Goal: Communication & Community: Answer question/provide support

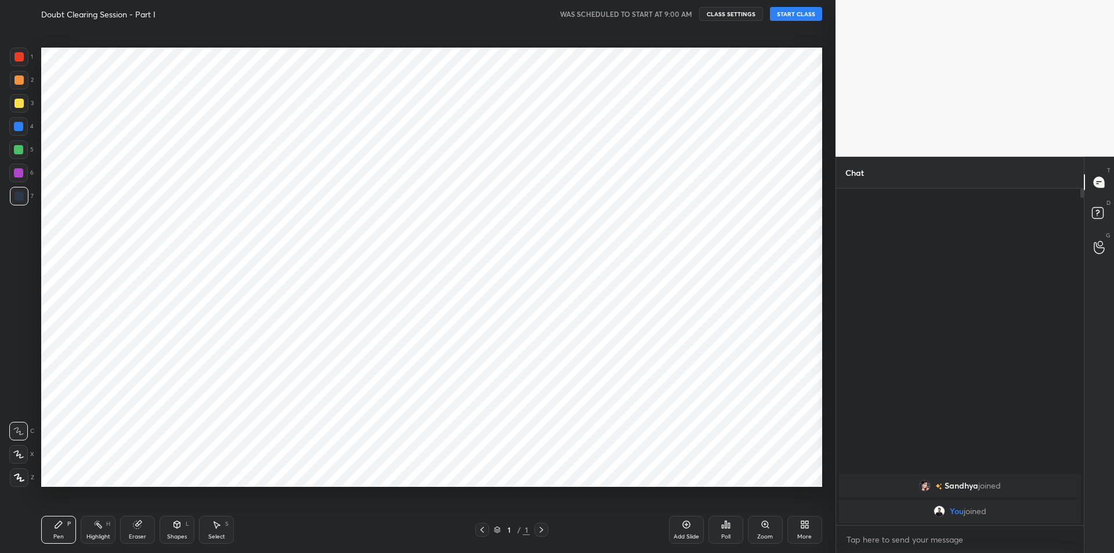
scroll to position [57561, 57250]
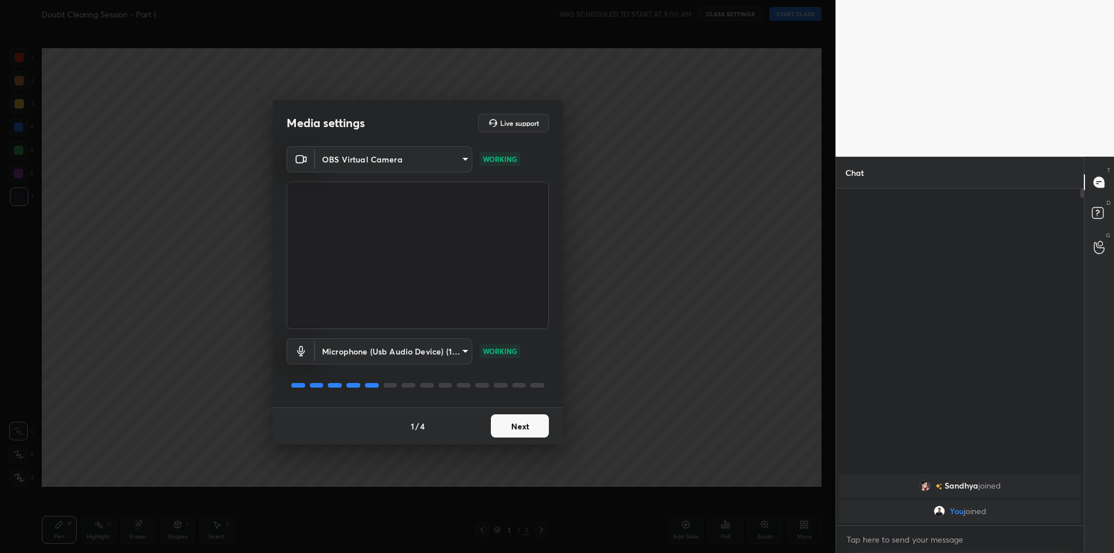
click at [432, 346] on body "1 2 3 4 5 6 7 C X Z C X Z E E Erase all H H Doubt Clearing Session - Part I WAS…" at bounding box center [557, 276] width 1114 height 553
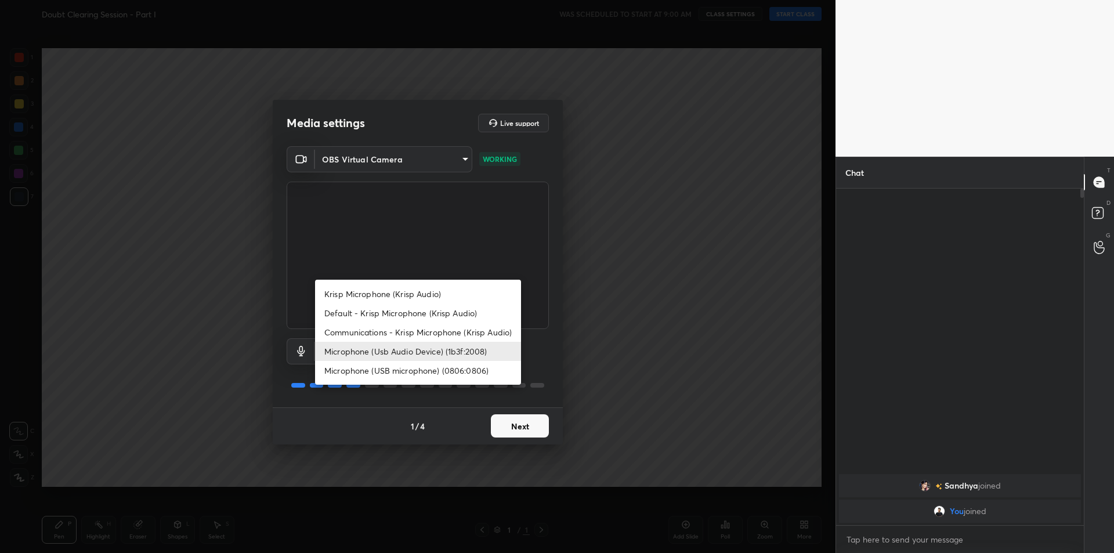
click at [644, 276] on div at bounding box center [557, 276] width 1114 height 553
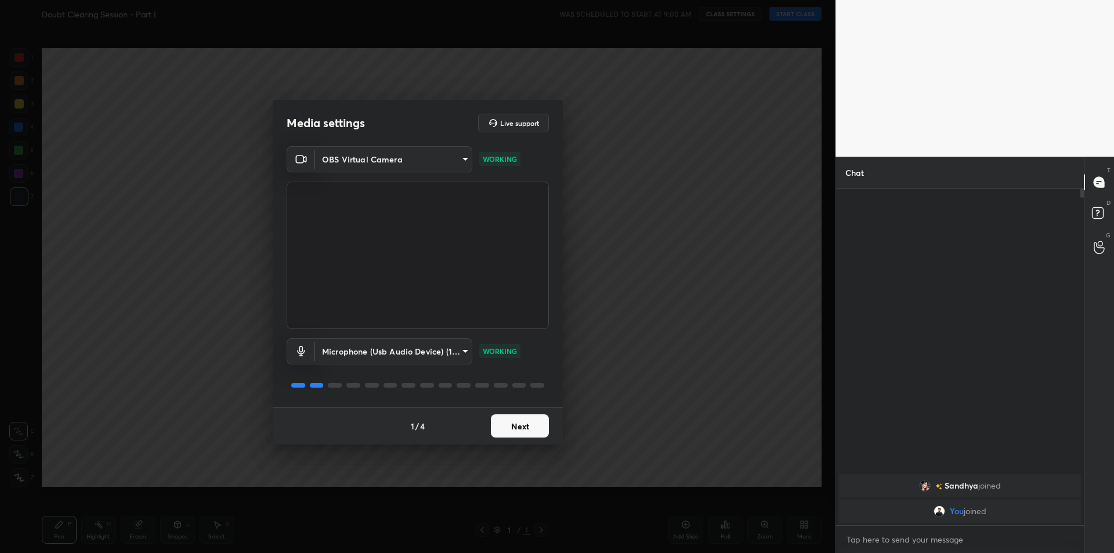
click at [521, 424] on button "Next" at bounding box center [520, 425] width 58 height 23
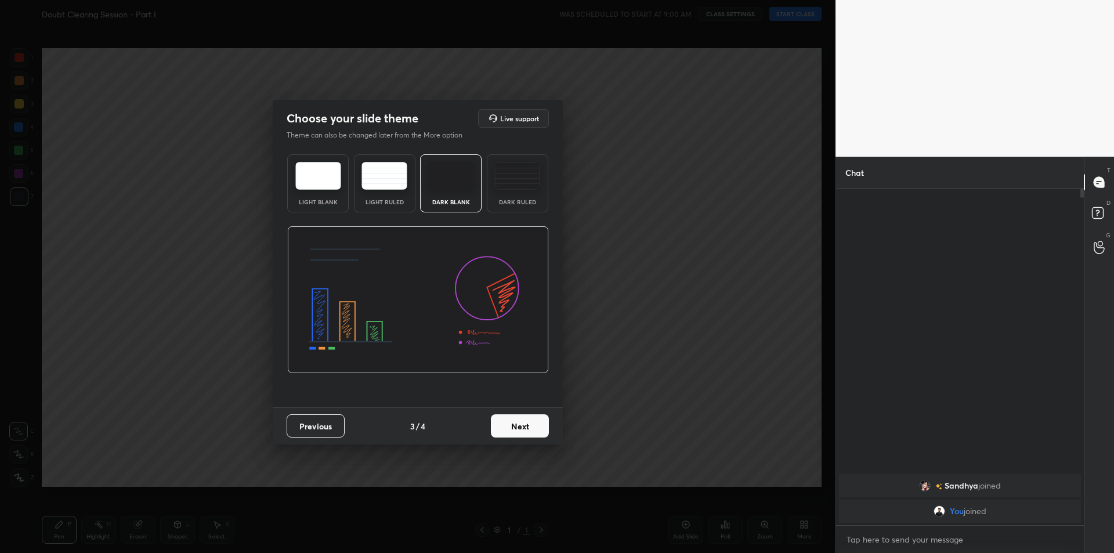
click at [521, 424] on button "Next" at bounding box center [520, 425] width 58 height 23
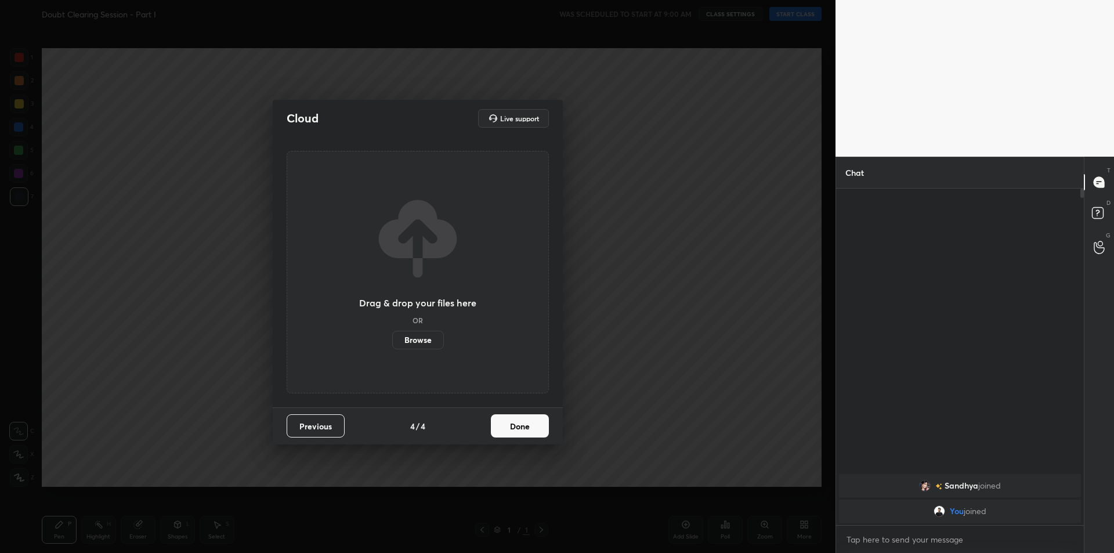
click at [521, 424] on button "Done" at bounding box center [520, 425] width 58 height 23
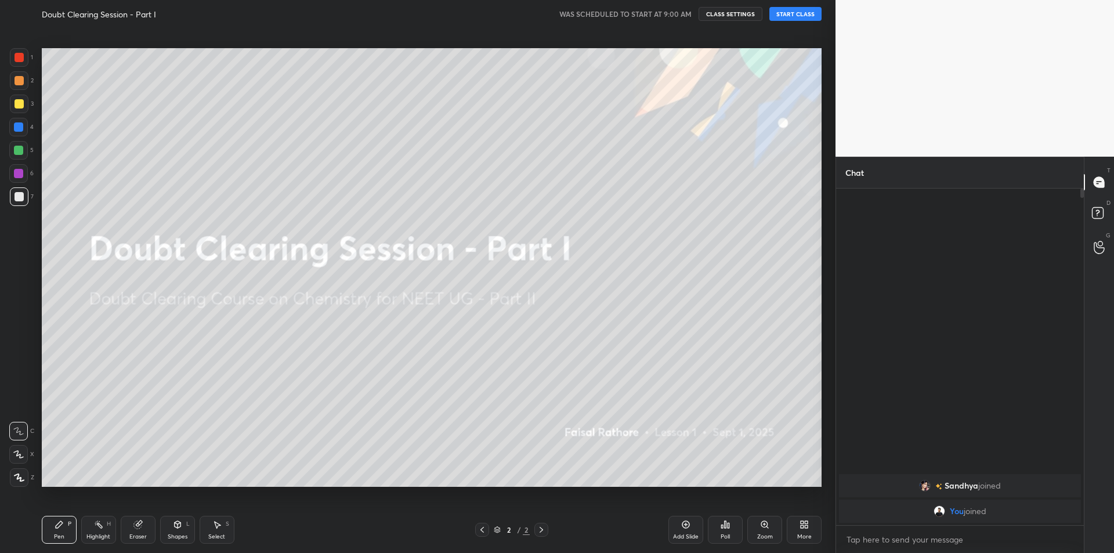
click at [796, 13] on button "START CLASS" at bounding box center [796, 14] width 52 height 14
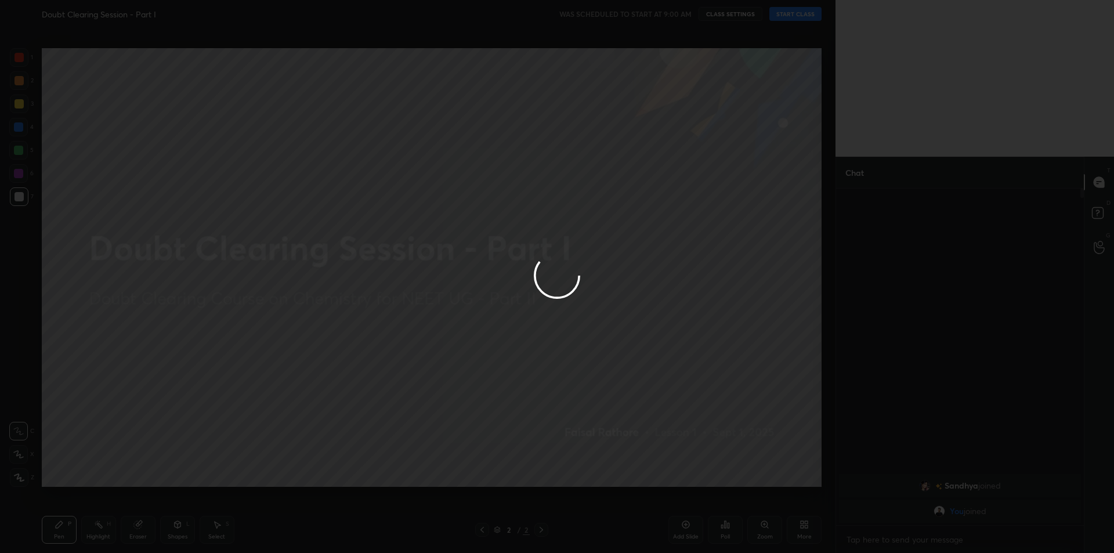
type textarea "x"
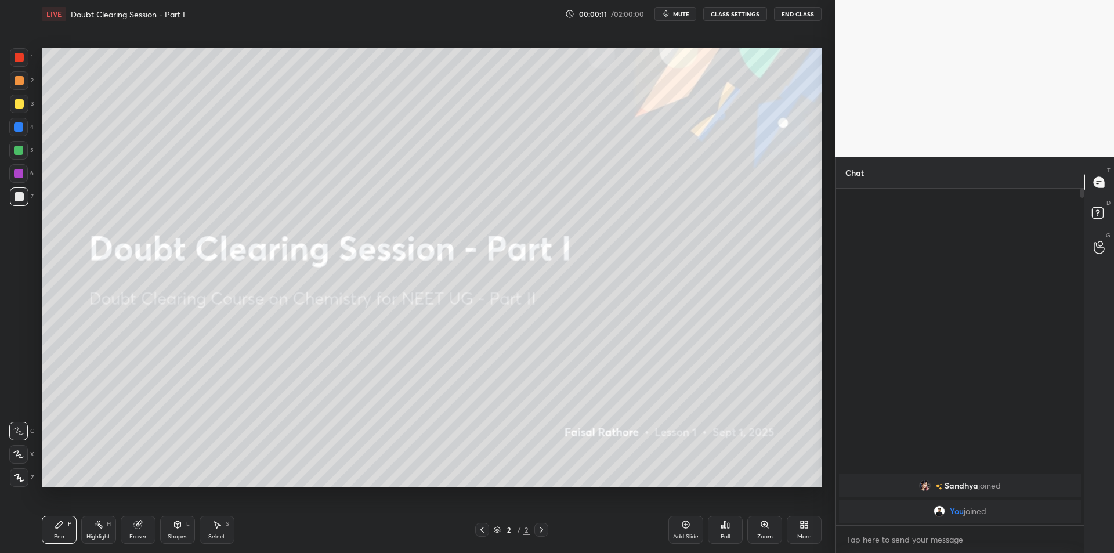
click at [677, 12] on span "mute" at bounding box center [681, 14] width 16 height 8
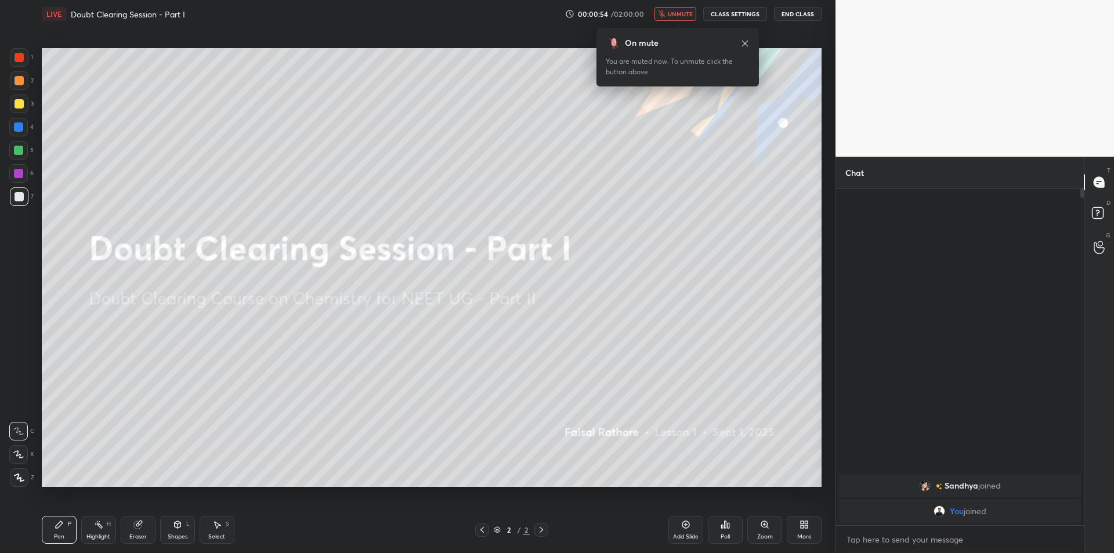
click at [742, 45] on icon at bounding box center [745, 43] width 9 height 9
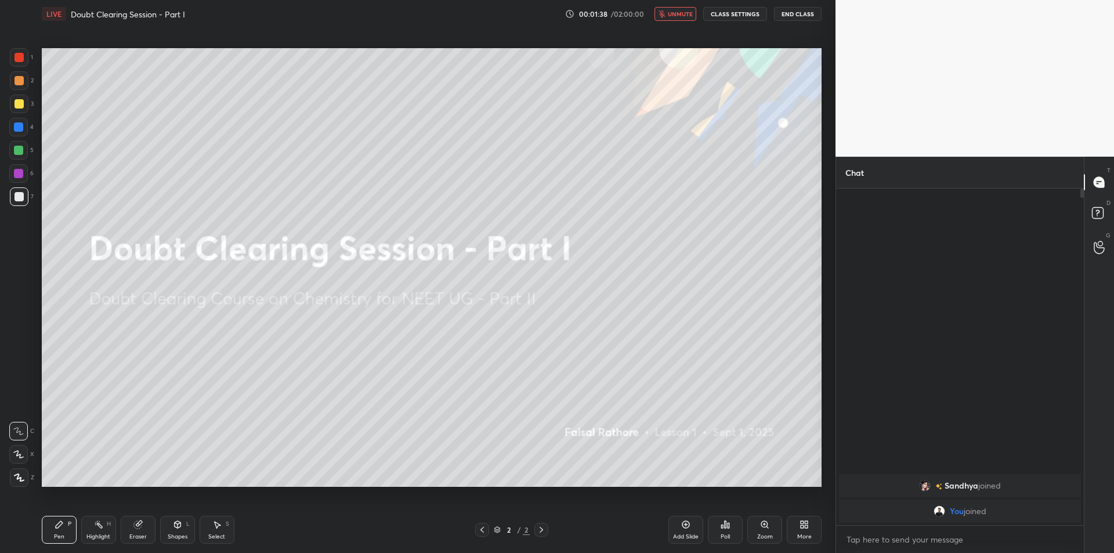
click at [660, 11] on button "unmute" at bounding box center [676, 14] width 42 height 14
click at [681, 18] on button "mute" at bounding box center [676, 14] width 42 height 14
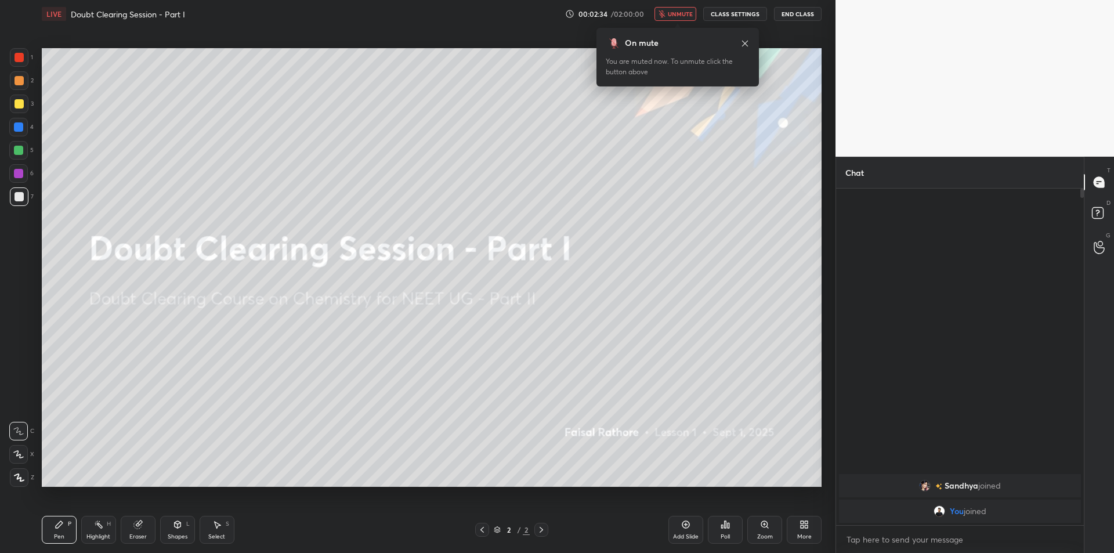
click at [684, 12] on span "unmute" at bounding box center [680, 14] width 25 height 8
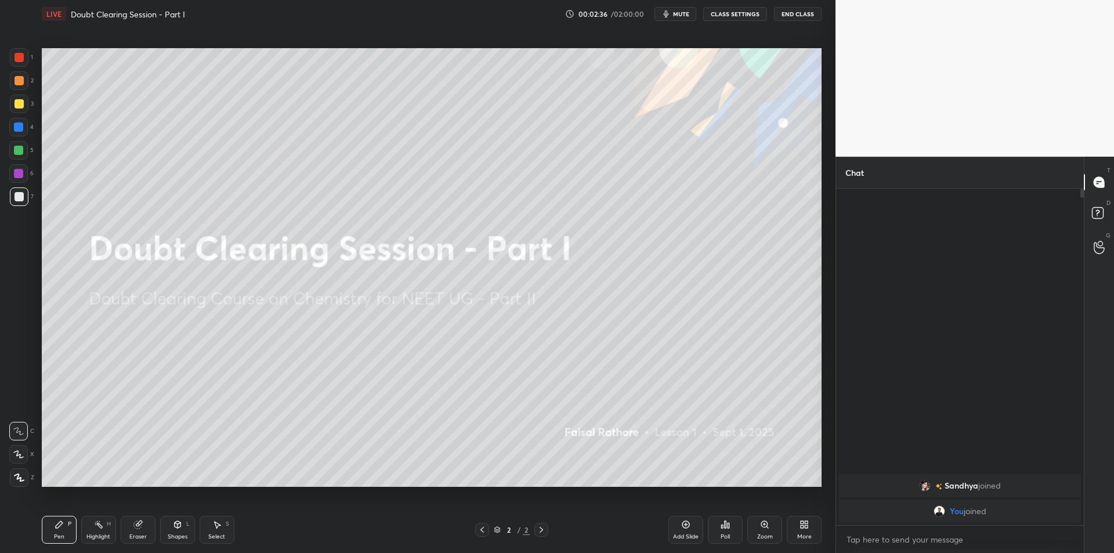
click at [685, 13] on span "mute" at bounding box center [681, 14] width 16 height 8
click at [19, 486] on div at bounding box center [19, 477] width 19 height 19
click at [92, 534] on div "Highlight" at bounding box center [98, 537] width 24 height 6
click at [146, 536] on div "Eraser" at bounding box center [137, 537] width 17 height 6
click at [107, 531] on div "Highlight H" at bounding box center [98, 530] width 35 height 28
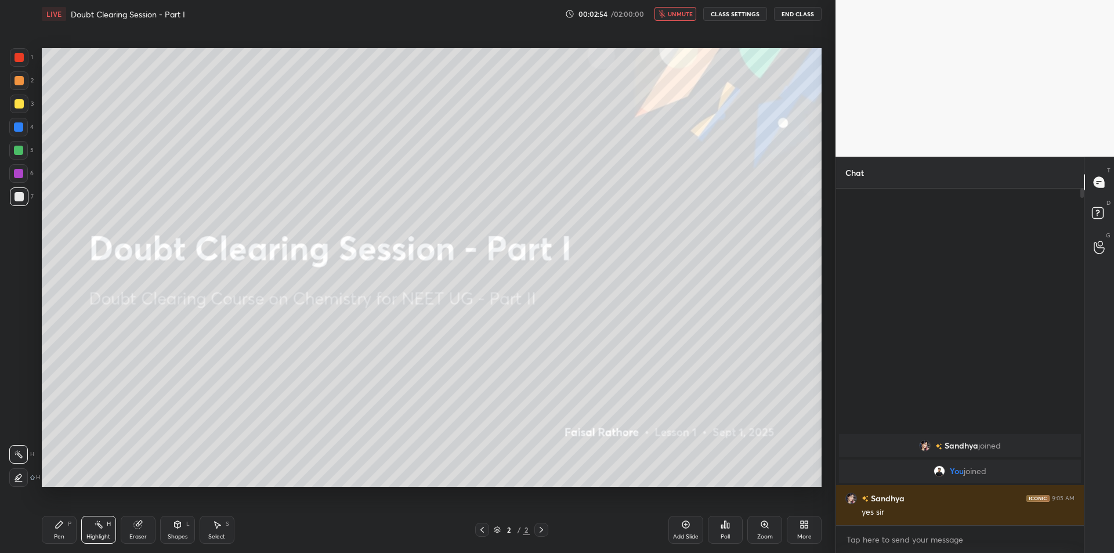
click at [694, 18] on button "unmute" at bounding box center [676, 14] width 42 height 14
click at [683, 13] on span "mute" at bounding box center [681, 14] width 16 height 8
click at [716, 10] on button "CLASS SETTINGS" at bounding box center [735, 14] width 64 height 14
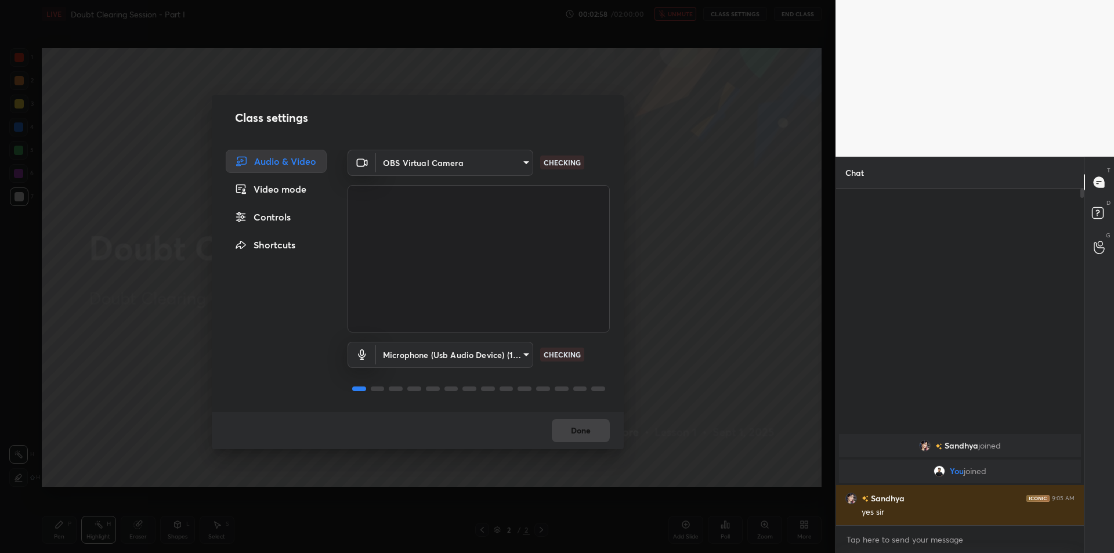
click at [433, 369] on div "Microphone (Usb Audio Device) (1b3f:2008) fde829080738fc3fb0167f80aaf6a609a4591…" at bounding box center [479, 371] width 262 height 77
click at [442, 359] on body "1 2 3 4 5 6 7 C X Z C X Z E E Erase all H H LIVE Doubt Clearing Session - Part …" at bounding box center [557, 276] width 1114 height 553
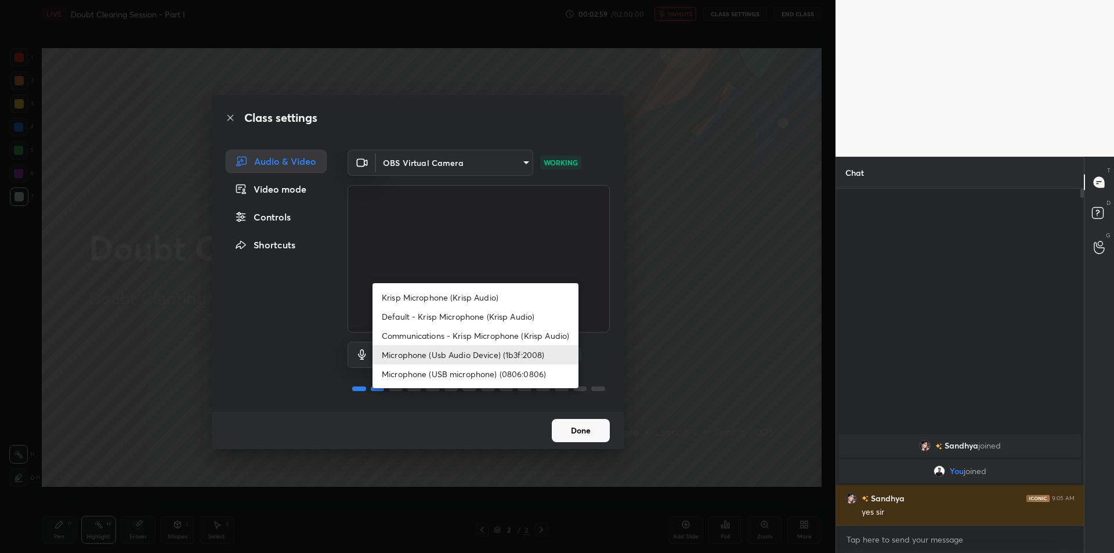
click at [490, 294] on li "Krisp Microphone (Krisp Audio)" at bounding box center [476, 297] width 206 height 19
type input "f179950b7ff94e844b1949510bbb9c4ee613793b831427a85f81c517fe718277"
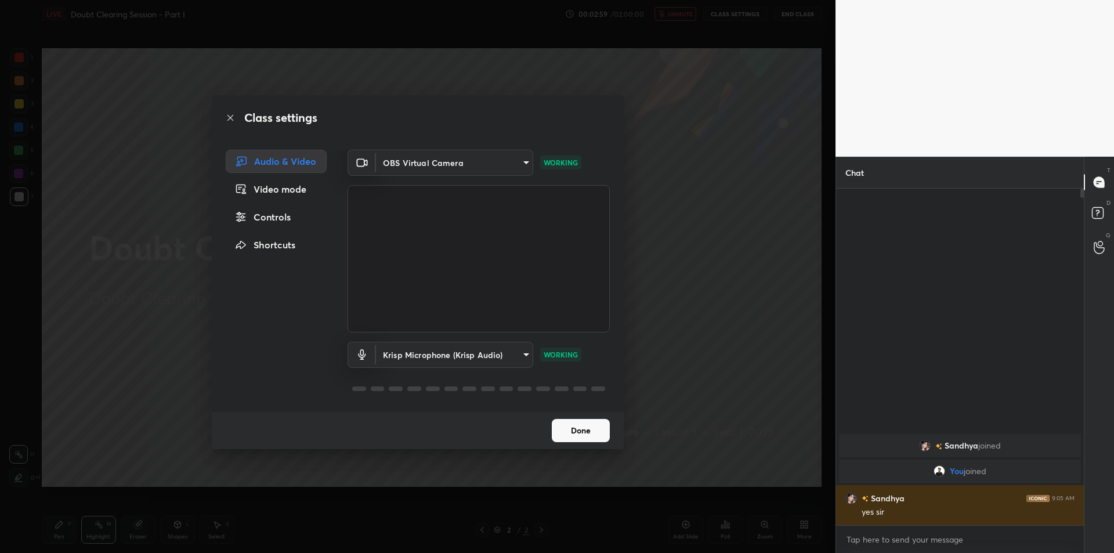
click at [717, 261] on div "Class settings Audio & Video Video mode Controls Shortcuts OBS Virtual Camera 6…" at bounding box center [418, 276] width 836 height 553
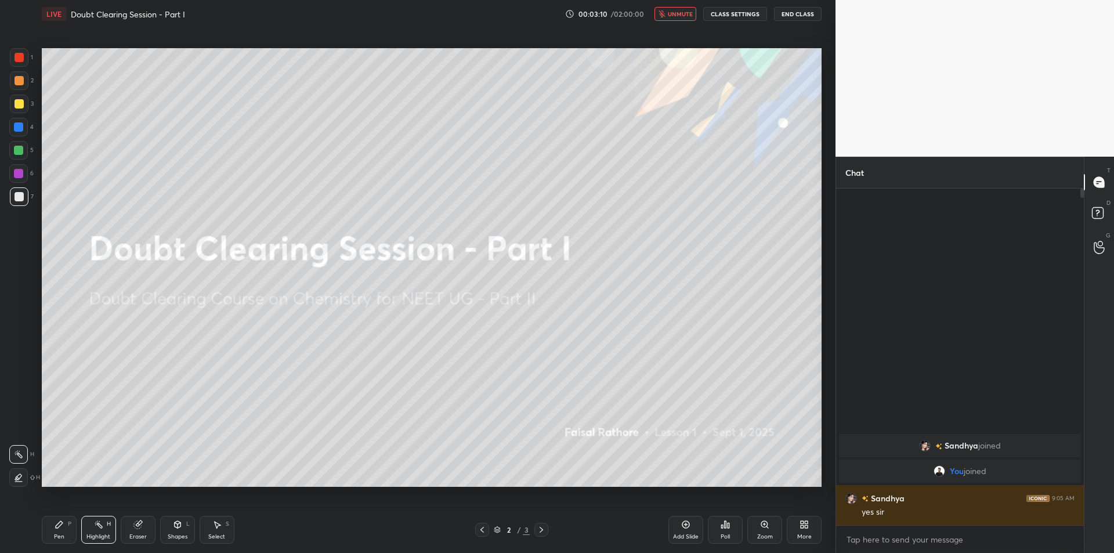
click at [665, 10] on icon "button" at bounding box center [662, 13] width 7 height 7
click at [59, 527] on icon at bounding box center [59, 524] width 7 height 7
click at [673, 528] on div "Add Slide" at bounding box center [686, 530] width 35 height 28
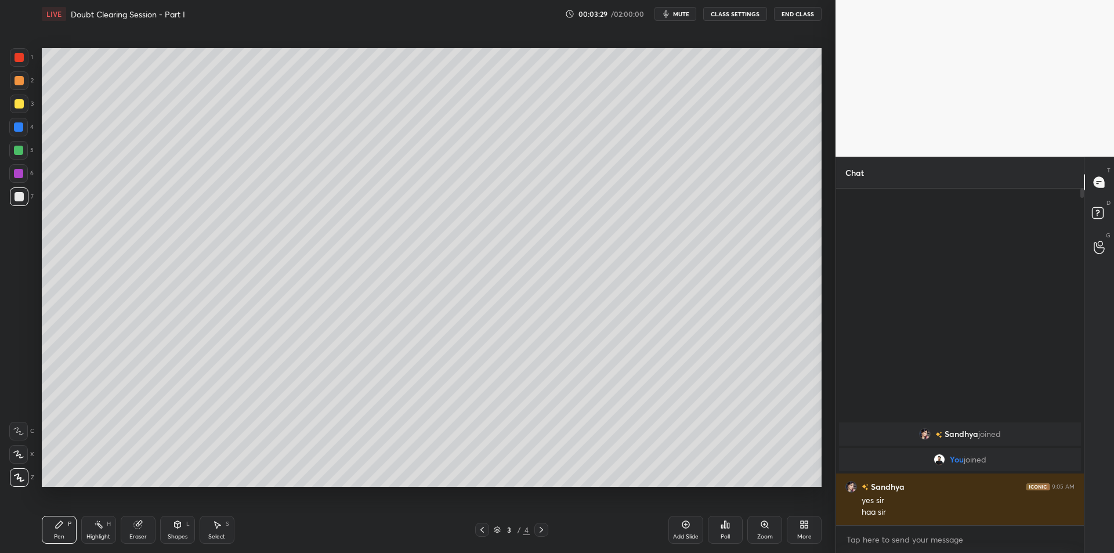
click at [16, 107] on div at bounding box center [19, 103] width 9 height 9
click at [102, 524] on icon at bounding box center [98, 524] width 9 height 9
click at [57, 528] on icon at bounding box center [59, 524] width 7 height 7
click at [482, 532] on icon at bounding box center [482, 529] width 9 height 9
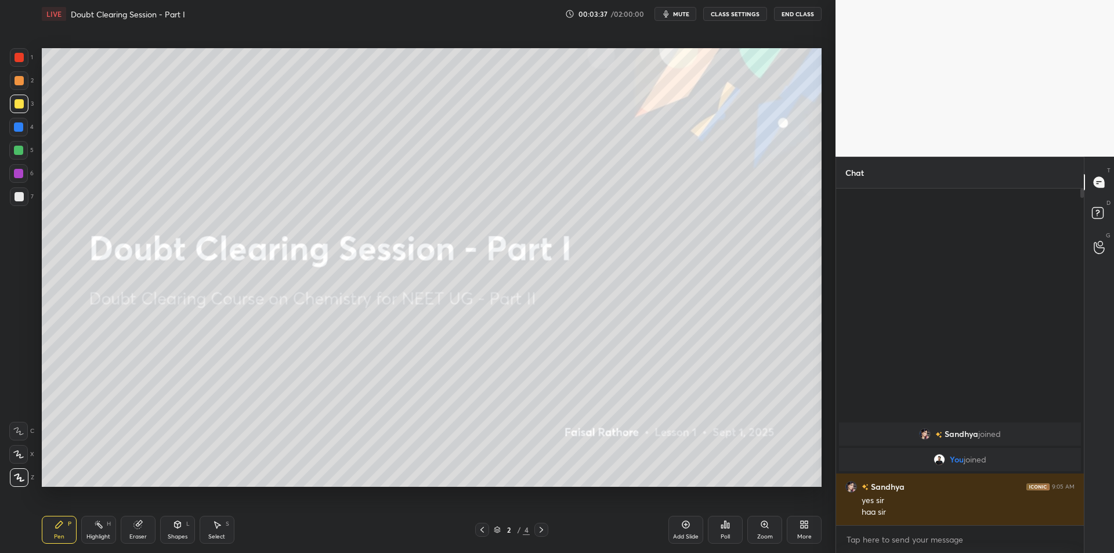
click at [686, 530] on div "Add Slide" at bounding box center [686, 530] width 35 height 28
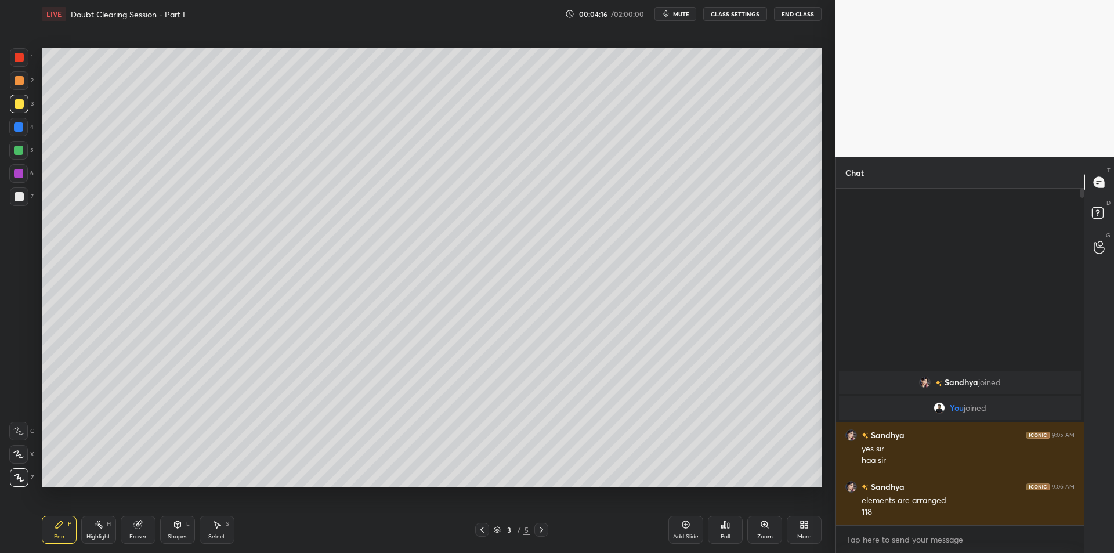
click at [19, 153] on div at bounding box center [18, 150] width 9 height 9
click at [21, 169] on div at bounding box center [18, 173] width 9 height 9
click at [13, 200] on div at bounding box center [19, 196] width 19 height 19
click at [21, 126] on div at bounding box center [18, 126] width 9 height 9
click at [13, 84] on div at bounding box center [19, 80] width 19 height 19
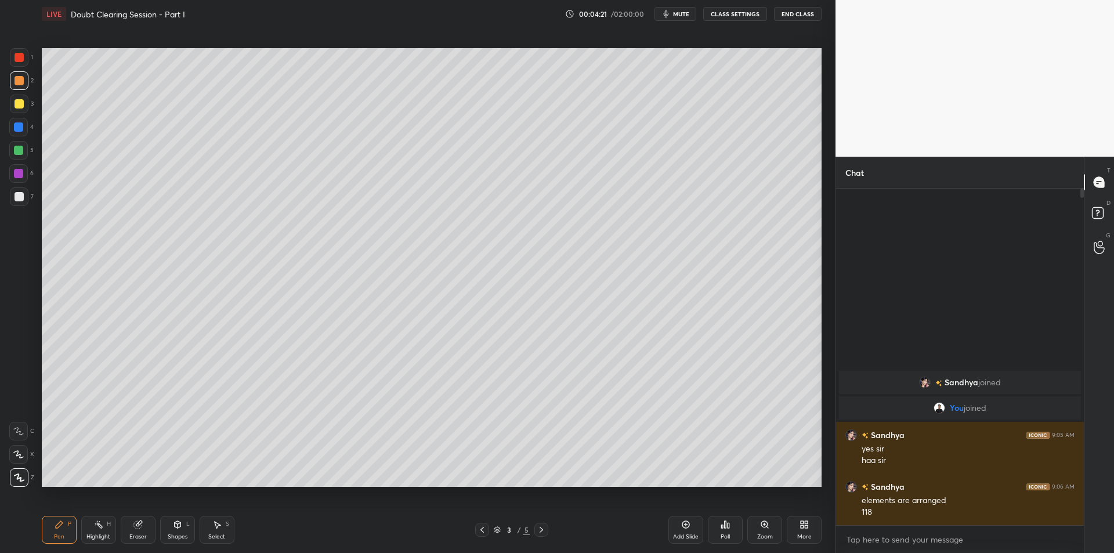
click at [22, 66] on div at bounding box center [19, 57] width 19 height 19
click at [16, 99] on div at bounding box center [19, 103] width 9 height 9
click at [18, 86] on div at bounding box center [19, 80] width 19 height 19
click at [20, 98] on div at bounding box center [19, 104] width 19 height 19
click at [23, 89] on div at bounding box center [19, 80] width 19 height 19
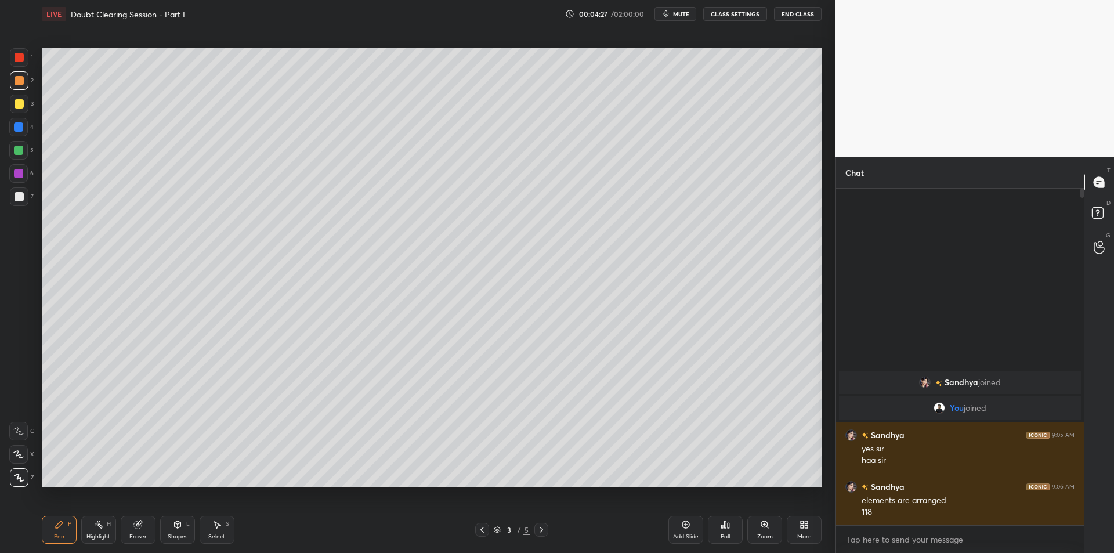
click at [22, 118] on div at bounding box center [18, 127] width 19 height 19
click at [21, 135] on div at bounding box center [18, 127] width 19 height 19
click at [20, 151] on div at bounding box center [18, 150] width 9 height 9
click at [13, 182] on div at bounding box center [18, 173] width 19 height 19
click at [13, 164] on div "6" at bounding box center [21, 173] width 24 height 19
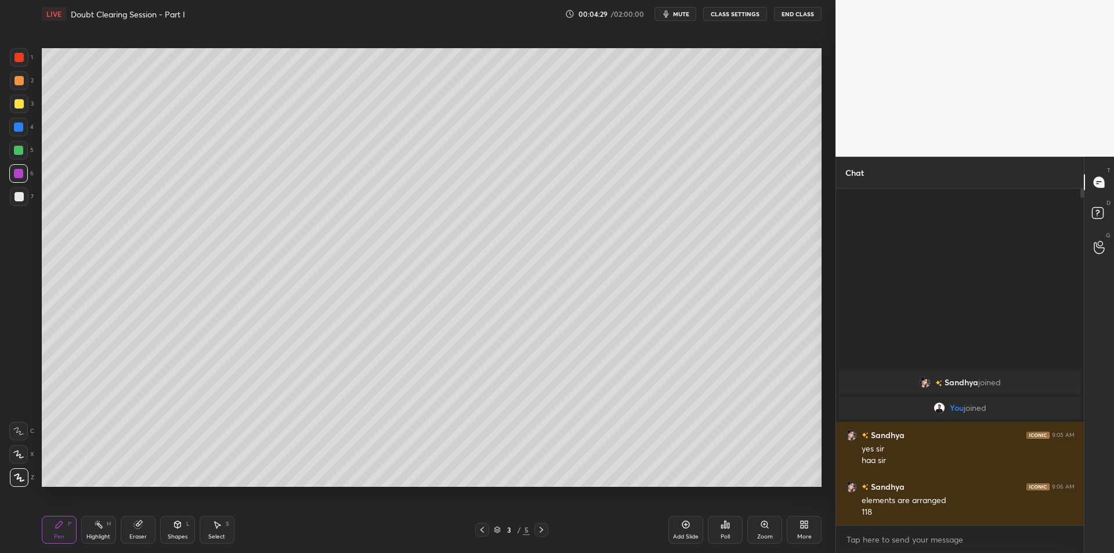
click at [18, 163] on div "5" at bounding box center [21, 152] width 24 height 23
click at [21, 181] on div at bounding box center [18, 173] width 19 height 19
click at [20, 197] on div at bounding box center [19, 196] width 9 height 9
click at [31, 78] on div "2" at bounding box center [22, 80] width 24 height 19
click at [23, 67] on div "1" at bounding box center [21, 59] width 23 height 23
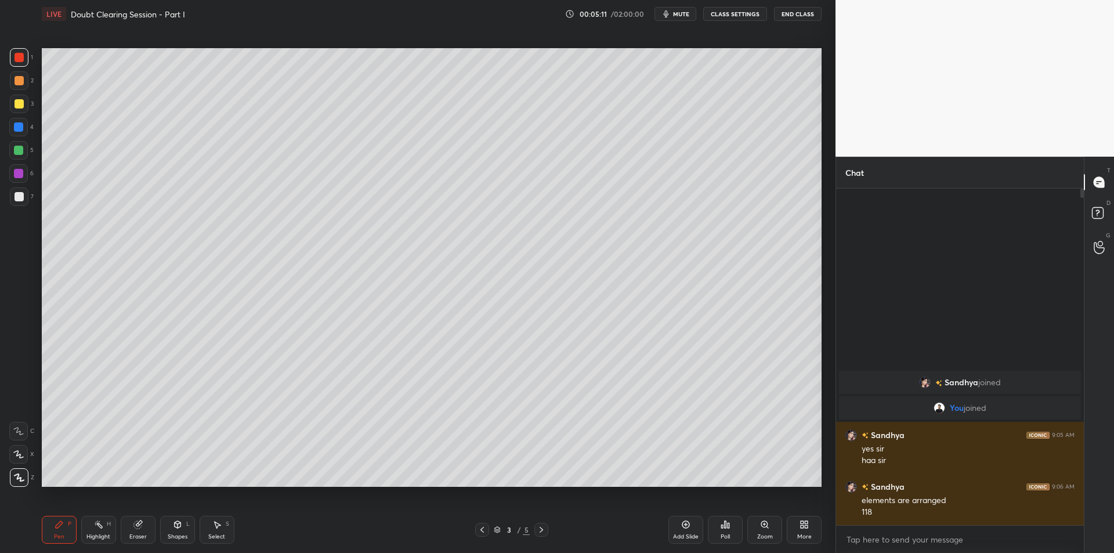
click at [33, 84] on div "2" at bounding box center [22, 80] width 24 height 19
click at [21, 135] on div at bounding box center [18, 127] width 19 height 19
click at [20, 146] on div at bounding box center [18, 150] width 9 height 9
click at [20, 165] on div at bounding box center [18, 173] width 19 height 19
click at [21, 181] on div at bounding box center [18, 173] width 19 height 19
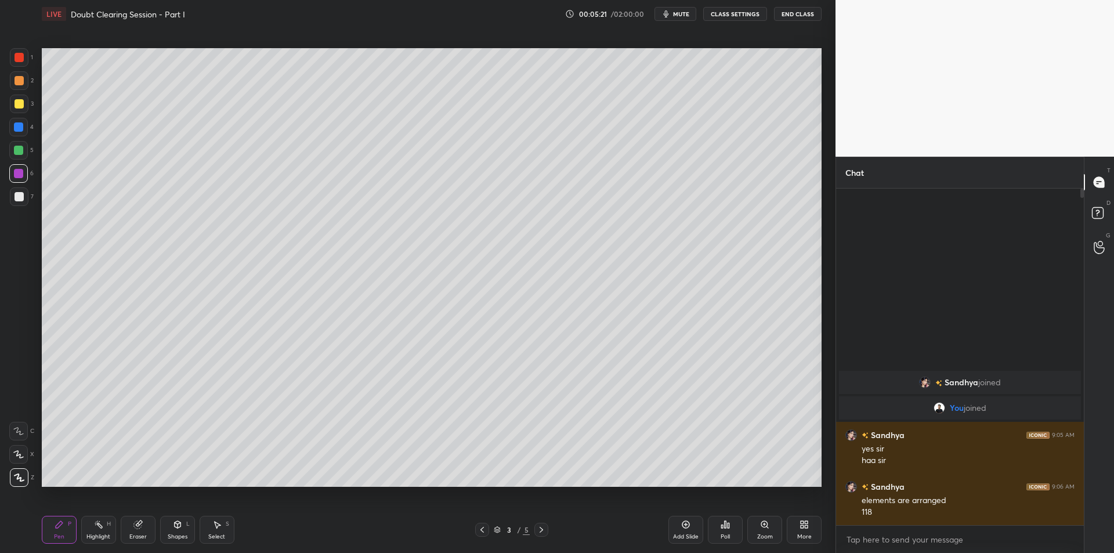
click at [20, 192] on div at bounding box center [19, 196] width 9 height 9
click at [32, 91] on div "2" at bounding box center [22, 82] width 24 height 23
click at [27, 62] on div at bounding box center [19, 57] width 19 height 19
click at [15, 77] on div at bounding box center [19, 80] width 9 height 9
click at [19, 57] on div at bounding box center [19, 57] width 9 height 9
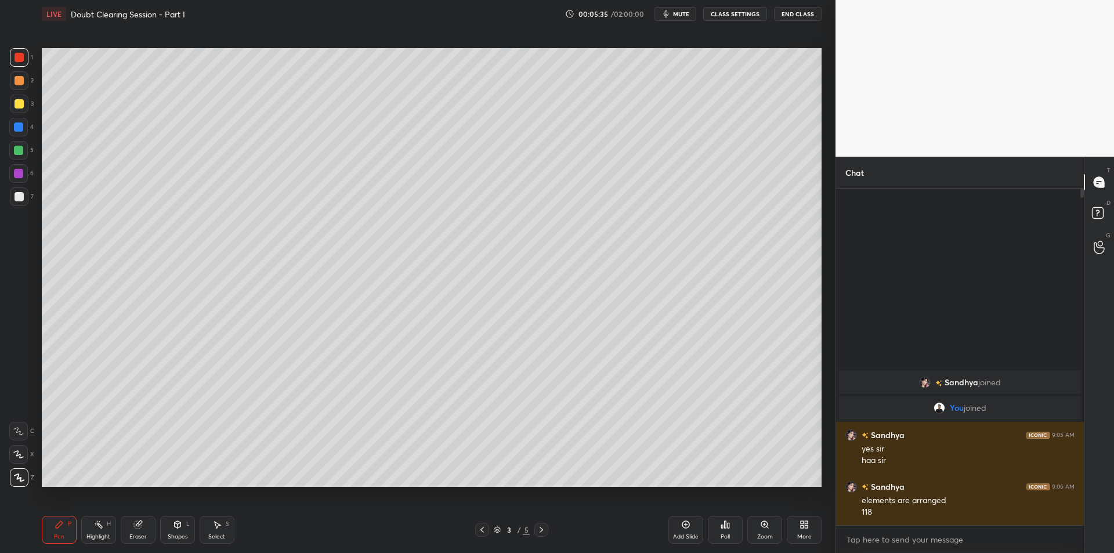
click at [15, 78] on div at bounding box center [19, 80] width 9 height 9
click at [6, 95] on div "1 2 3 4 5 6 7 C X Z C X Z E E Erase all H H" at bounding box center [18, 267] width 37 height 439
click at [25, 108] on div at bounding box center [19, 104] width 19 height 19
click at [25, 134] on div at bounding box center [18, 127] width 19 height 19
click at [19, 143] on div at bounding box center [18, 150] width 19 height 19
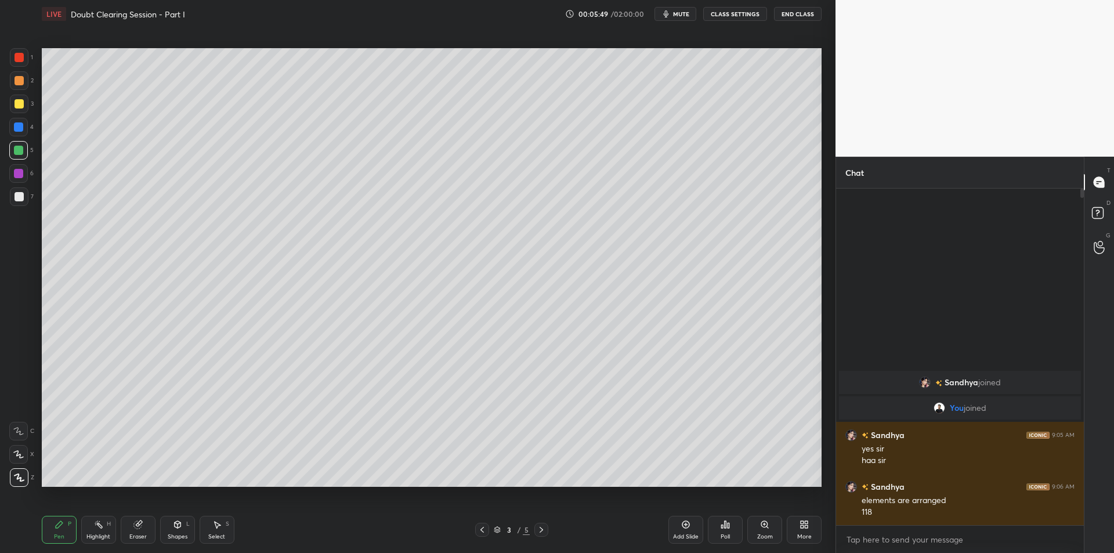
click at [18, 154] on div at bounding box center [18, 150] width 9 height 9
click at [17, 179] on div at bounding box center [18, 173] width 19 height 19
click at [16, 159] on div at bounding box center [18, 150] width 19 height 19
click at [17, 167] on div at bounding box center [18, 173] width 19 height 19
click at [23, 197] on div at bounding box center [19, 196] width 9 height 9
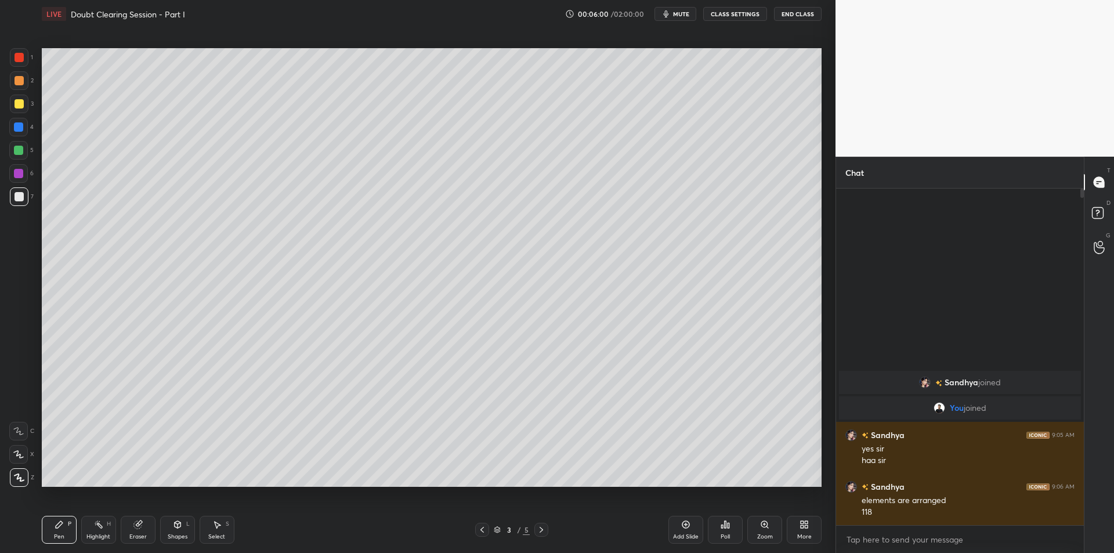
click at [95, 524] on icon at bounding box center [98, 524] width 9 height 9
click at [74, 524] on div "Pen P" at bounding box center [59, 530] width 35 height 28
click at [94, 534] on div "Highlight" at bounding box center [98, 537] width 24 height 6
click at [62, 531] on div "Pen P" at bounding box center [59, 530] width 35 height 28
click at [10, 100] on div at bounding box center [19, 104] width 19 height 19
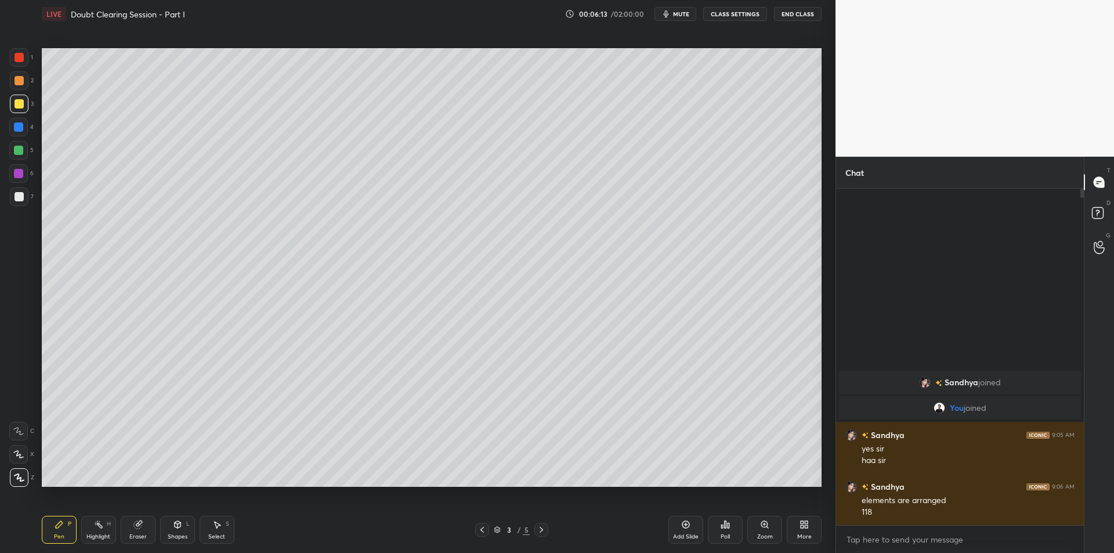
click at [15, 84] on div at bounding box center [19, 80] width 9 height 9
click at [19, 106] on div at bounding box center [19, 103] width 9 height 9
click at [17, 130] on div at bounding box center [18, 126] width 9 height 9
click at [17, 158] on div at bounding box center [18, 150] width 19 height 19
click at [27, 120] on div at bounding box center [18, 127] width 19 height 19
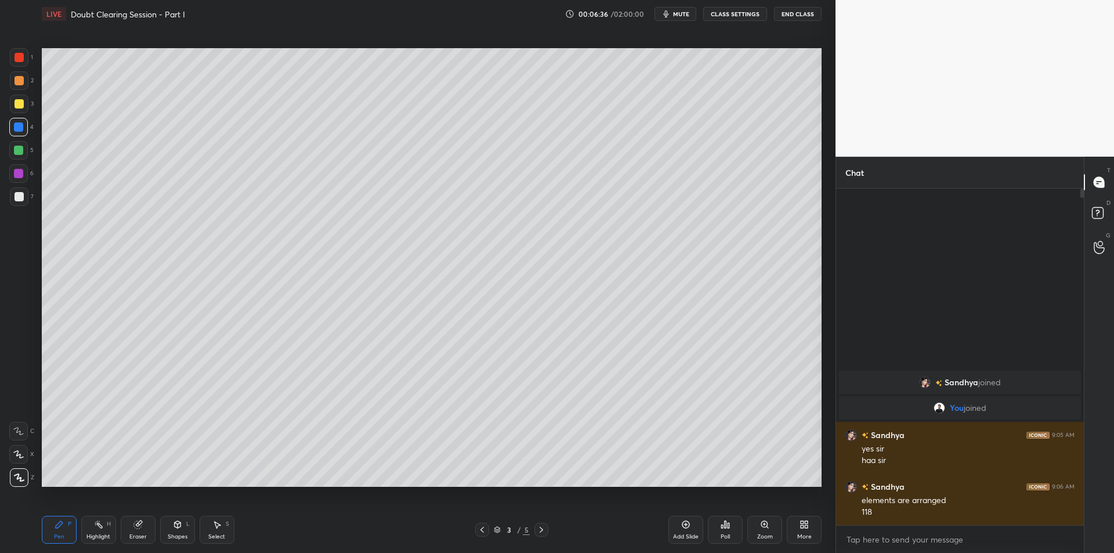
click at [21, 95] on div at bounding box center [19, 104] width 19 height 19
click at [19, 82] on div at bounding box center [19, 80] width 9 height 9
click at [12, 60] on div at bounding box center [19, 57] width 19 height 19
click at [9, 70] on div "1 2 3 4 5 6 7 C X Z C X Z E E Erase all H H" at bounding box center [18, 267] width 37 height 439
click at [4, 69] on div "1 2 3 4 5 6 7 C X Z C X Z E E Erase all H H" at bounding box center [18, 267] width 37 height 439
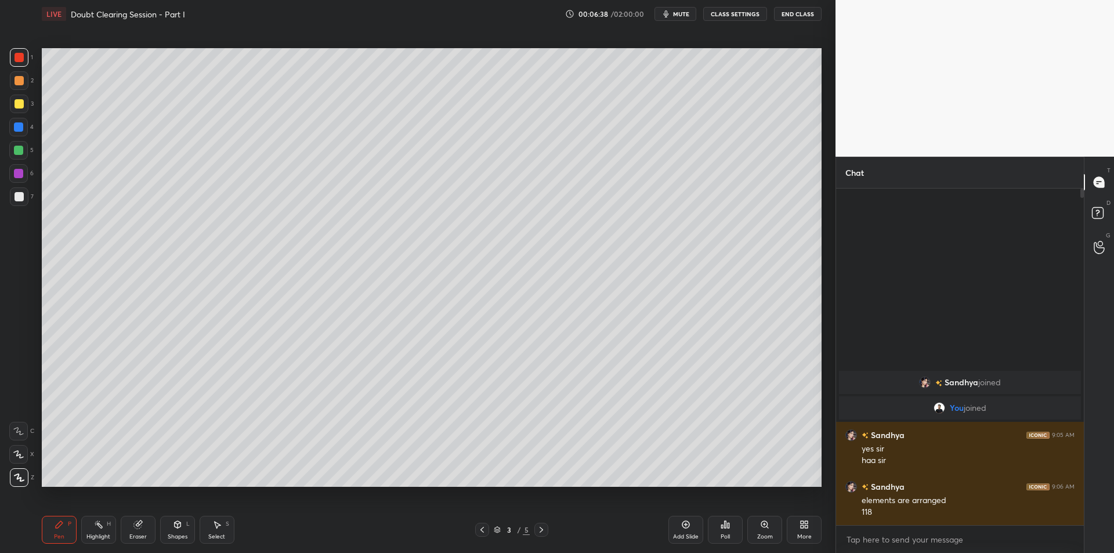
click at [11, 73] on div at bounding box center [19, 80] width 19 height 19
click at [15, 75] on div at bounding box center [19, 80] width 19 height 19
click at [13, 66] on div at bounding box center [19, 57] width 19 height 19
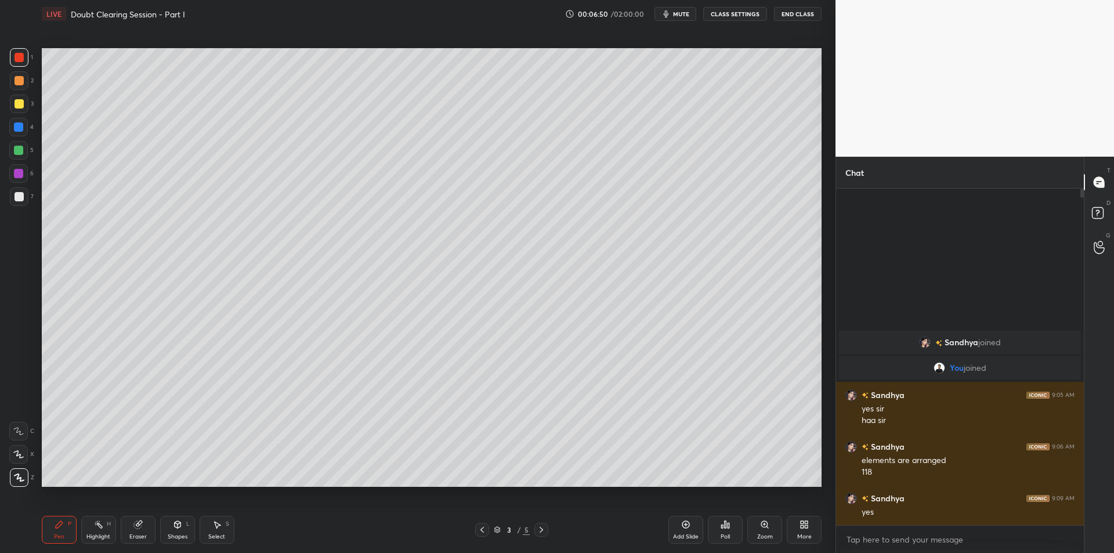
click at [10, 104] on div at bounding box center [19, 104] width 19 height 19
click at [10, 86] on div at bounding box center [19, 80] width 19 height 19
click at [17, 118] on div at bounding box center [18, 127] width 19 height 19
click at [694, 528] on div "Add Slide" at bounding box center [686, 530] width 35 height 28
click at [27, 153] on div at bounding box center [18, 150] width 19 height 19
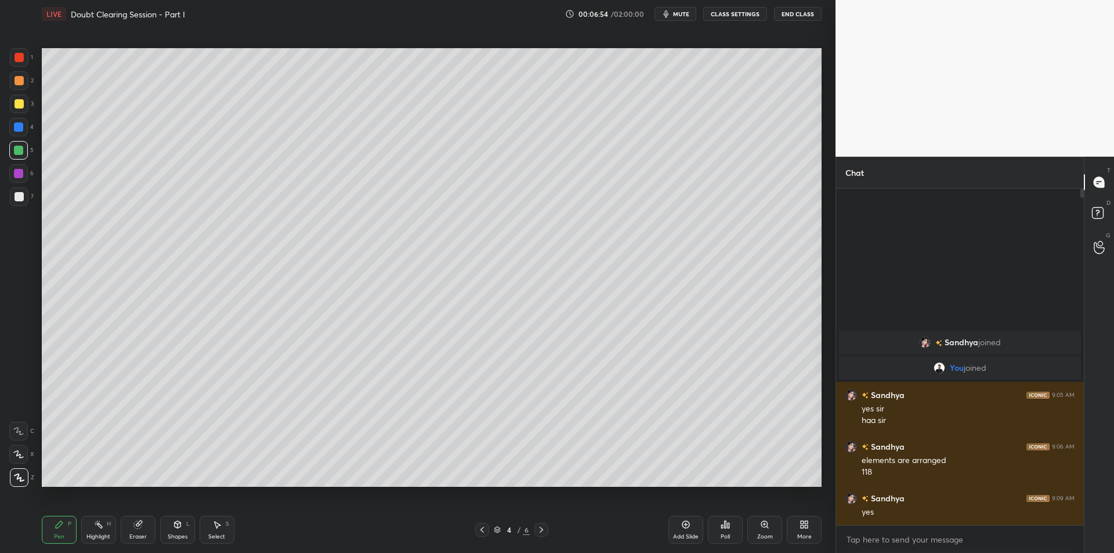
click at [27, 189] on div at bounding box center [19, 196] width 19 height 19
click at [20, 182] on div at bounding box center [18, 173] width 19 height 19
click at [23, 190] on div at bounding box center [19, 196] width 19 height 19
click at [543, 531] on icon at bounding box center [541, 529] width 9 height 9
click at [16, 107] on div at bounding box center [19, 103] width 9 height 9
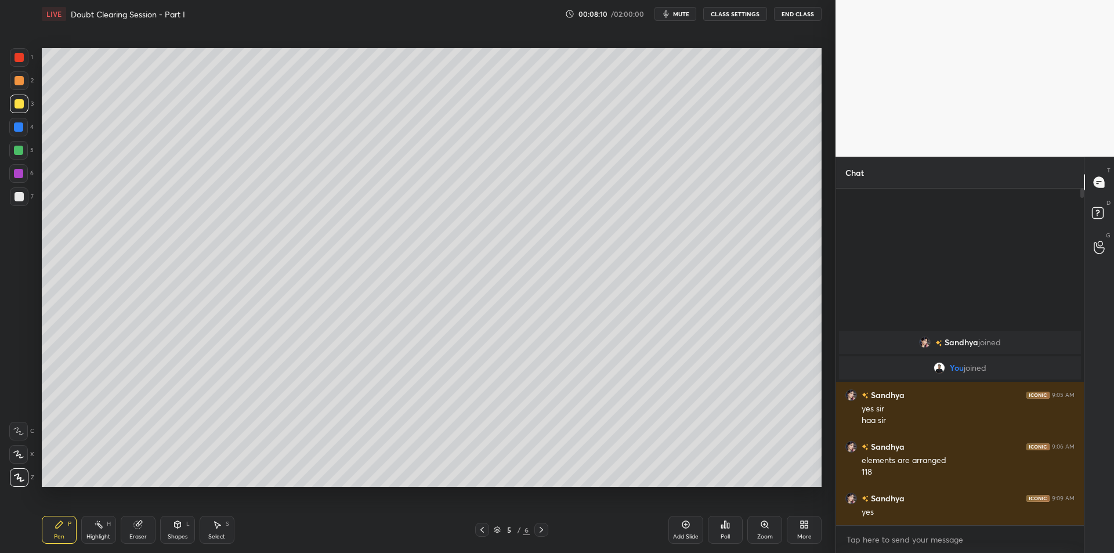
click at [17, 134] on div at bounding box center [18, 127] width 19 height 19
click at [16, 153] on div at bounding box center [18, 150] width 9 height 9
click at [103, 528] on div "Highlight H" at bounding box center [98, 530] width 35 height 28
click at [16, 181] on div at bounding box center [18, 173] width 19 height 19
click at [20, 200] on div at bounding box center [19, 196] width 9 height 9
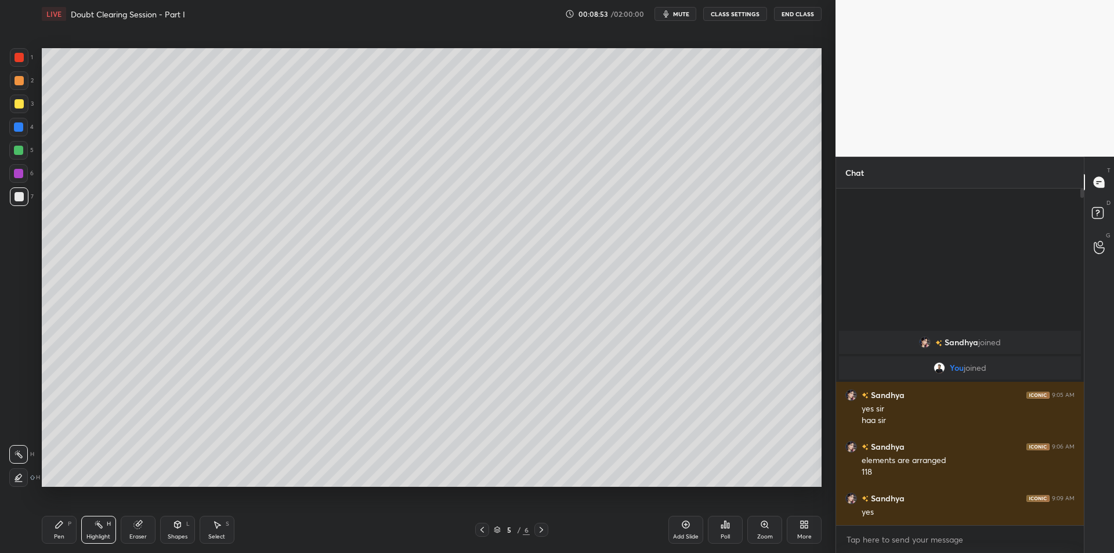
click at [74, 526] on div "Pen P" at bounding box center [59, 530] width 35 height 28
click at [98, 529] on icon at bounding box center [98, 524] width 9 height 9
click at [63, 536] on div "Pen" at bounding box center [59, 537] width 10 height 6
click at [18, 105] on div at bounding box center [19, 103] width 9 height 9
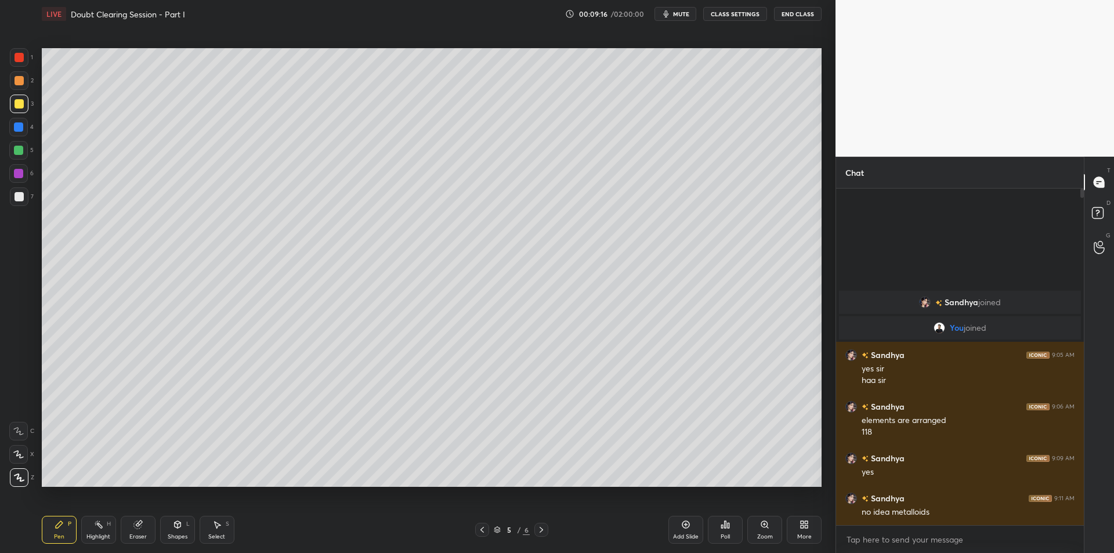
click at [688, 520] on icon at bounding box center [685, 524] width 9 height 9
click at [99, 521] on icon at bounding box center [98, 524] width 9 height 9
click at [67, 532] on div "Pen P" at bounding box center [59, 530] width 35 height 28
click at [95, 534] on div "Highlight" at bounding box center [98, 537] width 24 height 6
click at [72, 532] on div "Pen P" at bounding box center [59, 530] width 35 height 28
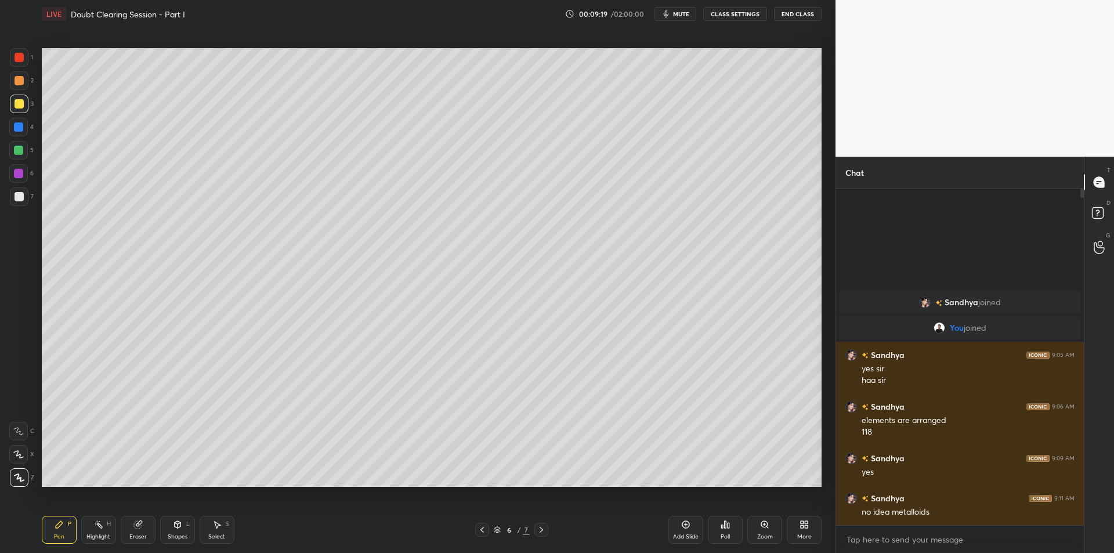
click at [95, 532] on div "Highlight H" at bounding box center [98, 530] width 35 height 28
click at [64, 532] on div "Pen P" at bounding box center [59, 530] width 35 height 28
click at [18, 79] on div at bounding box center [19, 80] width 9 height 9
click at [18, 62] on div at bounding box center [19, 57] width 19 height 19
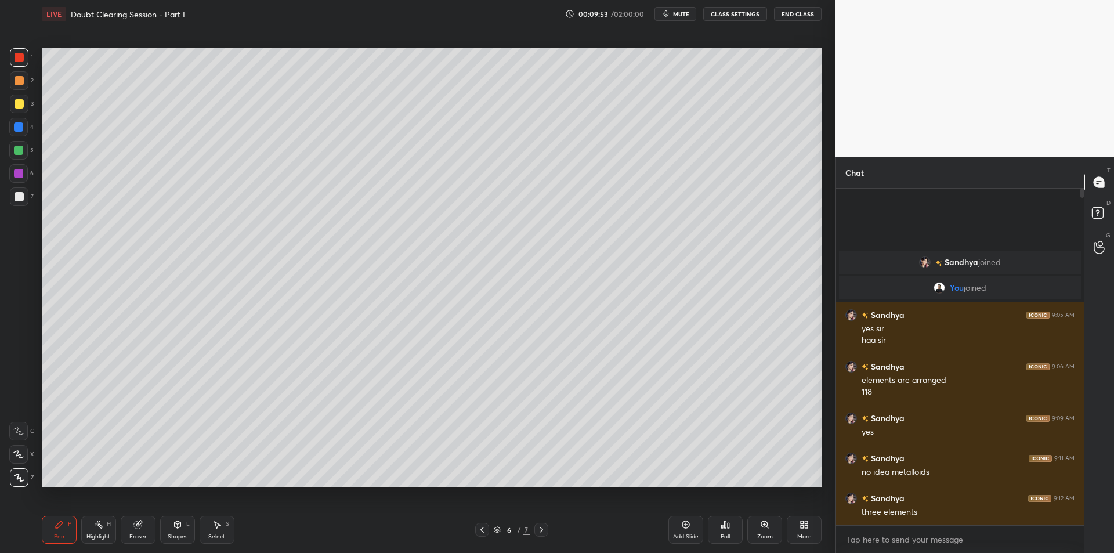
click at [20, 99] on div at bounding box center [19, 103] width 9 height 9
click at [21, 124] on div at bounding box center [18, 126] width 9 height 9
click at [16, 149] on div at bounding box center [18, 150] width 9 height 9
click at [18, 134] on div at bounding box center [18, 127] width 19 height 19
click at [15, 151] on div at bounding box center [18, 150] width 9 height 9
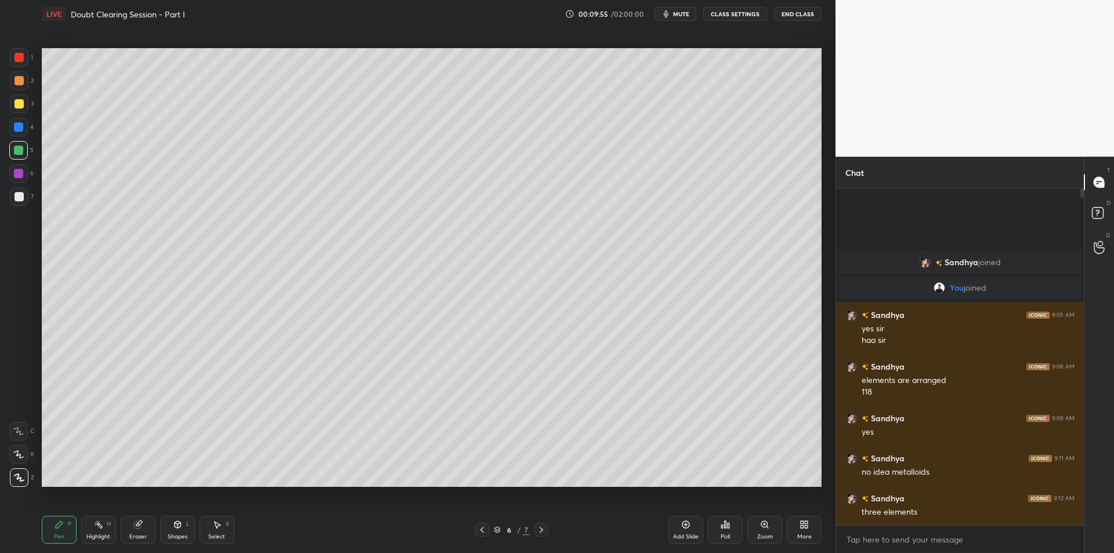
click at [19, 134] on div at bounding box center [18, 127] width 19 height 19
click at [19, 149] on div at bounding box center [18, 150] width 9 height 9
click at [20, 177] on div at bounding box center [18, 173] width 9 height 9
click at [19, 194] on div at bounding box center [19, 196] width 9 height 9
click at [20, 112] on div at bounding box center [19, 104] width 19 height 19
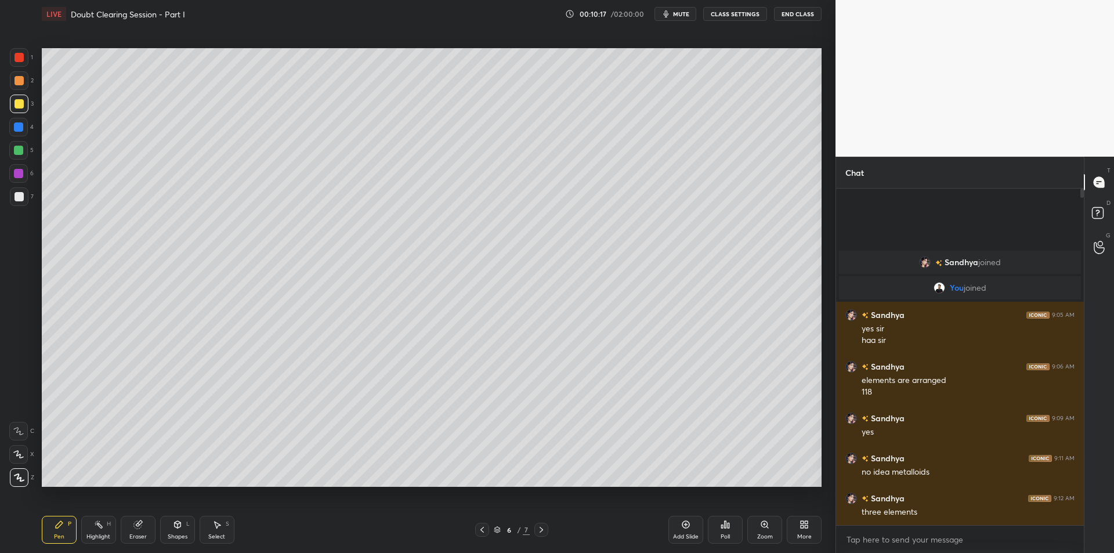
click at [18, 98] on div at bounding box center [19, 104] width 19 height 19
click at [19, 85] on div at bounding box center [19, 80] width 19 height 19
click at [135, 527] on icon at bounding box center [138, 525] width 8 height 8
click at [23, 392] on icon at bounding box center [19, 393] width 10 height 10
click at [94, 517] on div "Highlight H" at bounding box center [98, 530] width 35 height 28
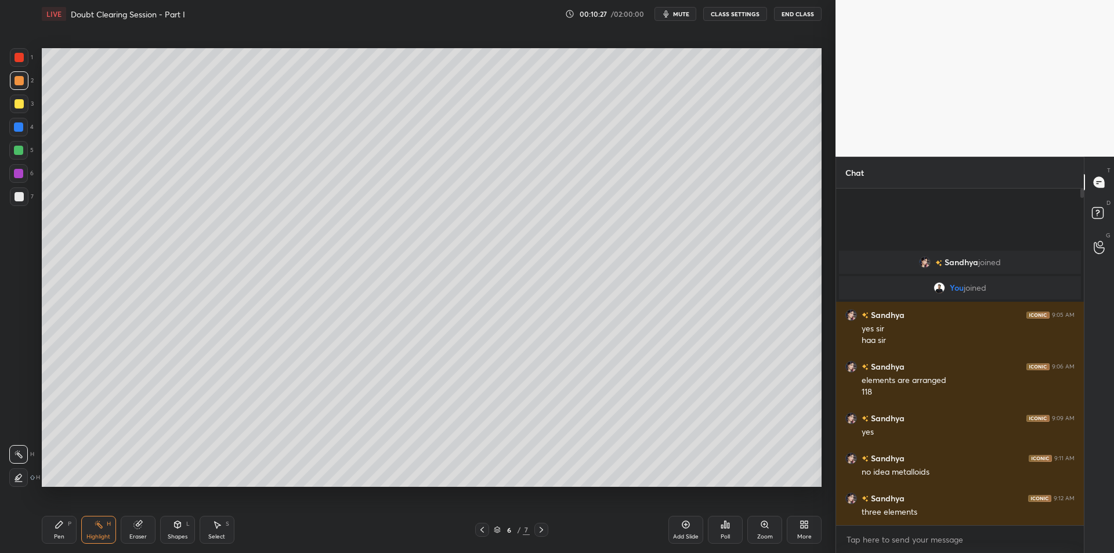
click at [63, 526] on icon at bounding box center [59, 524] width 9 height 9
click at [98, 532] on div "Highlight H" at bounding box center [98, 530] width 35 height 28
click at [55, 523] on icon at bounding box center [59, 524] width 9 height 9
click at [96, 522] on circle at bounding box center [96, 522] width 1 height 1
click at [64, 525] on div "Pen P" at bounding box center [59, 530] width 35 height 28
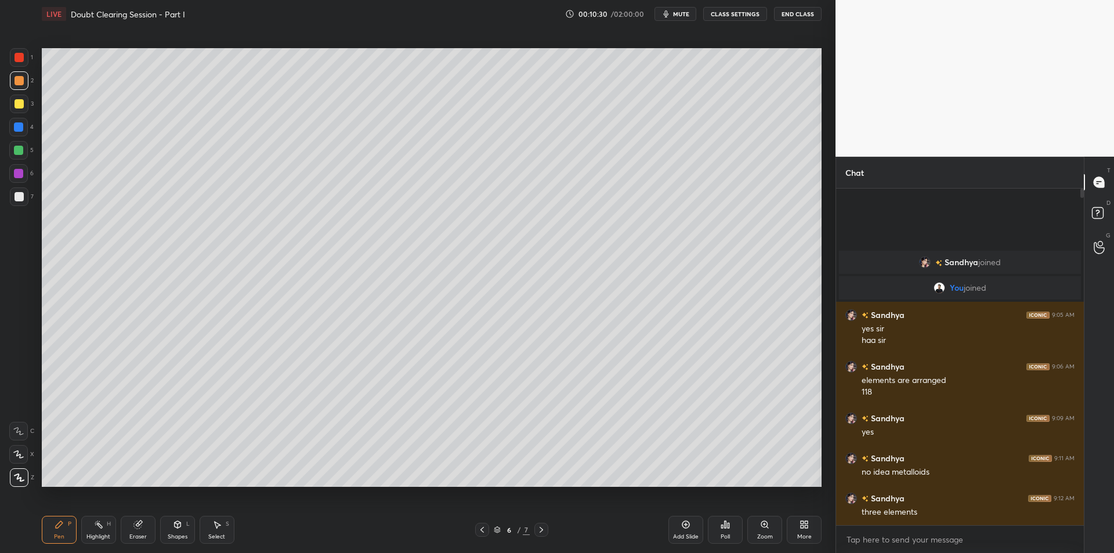
click at [21, 61] on div at bounding box center [19, 57] width 9 height 9
click at [23, 80] on div at bounding box center [19, 80] width 9 height 9
click at [20, 102] on div at bounding box center [19, 103] width 9 height 9
click at [15, 88] on div at bounding box center [19, 80] width 19 height 19
click at [17, 105] on div at bounding box center [19, 103] width 9 height 9
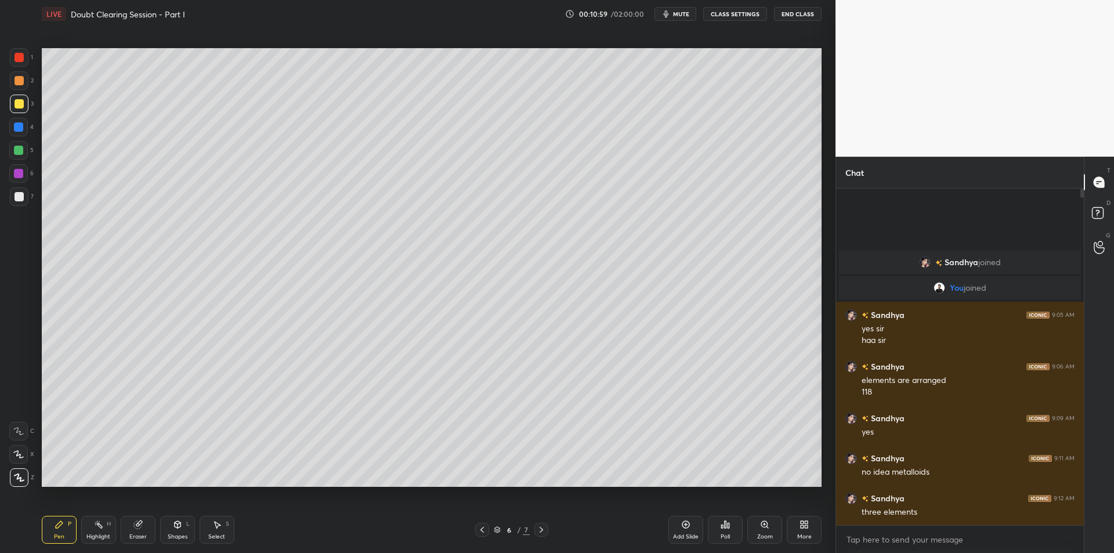
click at [28, 147] on div at bounding box center [18, 150] width 19 height 19
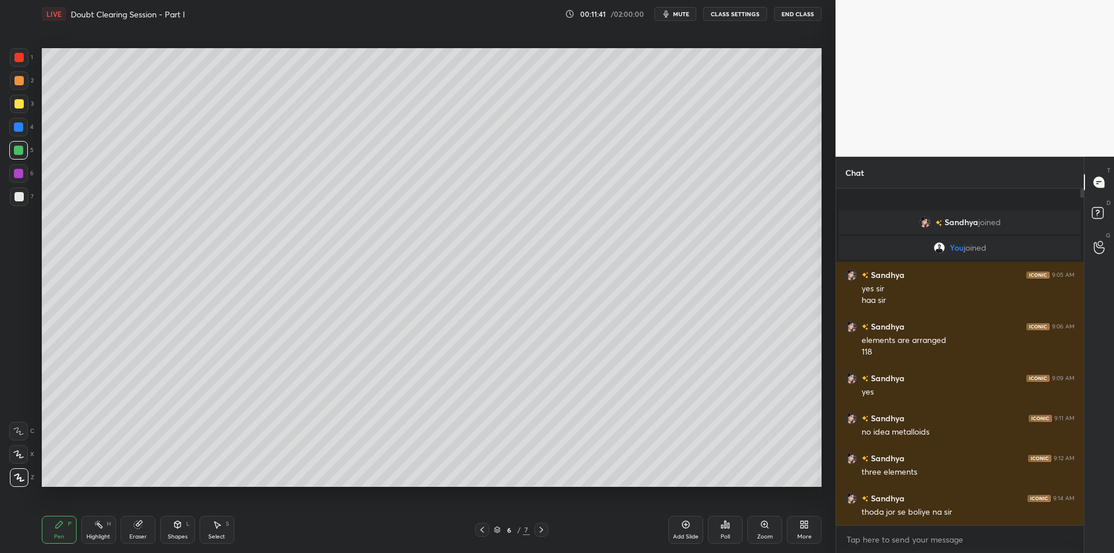
click at [738, 11] on button "CLASS SETTINGS" at bounding box center [735, 14] width 64 height 14
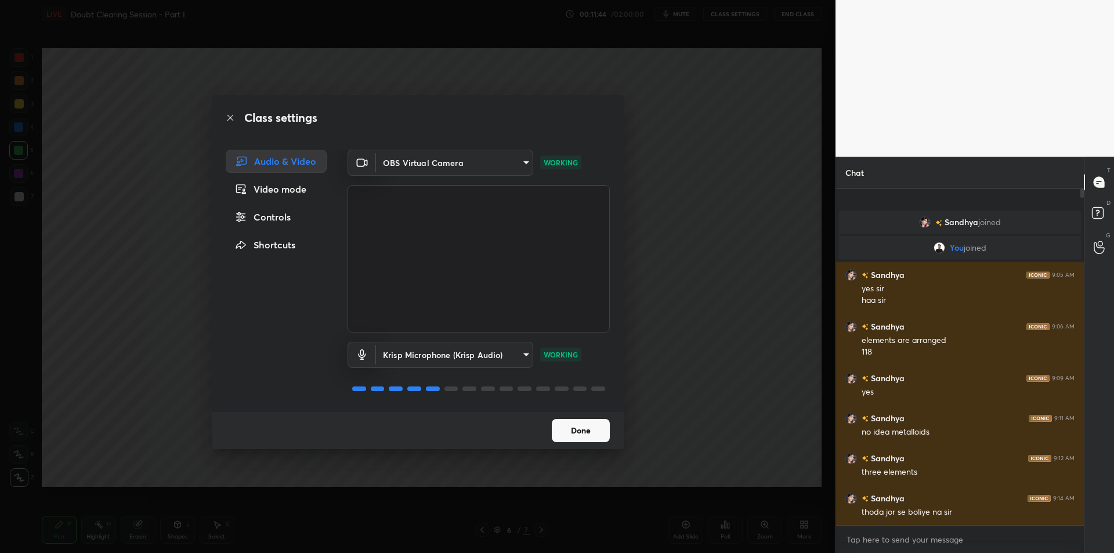
click at [690, 341] on div "Class settings Audio & Video Video mode Controls Shortcuts OBS Virtual Camera 6…" at bounding box center [418, 276] width 836 height 553
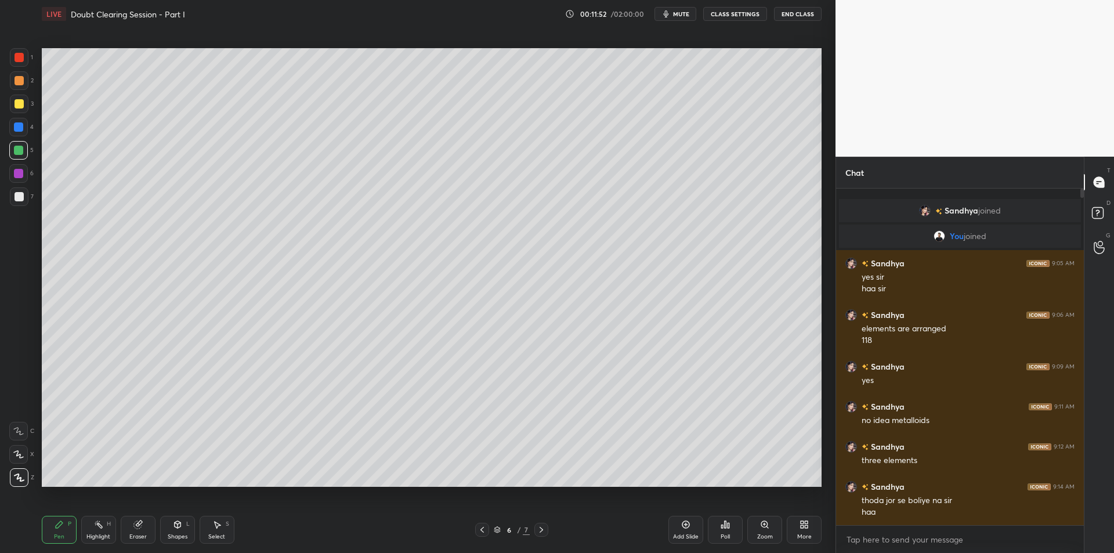
click at [2, 186] on div "1 2 3 4 5 6 7 C X Z C X Z E E Erase all H H" at bounding box center [18, 267] width 37 height 439
click at [19, 169] on div at bounding box center [18, 173] width 9 height 9
click at [28, 207] on div "7" at bounding box center [22, 198] width 24 height 23
click at [132, 524] on div "Eraser" at bounding box center [138, 530] width 35 height 28
click at [102, 524] on icon at bounding box center [98, 524] width 9 height 9
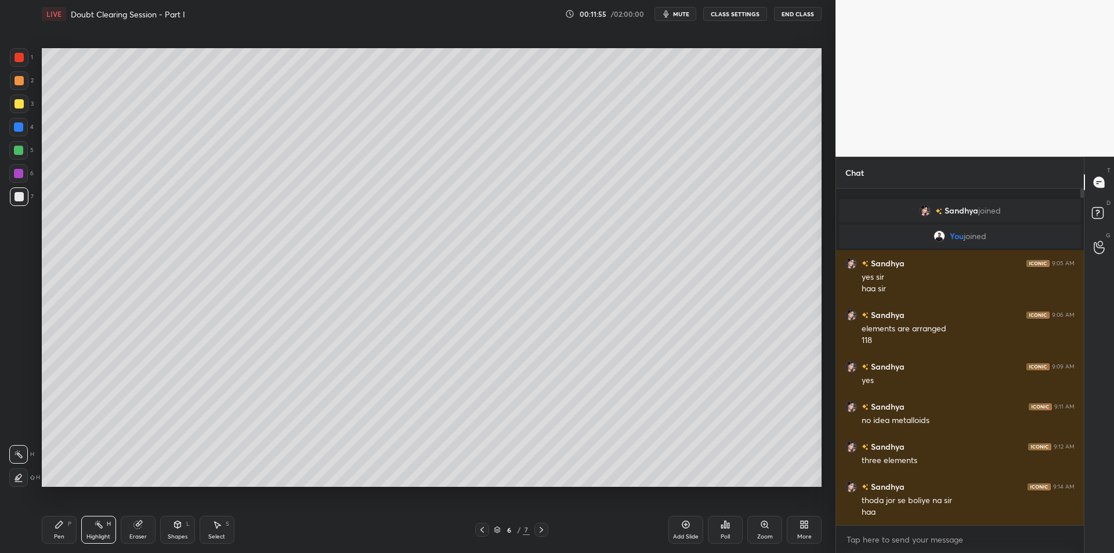
click at [68, 525] on div "P" at bounding box center [69, 524] width 3 height 6
click at [684, 525] on icon at bounding box center [685, 524] width 3 height 3
click at [24, 103] on div at bounding box center [19, 104] width 19 height 19
click at [12, 80] on div at bounding box center [19, 80] width 19 height 19
click at [19, 63] on div at bounding box center [19, 57] width 19 height 19
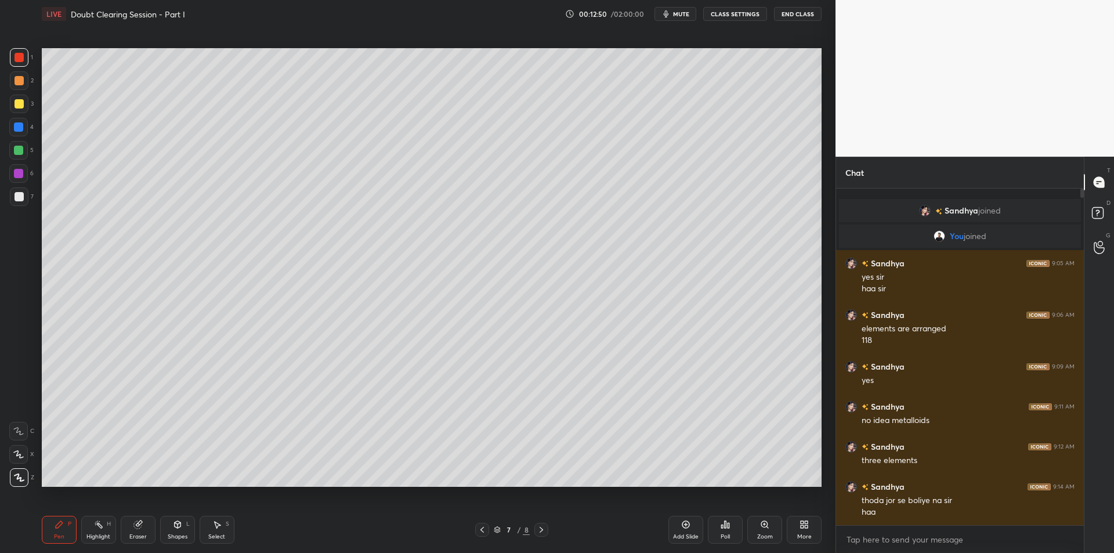
click at [18, 81] on div at bounding box center [19, 80] width 9 height 9
click at [22, 137] on div "4" at bounding box center [21, 129] width 24 height 23
click at [24, 147] on div at bounding box center [18, 150] width 19 height 19
click at [685, 530] on div "Add Slide" at bounding box center [686, 530] width 35 height 28
click at [20, 82] on div at bounding box center [19, 80] width 9 height 9
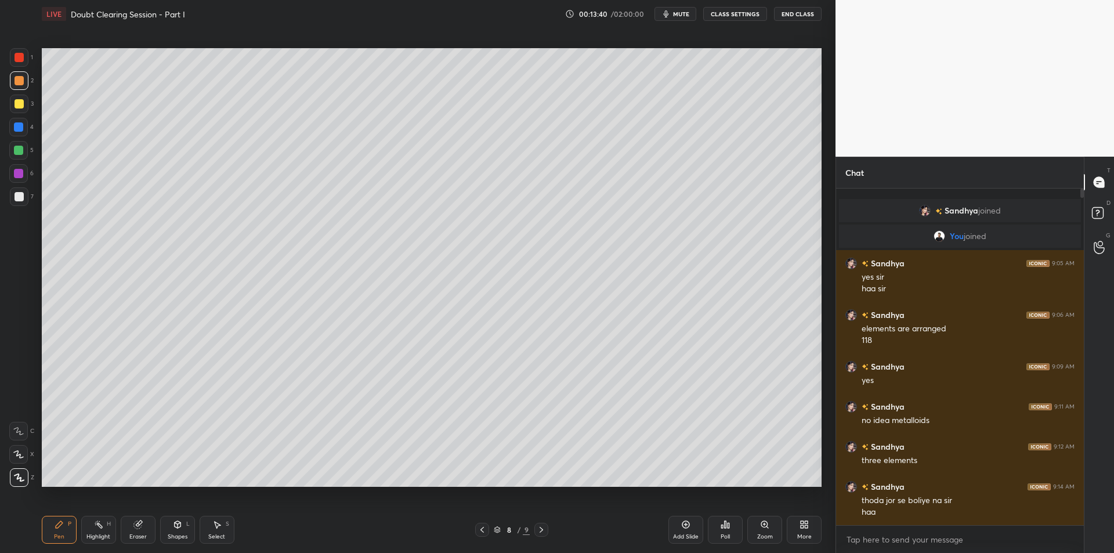
click at [20, 61] on div at bounding box center [19, 57] width 9 height 9
click at [15, 84] on div at bounding box center [19, 80] width 9 height 9
click at [690, 536] on div "Add Slide" at bounding box center [686, 537] width 26 height 6
click at [182, 530] on div "Shapes L" at bounding box center [177, 530] width 35 height 28
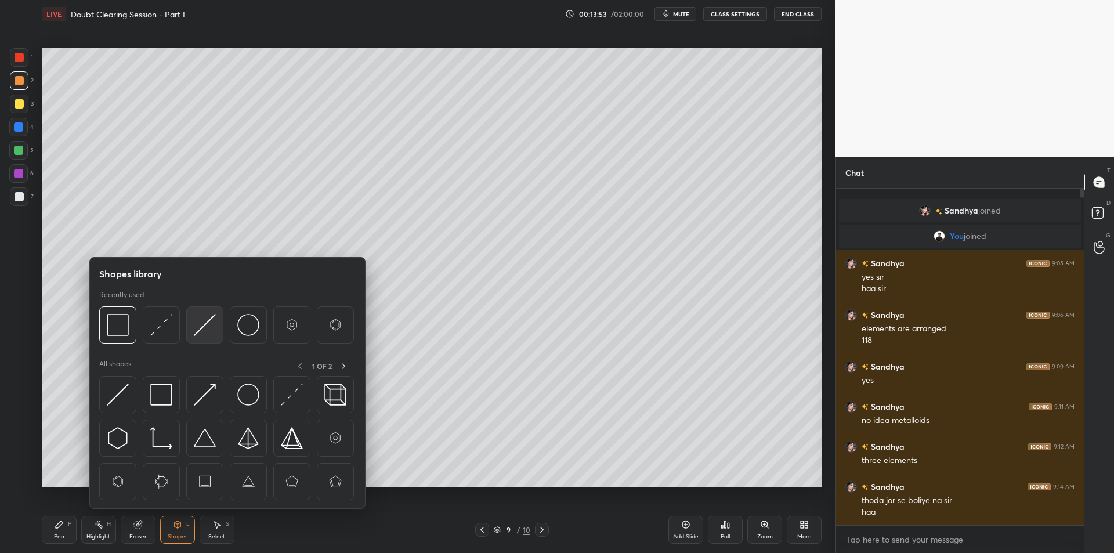
click at [210, 331] on img at bounding box center [205, 325] width 22 height 22
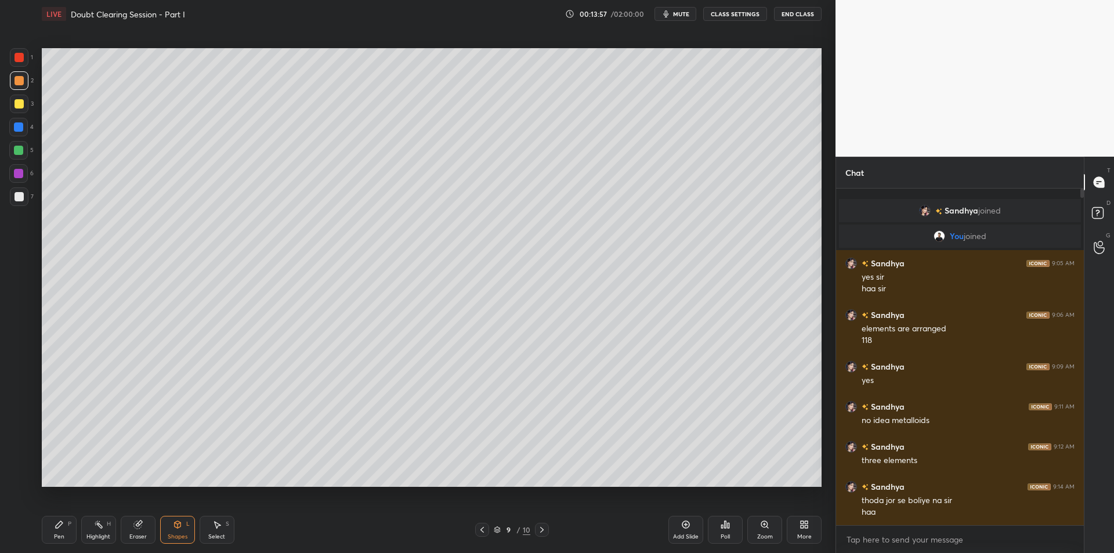
click at [98, 524] on rect at bounding box center [100, 526] width 6 height 6
click at [73, 530] on div "Pen P" at bounding box center [59, 530] width 35 height 28
click at [113, 530] on div "Highlight H" at bounding box center [98, 530] width 35 height 28
click at [81, 525] on div "Highlight H" at bounding box center [98, 530] width 35 height 28
click at [109, 522] on div "H" at bounding box center [109, 524] width 4 height 6
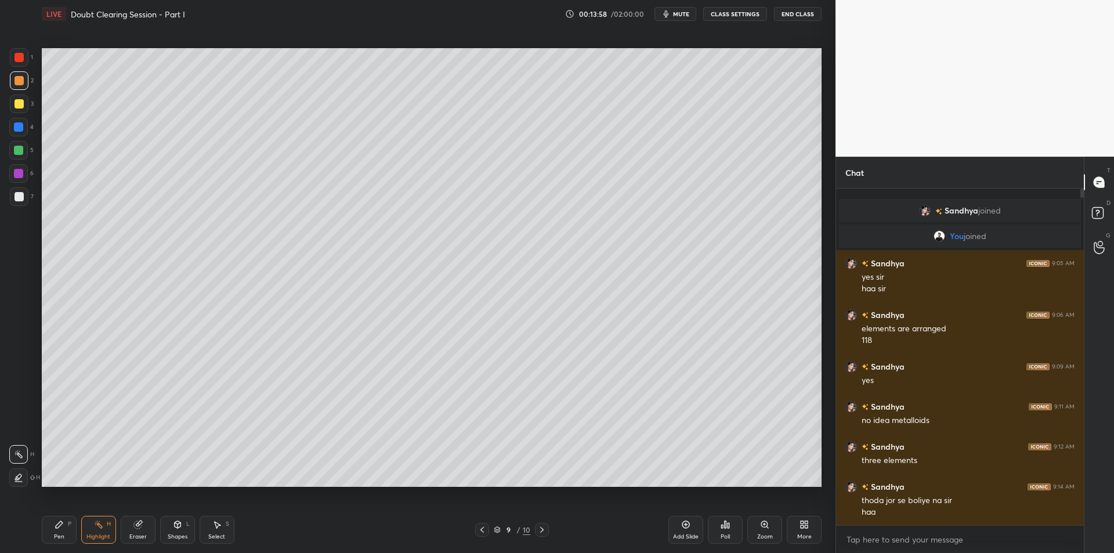
click at [68, 528] on div "Pen P" at bounding box center [59, 530] width 35 height 28
click at [11, 201] on div at bounding box center [19, 196] width 19 height 19
click at [16, 154] on div at bounding box center [18, 150] width 9 height 9
click at [21, 113] on div "3" at bounding box center [22, 106] width 24 height 23
click at [8, 157] on div "1 2 3 4 5 6 7 C X Z C X Z E E Erase all H H" at bounding box center [18, 267] width 37 height 439
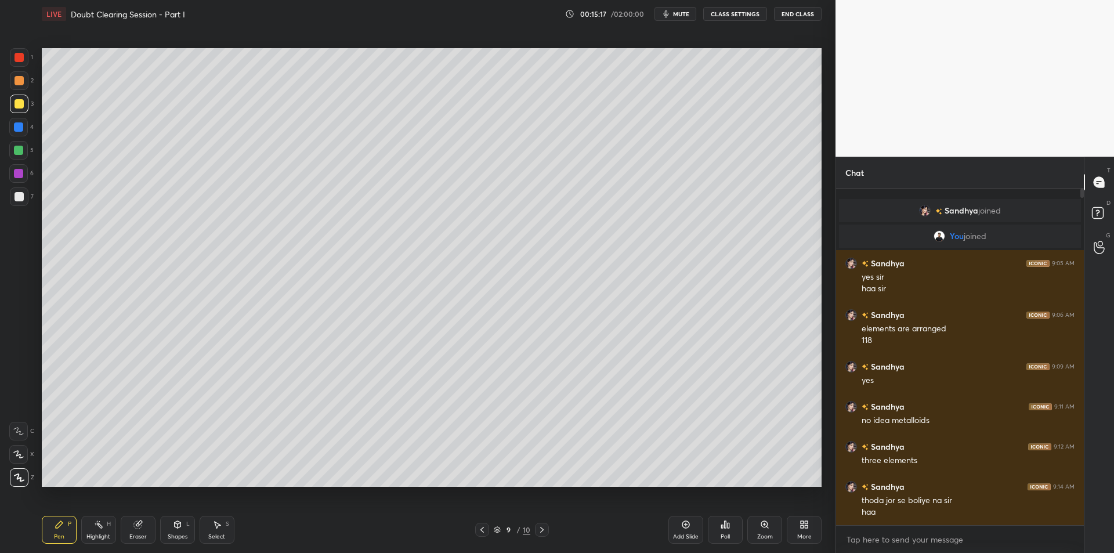
click at [17, 89] on div at bounding box center [19, 80] width 19 height 19
click at [10, 176] on div at bounding box center [18, 173] width 19 height 19
click at [13, 198] on div at bounding box center [19, 196] width 19 height 19
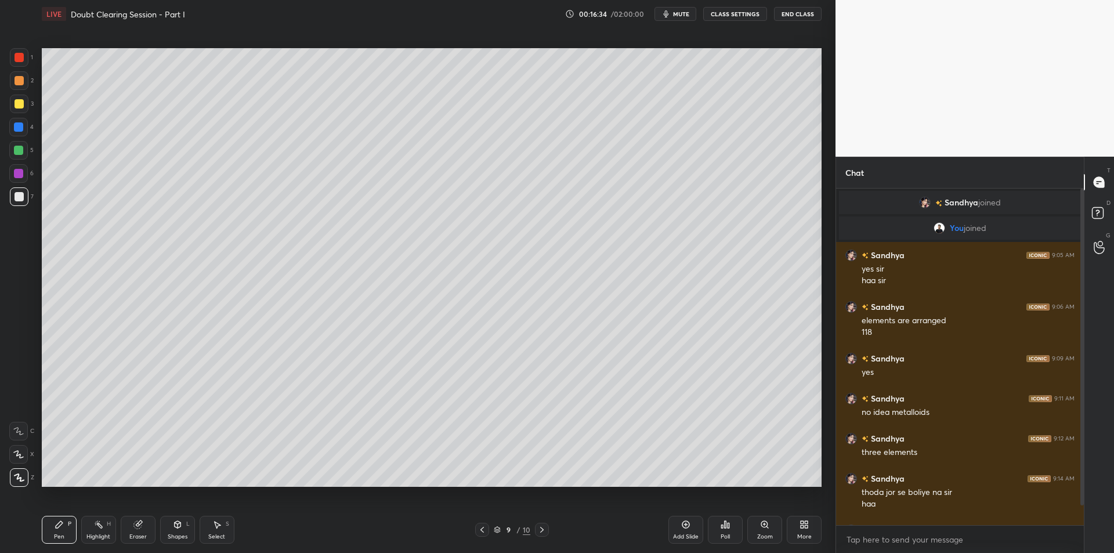
click at [104, 522] on div "Highlight H" at bounding box center [98, 530] width 35 height 28
click at [26, 536] on div "1 2 3 4 5 6 7 C X Z C X Z E E Erase all H H LIVE Doubt Clearing Session - Part …" at bounding box center [413, 276] width 826 height 553
click at [67, 529] on div "Pen P" at bounding box center [59, 530] width 35 height 28
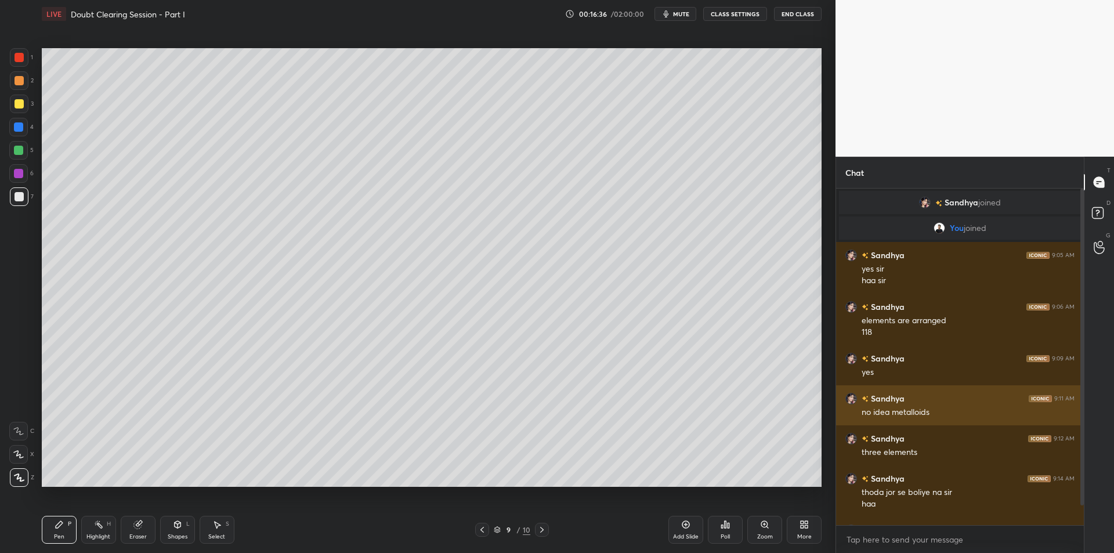
scroll to position [32, 0]
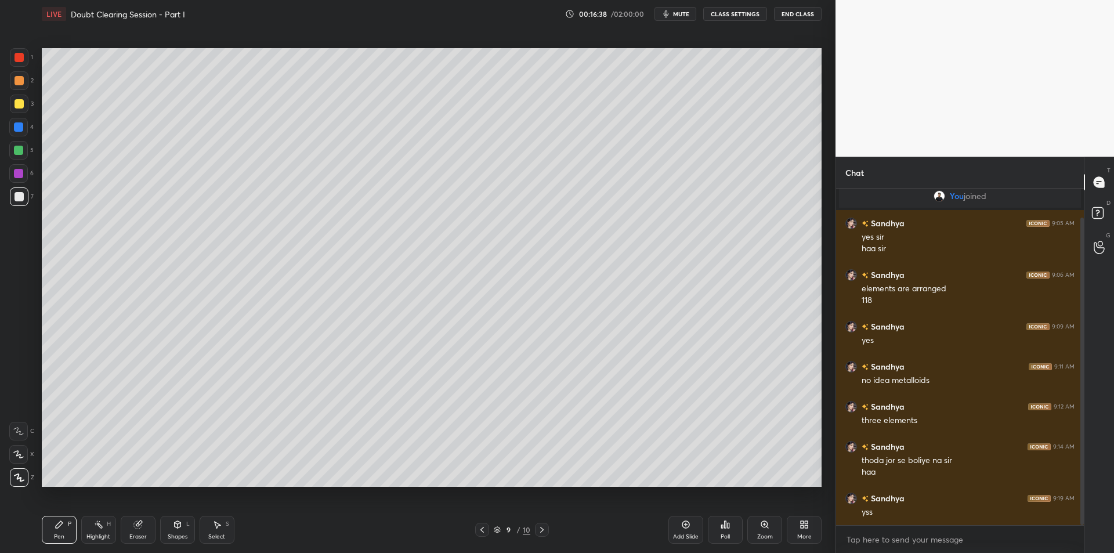
click at [685, 532] on div "Add Slide" at bounding box center [686, 530] width 35 height 28
click at [24, 81] on div at bounding box center [19, 80] width 19 height 19
click at [21, 102] on div at bounding box center [19, 103] width 9 height 9
click at [17, 83] on div at bounding box center [19, 80] width 9 height 9
click at [19, 102] on div at bounding box center [19, 103] width 9 height 9
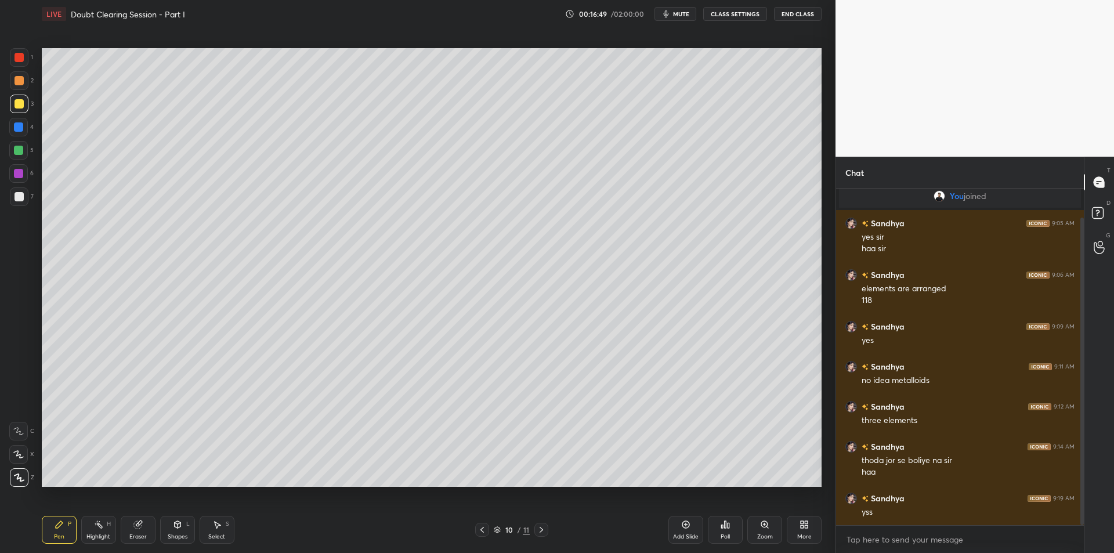
click at [15, 125] on div at bounding box center [18, 126] width 9 height 9
click at [21, 104] on div at bounding box center [19, 103] width 9 height 9
click at [17, 123] on div at bounding box center [18, 126] width 9 height 9
click at [17, 103] on div at bounding box center [19, 103] width 9 height 9
click at [17, 118] on div at bounding box center [18, 127] width 19 height 19
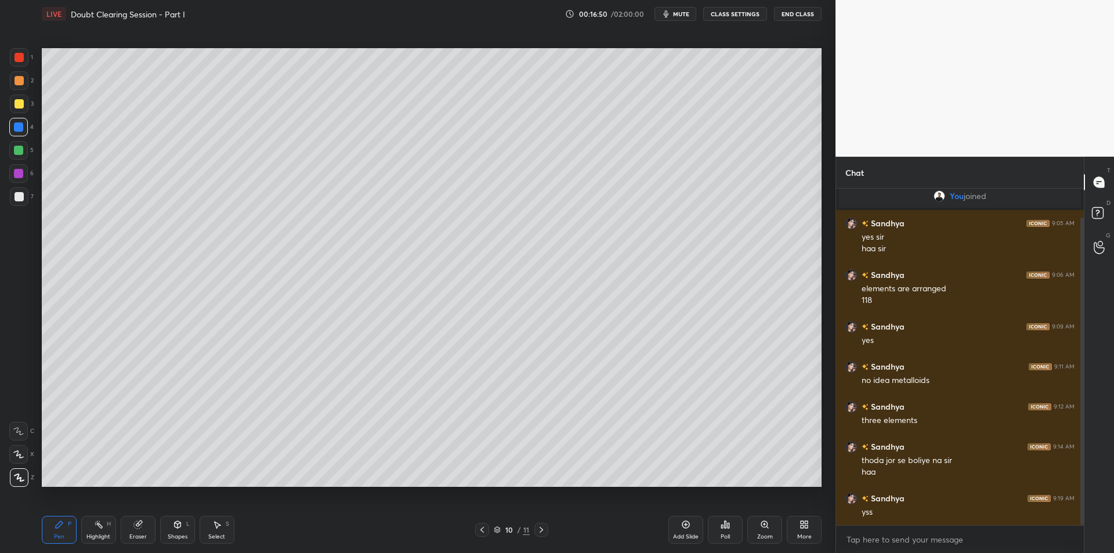
click at [17, 125] on div at bounding box center [18, 126] width 9 height 9
click at [17, 108] on div at bounding box center [19, 103] width 9 height 9
click at [18, 123] on div at bounding box center [18, 126] width 9 height 9
click at [18, 104] on div at bounding box center [19, 103] width 9 height 9
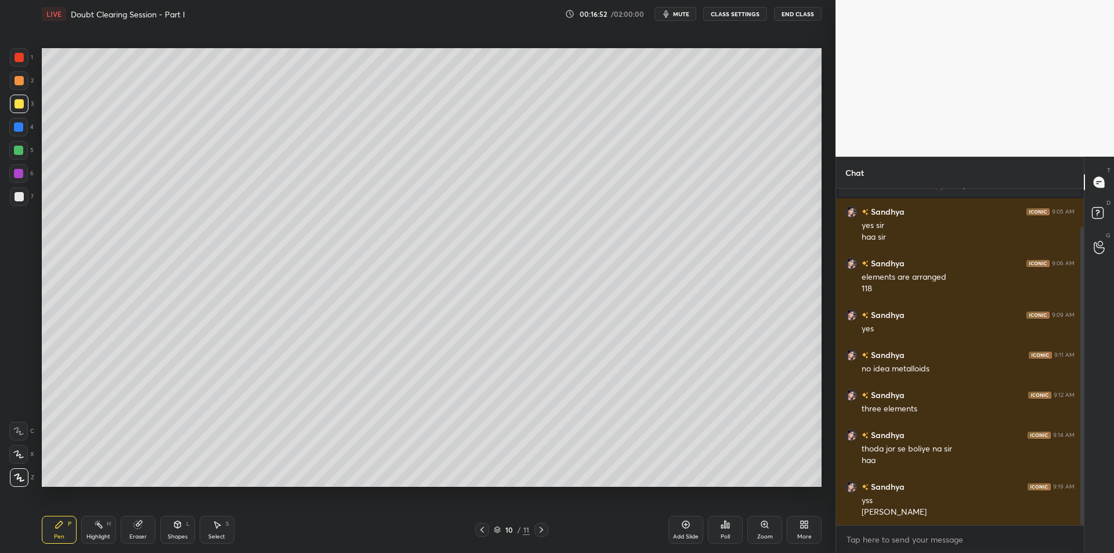
click at [20, 125] on div at bounding box center [18, 126] width 9 height 9
click at [20, 106] on div at bounding box center [19, 103] width 9 height 9
click at [19, 128] on div at bounding box center [18, 126] width 9 height 9
click at [17, 113] on div at bounding box center [19, 104] width 19 height 19
click at [15, 132] on div at bounding box center [18, 127] width 19 height 19
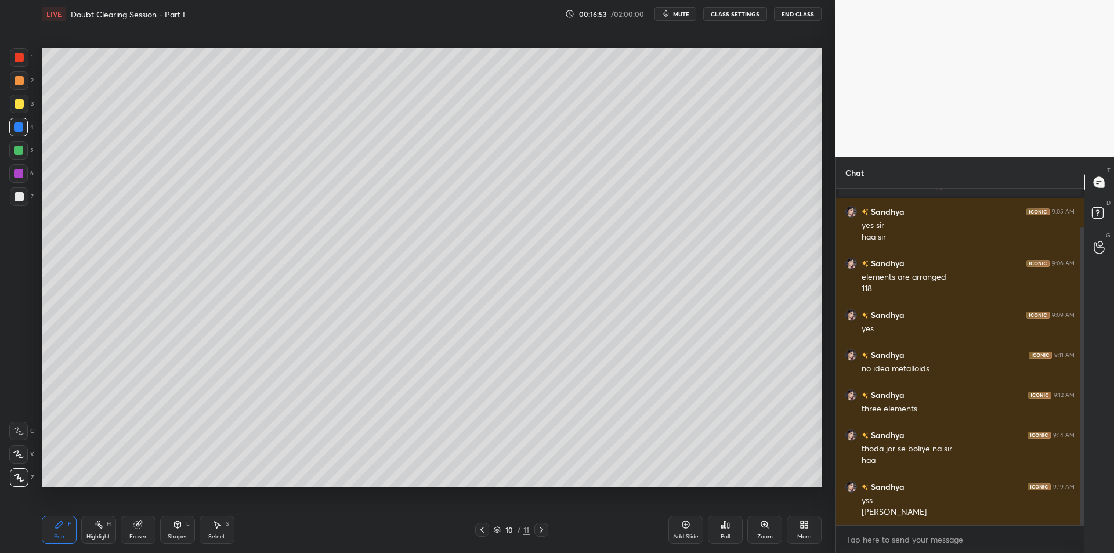
click at [15, 112] on div at bounding box center [19, 104] width 19 height 19
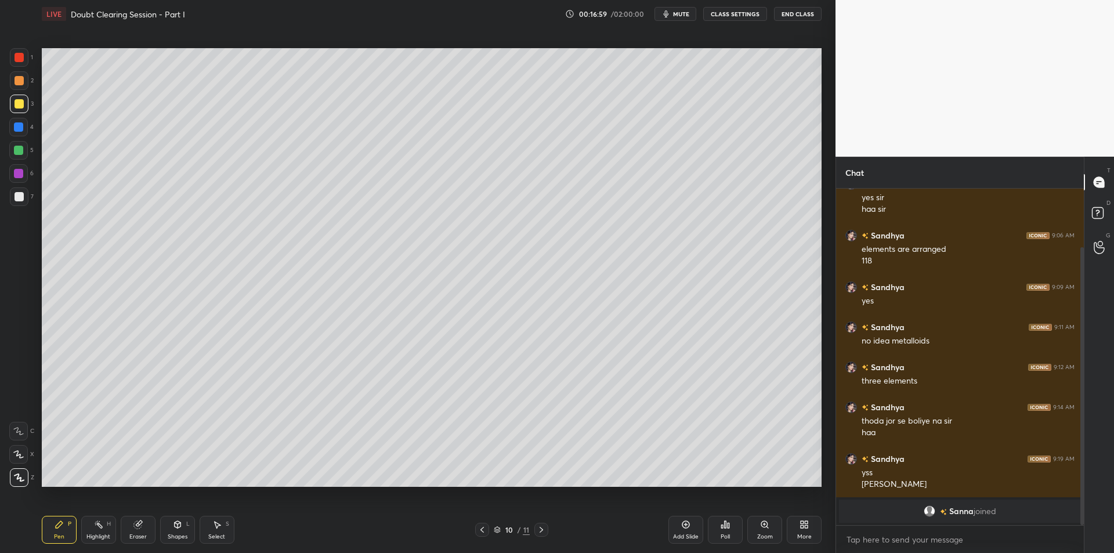
click at [21, 130] on div at bounding box center [18, 126] width 9 height 9
click at [15, 154] on div at bounding box center [18, 150] width 9 height 9
click at [672, 540] on div "Add Slide" at bounding box center [686, 530] width 35 height 28
click at [13, 107] on div at bounding box center [19, 104] width 19 height 19
click at [23, 125] on div at bounding box center [18, 126] width 9 height 9
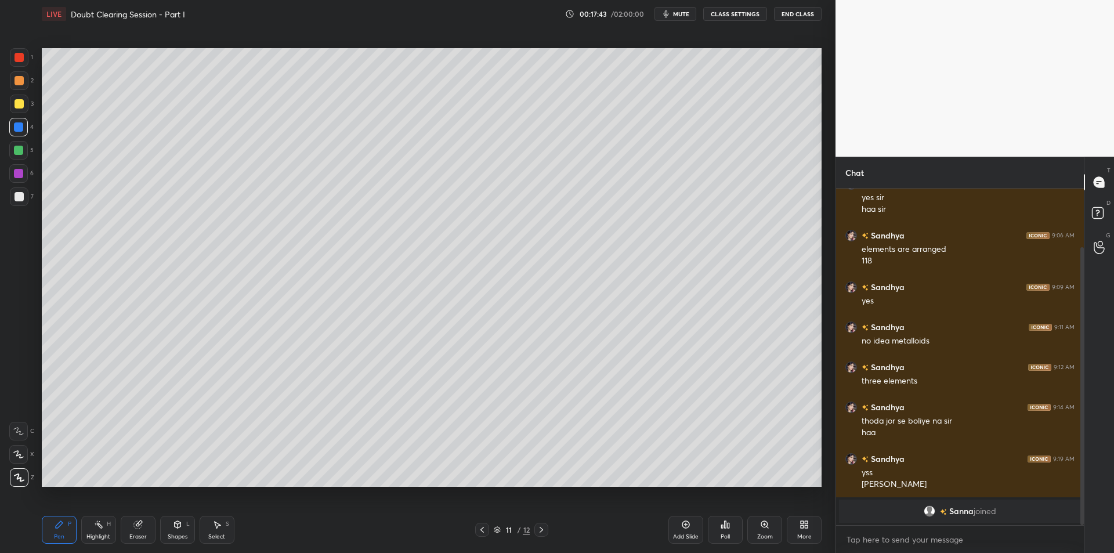
click at [22, 147] on div at bounding box center [18, 150] width 9 height 9
click at [26, 175] on div at bounding box center [18, 173] width 19 height 19
click at [28, 199] on div at bounding box center [19, 196] width 19 height 19
click at [181, 529] on div "Shapes L" at bounding box center [177, 530] width 35 height 28
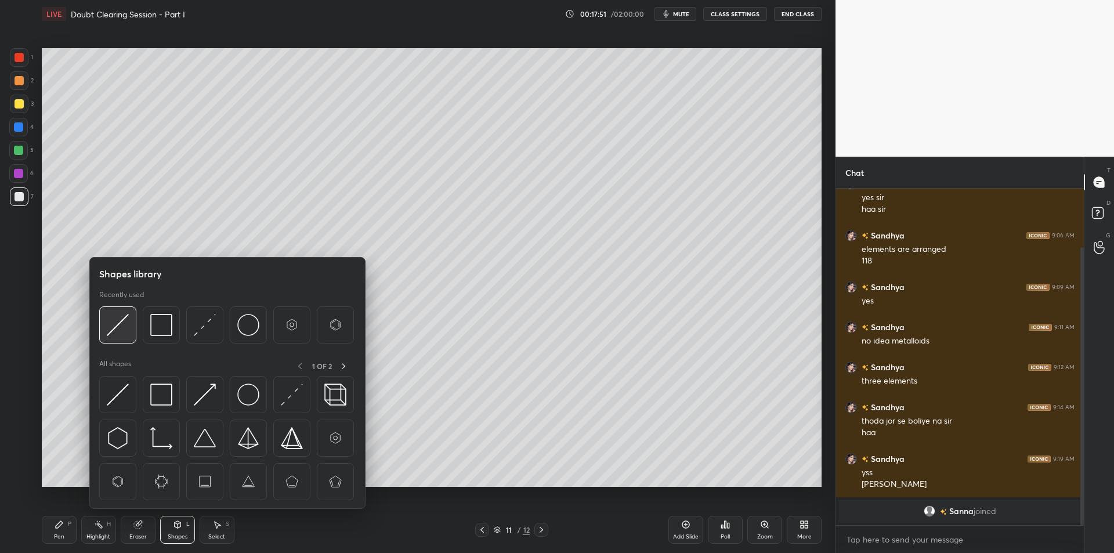
click at [121, 330] on img at bounding box center [118, 325] width 22 height 22
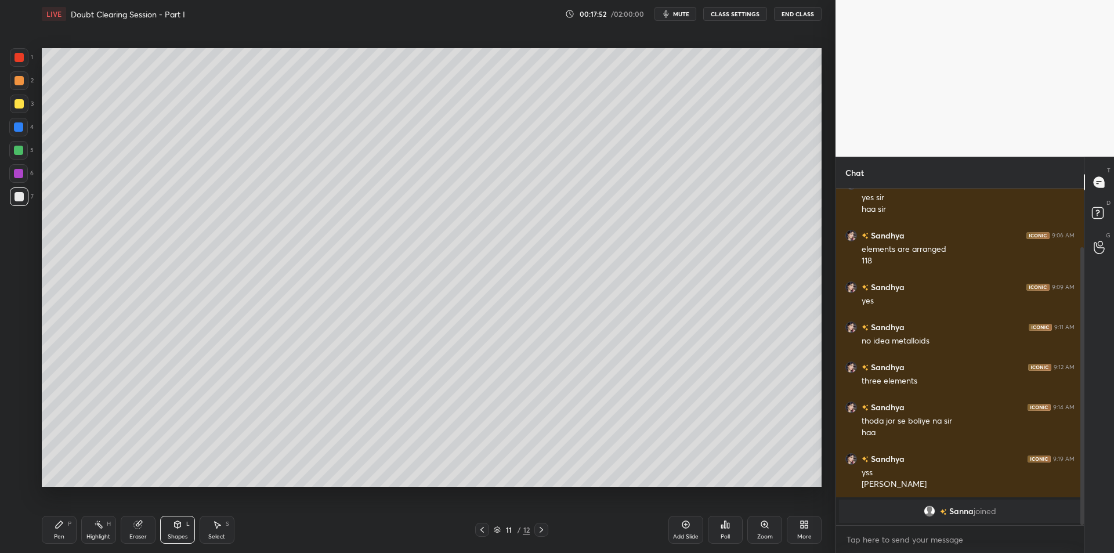
click at [99, 522] on icon at bounding box center [98, 524] width 9 height 9
click at [178, 526] on icon at bounding box center [178, 524] width 6 height 7
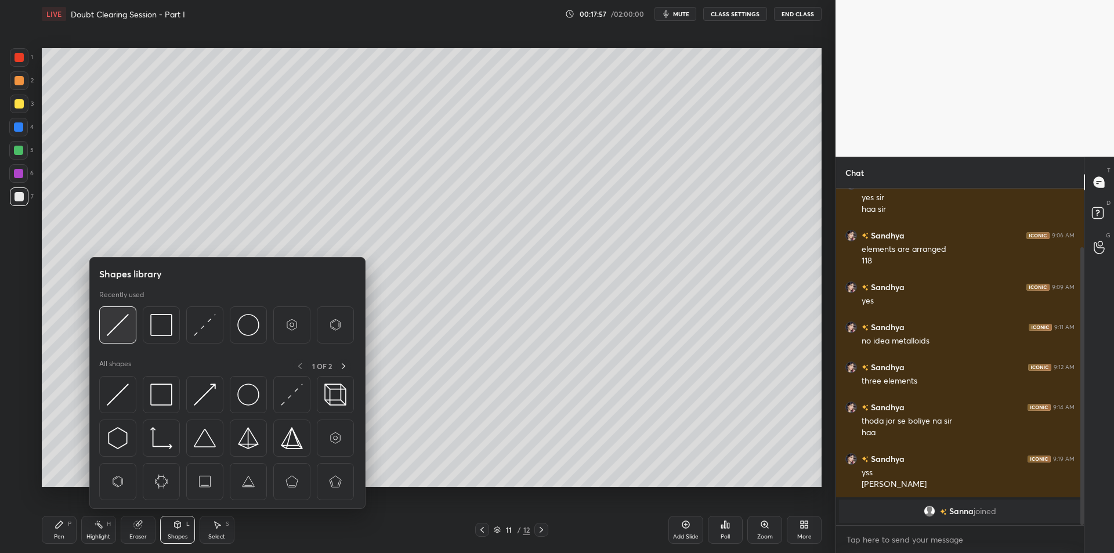
click at [115, 323] on img at bounding box center [118, 325] width 22 height 22
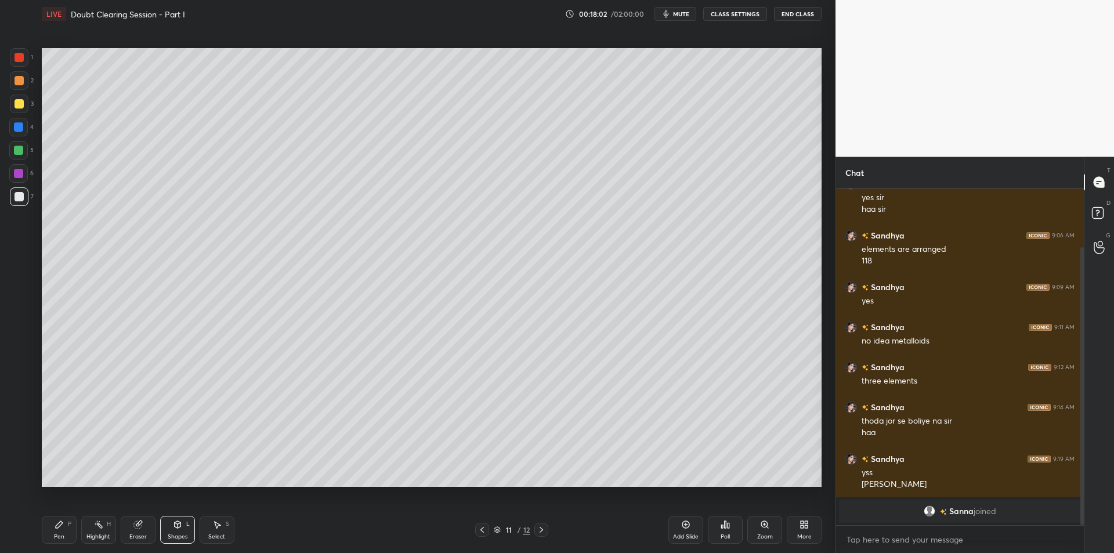
click at [96, 530] on div "Highlight H" at bounding box center [98, 530] width 35 height 28
click at [58, 538] on div "Pen" at bounding box center [59, 537] width 10 height 6
click at [27, 97] on div at bounding box center [19, 104] width 19 height 19
click at [12, 85] on div at bounding box center [19, 80] width 19 height 19
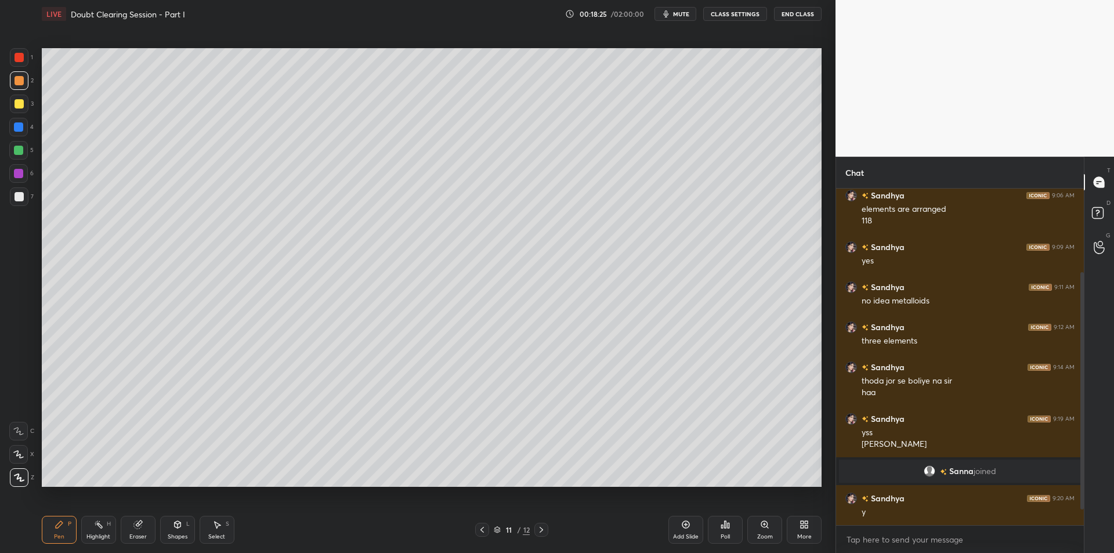
scroll to position [151, 0]
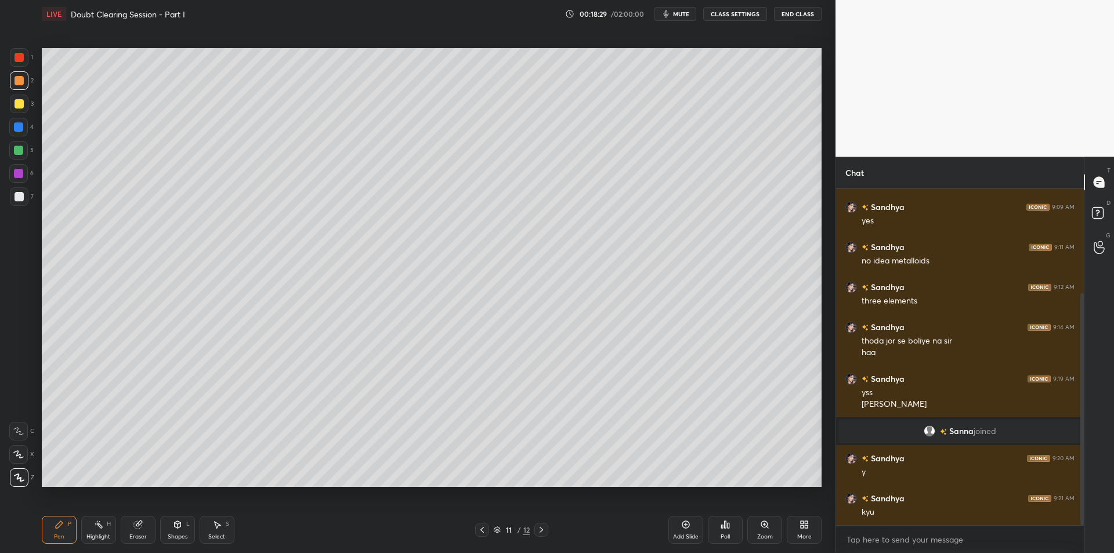
click at [19, 104] on div at bounding box center [19, 103] width 9 height 9
click at [24, 136] on div at bounding box center [18, 127] width 19 height 19
click at [21, 157] on div at bounding box center [18, 150] width 19 height 19
click at [21, 172] on div at bounding box center [18, 173] width 9 height 9
click at [96, 529] on div "Highlight H" at bounding box center [98, 530] width 35 height 28
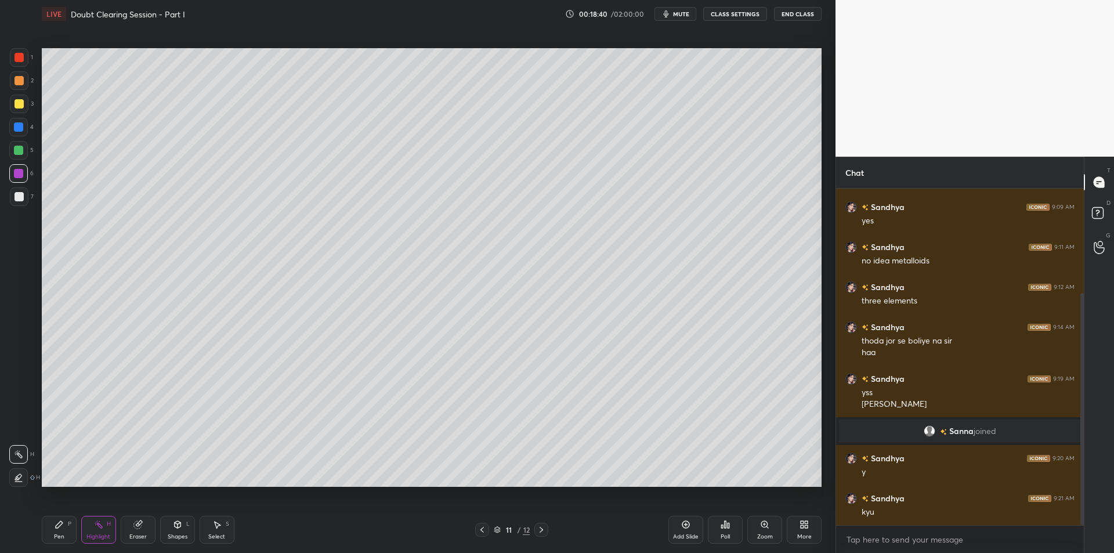
click at [91, 517] on div "Highlight H" at bounding box center [98, 530] width 35 height 28
click at [60, 522] on icon at bounding box center [59, 524] width 7 height 7
click at [95, 532] on div "Highlight H" at bounding box center [98, 530] width 35 height 28
click at [64, 522] on div "Pen P" at bounding box center [59, 530] width 35 height 28
click at [88, 529] on div "Highlight H" at bounding box center [98, 530] width 35 height 28
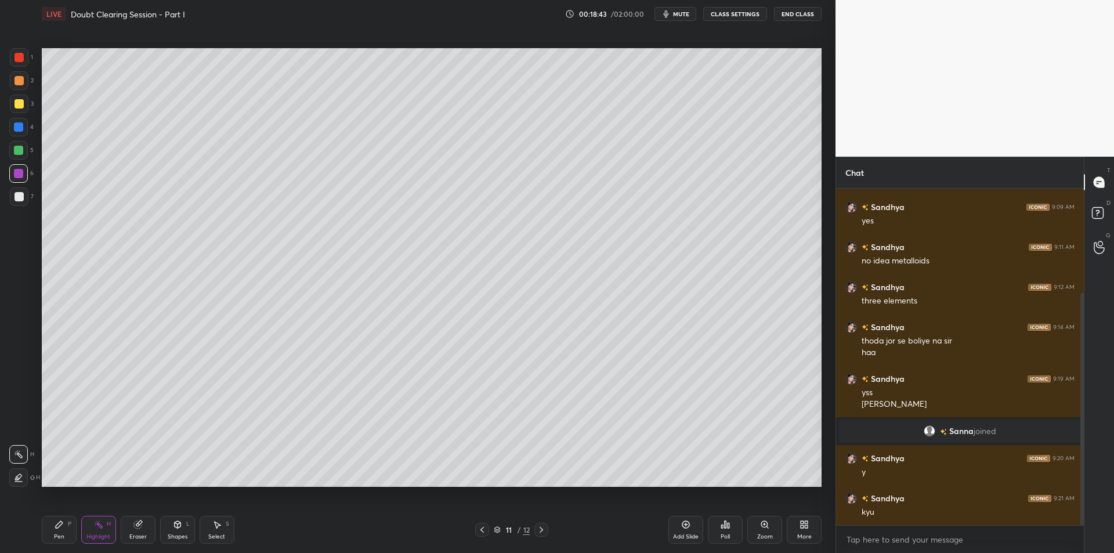
click at [60, 529] on icon at bounding box center [59, 524] width 9 height 9
click at [93, 534] on div "Highlight" at bounding box center [98, 537] width 24 height 6
click at [103, 528] on div "Highlight H" at bounding box center [98, 530] width 35 height 28
click at [63, 522] on icon at bounding box center [59, 524] width 9 height 9
click at [91, 531] on div "Highlight H" at bounding box center [98, 530] width 35 height 28
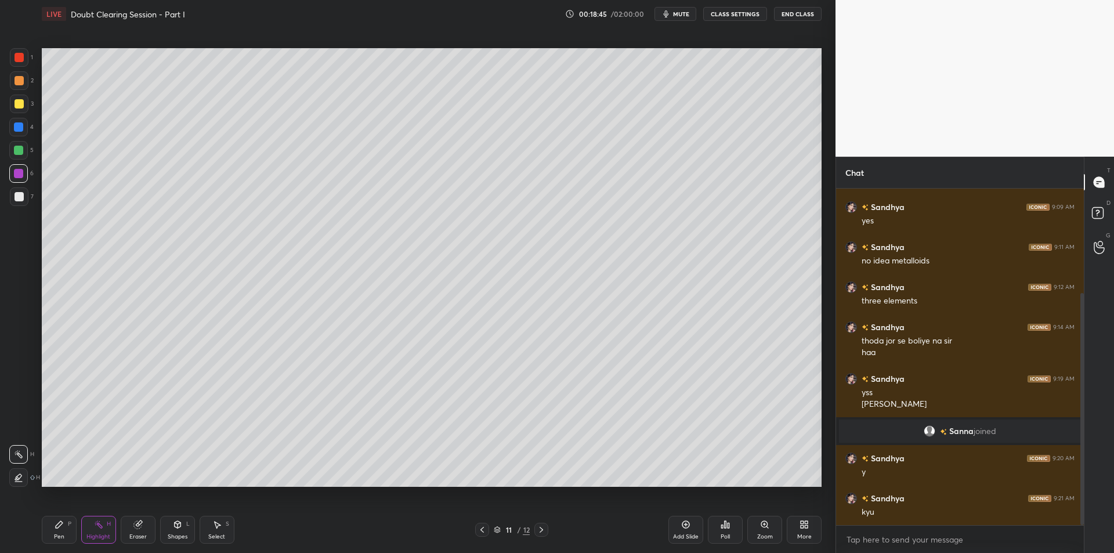
click at [56, 529] on div "Pen P" at bounding box center [59, 530] width 35 height 28
click at [98, 529] on icon at bounding box center [98, 524] width 9 height 9
click at [67, 529] on div "Pen P" at bounding box center [59, 530] width 35 height 28
click at [92, 535] on div "Highlight" at bounding box center [98, 537] width 24 height 6
click at [53, 533] on div "Pen P" at bounding box center [59, 530] width 35 height 28
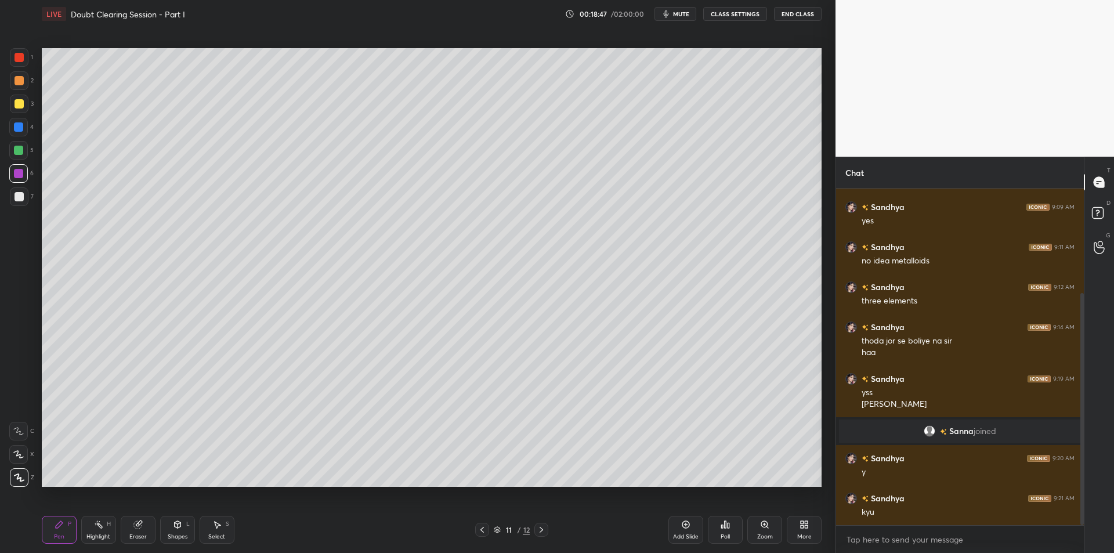
click at [89, 532] on div "Highlight H" at bounding box center [98, 530] width 35 height 28
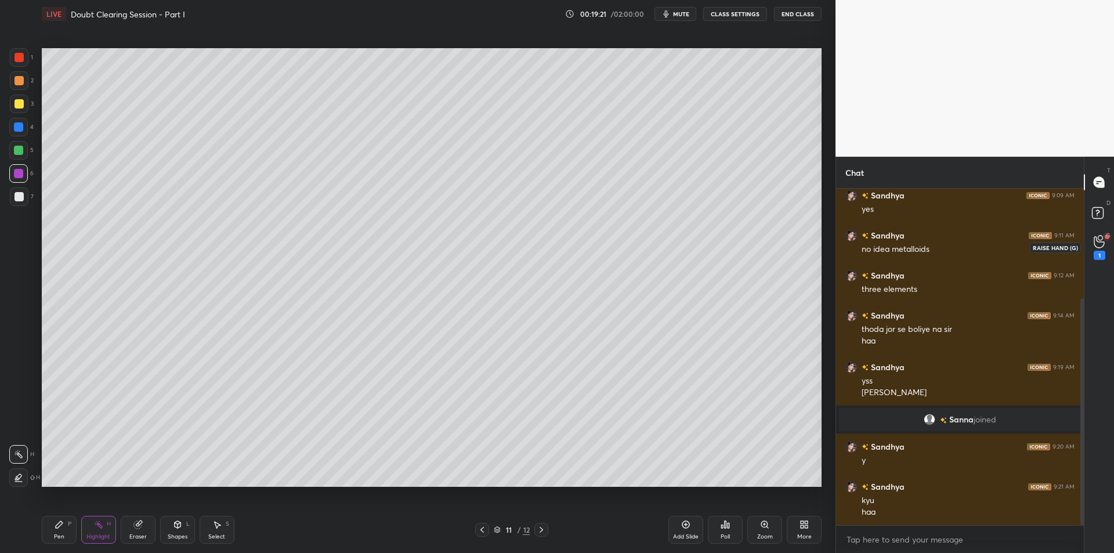
click at [1101, 249] on div "1" at bounding box center [1100, 247] width 12 height 25
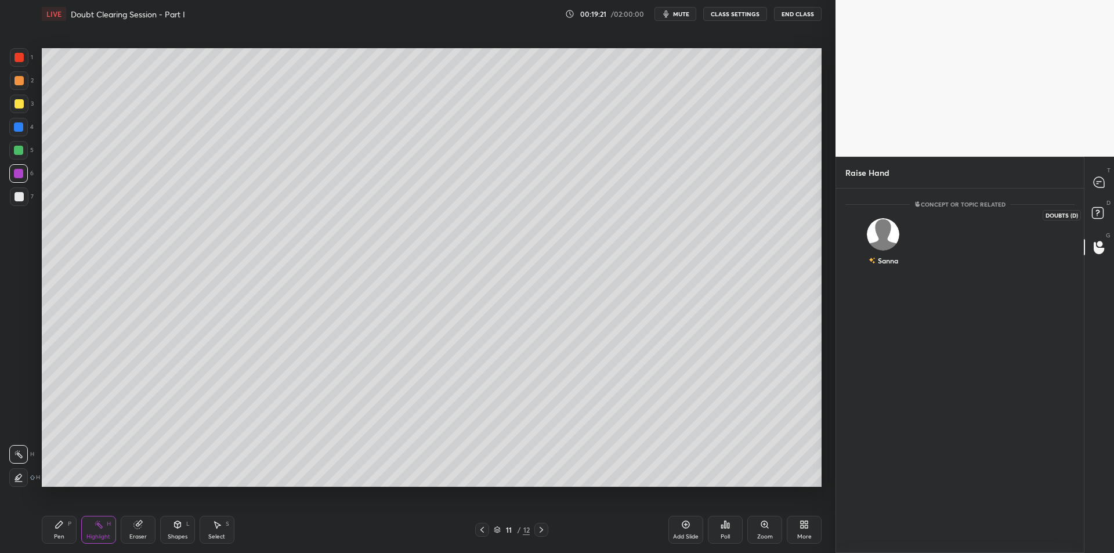
click at [1096, 221] on icon at bounding box center [1099, 214] width 21 height 21
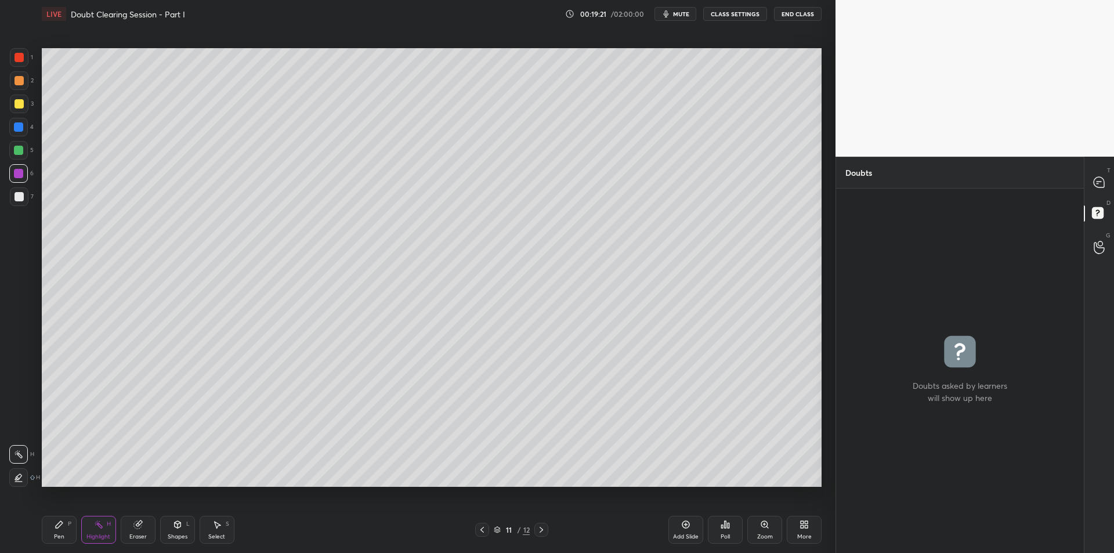
click at [1104, 188] on icon at bounding box center [1099, 182] width 12 height 12
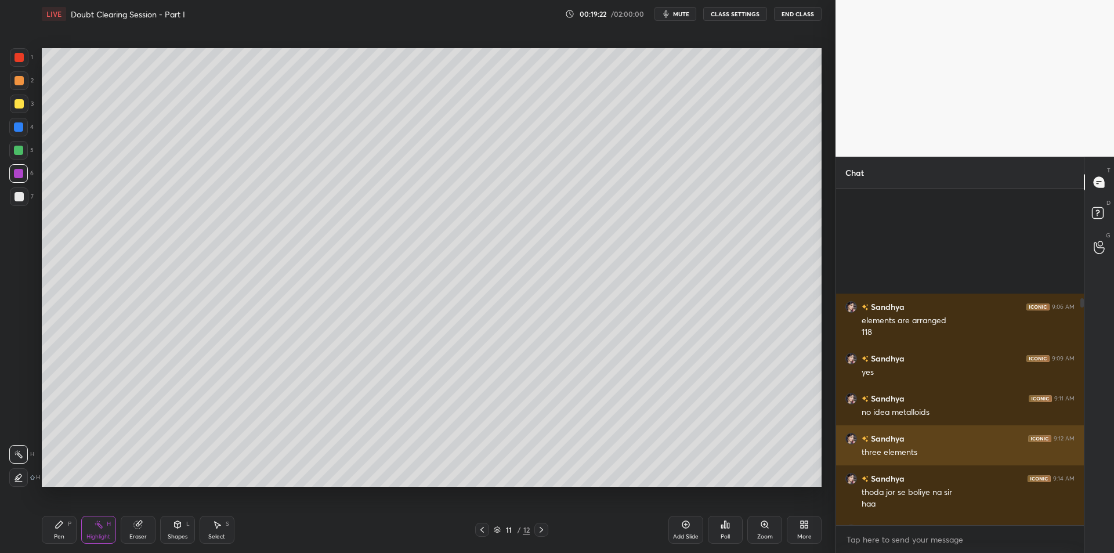
scroll to position [333, 244]
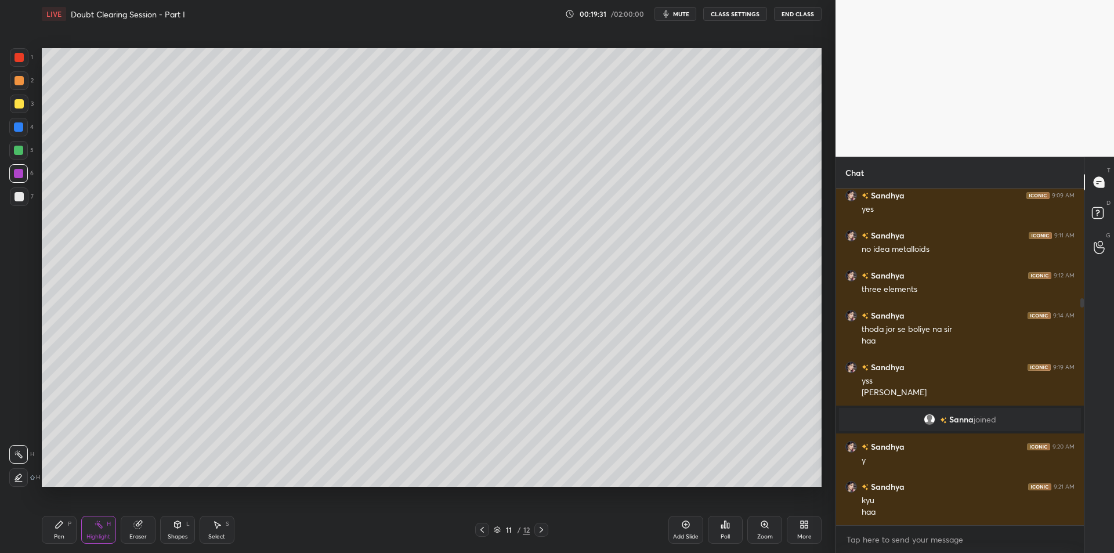
click at [82, 529] on div "Highlight H" at bounding box center [98, 530] width 35 height 28
click at [65, 533] on div "Pen P" at bounding box center [59, 530] width 35 height 28
click at [16, 111] on div at bounding box center [19, 104] width 19 height 19
click at [17, 93] on div "2" at bounding box center [22, 82] width 24 height 23
click at [17, 102] on div at bounding box center [19, 103] width 9 height 9
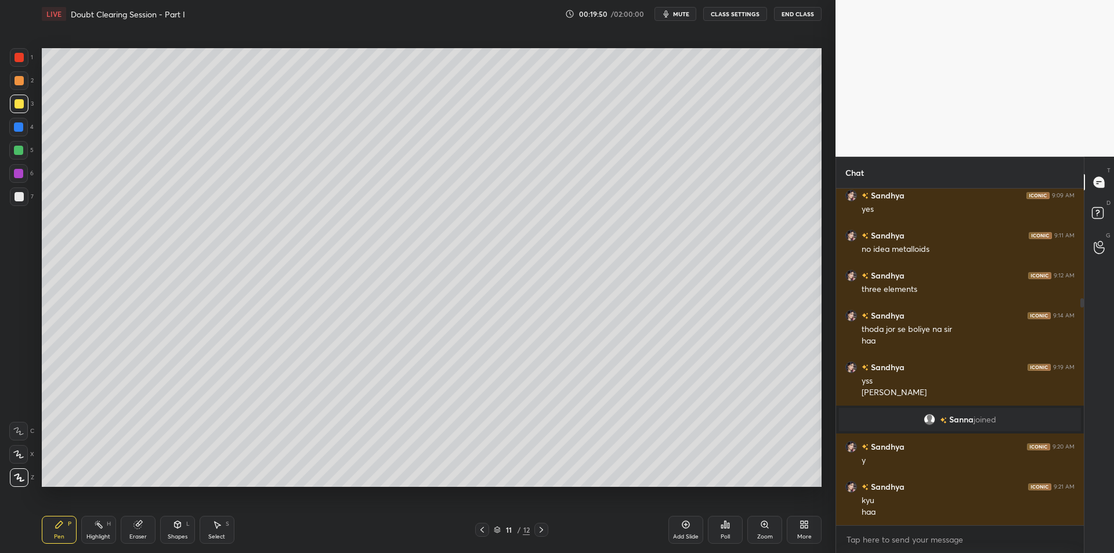
click at [100, 524] on icon at bounding box center [98, 524] width 9 height 9
click at [71, 525] on div "Pen P" at bounding box center [59, 530] width 35 height 28
click at [105, 524] on div "Highlight H" at bounding box center [98, 530] width 35 height 28
click at [73, 528] on div "Pen P" at bounding box center [59, 530] width 35 height 28
click at [101, 532] on div "Highlight H" at bounding box center [98, 530] width 35 height 28
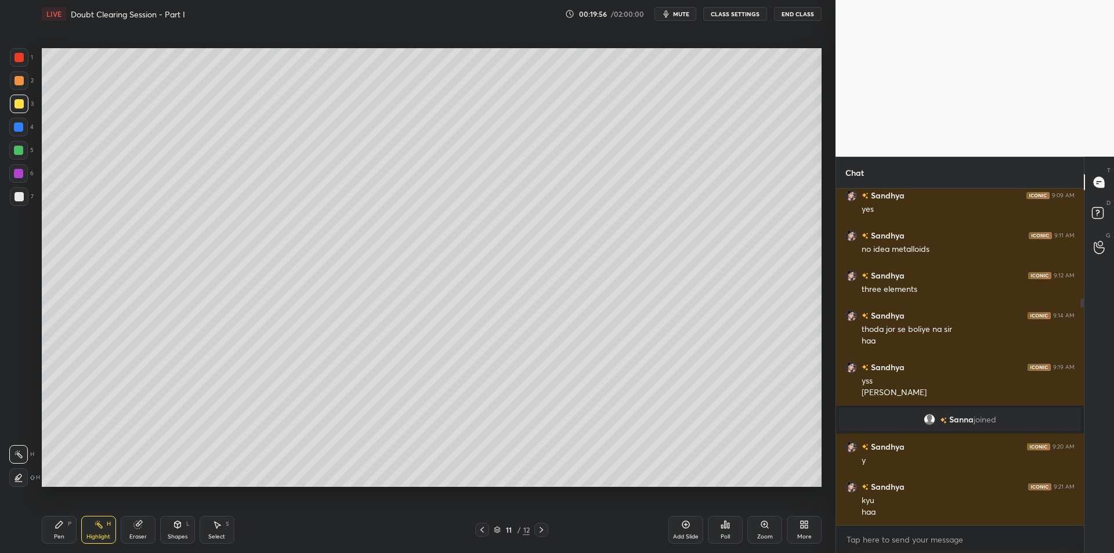
click at [63, 530] on div "Pen P" at bounding box center [59, 530] width 35 height 28
click at [91, 535] on div "Highlight" at bounding box center [98, 537] width 24 height 6
click at [56, 532] on div "Pen P" at bounding box center [59, 530] width 35 height 28
click at [97, 536] on div "Highlight" at bounding box center [98, 537] width 24 height 6
click at [64, 527] on div "Pen P" at bounding box center [59, 530] width 35 height 28
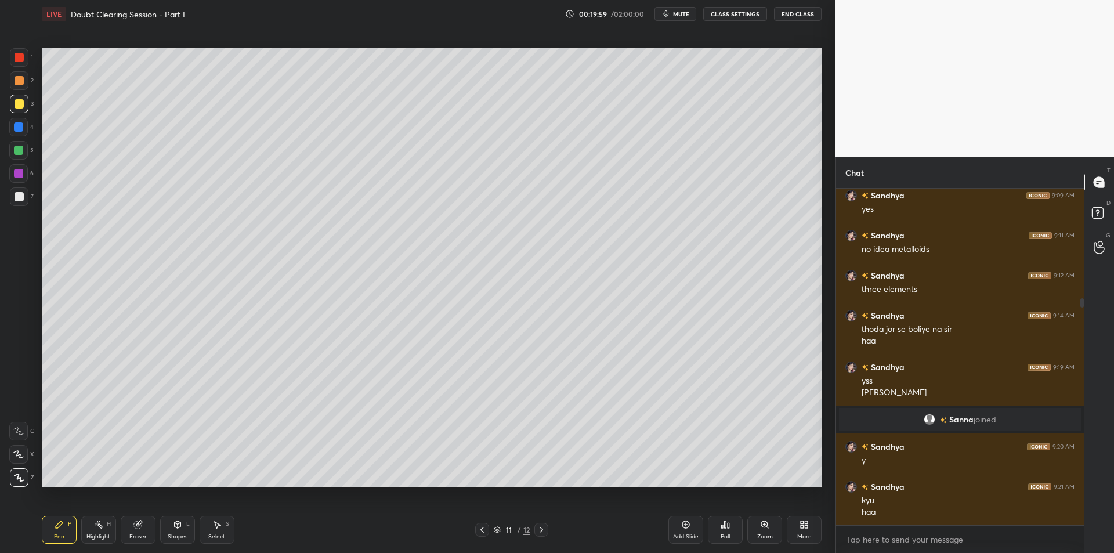
click at [91, 532] on div "Highlight H" at bounding box center [98, 530] width 35 height 28
click at [57, 528] on icon at bounding box center [59, 524] width 7 height 7
click at [14, 167] on div at bounding box center [18, 173] width 19 height 19
click at [12, 196] on div at bounding box center [19, 196] width 19 height 19
click at [102, 534] on div "Highlight" at bounding box center [98, 537] width 24 height 6
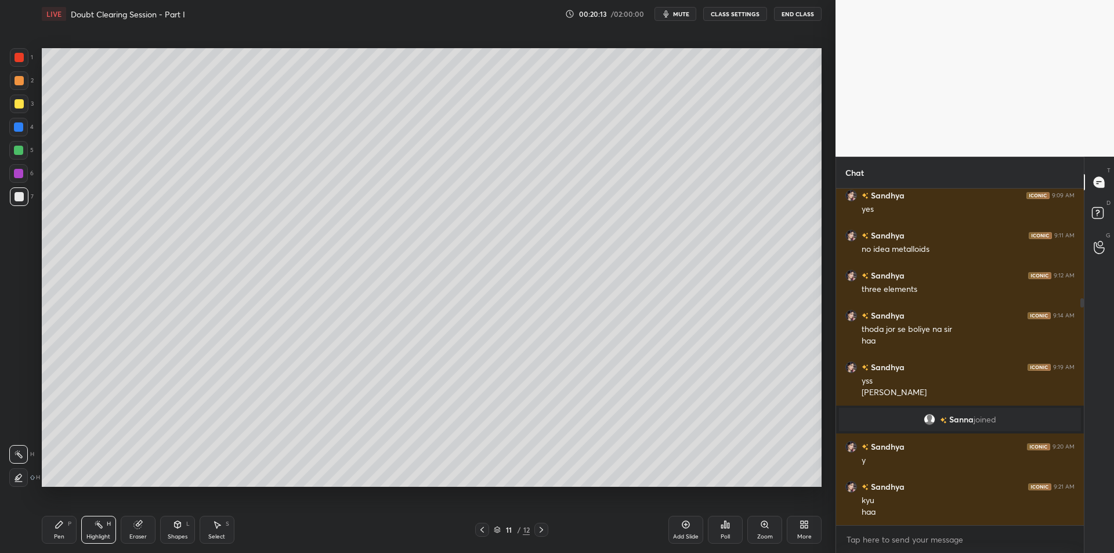
click at [62, 517] on div "Pen P" at bounding box center [59, 530] width 35 height 28
click at [109, 523] on div "H" at bounding box center [109, 524] width 4 height 6
click at [57, 528] on icon at bounding box center [59, 524] width 7 height 7
click at [92, 529] on div "Highlight H" at bounding box center [98, 530] width 35 height 28
click at [63, 527] on icon at bounding box center [59, 524] width 9 height 9
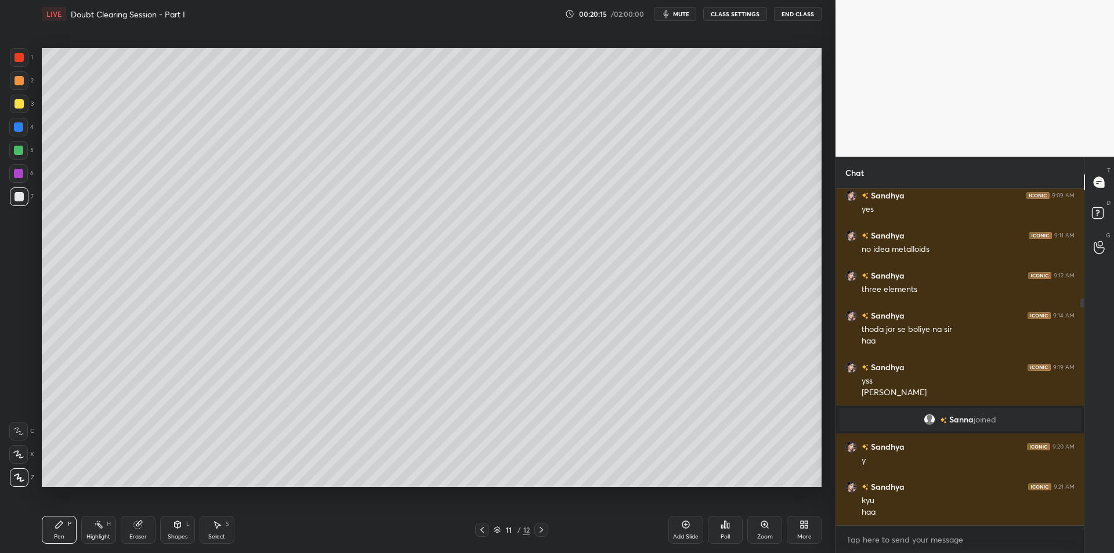
click at [98, 526] on icon at bounding box center [98, 524] width 9 height 9
click at [63, 525] on icon at bounding box center [59, 524] width 9 height 9
click at [97, 523] on icon at bounding box center [98, 524] width 9 height 9
click at [54, 519] on div "Pen P" at bounding box center [59, 530] width 35 height 28
click at [110, 527] on div "H" at bounding box center [109, 524] width 4 height 6
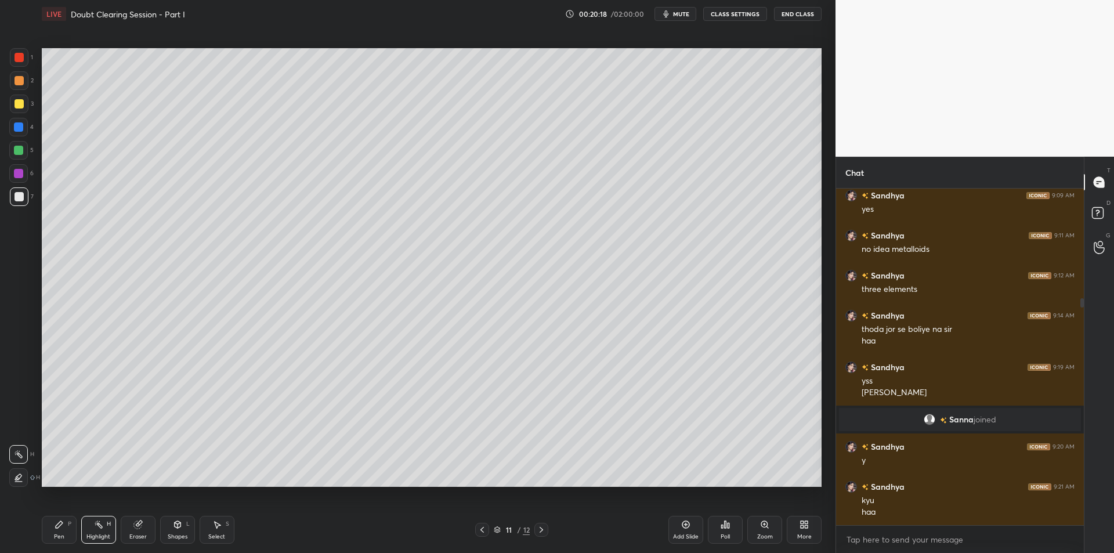
click at [70, 532] on div "Pen P" at bounding box center [59, 530] width 35 height 28
click at [93, 534] on div "Highlight" at bounding box center [98, 537] width 24 height 6
click at [56, 536] on div "Pen" at bounding box center [59, 537] width 10 height 6
click at [78, 526] on div "Pen P Highlight H Eraser Shapes L Select S" at bounding box center [198, 530] width 313 height 28
click at [94, 529] on div "Highlight H" at bounding box center [98, 530] width 35 height 28
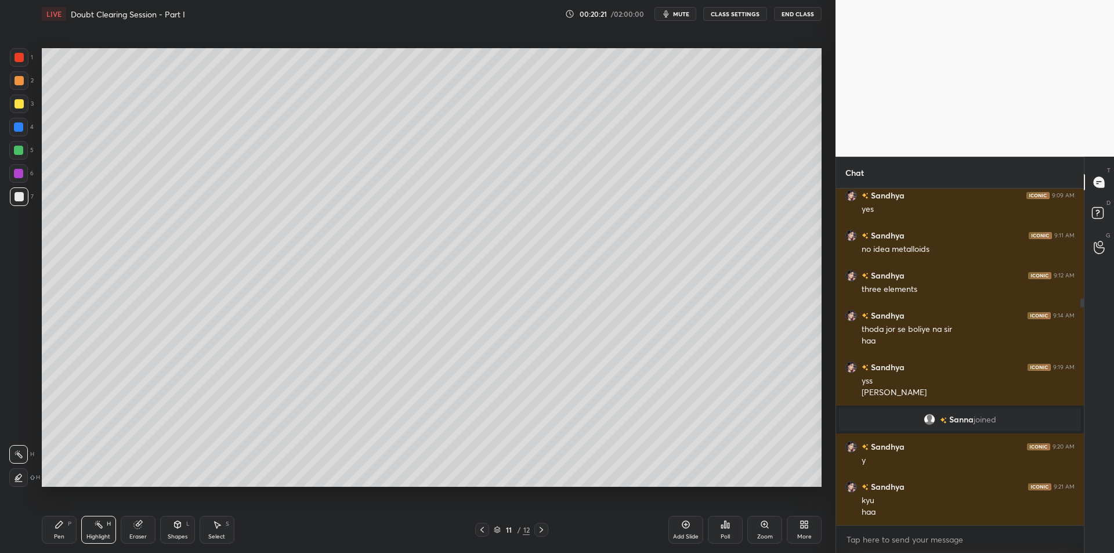
click at [59, 539] on div "Pen" at bounding box center [59, 537] width 10 height 6
click at [23, 85] on div at bounding box center [19, 80] width 19 height 19
click at [20, 107] on div at bounding box center [19, 103] width 9 height 9
click at [21, 87] on div at bounding box center [19, 80] width 19 height 19
click at [101, 522] on icon at bounding box center [98, 524] width 9 height 9
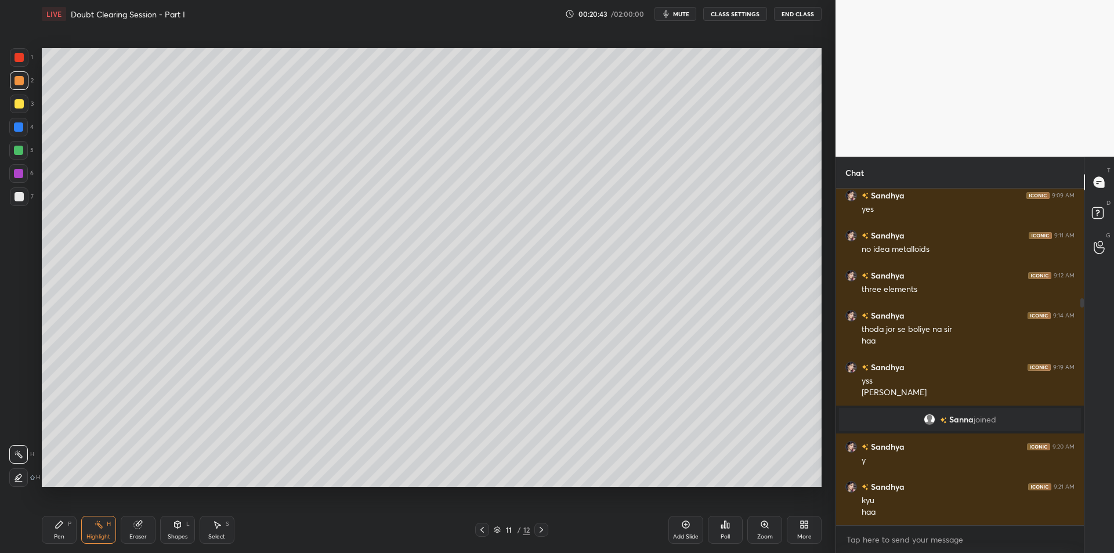
click at [87, 523] on div "Highlight H" at bounding box center [98, 530] width 35 height 28
click at [64, 522] on div "Pen P" at bounding box center [59, 530] width 35 height 28
click at [97, 525] on icon at bounding box center [98, 524] width 9 height 9
click at [67, 529] on div "Pen P" at bounding box center [59, 530] width 35 height 28
click at [30, 127] on div "4" at bounding box center [21, 127] width 24 height 19
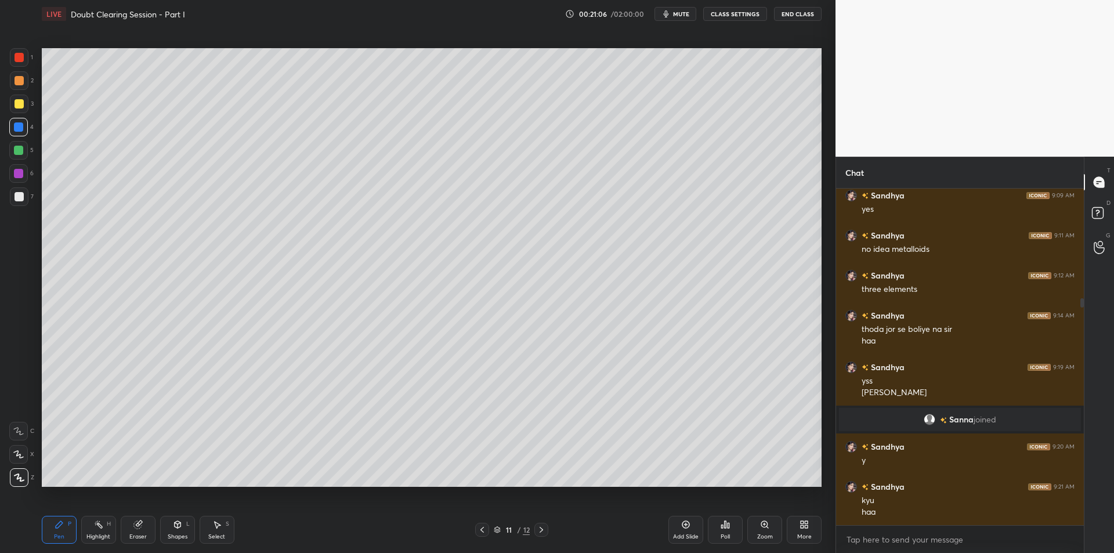
click at [23, 152] on div at bounding box center [18, 150] width 9 height 9
click at [20, 169] on div at bounding box center [18, 173] width 9 height 9
click at [20, 207] on div "7" at bounding box center [22, 198] width 24 height 23
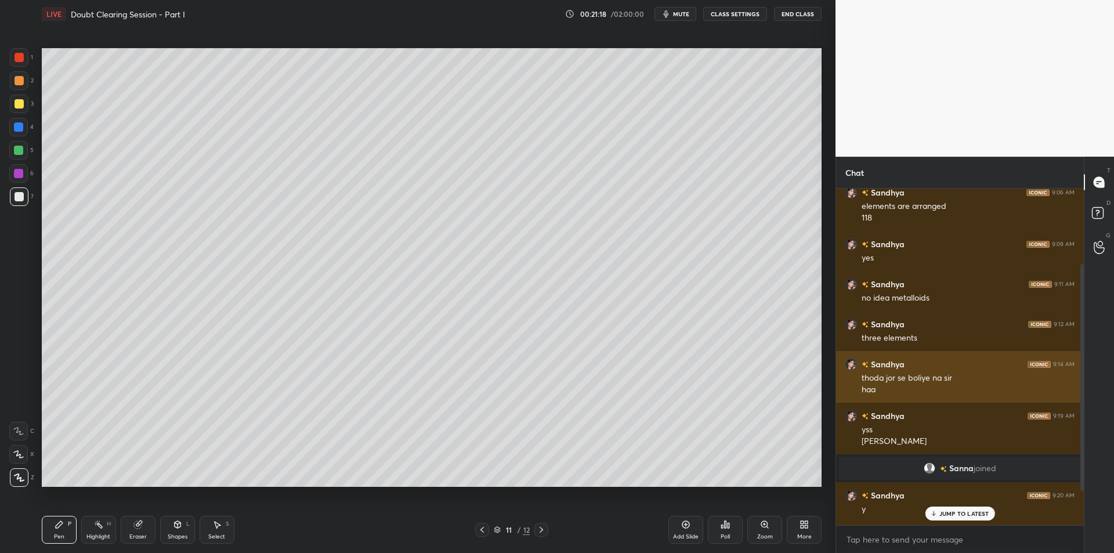
scroll to position [163, 0]
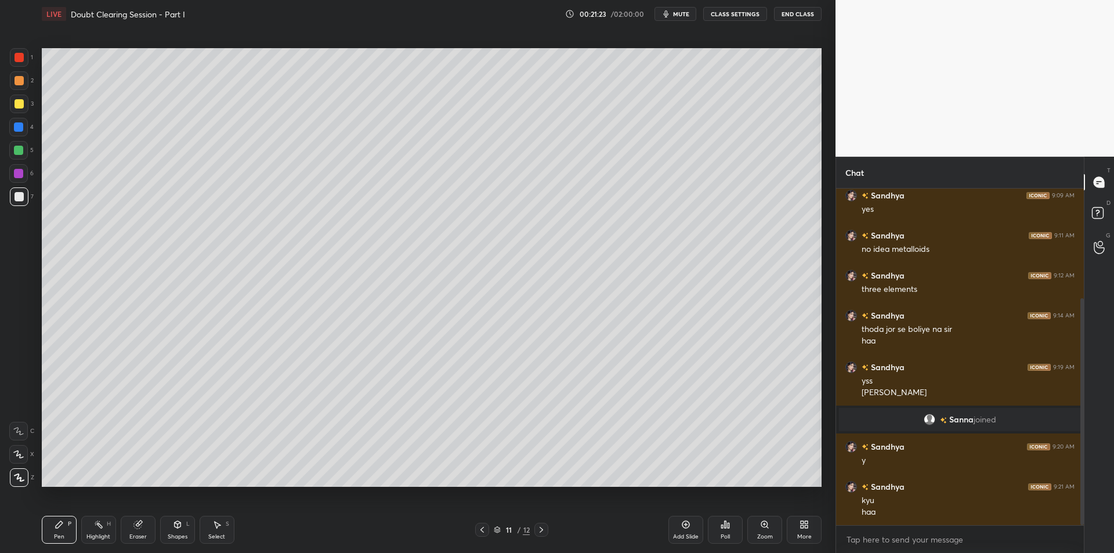
click at [15, 56] on div at bounding box center [19, 57] width 9 height 9
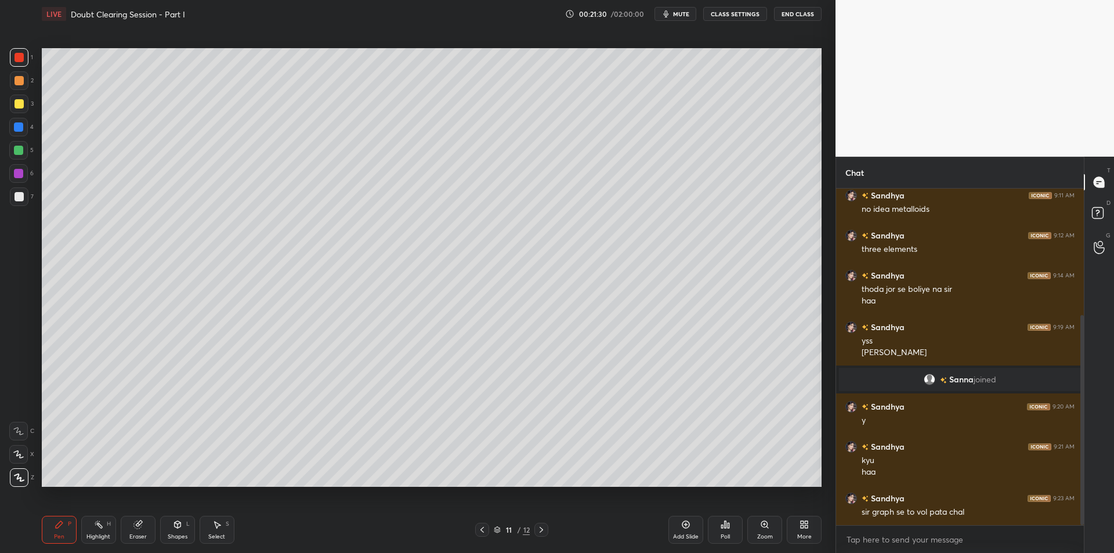
click at [19, 76] on div at bounding box center [19, 80] width 9 height 9
click at [19, 128] on div at bounding box center [18, 126] width 9 height 9
click at [15, 151] on div at bounding box center [18, 150] width 9 height 9
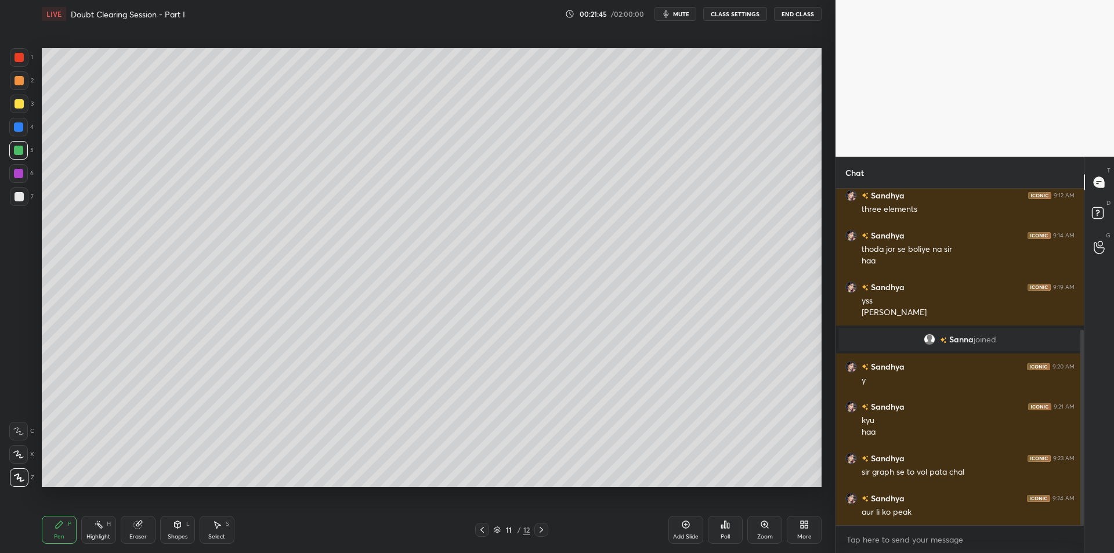
click at [12, 107] on div at bounding box center [19, 104] width 19 height 19
click at [10, 86] on div at bounding box center [19, 80] width 19 height 19
click at [17, 69] on div "1" at bounding box center [21, 59] width 23 height 23
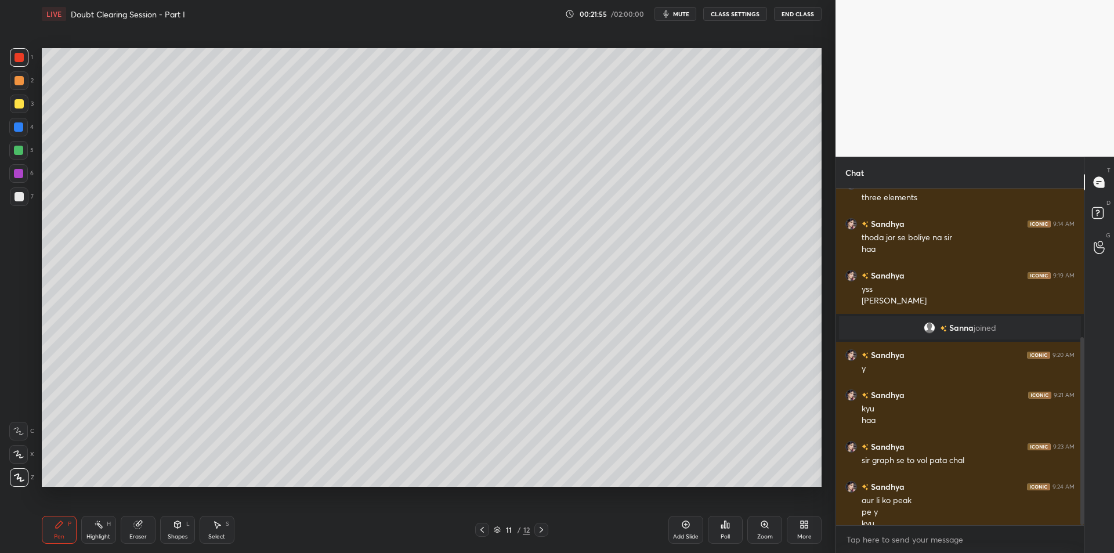
scroll to position [266, 0]
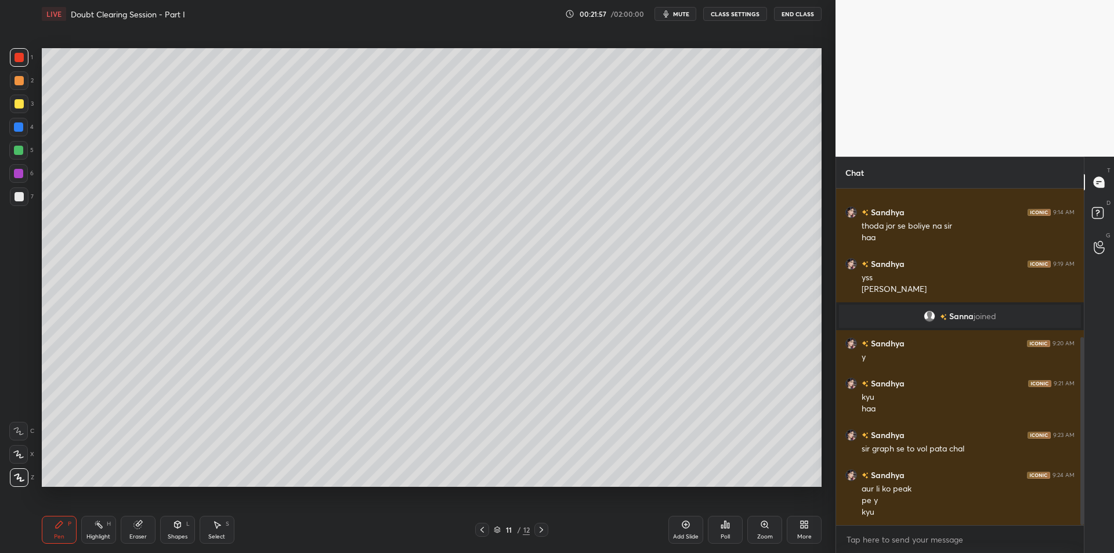
click at [101, 528] on rect at bounding box center [100, 526] width 6 height 6
click at [71, 530] on div "Pen P" at bounding box center [59, 530] width 35 height 28
click at [96, 534] on div "Highlight" at bounding box center [98, 537] width 24 height 6
click at [74, 528] on div "Pen P" at bounding box center [59, 530] width 35 height 28
click at [685, 529] on div "Add Slide" at bounding box center [686, 530] width 35 height 28
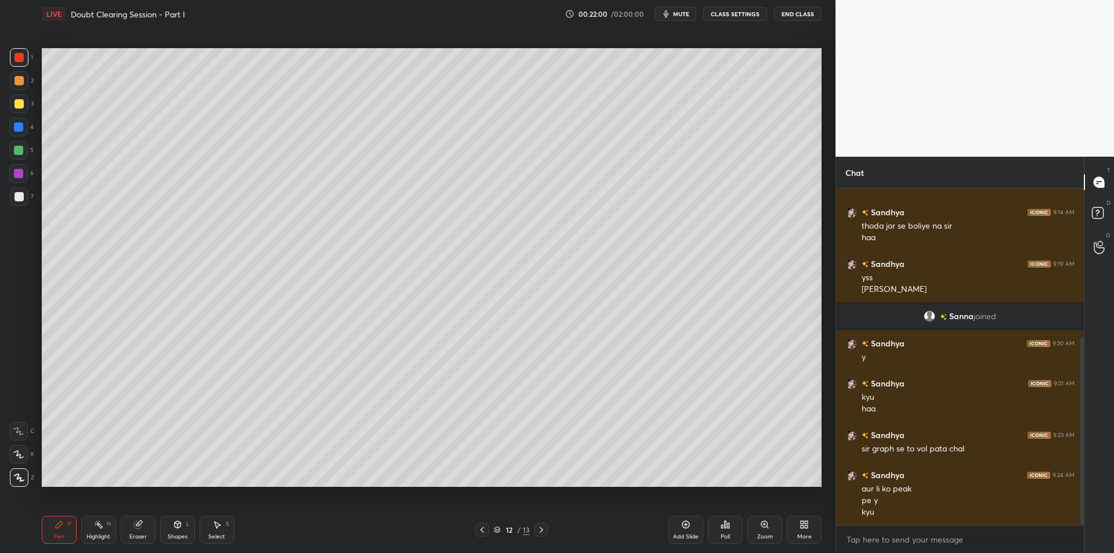
click at [19, 107] on div at bounding box center [19, 103] width 9 height 9
click at [17, 154] on div at bounding box center [18, 150] width 9 height 9
click at [22, 129] on div at bounding box center [18, 126] width 9 height 9
click at [20, 150] on div at bounding box center [18, 150] width 9 height 9
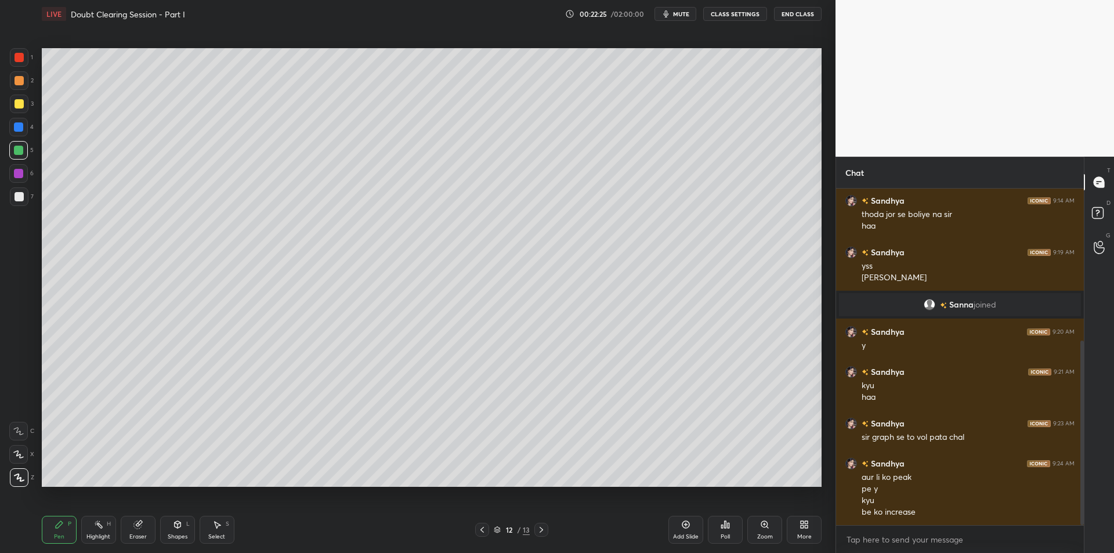
click at [479, 532] on icon at bounding box center [482, 529] width 9 height 9
click at [102, 531] on div "Highlight H" at bounding box center [98, 530] width 35 height 28
click at [68, 522] on div "P" at bounding box center [69, 524] width 3 height 6
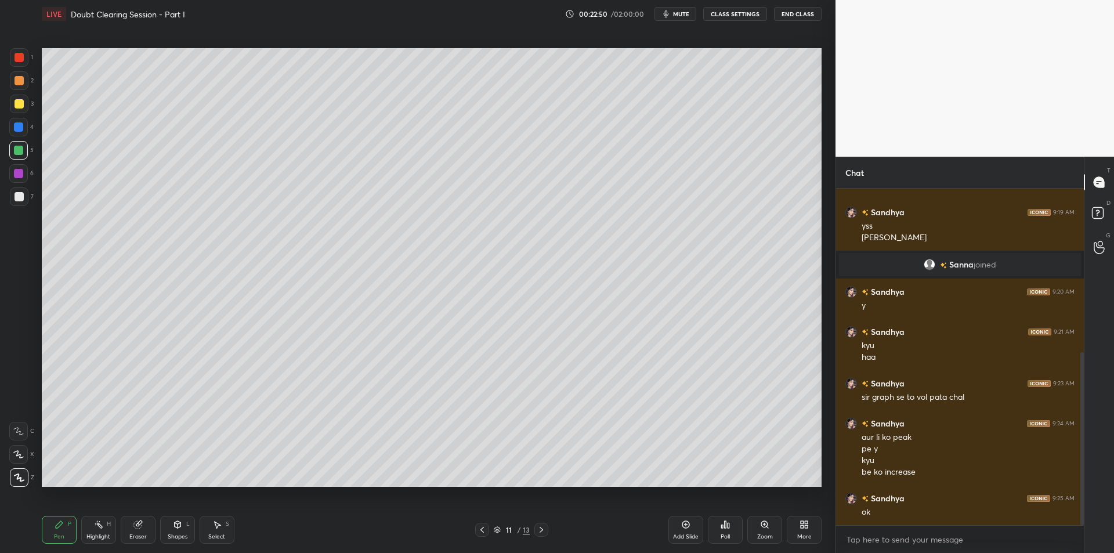
click at [109, 518] on div "Highlight H" at bounding box center [98, 530] width 35 height 28
click at [82, 528] on div "Highlight H" at bounding box center [98, 530] width 35 height 28
click at [116, 528] on div "Pen P Highlight H Eraser Shapes L Select S" at bounding box center [198, 530] width 313 height 28
click at [59, 531] on div "Pen P" at bounding box center [59, 530] width 35 height 28
click at [96, 531] on div "Highlight H" at bounding box center [98, 530] width 35 height 28
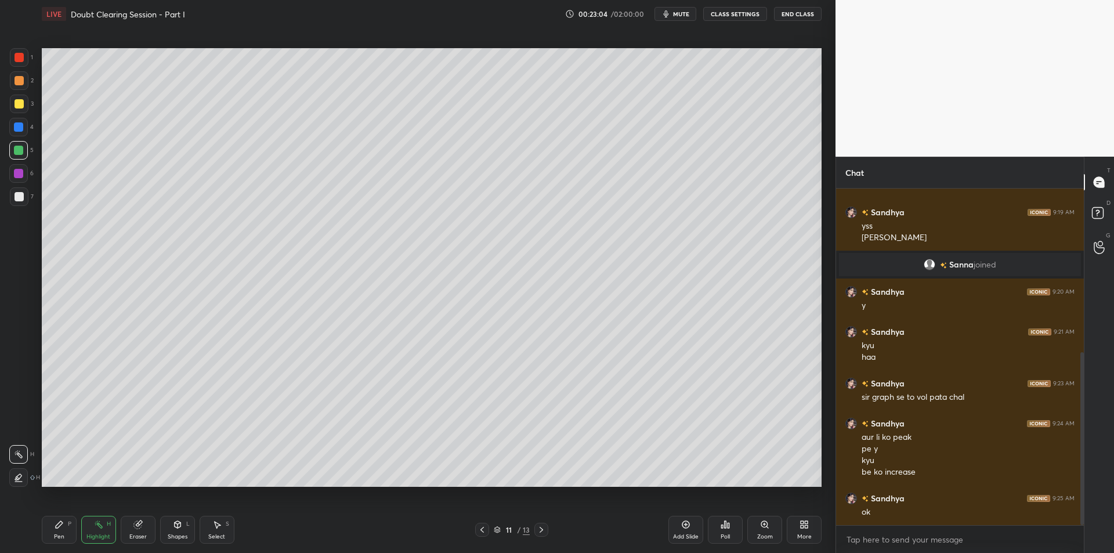
click at [52, 525] on div "Pen P" at bounding box center [59, 530] width 35 height 28
click at [542, 531] on icon at bounding box center [541, 530] width 3 height 6
click at [98, 529] on icon at bounding box center [98, 524] width 9 height 9
click at [63, 530] on div "Pen P" at bounding box center [59, 530] width 35 height 28
click at [479, 528] on icon at bounding box center [482, 529] width 9 height 9
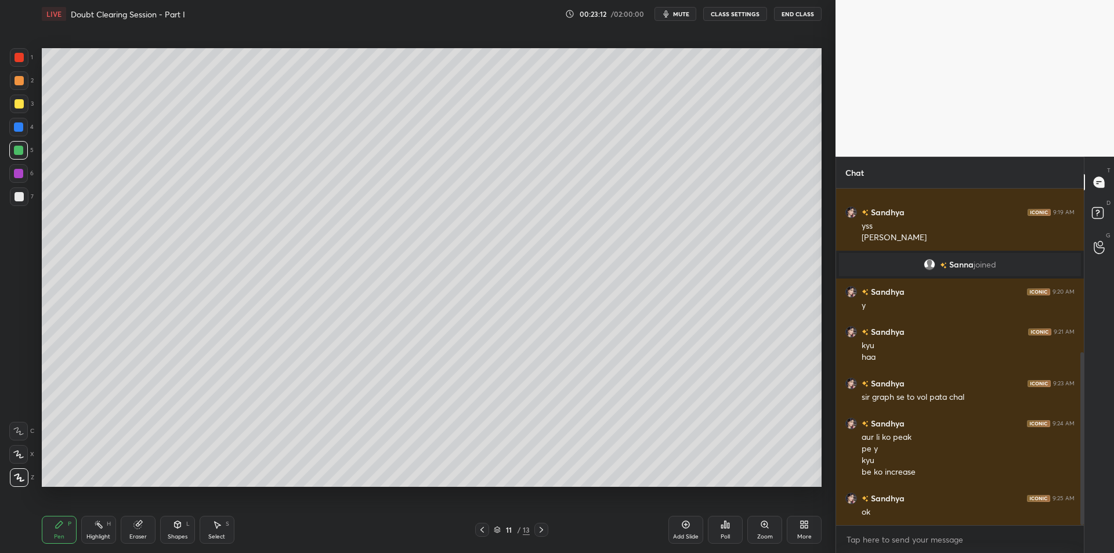
click at [23, 179] on div at bounding box center [18, 173] width 19 height 19
click at [20, 197] on div at bounding box center [19, 196] width 9 height 9
click at [107, 521] on div "H" at bounding box center [109, 524] width 4 height 6
click at [63, 530] on div "Pen P" at bounding box center [59, 530] width 35 height 28
click at [109, 531] on div "Highlight H" at bounding box center [98, 530] width 35 height 28
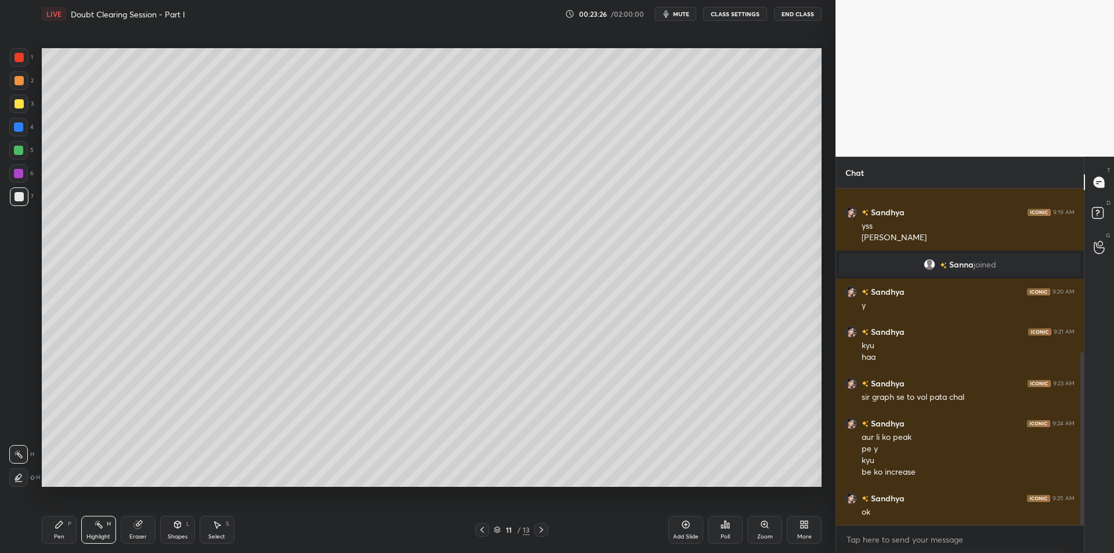
click at [61, 528] on icon at bounding box center [59, 524] width 9 height 9
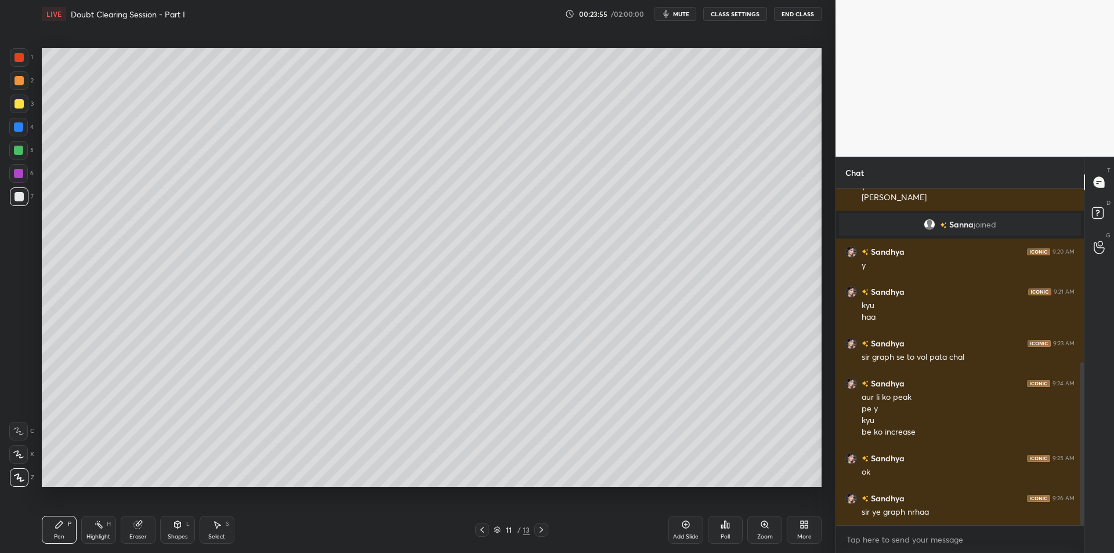
scroll to position [370, 0]
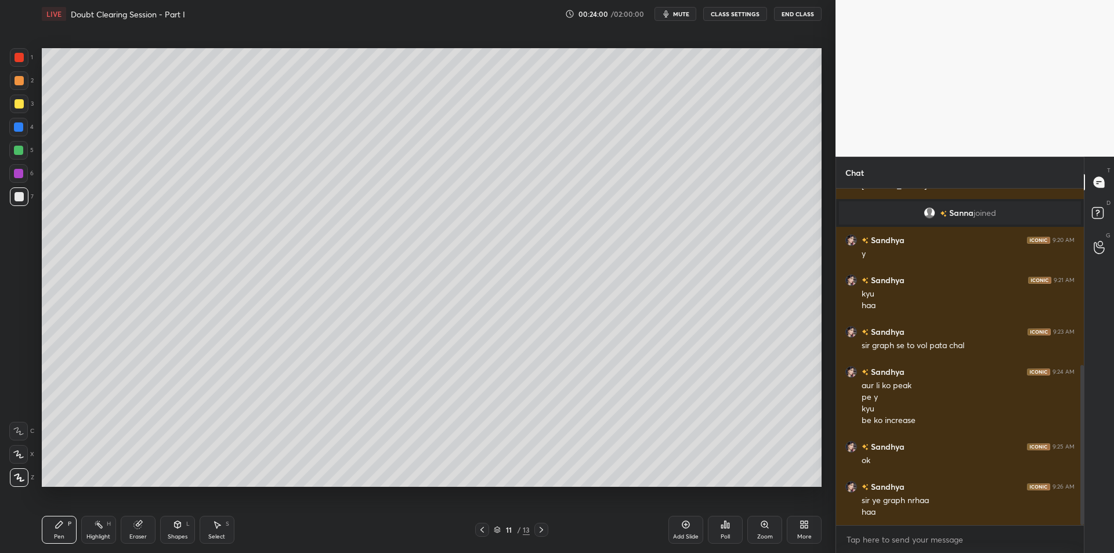
click at [114, 522] on div "Highlight H" at bounding box center [98, 530] width 35 height 28
click at [66, 527] on div "Pen P" at bounding box center [59, 530] width 35 height 28
click at [106, 529] on div "Highlight H" at bounding box center [98, 530] width 35 height 28
click at [63, 532] on div "Pen P" at bounding box center [59, 530] width 35 height 28
click at [98, 527] on icon at bounding box center [98, 524] width 9 height 9
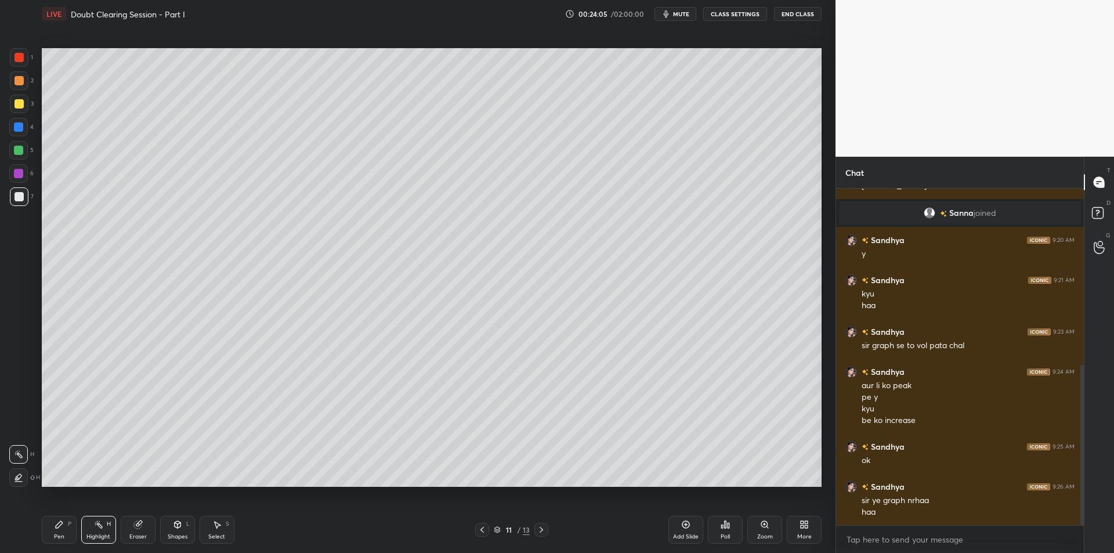
click at [61, 534] on div "Pen" at bounding box center [59, 537] width 10 height 6
click at [94, 525] on icon at bounding box center [98, 524] width 9 height 9
click at [59, 531] on div "Pen P" at bounding box center [59, 530] width 35 height 28
click at [98, 529] on icon at bounding box center [98, 524] width 9 height 9
click at [62, 530] on div "Pen P" at bounding box center [59, 530] width 35 height 28
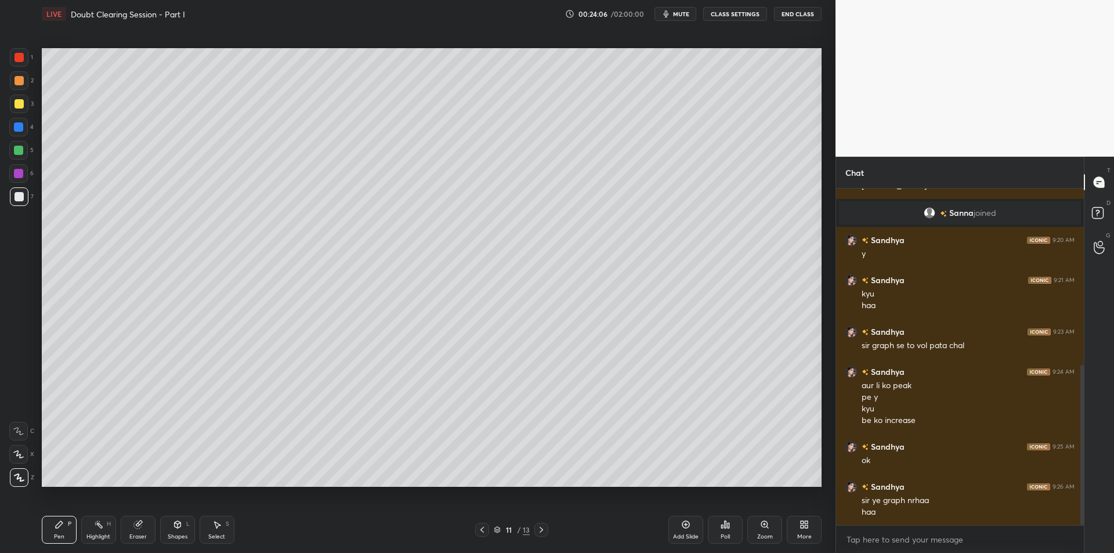
click at [103, 530] on div "Highlight H" at bounding box center [98, 530] width 35 height 28
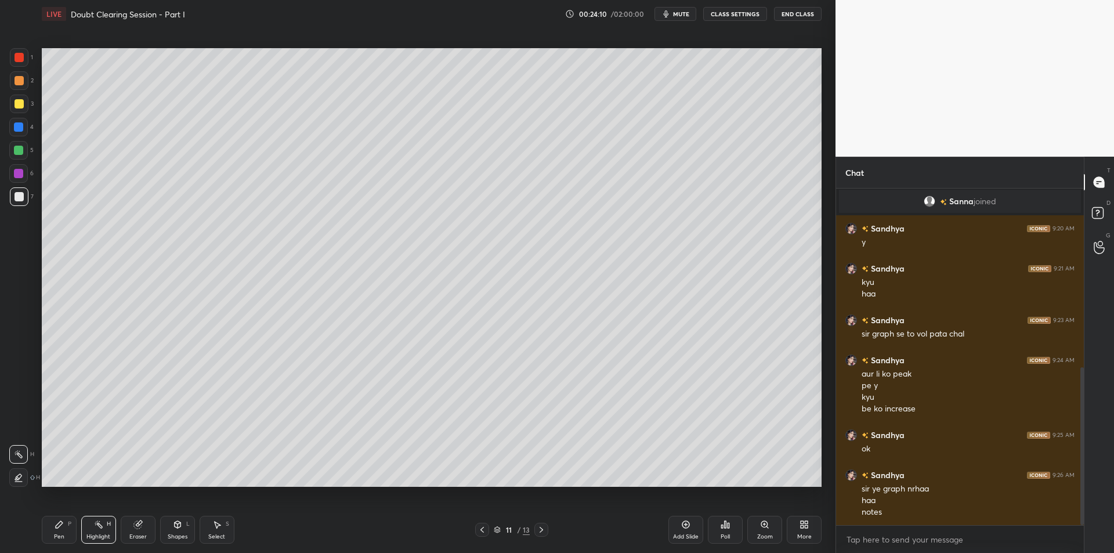
scroll to position [393, 0]
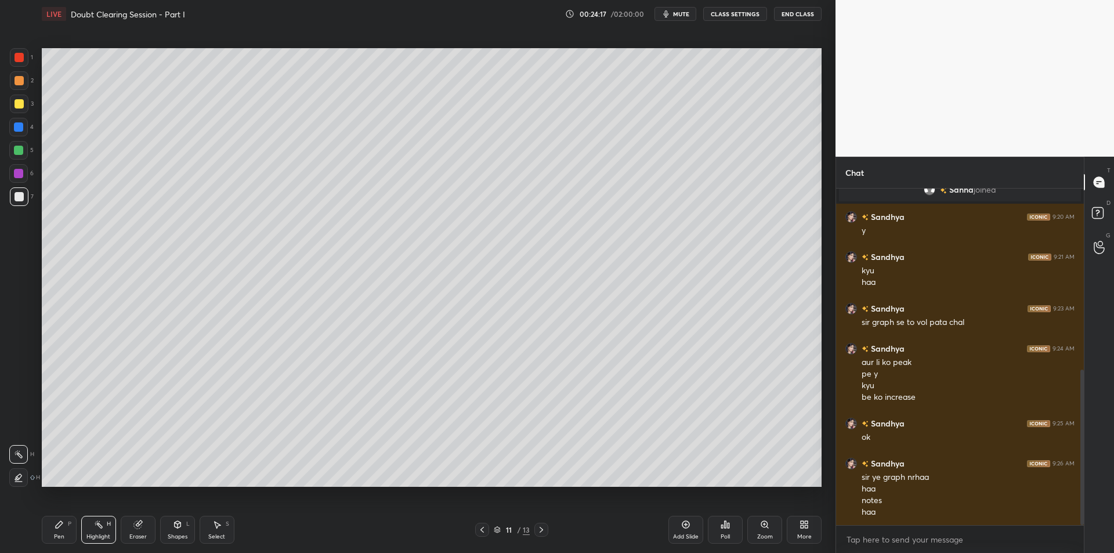
click at [63, 528] on icon at bounding box center [59, 524] width 9 height 9
click at [540, 529] on icon at bounding box center [541, 529] width 9 height 9
click at [683, 525] on icon at bounding box center [687, 525] width 8 height 8
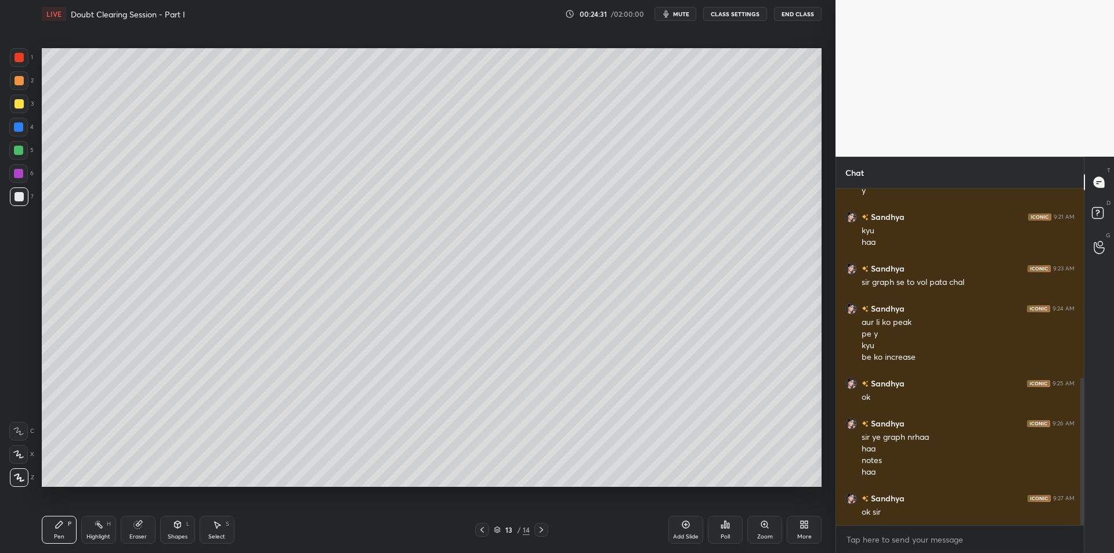
click at [17, 83] on div at bounding box center [19, 80] width 9 height 9
click at [26, 104] on div at bounding box center [19, 104] width 19 height 19
click at [22, 130] on div at bounding box center [18, 126] width 9 height 9
click at [22, 151] on div at bounding box center [18, 150] width 9 height 9
click at [5, 81] on div "1 2 3 4 5 6 7 C X Z C X Z E E Erase all H H" at bounding box center [18, 267] width 37 height 439
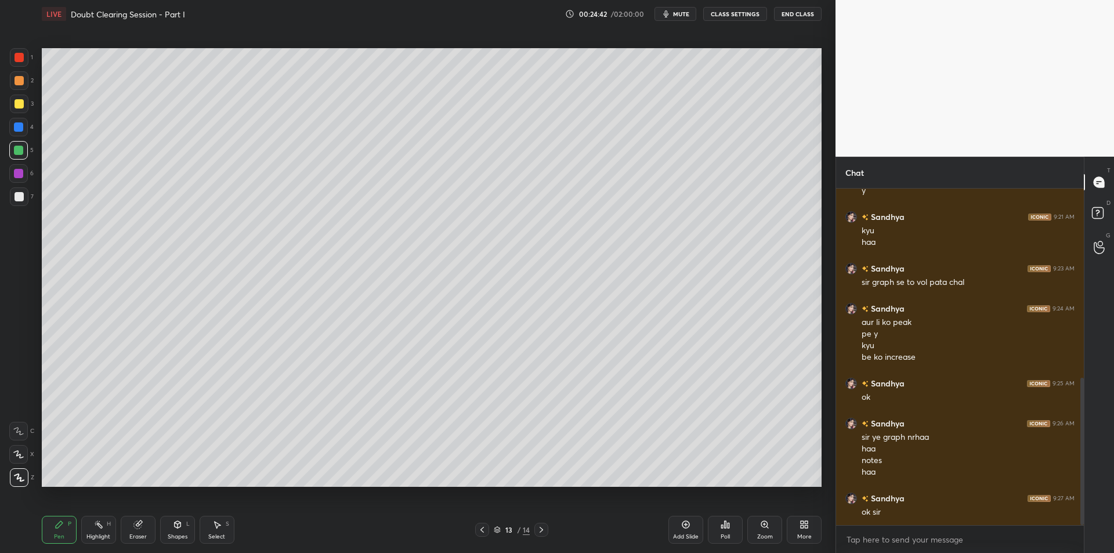
click at [17, 57] on div at bounding box center [19, 57] width 9 height 9
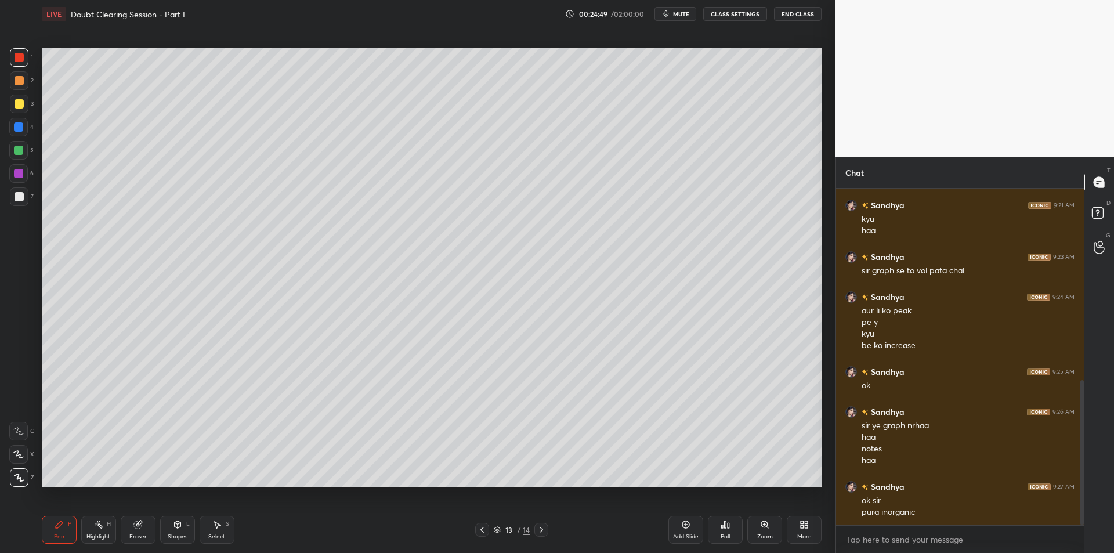
click at [92, 534] on div "Highlight" at bounding box center [98, 537] width 24 height 6
click at [71, 527] on div "P" at bounding box center [69, 524] width 3 height 6
click at [99, 534] on div "Highlight" at bounding box center [98, 537] width 24 height 6
click at [74, 526] on div "Pen P" at bounding box center [59, 530] width 35 height 28
click at [93, 535] on div "Highlight" at bounding box center [98, 537] width 24 height 6
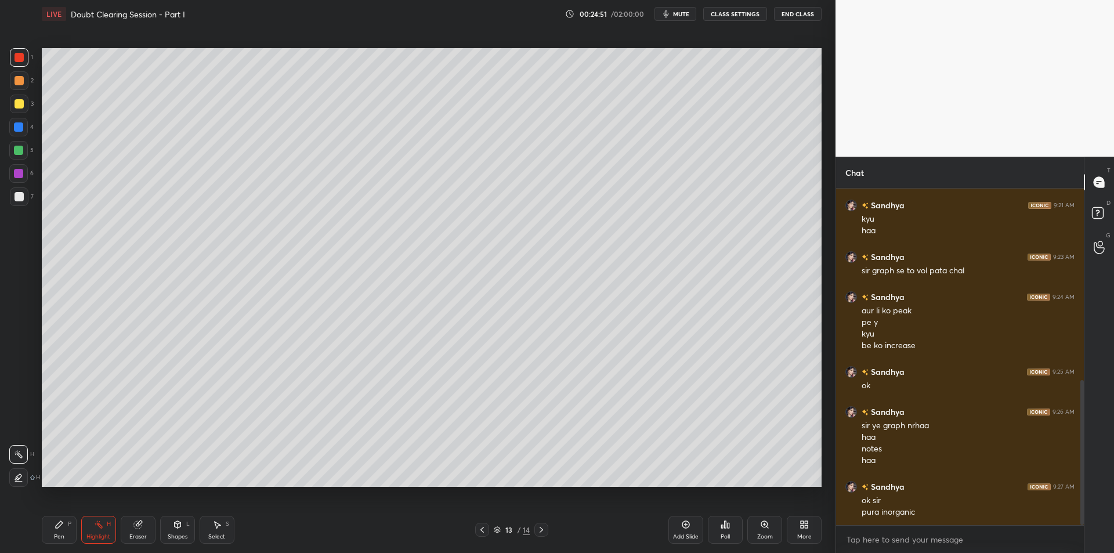
click at [65, 535] on div "Pen P" at bounding box center [59, 530] width 35 height 28
click at [96, 532] on div "Highlight H" at bounding box center [98, 530] width 35 height 28
click at [94, 527] on icon at bounding box center [98, 524] width 9 height 9
click at [73, 523] on div "Pen P" at bounding box center [59, 530] width 35 height 28
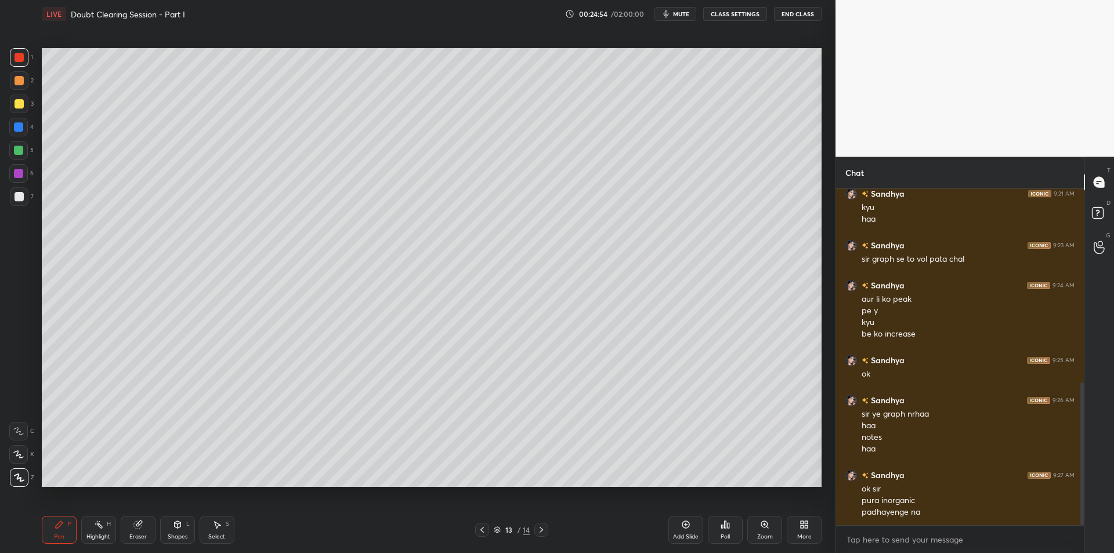
click at [13, 103] on div at bounding box center [19, 104] width 19 height 19
click at [95, 543] on div "Highlight H" at bounding box center [98, 530] width 35 height 28
click at [62, 532] on div "Pen P" at bounding box center [59, 530] width 35 height 28
click at [90, 531] on div "Highlight H" at bounding box center [98, 530] width 35 height 28
click at [64, 525] on div "Pen P" at bounding box center [59, 530] width 35 height 28
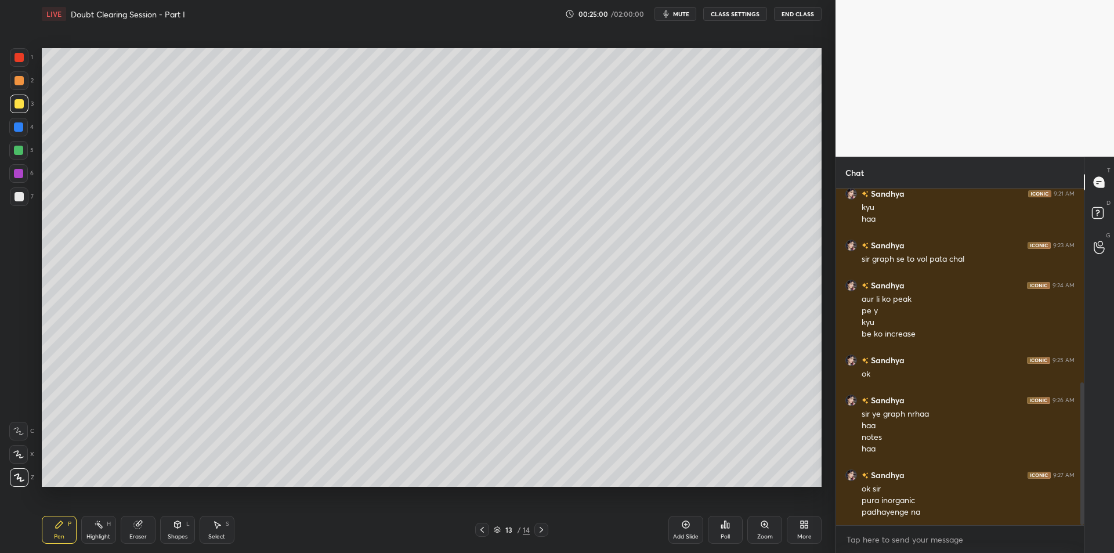
click at [96, 524] on icon at bounding box center [98, 524] width 9 height 9
click at [63, 528] on icon at bounding box center [59, 524] width 9 height 9
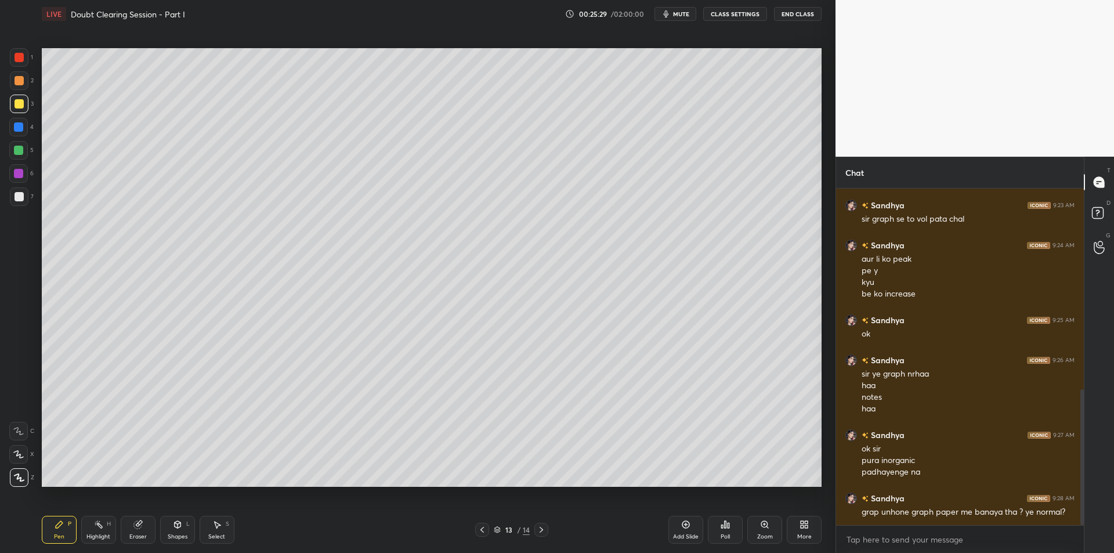
click at [21, 128] on div at bounding box center [18, 126] width 9 height 9
click at [21, 149] on div at bounding box center [18, 150] width 9 height 9
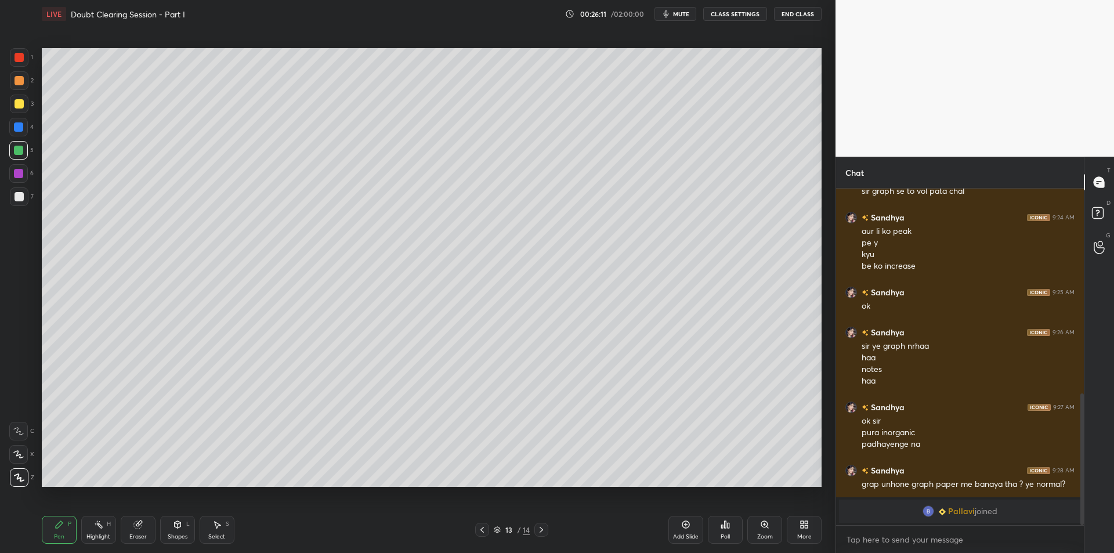
click at [13, 177] on div at bounding box center [18, 173] width 19 height 19
click at [18, 197] on div at bounding box center [19, 196] width 9 height 9
click at [1106, 246] on div at bounding box center [1099, 247] width 23 height 21
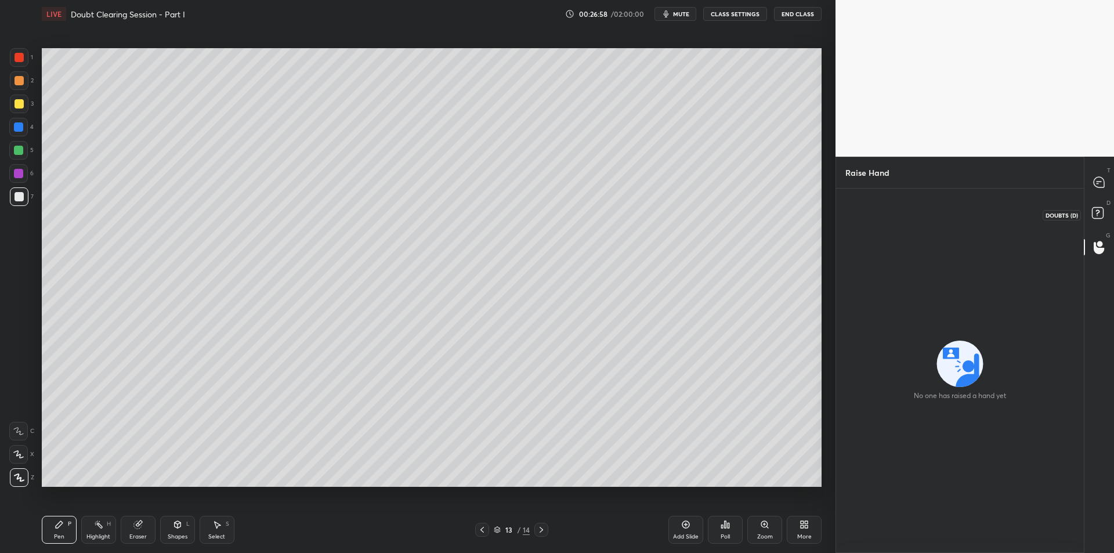
click at [1095, 225] on icon at bounding box center [1099, 214] width 21 height 21
click at [1104, 193] on div "T Messages (T)" at bounding box center [1100, 182] width 30 height 33
type textarea "x"
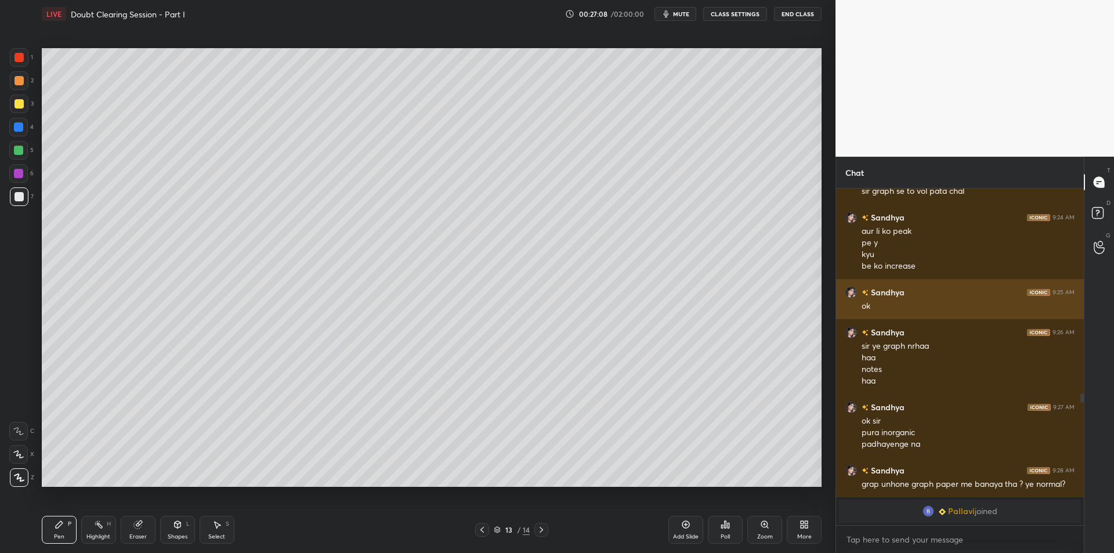
scroll to position [564, 0]
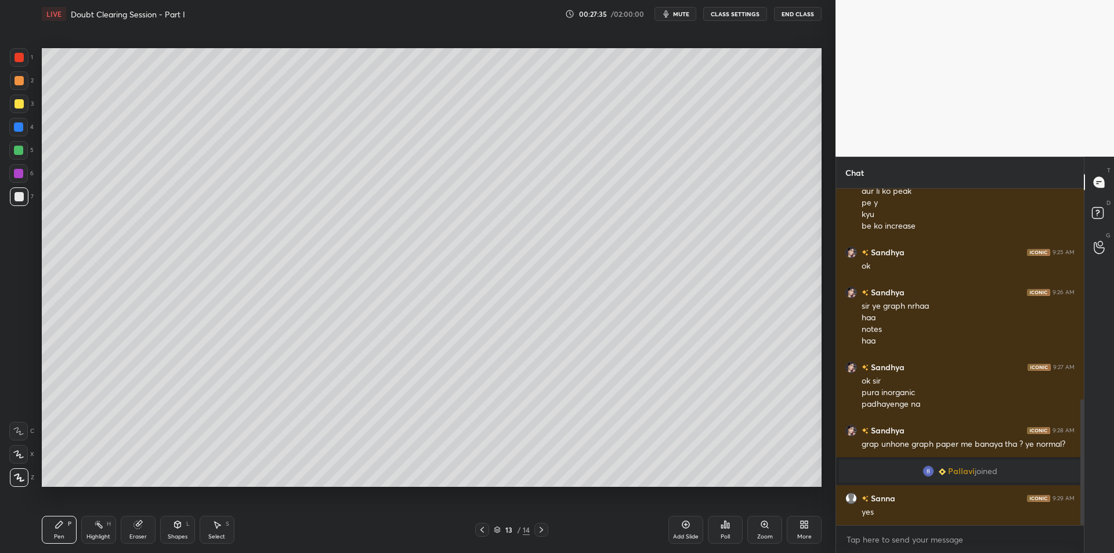
click at [12, 101] on div at bounding box center [19, 104] width 19 height 19
click at [16, 107] on div at bounding box center [19, 103] width 9 height 9
click at [18, 109] on div at bounding box center [19, 104] width 19 height 19
click at [212, 525] on icon at bounding box center [216, 524] width 9 height 9
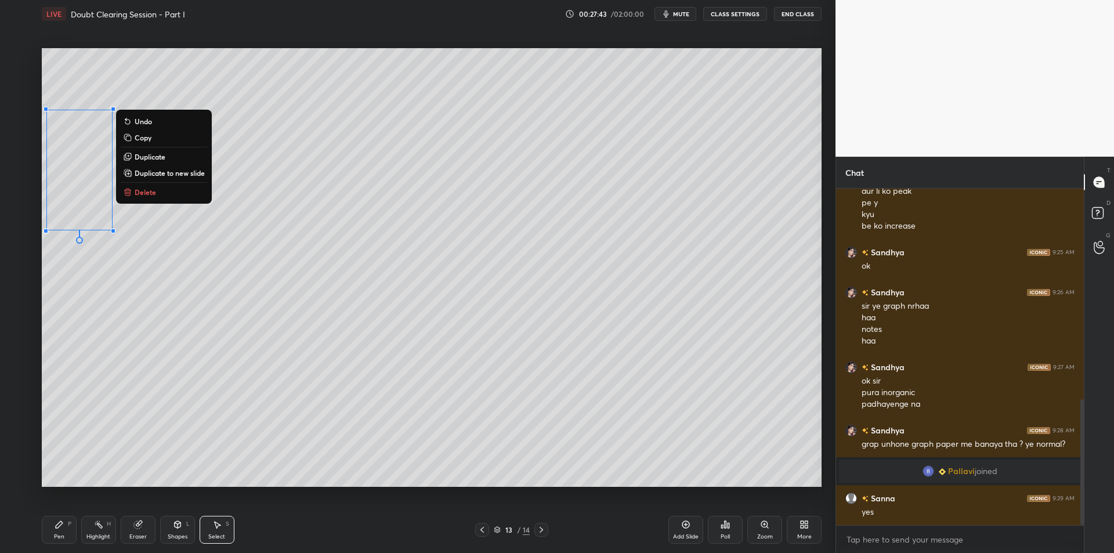
click at [182, 197] on button "Delete" at bounding box center [164, 192] width 86 height 14
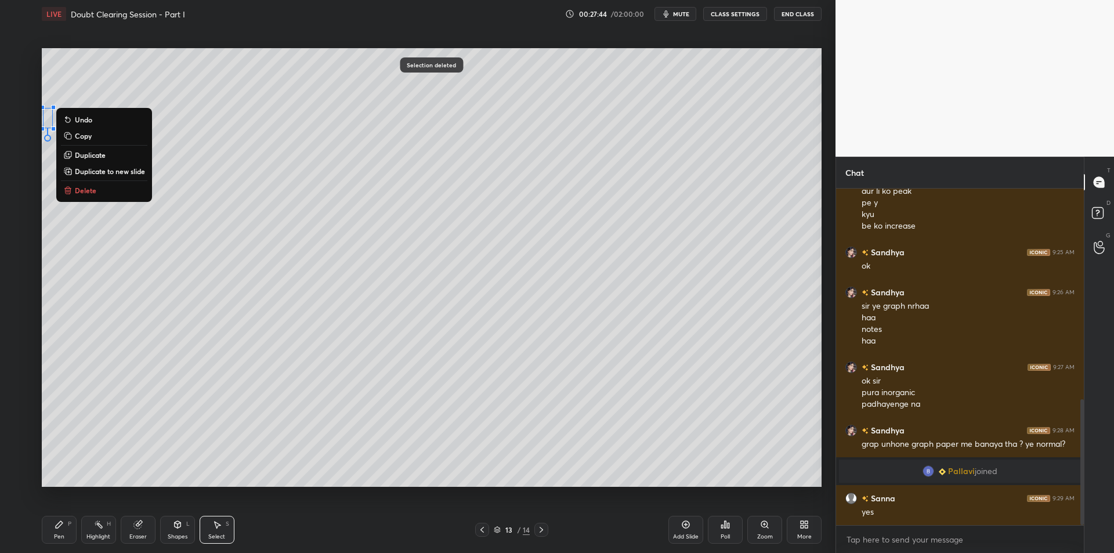
click at [122, 188] on button "Delete" at bounding box center [104, 190] width 86 height 14
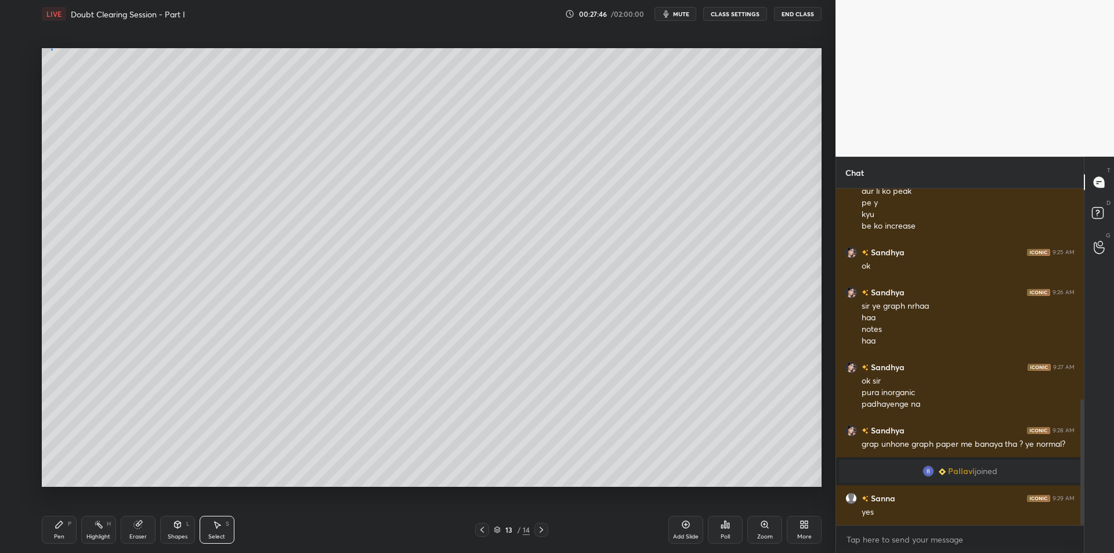
click at [53, 51] on div "0 ° Undo Copy Duplicate Duplicate to new slide Delete" at bounding box center [432, 267] width 780 height 439
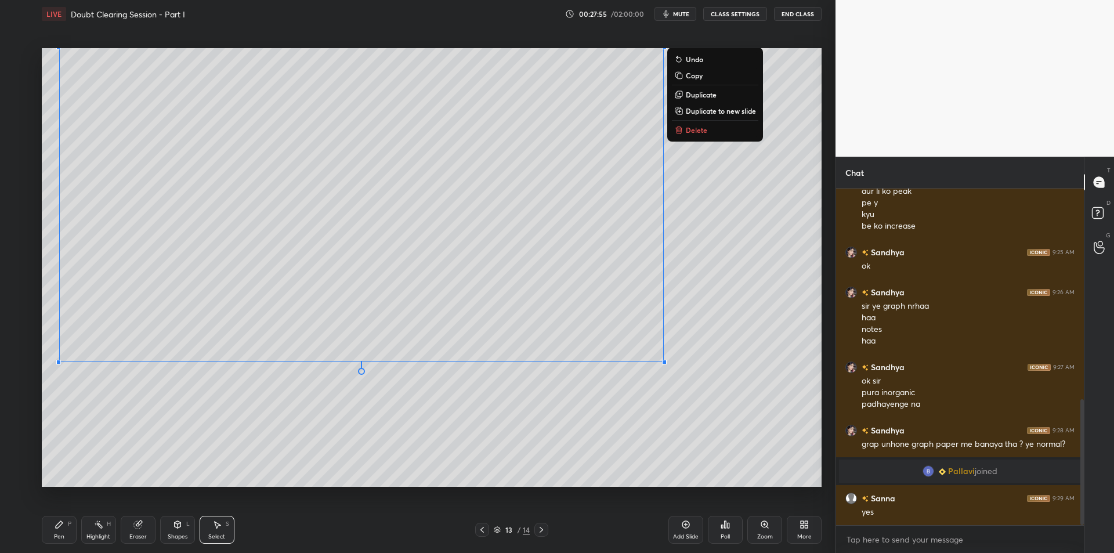
click at [69, 545] on div "Pen P Highlight H Eraser Shapes L Select S 13 / 14 Add Slide Poll Zoom More" at bounding box center [432, 530] width 780 height 46
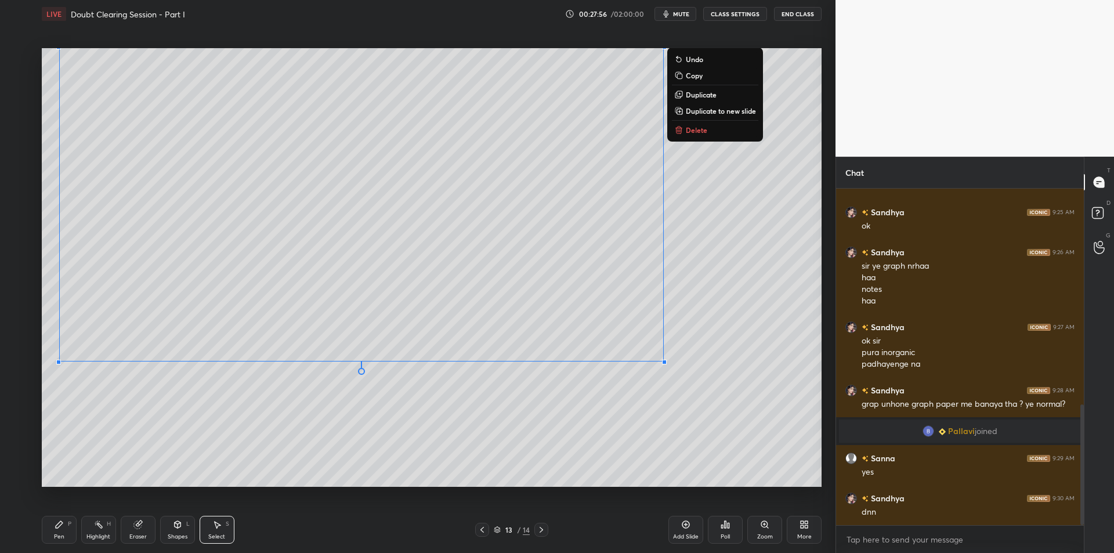
click at [66, 518] on div "Pen P" at bounding box center [59, 530] width 35 height 28
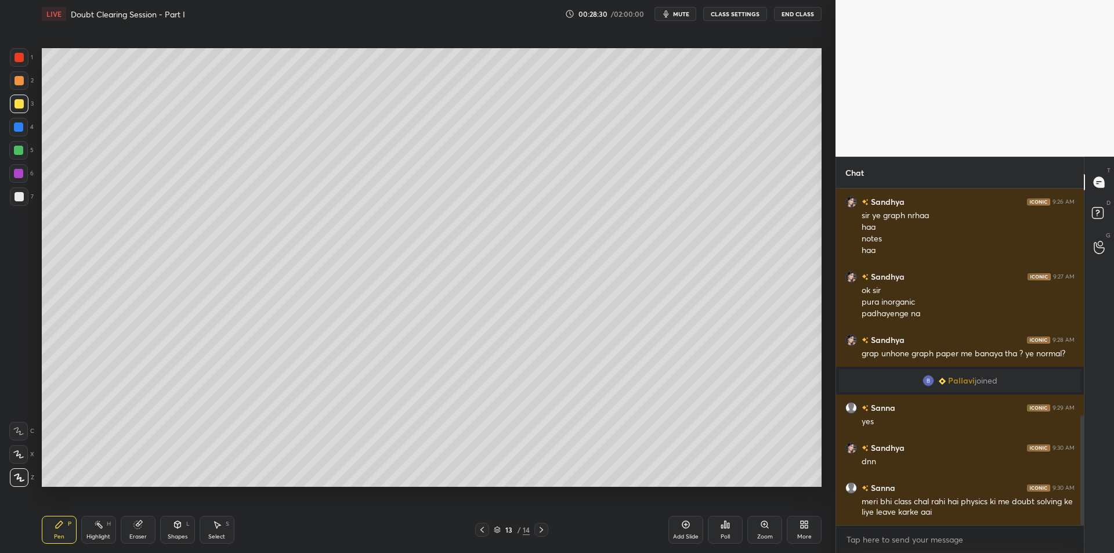
scroll to position [695, 0]
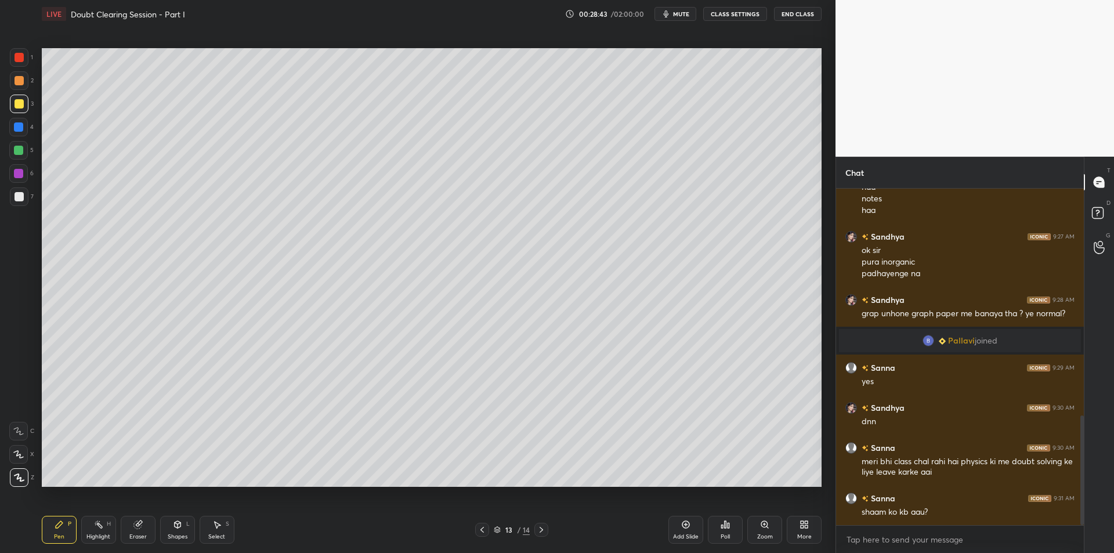
click at [22, 198] on div at bounding box center [19, 196] width 9 height 9
click at [680, 526] on div "Add Slide" at bounding box center [686, 530] width 35 height 28
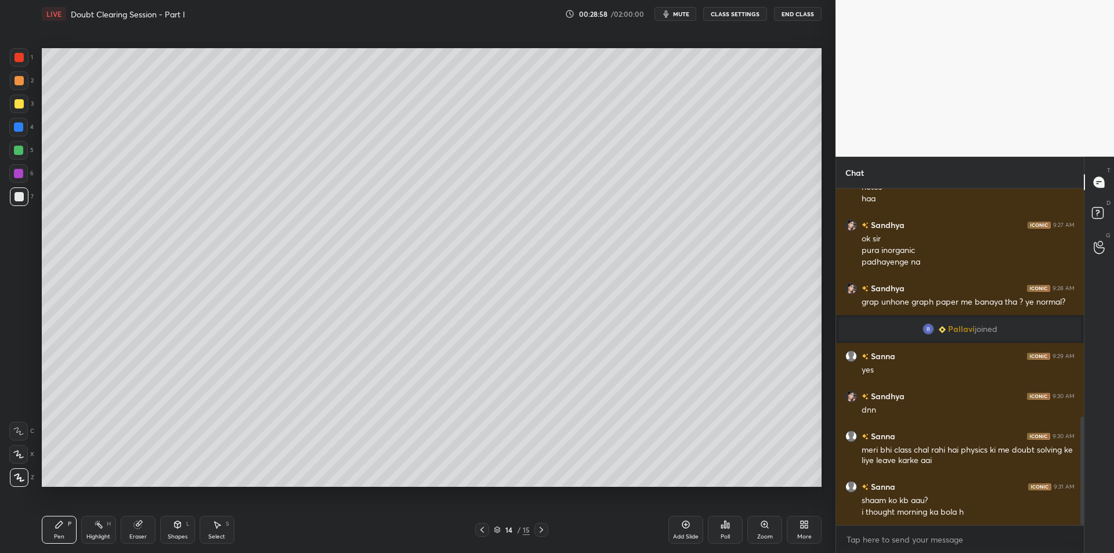
click at [19, 86] on div at bounding box center [19, 80] width 19 height 19
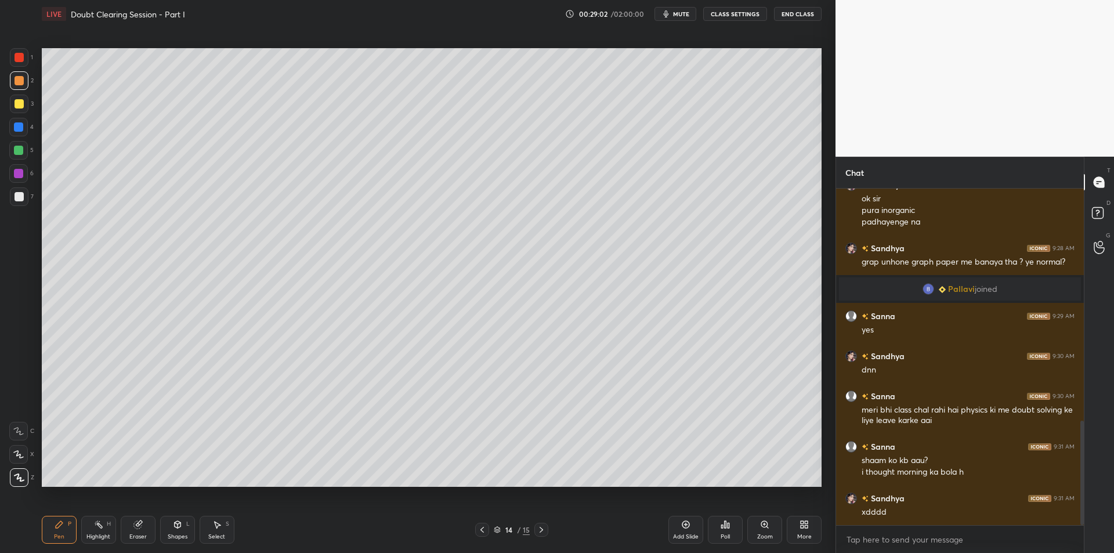
click at [151, 530] on div "Eraser" at bounding box center [138, 530] width 35 height 28
click at [17, 457] on icon at bounding box center [19, 454] width 6 height 6
click at [98, 532] on div "Highlight H" at bounding box center [98, 530] width 35 height 28
click at [67, 529] on div "Pen P" at bounding box center [59, 530] width 35 height 28
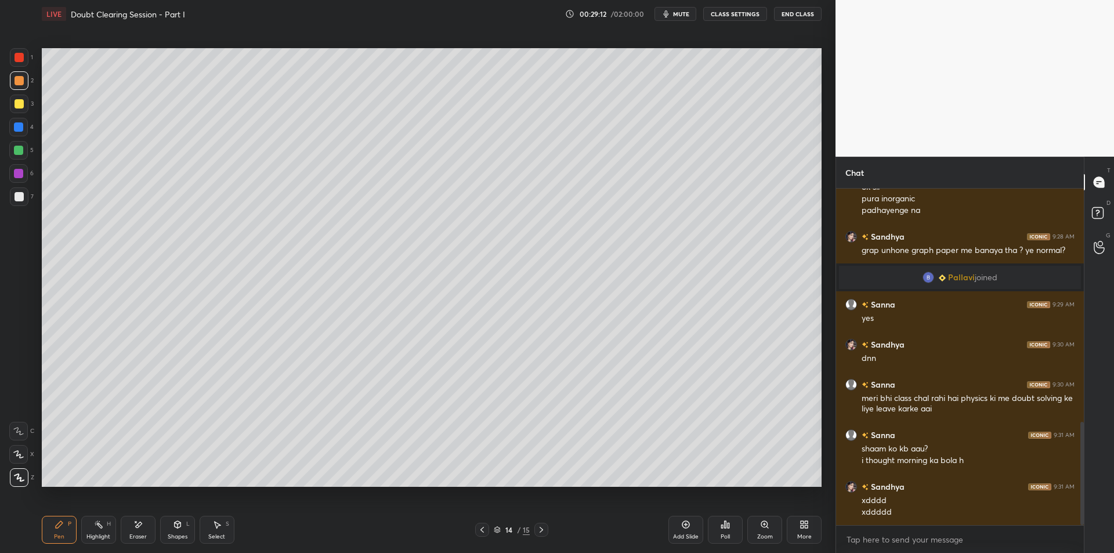
scroll to position [798, 0]
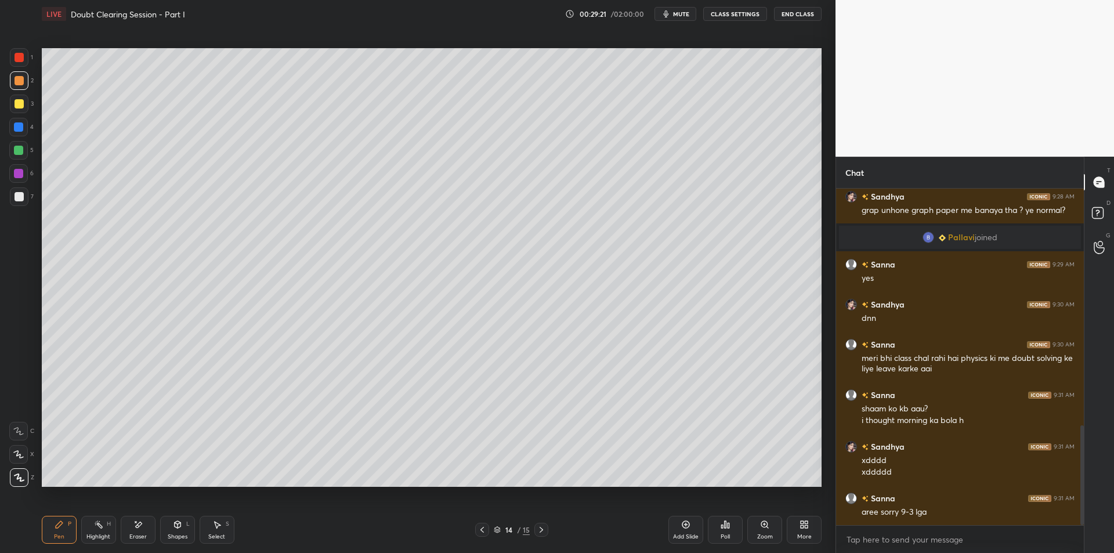
click at [26, 102] on div at bounding box center [19, 104] width 19 height 19
click at [12, 132] on div at bounding box center [18, 127] width 19 height 19
click at [14, 149] on div at bounding box center [18, 150] width 9 height 9
click at [21, 180] on div at bounding box center [18, 173] width 19 height 19
click at [21, 200] on div at bounding box center [19, 196] width 9 height 9
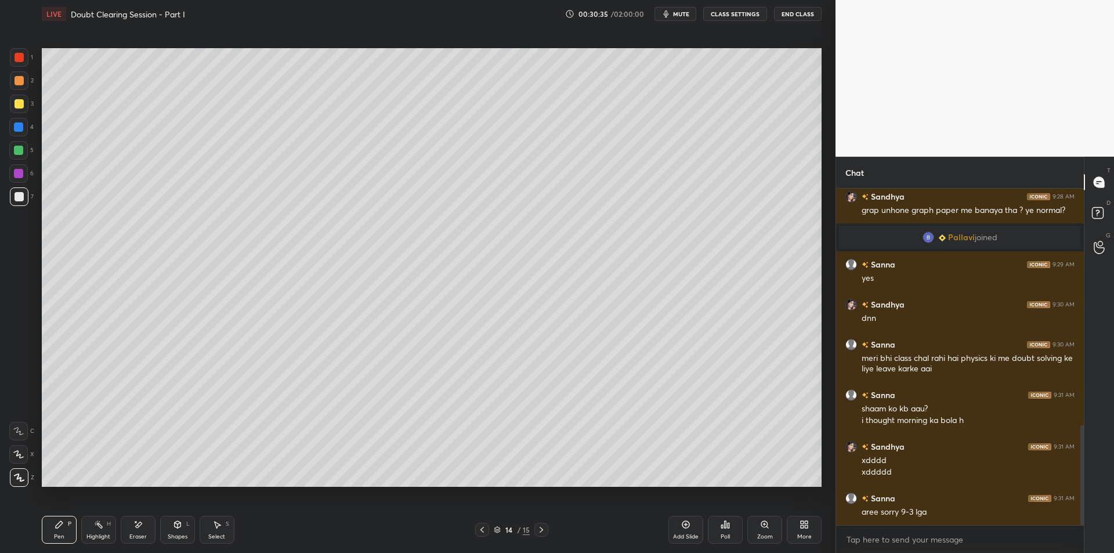
click at [1, 92] on div "1 2 3 4 5 6 7 C X Z E E Erase all H H" at bounding box center [18, 267] width 37 height 439
click at [13, 103] on div at bounding box center [19, 104] width 19 height 19
click at [26, 105] on div at bounding box center [19, 104] width 19 height 19
click at [30, 130] on div "4" at bounding box center [21, 127] width 24 height 19
click at [20, 151] on div at bounding box center [18, 150] width 9 height 9
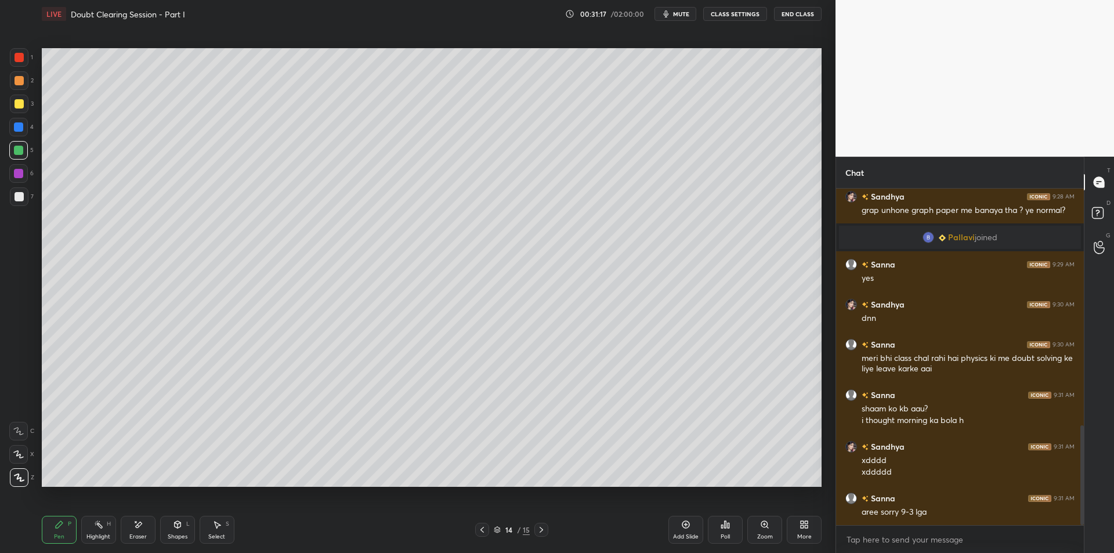
click at [20, 96] on div at bounding box center [19, 104] width 19 height 19
click at [21, 80] on div at bounding box center [19, 80] width 9 height 9
click at [20, 70] on div "1" at bounding box center [21, 59] width 23 height 23
click at [15, 72] on div at bounding box center [19, 80] width 19 height 19
click at [15, 76] on div at bounding box center [19, 80] width 9 height 9
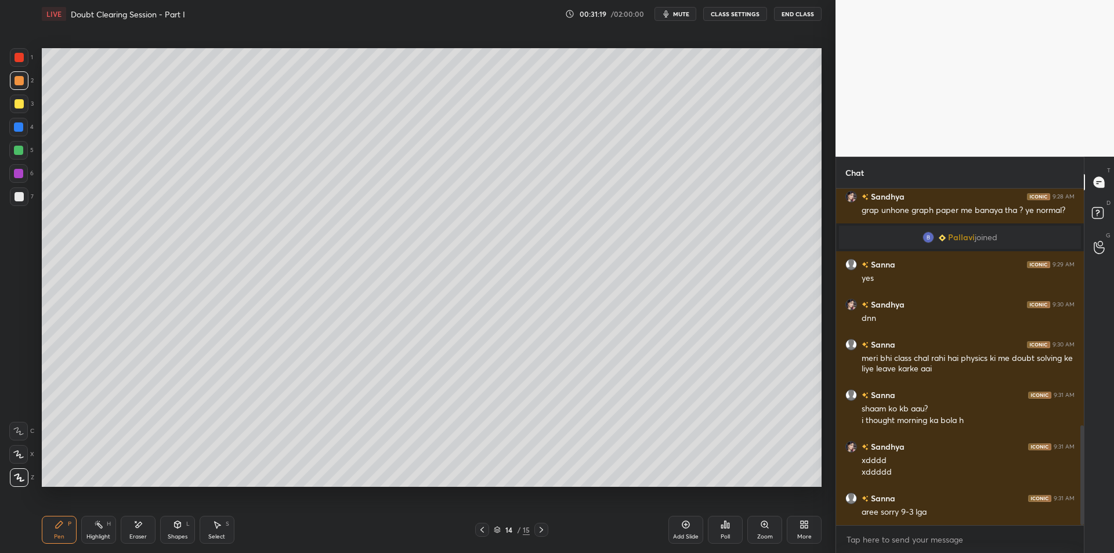
click at [18, 59] on div at bounding box center [19, 57] width 9 height 9
click at [13, 82] on div at bounding box center [19, 80] width 19 height 19
click at [20, 62] on div at bounding box center [19, 57] width 19 height 19
click at [12, 92] on div "2" at bounding box center [22, 82] width 24 height 23
click at [22, 89] on div at bounding box center [19, 80] width 19 height 19
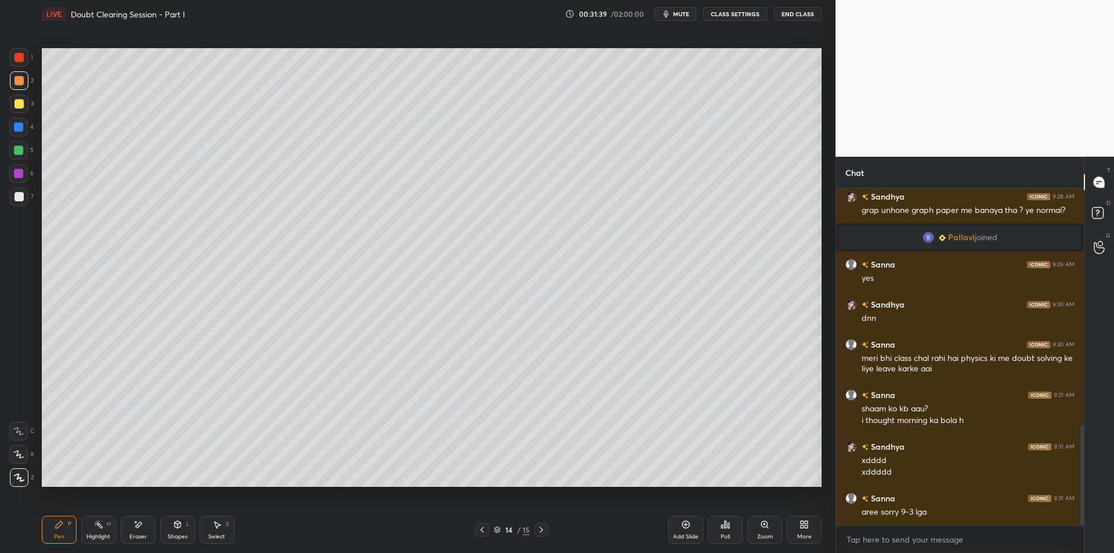
click at [16, 99] on div at bounding box center [19, 103] width 9 height 9
click at [15, 86] on div at bounding box center [19, 80] width 19 height 19
click at [19, 101] on div at bounding box center [19, 103] width 9 height 9
click at [20, 78] on div at bounding box center [19, 80] width 9 height 9
click at [18, 103] on div at bounding box center [19, 103] width 9 height 9
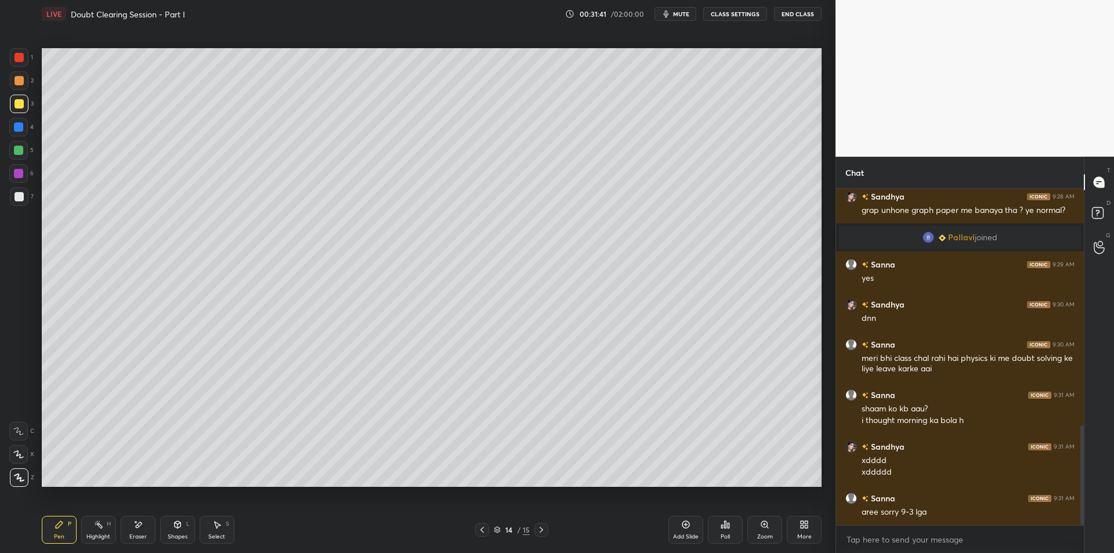
click at [10, 82] on div at bounding box center [19, 80] width 19 height 19
click at [10, 104] on div at bounding box center [19, 104] width 19 height 19
click at [15, 95] on div at bounding box center [19, 104] width 19 height 19
click at [25, 91] on div "2" at bounding box center [22, 82] width 24 height 23
click at [13, 86] on div at bounding box center [19, 80] width 19 height 19
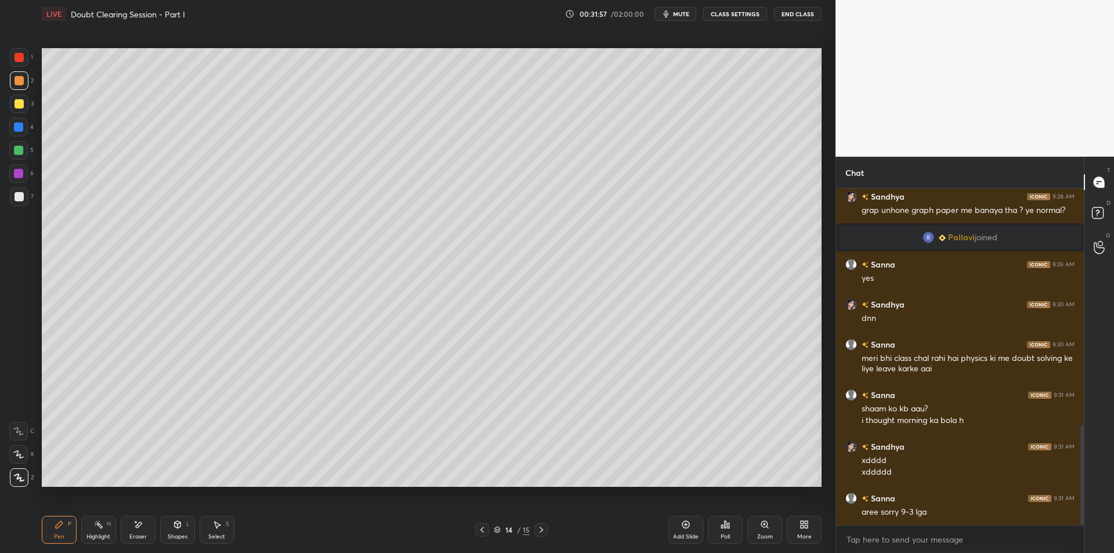
click at [22, 112] on div at bounding box center [19, 104] width 19 height 19
click at [21, 142] on div at bounding box center [18, 150] width 19 height 19
click at [16, 129] on div at bounding box center [18, 126] width 9 height 9
click at [17, 149] on div at bounding box center [18, 150] width 9 height 9
click at [798, 12] on button "End Class" at bounding box center [798, 14] width 48 height 14
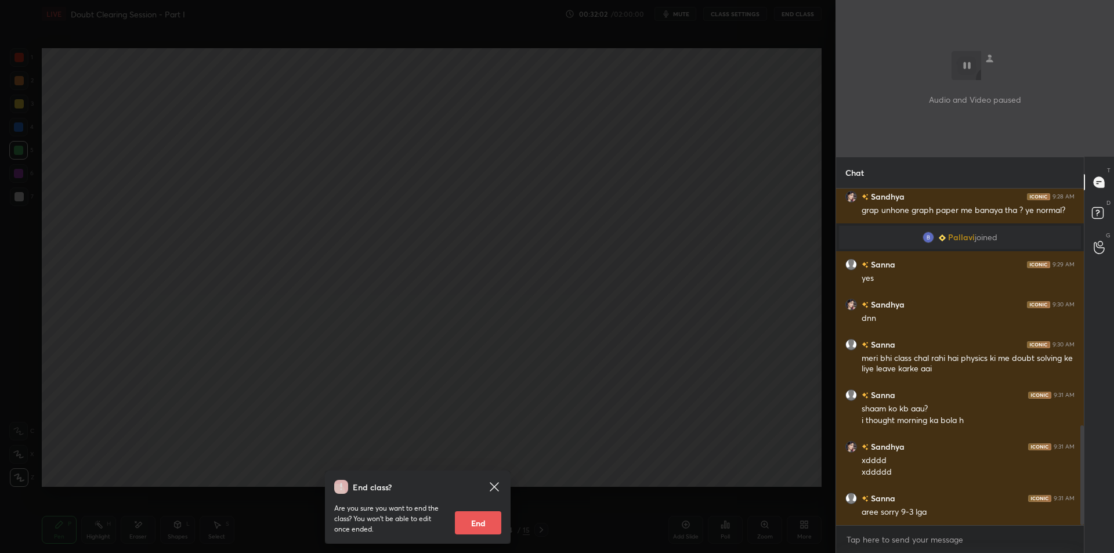
click at [683, 140] on div "End class? Are you sure you want to end the class? You won’t be able to edit on…" at bounding box center [418, 276] width 836 height 553
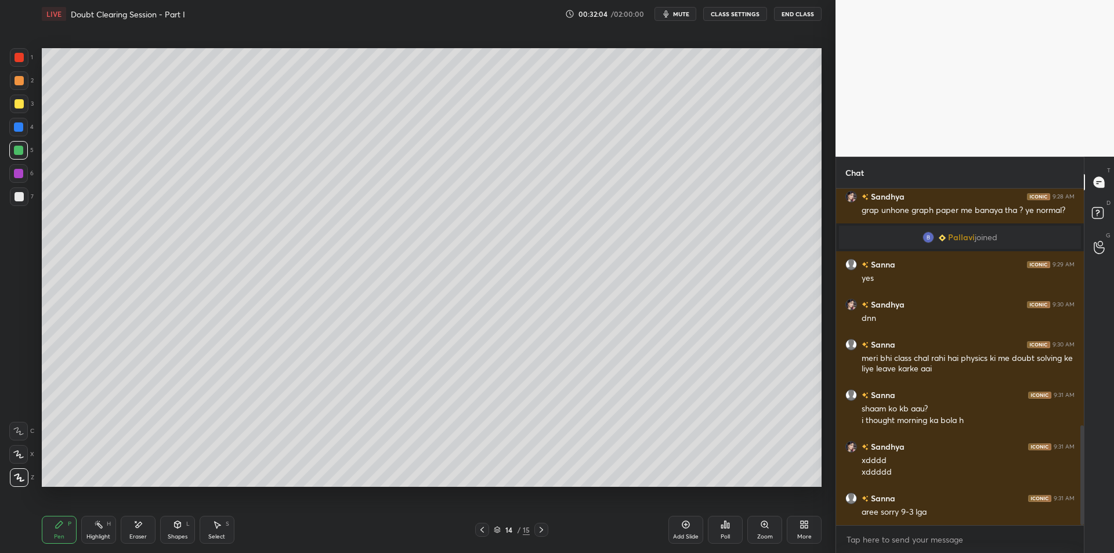
click at [6, 172] on div "1 2 3 4 5 6 7 C X Z E E Erase all H H" at bounding box center [18, 267] width 37 height 439
click at [18, 175] on div at bounding box center [18, 173] width 9 height 9
click at [16, 204] on div at bounding box center [19, 196] width 19 height 19
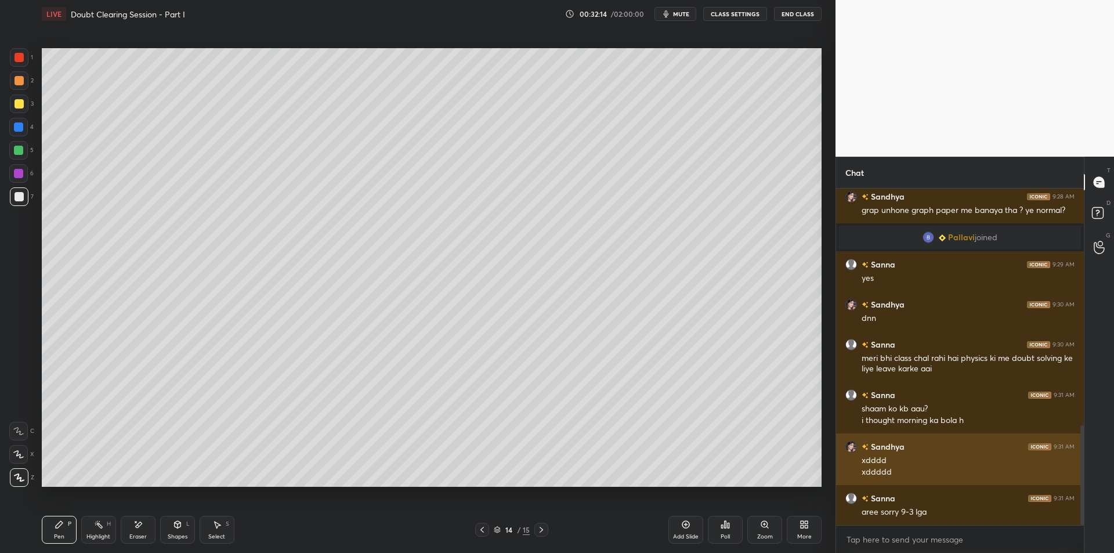
click at [855, 448] on img "grid" at bounding box center [852, 447] width 12 height 12
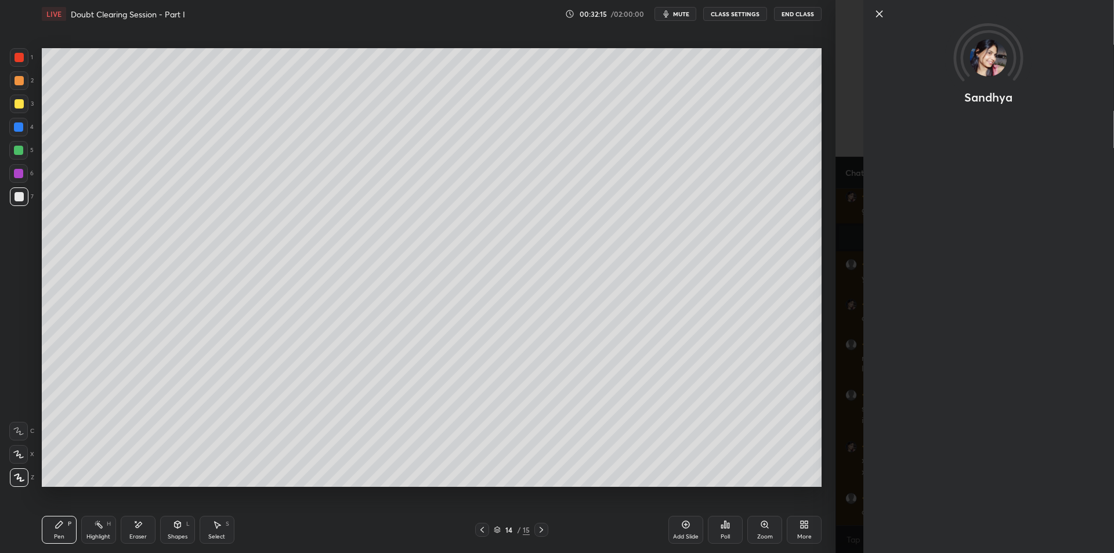
click at [850, 443] on div "Sandhya" at bounding box center [975, 276] width 279 height 553
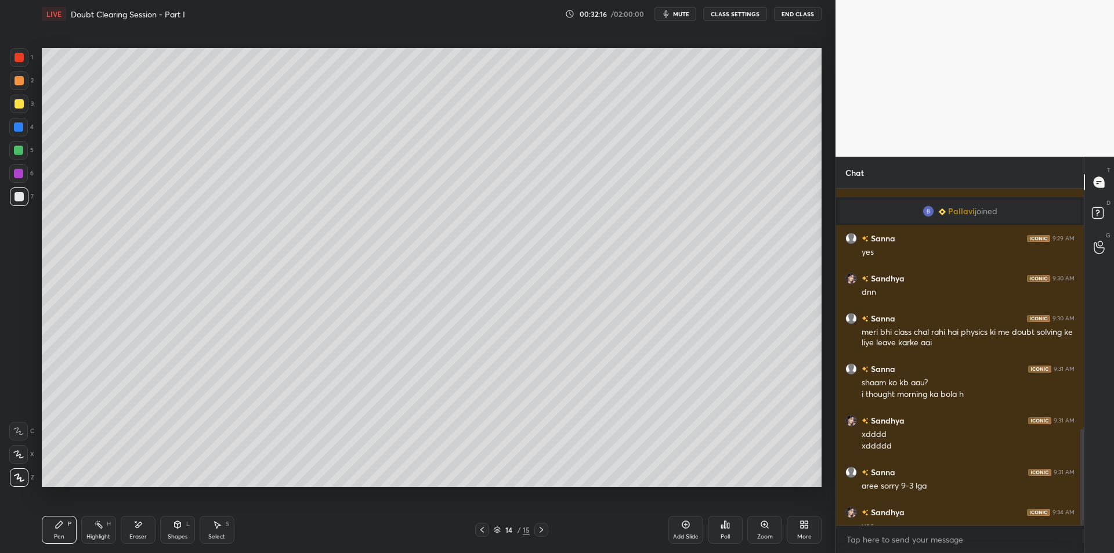
scroll to position [838, 0]
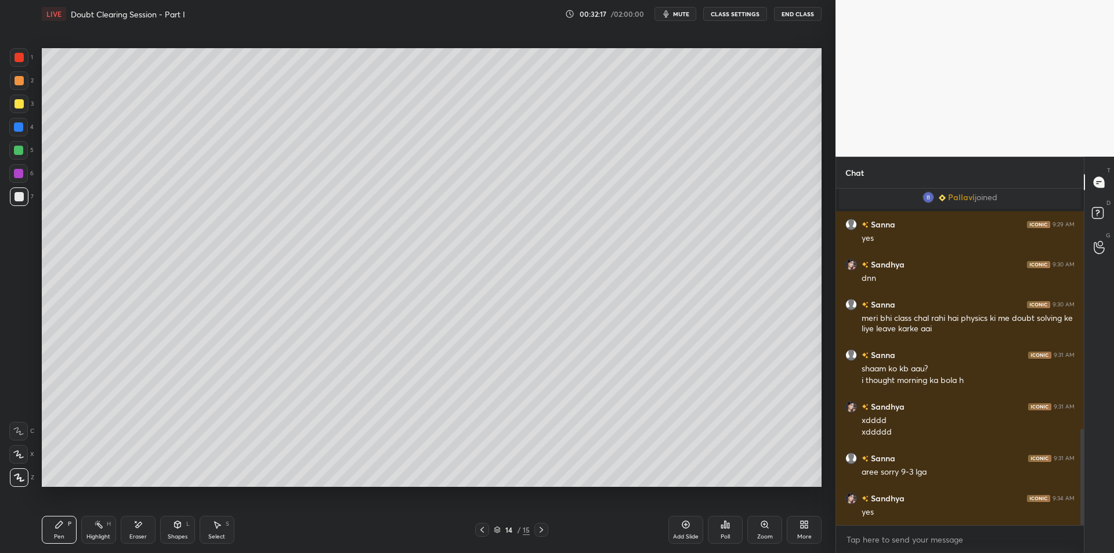
click at [696, 532] on div "Add Slide" at bounding box center [686, 530] width 35 height 28
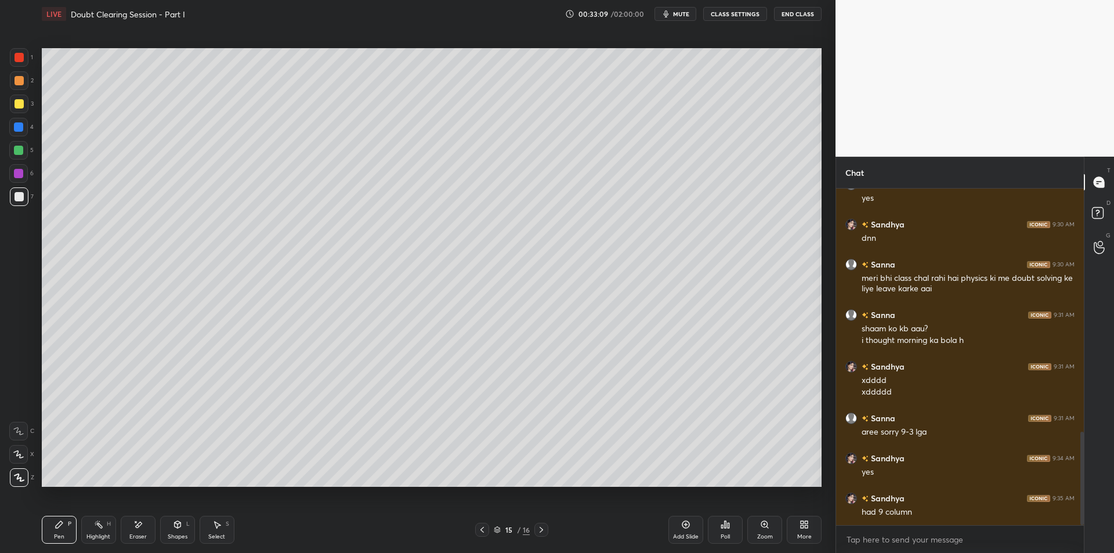
click at [20, 80] on div at bounding box center [19, 80] width 9 height 9
click at [24, 98] on div at bounding box center [19, 104] width 19 height 19
click at [20, 106] on div at bounding box center [19, 103] width 9 height 9
click at [26, 145] on div at bounding box center [18, 150] width 19 height 19
click at [28, 155] on div at bounding box center [18, 150] width 19 height 19
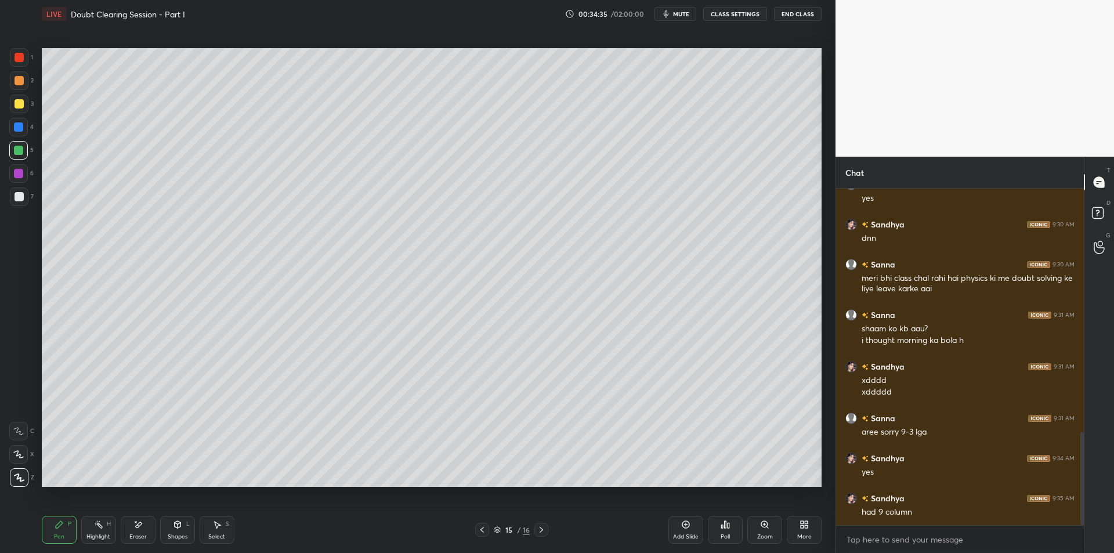
click at [28, 178] on div "6" at bounding box center [21, 173] width 24 height 19
click at [21, 193] on div at bounding box center [19, 196] width 9 height 9
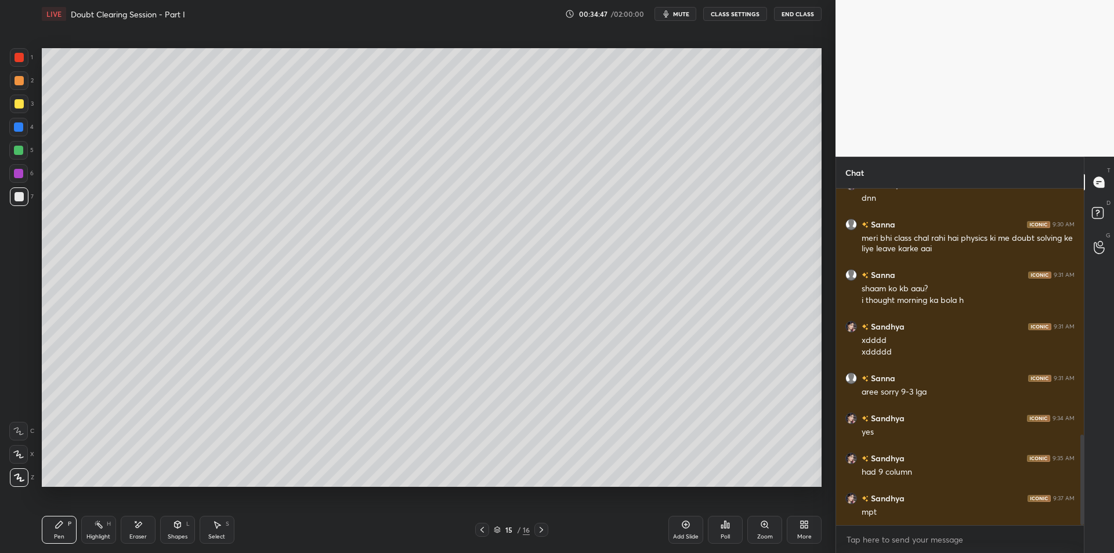
scroll to position [930, 0]
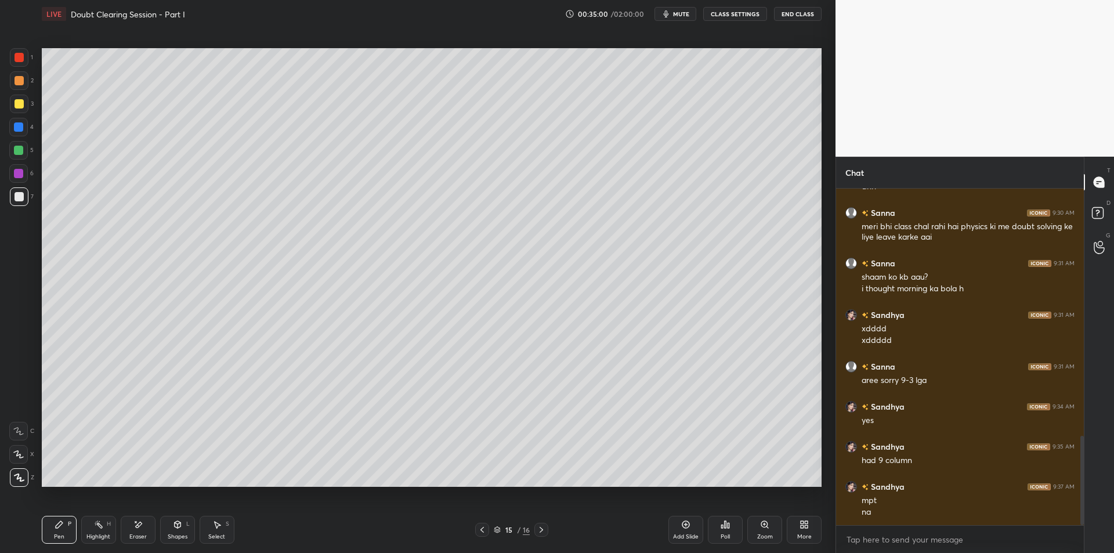
click at [17, 98] on div at bounding box center [19, 104] width 19 height 19
click at [20, 84] on div at bounding box center [19, 80] width 9 height 9
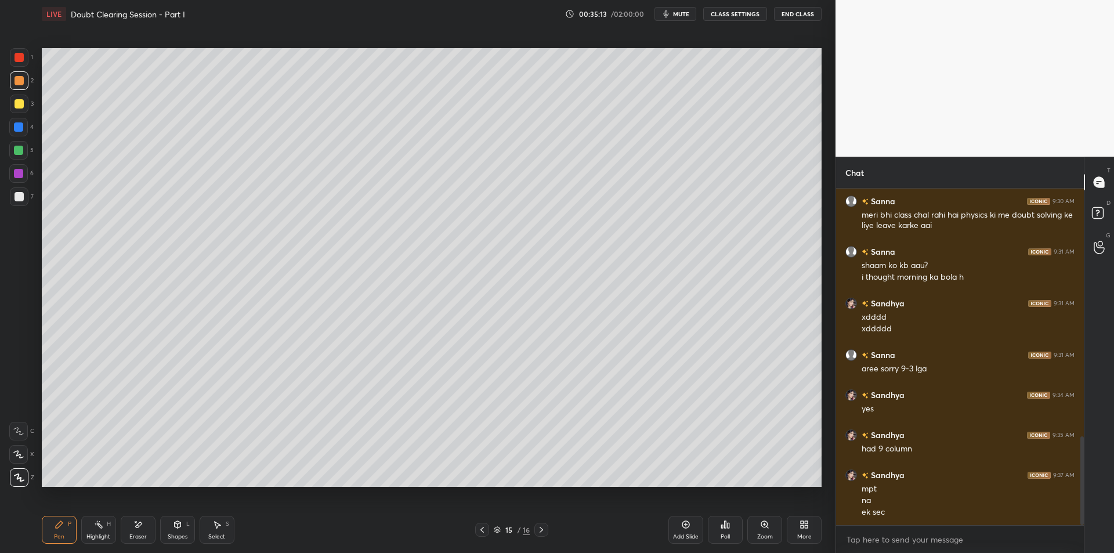
click at [11, 81] on div at bounding box center [19, 80] width 19 height 19
click at [15, 53] on div at bounding box center [19, 57] width 9 height 9
click at [17, 79] on div at bounding box center [19, 80] width 9 height 9
click at [17, 63] on div at bounding box center [19, 57] width 19 height 19
click at [26, 82] on div at bounding box center [19, 80] width 19 height 19
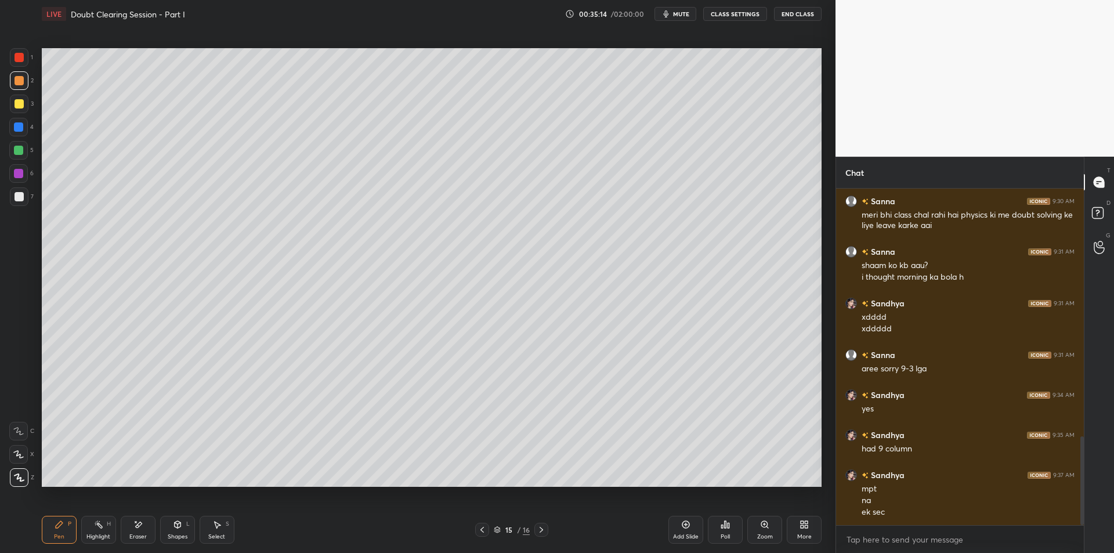
click at [21, 59] on div at bounding box center [19, 57] width 9 height 9
click at [19, 83] on div at bounding box center [19, 80] width 9 height 9
click at [12, 59] on div at bounding box center [19, 57] width 19 height 19
click at [15, 88] on div at bounding box center [19, 80] width 19 height 19
click at [12, 110] on div at bounding box center [19, 104] width 19 height 19
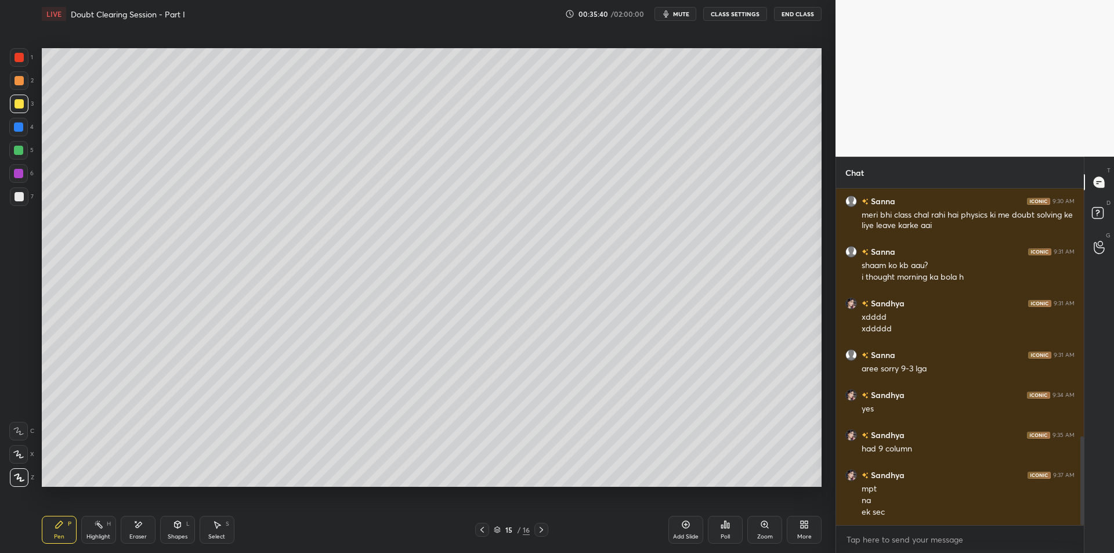
click at [21, 149] on div at bounding box center [18, 150] width 9 height 9
click at [20, 180] on div at bounding box center [18, 173] width 19 height 19
click at [20, 202] on div at bounding box center [19, 196] width 19 height 19
click at [16, 113] on div at bounding box center [19, 104] width 19 height 19
click at [12, 93] on div "2" at bounding box center [22, 82] width 24 height 23
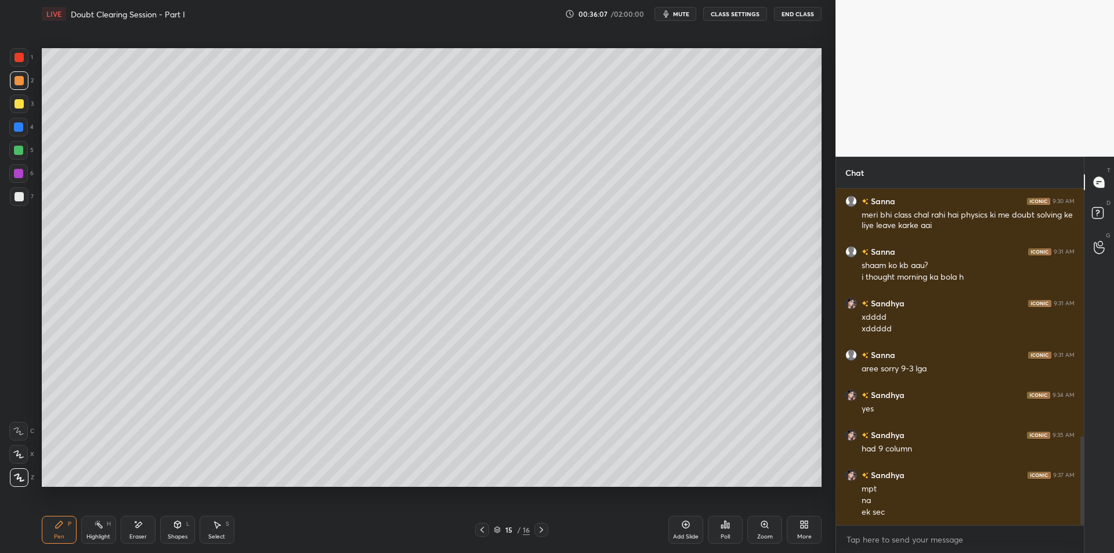
click at [15, 62] on div at bounding box center [19, 57] width 9 height 9
click at [22, 73] on div at bounding box center [19, 80] width 19 height 19
click at [27, 58] on div at bounding box center [19, 57] width 19 height 19
click at [15, 80] on div at bounding box center [19, 80] width 9 height 9
click at [21, 63] on div at bounding box center [19, 57] width 19 height 19
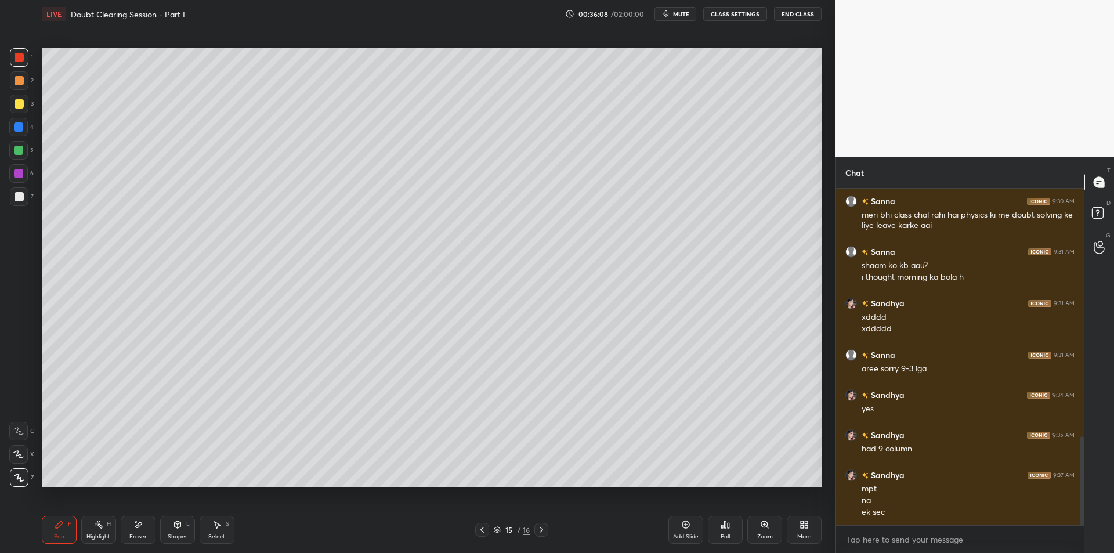
click at [15, 77] on div at bounding box center [19, 80] width 9 height 9
click at [19, 59] on div at bounding box center [19, 57] width 9 height 9
click at [13, 106] on div at bounding box center [19, 104] width 19 height 19
click at [15, 85] on div at bounding box center [19, 80] width 19 height 19
click at [5, 113] on div "1 2 3 4 5 6 7 C X Z E E Erase all H H" at bounding box center [18, 267] width 37 height 439
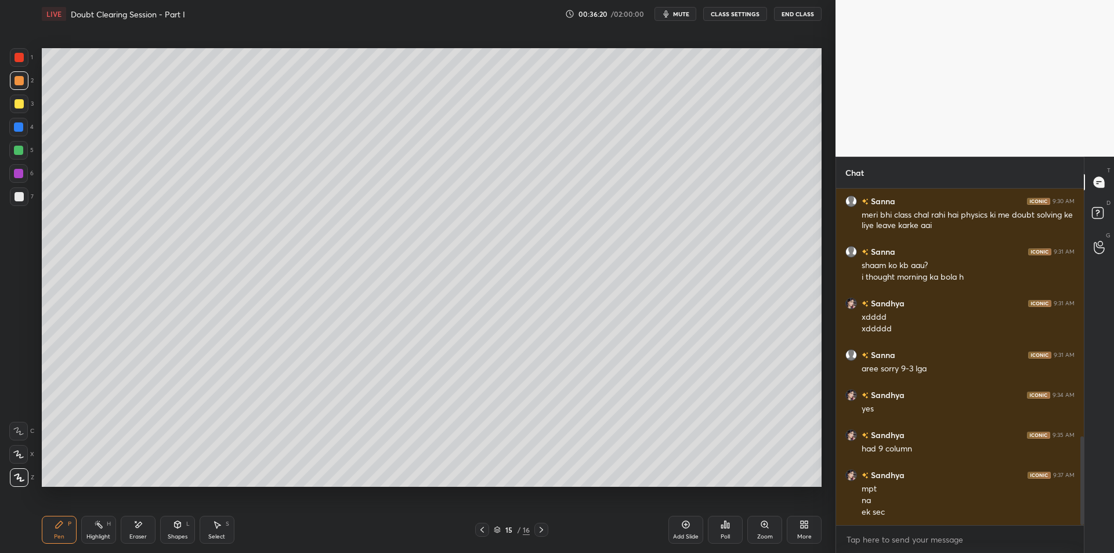
click at [27, 106] on div at bounding box center [19, 104] width 19 height 19
click at [683, 532] on div "Add Slide" at bounding box center [686, 530] width 35 height 28
click at [13, 141] on div at bounding box center [18, 150] width 19 height 19
click at [15, 152] on div at bounding box center [18, 150] width 9 height 9
click at [10, 178] on div at bounding box center [18, 173] width 19 height 19
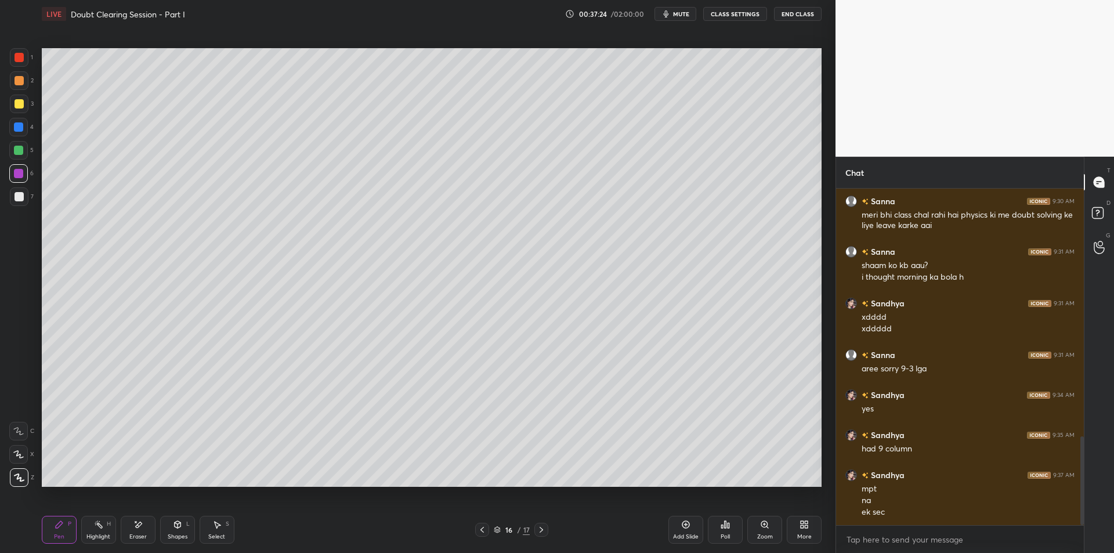
click at [13, 202] on div at bounding box center [19, 196] width 19 height 19
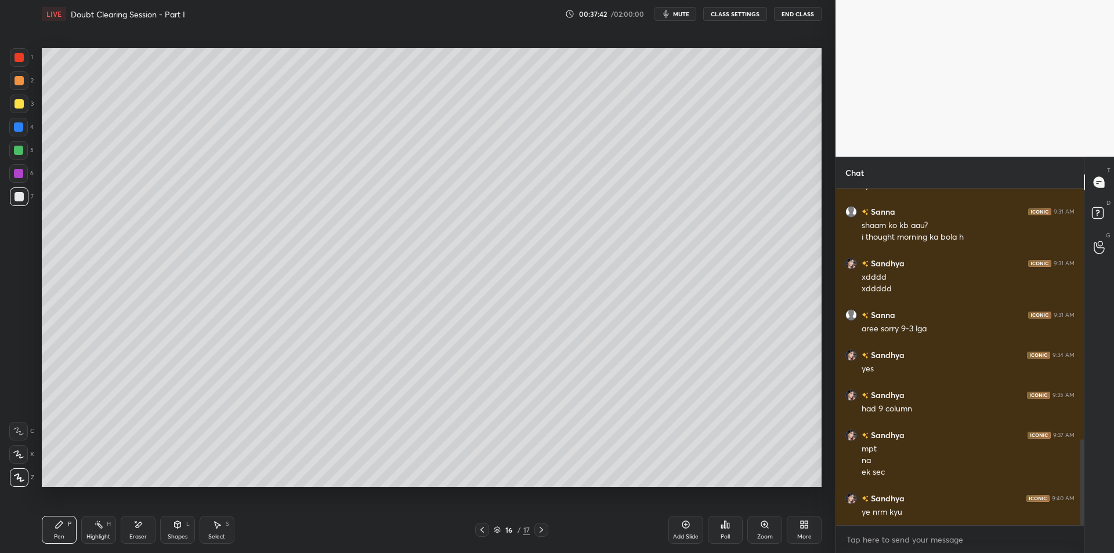
click at [18, 166] on div at bounding box center [18, 173] width 19 height 19
click at [16, 135] on div at bounding box center [18, 127] width 19 height 19
click at [10, 118] on div at bounding box center [18, 127] width 19 height 19
click at [10, 107] on div at bounding box center [19, 104] width 19 height 19
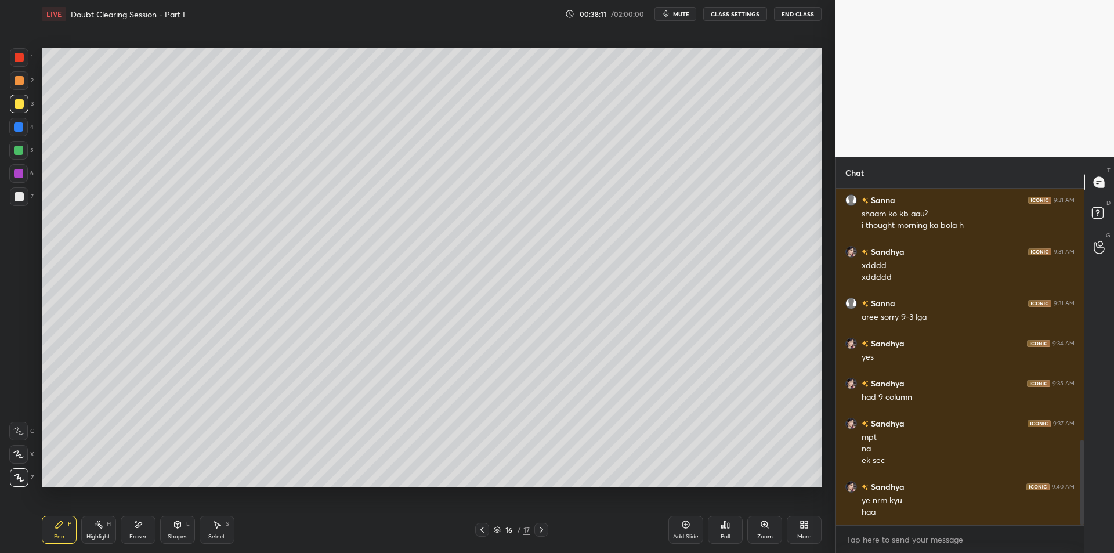
click at [31, 85] on div "2" at bounding box center [22, 80] width 24 height 19
click at [20, 107] on div at bounding box center [19, 103] width 9 height 9
click at [15, 88] on div at bounding box center [19, 80] width 19 height 19
click at [19, 69] on div "1" at bounding box center [21, 59] width 23 height 23
click at [3, 92] on div "1 2 3 4 5 6 7 C X Z E E Erase all H H" at bounding box center [18, 267] width 37 height 439
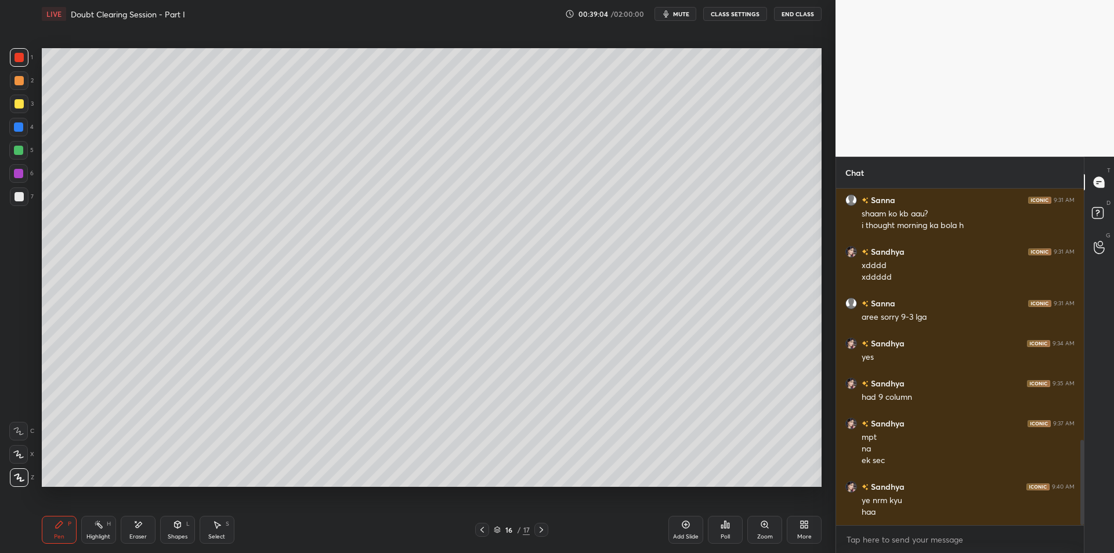
click at [12, 67] on div "1" at bounding box center [21, 59] width 23 height 23
click at [17, 55] on div at bounding box center [19, 57] width 9 height 9
click at [19, 80] on div at bounding box center [19, 80] width 9 height 9
click at [18, 62] on div at bounding box center [19, 57] width 9 height 9
click at [20, 81] on div at bounding box center [19, 80] width 9 height 9
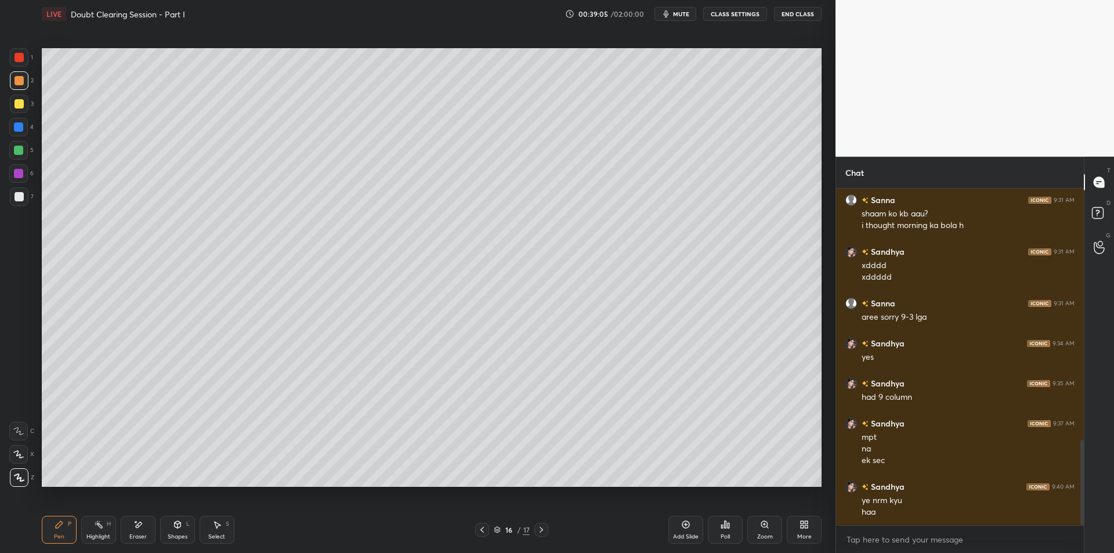
click at [30, 63] on div "1" at bounding box center [21, 57] width 23 height 19
click at [22, 78] on div at bounding box center [19, 80] width 9 height 9
click at [22, 61] on div at bounding box center [19, 57] width 9 height 9
click at [20, 81] on div at bounding box center [19, 80] width 9 height 9
click at [21, 55] on div at bounding box center [19, 57] width 9 height 9
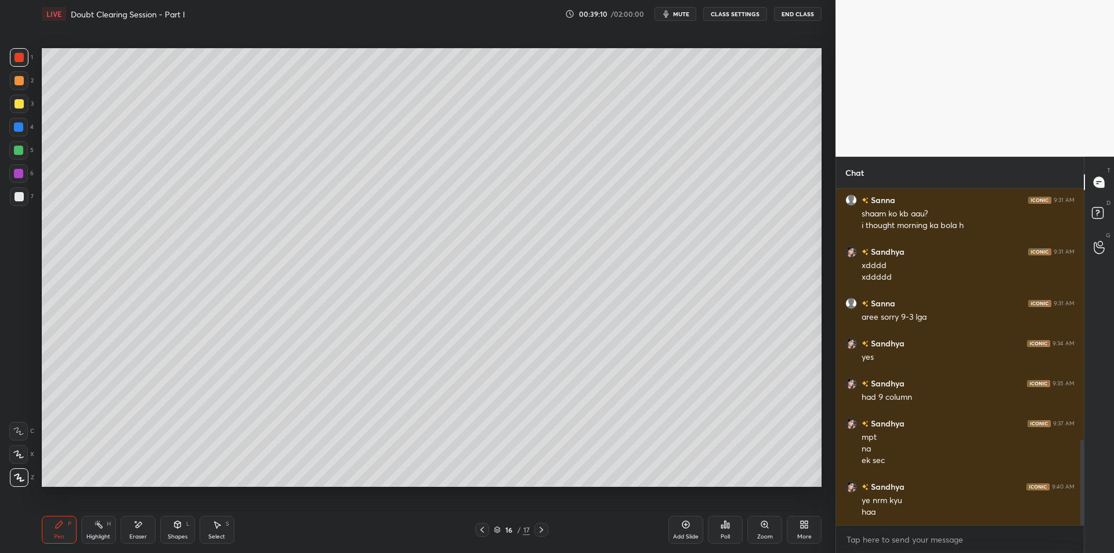
scroll to position [1033, 0]
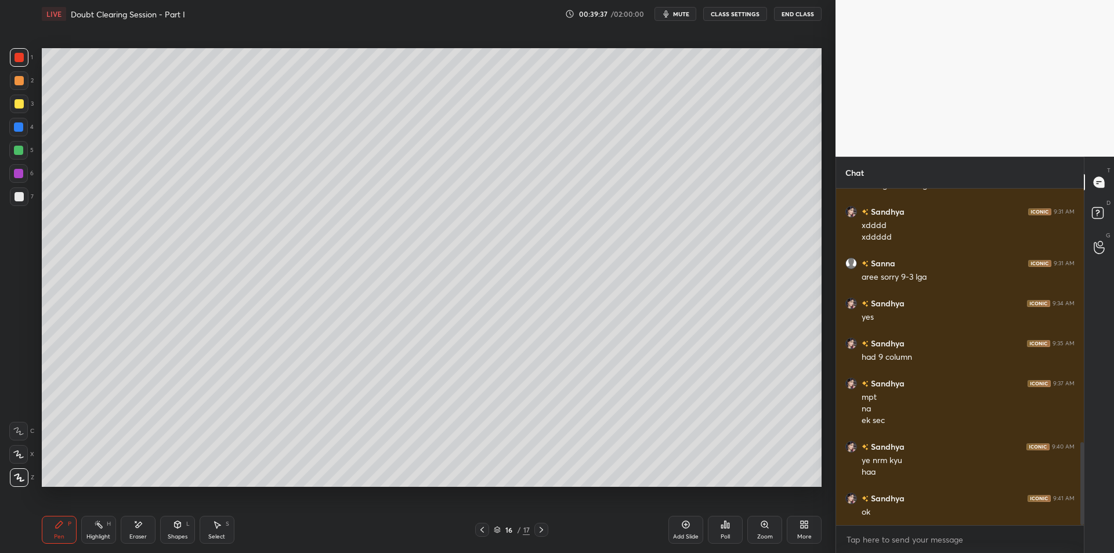
click at [15, 175] on div at bounding box center [18, 173] width 9 height 9
click at [13, 196] on div at bounding box center [19, 196] width 19 height 19
click at [15, 82] on div at bounding box center [19, 80] width 9 height 9
click at [18, 100] on div at bounding box center [19, 103] width 9 height 9
click at [684, 528] on icon at bounding box center [687, 525] width 8 height 8
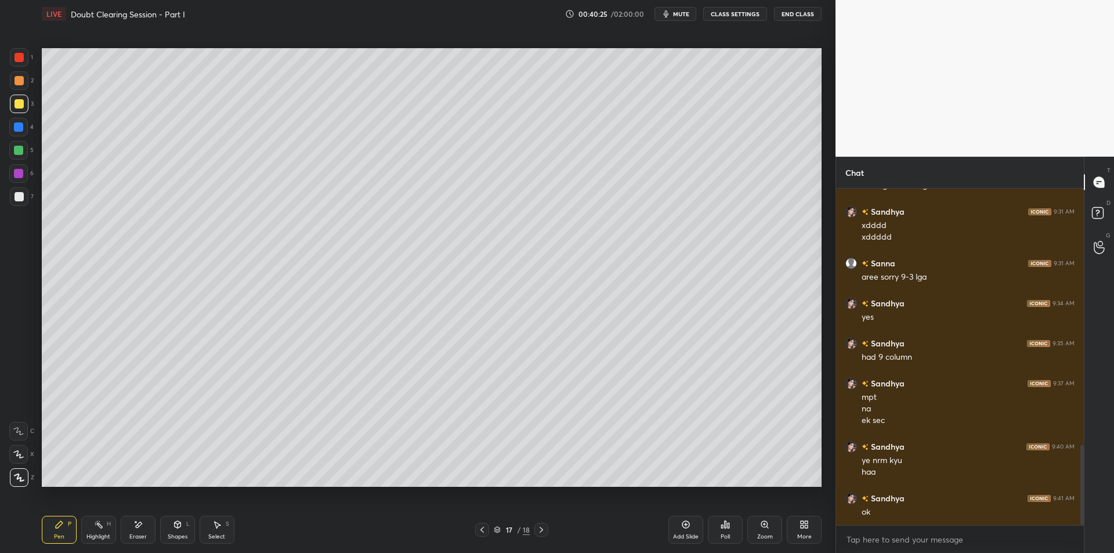
scroll to position [1073, 0]
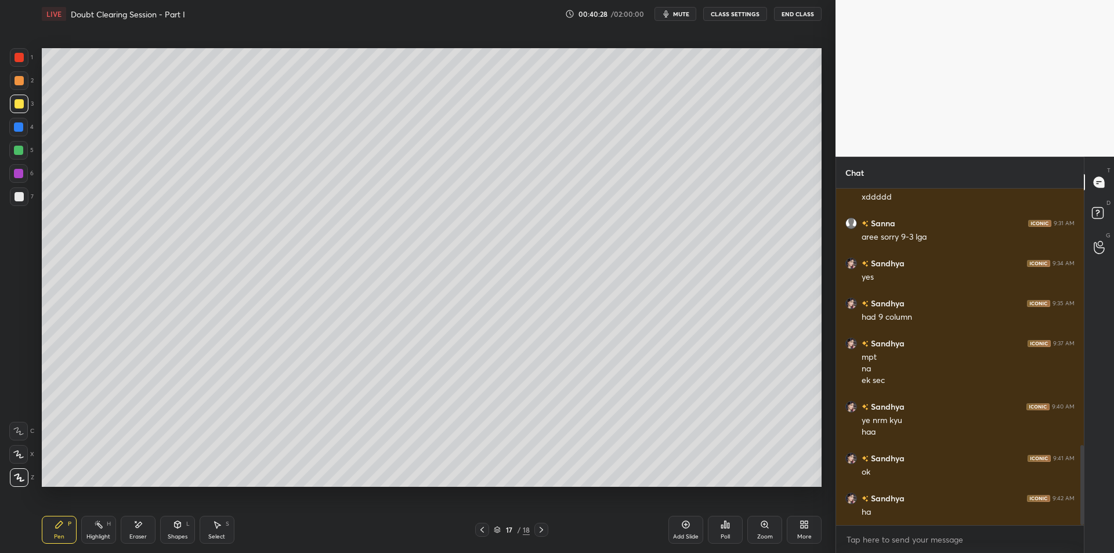
click at [14, 125] on div at bounding box center [18, 126] width 9 height 9
click at [17, 141] on div at bounding box center [18, 150] width 19 height 19
click at [17, 151] on div at bounding box center [18, 150] width 9 height 9
click at [20, 61] on div at bounding box center [19, 57] width 9 height 9
click at [27, 160] on div "5" at bounding box center [21, 152] width 24 height 23
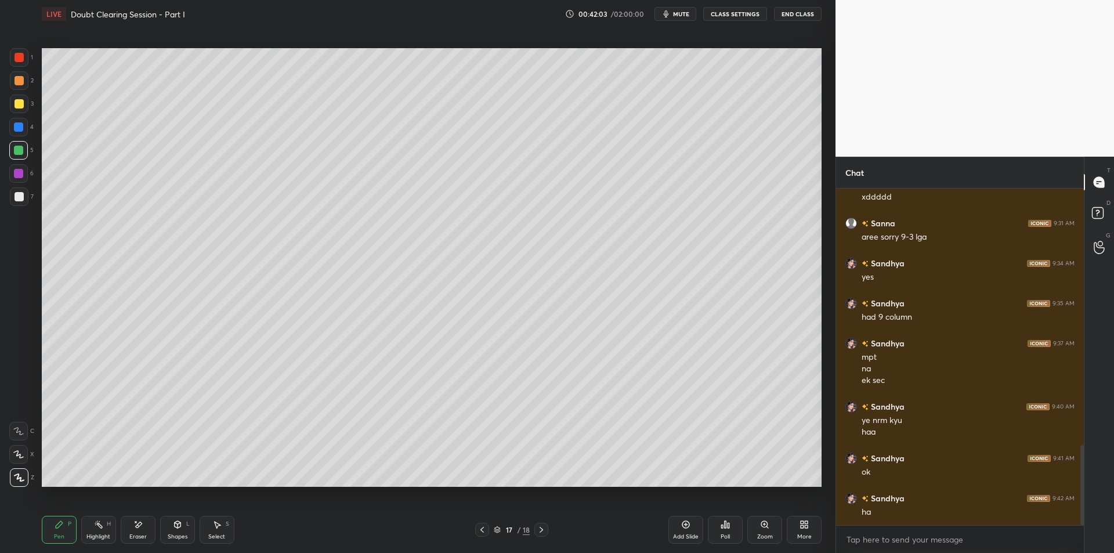
click at [0, 204] on div "1 2 3 4 5 6 7 C X Z E E Erase all H H" at bounding box center [18, 267] width 37 height 439
click at [2, 200] on div "1 2 3 4 5 6 7 C X Z E E Erase all H H" at bounding box center [18, 267] width 37 height 439
click at [19, 197] on div at bounding box center [19, 196] width 9 height 9
click at [210, 525] on div "Select S" at bounding box center [217, 530] width 35 height 28
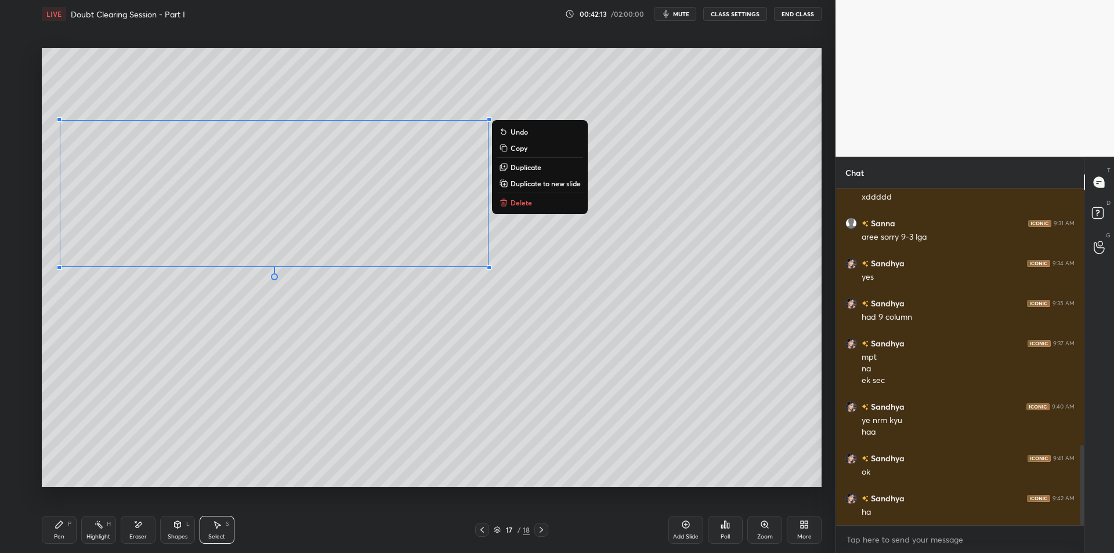
click at [98, 525] on rect at bounding box center [100, 526] width 6 height 6
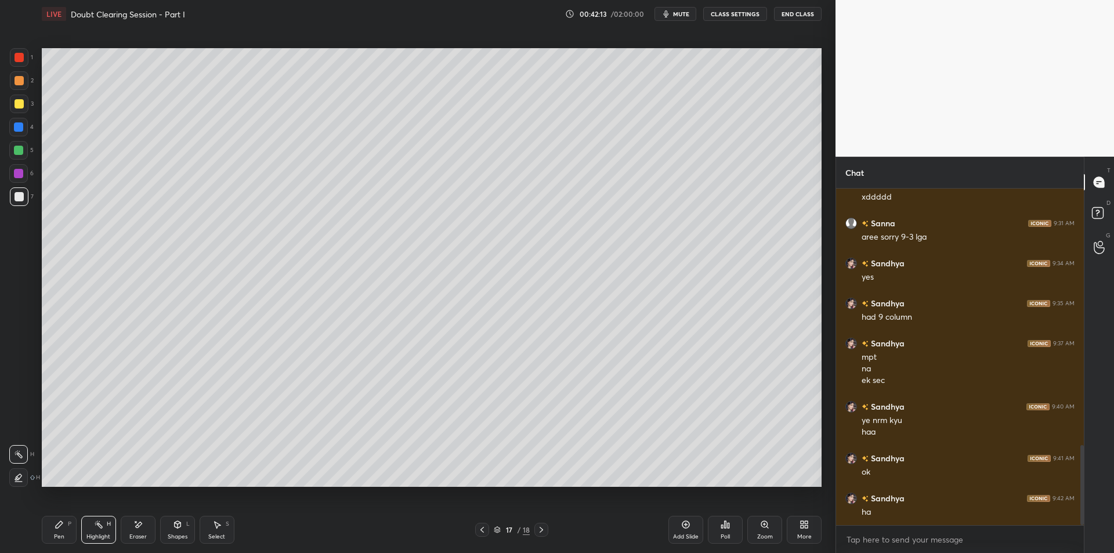
click at [67, 519] on div "Pen P" at bounding box center [59, 530] width 35 height 28
click at [822, 259] on div "Setting up your live class Poll for secs No correct answer Start poll" at bounding box center [431, 267] width 789 height 479
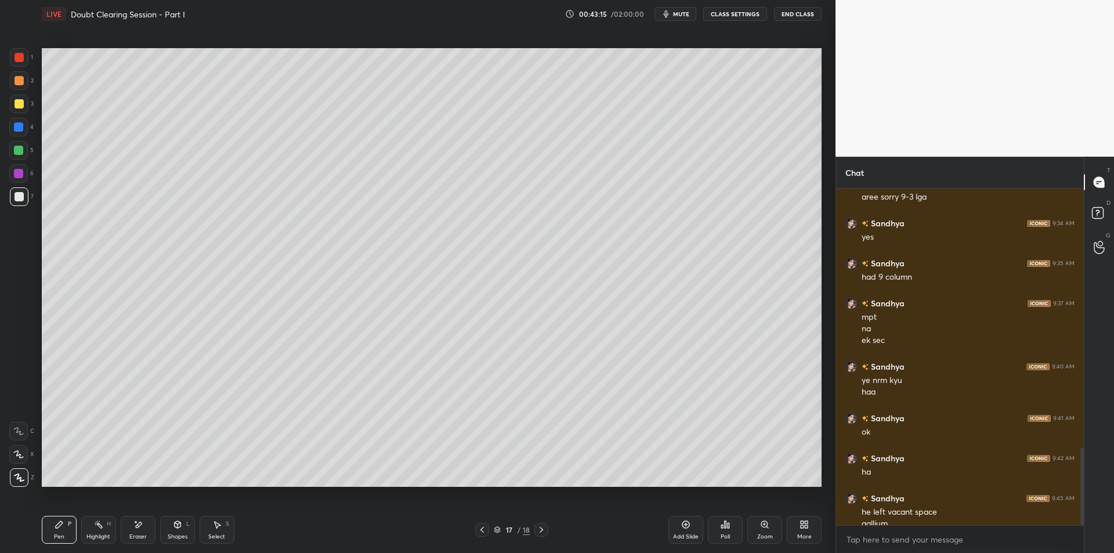
scroll to position [1125, 0]
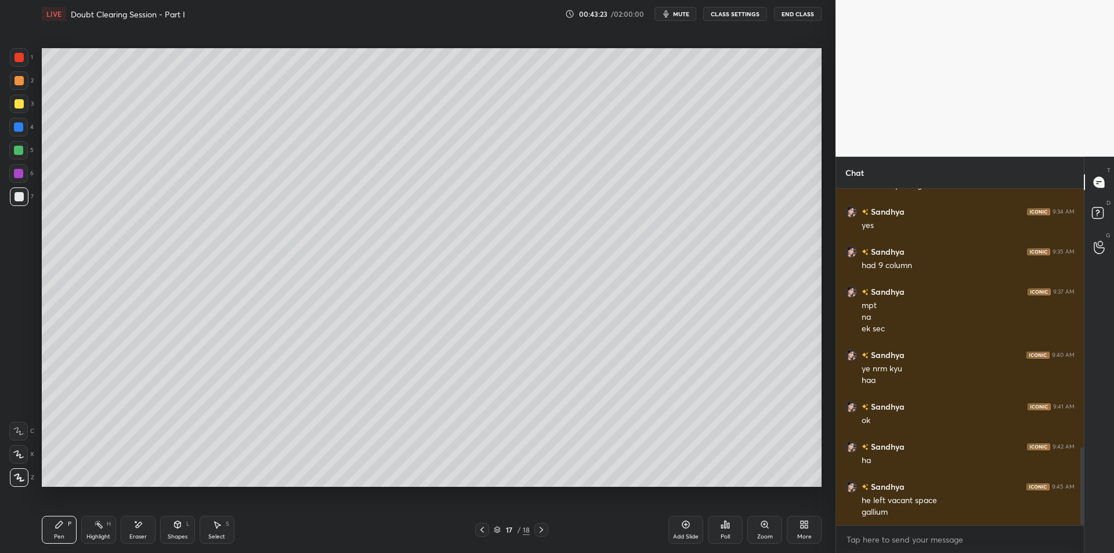
click at [19, 108] on div at bounding box center [19, 103] width 9 height 9
click at [30, 129] on div "4" at bounding box center [21, 127] width 24 height 19
click at [19, 146] on div at bounding box center [18, 150] width 9 height 9
click at [16, 169] on div at bounding box center [18, 173] width 9 height 9
click at [25, 203] on div at bounding box center [19, 196] width 19 height 19
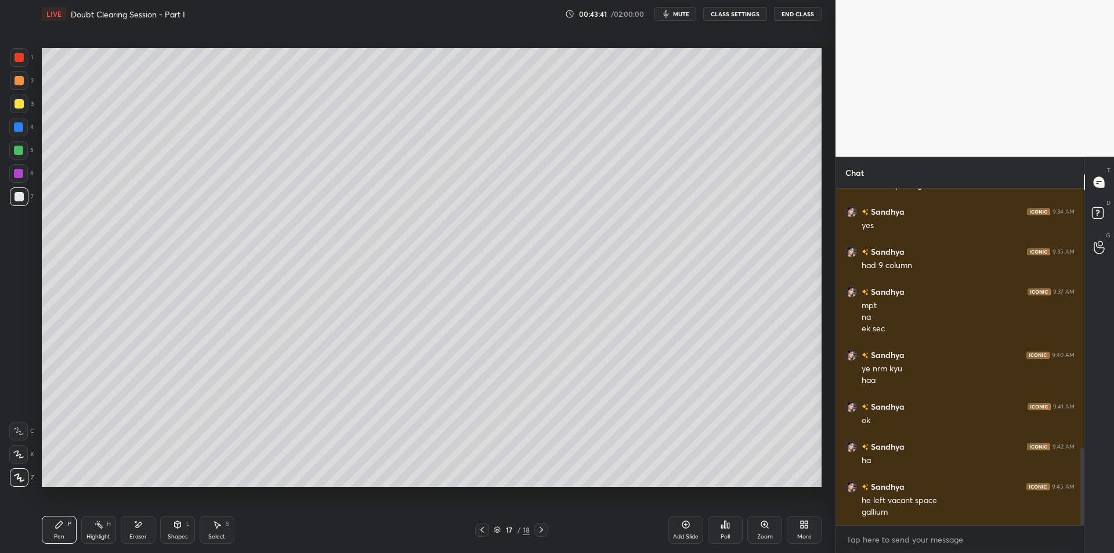
click at [19, 210] on div "7" at bounding box center [22, 198] width 24 height 23
click at [20, 96] on div at bounding box center [19, 104] width 19 height 19
click at [28, 83] on div "2" at bounding box center [22, 80] width 24 height 19
click at [14, 99] on div at bounding box center [19, 104] width 19 height 19
click at [32, 82] on div "2" at bounding box center [22, 80] width 24 height 19
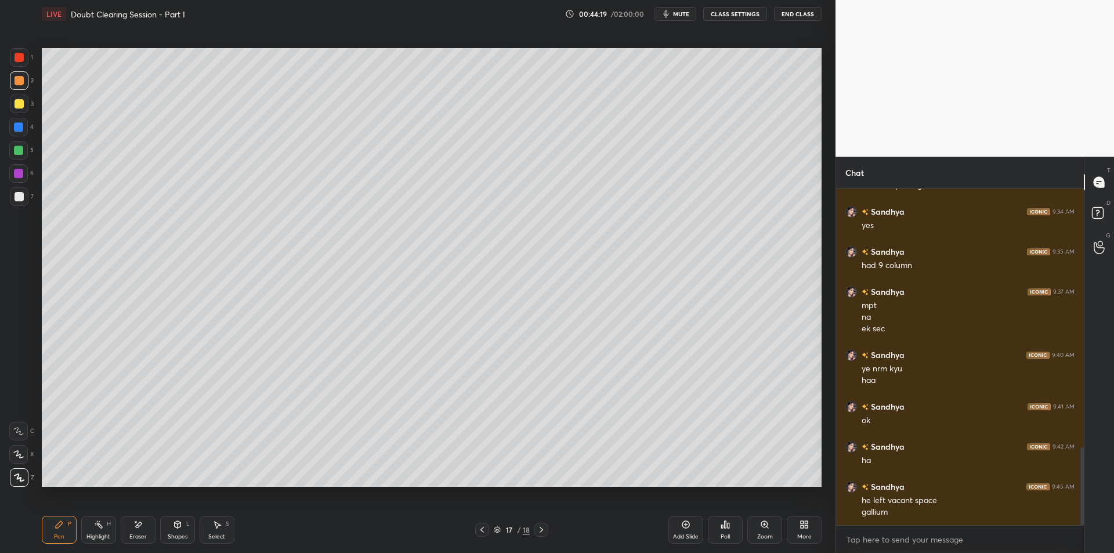
click at [16, 104] on div at bounding box center [19, 103] width 9 height 9
click at [19, 86] on div at bounding box center [19, 80] width 19 height 19
click at [98, 522] on icon at bounding box center [98, 524] width 9 height 9
click at [67, 530] on div "Pen P" at bounding box center [59, 530] width 35 height 28
click at [91, 526] on div "Highlight H" at bounding box center [98, 530] width 35 height 28
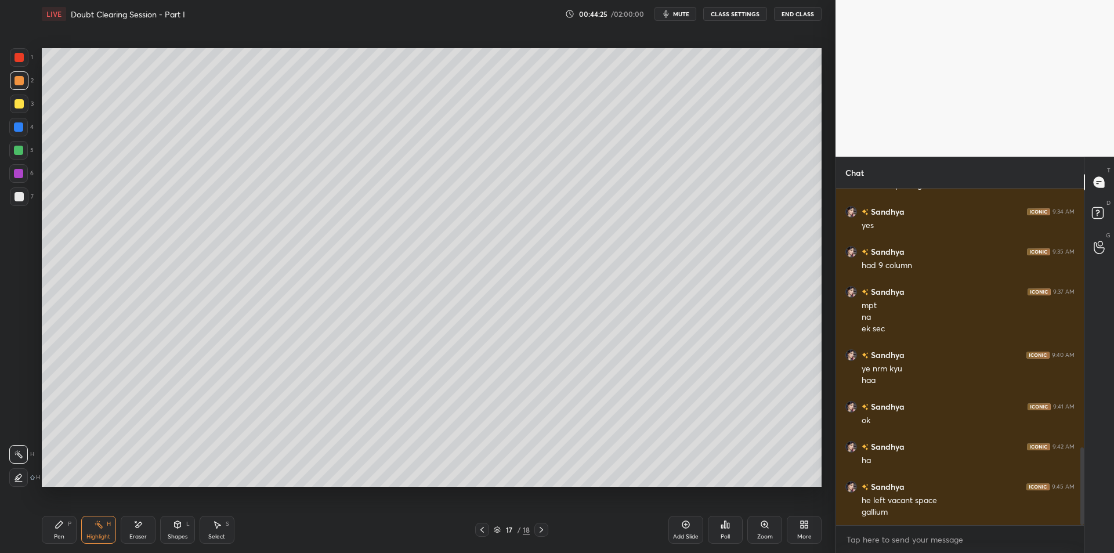
click at [73, 523] on div "Pen P" at bounding box center [59, 530] width 35 height 28
click at [22, 57] on div at bounding box center [19, 57] width 9 height 9
click at [13, 95] on div "3" at bounding box center [22, 104] width 24 height 19
click at [21, 82] on div at bounding box center [19, 80] width 9 height 9
click at [13, 158] on div at bounding box center [18, 150] width 19 height 19
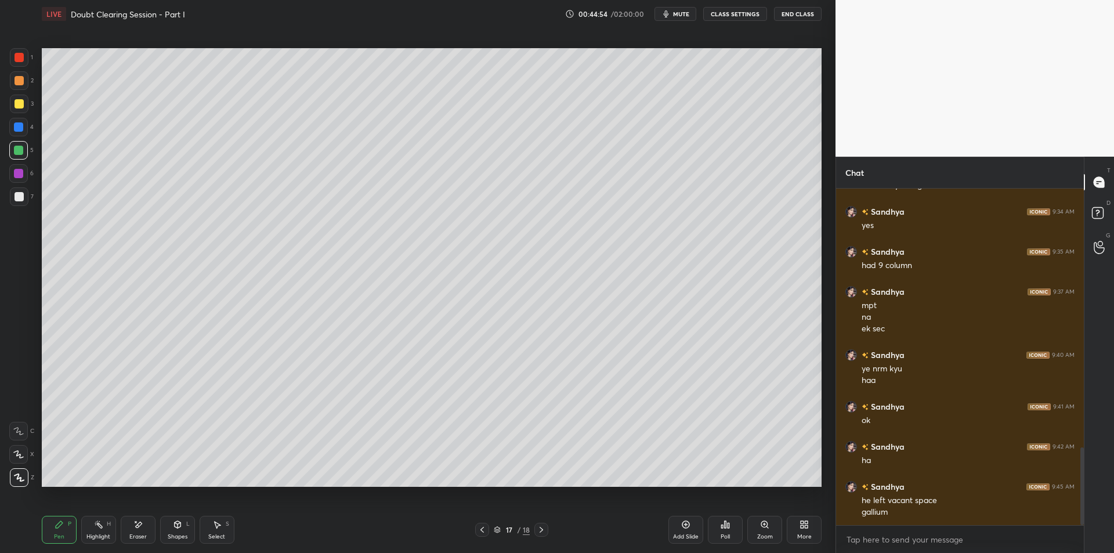
click at [16, 178] on div at bounding box center [18, 173] width 19 height 19
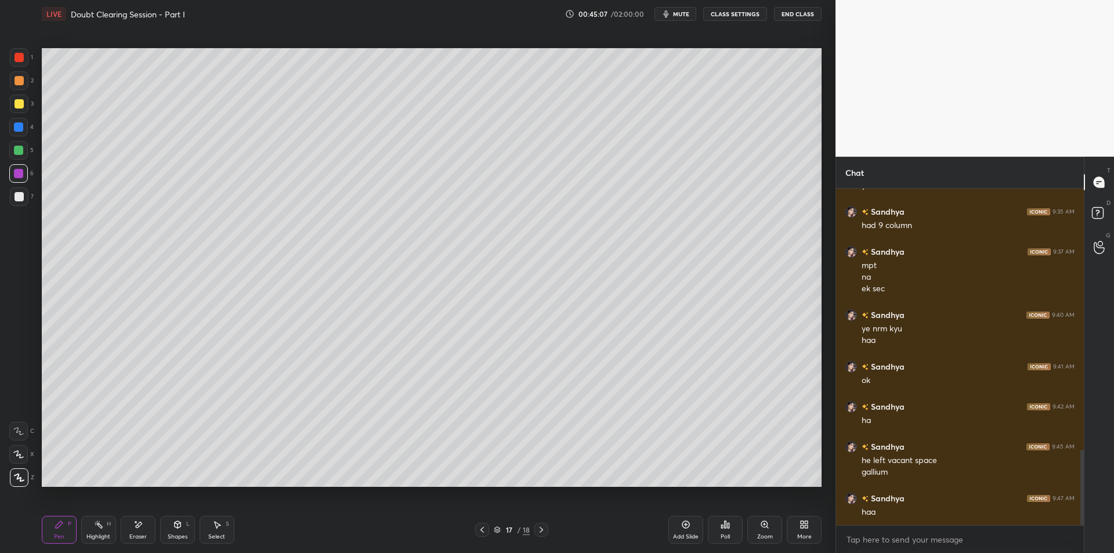
click at [13, 68] on div "1" at bounding box center [21, 59] width 23 height 23
click at [19, 56] on div at bounding box center [19, 57] width 9 height 9
click at [21, 84] on div at bounding box center [19, 80] width 9 height 9
click at [20, 59] on div at bounding box center [19, 57] width 9 height 9
click at [26, 76] on div at bounding box center [19, 80] width 19 height 19
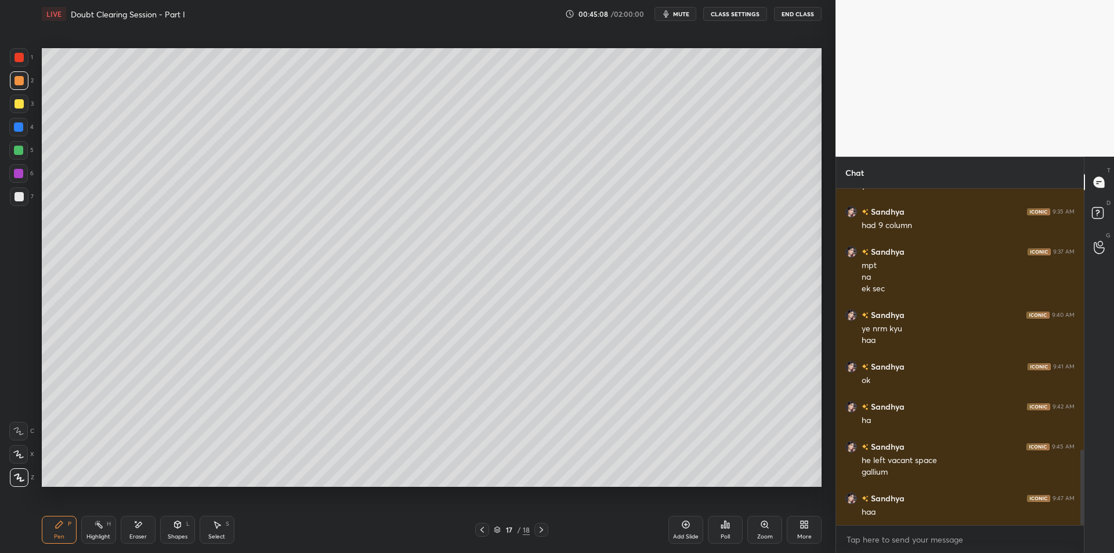
click at [26, 58] on div at bounding box center [19, 57] width 19 height 19
click at [19, 158] on div at bounding box center [18, 150] width 19 height 19
click at [23, 175] on div at bounding box center [18, 173] width 19 height 19
click at [13, 158] on div at bounding box center [18, 150] width 19 height 19
click at [20, 167] on div at bounding box center [18, 173] width 19 height 19
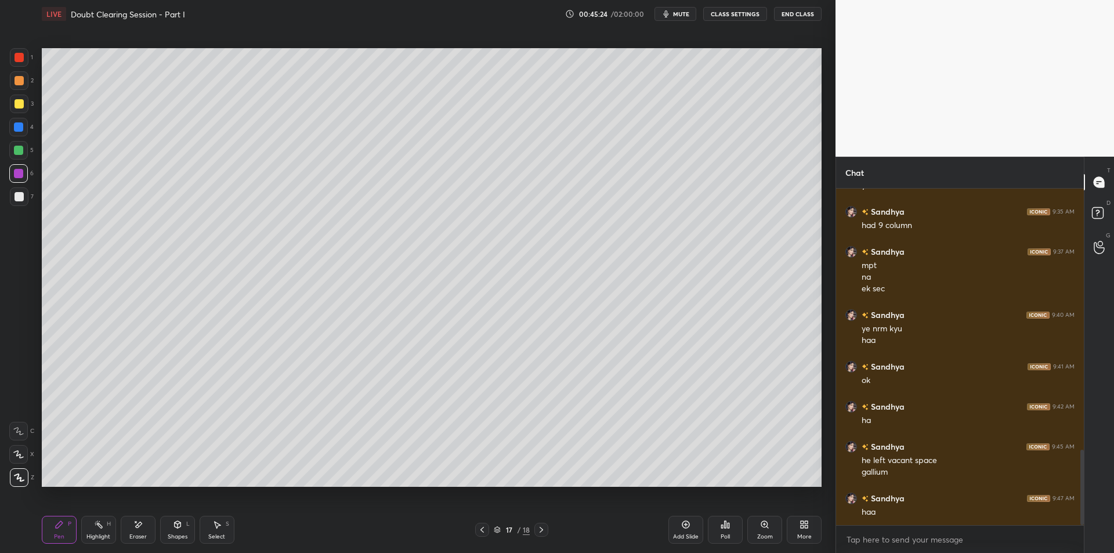
click at [20, 155] on div at bounding box center [18, 150] width 19 height 19
click at [23, 176] on div at bounding box center [18, 173] width 9 height 9
click at [19, 196] on div at bounding box center [19, 196] width 9 height 9
click at [21, 198] on div at bounding box center [19, 196] width 9 height 9
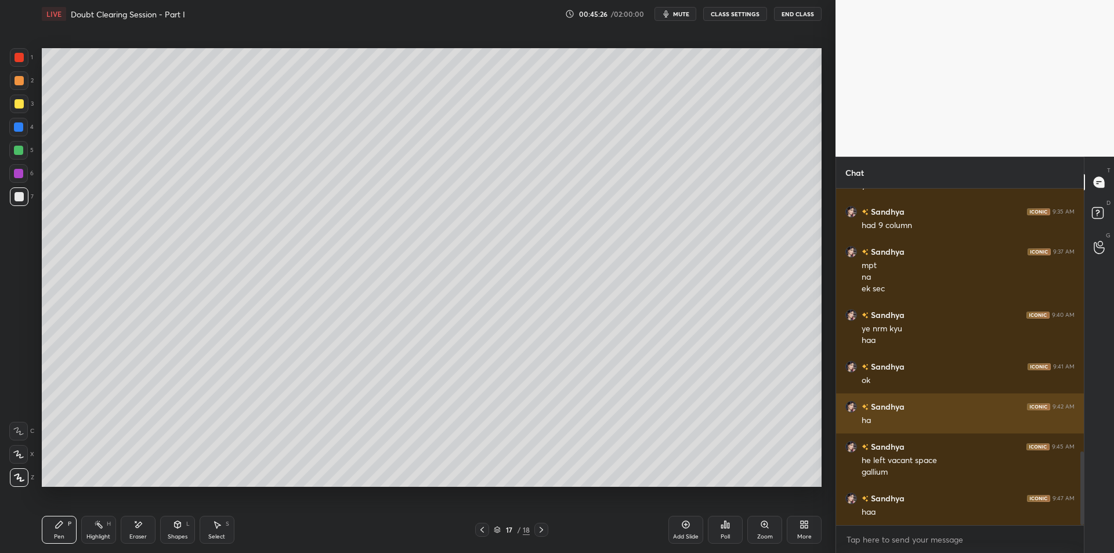
scroll to position [1205, 0]
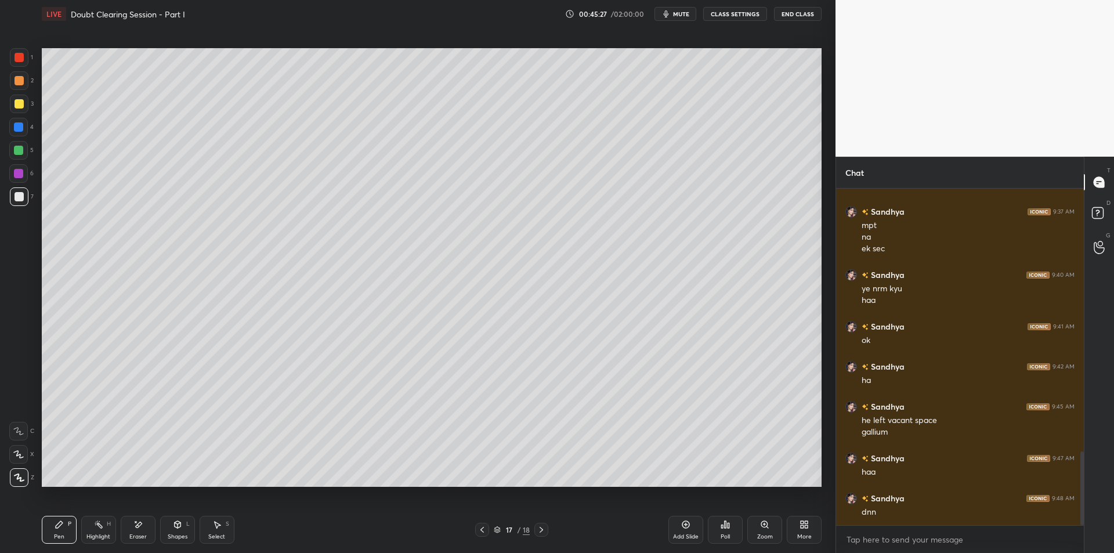
click at [677, 535] on div "Add Slide" at bounding box center [686, 537] width 26 height 6
click at [23, 89] on div at bounding box center [19, 80] width 19 height 19
click at [13, 109] on div at bounding box center [19, 104] width 19 height 19
click at [24, 138] on div "4" at bounding box center [21, 129] width 24 height 23
click at [17, 154] on div at bounding box center [18, 150] width 9 height 9
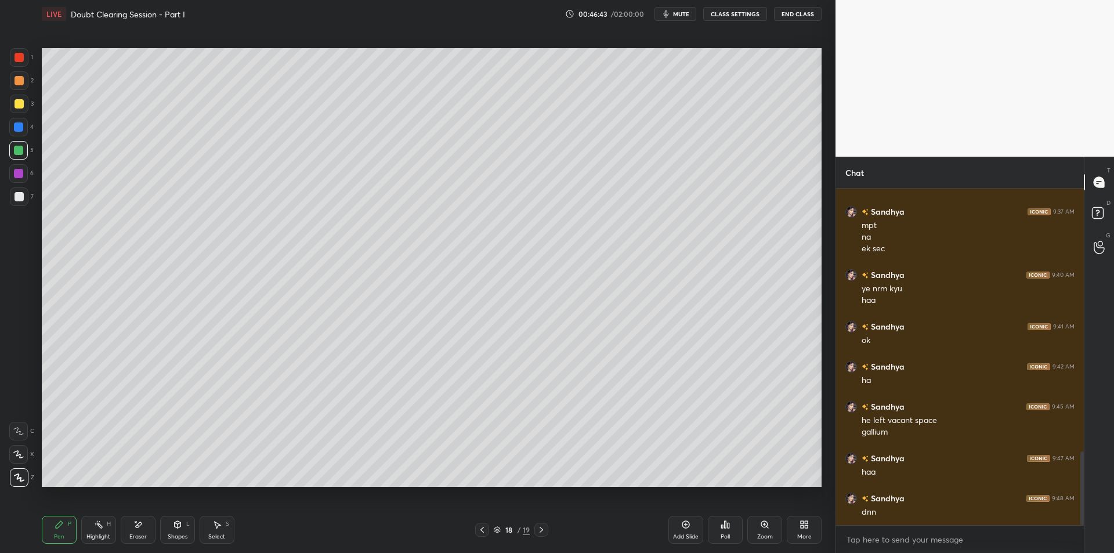
click at [106, 527] on div "Highlight H" at bounding box center [98, 530] width 35 height 28
click at [59, 527] on icon at bounding box center [59, 524] width 7 height 7
click at [95, 530] on div "Highlight H" at bounding box center [98, 530] width 35 height 28
click at [57, 526] on icon at bounding box center [59, 524] width 7 height 7
click at [25, 177] on div at bounding box center [18, 173] width 19 height 19
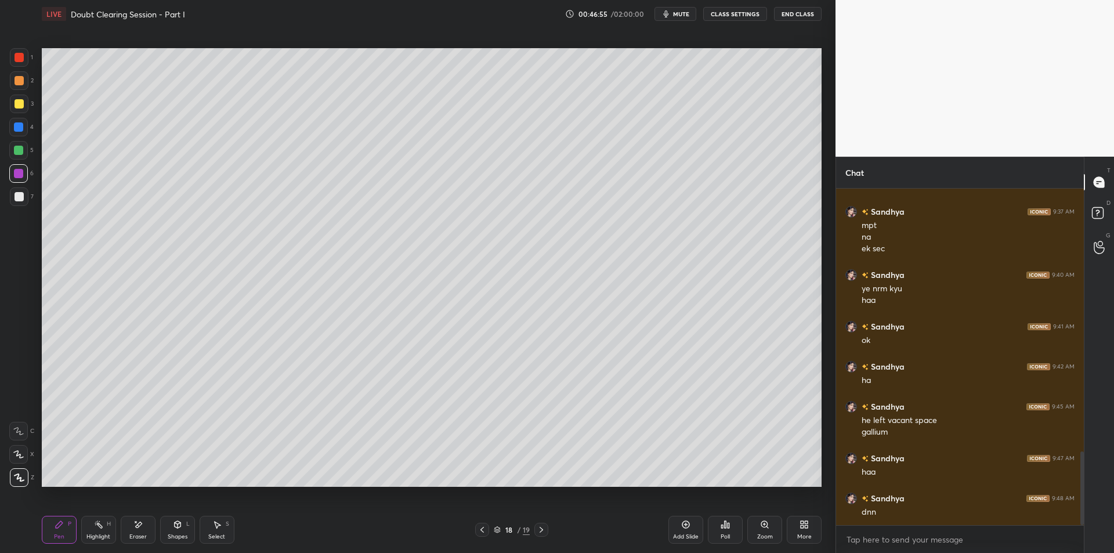
click at [21, 196] on div at bounding box center [19, 196] width 9 height 9
click at [684, 528] on icon at bounding box center [687, 525] width 8 height 8
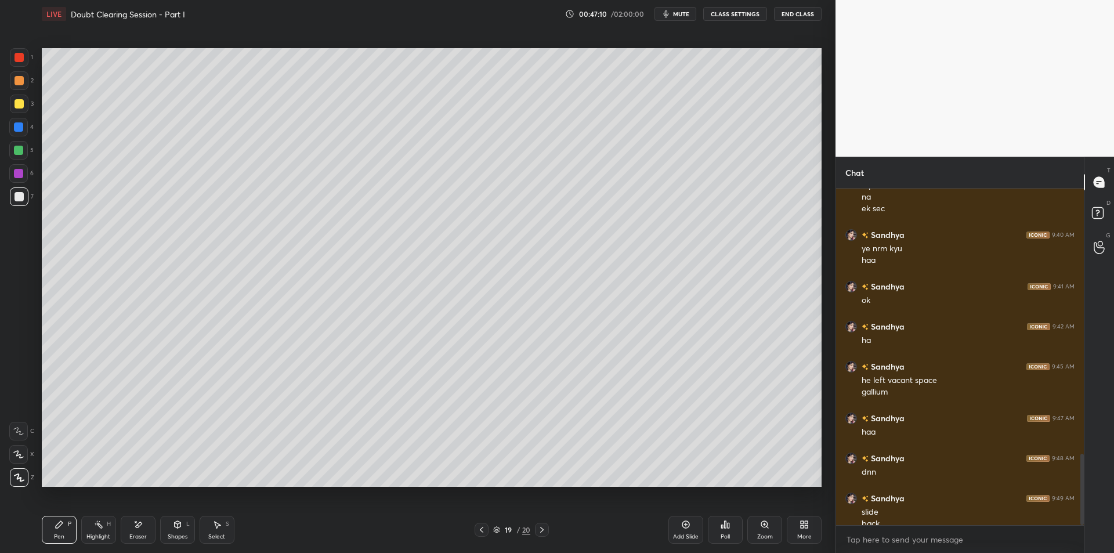
scroll to position [1257, 0]
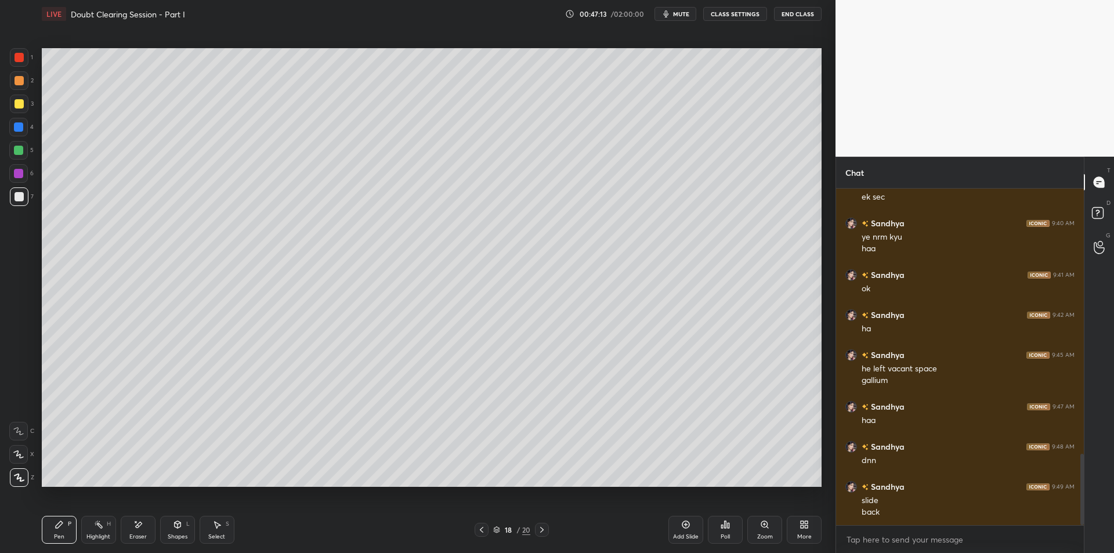
click at [15, 83] on div at bounding box center [19, 80] width 9 height 9
click at [18, 59] on div at bounding box center [19, 57] width 9 height 9
click at [15, 81] on div at bounding box center [19, 80] width 9 height 9
click at [18, 61] on div at bounding box center [19, 57] width 9 height 9
click at [23, 110] on div at bounding box center [19, 104] width 19 height 19
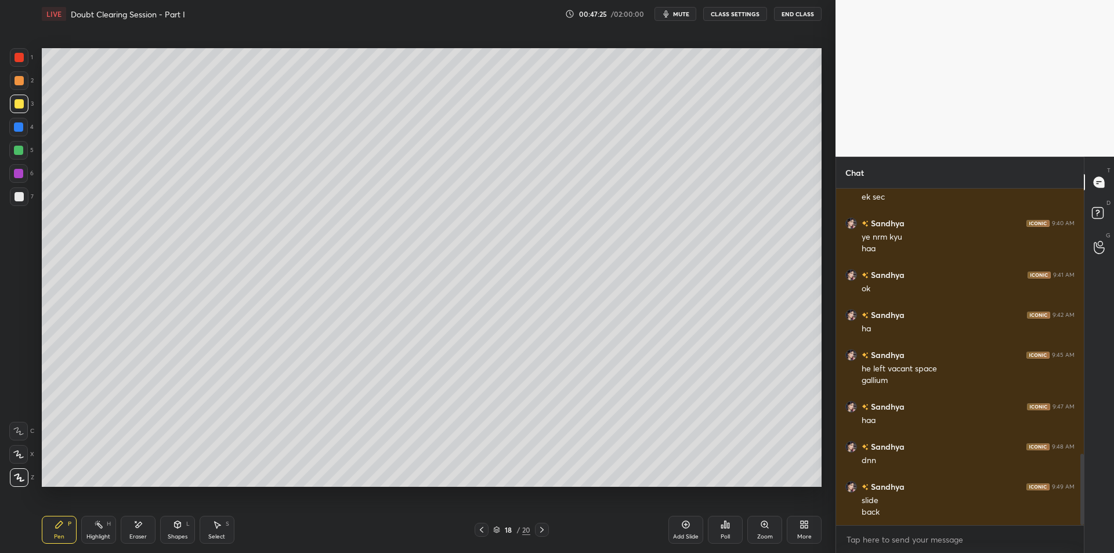
click at [15, 134] on div at bounding box center [18, 127] width 19 height 19
click at [20, 149] on div at bounding box center [18, 150] width 9 height 9
click at [16, 167] on div at bounding box center [18, 173] width 19 height 19
click at [13, 186] on div "6" at bounding box center [21, 175] width 24 height 23
click at [12, 207] on div "7" at bounding box center [22, 198] width 24 height 23
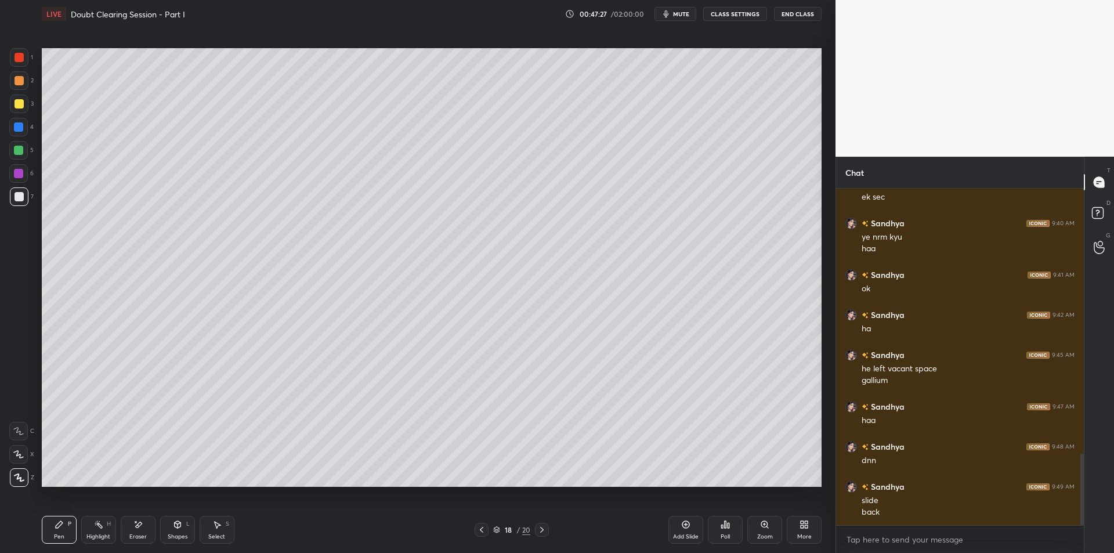
click at [18, 179] on div at bounding box center [18, 173] width 19 height 19
click at [12, 152] on div at bounding box center [18, 150] width 19 height 19
click at [19, 129] on div at bounding box center [18, 126] width 9 height 9
click at [28, 104] on div at bounding box center [19, 104] width 19 height 19
click at [32, 84] on div "2" at bounding box center [22, 80] width 24 height 19
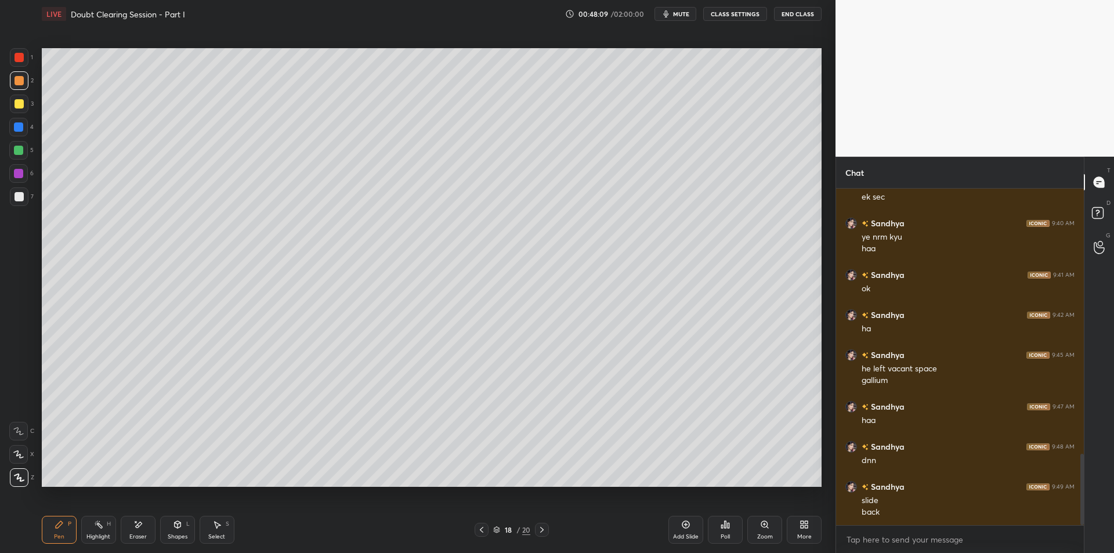
scroll to position [1297, 0]
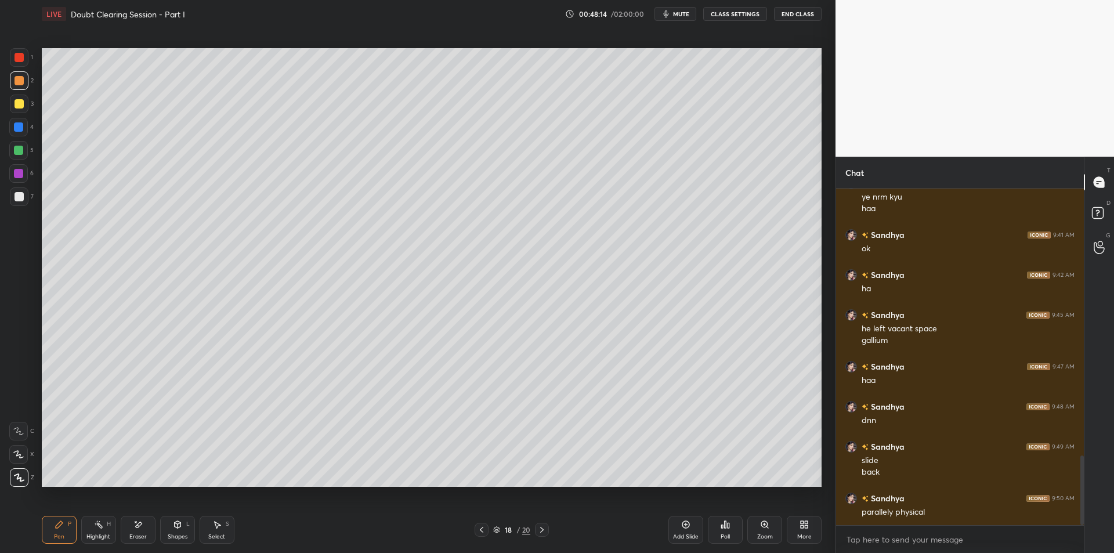
click at [26, 103] on div at bounding box center [19, 104] width 19 height 19
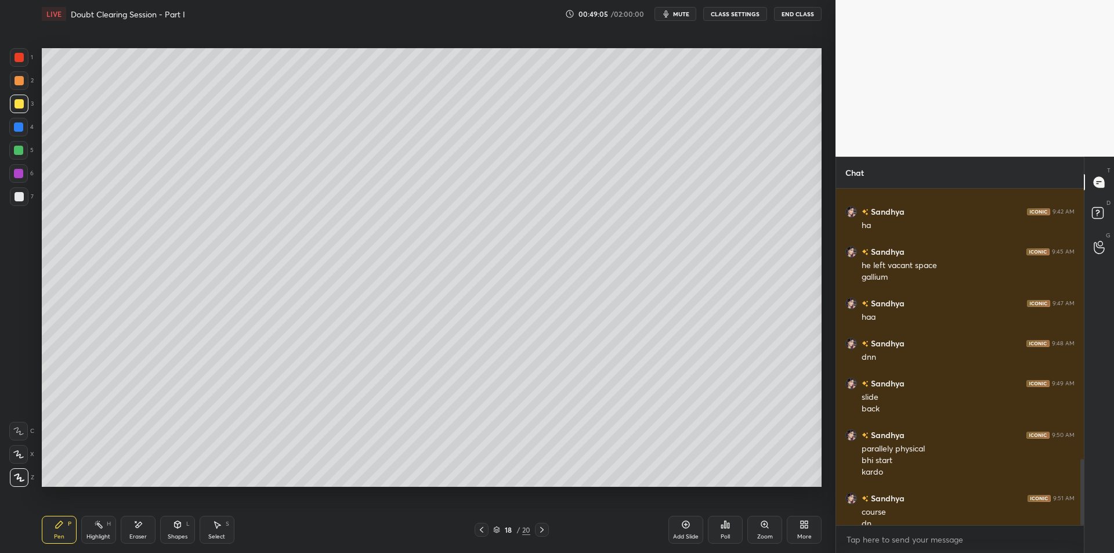
scroll to position [1371, 0]
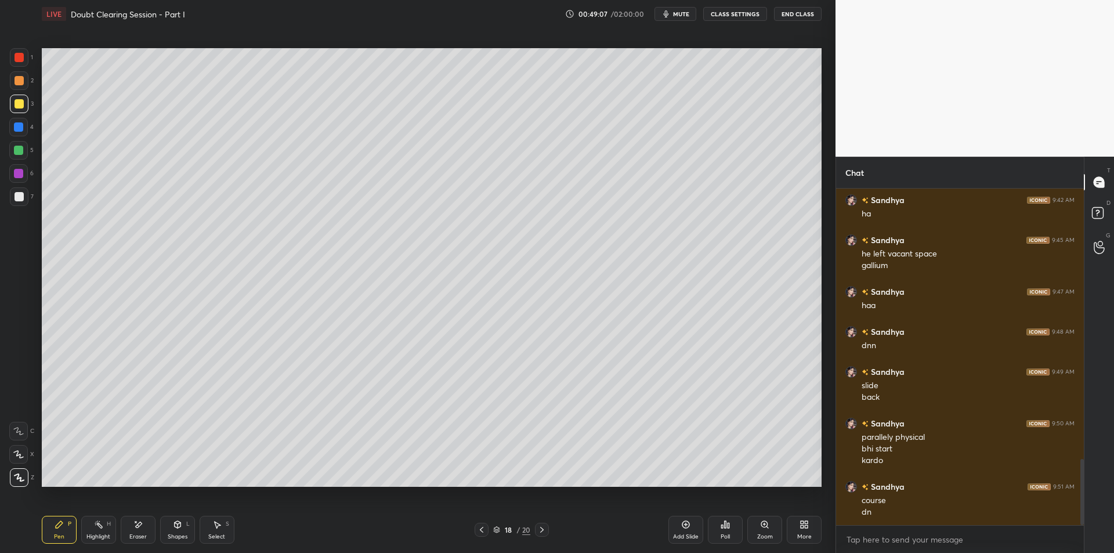
click at [542, 532] on icon at bounding box center [541, 529] width 9 height 9
click at [18, 128] on div at bounding box center [18, 126] width 9 height 9
click at [18, 154] on div at bounding box center [18, 150] width 9 height 9
click at [23, 173] on div at bounding box center [18, 173] width 9 height 9
click at [20, 200] on div at bounding box center [19, 196] width 9 height 9
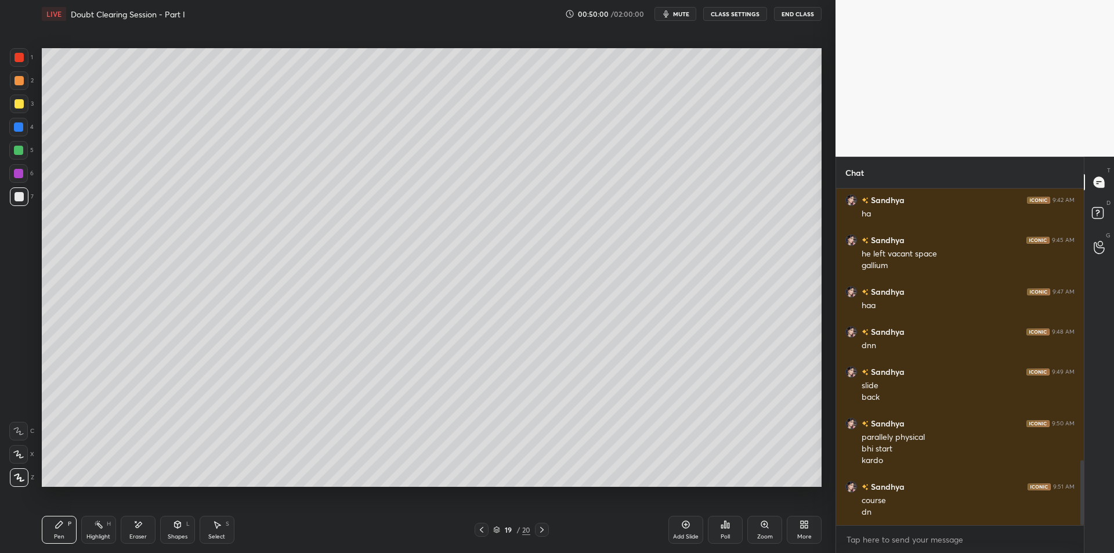
scroll to position [1412, 0]
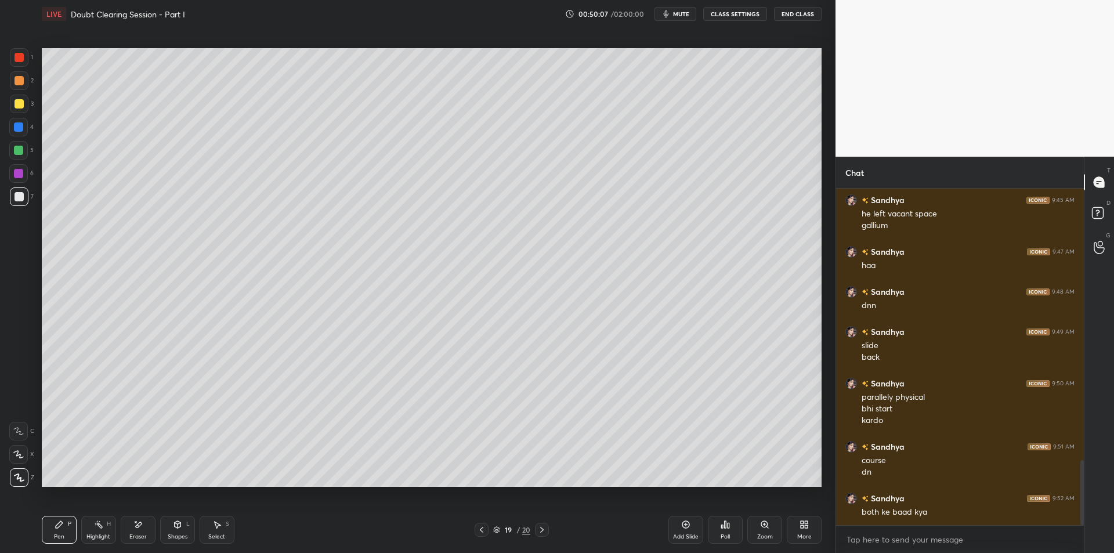
click at [21, 78] on div at bounding box center [19, 80] width 9 height 9
click at [30, 99] on div "3" at bounding box center [22, 104] width 24 height 19
click at [19, 131] on div at bounding box center [18, 126] width 9 height 9
click at [20, 150] on div at bounding box center [18, 150] width 9 height 9
click at [22, 185] on div "6" at bounding box center [21, 175] width 24 height 23
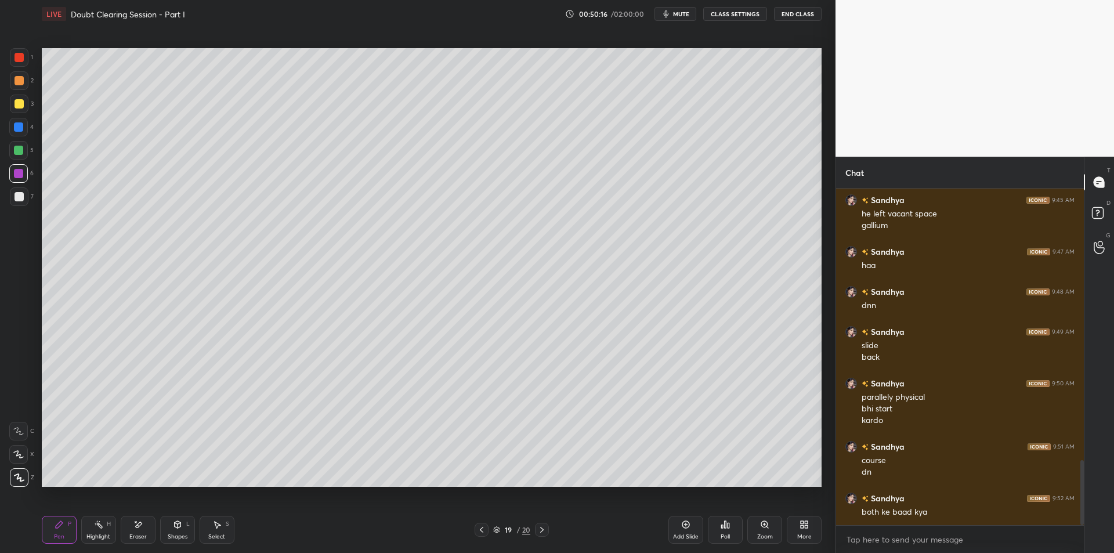
click at [18, 200] on div at bounding box center [19, 196] width 9 height 9
click at [20, 174] on div at bounding box center [18, 173] width 9 height 9
click at [21, 194] on div at bounding box center [19, 196] width 9 height 9
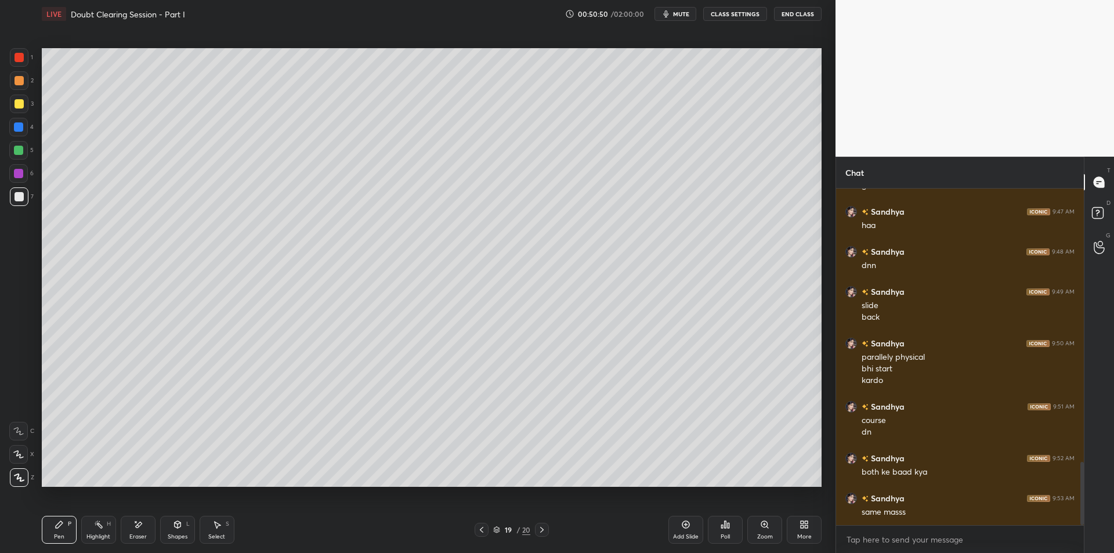
scroll to position [1463, 0]
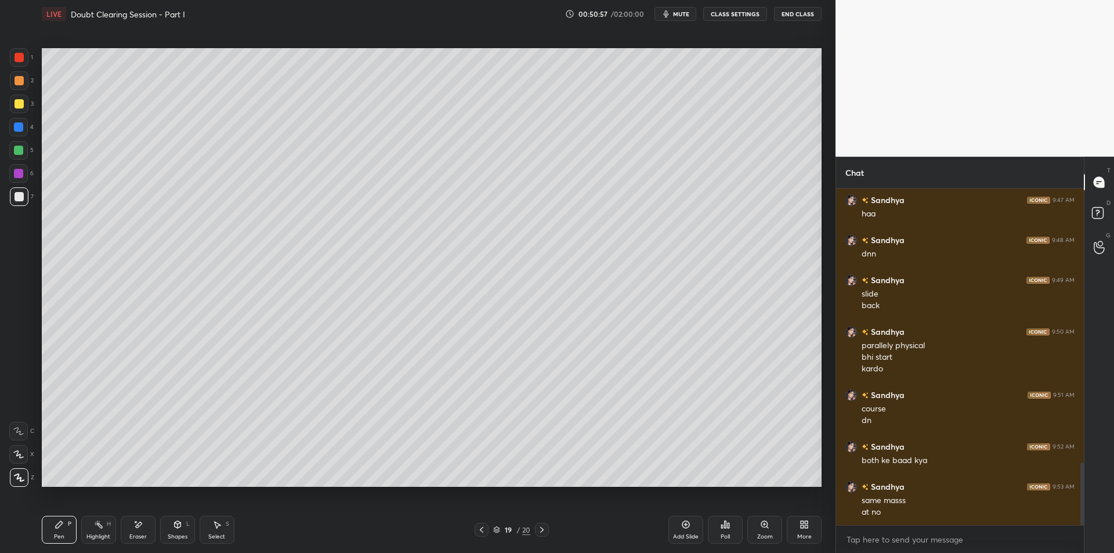
click at [13, 97] on div at bounding box center [19, 104] width 19 height 19
click at [12, 82] on div at bounding box center [19, 80] width 19 height 19
click at [19, 112] on div at bounding box center [19, 104] width 19 height 19
click at [19, 128] on div at bounding box center [18, 126] width 9 height 9
click at [21, 157] on div at bounding box center [18, 150] width 19 height 19
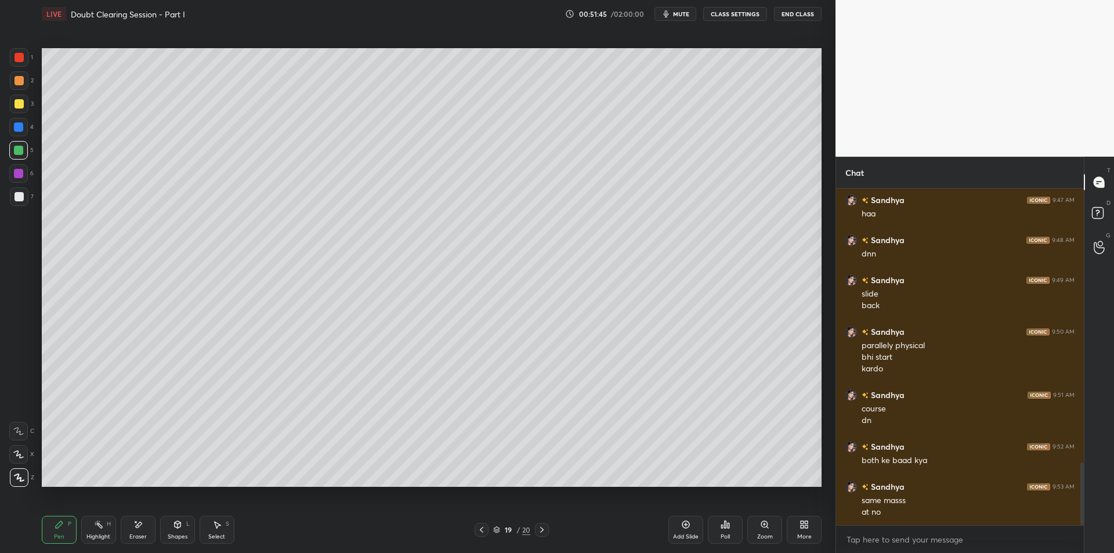
click at [15, 178] on div at bounding box center [18, 173] width 19 height 19
click at [23, 198] on div at bounding box center [19, 196] width 9 height 9
click at [214, 525] on icon at bounding box center [216, 524] width 9 height 9
click at [789, 441] on div "0 ° Undo Copy Duplicate Duplicate to new slide Delete" at bounding box center [432, 267] width 780 height 439
click at [814, 455] on div "0 ° Undo Copy Duplicate Duplicate to new slide Delete" at bounding box center [432, 267] width 780 height 439
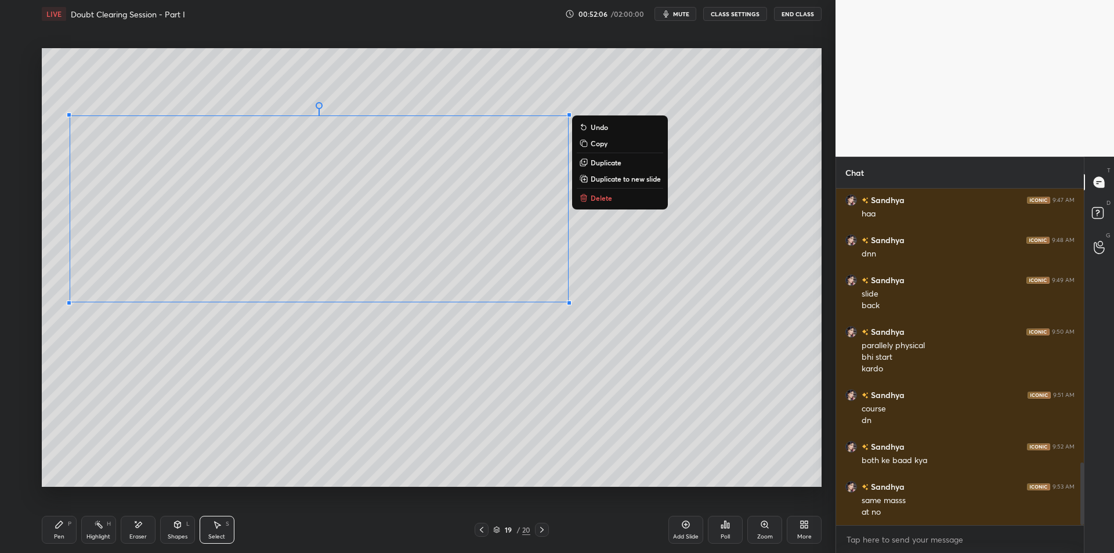
click at [73, 522] on div "Pen P" at bounding box center [59, 530] width 35 height 28
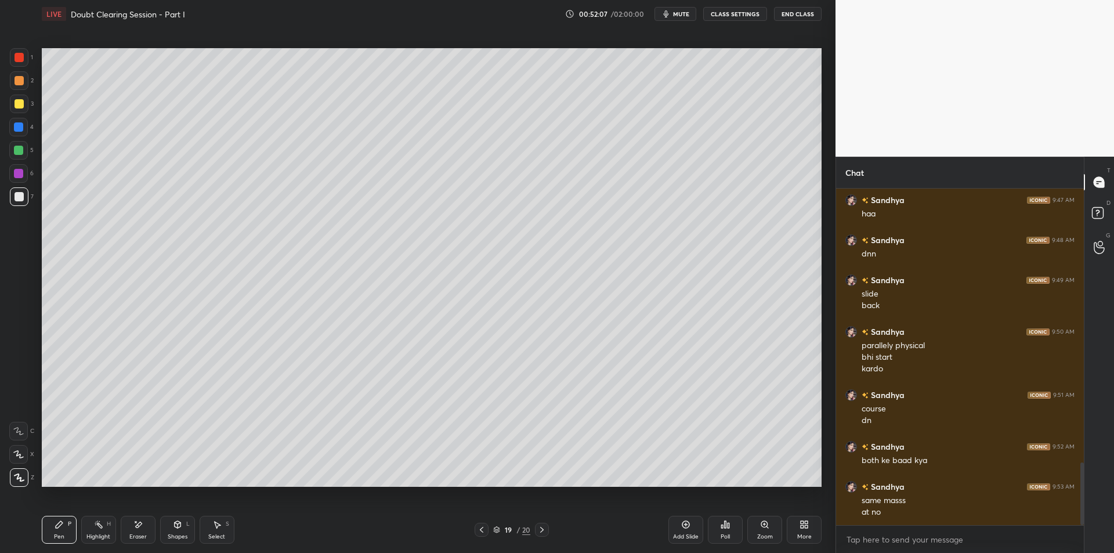
click at [100, 528] on rect at bounding box center [100, 526] width 6 height 6
click at [59, 527] on icon at bounding box center [59, 524] width 7 height 7
click at [15, 103] on div at bounding box center [19, 103] width 9 height 9
click at [10, 89] on div at bounding box center [19, 80] width 19 height 19
click at [795, 16] on button "End Class" at bounding box center [798, 14] width 48 height 14
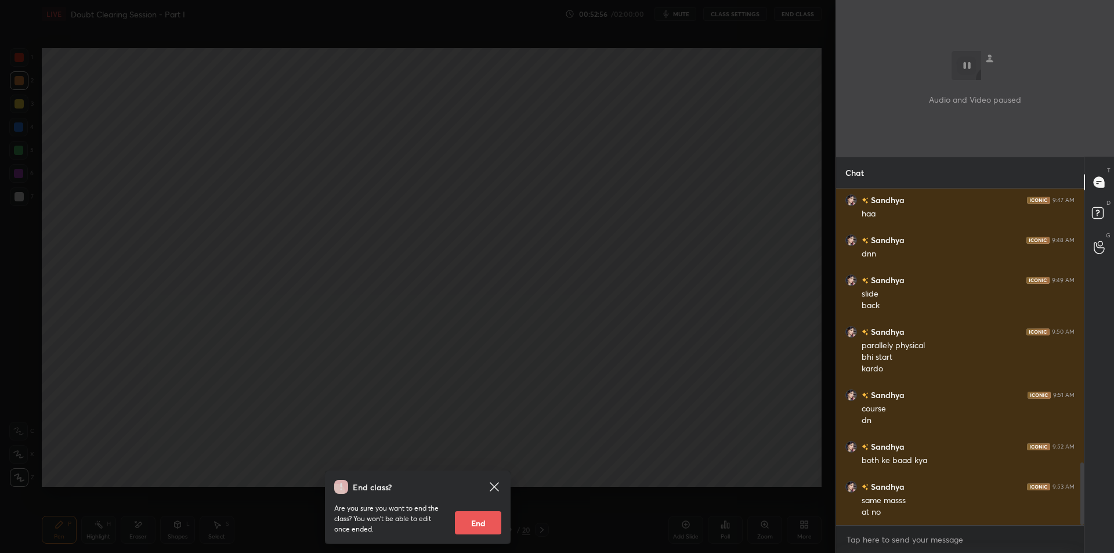
click at [718, 102] on div "End class? Are you sure you want to end the class? You won’t be able to edit on…" at bounding box center [418, 276] width 836 height 553
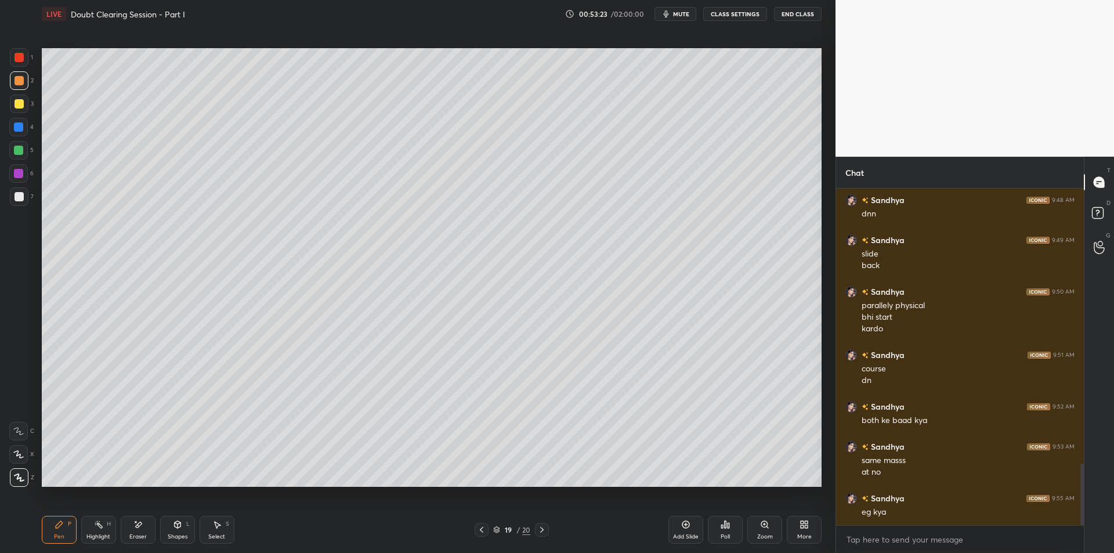
scroll to position [1515, 0]
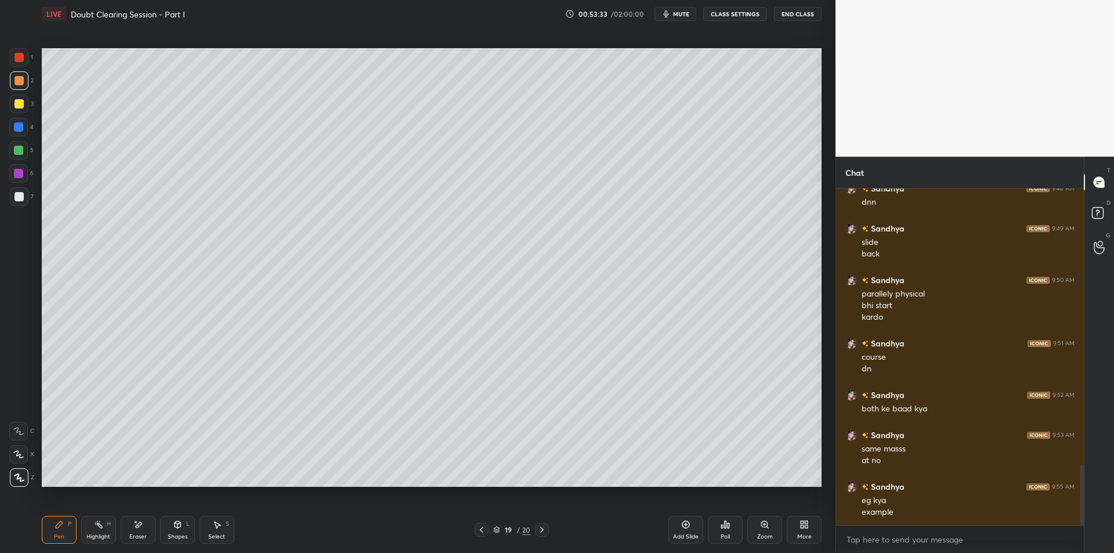
click at [24, 136] on div at bounding box center [18, 127] width 19 height 19
click at [17, 154] on div at bounding box center [18, 150] width 9 height 9
click at [0, 180] on div "1 2 3 4 5 6 7 C X Z E E Erase all H H" at bounding box center [18, 267] width 37 height 439
click at [0, 175] on div "1 2 3 4 5 6 7 C X Z E E Erase all H H" at bounding box center [18, 267] width 37 height 439
click at [3, 191] on div "1 2 3 4 5 6 7 C X Z E E Erase all H H" at bounding box center [18, 267] width 37 height 439
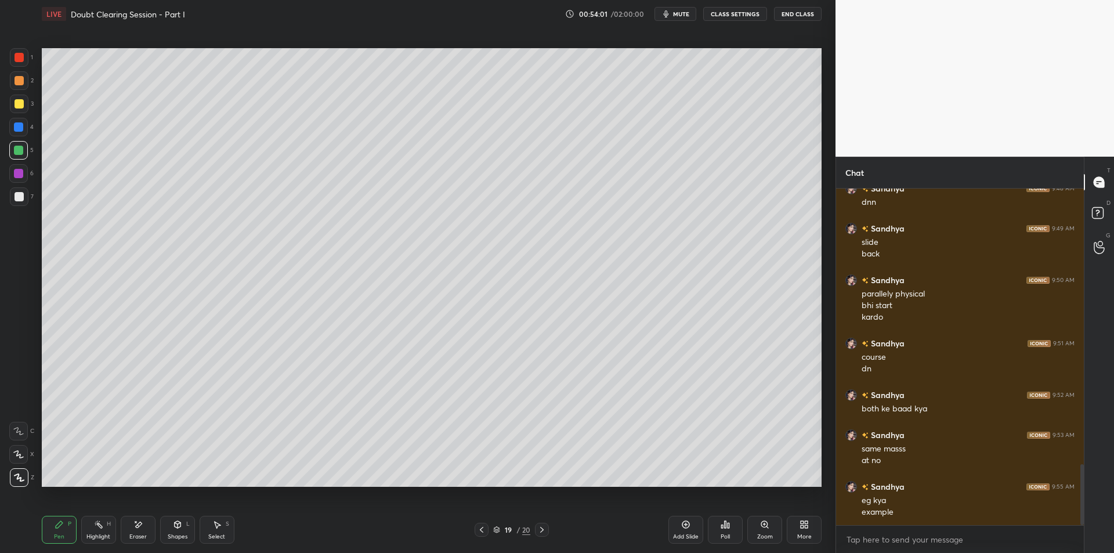
click at [9, 204] on div "1 2 3 4 5 6 7 C X Z E E Erase all H H" at bounding box center [18, 267] width 37 height 439
click at [16, 178] on div at bounding box center [18, 173] width 9 height 9
click at [20, 196] on div at bounding box center [19, 196] width 9 height 9
click at [815, 9] on button "End Class" at bounding box center [798, 14] width 48 height 14
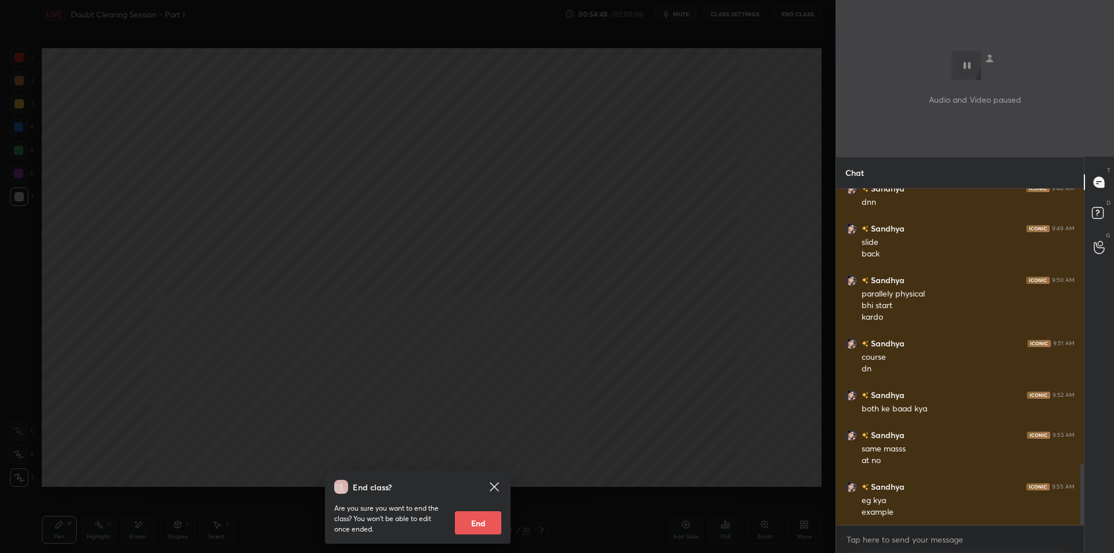
scroll to position [1555, 0]
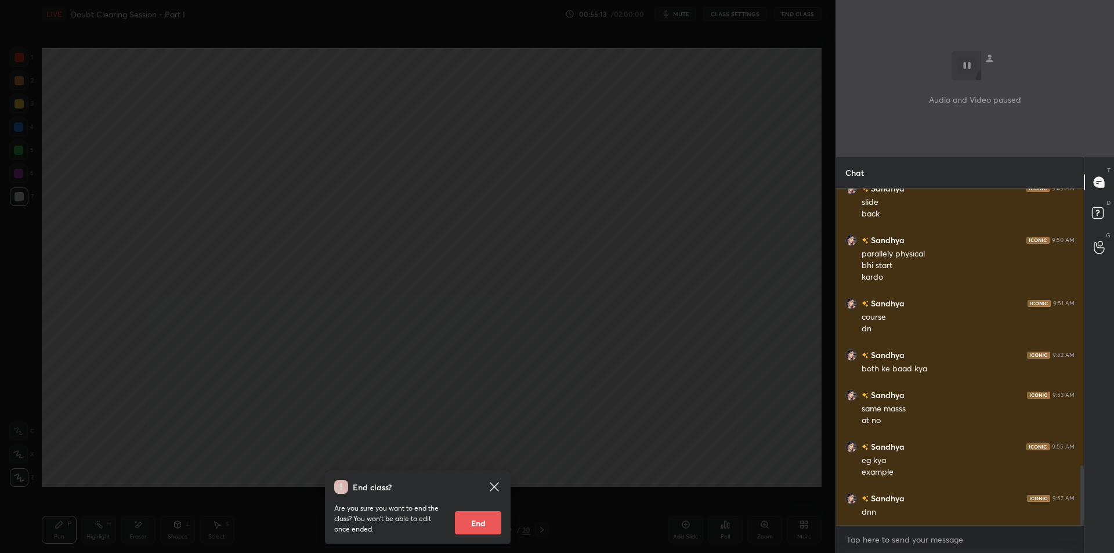
click at [708, 199] on div "End class? Are you sure you want to end the class? You won’t be able to edit on…" at bounding box center [418, 276] width 836 height 553
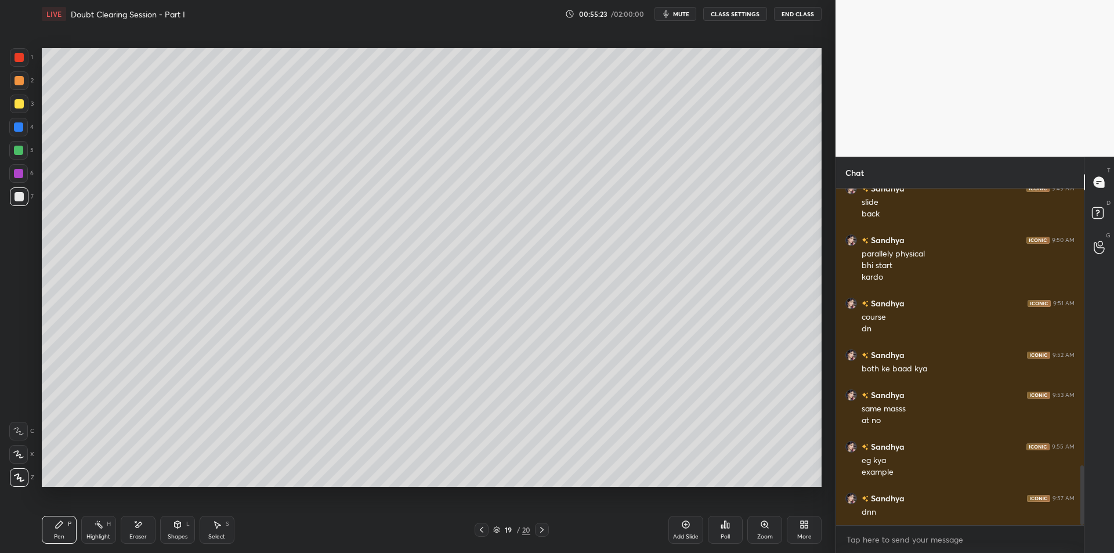
click at [15, 100] on div at bounding box center [19, 103] width 9 height 9
click at [17, 78] on div at bounding box center [19, 80] width 9 height 9
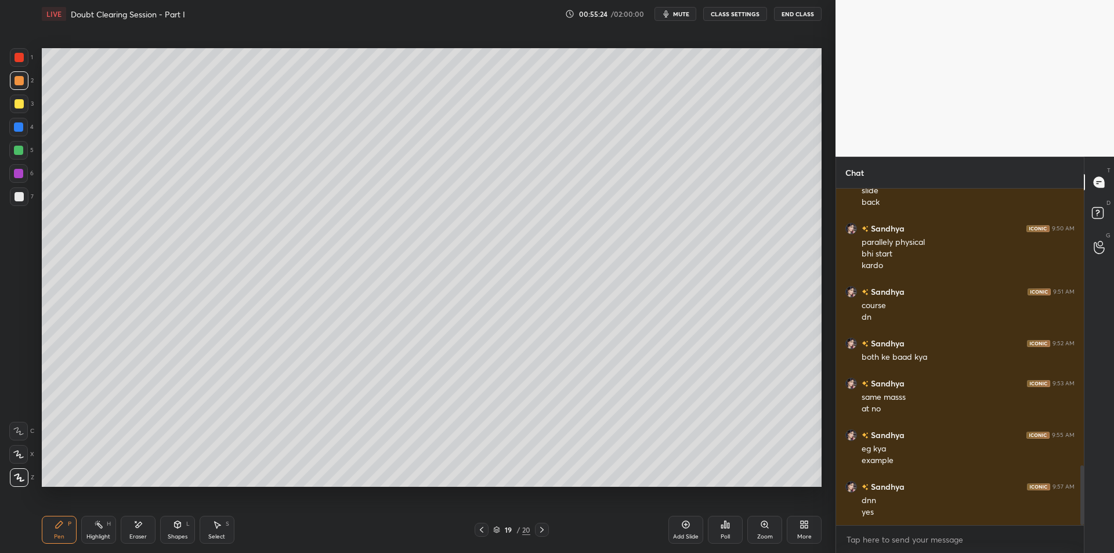
click at [688, 523] on icon at bounding box center [685, 524] width 9 height 9
click at [16, 110] on div at bounding box center [19, 104] width 19 height 19
click at [19, 125] on div at bounding box center [18, 126] width 9 height 9
click at [17, 149] on div at bounding box center [18, 150] width 9 height 9
click at [21, 95] on div at bounding box center [19, 104] width 19 height 19
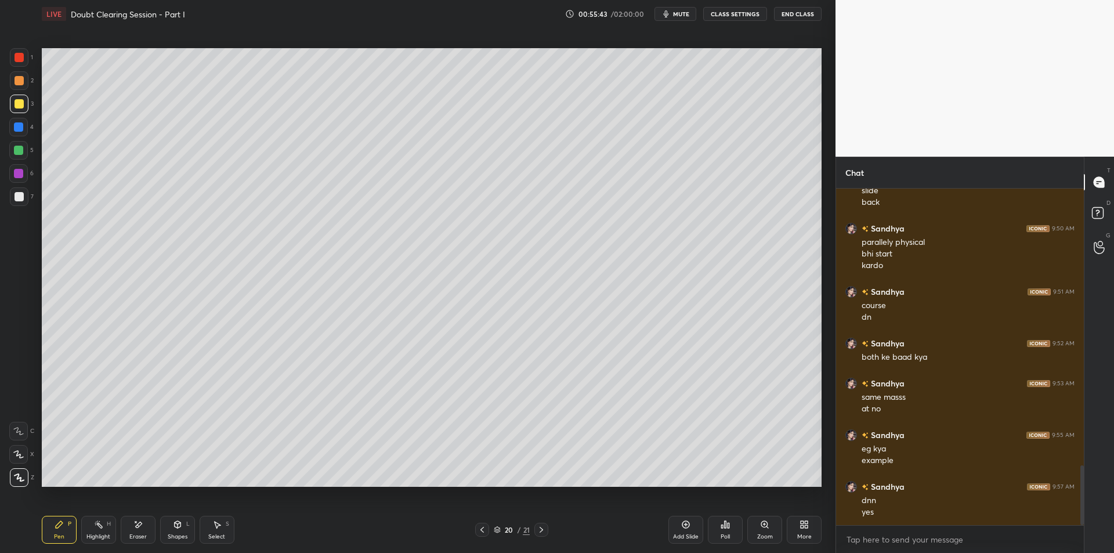
click at [19, 75] on div at bounding box center [19, 80] width 19 height 19
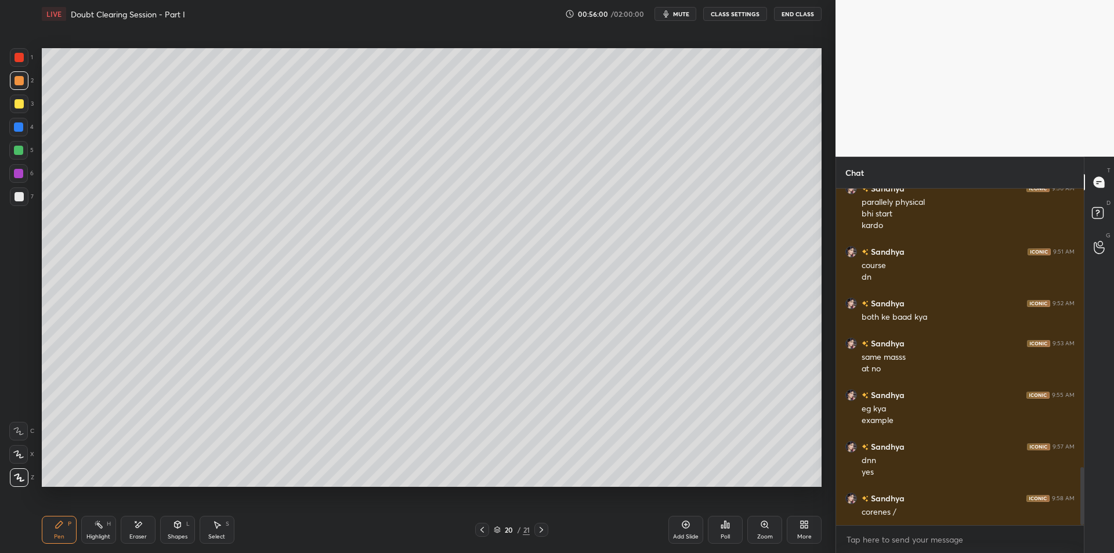
click at [24, 52] on div at bounding box center [19, 57] width 19 height 19
click at [31, 157] on div "5" at bounding box center [21, 150] width 24 height 19
click at [21, 172] on div at bounding box center [18, 173] width 9 height 9
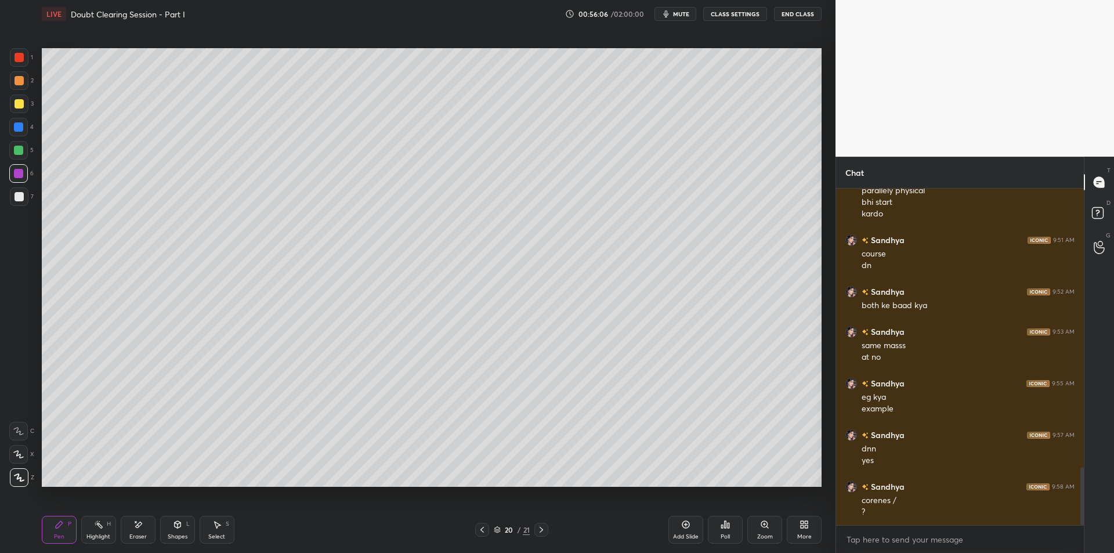
click at [21, 194] on div at bounding box center [19, 196] width 9 height 9
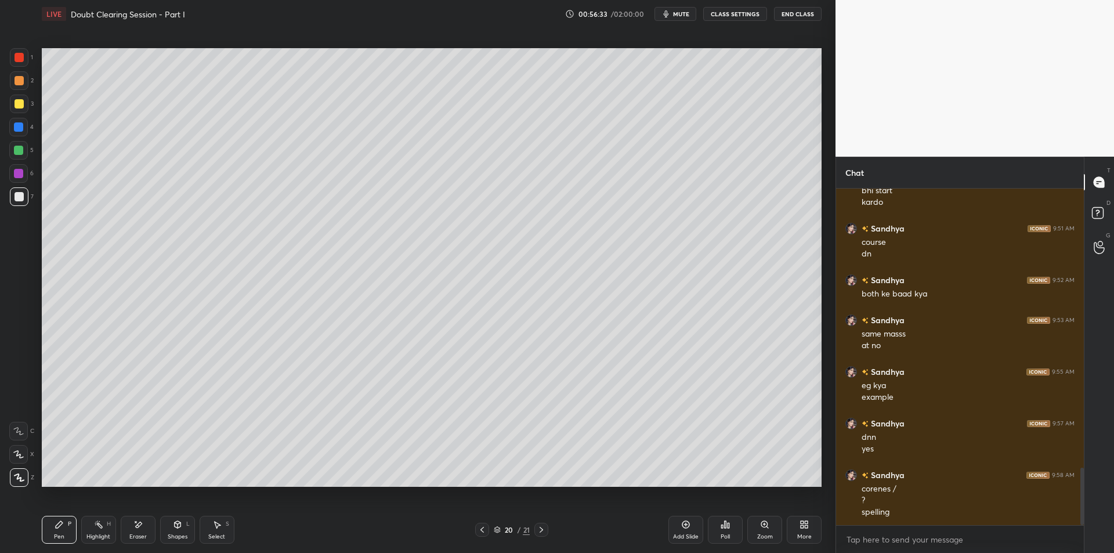
scroll to position [1670, 0]
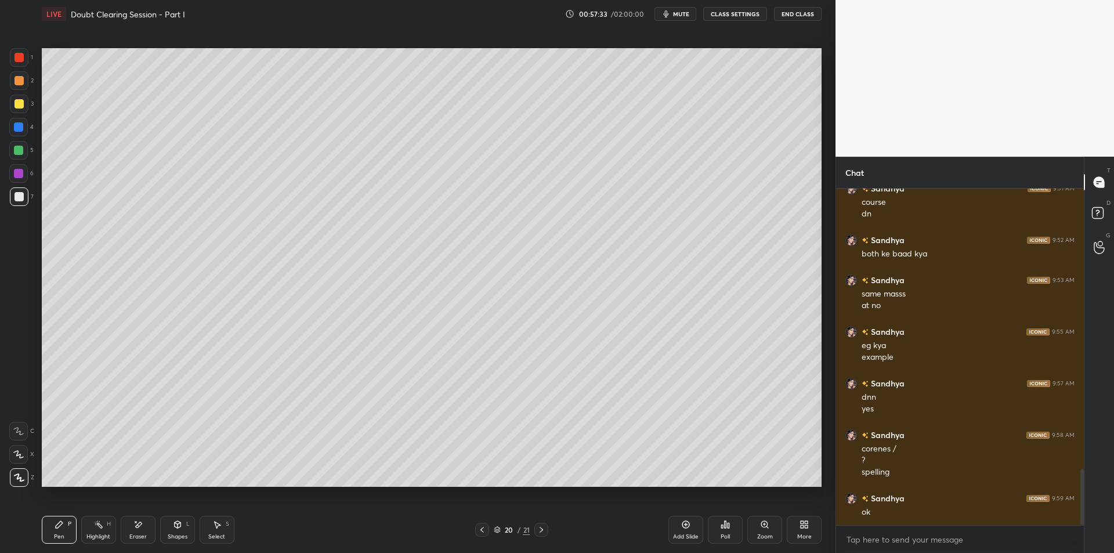
click at [806, 8] on button "End Class" at bounding box center [798, 14] width 48 height 14
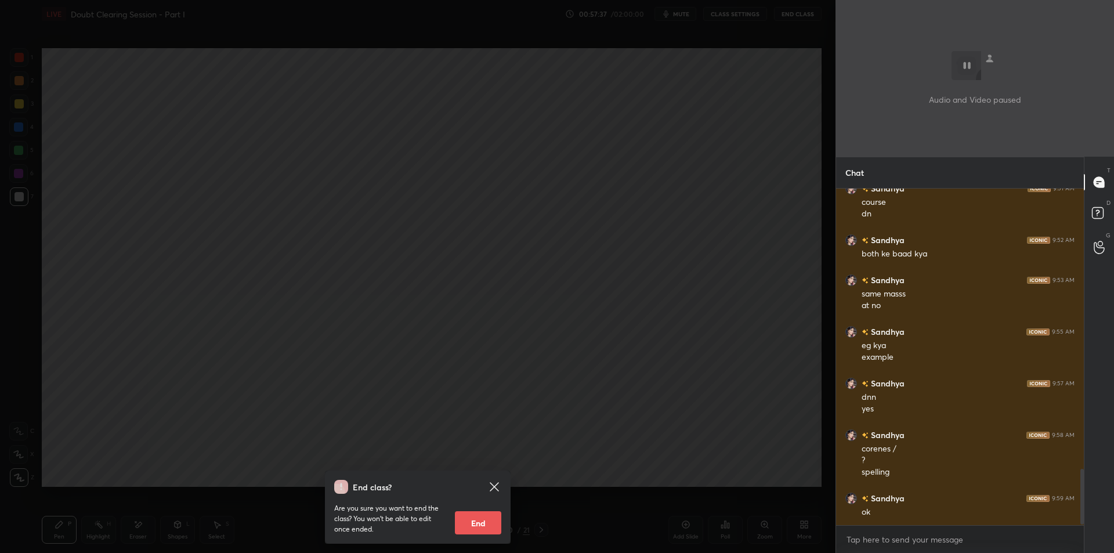
scroll to position [1710, 0]
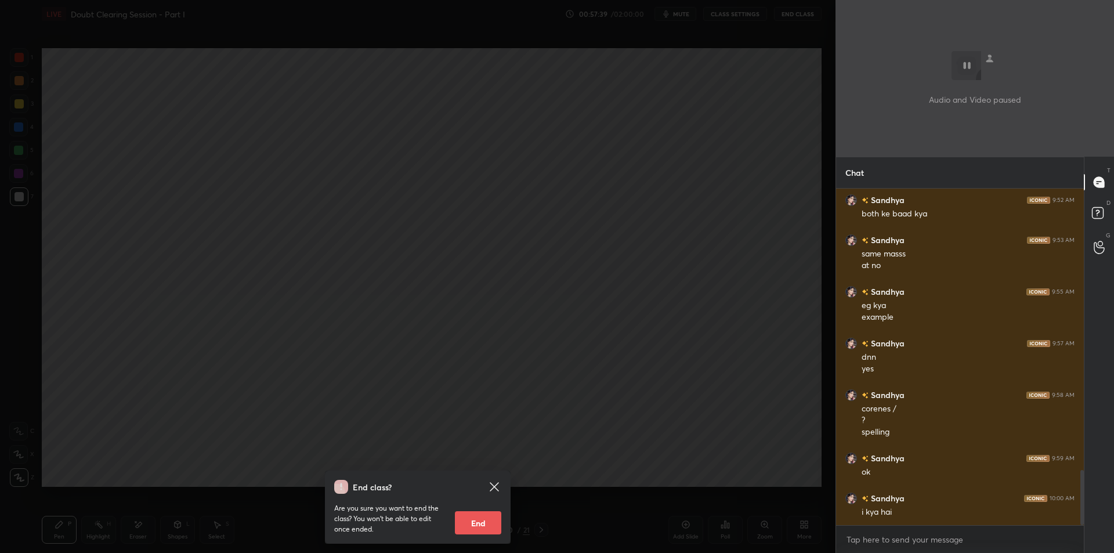
click at [614, 261] on div "End class? Are you sure you want to end the class? You won’t be able to edit on…" at bounding box center [418, 276] width 836 height 553
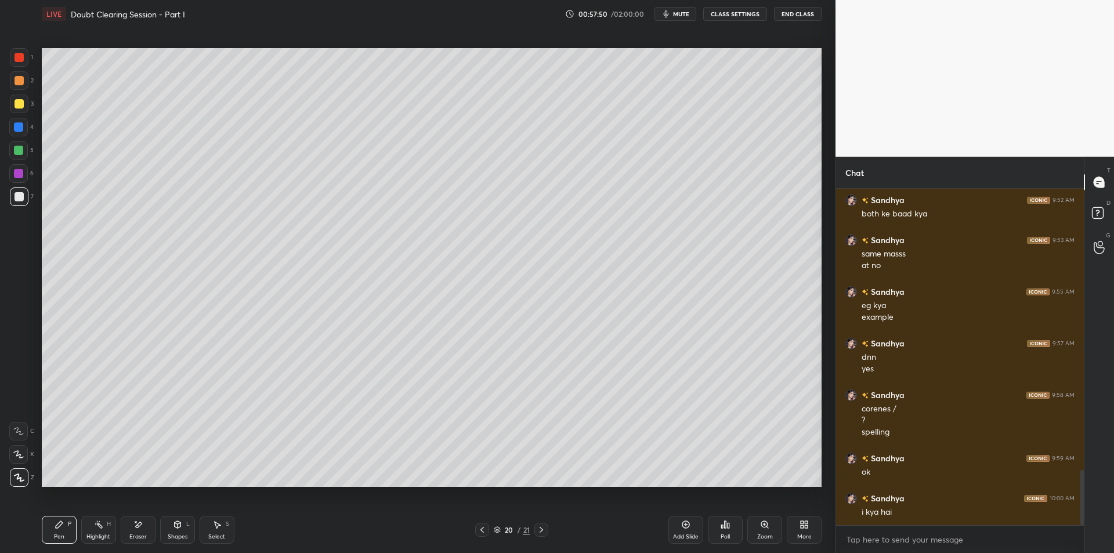
click at [15, 103] on div at bounding box center [19, 103] width 9 height 9
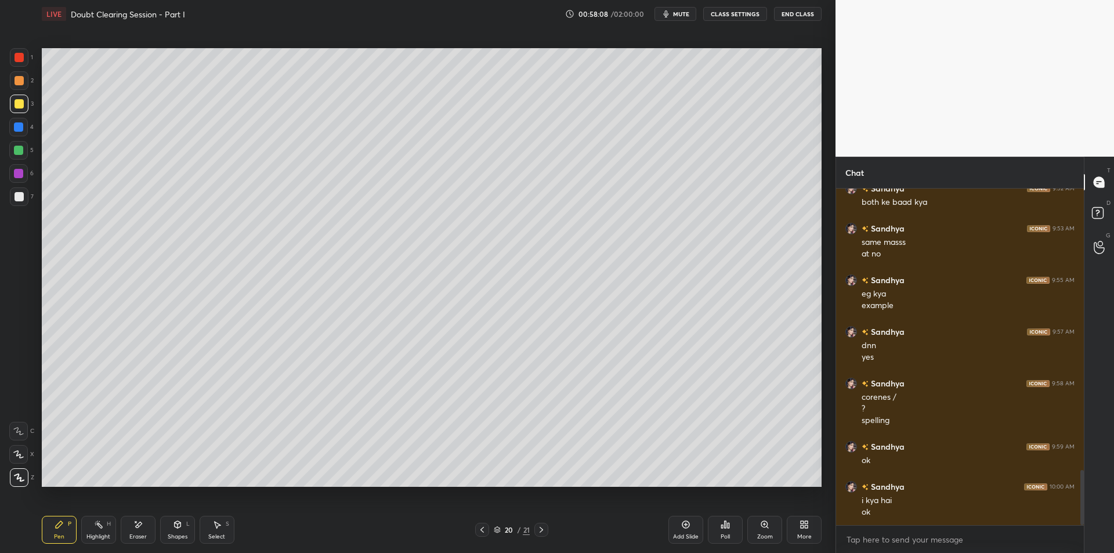
click at [35, 83] on div "1 2 3 4 5 6 7 C X Z E E Erase all H H" at bounding box center [18, 267] width 37 height 439
click at [12, 60] on div at bounding box center [19, 57] width 19 height 19
click at [16, 100] on div at bounding box center [19, 103] width 9 height 9
click at [218, 525] on icon at bounding box center [218, 525] width 6 height 7
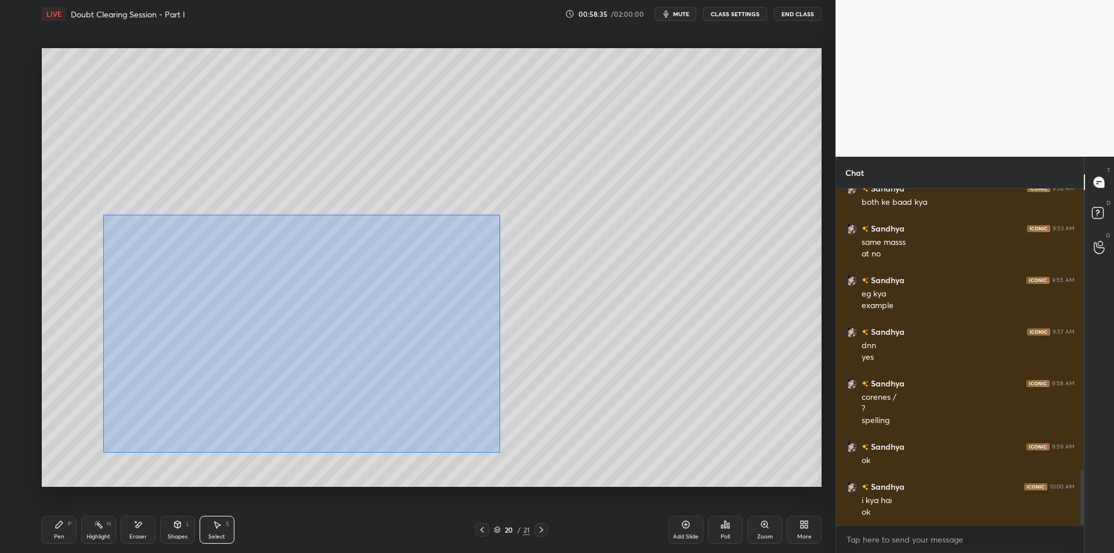
scroll to position [1749, 0]
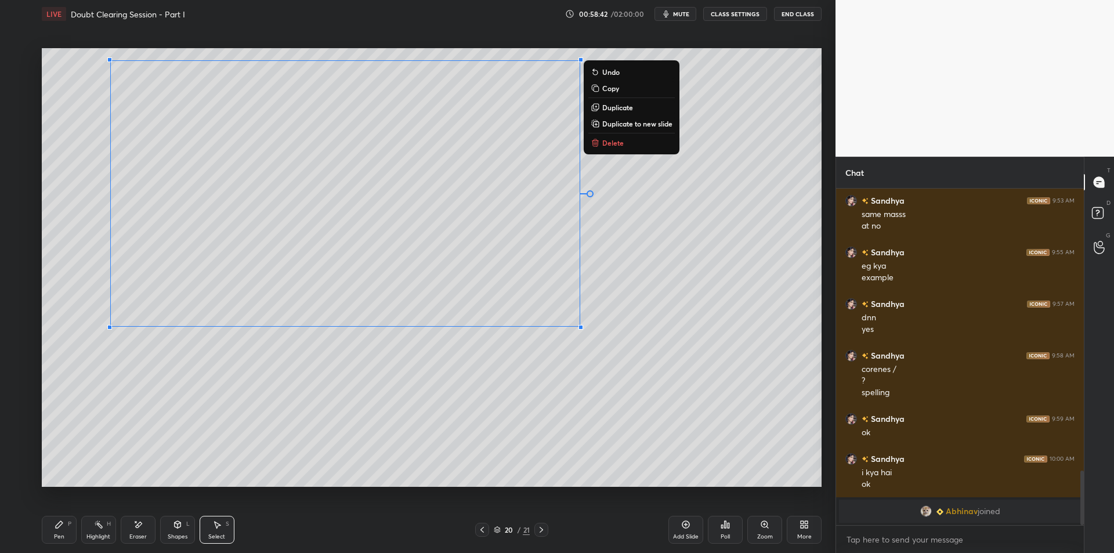
click at [135, 520] on icon at bounding box center [137, 525] width 9 height 10
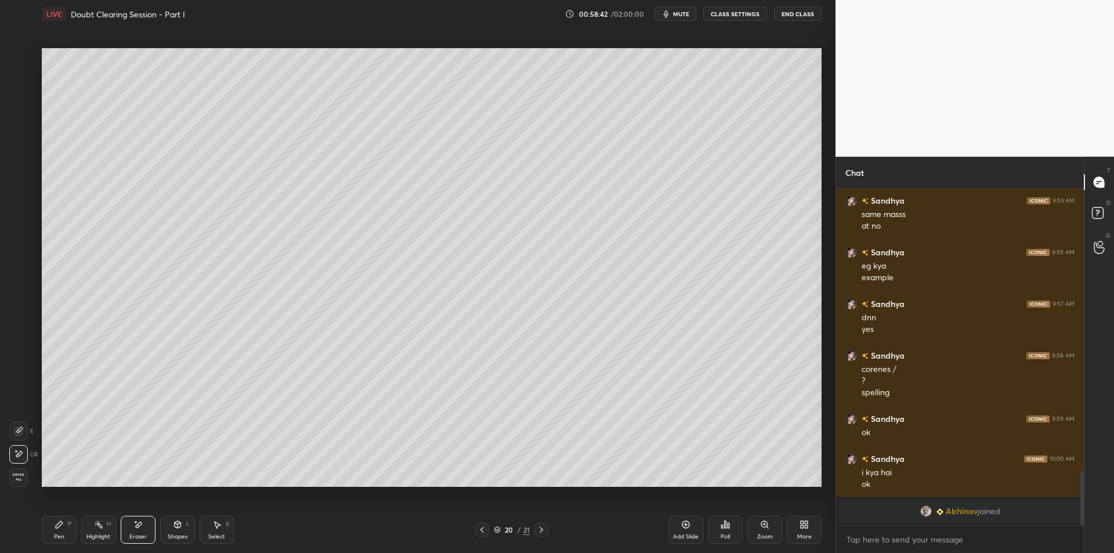
click at [106, 524] on div "Highlight H" at bounding box center [98, 530] width 35 height 28
click at [74, 522] on div "Pen P" at bounding box center [59, 530] width 35 height 28
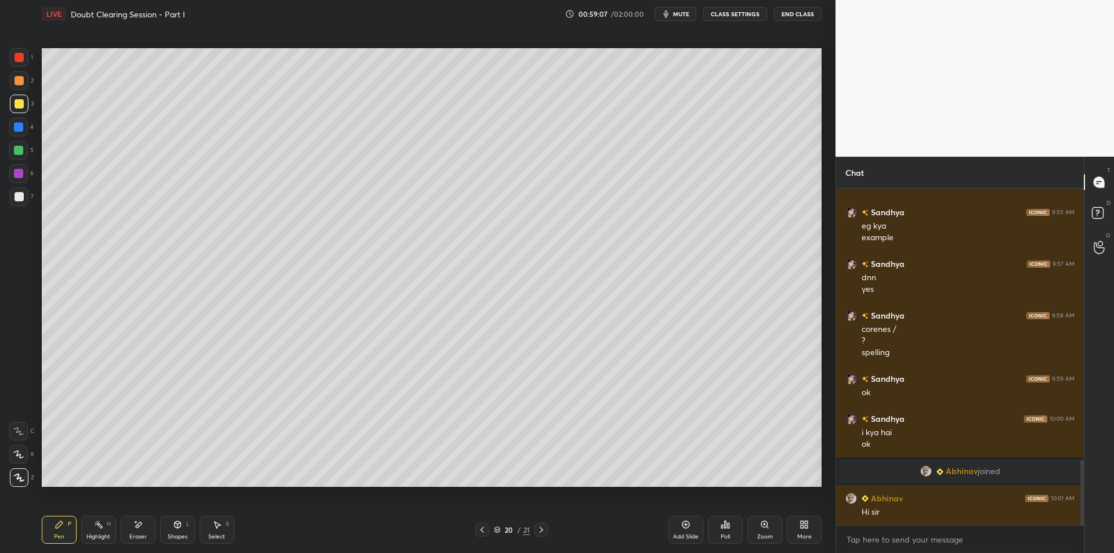
scroll to position [1403, 0]
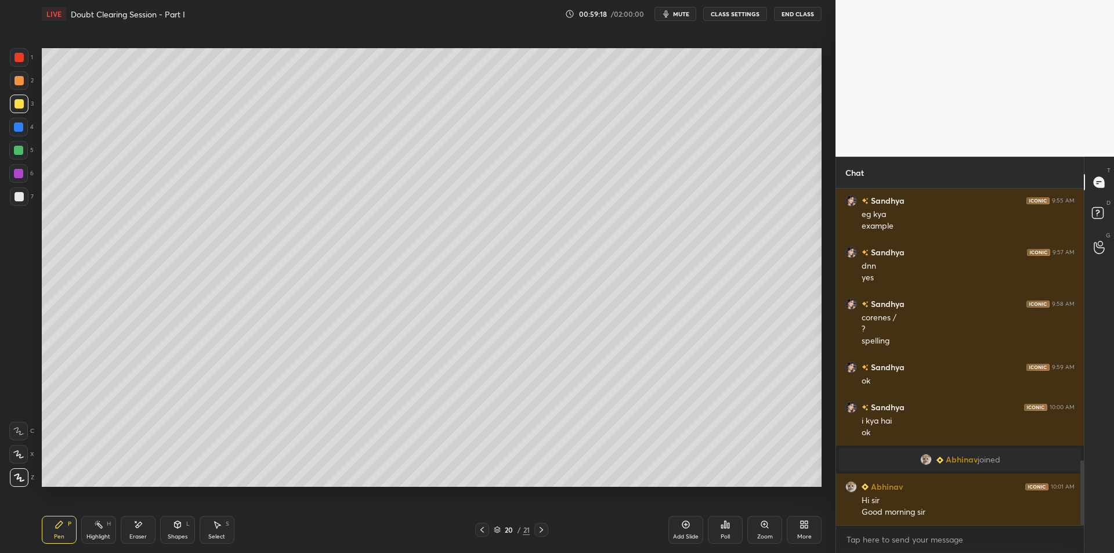
click at [26, 152] on div at bounding box center [18, 150] width 19 height 19
click at [127, 528] on div "Eraser" at bounding box center [138, 530] width 35 height 28
click at [98, 529] on div "Highlight H" at bounding box center [98, 530] width 35 height 28
click at [62, 527] on icon at bounding box center [59, 524] width 9 height 9
click at [102, 528] on rect at bounding box center [100, 526] width 6 height 6
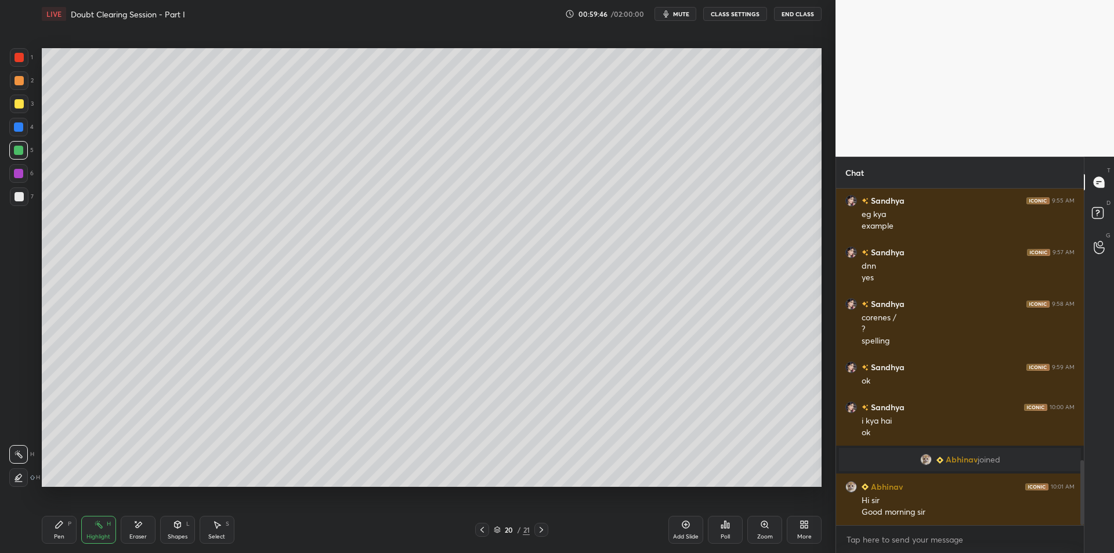
click at [64, 529] on div "Pen P" at bounding box center [59, 530] width 35 height 28
click at [18, 196] on div at bounding box center [19, 196] width 9 height 9
click at [20, 91] on div "2" at bounding box center [22, 82] width 24 height 23
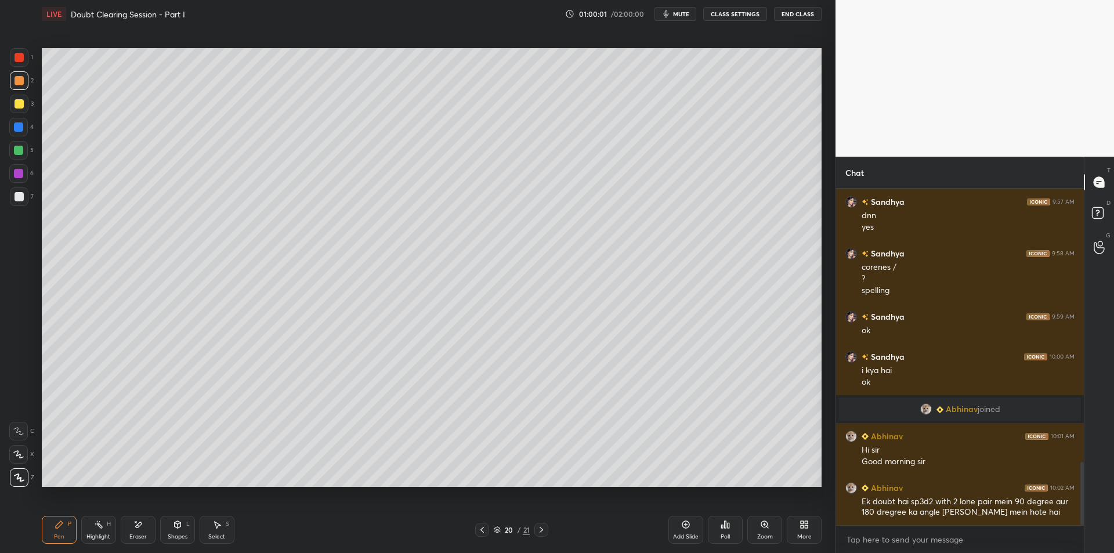
click at [20, 109] on div at bounding box center [19, 104] width 19 height 19
click at [26, 124] on div at bounding box center [18, 127] width 19 height 19
click at [27, 162] on div "5" at bounding box center [21, 152] width 24 height 23
click at [17, 179] on div at bounding box center [18, 173] width 19 height 19
click at [23, 153] on div at bounding box center [18, 150] width 19 height 19
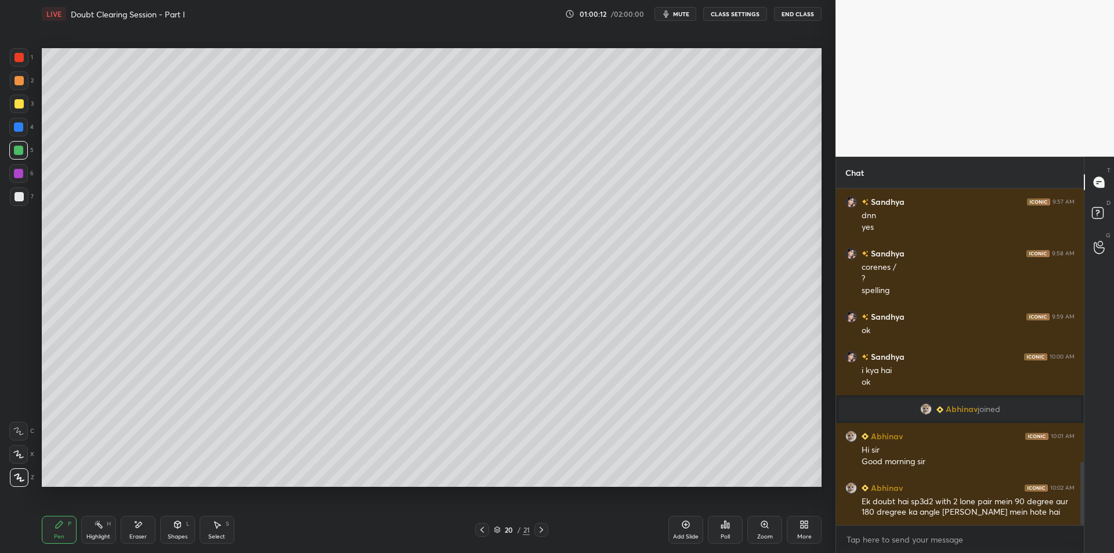
click at [18, 174] on div at bounding box center [18, 173] width 9 height 9
click at [16, 190] on div at bounding box center [19, 196] width 19 height 19
click at [17, 104] on div at bounding box center [19, 103] width 9 height 9
click at [12, 81] on div at bounding box center [19, 80] width 19 height 19
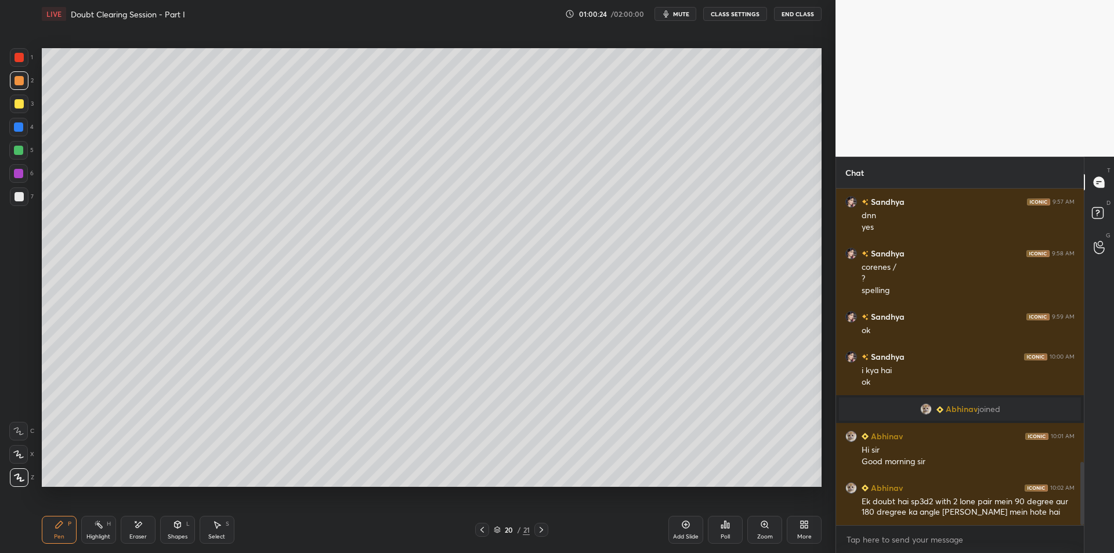
click at [140, 528] on icon at bounding box center [137, 525] width 9 height 10
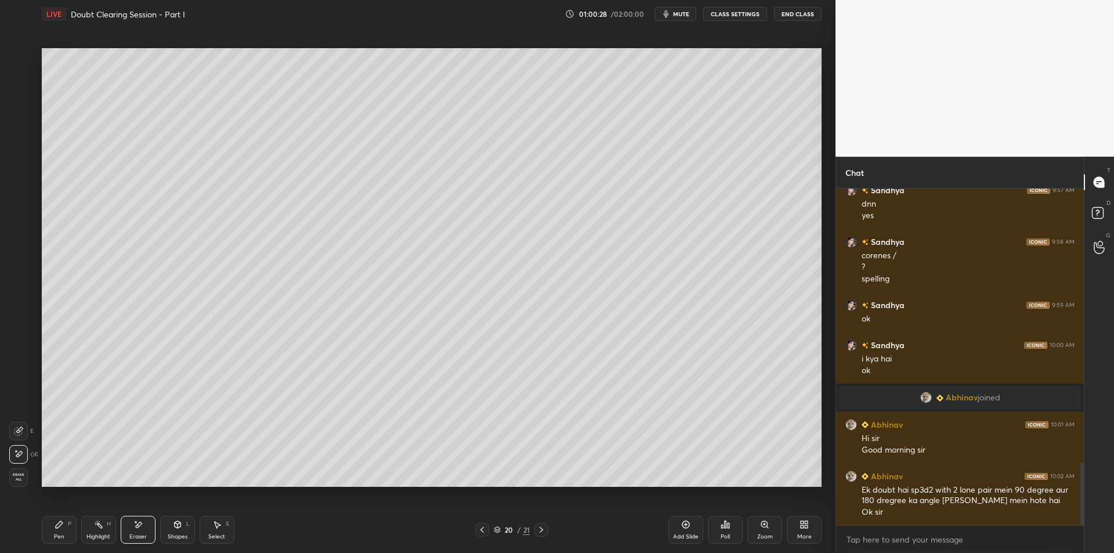
click at [109, 512] on div "Pen P Highlight H Eraser Shapes L Select S 20 / 21 Add Slide Poll Zoom More" at bounding box center [432, 530] width 780 height 46
click at [106, 529] on div "Highlight H" at bounding box center [98, 530] width 35 height 28
click at [68, 530] on div "Pen P" at bounding box center [59, 530] width 35 height 28
click at [99, 534] on div "Highlight" at bounding box center [98, 537] width 24 height 6
click at [66, 535] on div "Pen P" at bounding box center [59, 530] width 35 height 28
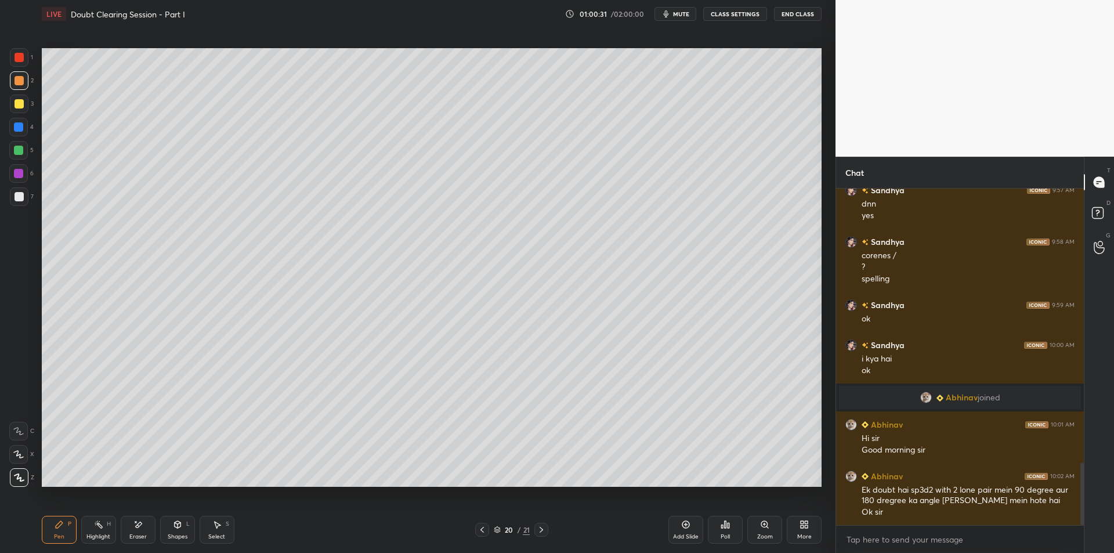
click at [17, 107] on div at bounding box center [19, 103] width 9 height 9
click at [21, 140] on div "4" at bounding box center [21, 129] width 24 height 23
click at [22, 151] on div at bounding box center [18, 150] width 9 height 9
click at [97, 536] on div "Highlight" at bounding box center [98, 537] width 24 height 6
click at [44, 535] on div "Pen P" at bounding box center [59, 530] width 35 height 28
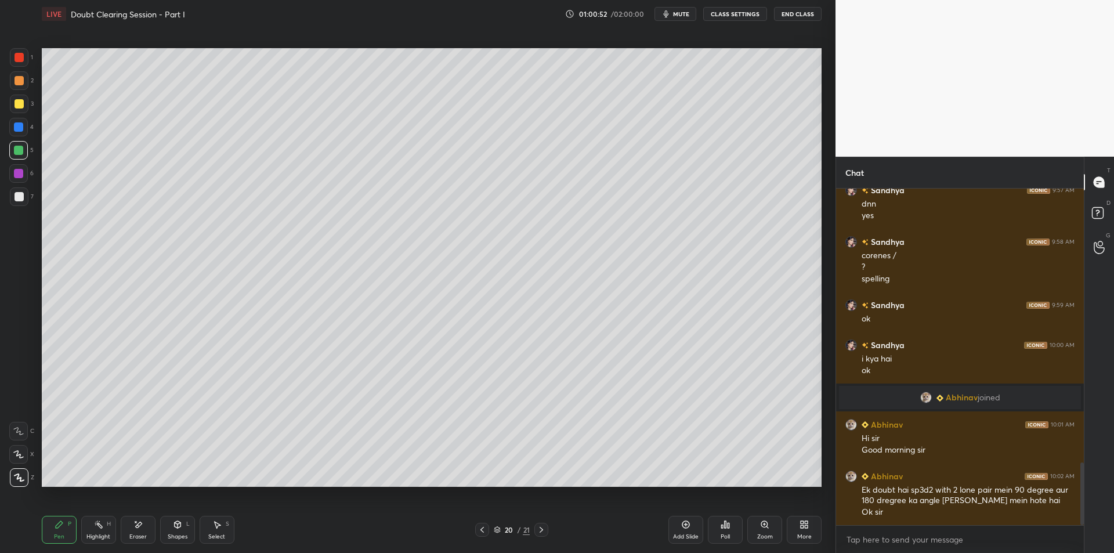
click at [84, 539] on div "Highlight H" at bounding box center [98, 530] width 35 height 28
click at [33, 537] on div "1 2 3 4 5 6 7 C X Z E E Erase all H H LIVE Doubt Clearing Session - Part I 01:0…" at bounding box center [413, 276] width 826 height 553
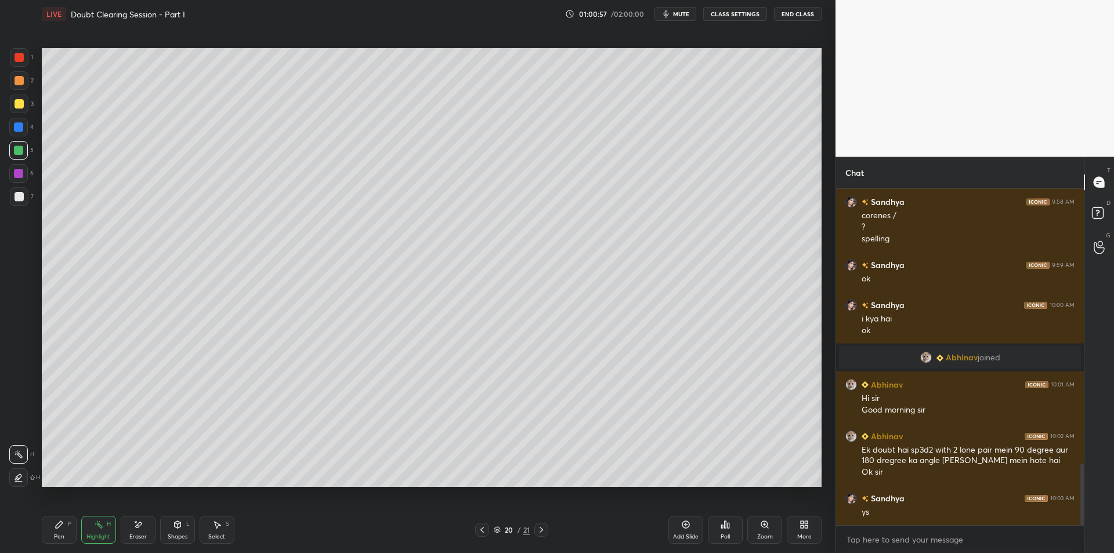
click at [677, 535] on div "Add Slide" at bounding box center [686, 537] width 26 height 6
click at [21, 199] on div at bounding box center [19, 196] width 9 height 9
click at [59, 532] on div "Pen P" at bounding box center [59, 530] width 35 height 28
click at [13, 84] on div at bounding box center [19, 80] width 19 height 19
click at [10, 104] on div at bounding box center [19, 104] width 19 height 19
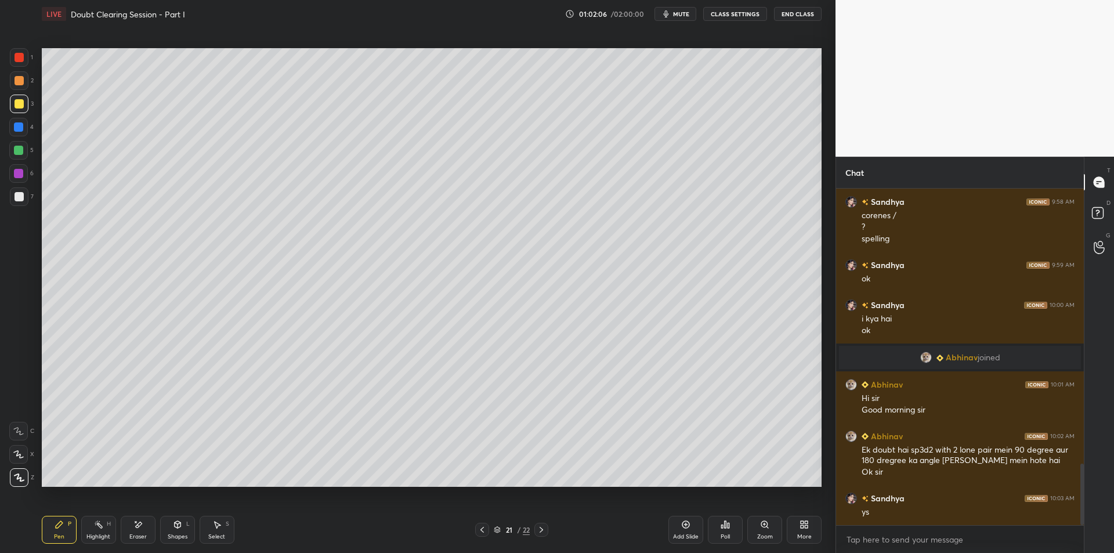
click at [22, 147] on div at bounding box center [18, 150] width 9 height 9
click at [23, 167] on div at bounding box center [18, 173] width 19 height 19
click at [20, 200] on div at bounding box center [19, 196] width 9 height 9
click at [23, 89] on div at bounding box center [19, 80] width 19 height 19
click at [11, 98] on div at bounding box center [19, 104] width 19 height 19
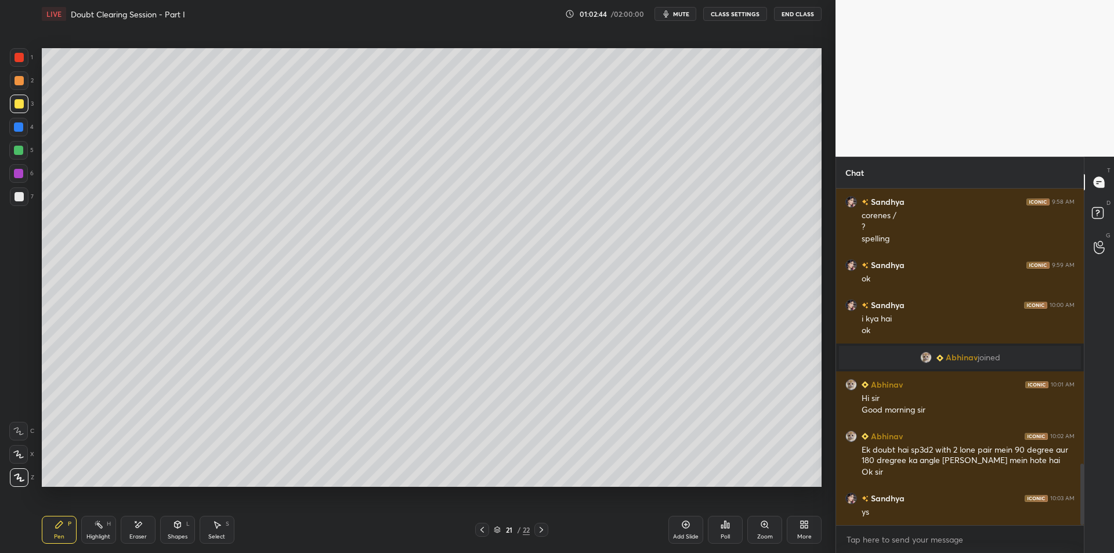
click at [14, 65] on div at bounding box center [19, 57] width 19 height 19
click at [15, 84] on div at bounding box center [19, 80] width 9 height 9
click at [15, 111] on div at bounding box center [19, 104] width 19 height 19
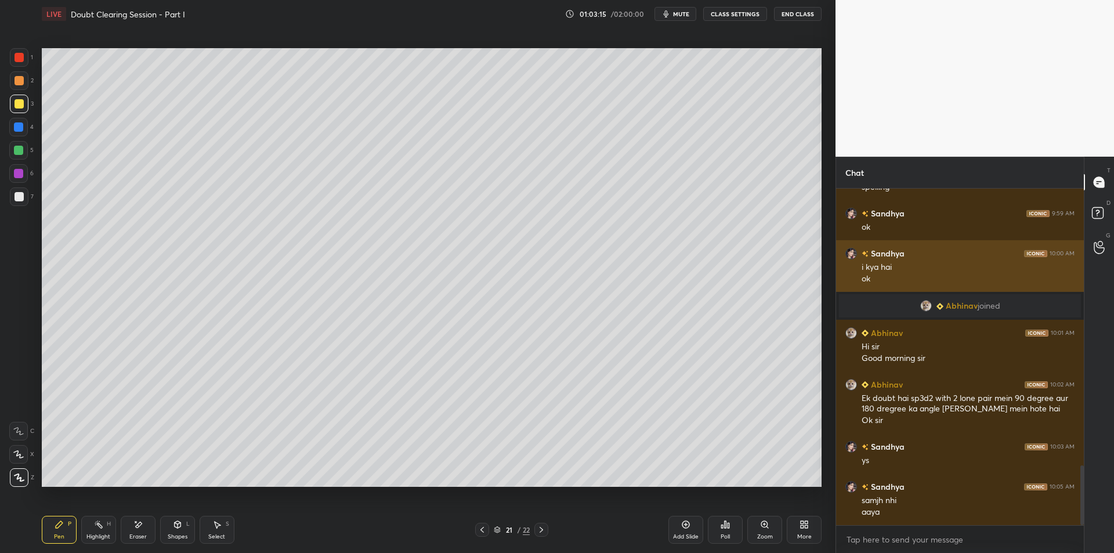
scroll to position [1568, 0]
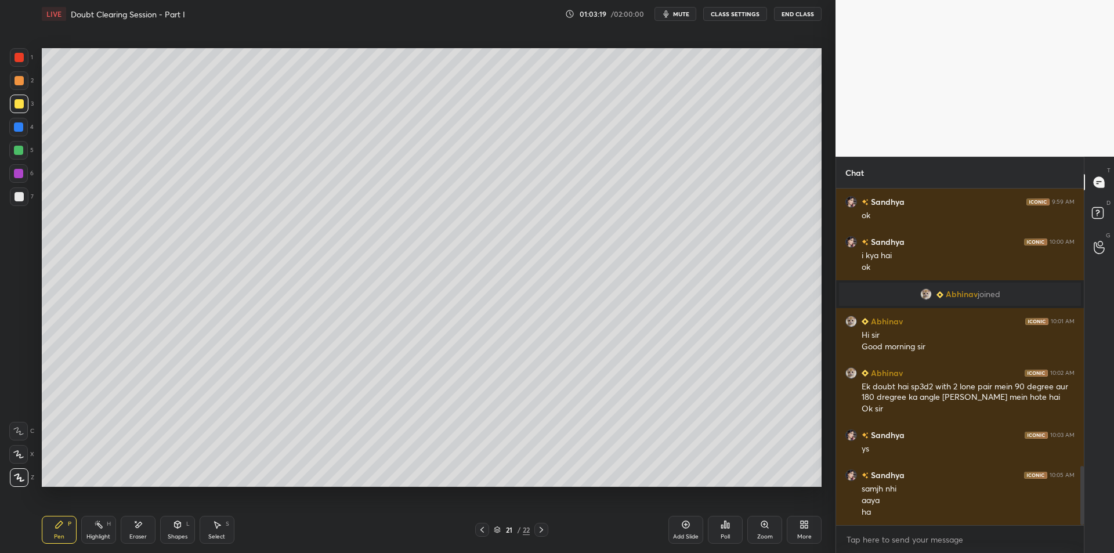
click at [684, 524] on icon at bounding box center [685, 524] width 9 height 9
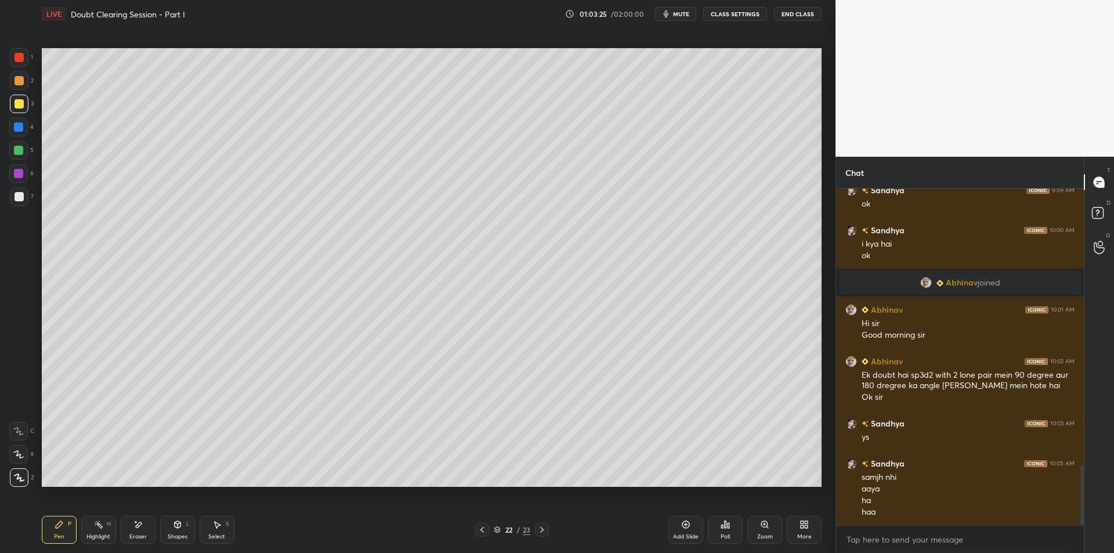
click at [19, 137] on div "4" at bounding box center [21, 129] width 24 height 23
click at [18, 156] on div at bounding box center [18, 150] width 19 height 19
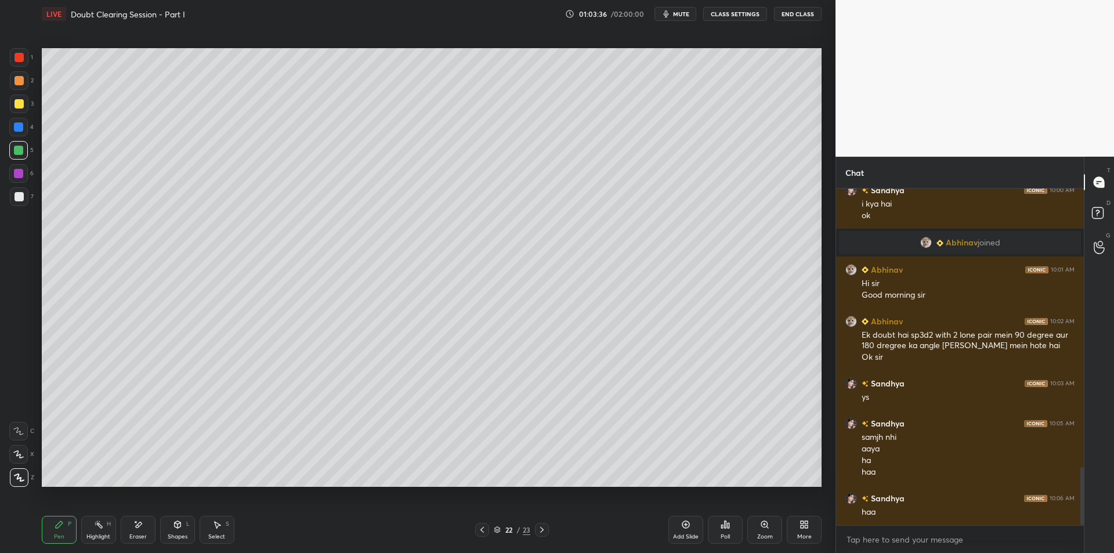
click at [18, 169] on div at bounding box center [18, 173] width 9 height 9
click at [20, 201] on div at bounding box center [19, 196] width 19 height 19
click at [19, 81] on div at bounding box center [19, 80] width 9 height 9
click at [23, 59] on div at bounding box center [19, 57] width 9 height 9
click at [24, 86] on div at bounding box center [19, 80] width 19 height 19
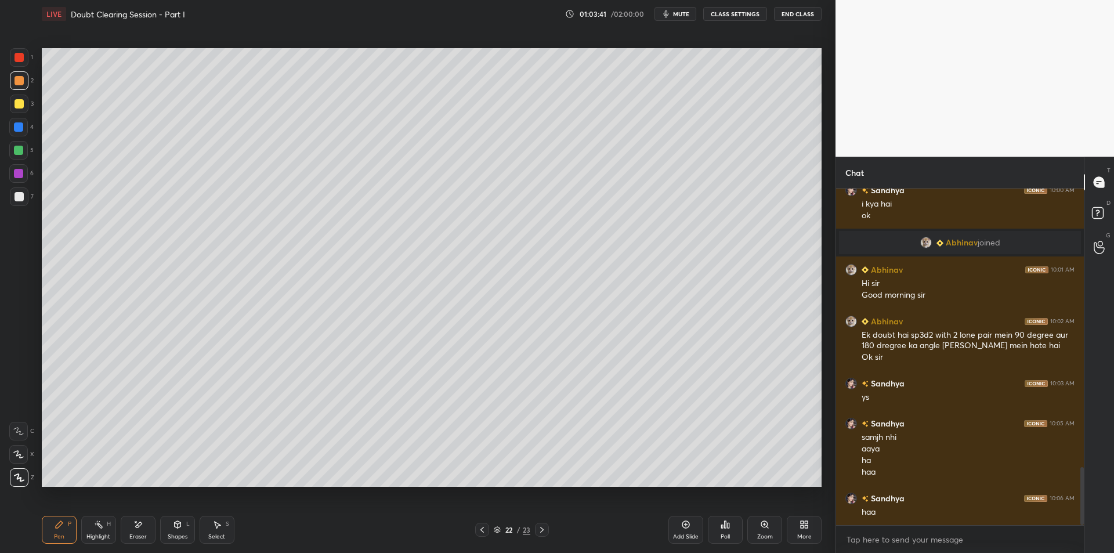
click at [17, 55] on div at bounding box center [19, 57] width 9 height 9
click at [11, 81] on div at bounding box center [19, 80] width 19 height 19
click at [14, 59] on div at bounding box center [19, 57] width 19 height 19
click at [16, 82] on div at bounding box center [19, 80] width 9 height 9
click at [24, 57] on div at bounding box center [19, 57] width 19 height 19
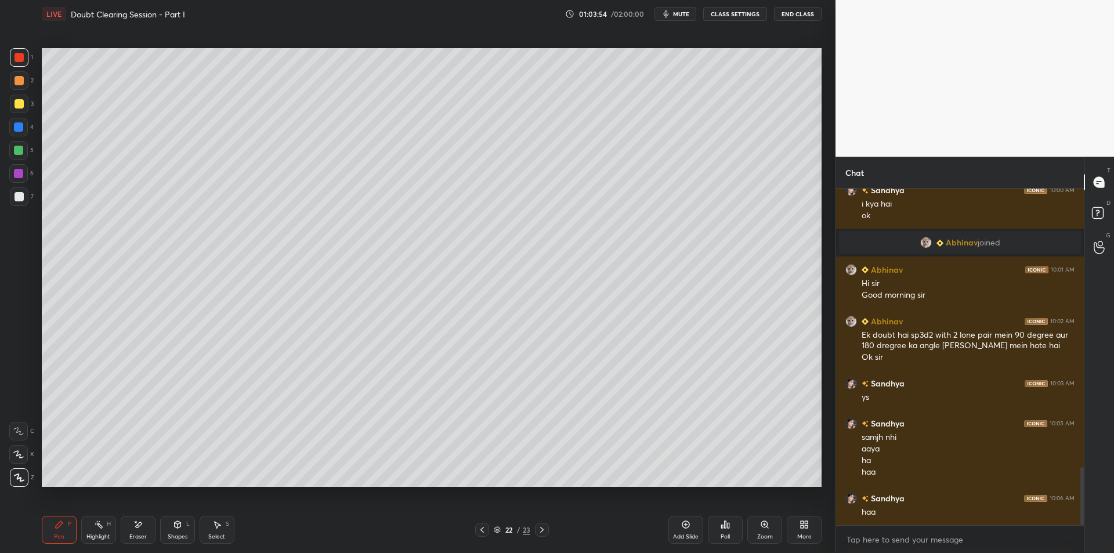
click at [27, 78] on div at bounding box center [19, 80] width 19 height 19
click at [13, 100] on div at bounding box center [19, 104] width 19 height 19
click at [17, 131] on div at bounding box center [18, 126] width 9 height 9
click at [17, 150] on div at bounding box center [18, 150] width 9 height 9
click at [681, 9] on button "mute" at bounding box center [676, 14] width 42 height 14
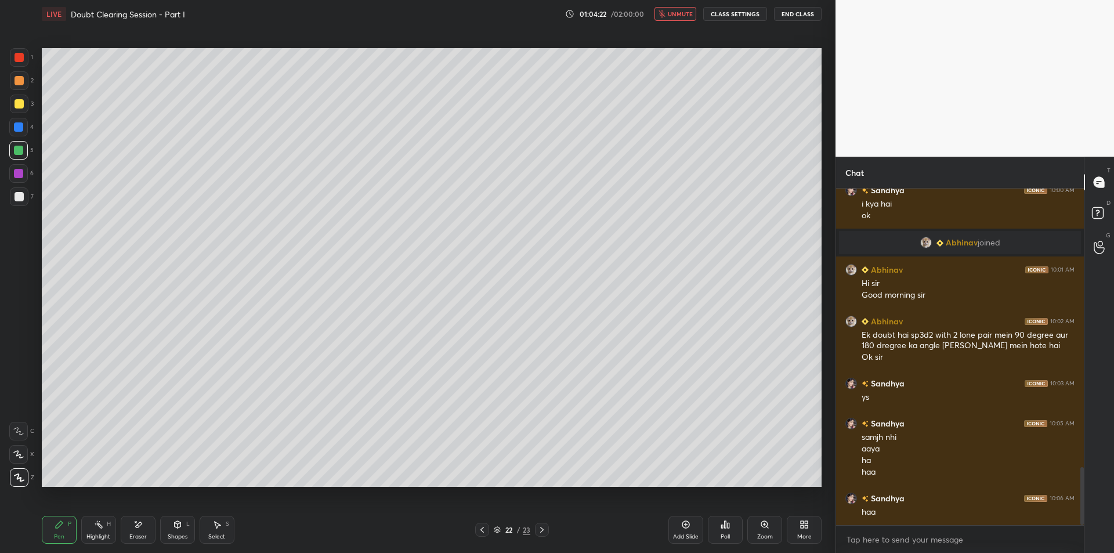
click at [30, 174] on div "6" at bounding box center [21, 173] width 24 height 19
click at [15, 204] on div at bounding box center [19, 196] width 19 height 19
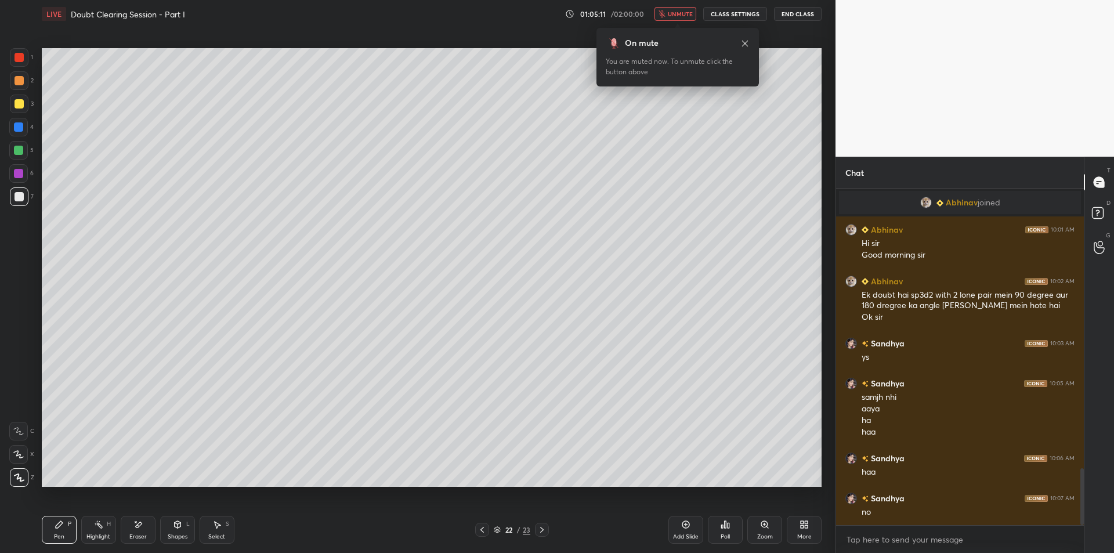
scroll to position [1672, 0]
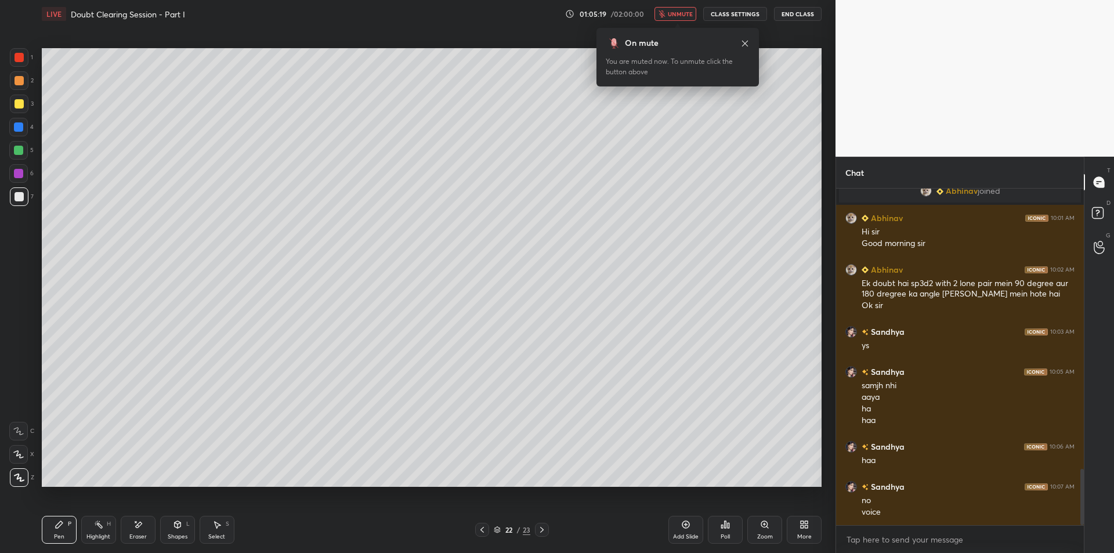
click at [675, 16] on span "unmute" at bounding box center [680, 14] width 25 height 8
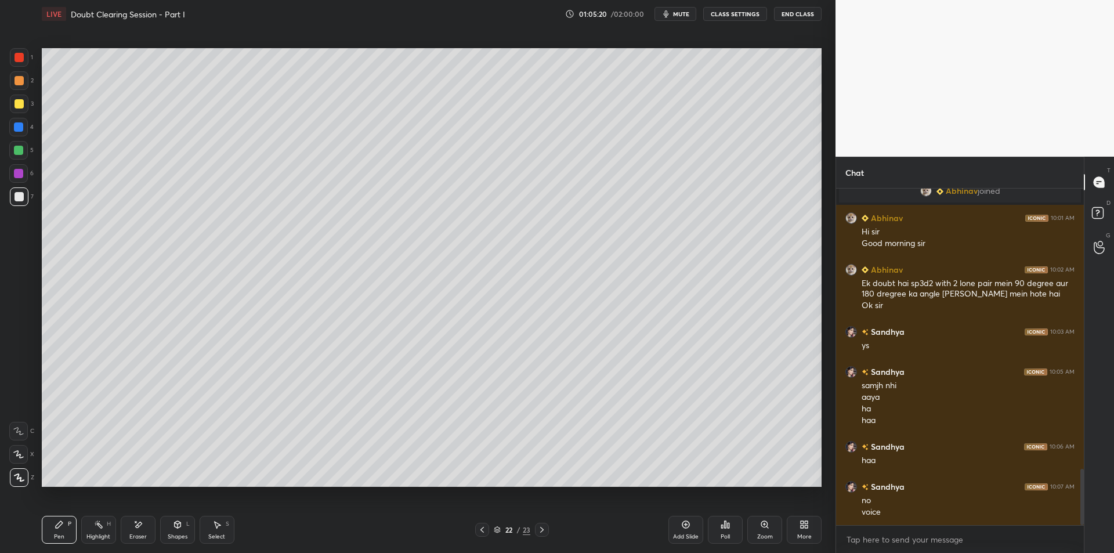
click at [11, 120] on div at bounding box center [18, 127] width 19 height 19
click at [13, 99] on div at bounding box center [19, 104] width 19 height 19
click at [15, 84] on div at bounding box center [19, 80] width 9 height 9
click at [22, 60] on div at bounding box center [19, 57] width 9 height 9
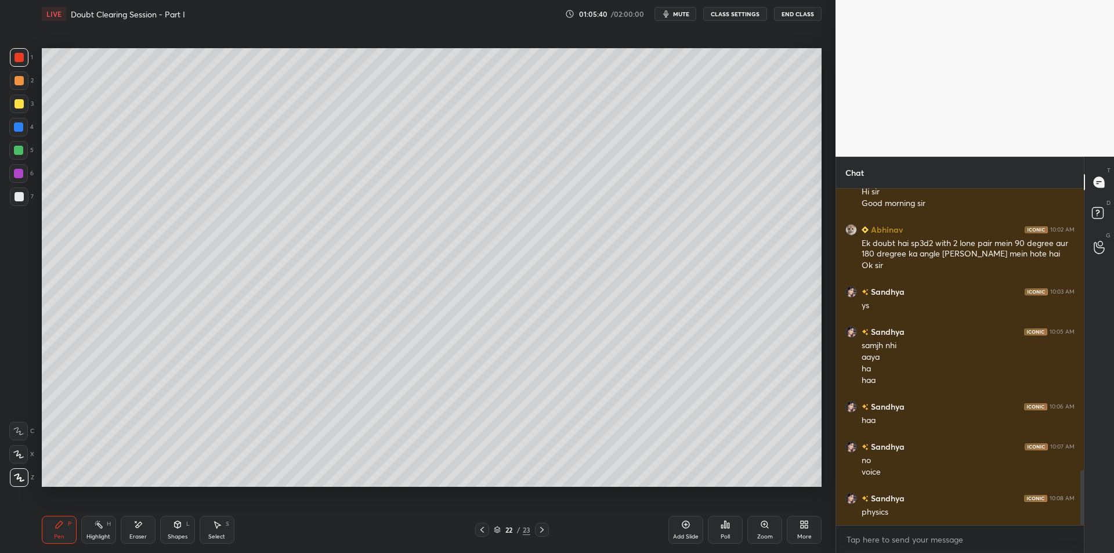
click at [10, 86] on div at bounding box center [19, 80] width 19 height 19
click at [15, 103] on div at bounding box center [19, 103] width 9 height 9
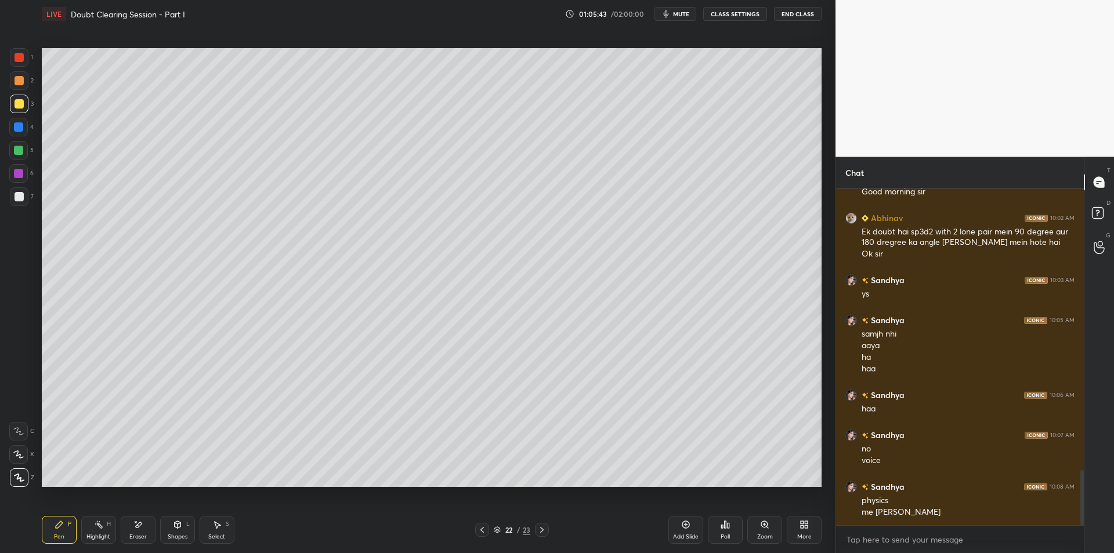
scroll to position [1735, 0]
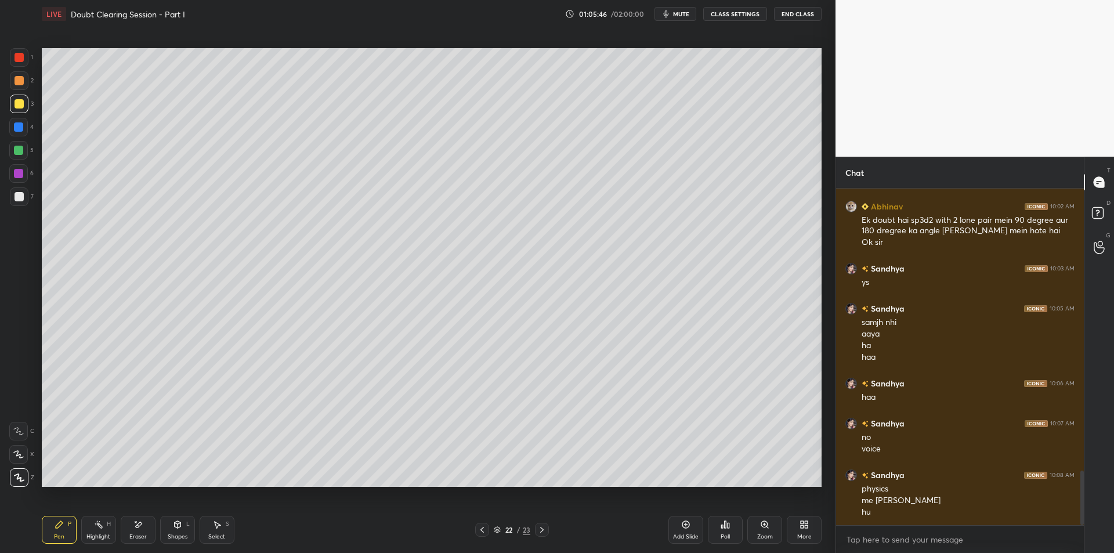
click at [501, 525] on div "22 / 23" at bounding box center [512, 530] width 37 height 10
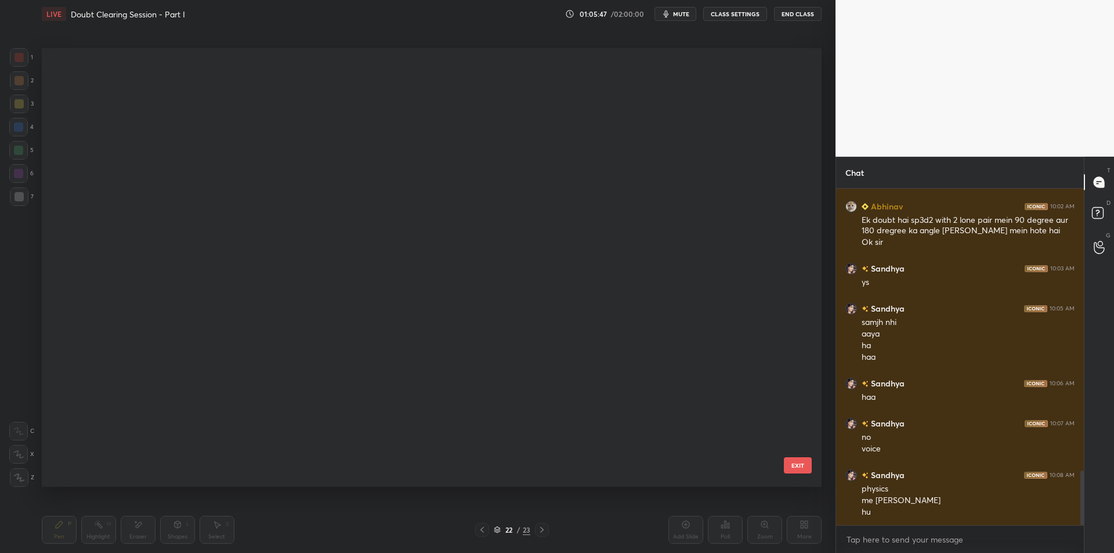
scroll to position [435, 774]
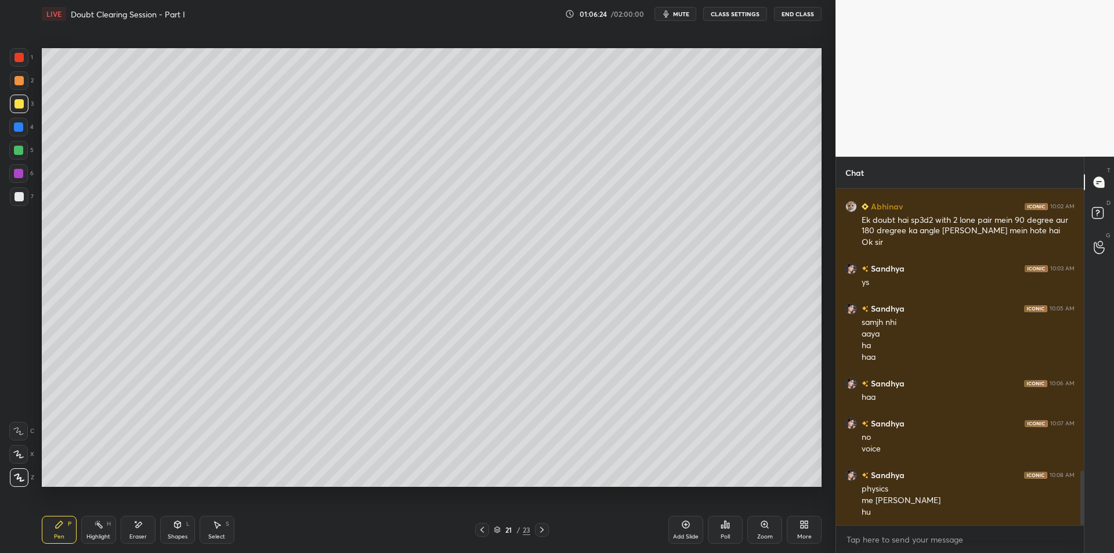
click at [30, 125] on div "4" at bounding box center [21, 127] width 24 height 19
click at [10, 151] on div at bounding box center [18, 150] width 19 height 19
click at [19, 174] on div at bounding box center [18, 173] width 9 height 9
click at [28, 197] on div at bounding box center [19, 196] width 19 height 19
click at [30, 169] on div "6" at bounding box center [21, 173] width 24 height 19
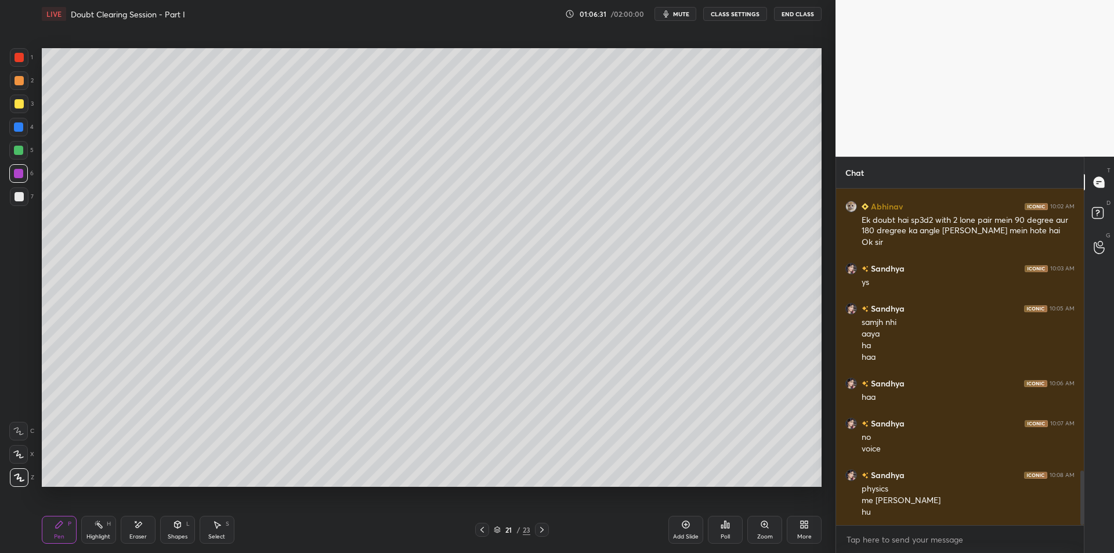
click at [28, 202] on div "7" at bounding box center [22, 196] width 24 height 19
click at [20, 181] on div at bounding box center [18, 173] width 19 height 19
click at [26, 210] on div "7" at bounding box center [22, 198] width 24 height 23
click at [19, 199] on div at bounding box center [19, 196] width 9 height 9
click at [19, 172] on div at bounding box center [18, 173] width 9 height 9
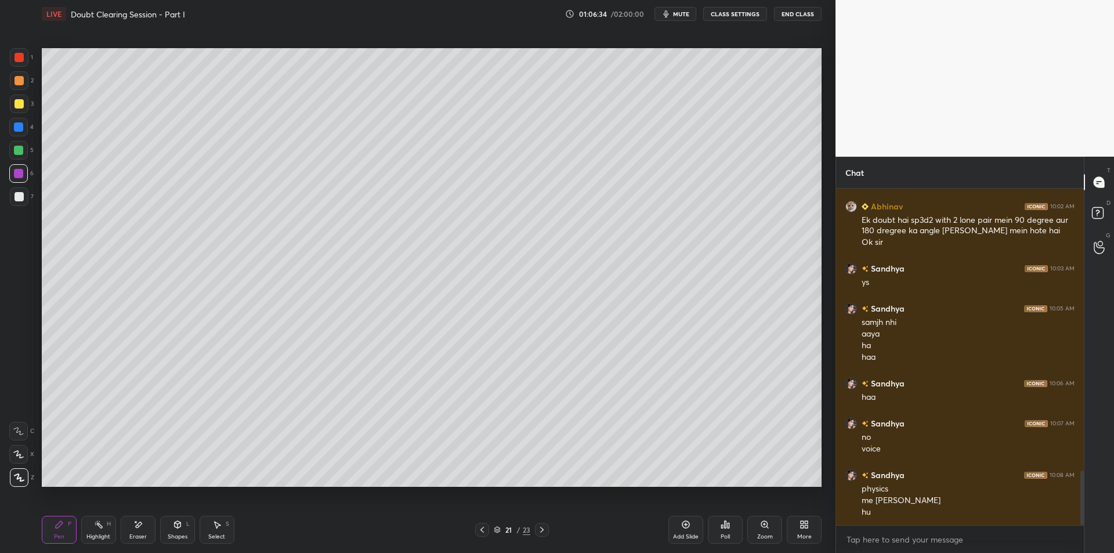
click at [40, 200] on div "Setting up your live class Poll for secs No correct answer Start poll" at bounding box center [431, 267] width 789 height 479
click at [28, 171] on div "6" at bounding box center [21, 173] width 24 height 19
click at [16, 183] on div "6" at bounding box center [21, 175] width 24 height 23
click at [15, 185] on div "6" at bounding box center [21, 175] width 24 height 23
click at [15, 199] on div at bounding box center [19, 196] width 9 height 9
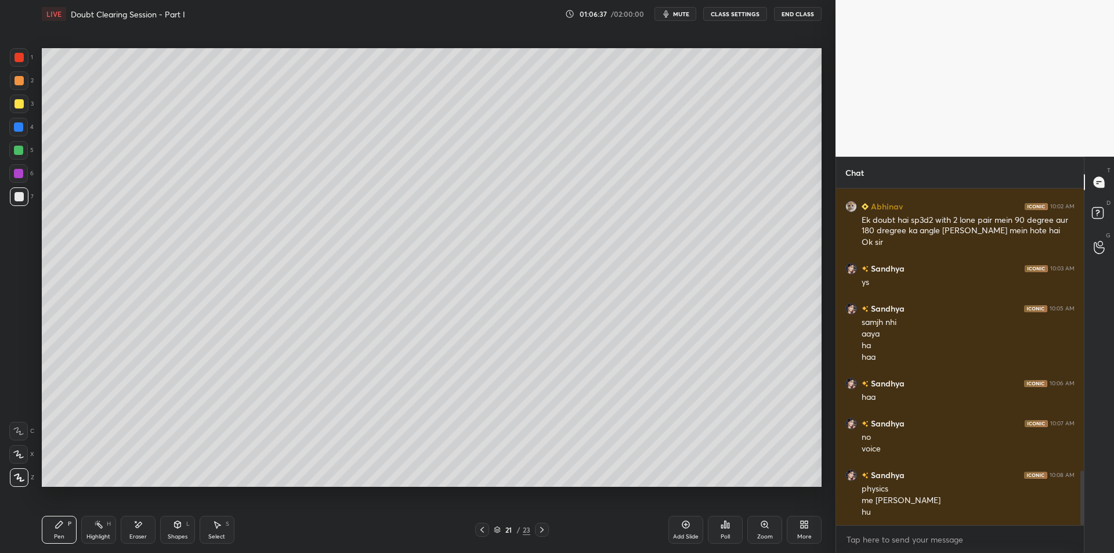
click at [682, 524] on icon at bounding box center [685, 524] width 9 height 9
click at [13, 106] on div at bounding box center [19, 104] width 19 height 19
click at [13, 79] on div at bounding box center [19, 80] width 19 height 19
click at [18, 62] on div at bounding box center [19, 57] width 9 height 9
click at [13, 111] on div at bounding box center [19, 104] width 19 height 19
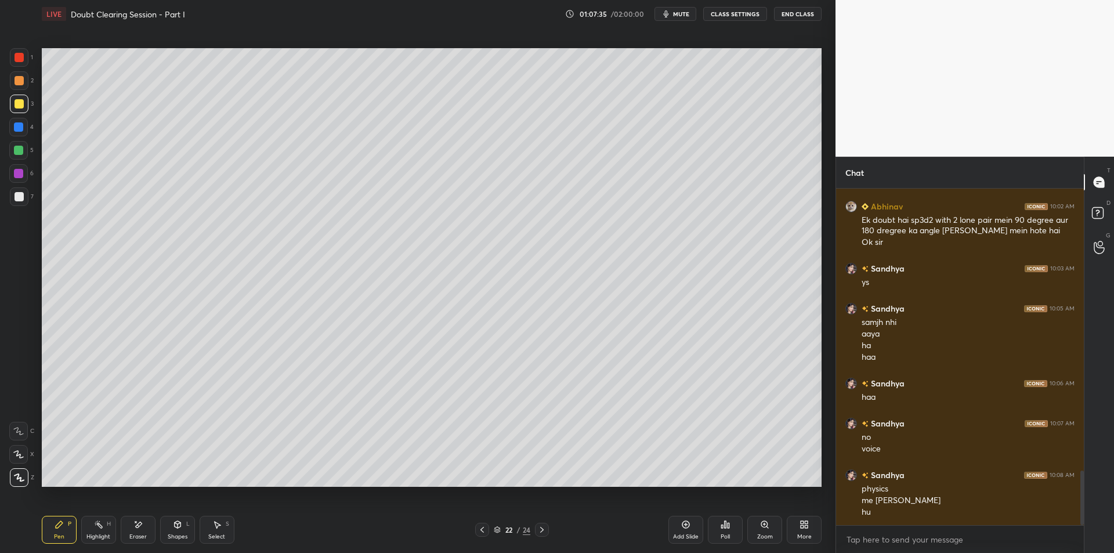
click at [21, 91] on div "2" at bounding box center [22, 82] width 24 height 23
click at [17, 57] on div at bounding box center [19, 57] width 9 height 9
click at [16, 79] on div at bounding box center [19, 80] width 9 height 9
click at [19, 60] on div at bounding box center [19, 57] width 9 height 9
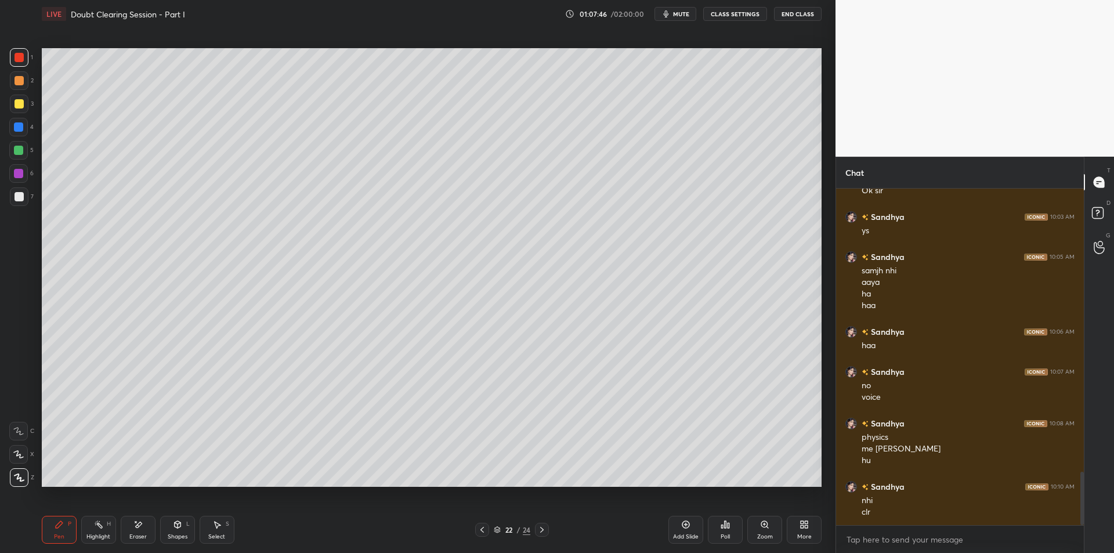
scroll to position [1798, 0]
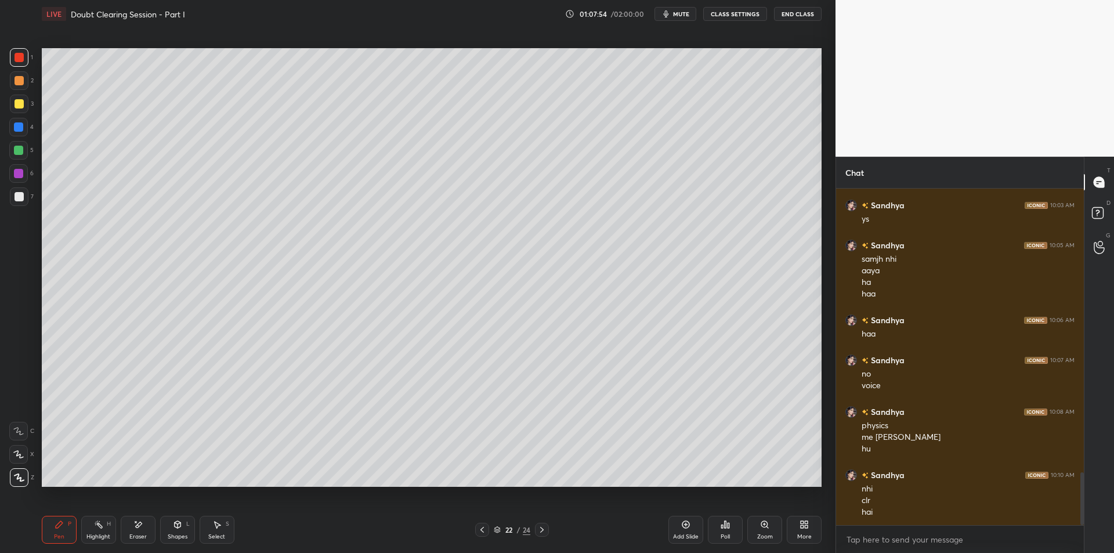
click at [31, 100] on div "3" at bounding box center [22, 104] width 24 height 19
click at [17, 78] on div at bounding box center [19, 80] width 9 height 9
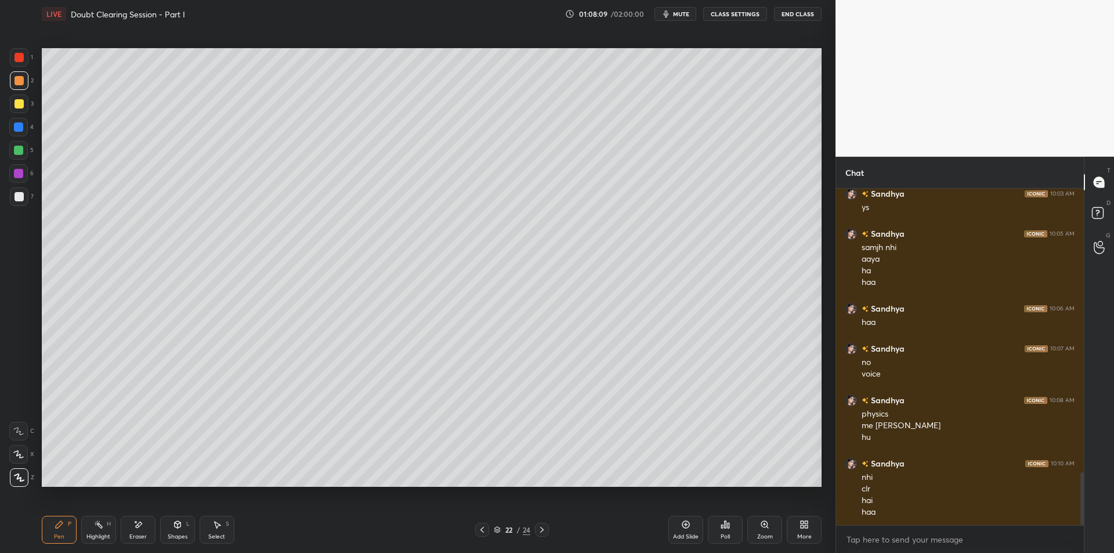
scroll to position [1821, 0]
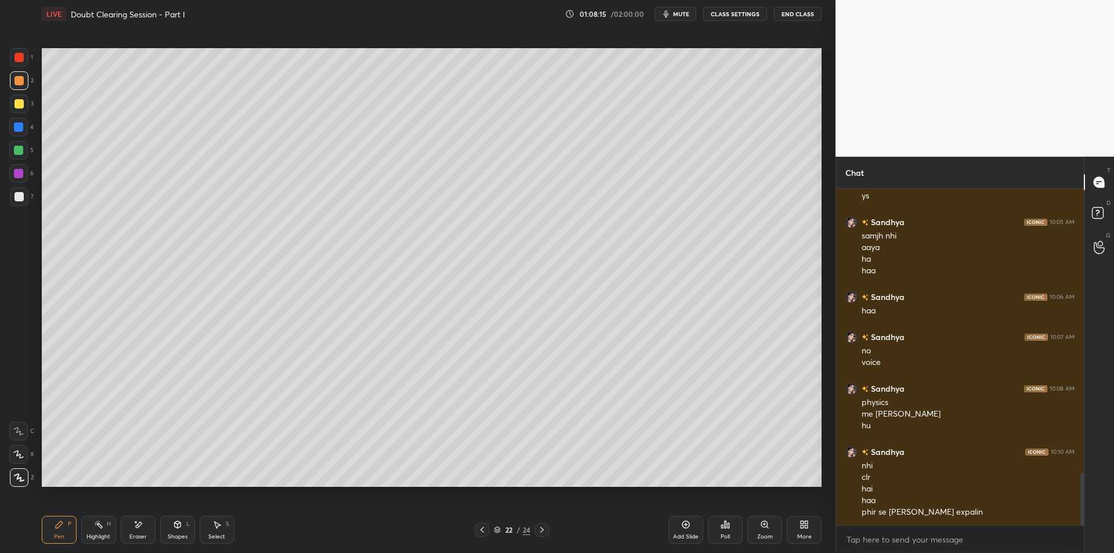
click at [18, 104] on div at bounding box center [19, 103] width 9 height 9
click at [21, 128] on div at bounding box center [18, 126] width 9 height 9
click at [19, 149] on div at bounding box center [18, 150] width 9 height 9
click at [689, 528] on icon at bounding box center [685, 524] width 9 height 9
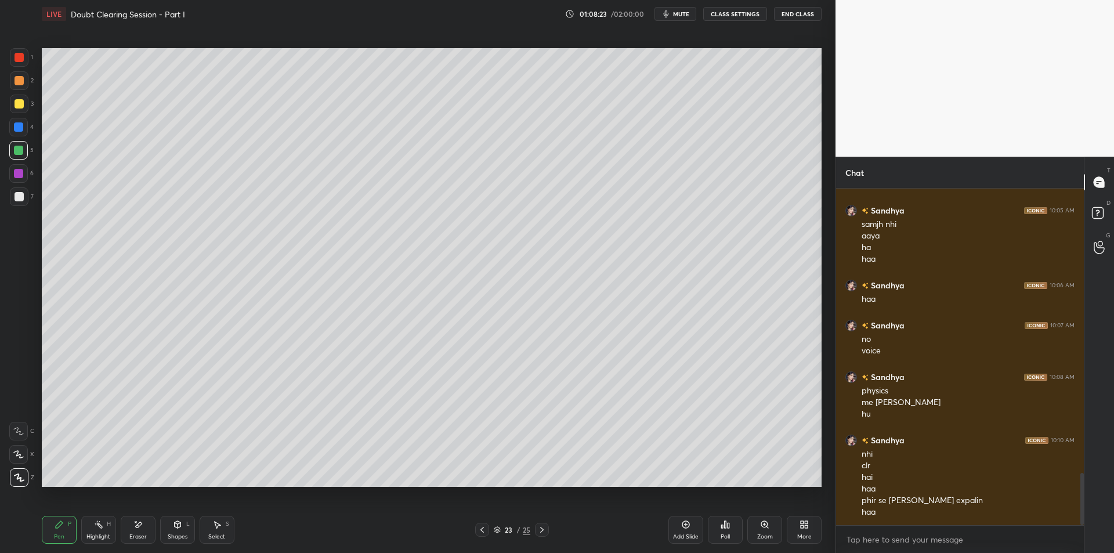
click at [14, 175] on div at bounding box center [18, 173] width 9 height 9
click at [14, 208] on div "7" at bounding box center [22, 198] width 24 height 23
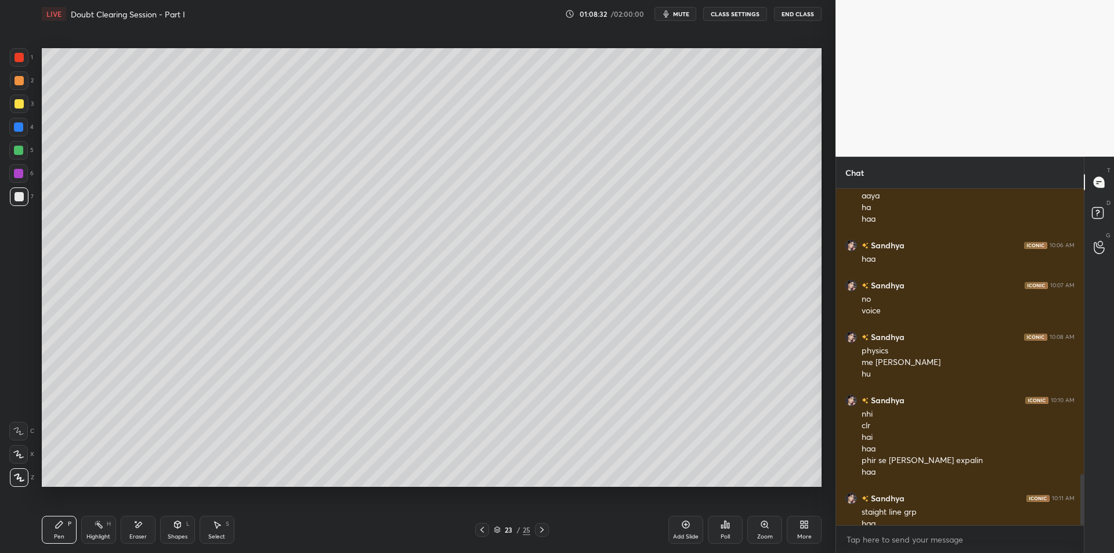
scroll to position [1885, 0]
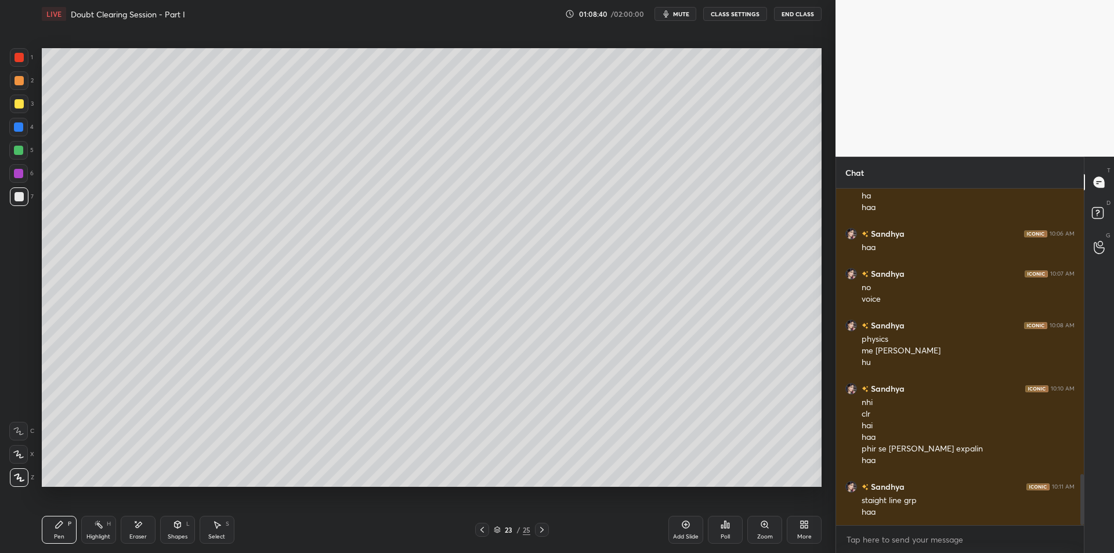
click at [21, 84] on div at bounding box center [19, 80] width 9 height 9
click at [10, 57] on div at bounding box center [19, 57] width 19 height 19
click at [805, 15] on button "End Class" at bounding box center [798, 14] width 48 height 14
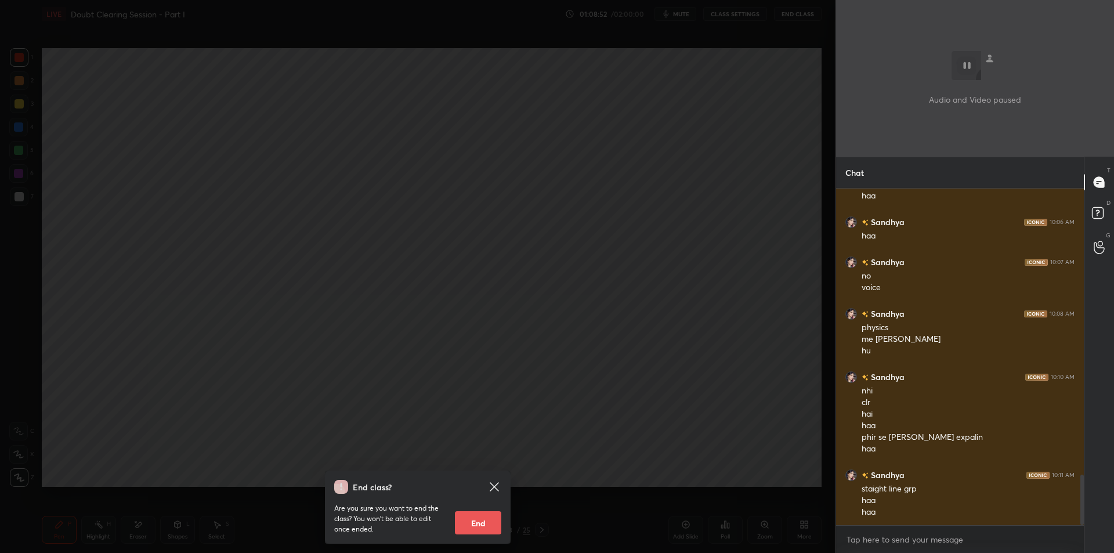
click at [673, 141] on div "End class? Are you sure you want to end the class? You won’t be able to edit on…" at bounding box center [418, 276] width 836 height 553
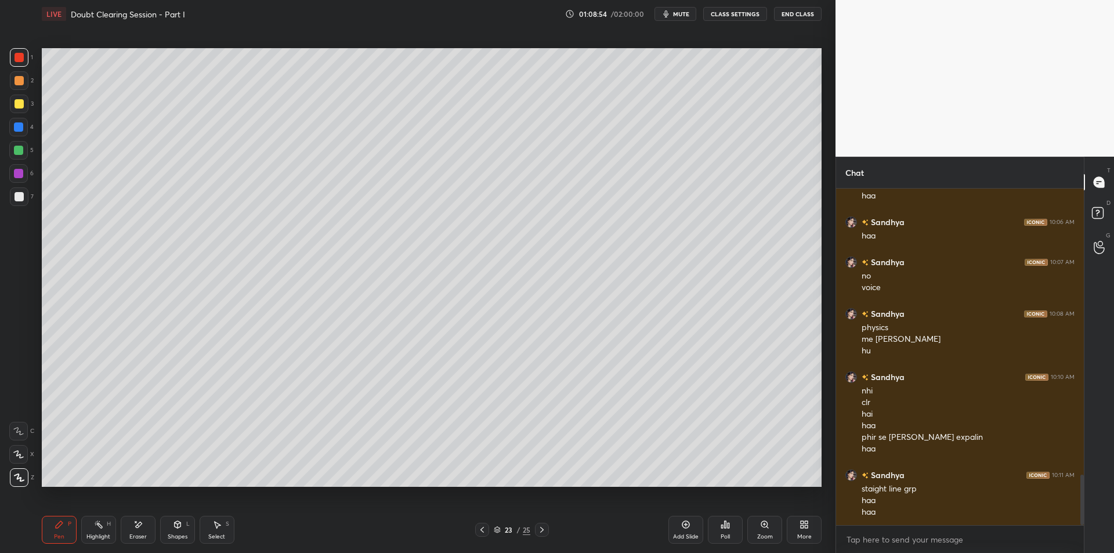
click at [19, 79] on div at bounding box center [19, 80] width 9 height 9
click at [481, 534] on icon at bounding box center [482, 529] width 9 height 9
click at [482, 533] on icon at bounding box center [482, 529] width 9 height 9
click at [22, 107] on div at bounding box center [19, 103] width 9 height 9
click at [537, 528] on icon at bounding box center [541, 529] width 9 height 9
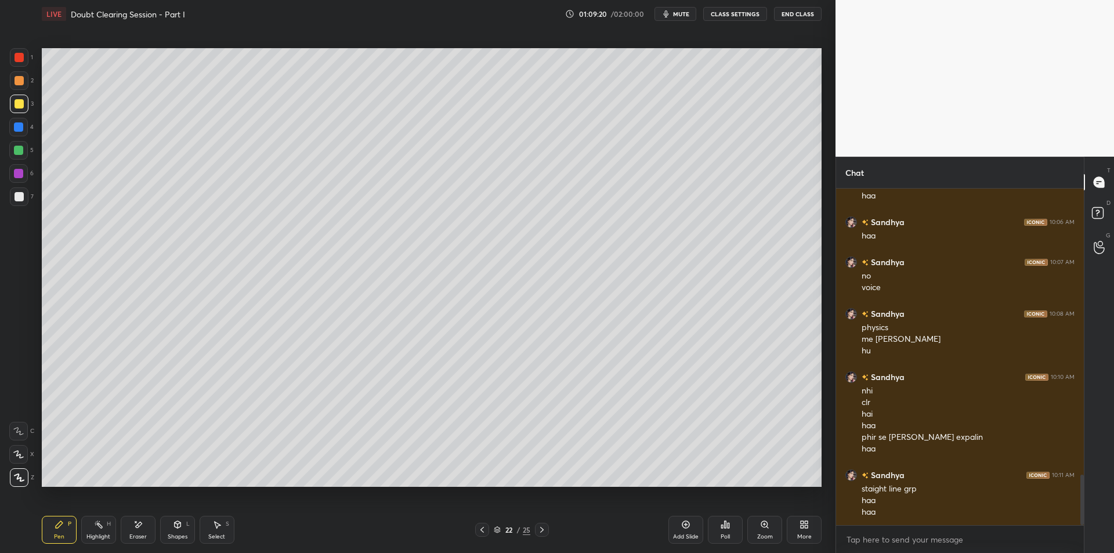
click at [20, 153] on div at bounding box center [18, 150] width 9 height 9
click at [29, 186] on div "6" at bounding box center [21, 175] width 24 height 23
click at [16, 195] on div at bounding box center [19, 196] width 9 height 9
click at [5, 89] on div "1 2 3 4 5 6 7 C X Z E E Erase all H H" at bounding box center [18, 267] width 37 height 439
click at [23, 77] on div at bounding box center [19, 80] width 19 height 19
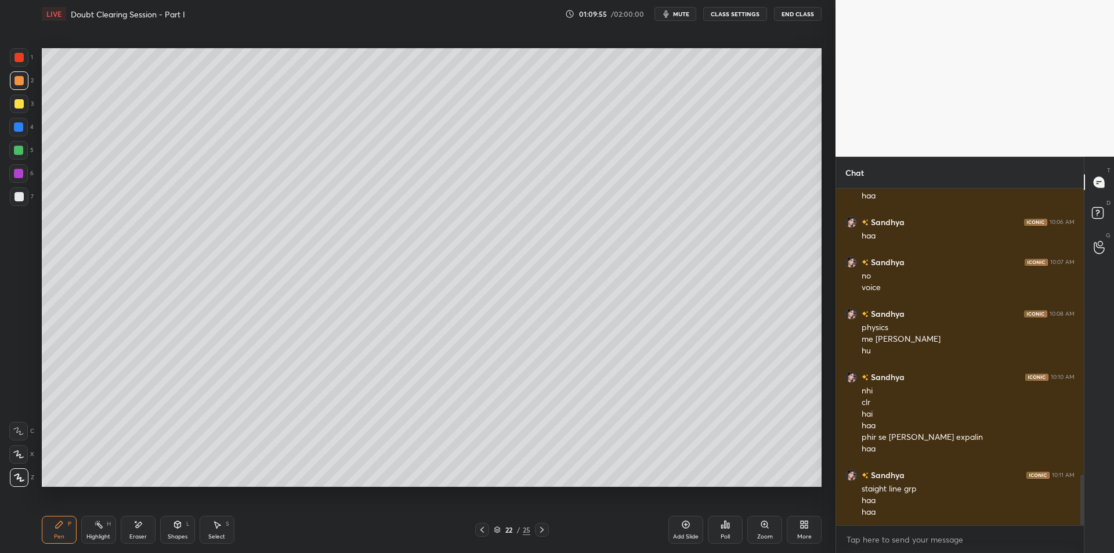
click at [26, 57] on div at bounding box center [19, 57] width 19 height 19
click at [24, 77] on div at bounding box center [19, 80] width 19 height 19
click at [19, 95] on div at bounding box center [19, 104] width 19 height 19
click at [11, 88] on div at bounding box center [19, 80] width 19 height 19
click at [19, 104] on div at bounding box center [19, 103] width 9 height 9
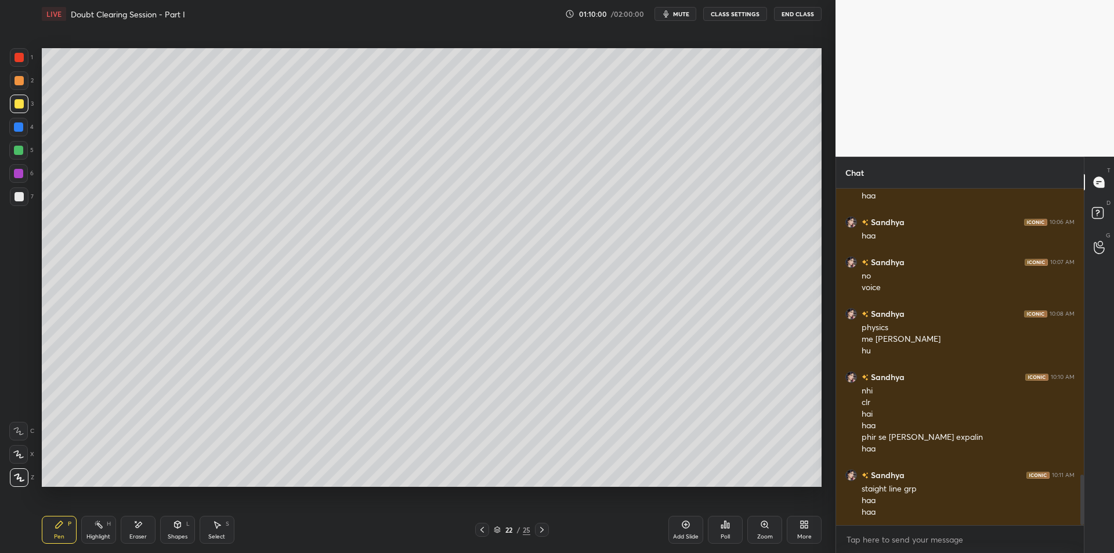
click at [15, 90] on div "2" at bounding box center [22, 82] width 24 height 23
click at [15, 106] on div at bounding box center [19, 103] width 9 height 9
click at [21, 129] on div at bounding box center [18, 126] width 9 height 9
click at [21, 149] on div at bounding box center [18, 150] width 9 height 9
click at [14, 183] on div "6" at bounding box center [21, 175] width 24 height 23
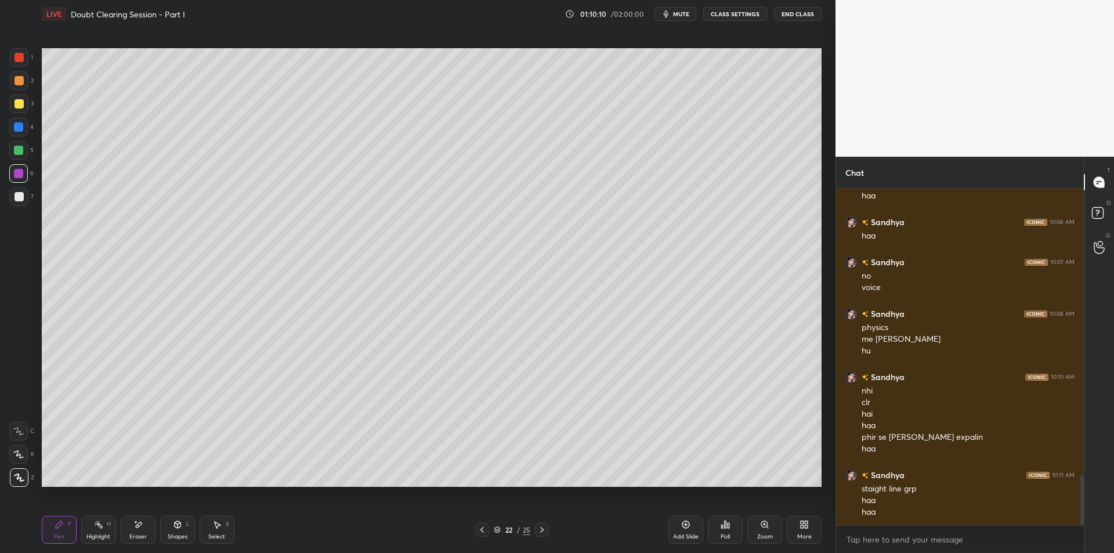
click at [19, 205] on div at bounding box center [19, 196] width 19 height 19
click at [24, 96] on div at bounding box center [19, 104] width 19 height 19
click at [23, 80] on div at bounding box center [19, 80] width 9 height 9
click at [12, 64] on div at bounding box center [19, 57] width 19 height 19
click at [17, 86] on div at bounding box center [19, 80] width 19 height 19
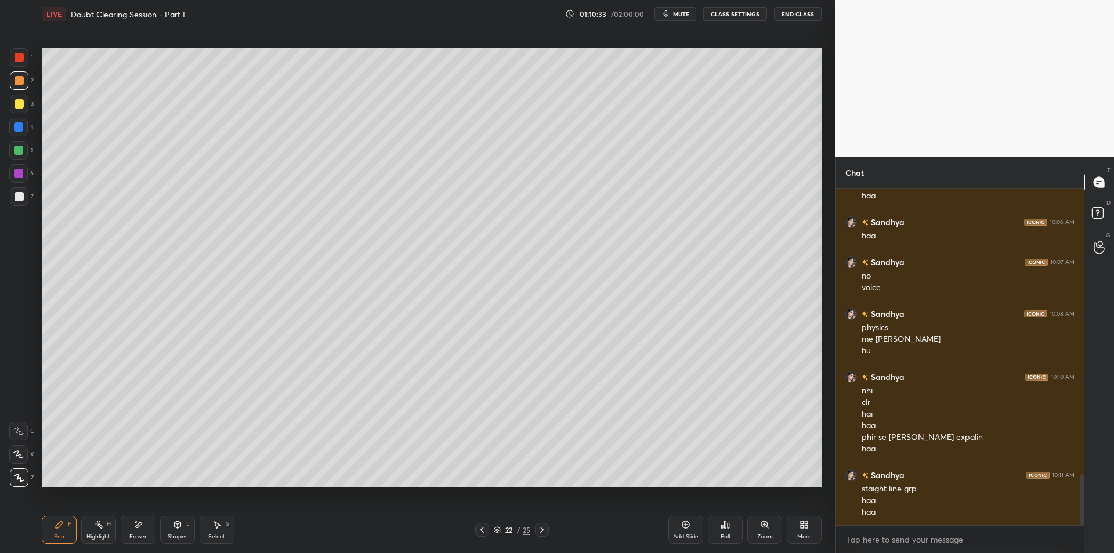
click at [680, 534] on div "Add Slide" at bounding box center [686, 537] width 26 height 6
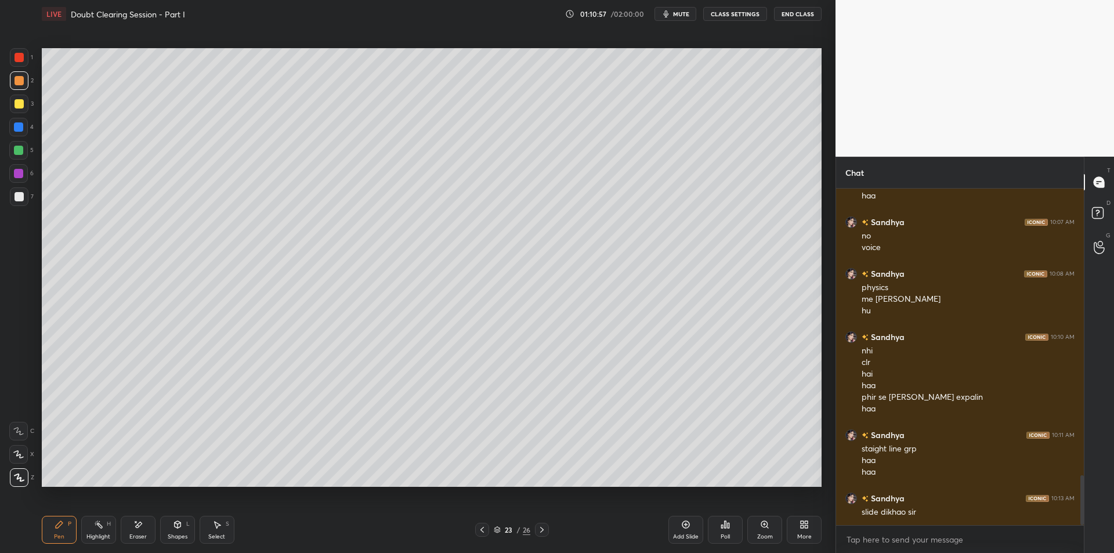
click at [478, 530] on icon at bounding box center [482, 529] width 9 height 9
click at [16, 108] on div at bounding box center [19, 103] width 9 height 9
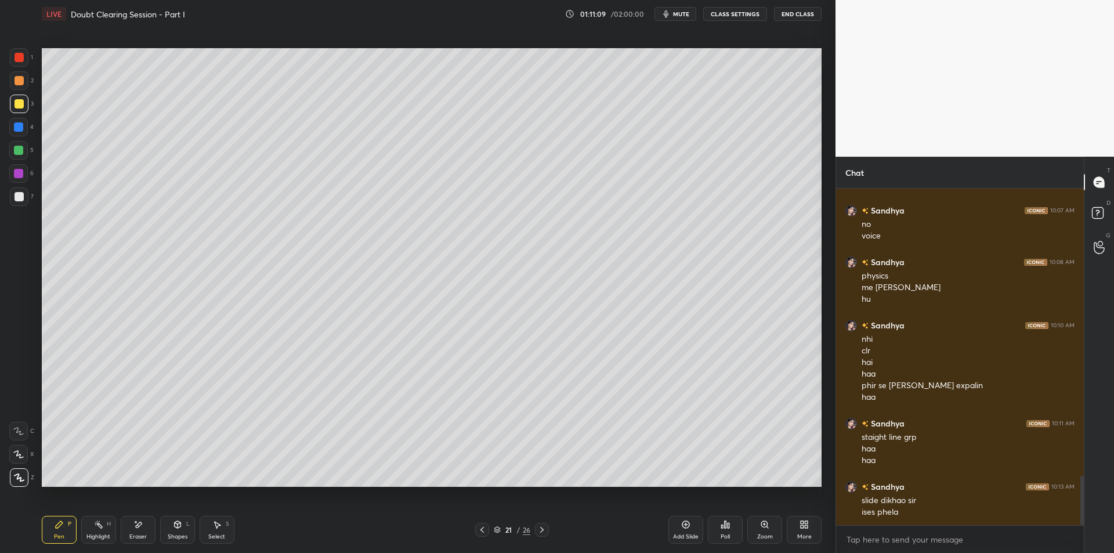
drag, startPoint x: 681, startPoint y: 15, endPoint x: 690, endPoint y: 13, distance: 8.9
click at [681, 15] on span "mute" at bounding box center [681, 14] width 16 height 8
click at [727, 10] on button "CLASS SETTINGS" at bounding box center [735, 14] width 64 height 14
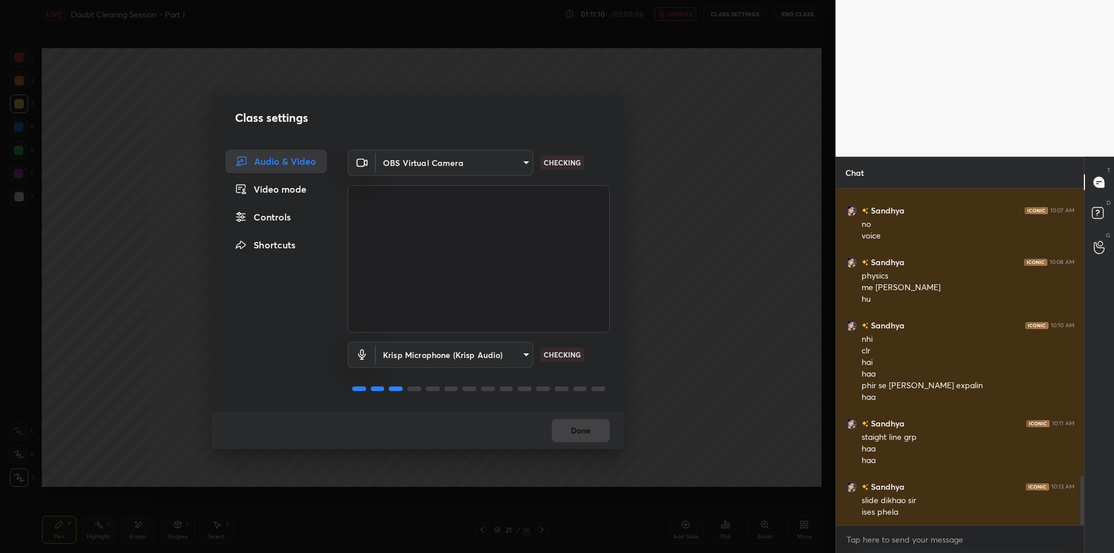
click at [447, 362] on body "1 2 3 4 5 6 7 C X Z E E Erase all H H LIVE Doubt Clearing Session - Part I 01:1…" at bounding box center [557, 276] width 1114 height 553
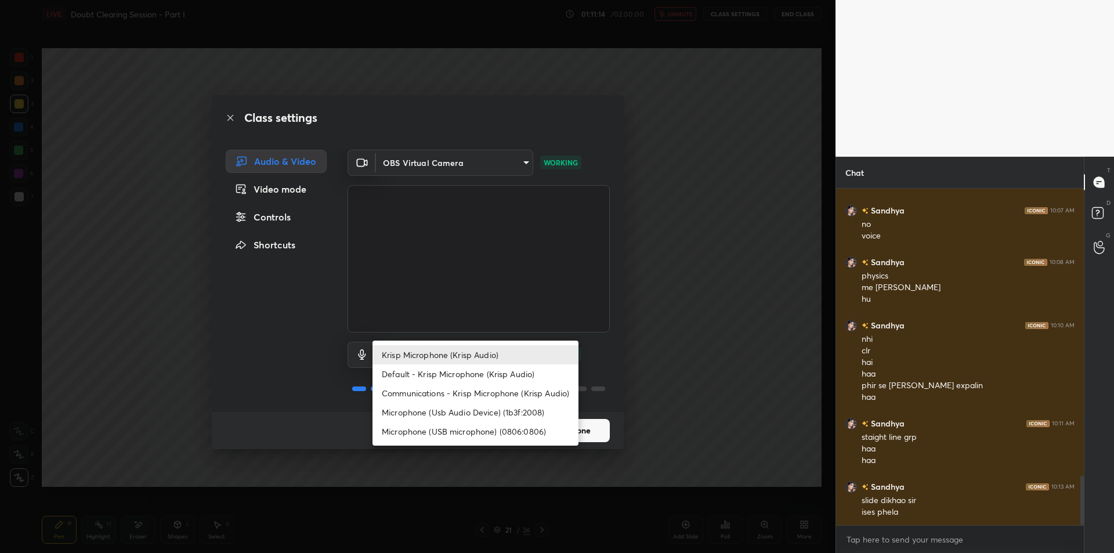
click at [497, 413] on li "Microphone (Usb Audio Device) (1b3f:2008)" at bounding box center [476, 412] width 206 height 19
type input "fde829080738fc3fb0167f80aaf6a609a4591a58cc93b04ec9dd4d9d5dd89f15"
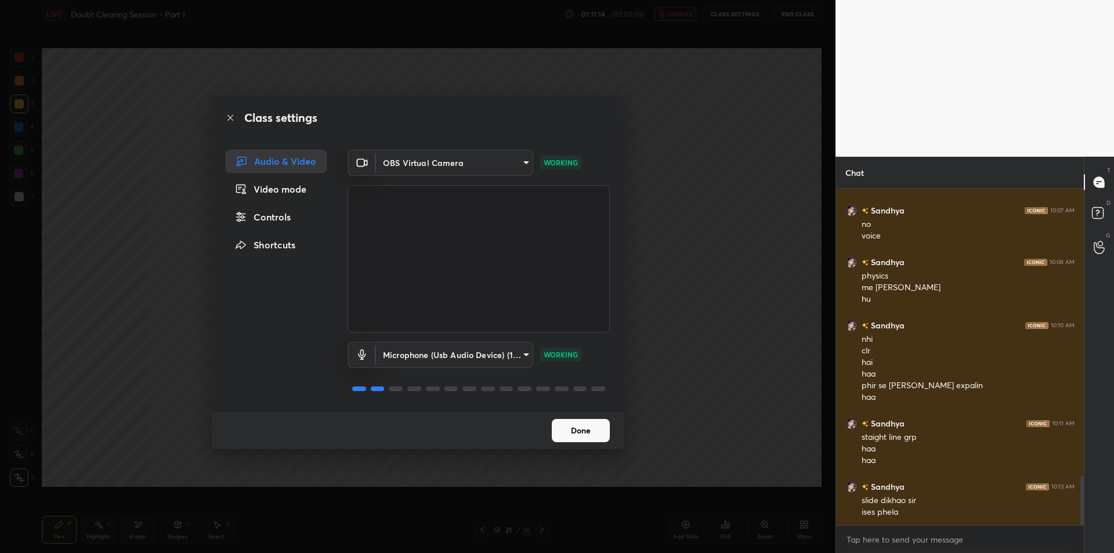
click at [706, 254] on div "Class settings Audio & Video Video mode Controls Shortcuts OBS Virtual Camera 6…" at bounding box center [418, 276] width 836 height 553
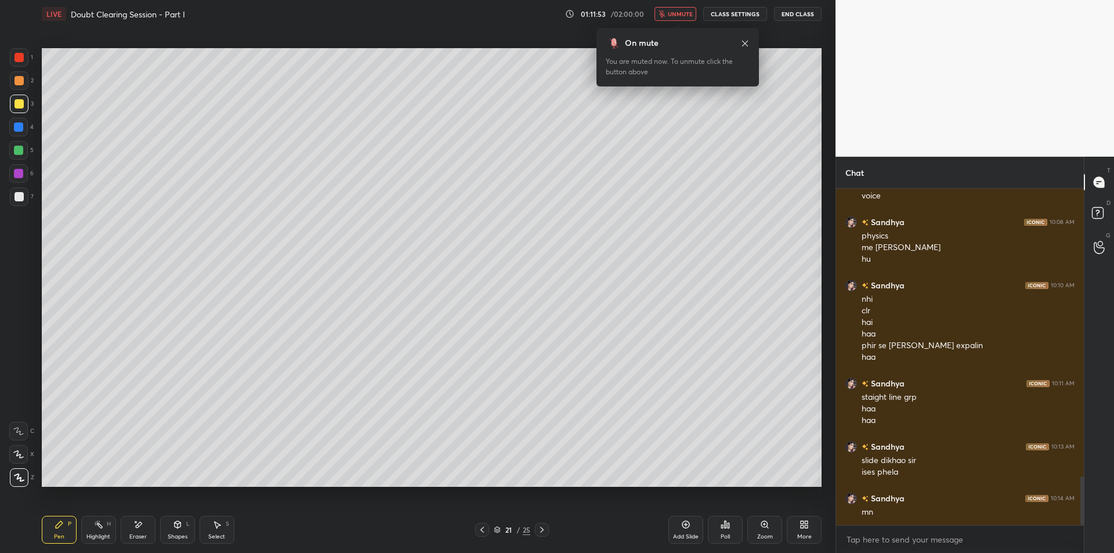
scroll to position [1999, 0]
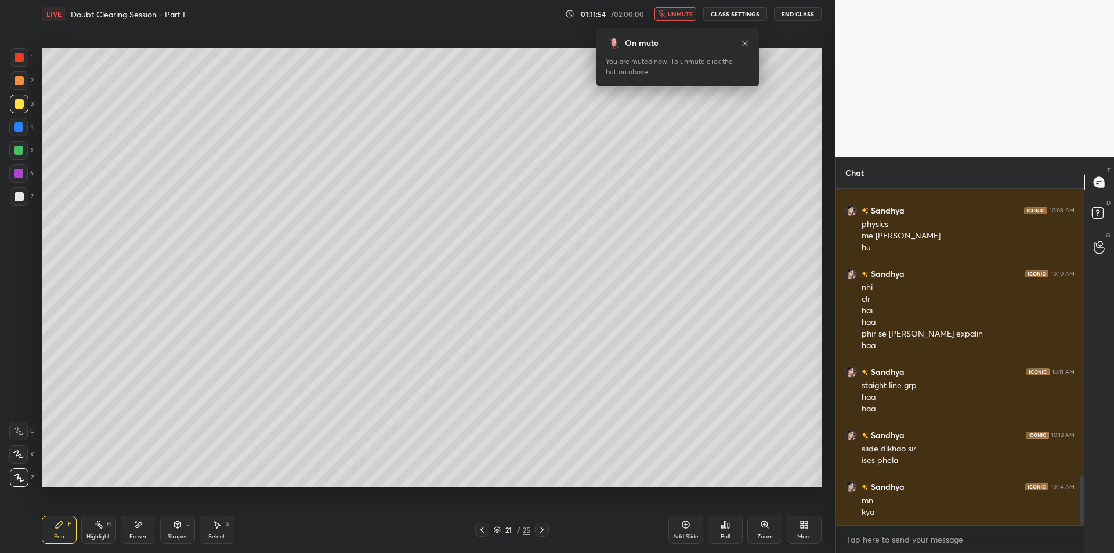
click at [545, 530] on icon at bounding box center [541, 529] width 9 height 9
drag, startPoint x: 481, startPoint y: 527, endPoint x: 464, endPoint y: 527, distance: 16.3
click at [481, 527] on icon at bounding box center [482, 529] width 9 height 9
click at [681, 5] on div "LIVE Doubt Clearing Session - Part I 01:12:01 / 02:00:00 unmute CLASS SETTINGS …" at bounding box center [432, 14] width 780 height 28
click at [680, 10] on button "unmute" at bounding box center [676, 14] width 42 height 14
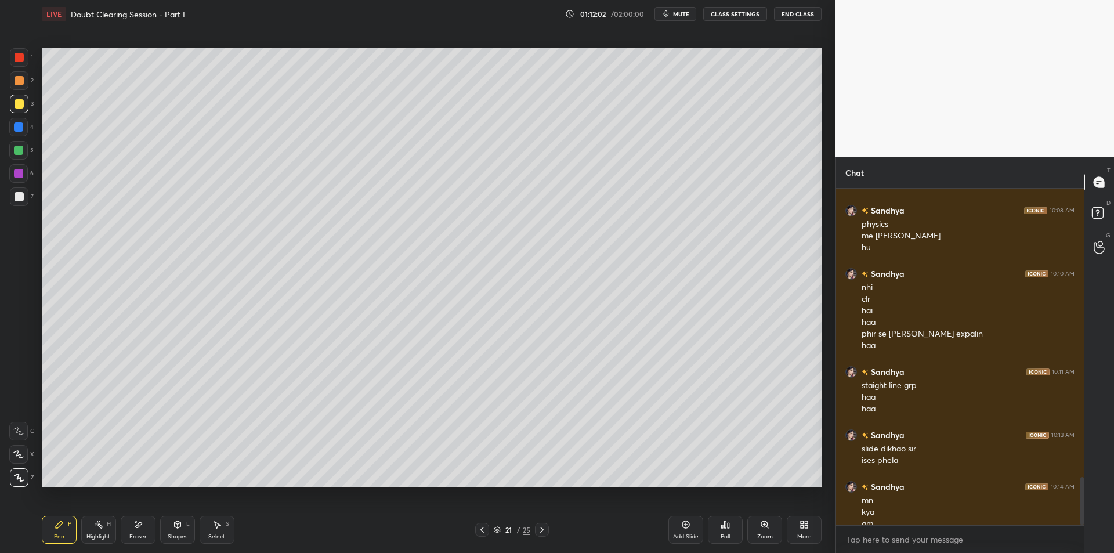
scroll to position [2011, 0]
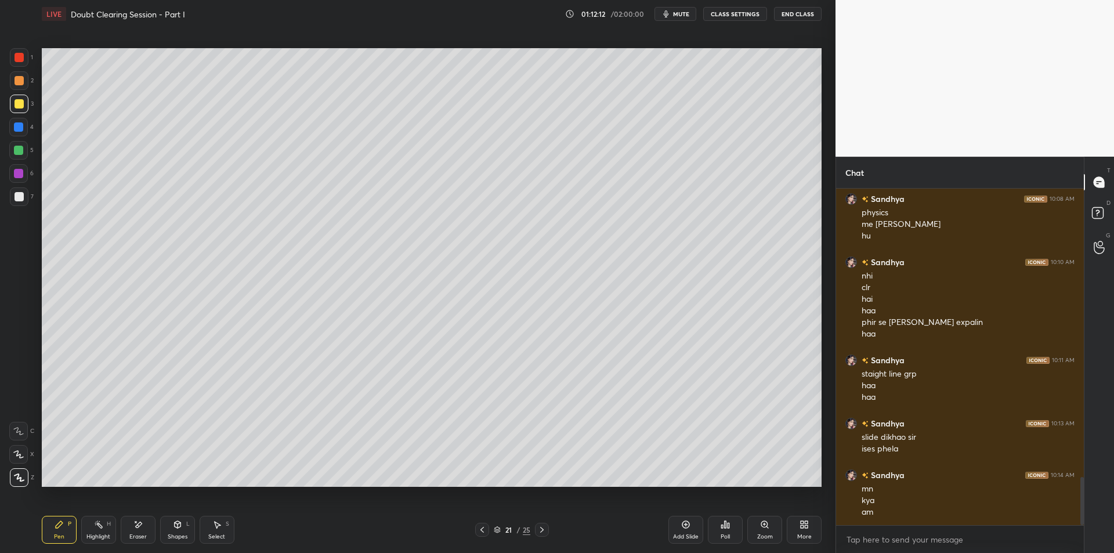
click at [678, 14] on span "mute" at bounding box center [681, 14] width 16 height 8
click at [746, 13] on button "CLASS SETTINGS" at bounding box center [735, 14] width 64 height 14
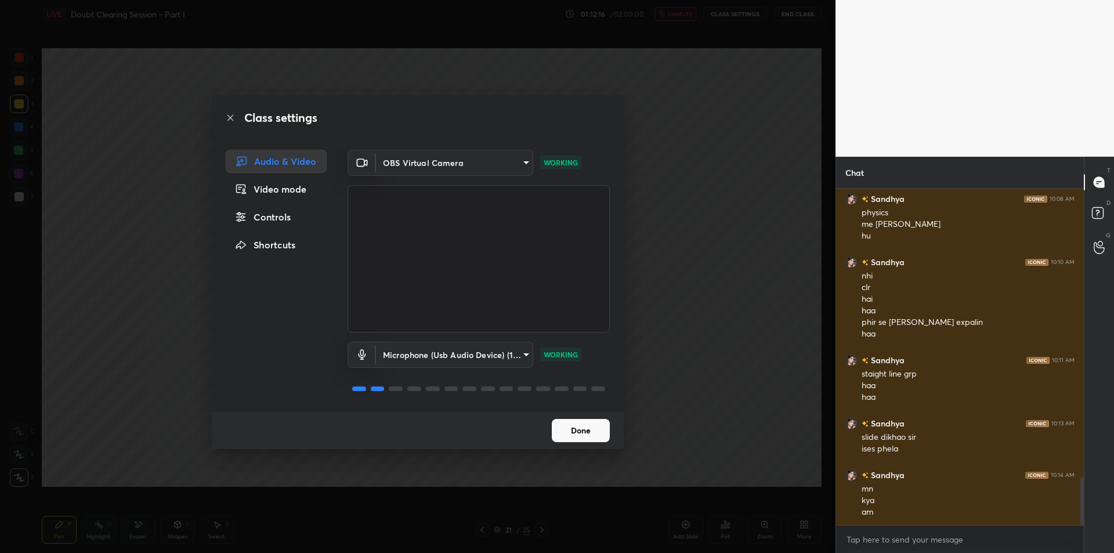
click at [729, 373] on div "Class settings Audio & Video Video mode Controls Shortcuts OBS Virtual Camera 6…" at bounding box center [418, 276] width 836 height 553
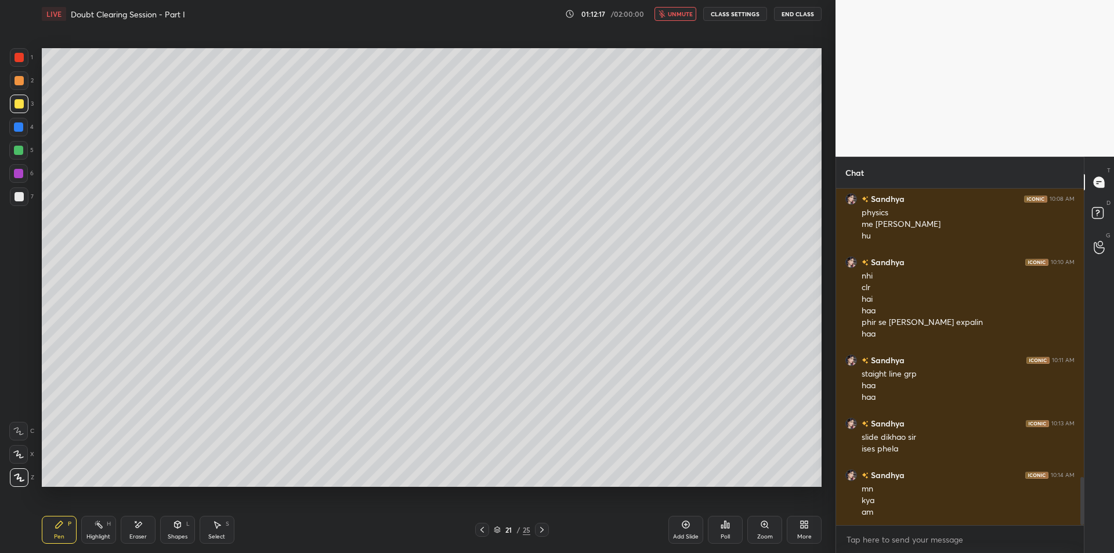
click at [729, 373] on div "Class settings Audio & Video Video mode Controls Shortcuts OBS Virtual Camera 6…" at bounding box center [418, 276] width 836 height 553
click at [737, 17] on button "CLASS SETTINGS" at bounding box center [735, 14] width 64 height 14
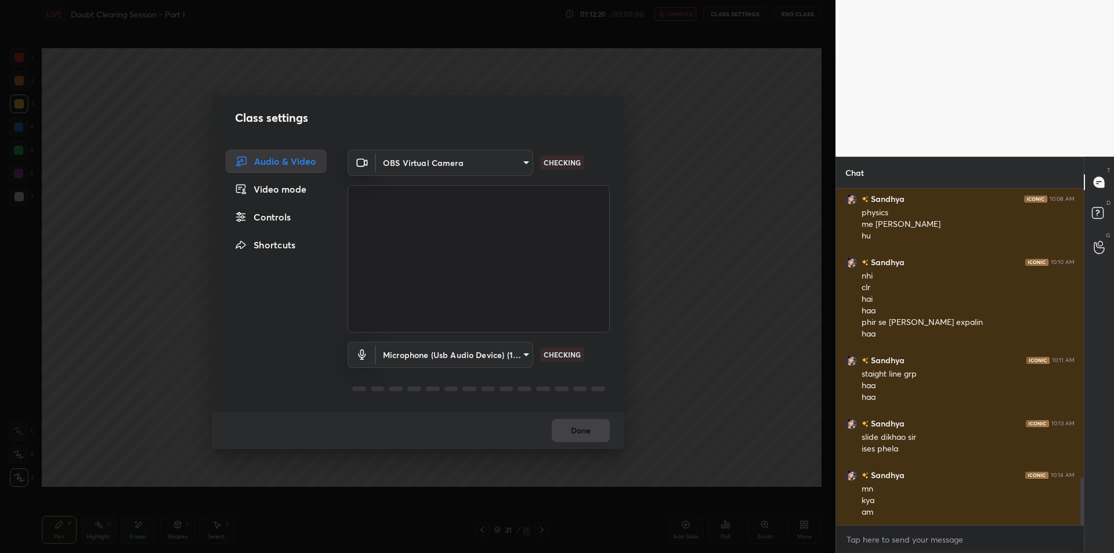
scroll to position [2023, 0]
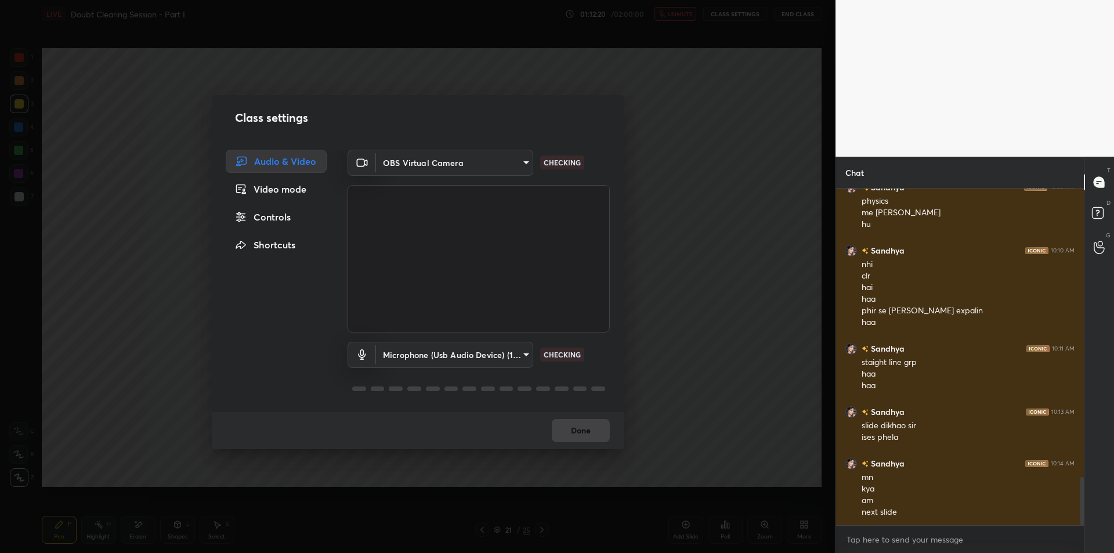
click at [502, 365] on body "1 2 3 4 5 6 7 C X Z E E Erase all H H LIVE Doubt Clearing Session - Part I 01:1…" at bounding box center [557, 276] width 1114 height 553
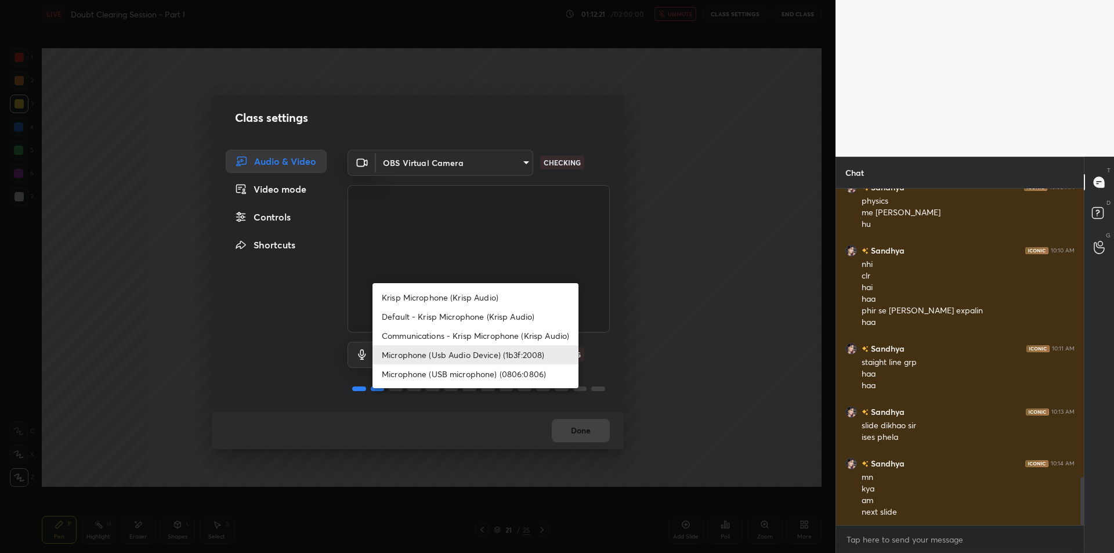
click at [495, 286] on ul "Krisp Microphone (Krisp Audio) Default - Krisp Microphone (Krisp Audio) Communi…" at bounding box center [476, 335] width 206 height 105
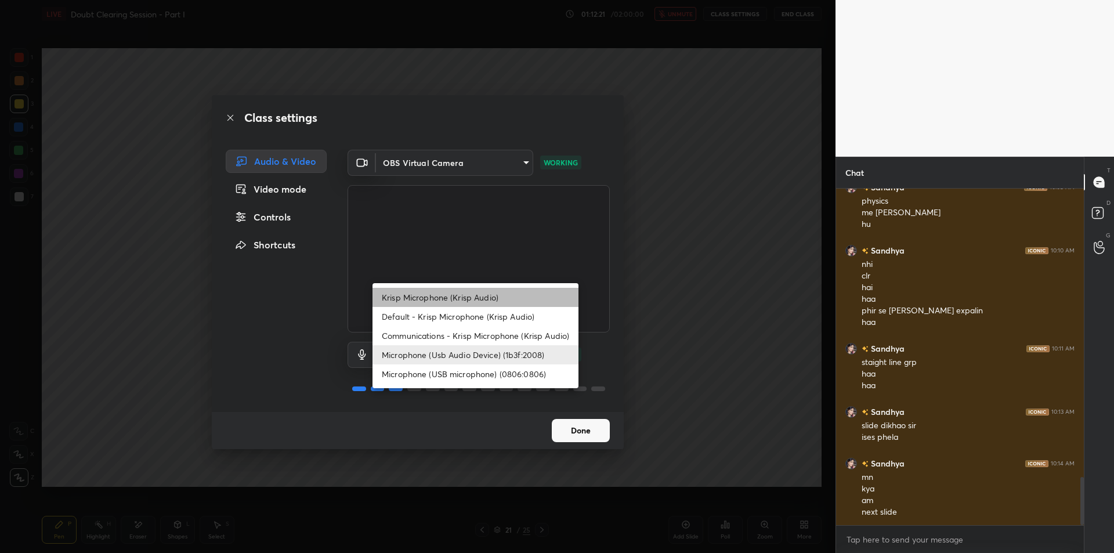
click at [495, 294] on li "Krisp Microphone (Krisp Audio)" at bounding box center [476, 297] width 206 height 19
type input "f179950b7ff94e844b1949510bbb9c4ee613793b831427a85f81c517fe718277"
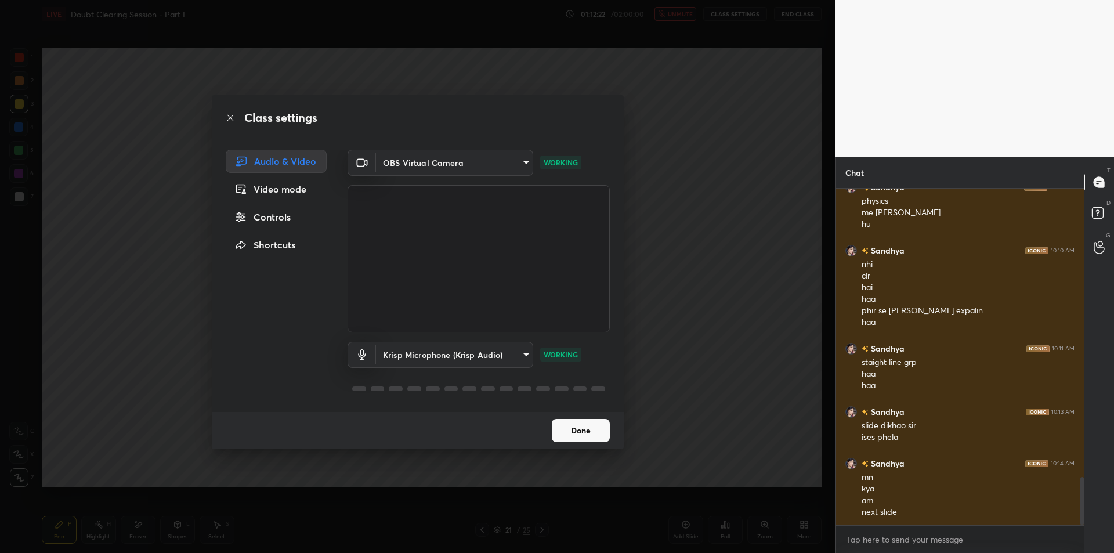
drag, startPoint x: 741, startPoint y: 302, endPoint x: 737, endPoint y: 323, distance: 22.0
click at [742, 302] on div "Class settings Audio & Video Video mode Controls Shortcuts OBS Virtual Camera 6…" at bounding box center [418, 276] width 836 height 553
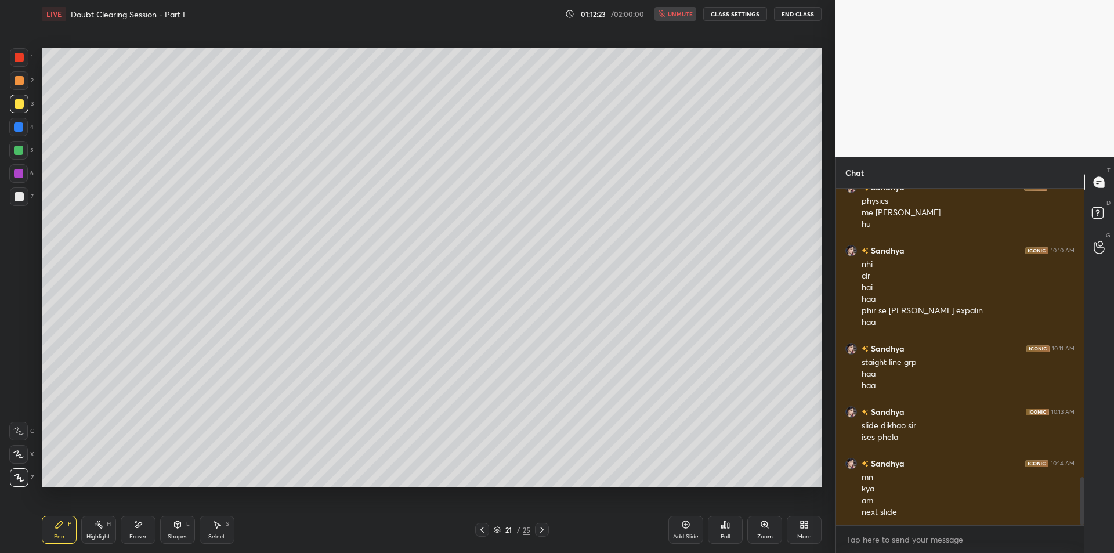
click at [540, 535] on div at bounding box center [542, 530] width 14 height 14
click at [544, 530] on icon at bounding box center [541, 529] width 9 height 9
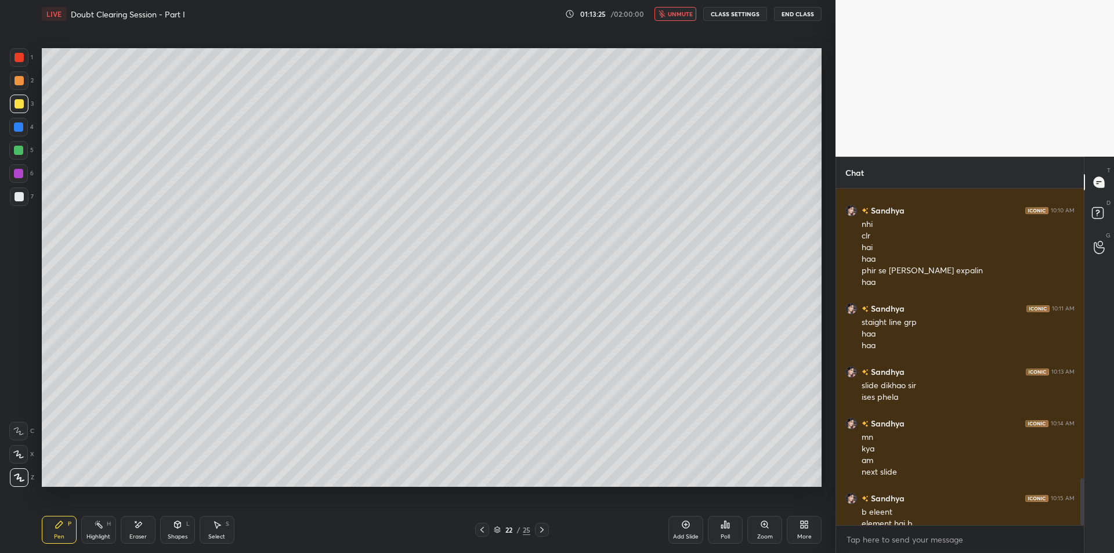
scroll to position [2074, 0]
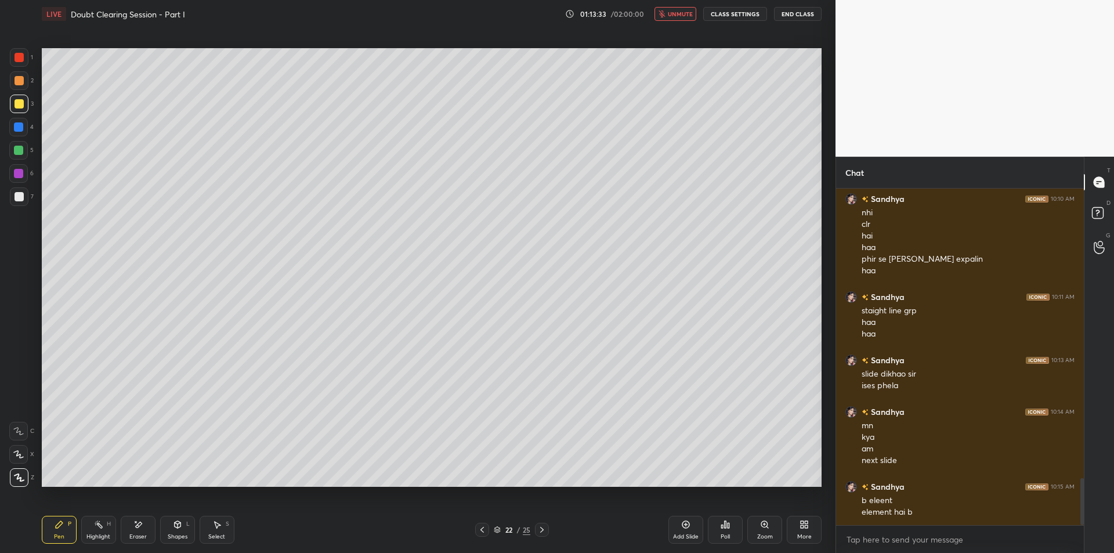
click at [681, 13] on span "unmute" at bounding box center [680, 14] width 25 height 8
click at [142, 532] on div "Eraser" at bounding box center [138, 530] width 35 height 28
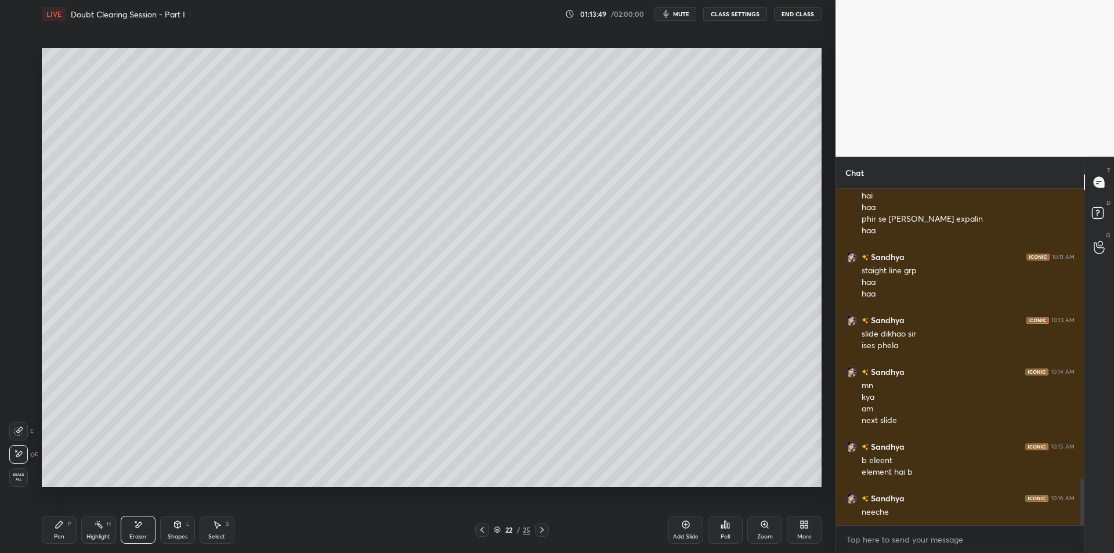
click at [97, 529] on div "Highlight H" at bounding box center [98, 530] width 35 height 28
click at [55, 528] on icon at bounding box center [59, 524] width 9 height 9
click at [92, 526] on div "Highlight H" at bounding box center [98, 530] width 35 height 28
click at [53, 532] on div "Pen P" at bounding box center [59, 530] width 35 height 28
click at [99, 535] on div "Highlight" at bounding box center [98, 537] width 24 height 6
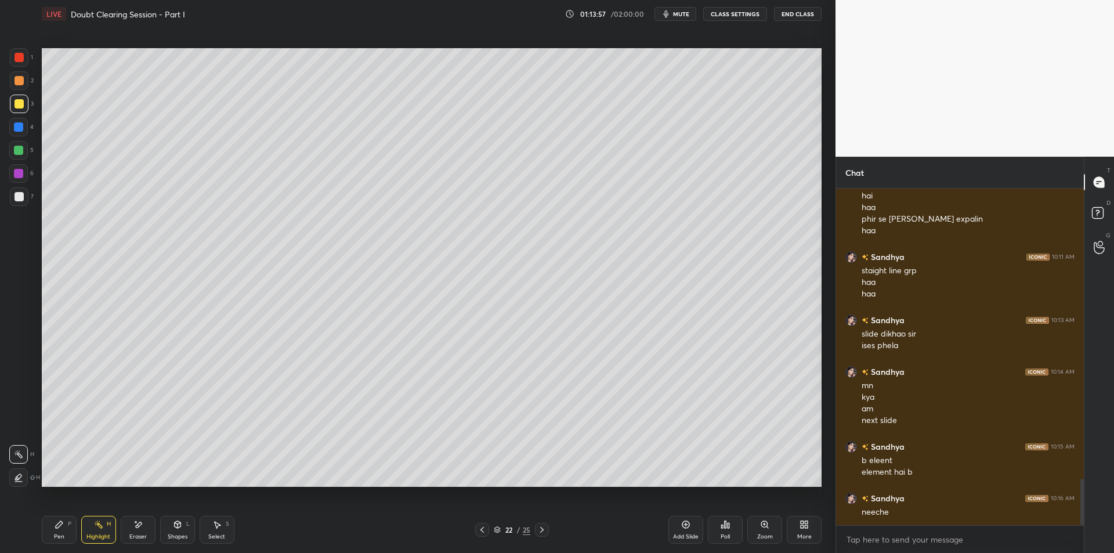
click at [55, 529] on div "Pen P" at bounding box center [59, 530] width 35 height 28
click at [83, 533] on div "Highlight H" at bounding box center [98, 530] width 35 height 28
click at [92, 537] on div "Highlight" at bounding box center [98, 537] width 24 height 6
click at [62, 529] on icon at bounding box center [59, 524] width 9 height 9
click at [92, 534] on div "Highlight" at bounding box center [98, 537] width 24 height 6
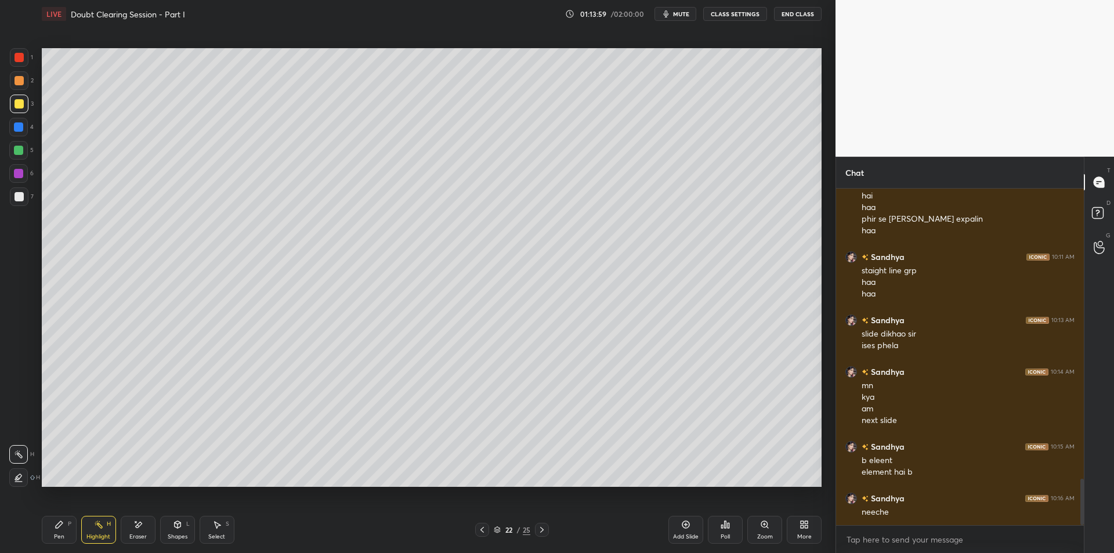
click at [62, 528] on icon at bounding box center [59, 524] width 9 height 9
click at [93, 536] on div "Highlight" at bounding box center [98, 537] width 24 height 6
click at [223, 510] on div "Pen P Highlight H Eraser Shapes L Select S 22 / 25 Add Slide Poll Zoom More" at bounding box center [432, 530] width 780 height 46
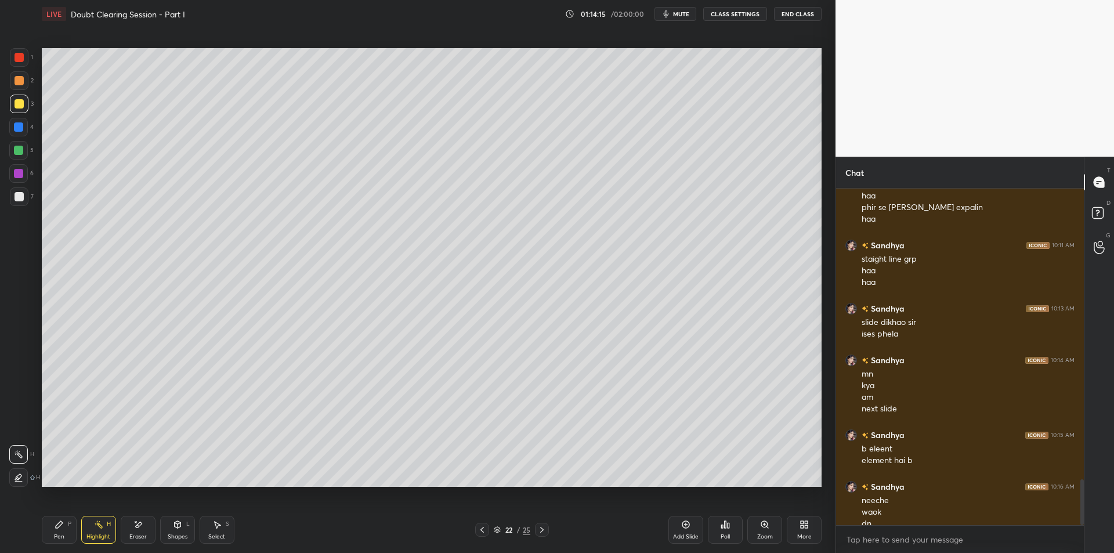
scroll to position [2138, 0]
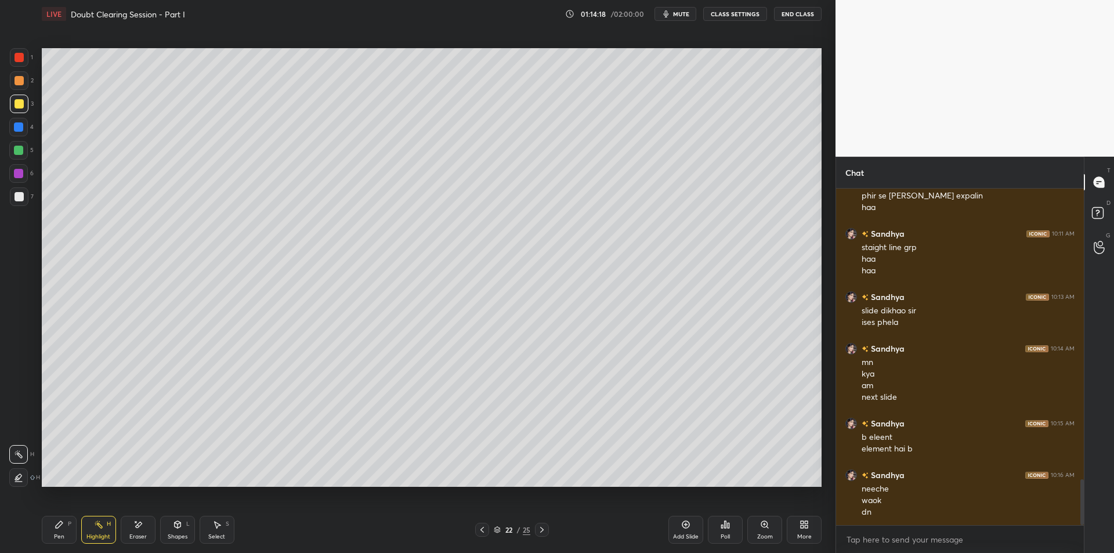
click at [543, 530] on icon at bounding box center [541, 530] width 3 height 6
click at [18, 74] on div at bounding box center [19, 80] width 19 height 19
click at [19, 62] on div at bounding box center [19, 57] width 19 height 19
click at [15, 98] on div at bounding box center [19, 104] width 19 height 19
click at [18, 85] on div at bounding box center [19, 80] width 9 height 9
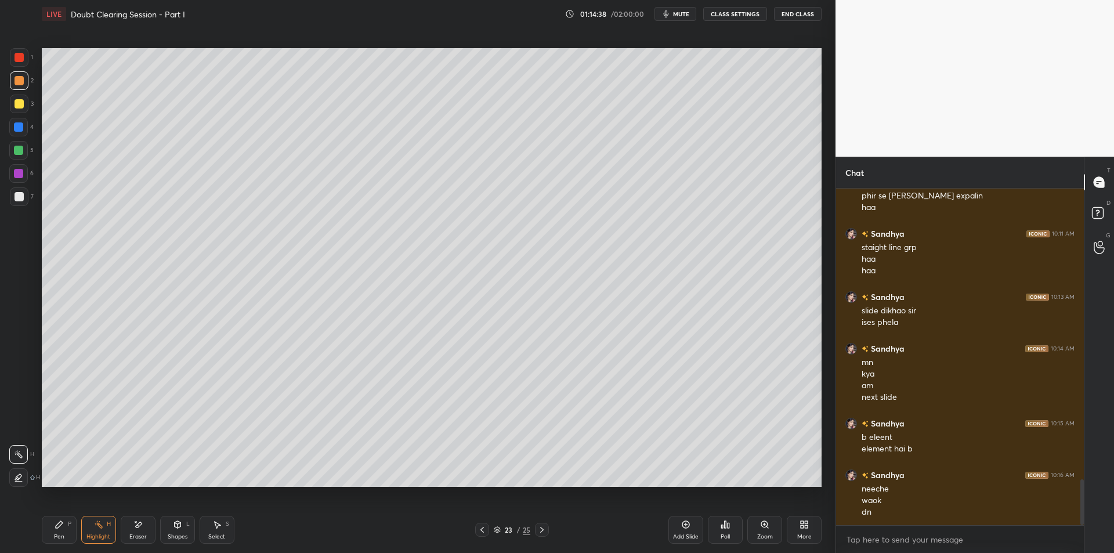
click at [70, 517] on div "Pen P" at bounding box center [59, 530] width 35 height 28
click at [23, 110] on div at bounding box center [19, 104] width 19 height 19
click at [671, 10] on icon "button" at bounding box center [666, 13] width 9 height 9
click at [31, 141] on div "5" at bounding box center [21, 150] width 24 height 19
click at [19, 142] on div at bounding box center [18, 150] width 19 height 19
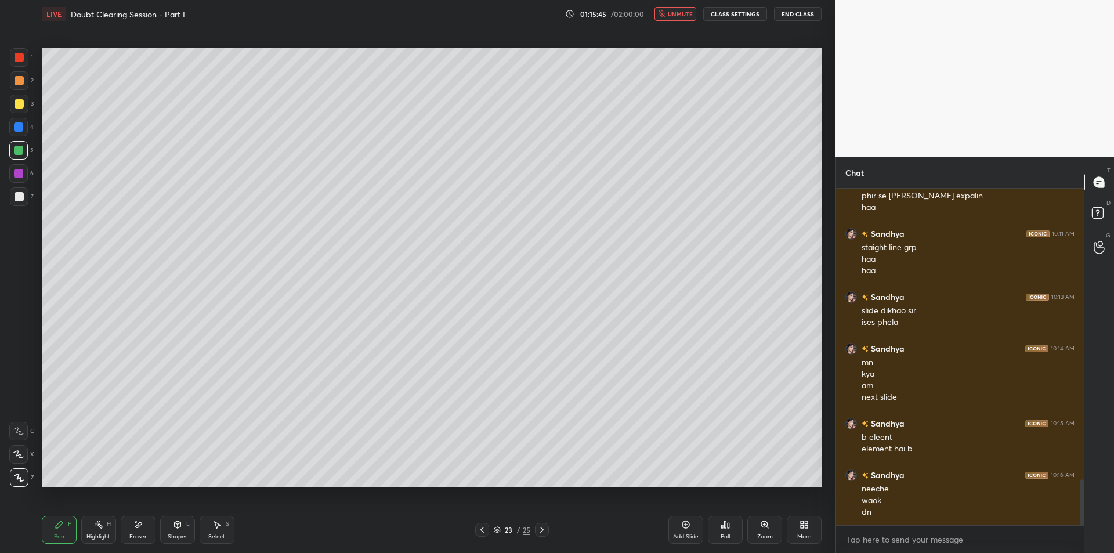
click at [17, 135] on div at bounding box center [18, 127] width 19 height 19
click at [21, 149] on div at bounding box center [18, 150] width 9 height 9
click at [22, 173] on div at bounding box center [18, 173] width 9 height 9
click at [21, 196] on div at bounding box center [19, 196] width 9 height 9
click at [678, 14] on span "unmute" at bounding box center [680, 14] width 25 height 8
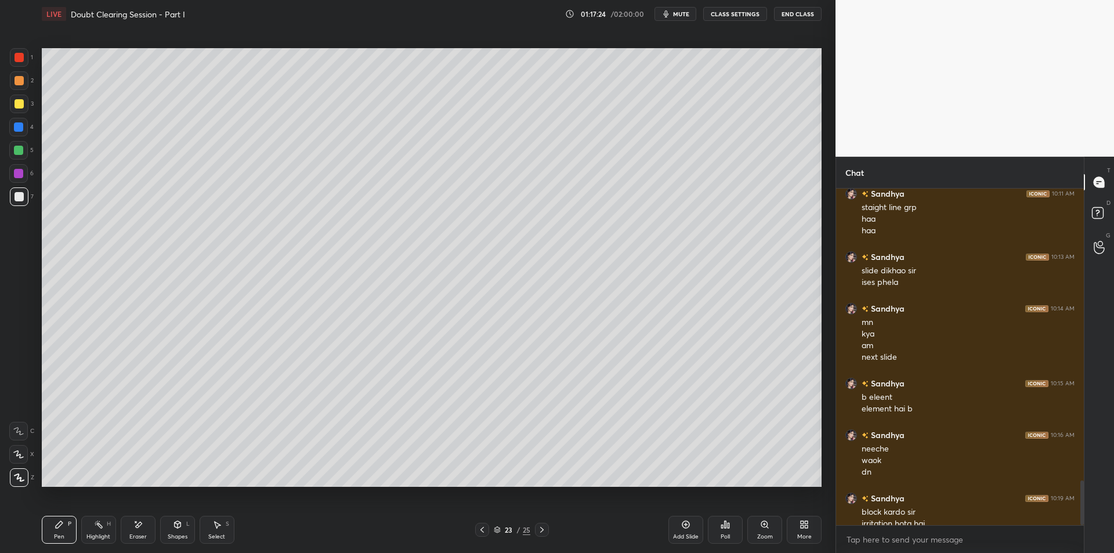
scroll to position [2189, 0]
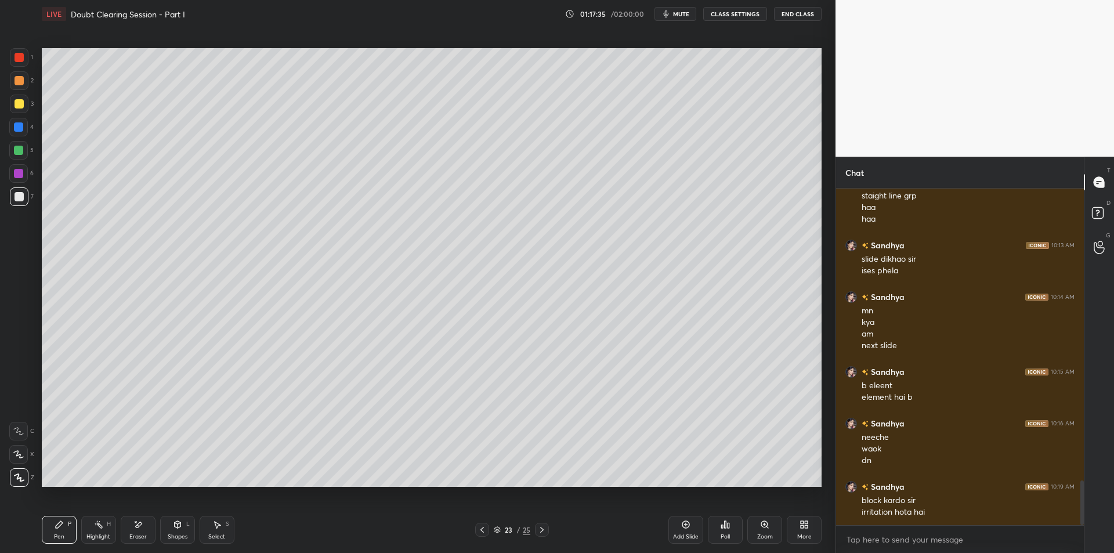
click at [96, 520] on icon at bounding box center [98, 524] width 9 height 9
click at [56, 525] on icon at bounding box center [59, 524] width 9 height 9
click at [87, 536] on div "Highlight" at bounding box center [98, 537] width 24 height 6
click at [57, 530] on div "Pen P" at bounding box center [59, 530] width 35 height 28
click at [78, 535] on div "Pen P Highlight H Eraser Shapes L Select S" at bounding box center [198, 530] width 313 height 28
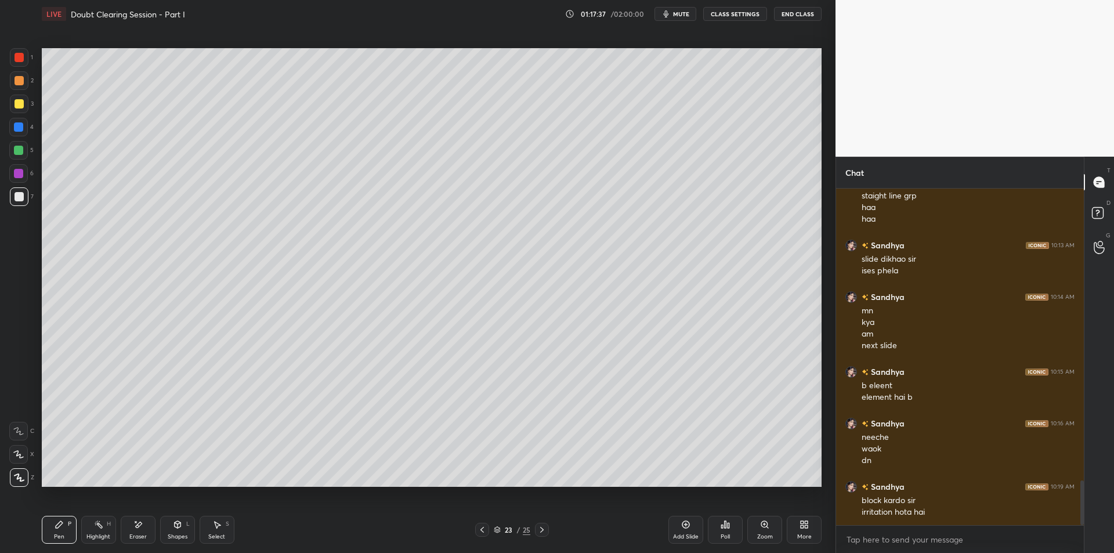
click at [92, 532] on div "Highlight H" at bounding box center [98, 530] width 35 height 28
click at [61, 532] on div "Pen P" at bounding box center [59, 530] width 35 height 28
click at [96, 535] on div "Highlight" at bounding box center [98, 537] width 24 height 6
click at [60, 528] on icon at bounding box center [59, 524] width 9 height 9
click at [95, 532] on div "Highlight H" at bounding box center [98, 530] width 35 height 28
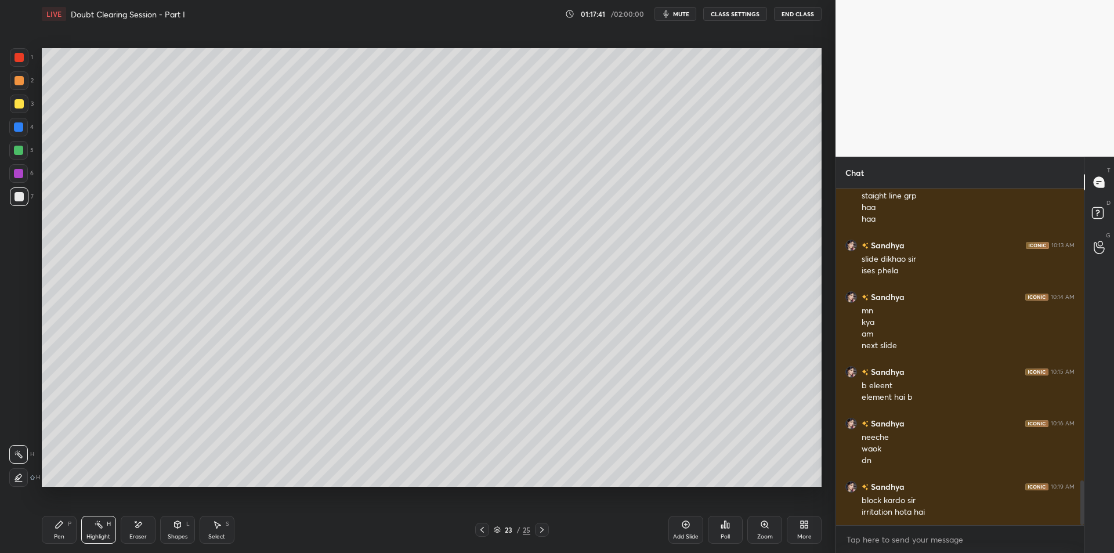
click at [64, 531] on div "Pen P" at bounding box center [59, 530] width 35 height 28
click at [142, 526] on icon at bounding box center [137, 525] width 9 height 10
click at [100, 525] on rect at bounding box center [100, 526] width 6 height 6
click at [70, 526] on div "P" at bounding box center [69, 524] width 3 height 6
click at [85, 535] on div "Highlight H" at bounding box center [98, 530] width 35 height 28
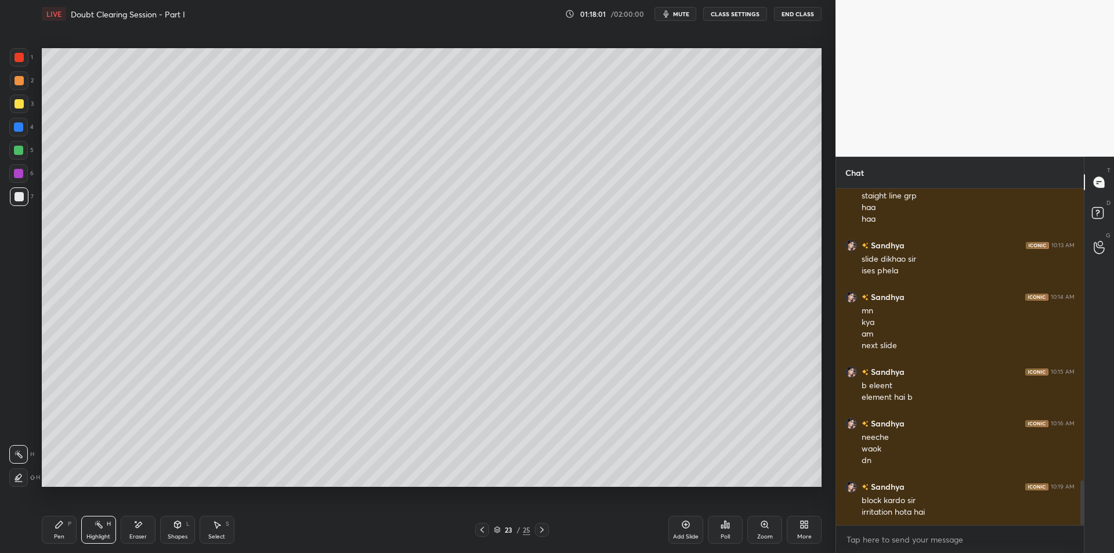
click at [62, 538] on div "Pen" at bounding box center [59, 537] width 10 height 6
click at [98, 534] on div "Highlight" at bounding box center [98, 537] width 24 height 6
click at [68, 528] on div "Pen P" at bounding box center [59, 530] width 35 height 28
click at [89, 534] on div "Highlight" at bounding box center [98, 537] width 24 height 6
click at [65, 530] on div "Pen P" at bounding box center [59, 530] width 35 height 28
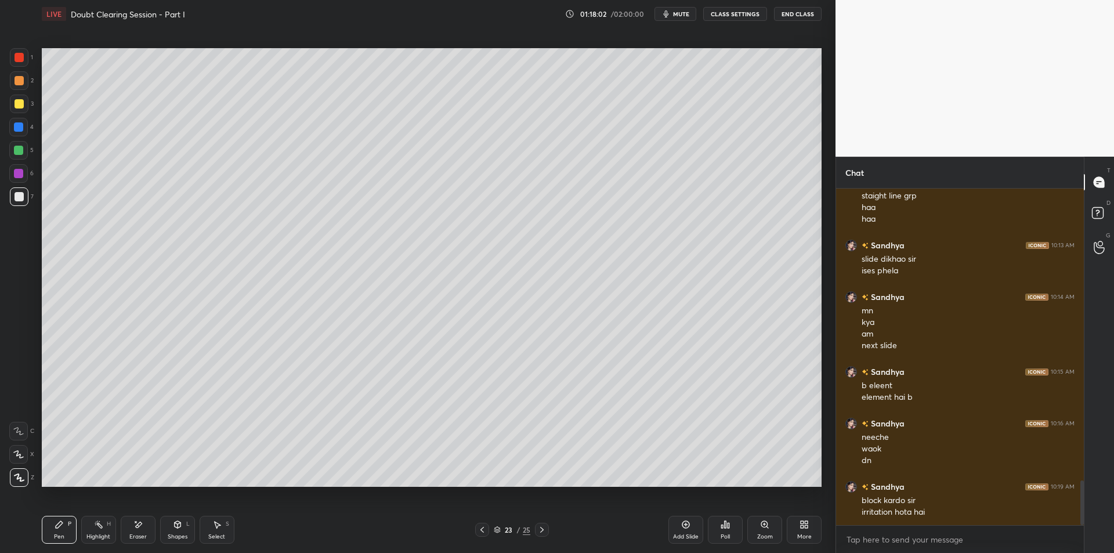
click at [87, 535] on div "Highlight" at bounding box center [98, 537] width 24 height 6
click at [64, 531] on div "Pen P" at bounding box center [59, 530] width 35 height 28
click at [13, 93] on div "2" at bounding box center [22, 82] width 24 height 23
click at [20, 80] on div at bounding box center [19, 80] width 9 height 9
click at [18, 58] on div at bounding box center [19, 57] width 9 height 9
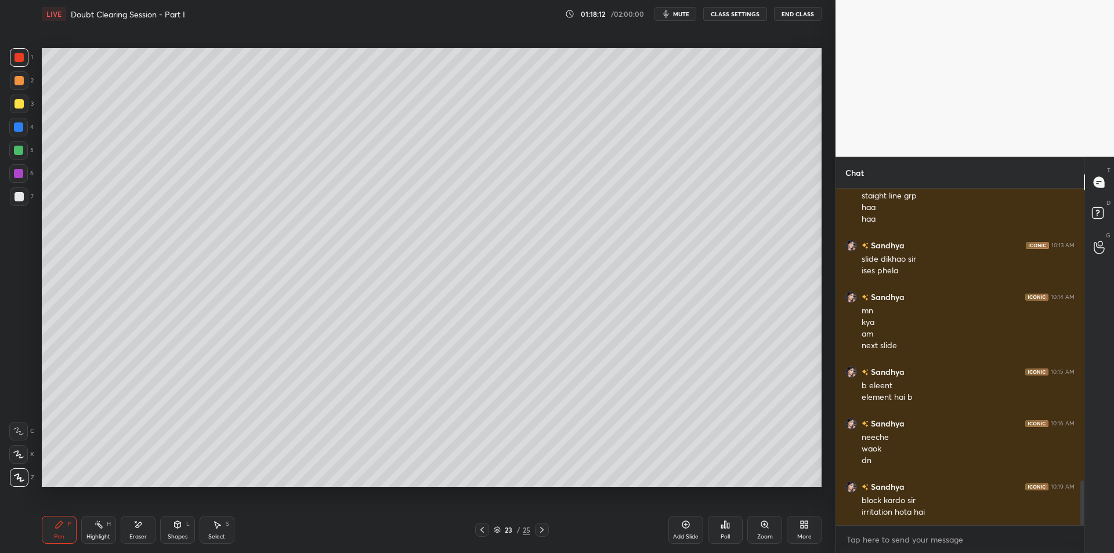
click at [92, 530] on div "Highlight H" at bounding box center [98, 530] width 35 height 28
click at [61, 535] on div "Pen" at bounding box center [59, 537] width 10 height 6
click at [92, 528] on div "Highlight H" at bounding box center [98, 530] width 35 height 28
click at [62, 528] on icon at bounding box center [59, 524] width 9 height 9
click at [95, 528] on icon at bounding box center [98, 524] width 9 height 9
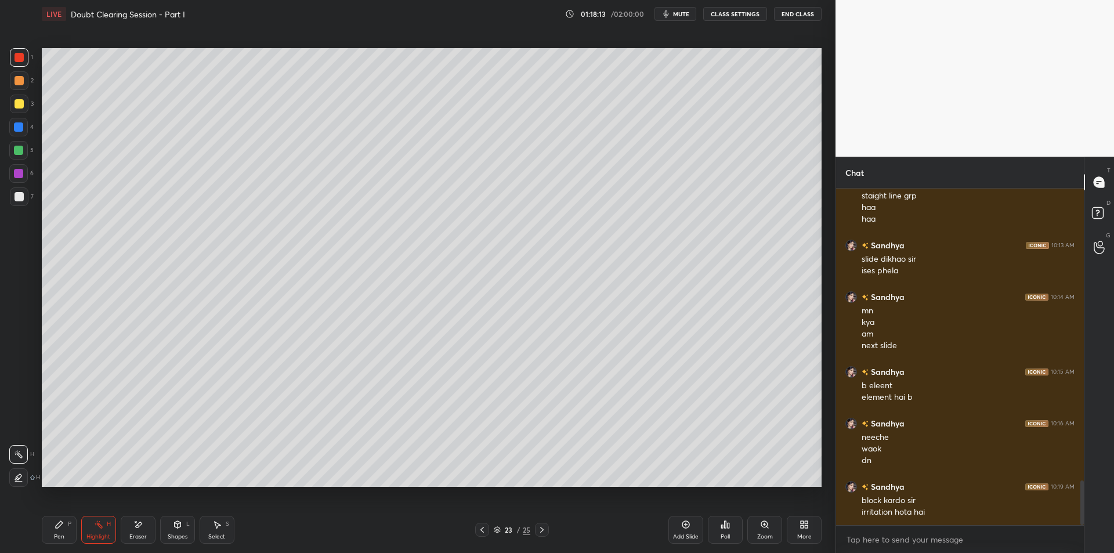
click at [55, 526] on icon at bounding box center [59, 524] width 9 height 9
click at [93, 530] on div "Highlight H" at bounding box center [98, 530] width 35 height 28
click at [59, 525] on icon at bounding box center [59, 524] width 7 height 7
click at [97, 525] on icon at bounding box center [98, 524] width 9 height 9
click at [52, 530] on div "Pen P" at bounding box center [59, 530] width 35 height 28
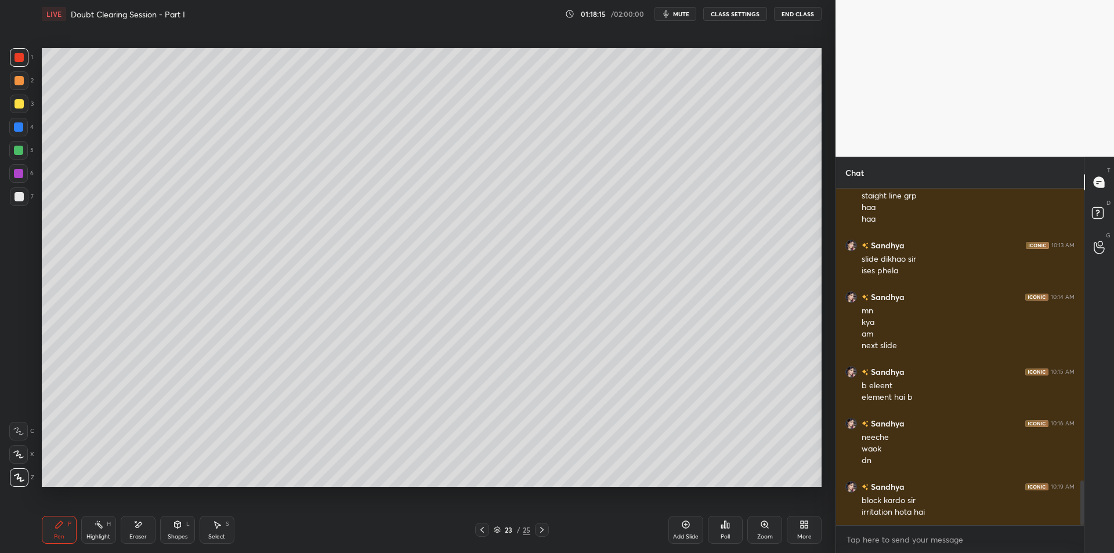
click at [104, 530] on div "Highlight H" at bounding box center [98, 530] width 35 height 28
click at [55, 528] on icon at bounding box center [59, 524] width 9 height 9
click at [98, 534] on div "Highlight" at bounding box center [98, 537] width 24 height 6
click at [65, 529] on div "Pen P" at bounding box center [59, 530] width 35 height 28
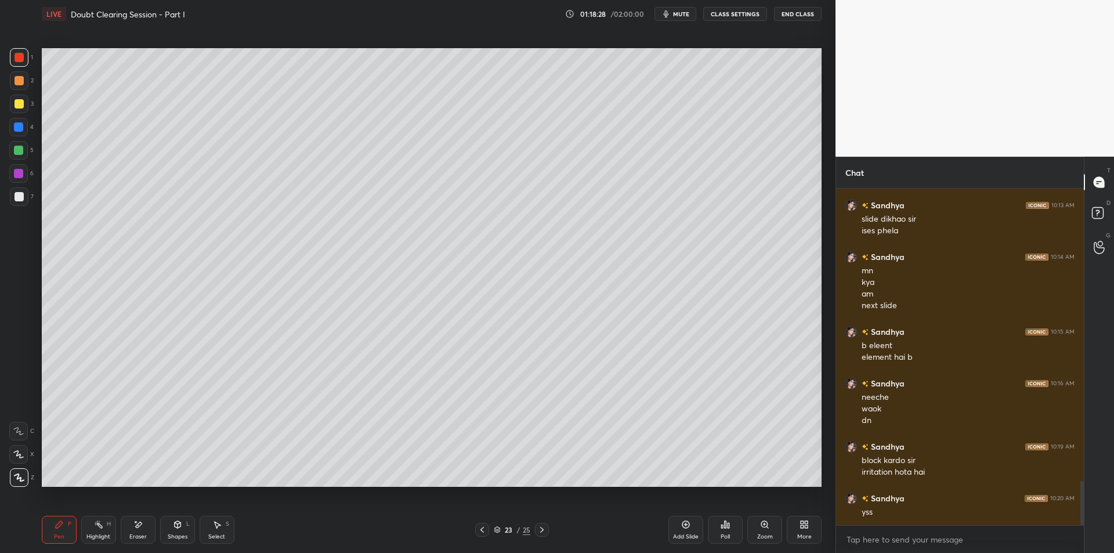
click at [95, 523] on icon at bounding box center [98, 524] width 9 height 9
click at [59, 524] on icon at bounding box center [59, 524] width 7 height 7
click at [685, 529] on div "Add Slide" at bounding box center [686, 530] width 35 height 28
click at [19, 106] on div at bounding box center [19, 103] width 9 height 9
click at [14, 131] on div at bounding box center [18, 127] width 19 height 19
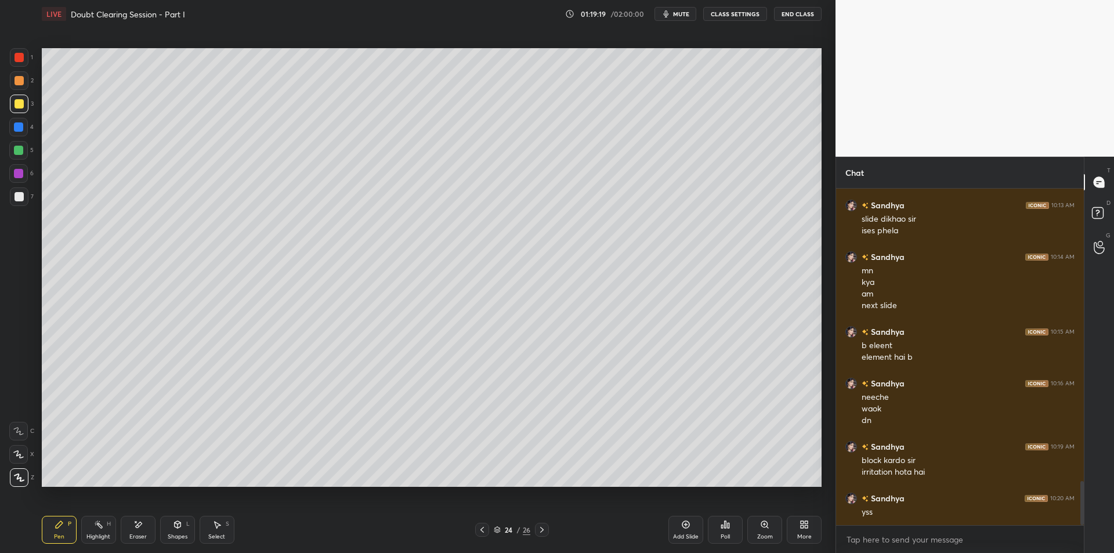
click at [20, 154] on div at bounding box center [18, 150] width 9 height 9
click at [13, 172] on div at bounding box center [18, 173] width 19 height 19
click at [19, 197] on div at bounding box center [19, 196] width 9 height 9
click at [675, 526] on div "Add Slide" at bounding box center [686, 530] width 35 height 28
click at [21, 109] on div at bounding box center [19, 104] width 19 height 19
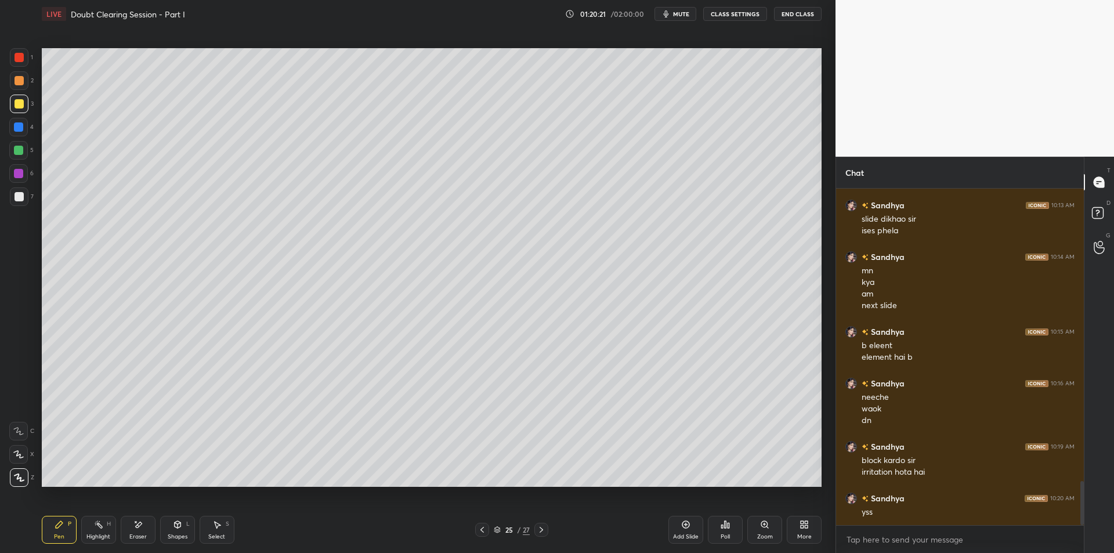
click at [23, 86] on div at bounding box center [19, 80] width 19 height 19
click at [16, 106] on div at bounding box center [19, 103] width 9 height 9
click at [13, 134] on div at bounding box center [18, 127] width 19 height 19
click at [17, 152] on div at bounding box center [18, 150] width 9 height 9
click at [175, 526] on icon at bounding box center [178, 524] width 6 height 7
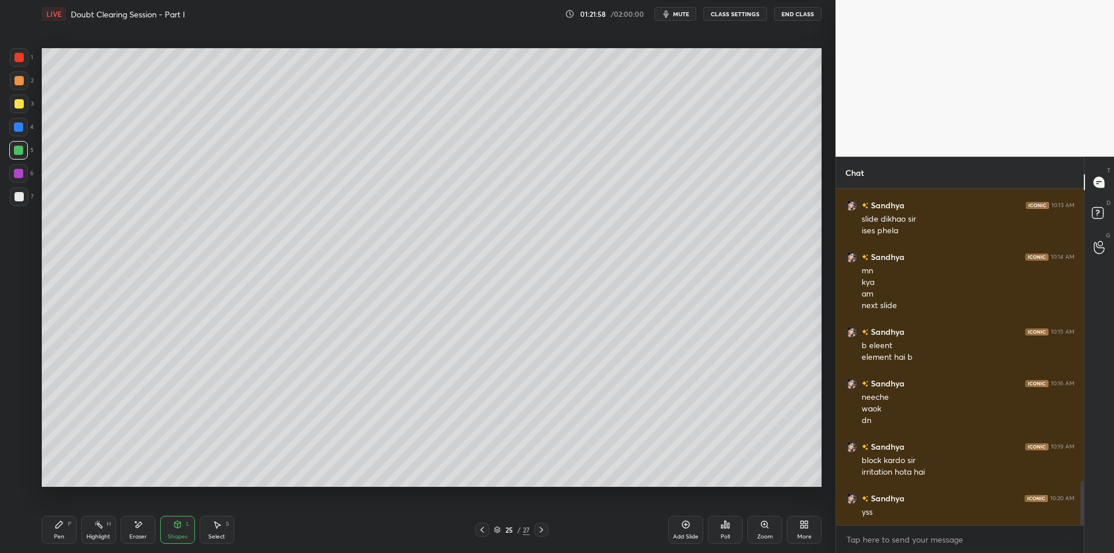
click at [71, 523] on div "P" at bounding box center [69, 524] width 3 height 6
click at [100, 528] on rect at bounding box center [100, 526] width 6 height 6
click at [183, 525] on div "Shapes L" at bounding box center [177, 530] width 35 height 28
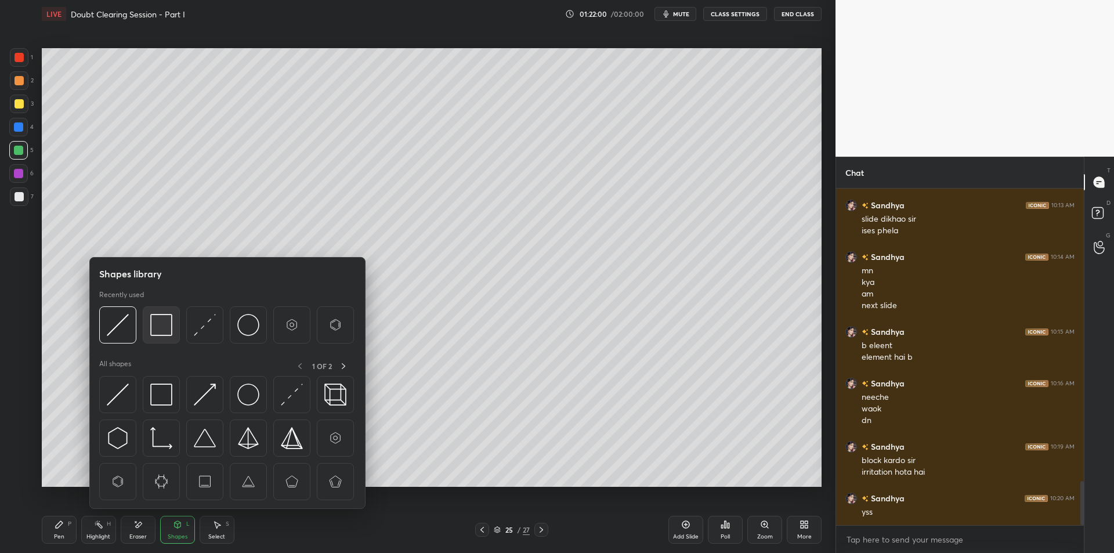
click at [158, 330] on img at bounding box center [161, 325] width 22 height 22
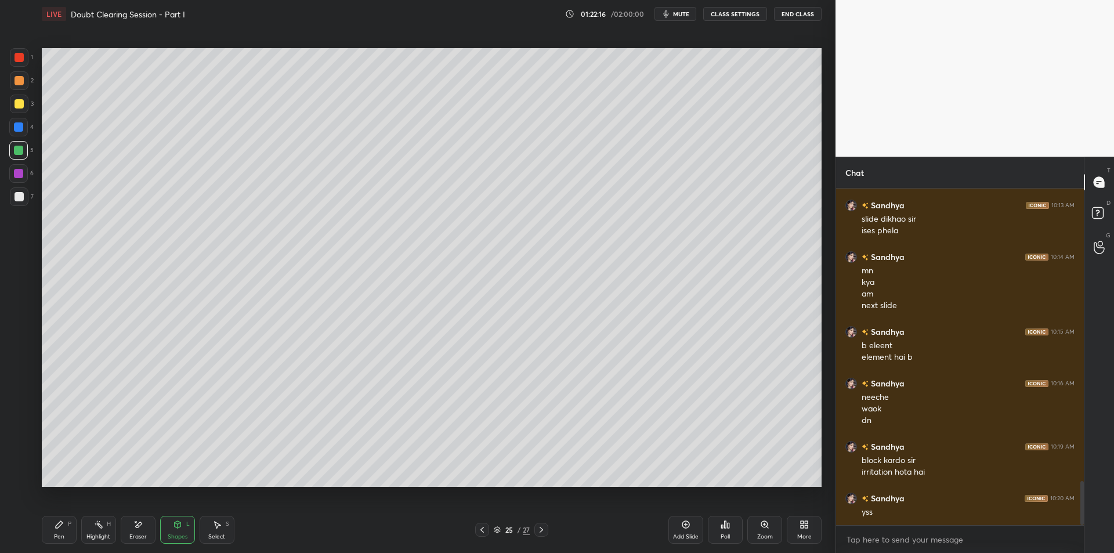
scroll to position [2269, 0]
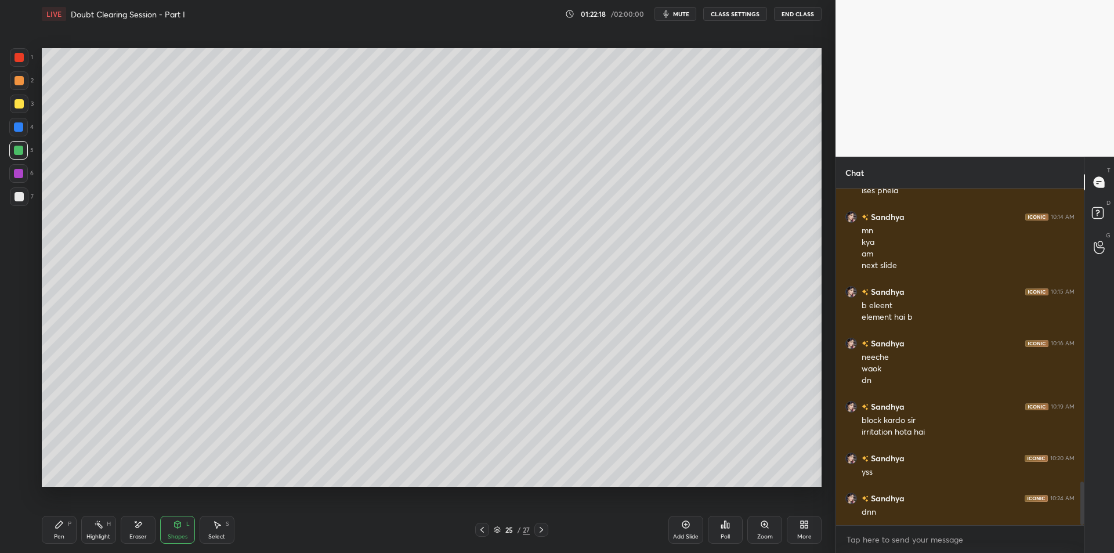
click at [686, 530] on div "Add Slide" at bounding box center [686, 530] width 35 height 28
click at [203, 523] on div "Select S" at bounding box center [217, 530] width 35 height 28
click at [252, 360] on div "0 ° Undo Copy Duplicate Duplicate to new slide Delete" at bounding box center [432, 267] width 780 height 439
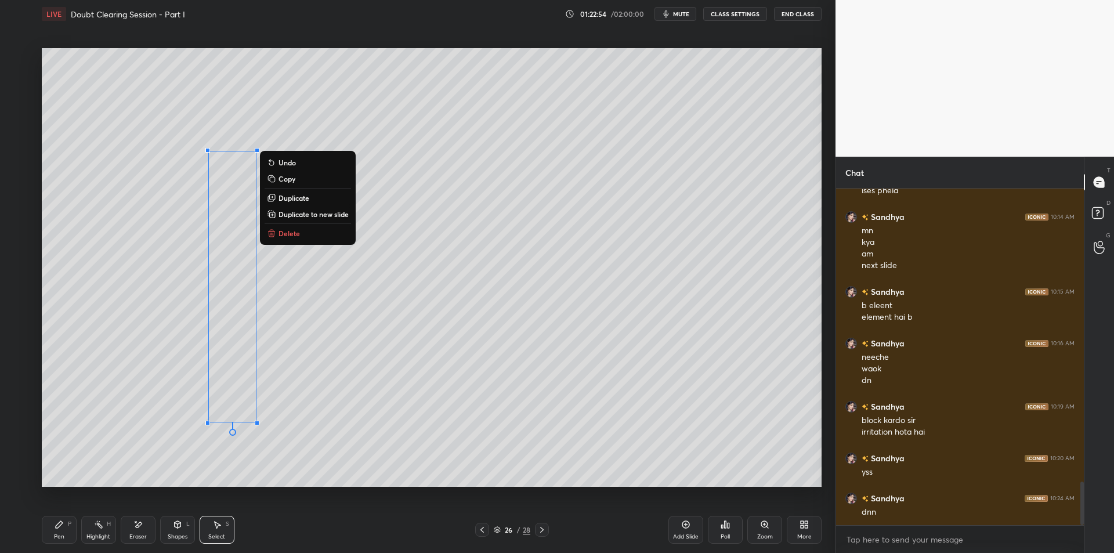
click at [304, 199] on p "Duplicate" at bounding box center [294, 197] width 31 height 9
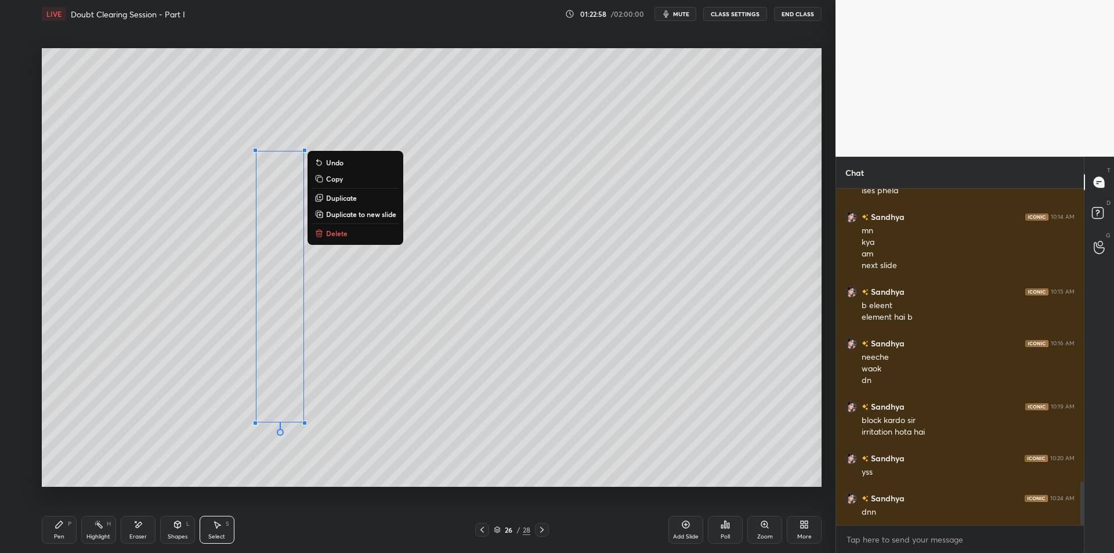
click at [338, 200] on p "Duplicate" at bounding box center [341, 197] width 31 height 9
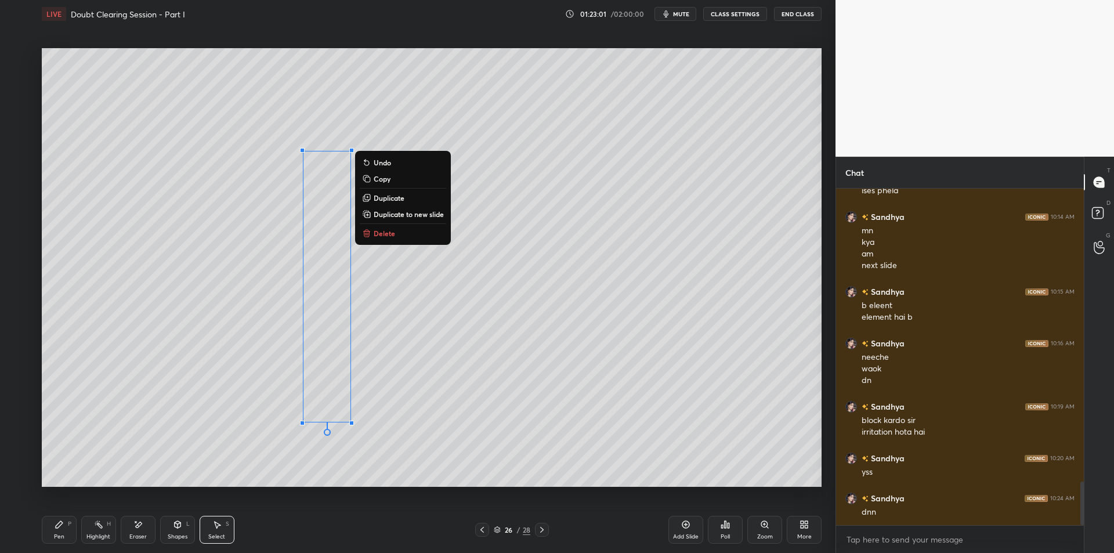
click at [367, 203] on button "Duplicate" at bounding box center [403, 198] width 86 height 14
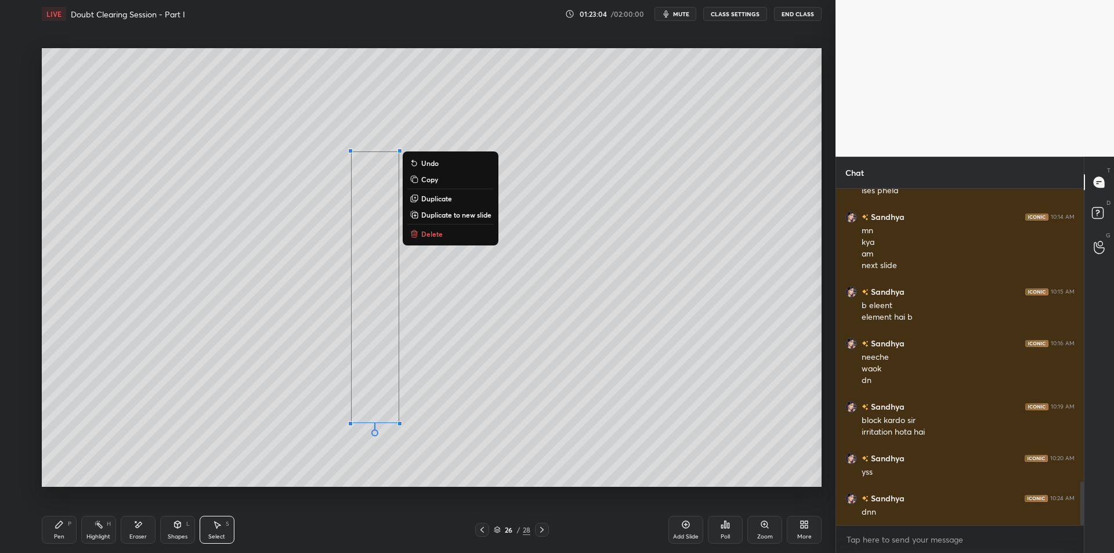
click at [420, 198] on button "Duplicate" at bounding box center [450, 199] width 86 height 14
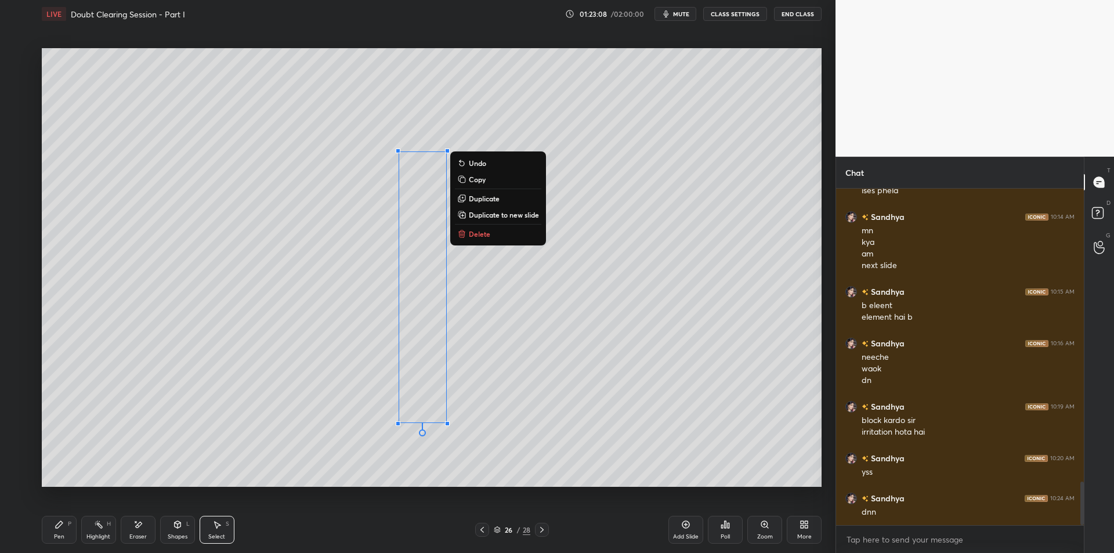
click at [431, 463] on div "0 ° Undo Copy Duplicate Duplicate to new slide Delete" at bounding box center [432, 267] width 780 height 439
click at [496, 196] on p "Duplicate" at bounding box center [484, 197] width 31 height 9
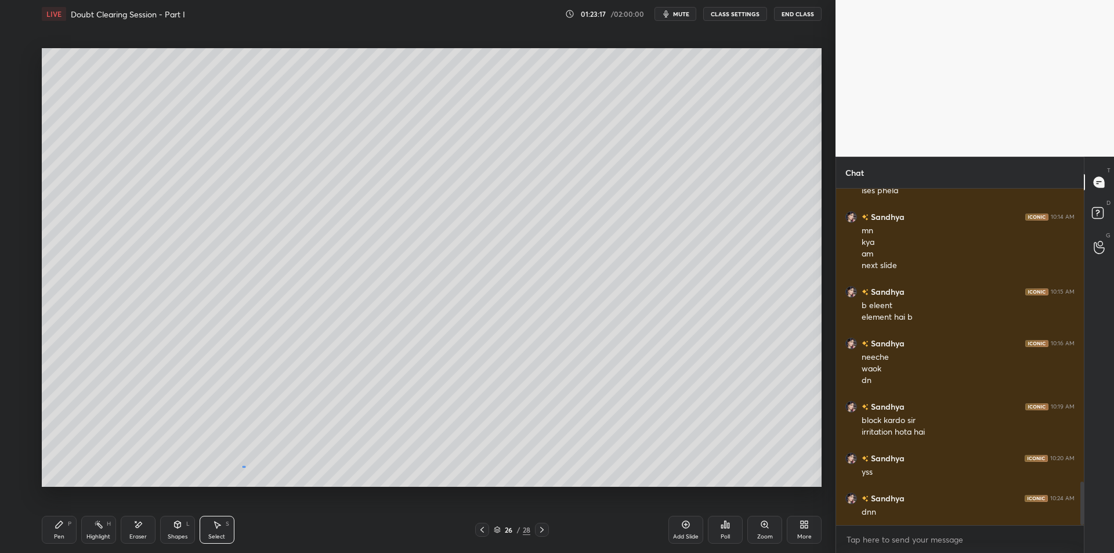
click at [245, 467] on div "0 ° Undo Copy Duplicate Duplicate to new slide Delete" at bounding box center [432, 267] width 780 height 439
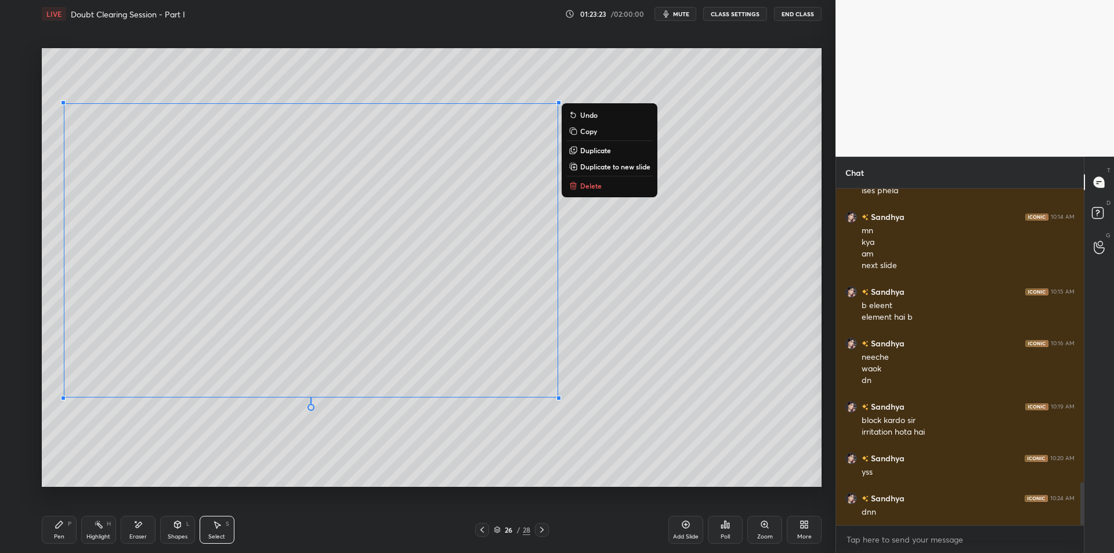
scroll to position [2309, 0]
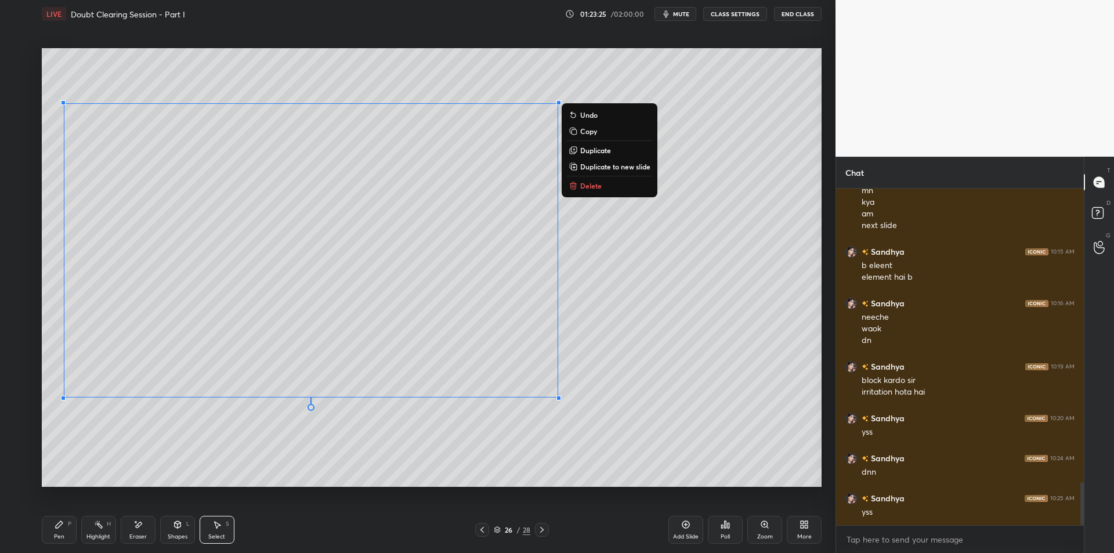
click at [103, 526] on div "Highlight H" at bounding box center [98, 530] width 35 height 28
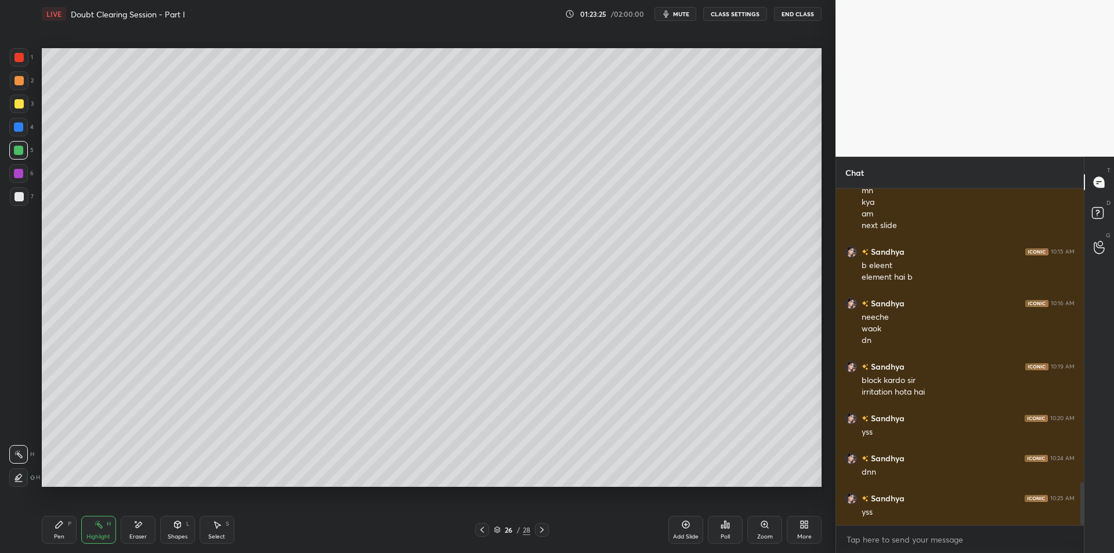
click at [54, 529] on div "Pen P" at bounding box center [59, 530] width 35 height 28
click at [228, 522] on div "S" at bounding box center [227, 524] width 3 height 6
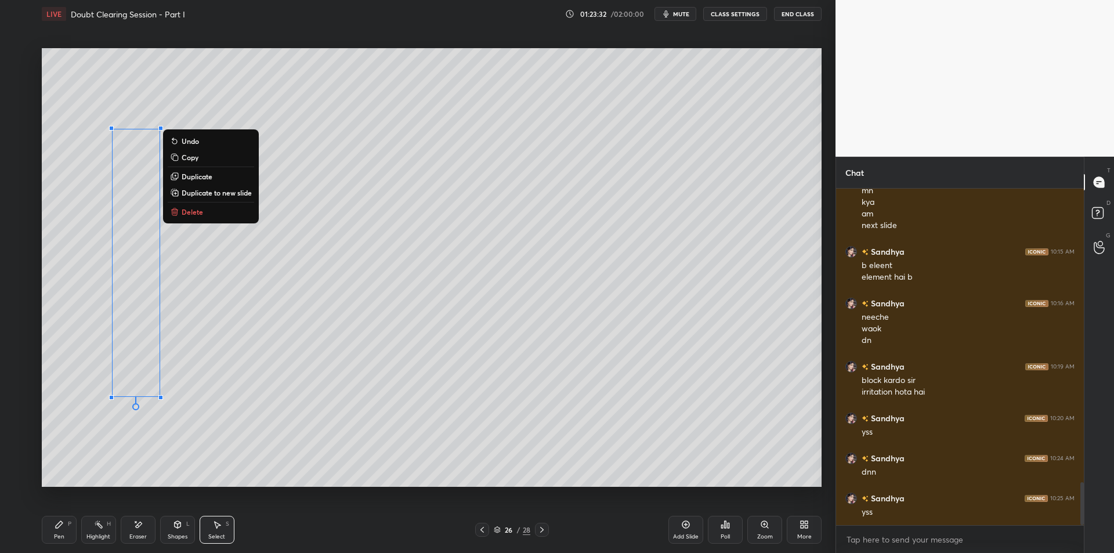
click at [199, 175] on p "Duplicate" at bounding box center [197, 176] width 31 height 9
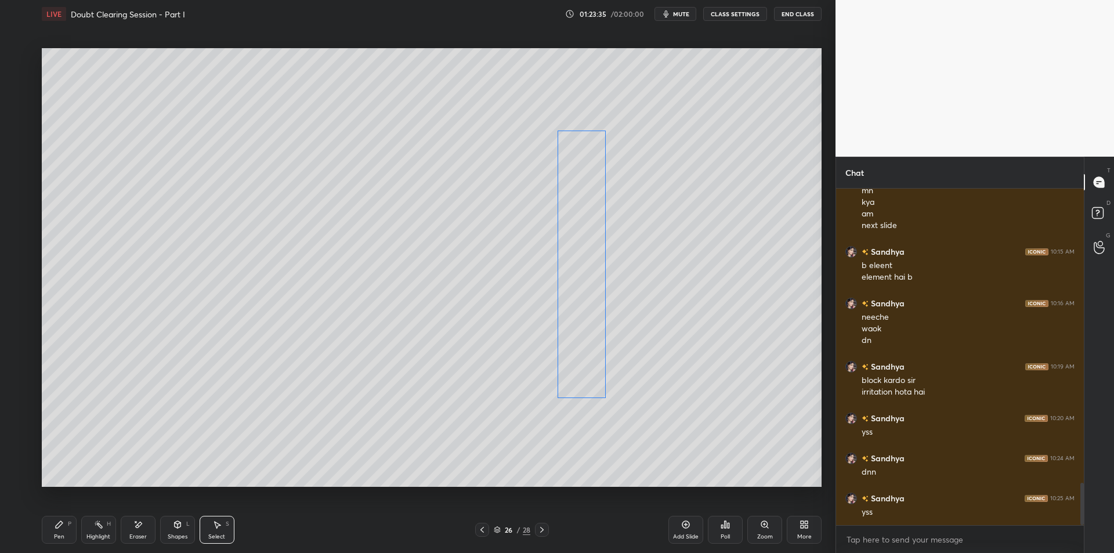
scroll to position [2349, 0]
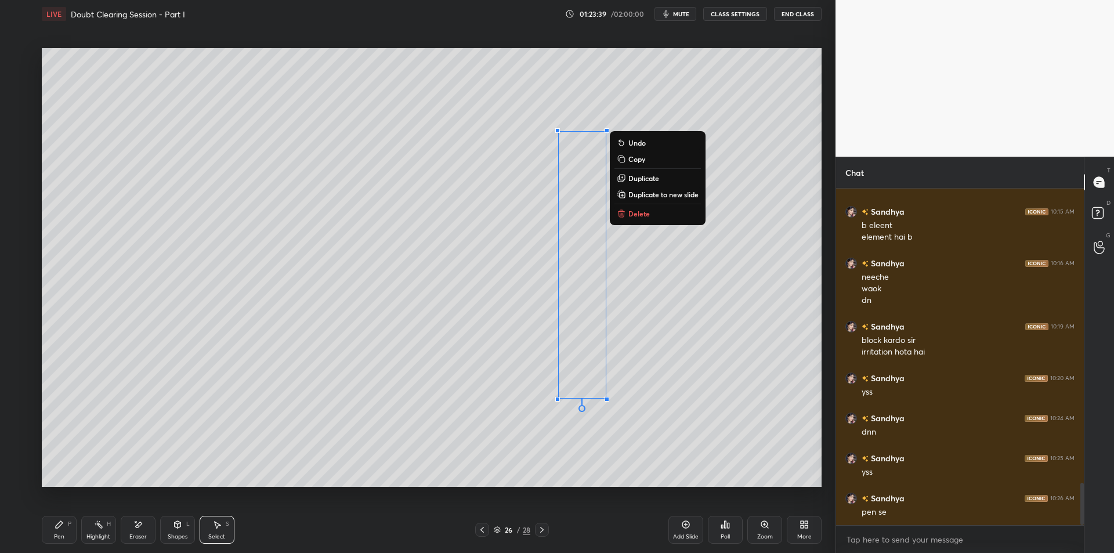
click at [638, 179] on p "Duplicate" at bounding box center [644, 178] width 31 height 9
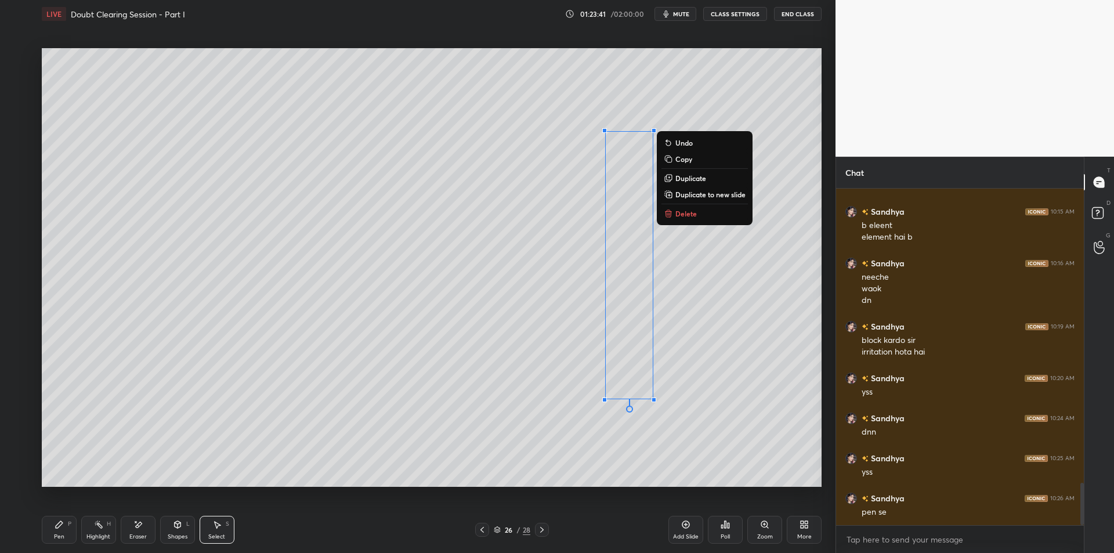
click at [678, 176] on p "Duplicate" at bounding box center [691, 178] width 31 height 9
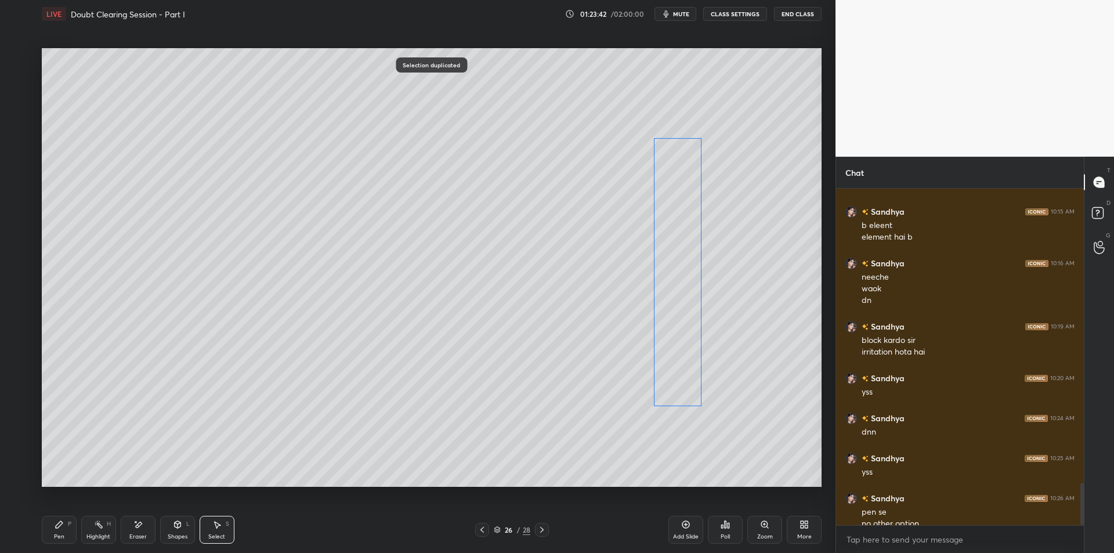
scroll to position [2361, 0]
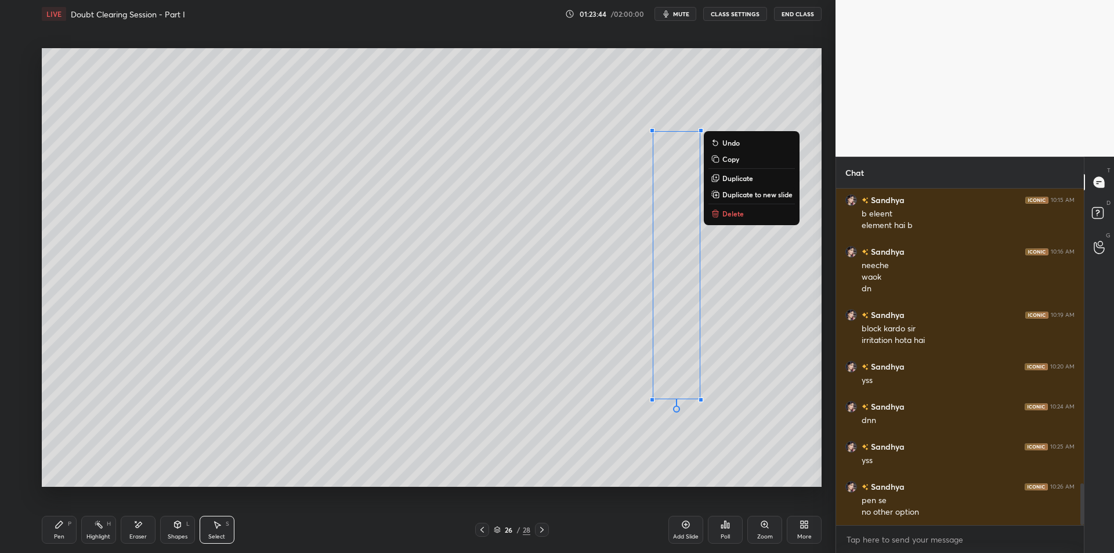
click at [719, 179] on icon at bounding box center [716, 177] width 5 height 5
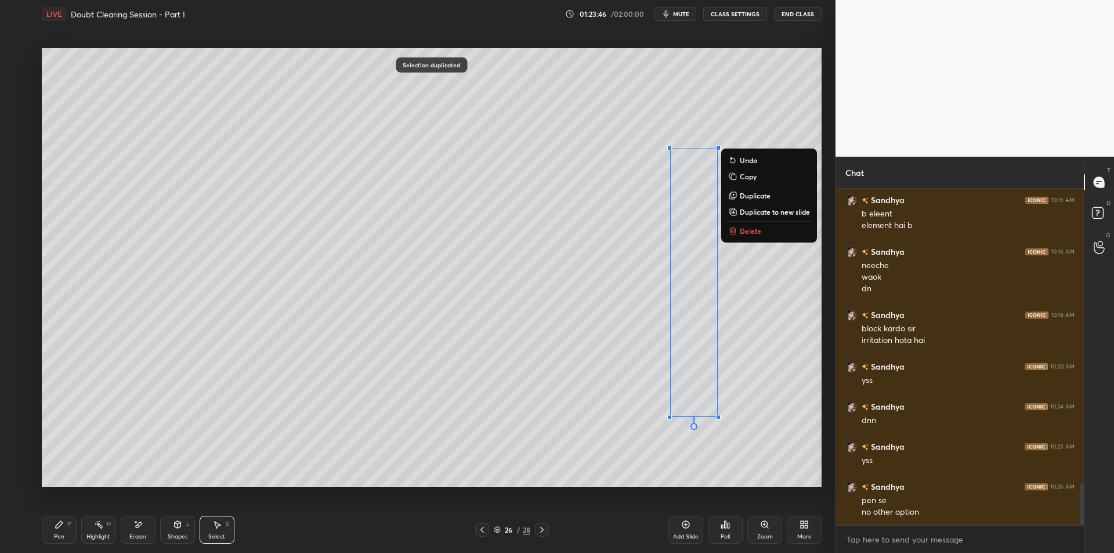
click at [749, 381] on div "0 ° Undo Copy Duplicate Duplicate to new slide Delete" at bounding box center [432, 267] width 780 height 439
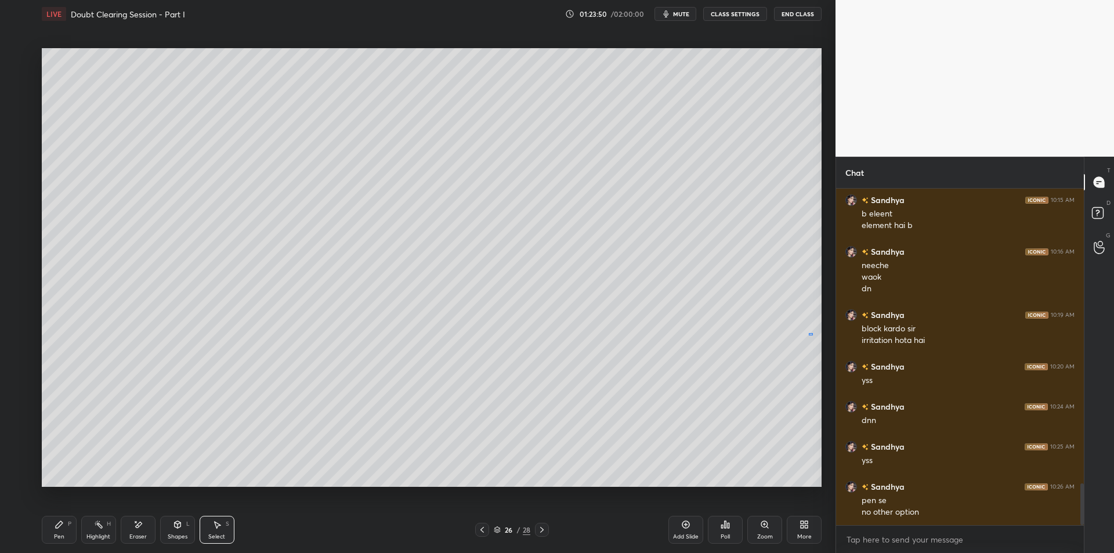
click at [809, 334] on div "0 ° Undo Copy Duplicate Duplicate to new slide Delete" at bounding box center [432, 267] width 780 height 439
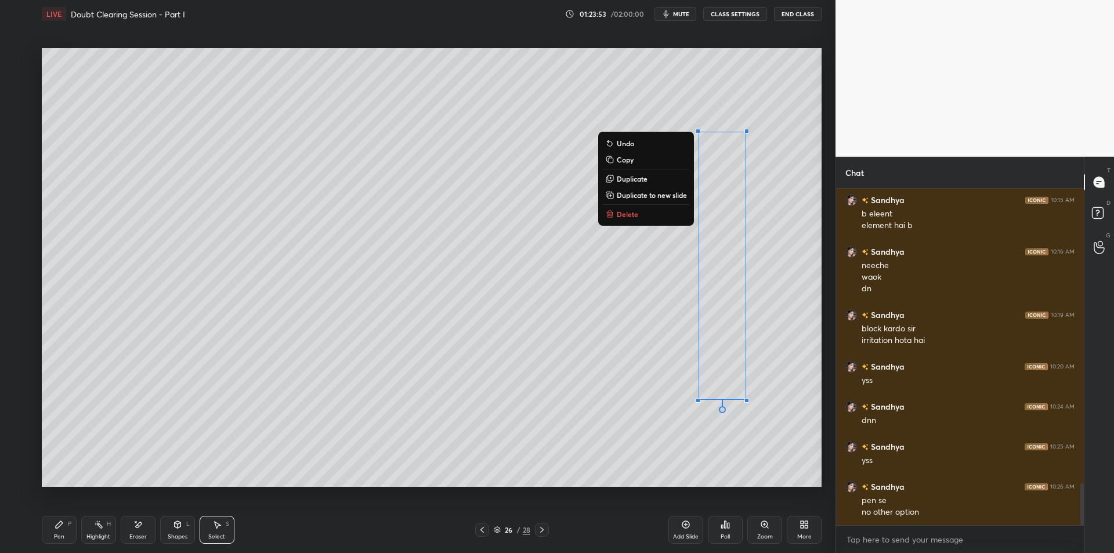
click at [660, 176] on button "Duplicate" at bounding box center [646, 179] width 86 height 14
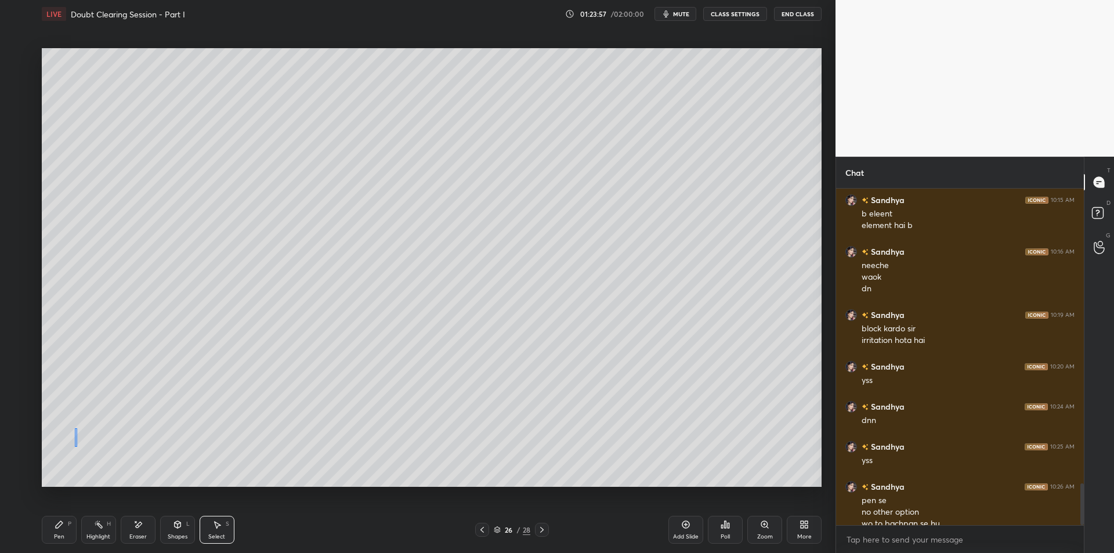
scroll to position [2373, 0]
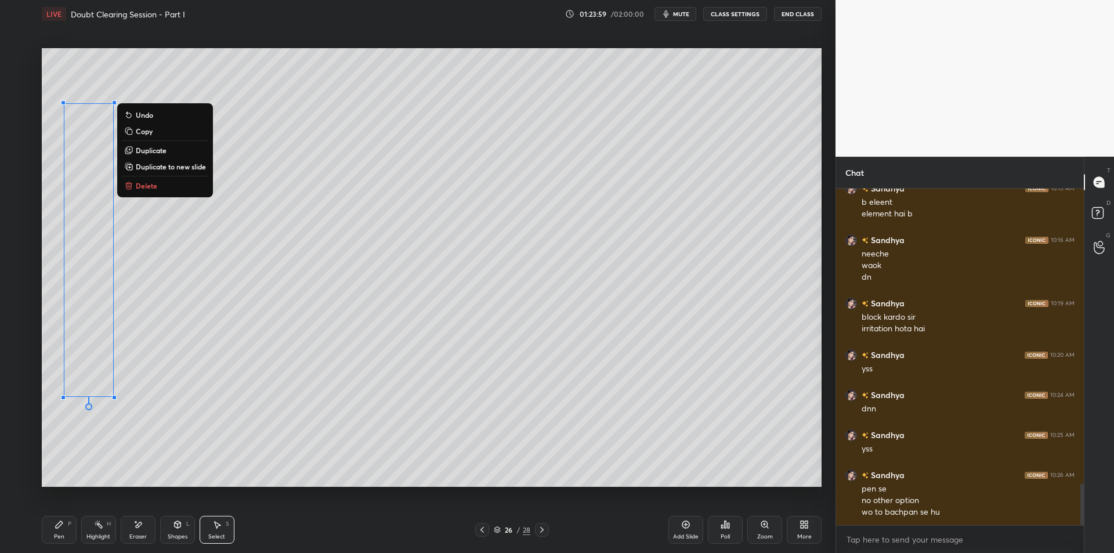
click at [183, 152] on button "Duplicate" at bounding box center [165, 150] width 86 height 14
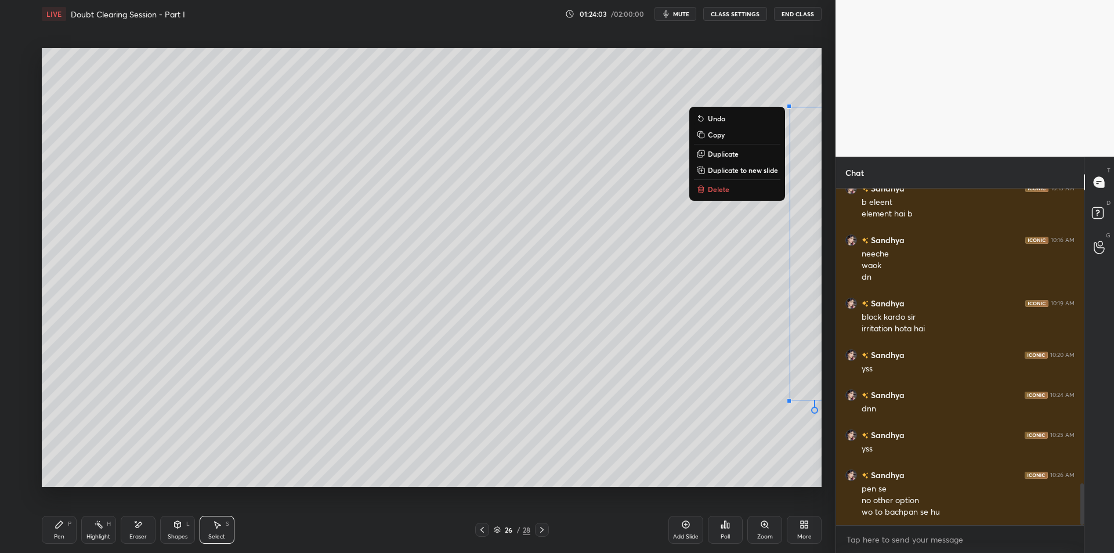
click at [346, 442] on div "0 ° Undo Copy Duplicate Duplicate to new slide Delete" at bounding box center [432, 267] width 780 height 439
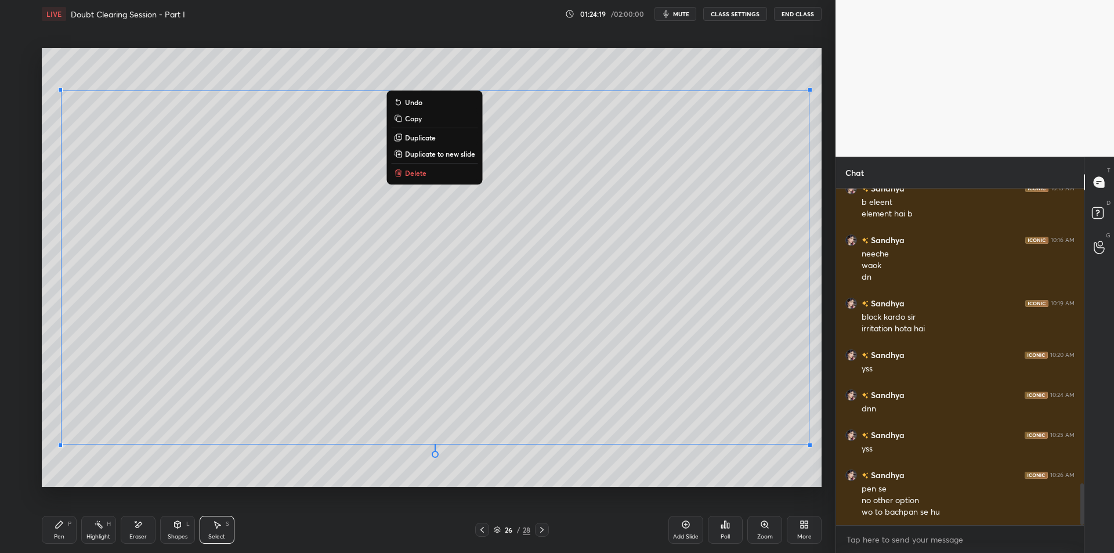
click at [99, 518] on div "Highlight H" at bounding box center [98, 530] width 35 height 28
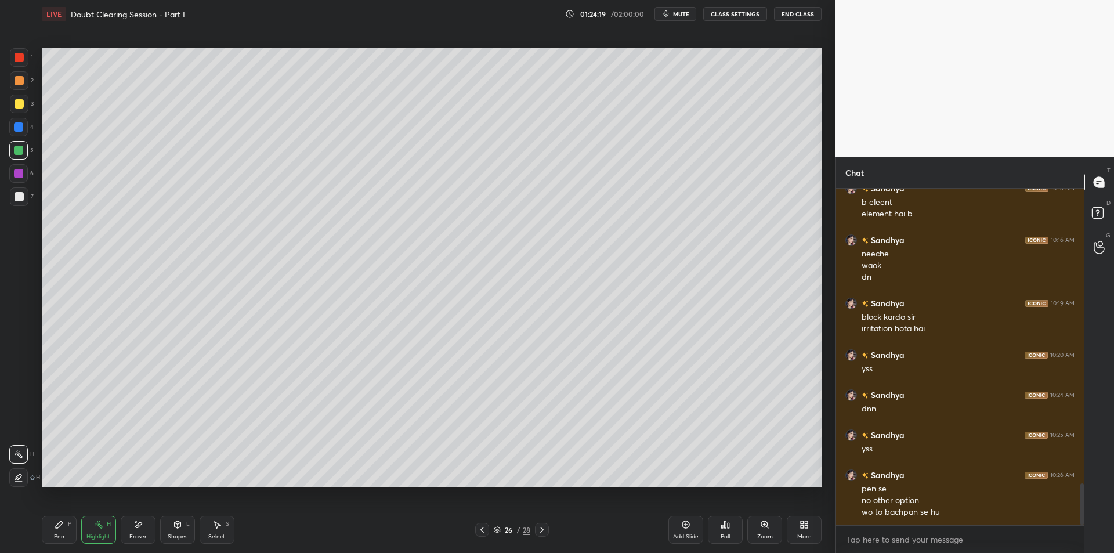
click at [59, 518] on div "Pen P" at bounding box center [59, 530] width 35 height 28
click at [91, 517] on div "Highlight H" at bounding box center [98, 530] width 35 height 28
click at [60, 526] on icon at bounding box center [59, 524] width 7 height 7
click at [80, 529] on div "Pen P Highlight H Eraser Shapes L Select S" at bounding box center [198, 530] width 313 height 28
click at [59, 528] on icon at bounding box center [59, 524] width 9 height 9
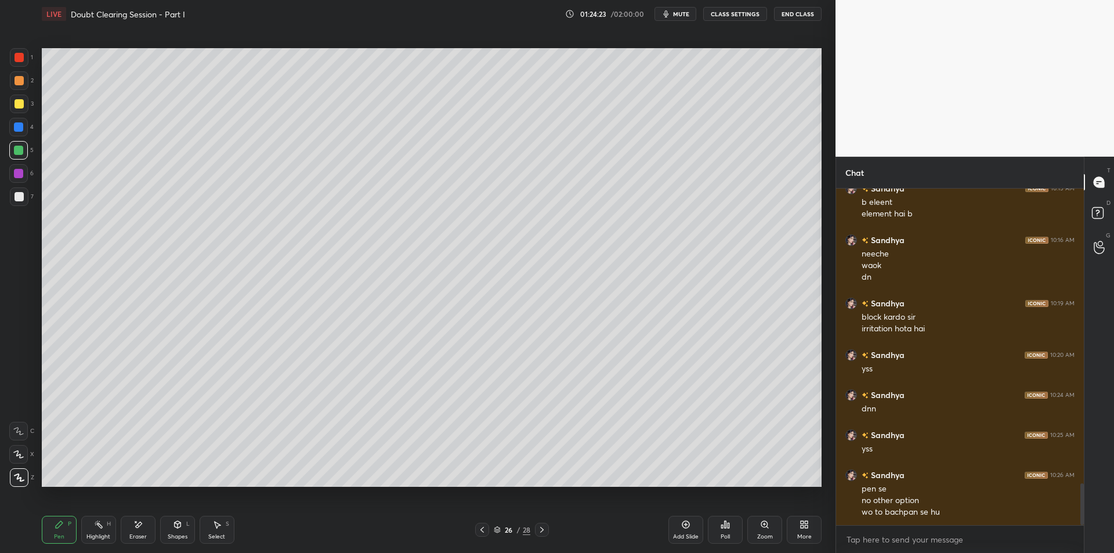
click at [102, 528] on icon at bounding box center [98, 524] width 9 height 9
click at [68, 528] on div "Pen P" at bounding box center [59, 530] width 35 height 28
click at [26, 109] on div at bounding box center [19, 104] width 19 height 19
click at [181, 528] on icon at bounding box center [177, 524] width 9 height 9
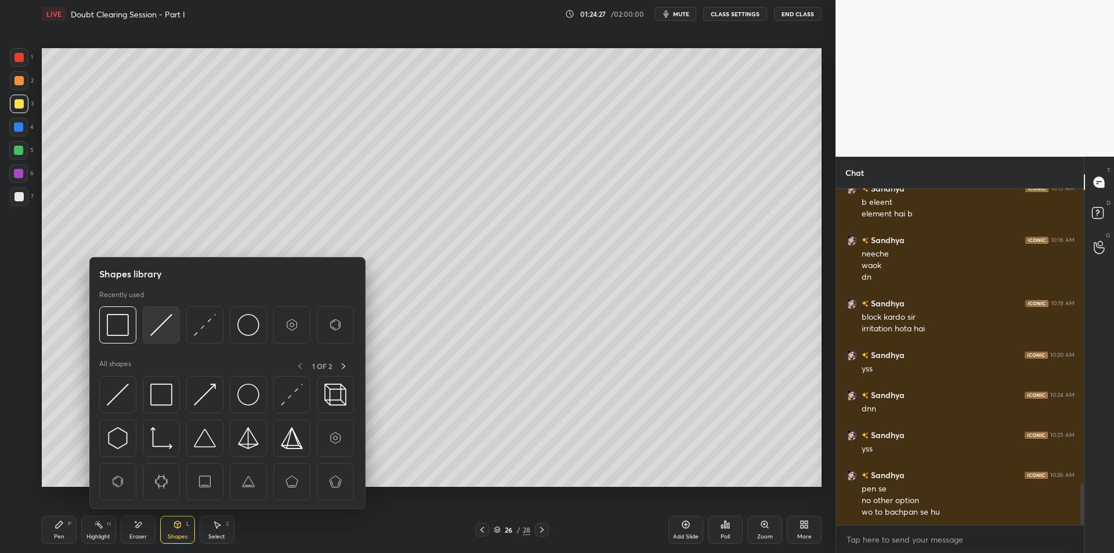
click at [171, 329] on img at bounding box center [161, 325] width 22 height 22
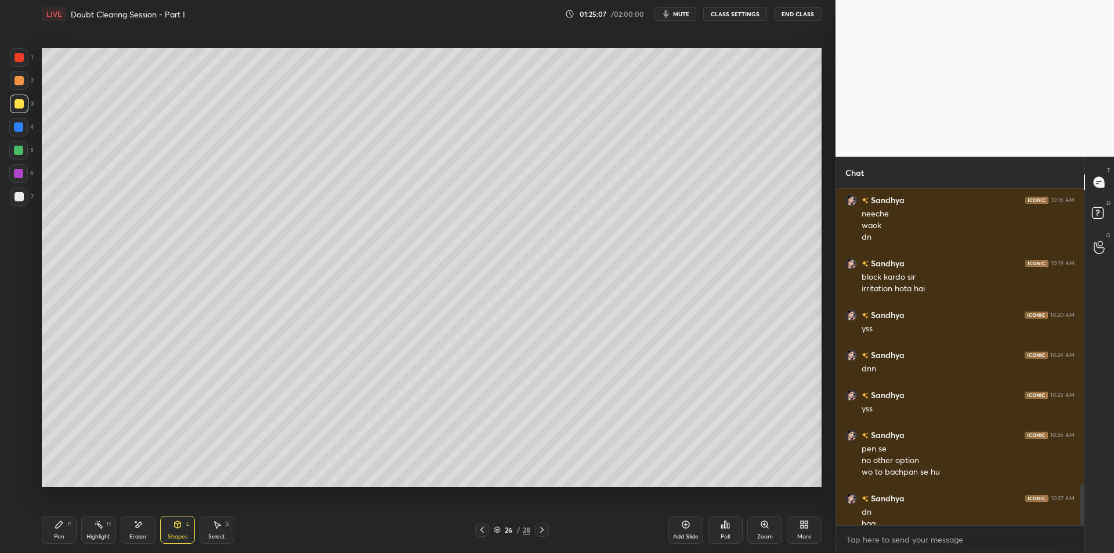
scroll to position [2424, 0]
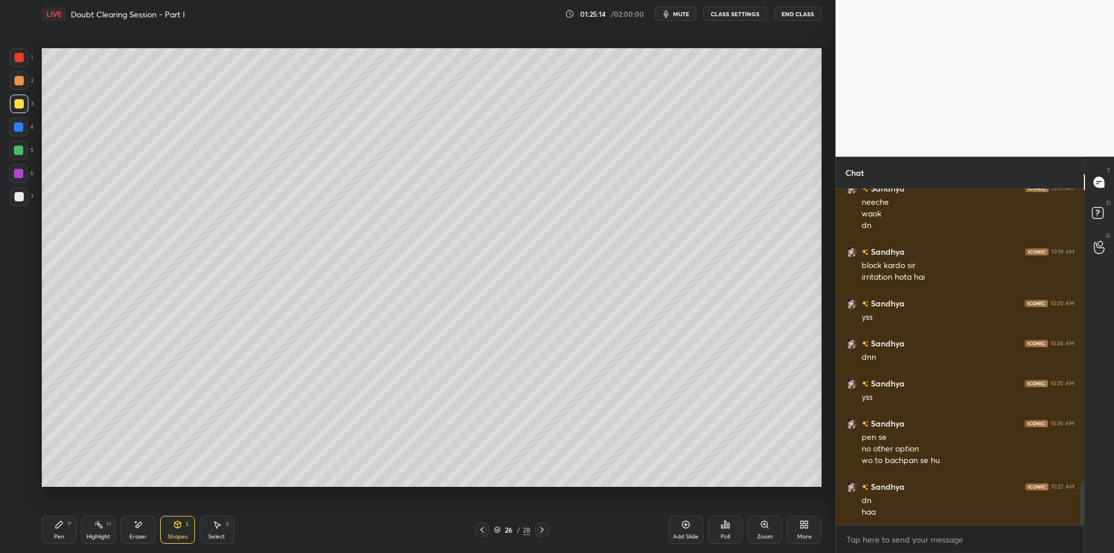
click at [64, 524] on div "Pen P" at bounding box center [59, 530] width 35 height 28
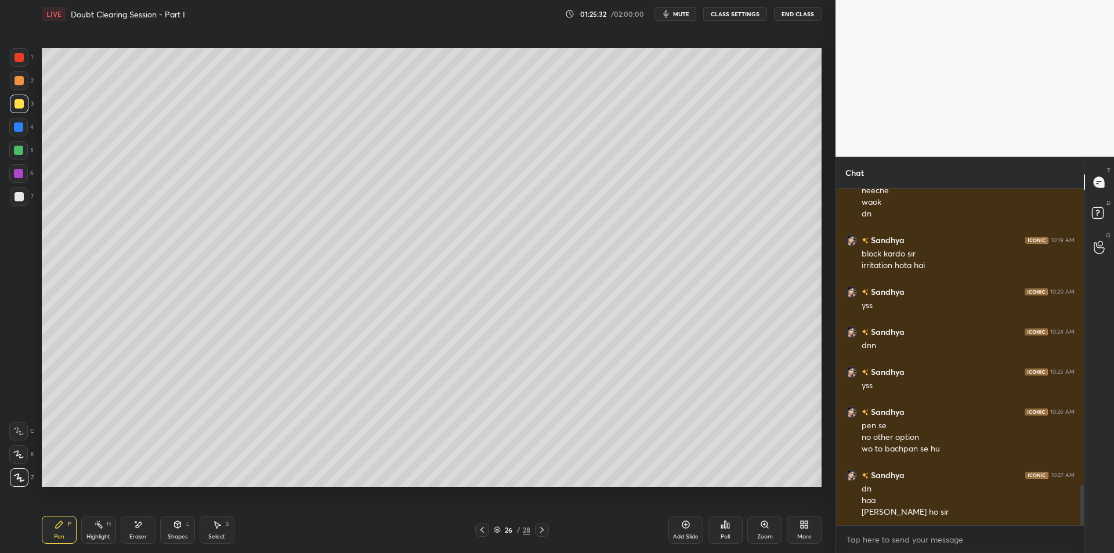
click at [140, 524] on icon at bounding box center [139, 525] width 6 height 6
click at [64, 526] on div "Pen P" at bounding box center [59, 530] width 35 height 28
click at [13, 84] on div at bounding box center [19, 80] width 19 height 19
click at [28, 63] on div "1" at bounding box center [21, 57] width 23 height 19
click at [105, 526] on div "Highlight H" at bounding box center [98, 530] width 35 height 28
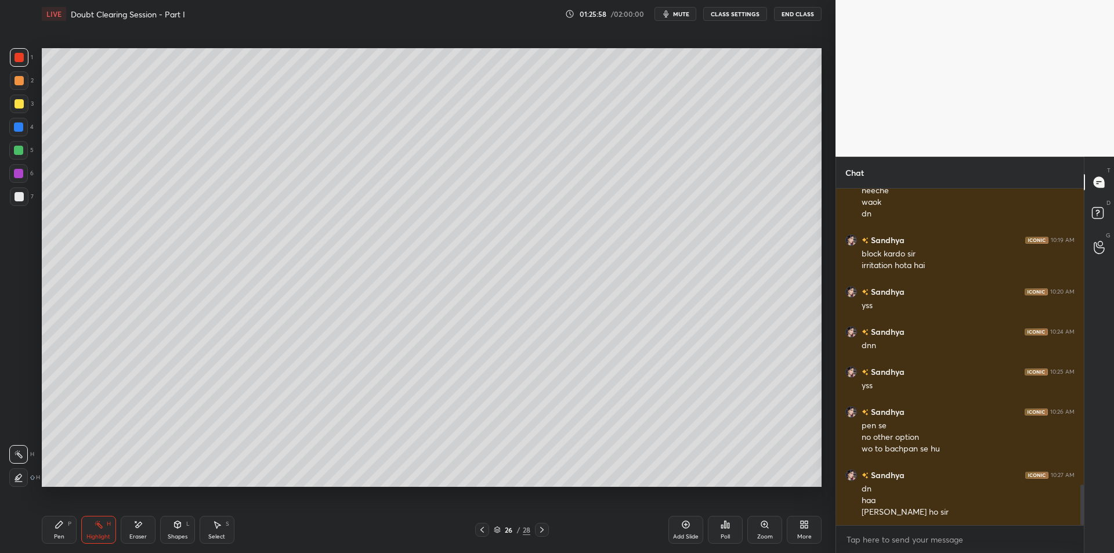
click at [57, 529] on icon at bounding box center [59, 524] width 9 height 9
click at [15, 84] on div at bounding box center [19, 80] width 9 height 9
click at [15, 107] on div at bounding box center [19, 103] width 9 height 9
click at [15, 80] on div at bounding box center [19, 80] width 9 height 9
click at [17, 99] on div at bounding box center [19, 103] width 9 height 9
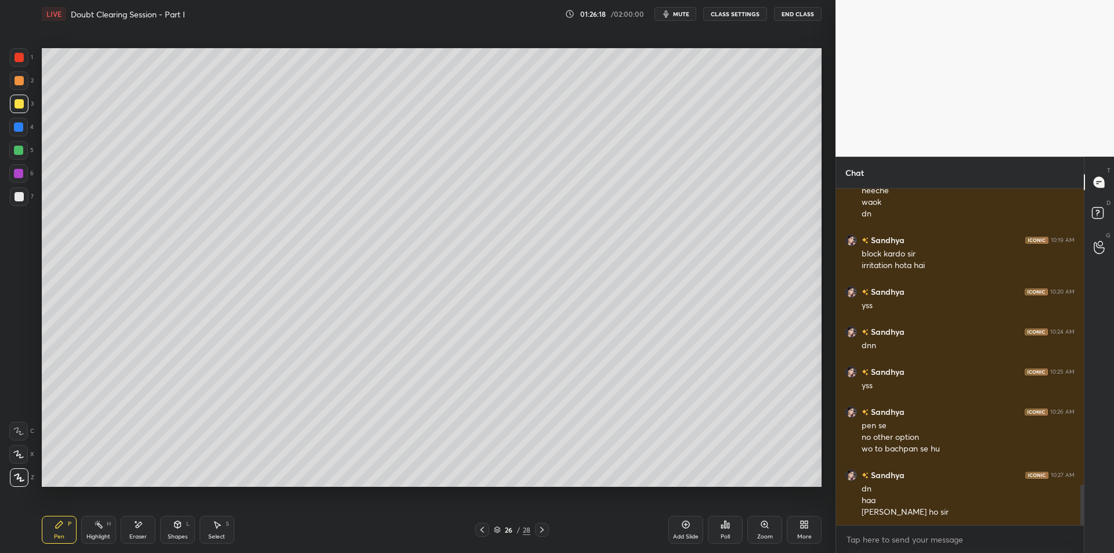
click at [19, 82] on div at bounding box center [19, 80] width 9 height 9
click at [19, 100] on div at bounding box center [19, 103] width 9 height 9
click at [23, 85] on div at bounding box center [19, 80] width 19 height 19
click at [21, 99] on div at bounding box center [19, 104] width 19 height 19
click at [24, 86] on div at bounding box center [19, 80] width 19 height 19
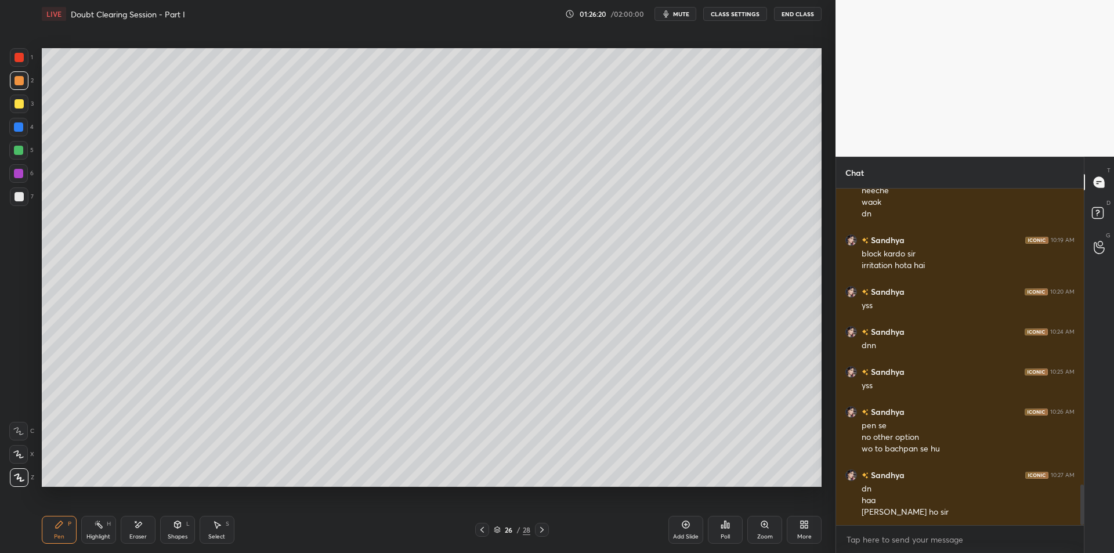
click at [19, 108] on div at bounding box center [19, 103] width 9 height 9
click at [15, 154] on div at bounding box center [18, 150] width 9 height 9
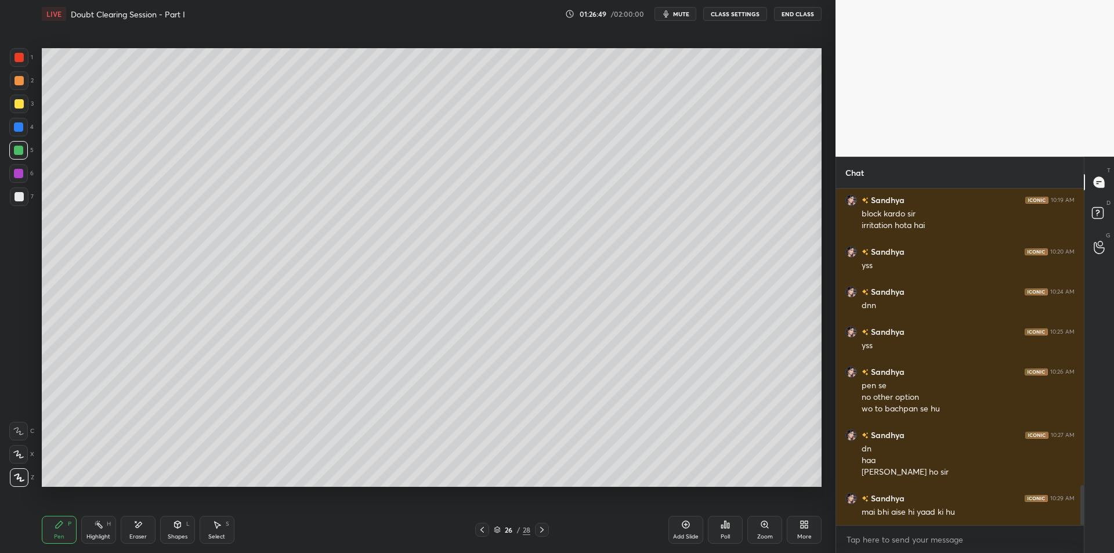
click at [16, 175] on div at bounding box center [18, 173] width 9 height 9
click at [17, 200] on div at bounding box center [19, 196] width 9 height 9
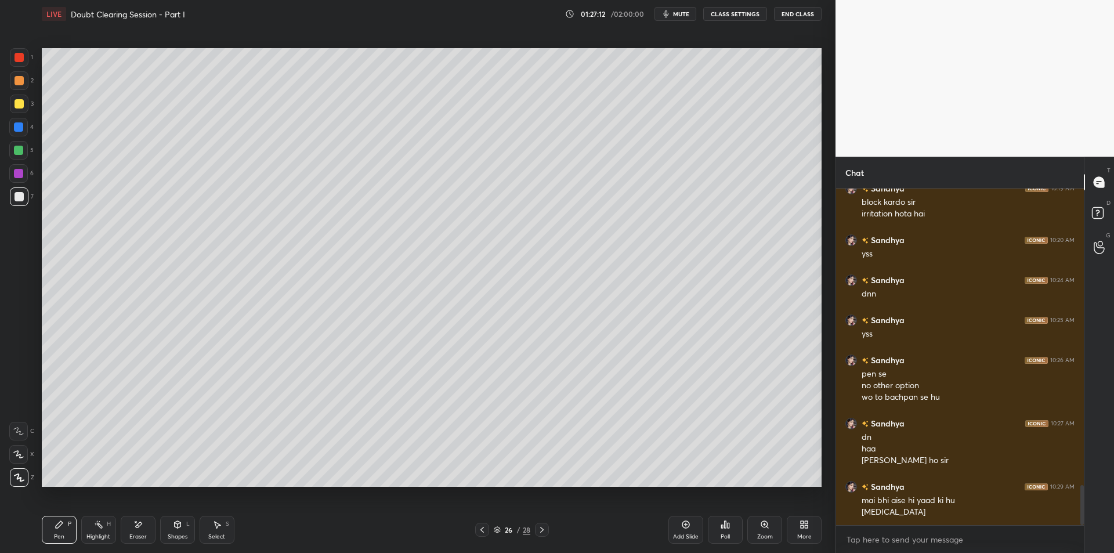
click at [16, 85] on div at bounding box center [19, 80] width 19 height 19
click at [16, 68] on div "1" at bounding box center [21, 59] width 23 height 23
click at [12, 93] on div "2" at bounding box center [22, 82] width 24 height 23
click at [19, 102] on div at bounding box center [19, 103] width 9 height 9
click at [20, 132] on div at bounding box center [18, 127] width 19 height 19
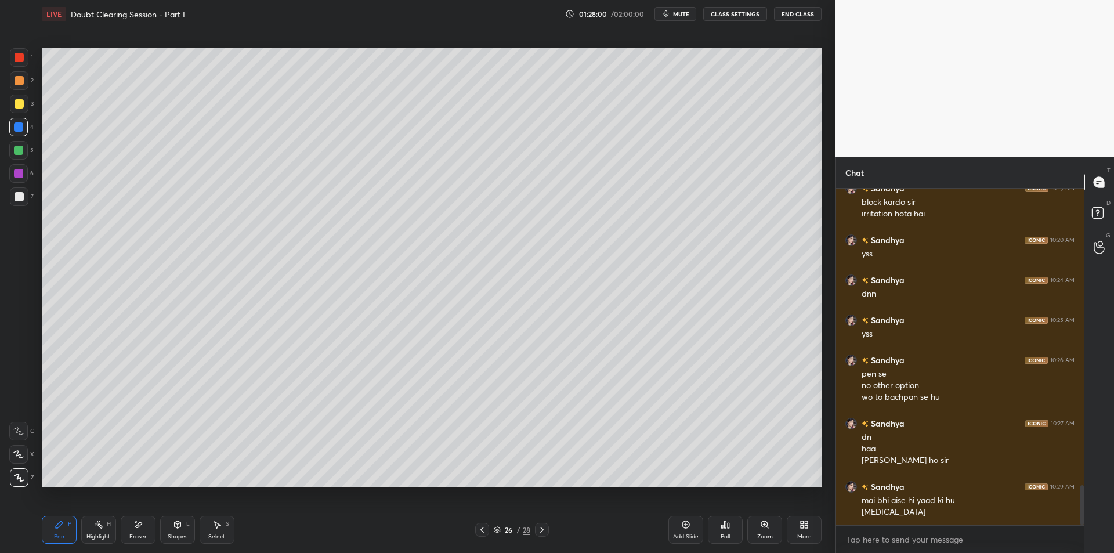
click at [25, 155] on div at bounding box center [18, 150] width 19 height 19
click at [20, 133] on div at bounding box center [18, 127] width 19 height 19
click at [15, 161] on div "5" at bounding box center [21, 152] width 24 height 23
click at [17, 176] on div at bounding box center [18, 173] width 9 height 9
click at [16, 199] on div at bounding box center [19, 196] width 9 height 9
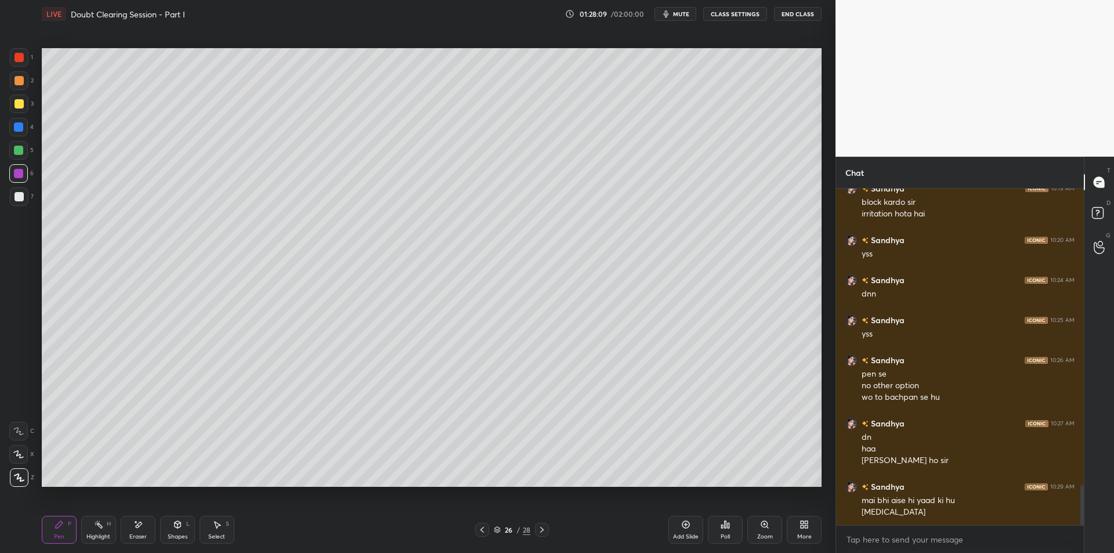
click at [15, 206] on div "7" at bounding box center [22, 198] width 24 height 23
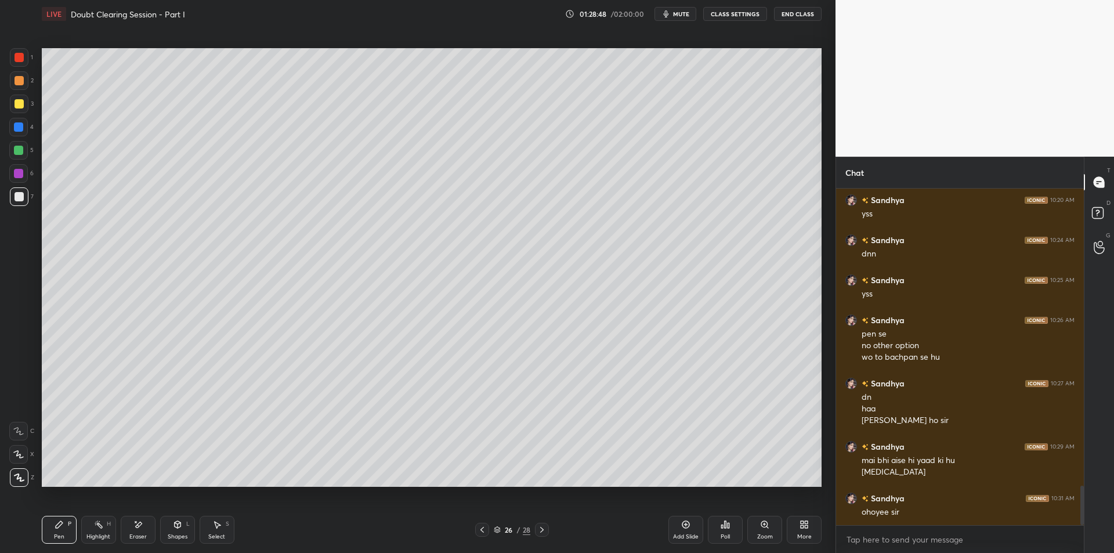
click at [13, 82] on div at bounding box center [19, 80] width 19 height 19
click at [15, 105] on div at bounding box center [19, 103] width 9 height 9
click at [12, 78] on div at bounding box center [19, 80] width 19 height 19
click at [21, 109] on div at bounding box center [19, 104] width 19 height 19
click at [11, 82] on div at bounding box center [19, 80] width 19 height 19
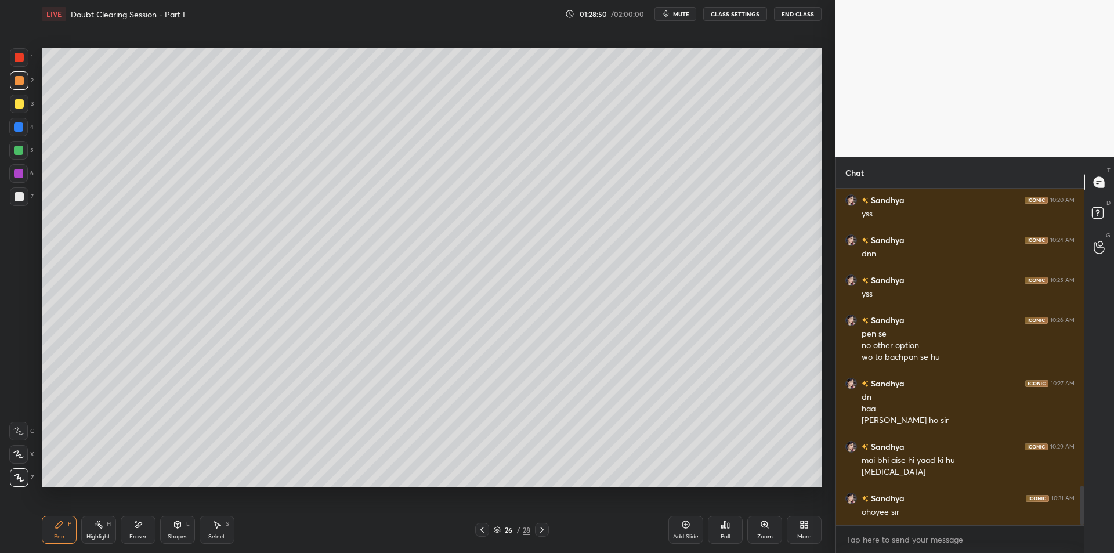
click at [16, 111] on div at bounding box center [19, 104] width 19 height 19
click at [19, 81] on div at bounding box center [19, 80] width 9 height 9
click at [20, 107] on div at bounding box center [19, 103] width 9 height 9
click at [15, 86] on div at bounding box center [19, 80] width 19 height 19
click at [17, 111] on div at bounding box center [19, 104] width 19 height 19
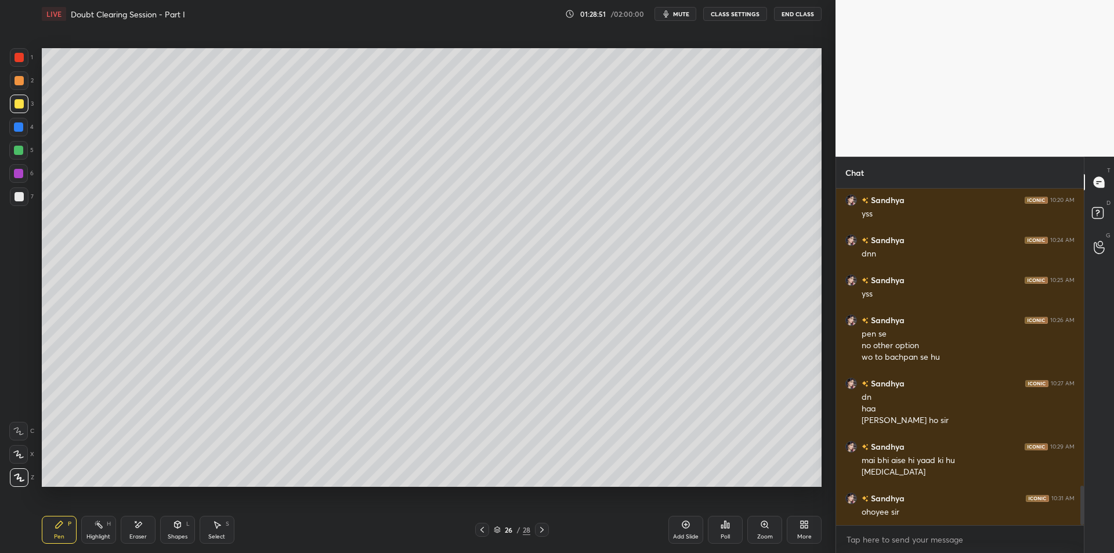
click at [16, 86] on div at bounding box center [19, 80] width 19 height 19
click at [16, 109] on div at bounding box center [19, 104] width 19 height 19
click at [21, 79] on div at bounding box center [19, 80] width 9 height 9
click at [17, 63] on div at bounding box center [19, 57] width 19 height 19
click at [20, 79] on div at bounding box center [19, 80] width 9 height 9
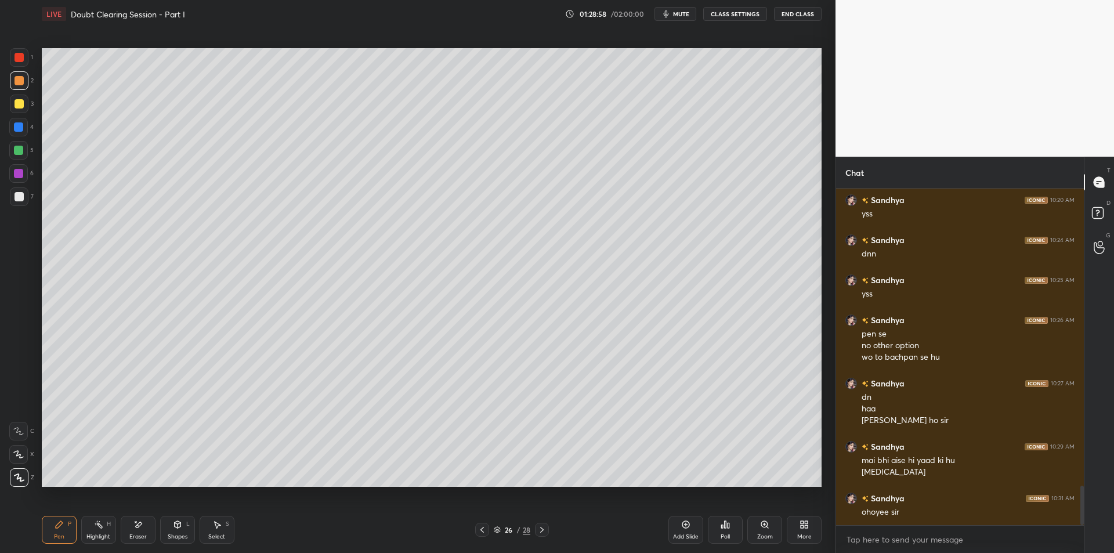
click at [16, 58] on div at bounding box center [19, 57] width 9 height 9
click at [31, 88] on div "2" at bounding box center [22, 80] width 24 height 19
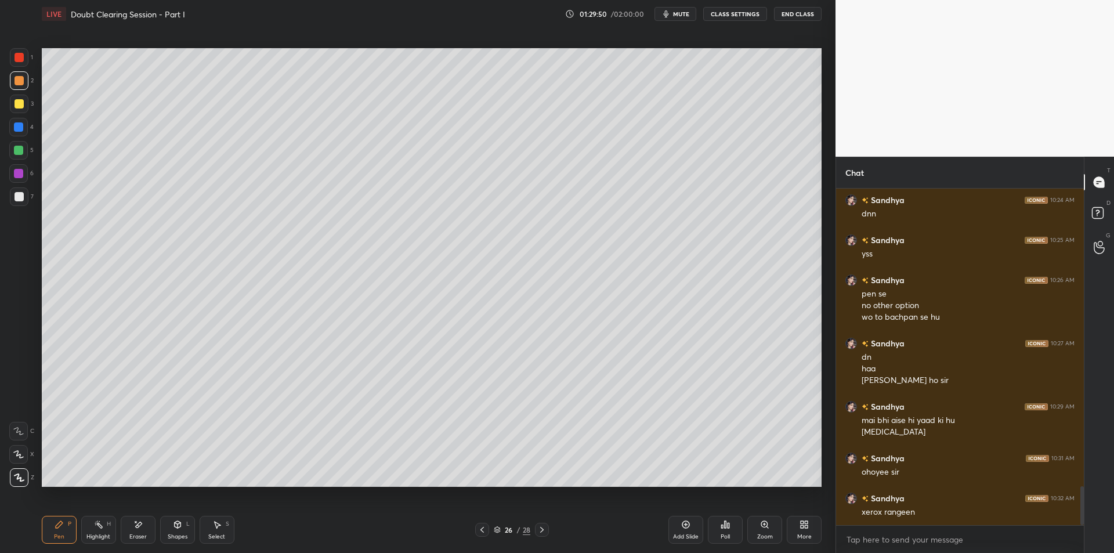
click at [20, 160] on div "5" at bounding box center [21, 152] width 24 height 23
click at [13, 167] on div at bounding box center [18, 173] width 19 height 19
click at [26, 184] on div "6" at bounding box center [21, 175] width 24 height 23
click at [26, 200] on div at bounding box center [19, 196] width 19 height 19
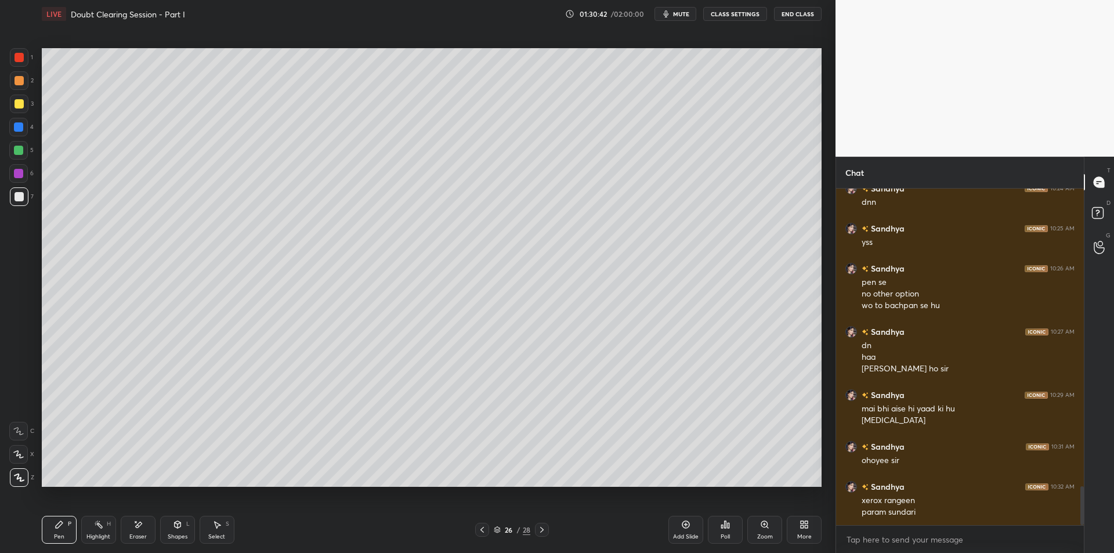
click at [17, 80] on div at bounding box center [19, 80] width 9 height 9
click at [16, 56] on div at bounding box center [19, 57] width 9 height 9
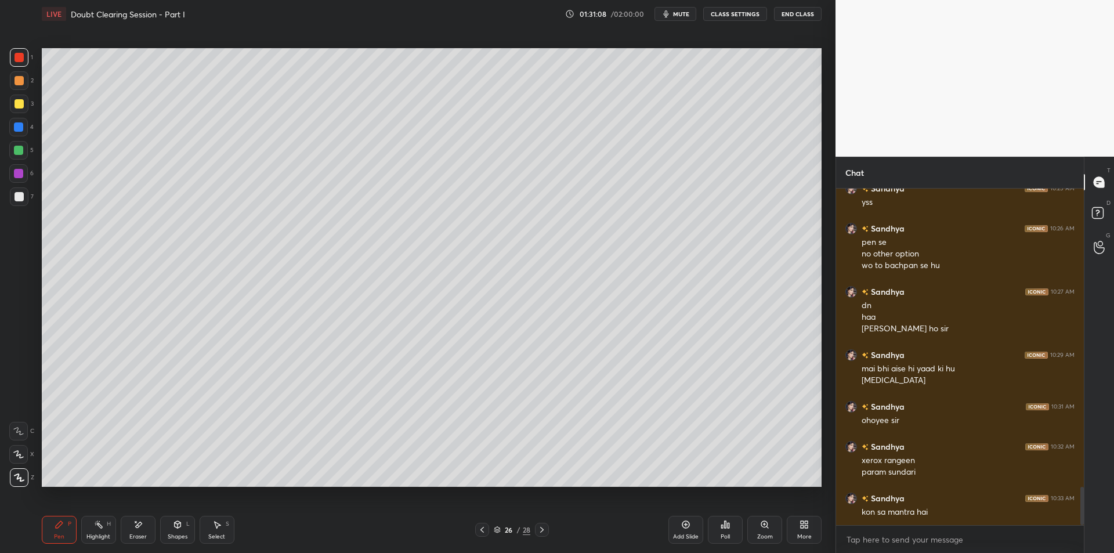
click at [19, 88] on div at bounding box center [19, 80] width 19 height 19
click at [5, 163] on div "1 2 3 4 5 6 7 C X Z E E Erase all H H" at bounding box center [18, 267] width 37 height 439
click at [16, 171] on div at bounding box center [18, 173] width 9 height 9
click at [27, 211] on div "1 2 3 4 5 6 7 C X Z E E Erase all H H" at bounding box center [18, 267] width 37 height 439
click at [24, 200] on div at bounding box center [19, 196] width 19 height 19
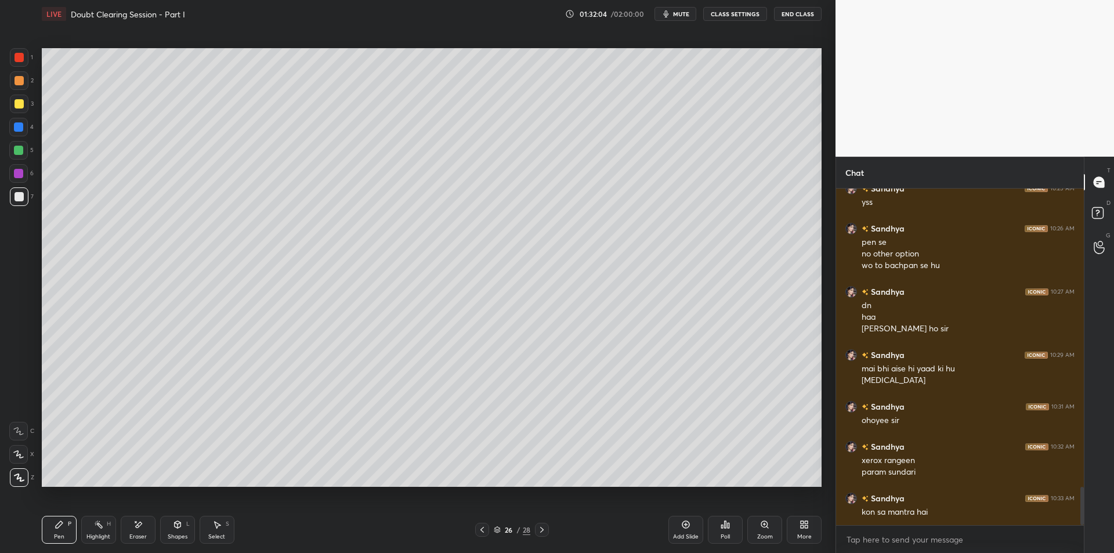
click at [11, 103] on div at bounding box center [19, 104] width 19 height 19
click at [5, 80] on div "1 2 3 4 5 6 7 C X Z E E Erase all H H" at bounding box center [18, 267] width 37 height 439
click at [16, 48] on div at bounding box center [19, 57] width 19 height 19
click at [19, 84] on div at bounding box center [19, 80] width 9 height 9
click at [14, 112] on div at bounding box center [19, 104] width 19 height 19
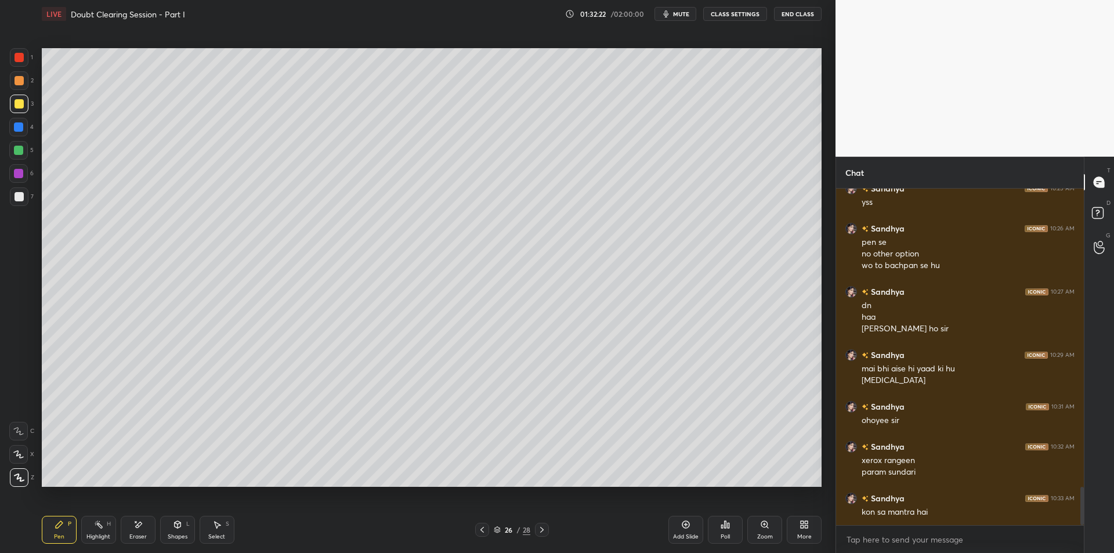
click at [16, 139] on div "4" at bounding box center [21, 129] width 24 height 23
click at [17, 155] on div at bounding box center [18, 150] width 19 height 19
click at [19, 167] on div at bounding box center [18, 173] width 19 height 19
click at [17, 193] on div at bounding box center [19, 196] width 9 height 9
click at [23, 151] on div at bounding box center [18, 150] width 9 height 9
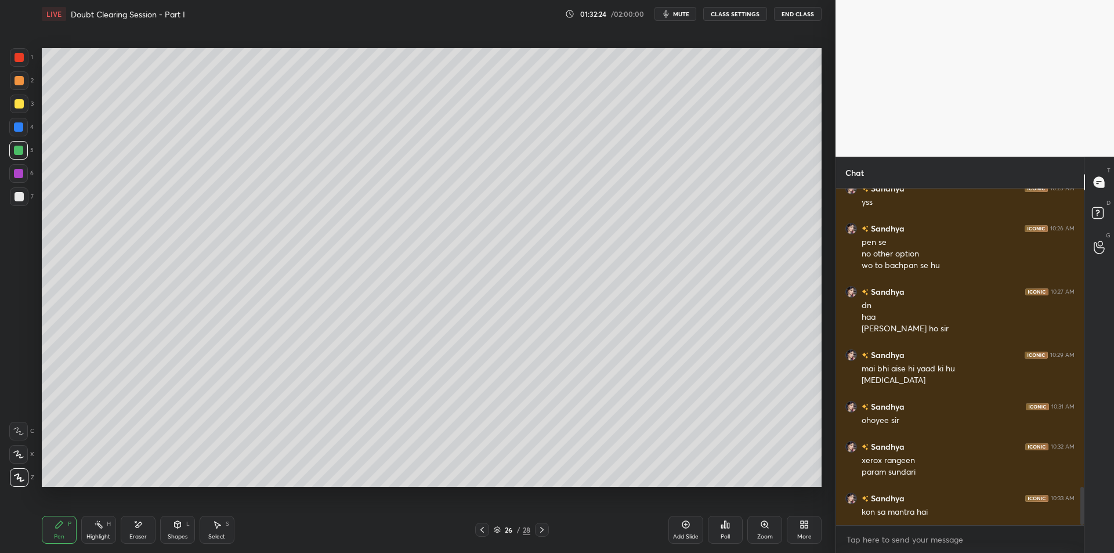
click at [21, 128] on div at bounding box center [18, 126] width 9 height 9
click at [24, 148] on div at bounding box center [18, 150] width 19 height 19
click at [17, 176] on div at bounding box center [18, 173] width 9 height 9
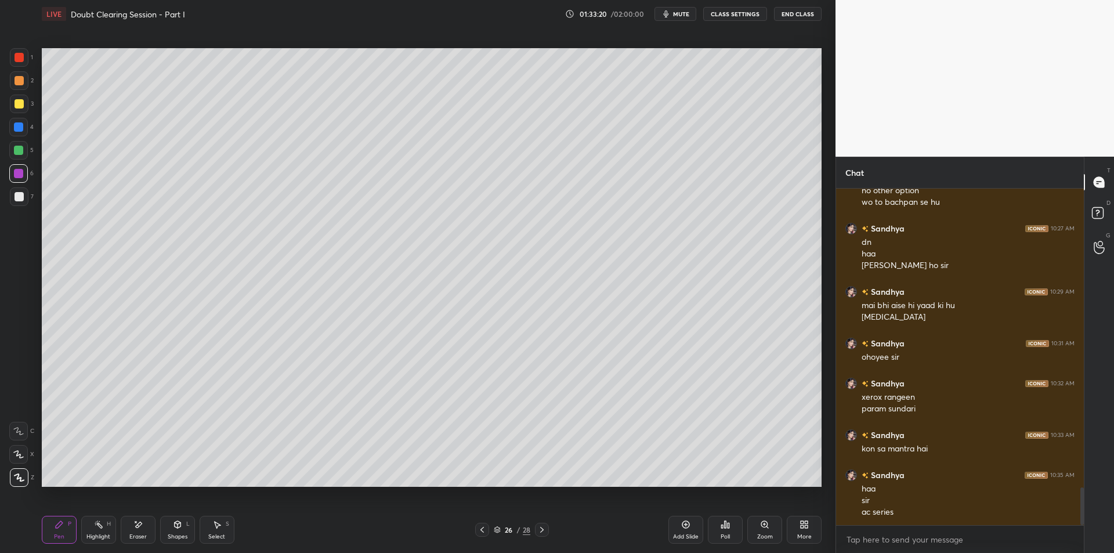
scroll to position [2694, 0]
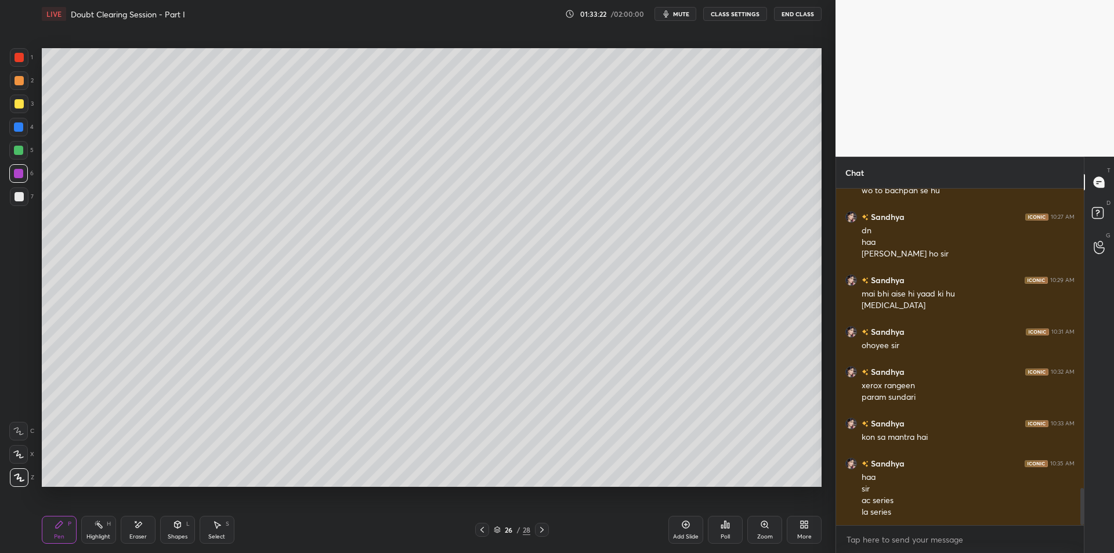
click at [19, 84] on div at bounding box center [19, 80] width 9 height 9
click at [20, 58] on div at bounding box center [19, 57] width 9 height 9
click at [222, 518] on div "Select S" at bounding box center [217, 530] width 35 height 28
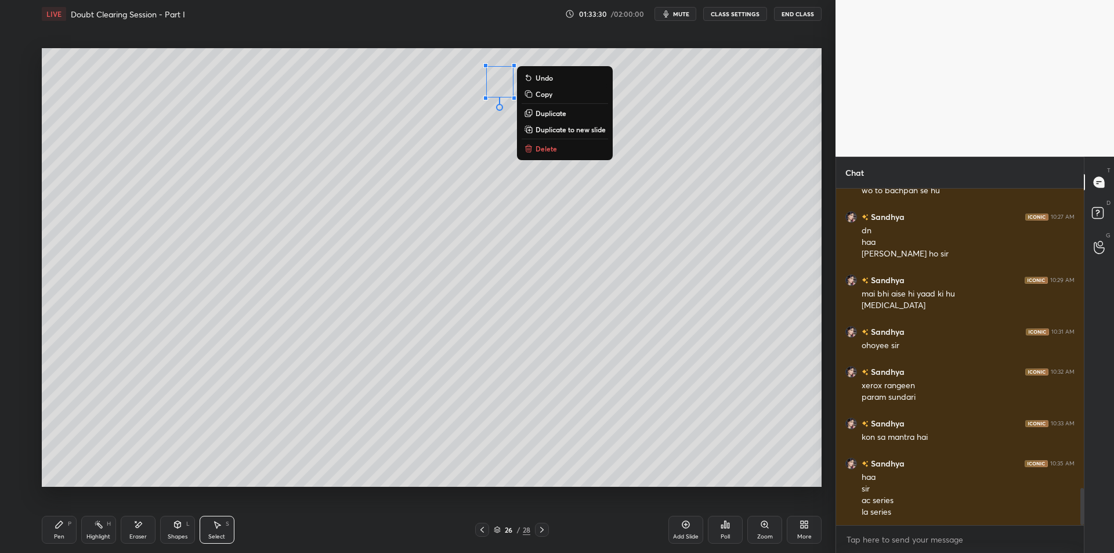
click at [536, 151] on p "Delete" at bounding box center [546, 148] width 21 height 9
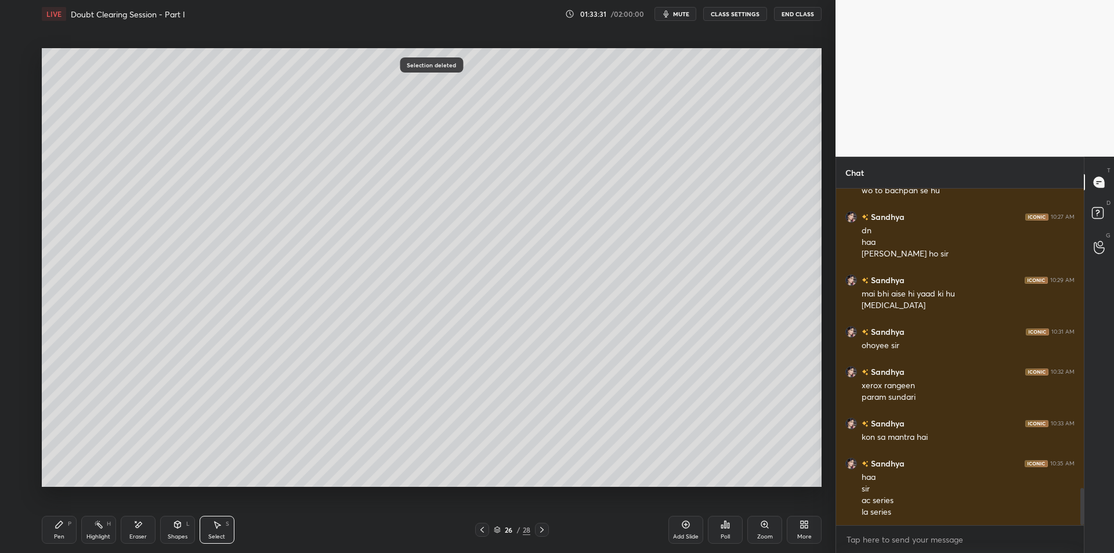
click at [38, 67] on div "0 ° Undo Copy Duplicate Duplicate to new slide Delete Selection deleted Setting…" at bounding box center [431, 267] width 789 height 479
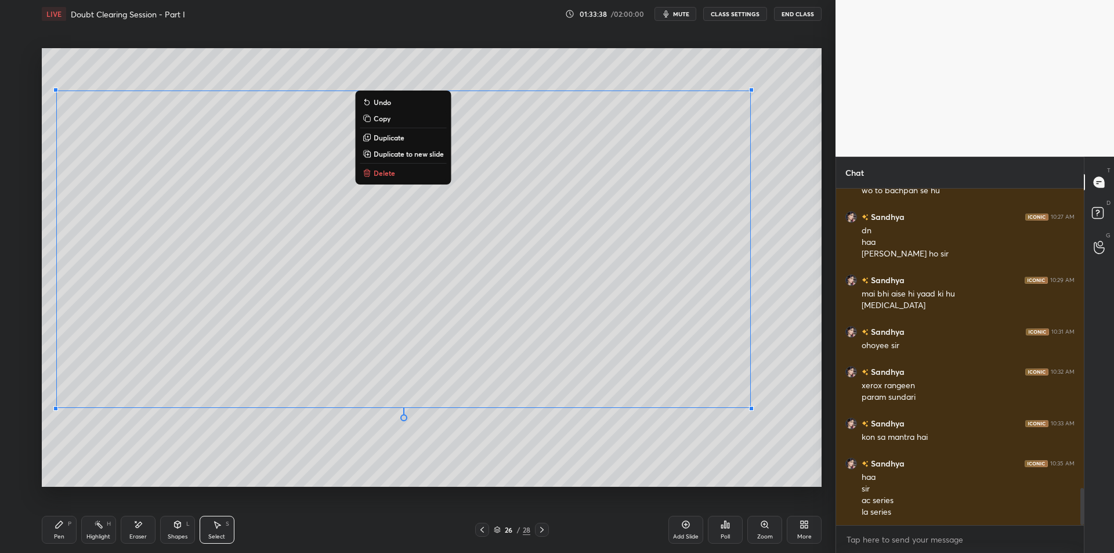
click at [100, 520] on icon at bounding box center [98, 524] width 9 height 9
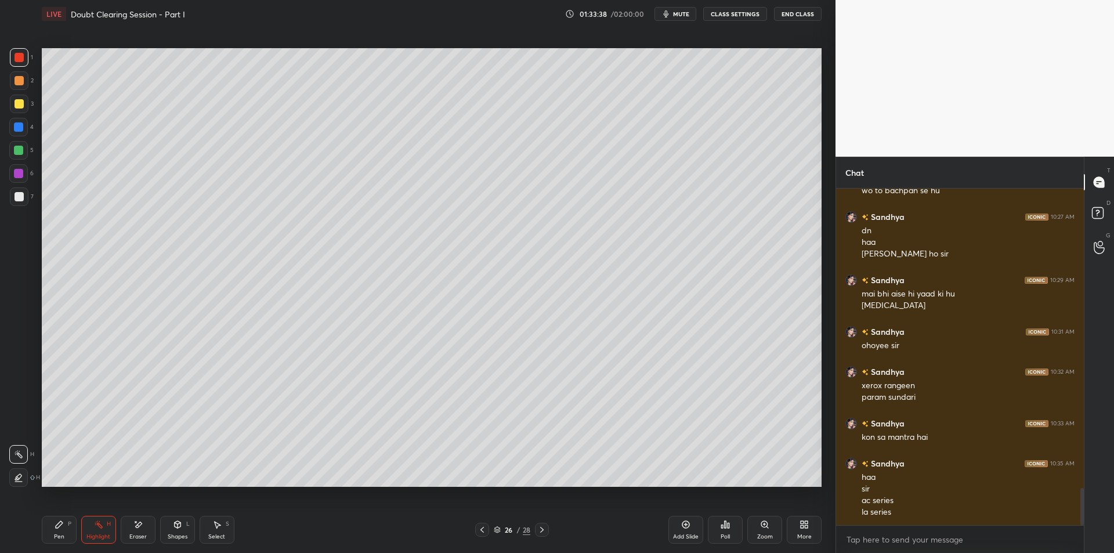
click at [57, 519] on div "Pen P" at bounding box center [59, 530] width 35 height 28
click at [11, 91] on div "2" at bounding box center [22, 82] width 24 height 23
click at [10, 102] on div at bounding box center [19, 104] width 19 height 19
click at [7, 142] on div "1 2 3 4 5 6 7 C X Z E E Erase all H H" at bounding box center [18, 267] width 37 height 439
click at [10, 145] on div at bounding box center [18, 150] width 19 height 19
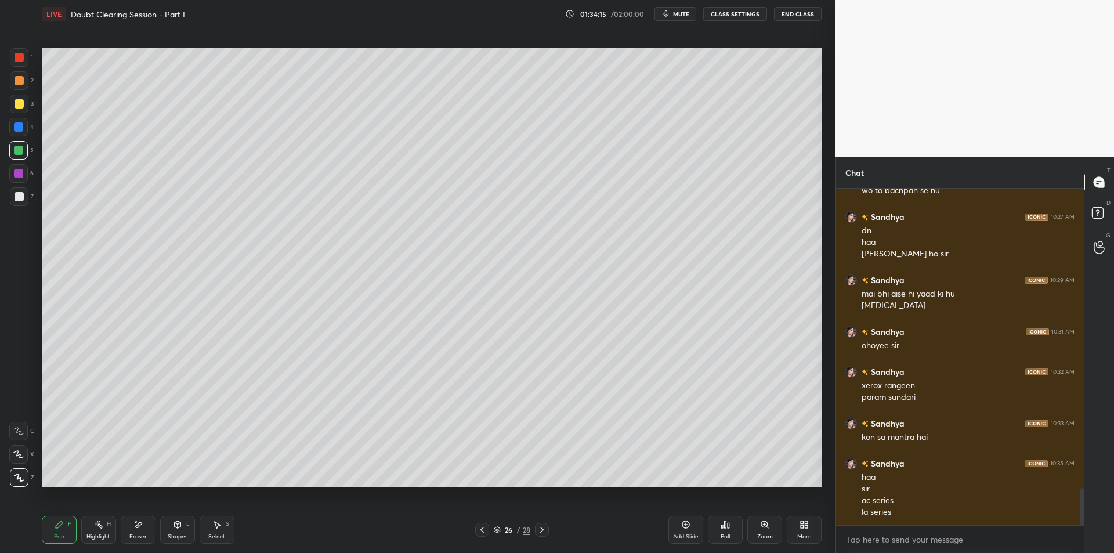
click at [16, 127] on div at bounding box center [18, 126] width 9 height 9
click at [18, 98] on div at bounding box center [19, 104] width 19 height 19
click at [13, 80] on div at bounding box center [19, 80] width 19 height 19
click at [16, 56] on div at bounding box center [19, 57] width 9 height 9
click at [14, 76] on div at bounding box center [19, 80] width 19 height 19
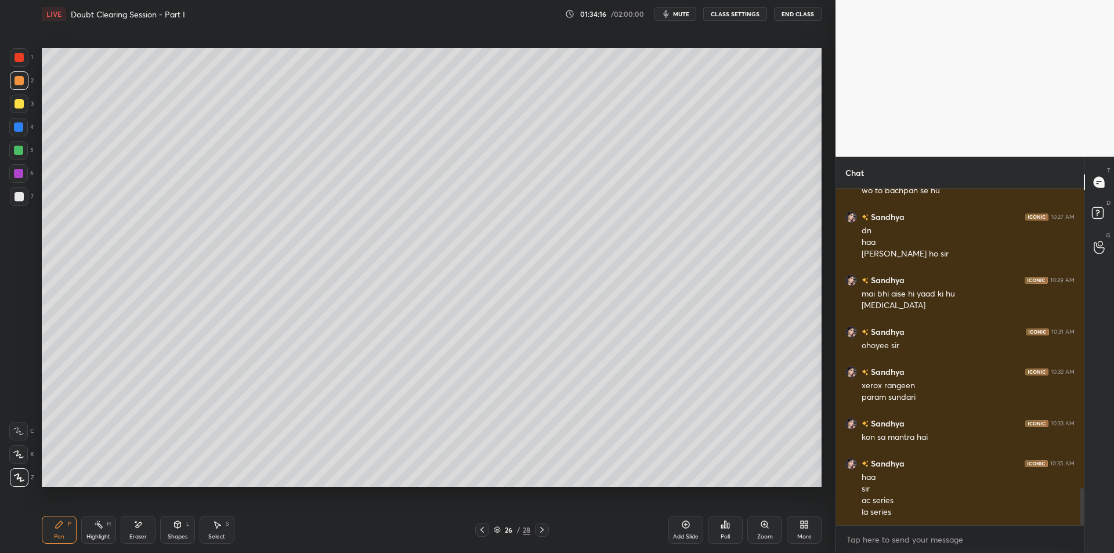
click at [20, 55] on div at bounding box center [19, 57] width 9 height 9
click at [21, 71] on div at bounding box center [19, 80] width 19 height 19
click at [19, 55] on div at bounding box center [19, 57] width 9 height 9
click at [21, 74] on div at bounding box center [19, 80] width 19 height 19
click at [18, 60] on div at bounding box center [19, 57] width 9 height 9
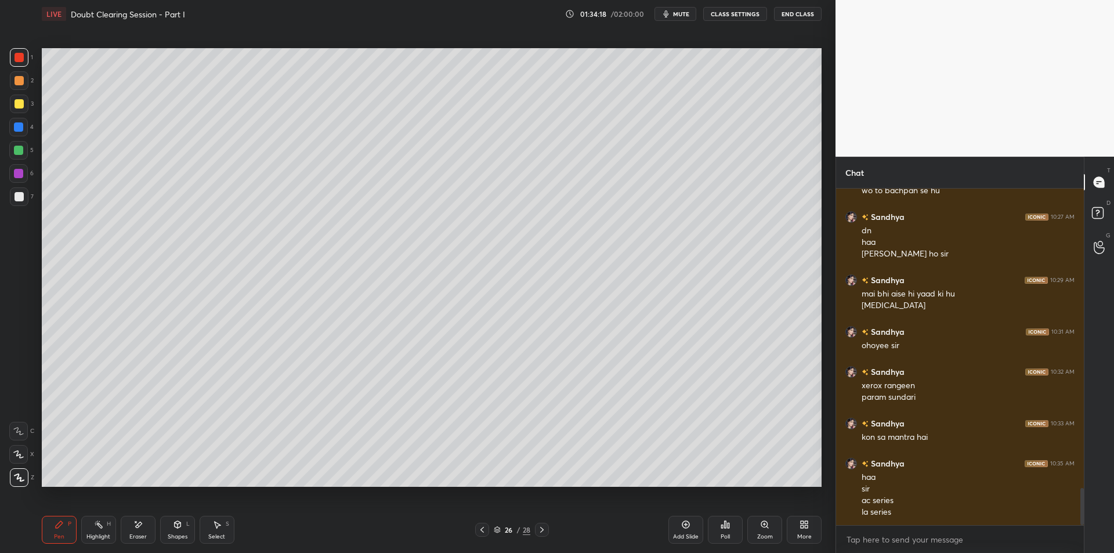
click at [26, 78] on div at bounding box center [19, 80] width 19 height 19
click at [23, 61] on div at bounding box center [19, 57] width 9 height 9
click at [11, 185] on div "6" at bounding box center [21, 175] width 24 height 23
click at [13, 195] on div at bounding box center [19, 196] width 19 height 19
click at [21, 139] on div "4" at bounding box center [21, 129] width 24 height 23
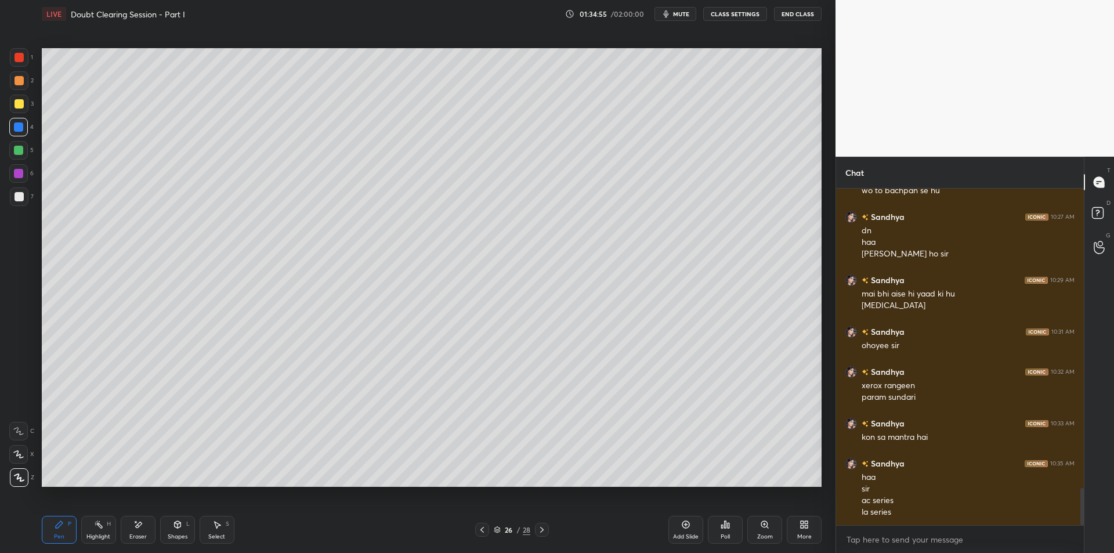
click at [23, 111] on div at bounding box center [19, 104] width 19 height 19
click at [1, 103] on div "1 2 3 4 5 6 7 C X Z E E Erase all H H" at bounding box center [18, 267] width 37 height 439
click at [3, 96] on div "1 2 3 4 5 6 7 C X Z E E Erase all H H" at bounding box center [18, 267] width 37 height 439
click at [31, 52] on div "1" at bounding box center [21, 57] width 23 height 19
click at [6, 91] on div "1 2 3 4 5 6 7 C X Z E E Erase all H H" at bounding box center [18, 267] width 37 height 439
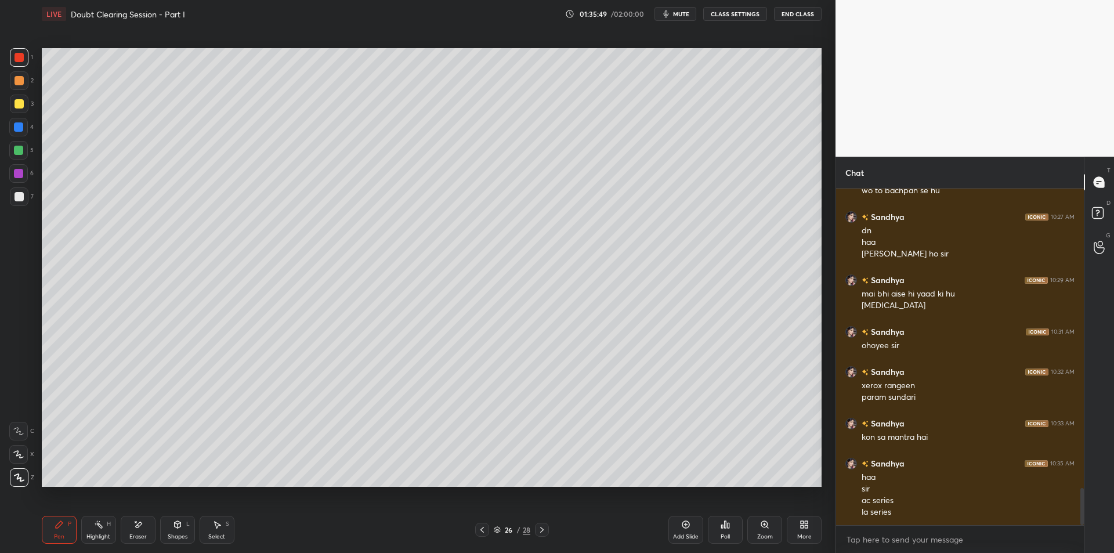
click at [9, 85] on div "1 2 3 4 5 6 7 C X Z E E Erase all H H" at bounding box center [18, 267] width 37 height 439
click at [27, 102] on div at bounding box center [19, 104] width 19 height 19
click at [28, 88] on div "2" at bounding box center [22, 80] width 24 height 19
click at [30, 103] on div "3" at bounding box center [22, 104] width 24 height 19
click at [18, 83] on div at bounding box center [19, 80] width 9 height 9
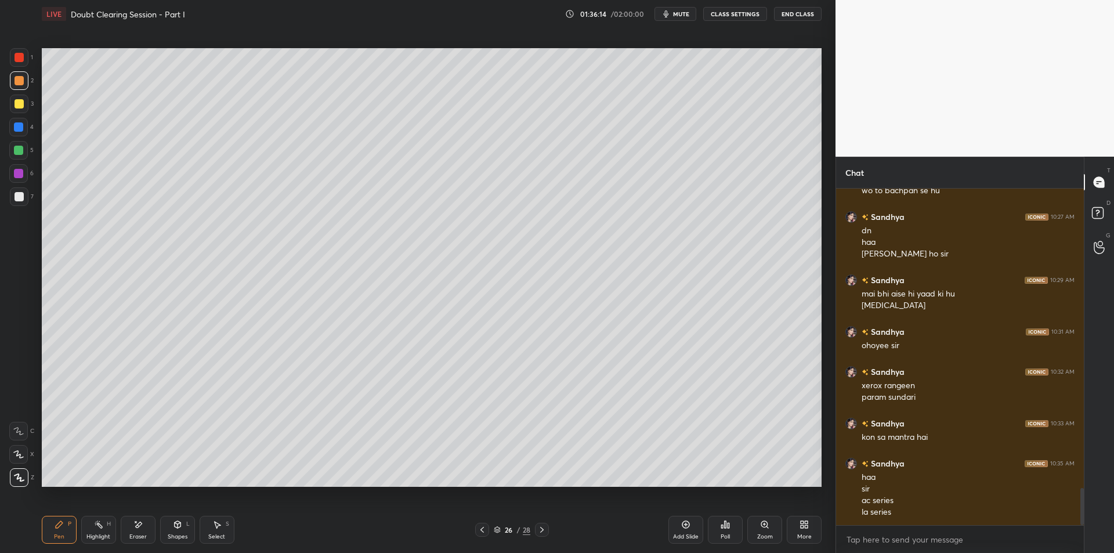
click at [13, 53] on div at bounding box center [19, 57] width 19 height 19
click at [10, 78] on div at bounding box center [19, 80] width 19 height 19
click at [17, 66] on div at bounding box center [19, 57] width 19 height 19
click at [8, 82] on div "1 2 3 4 5 6 7 C X Z E E Erase all H H" at bounding box center [18, 267] width 37 height 439
click at [17, 63] on div at bounding box center [19, 57] width 19 height 19
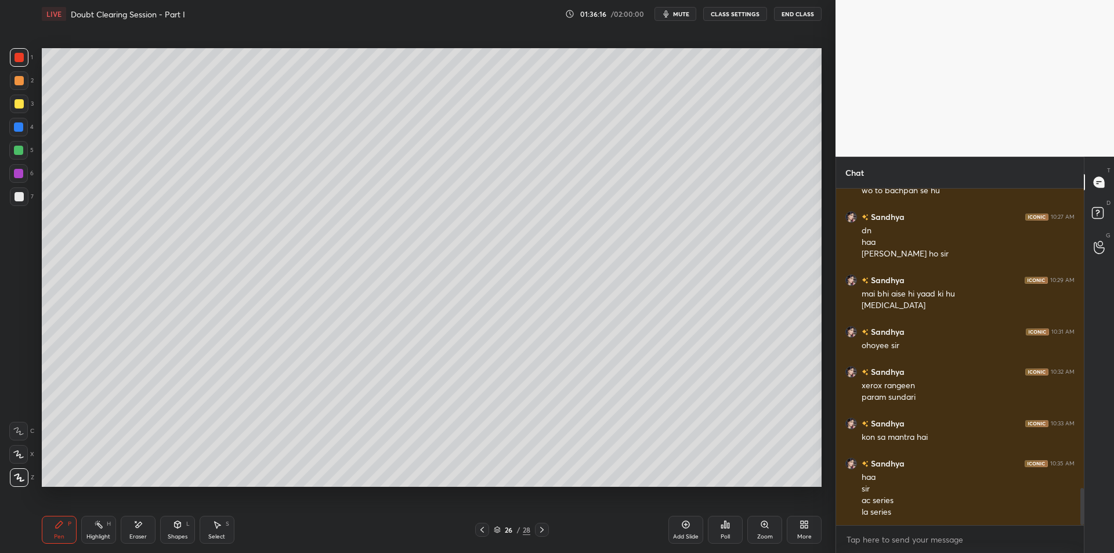
click at [13, 84] on div at bounding box center [19, 80] width 19 height 19
click at [17, 108] on div at bounding box center [19, 103] width 9 height 9
click at [14, 131] on div at bounding box center [18, 127] width 19 height 19
click at [15, 82] on div at bounding box center [19, 80] width 9 height 9
click at [16, 59] on div at bounding box center [19, 57] width 9 height 9
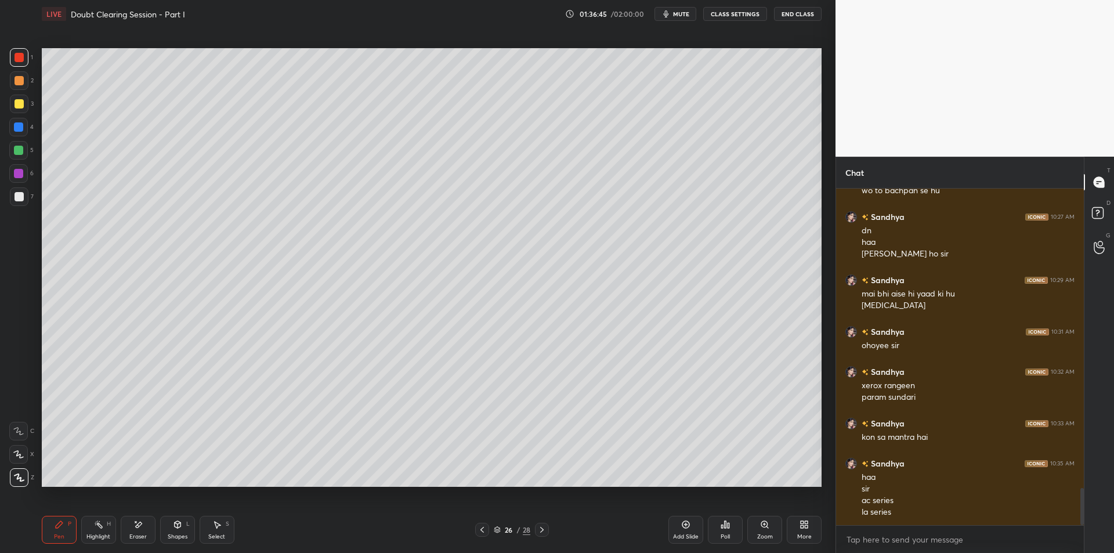
click at [17, 80] on div at bounding box center [19, 80] width 9 height 9
click at [19, 62] on div at bounding box center [19, 57] width 9 height 9
click at [19, 77] on div at bounding box center [19, 80] width 9 height 9
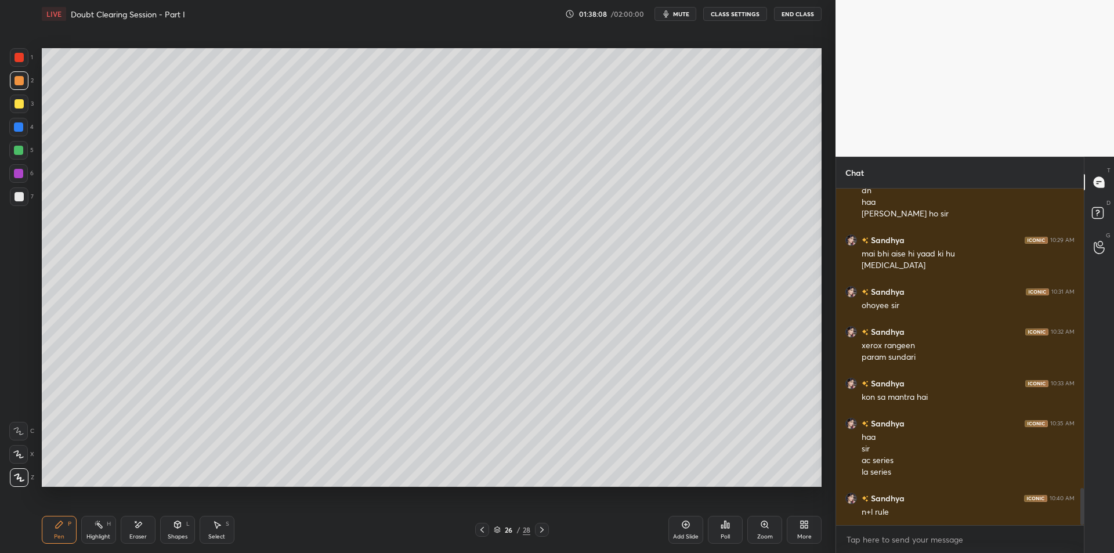
click at [102, 528] on rect at bounding box center [100, 526] width 6 height 6
click at [64, 525] on div "Pen P" at bounding box center [59, 530] width 35 height 28
click at [9, 183] on div "1 2 3 4 5 6 7 C X Z E E Erase all H H" at bounding box center [18, 267] width 37 height 439
click at [18, 203] on div at bounding box center [19, 196] width 19 height 19
click at [12, 183] on div "6" at bounding box center [21, 175] width 24 height 23
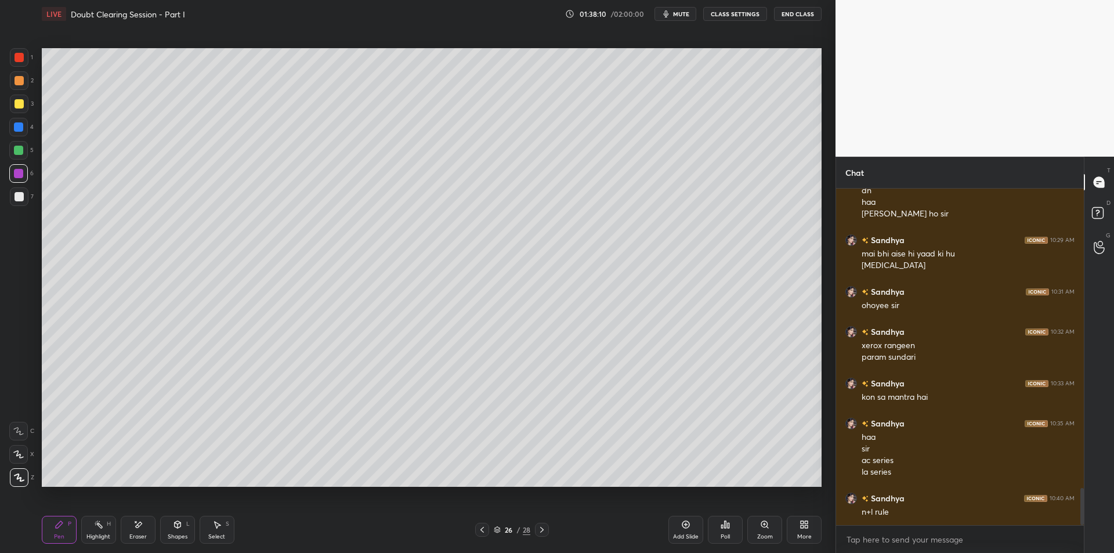
click at [18, 198] on div at bounding box center [19, 196] width 9 height 9
click at [16, 180] on div at bounding box center [18, 173] width 19 height 19
click at [22, 197] on div at bounding box center [19, 196] width 9 height 9
click at [542, 528] on icon at bounding box center [541, 529] width 9 height 9
click at [484, 524] on div at bounding box center [482, 530] width 14 height 14
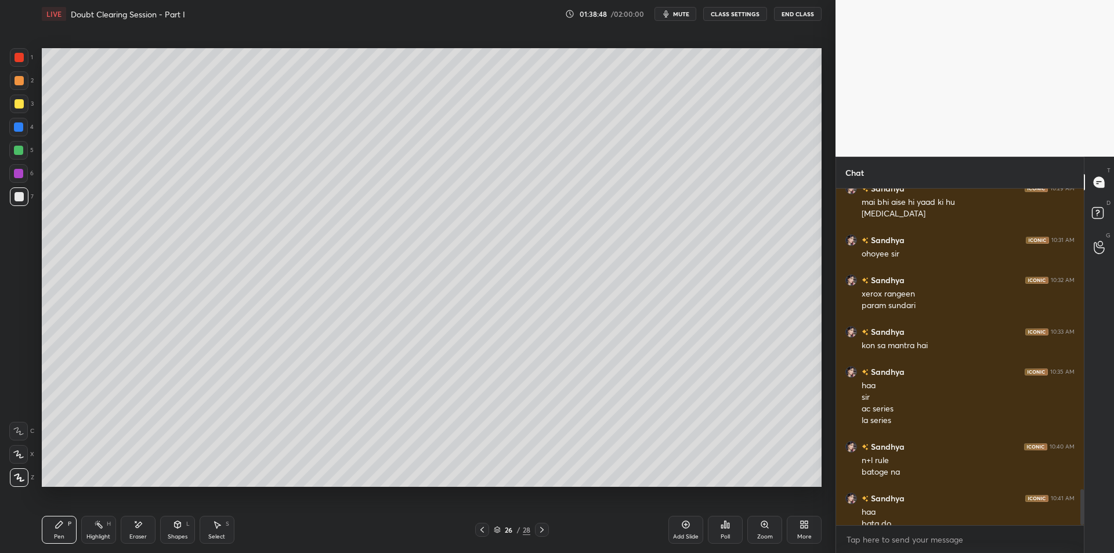
scroll to position [2797, 0]
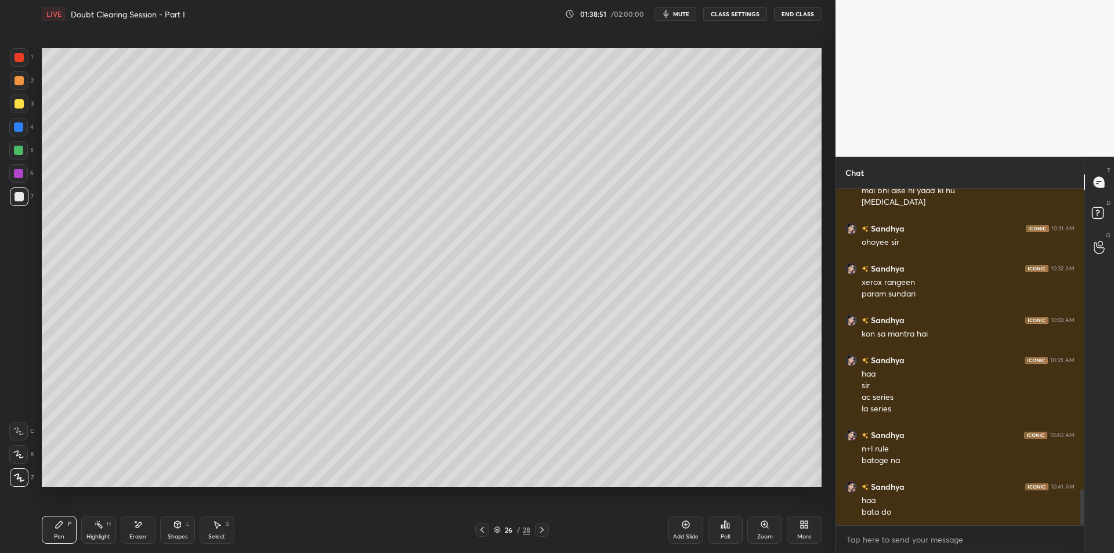
click at [540, 527] on icon at bounding box center [541, 529] width 9 height 9
click at [678, 532] on div "Add Slide" at bounding box center [686, 530] width 35 height 28
click at [26, 86] on div at bounding box center [19, 80] width 19 height 19
click at [18, 106] on div at bounding box center [19, 103] width 9 height 9
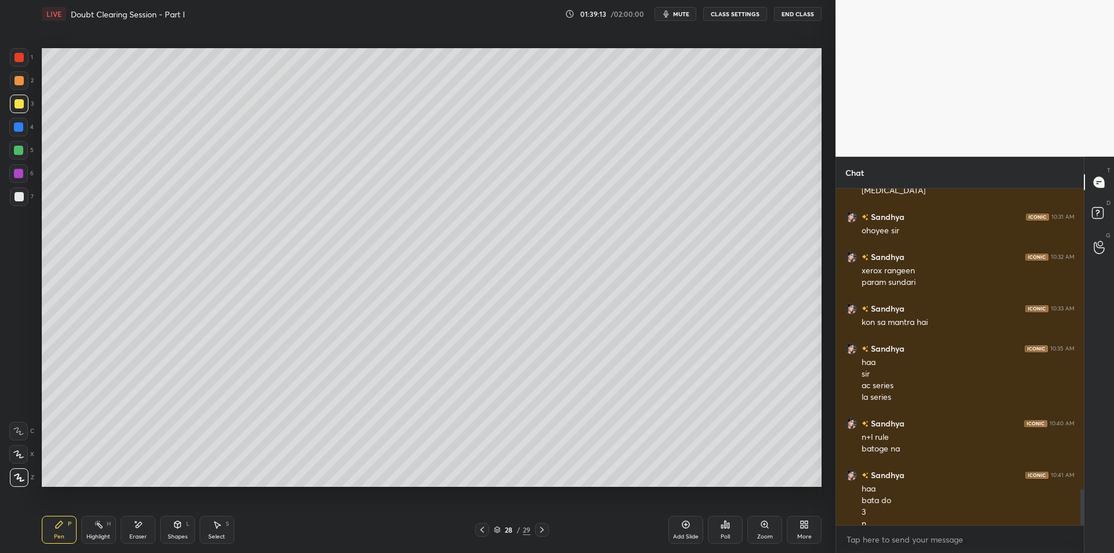
scroll to position [2821, 0]
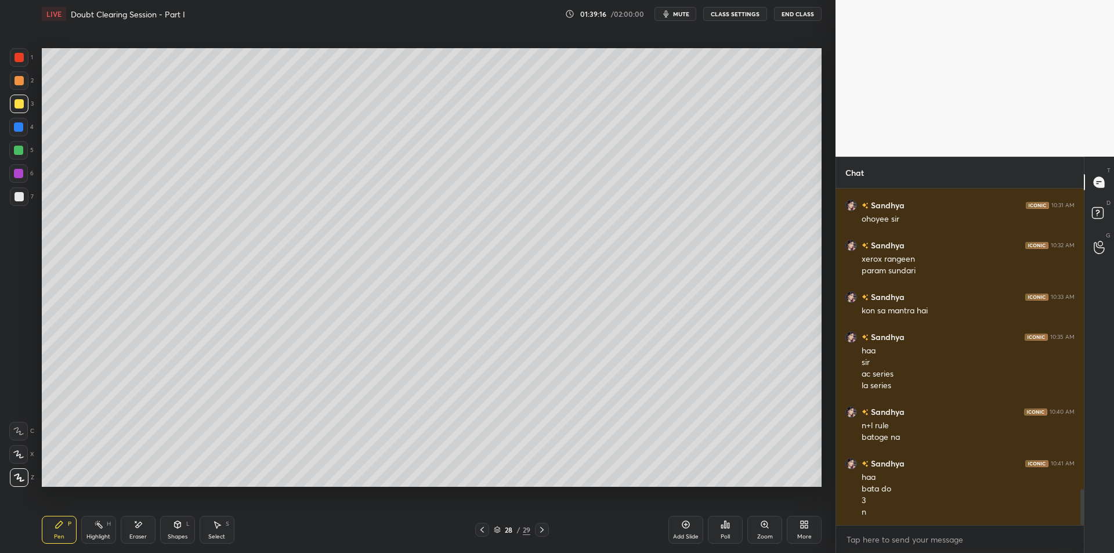
click at [17, 136] on div at bounding box center [18, 127] width 19 height 19
click at [16, 158] on div at bounding box center [18, 150] width 19 height 19
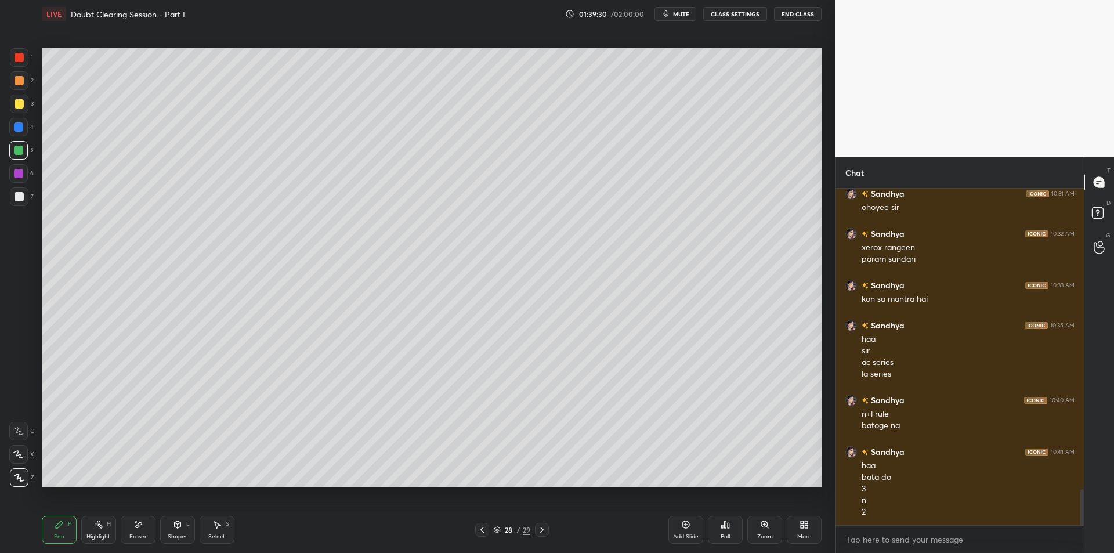
click at [24, 98] on div at bounding box center [19, 104] width 19 height 19
click at [31, 81] on div "2" at bounding box center [22, 80] width 24 height 19
click at [673, 522] on div "Add Slide" at bounding box center [686, 530] width 35 height 28
click at [15, 105] on div at bounding box center [19, 103] width 9 height 9
click at [13, 132] on div at bounding box center [18, 127] width 19 height 19
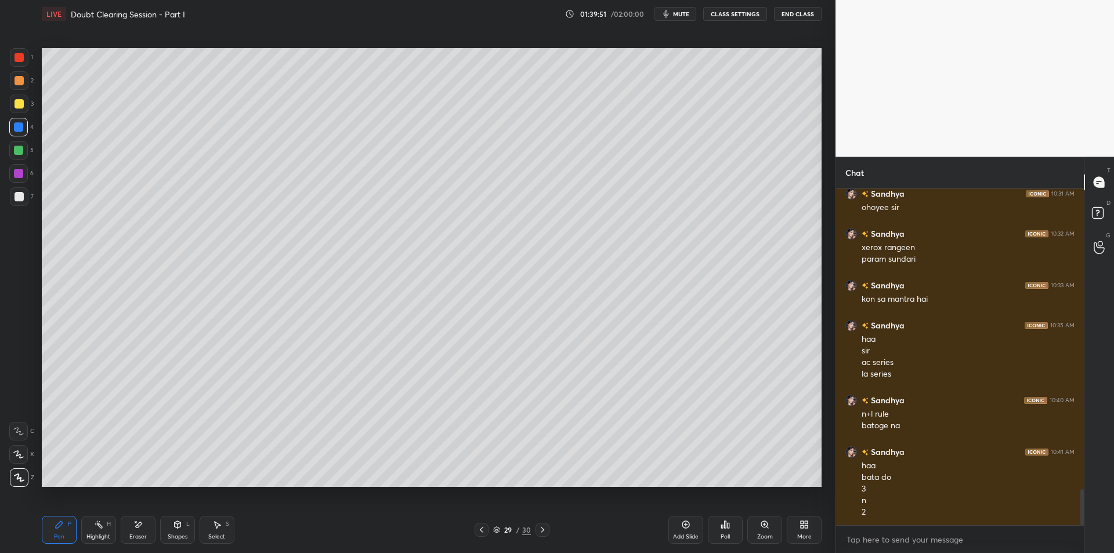
click at [24, 155] on div at bounding box center [18, 150] width 19 height 19
click at [23, 175] on div at bounding box center [18, 173] width 19 height 19
click at [17, 154] on div at bounding box center [18, 150] width 9 height 9
click at [222, 528] on div "Select S" at bounding box center [217, 530] width 35 height 28
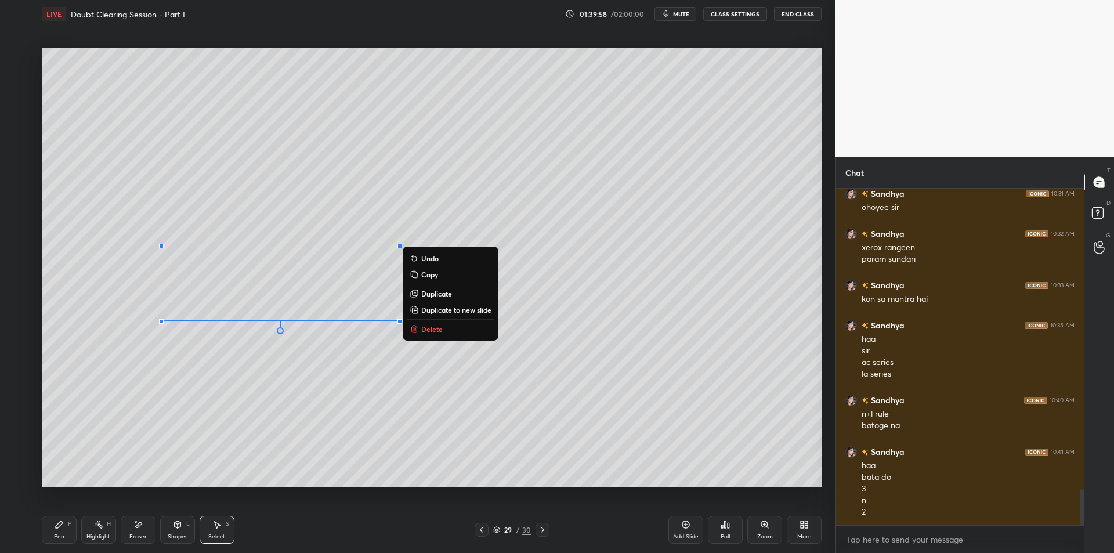
click at [87, 532] on div "Highlight H" at bounding box center [98, 530] width 35 height 28
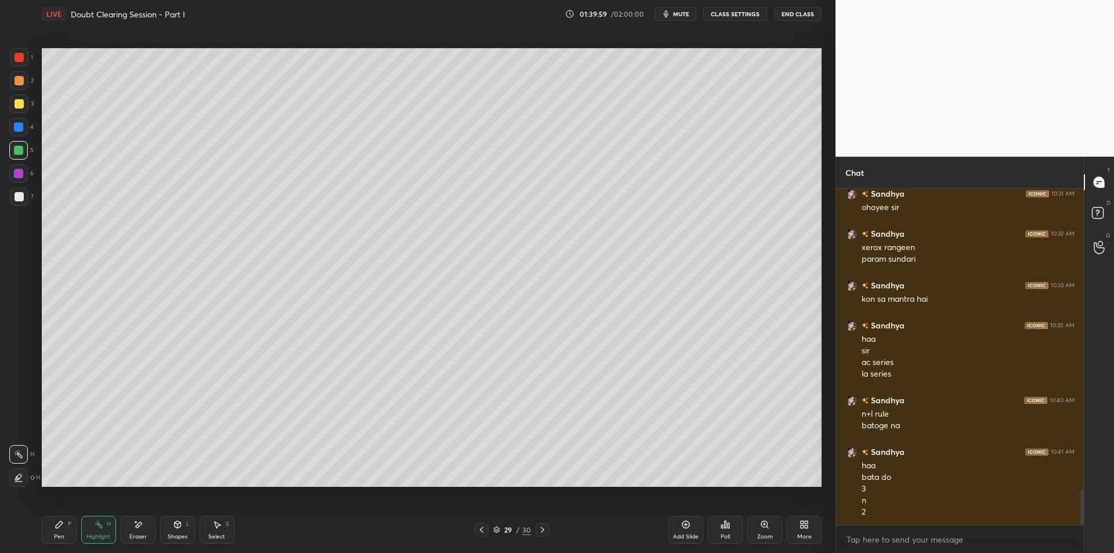
click at [50, 526] on div "Pen P" at bounding box center [59, 530] width 35 height 28
click at [25, 172] on div at bounding box center [18, 173] width 19 height 19
click at [21, 198] on div at bounding box center [19, 196] width 9 height 9
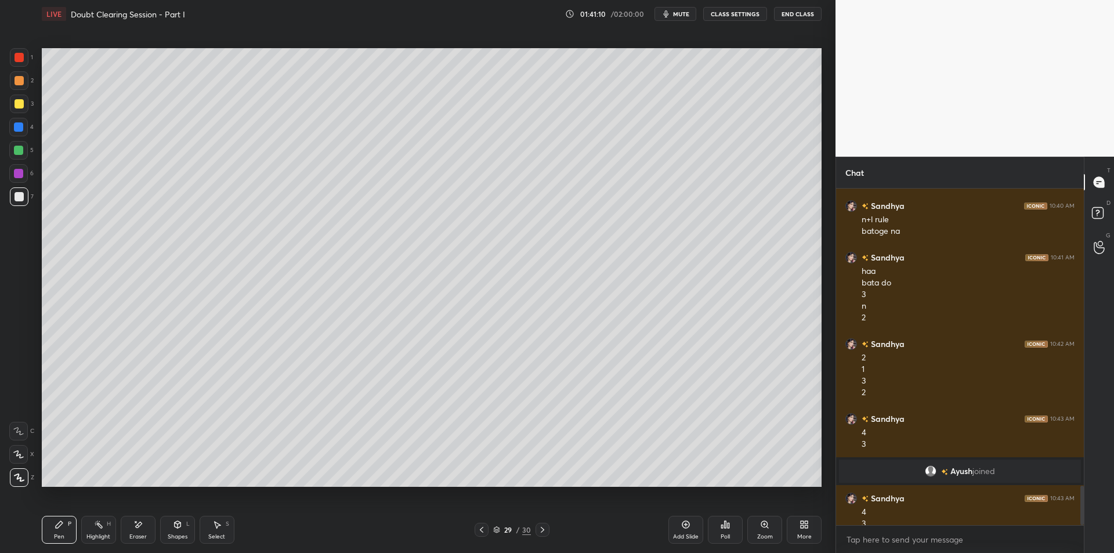
scroll to position [2544, 0]
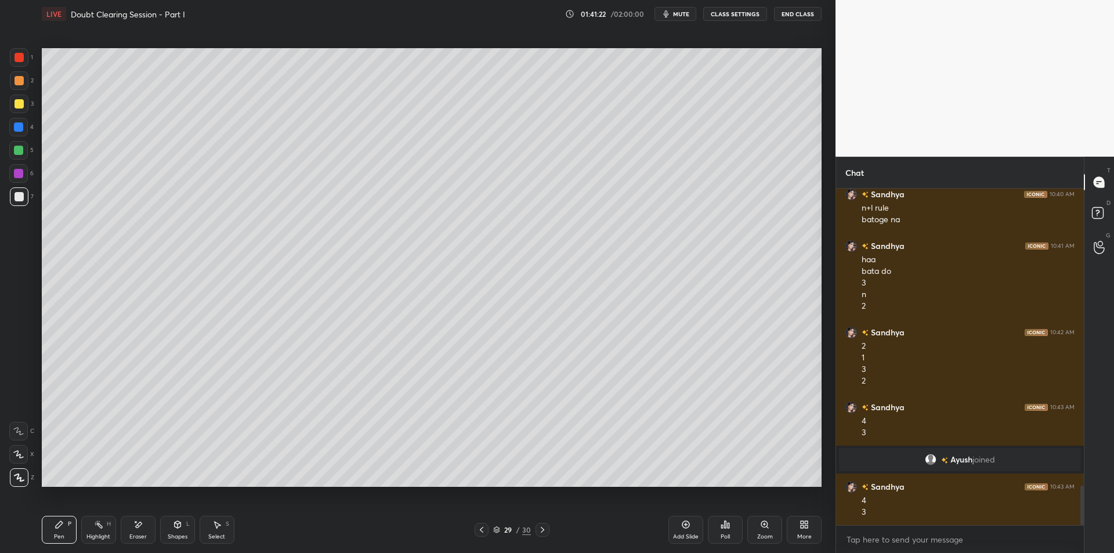
click at [16, 80] on div at bounding box center [19, 80] width 9 height 9
click at [28, 98] on div "3" at bounding box center [22, 104] width 24 height 19
click at [492, 528] on div "29 / 30" at bounding box center [512, 530] width 75 height 14
click at [684, 532] on div "Add Slide" at bounding box center [686, 530] width 35 height 28
click at [27, 92] on div "2" at bounding box center [22, 82] width 24 height 23
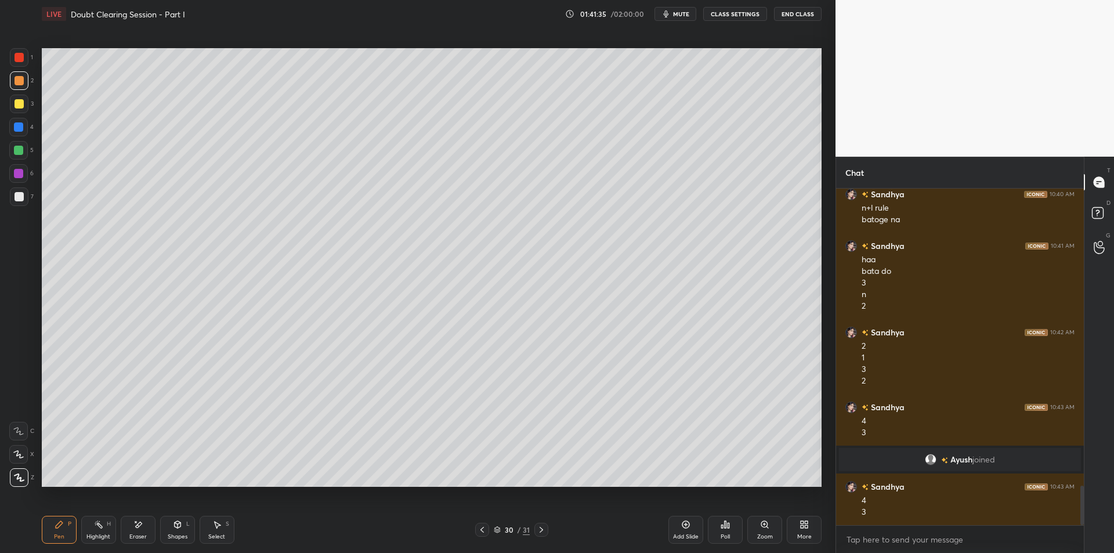
click at [17, 72] on div at bounding box center [19, 80] width 19 height 19
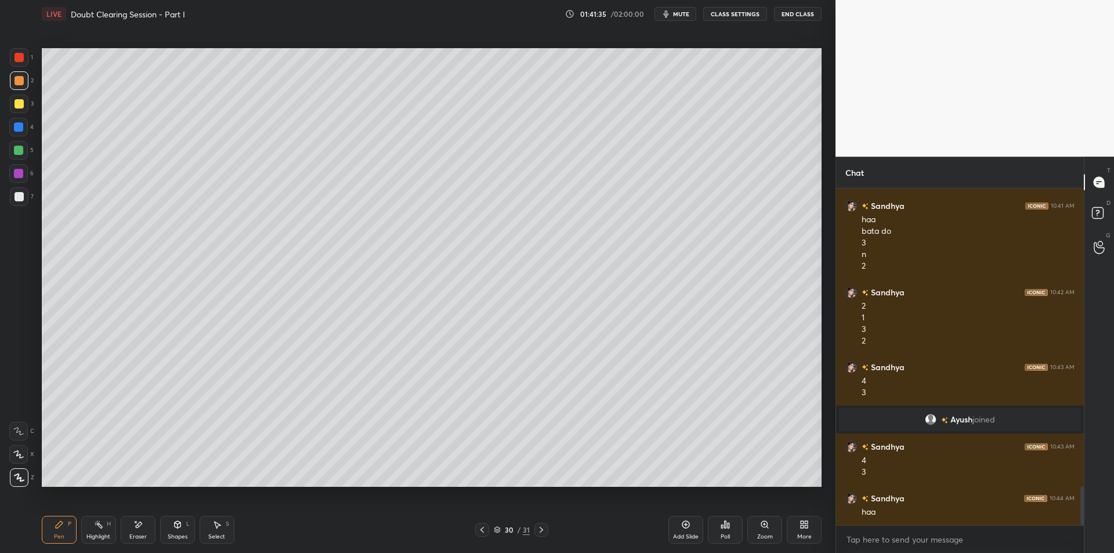
click at [22, 79] on div at bounding box center [19, 80] width 9 height 9
click at [17, 67] on div "1" at bounding box center [21, 59] width 23 height 23
click at [16, 100] on div at bounding box center [19, 103] width 9 height 9
click at [17, 130] on div at bounding box center [18, 126] width 9 height 9
click at [17, 110] on div at bounding box center [19, 104] width 19 height 19
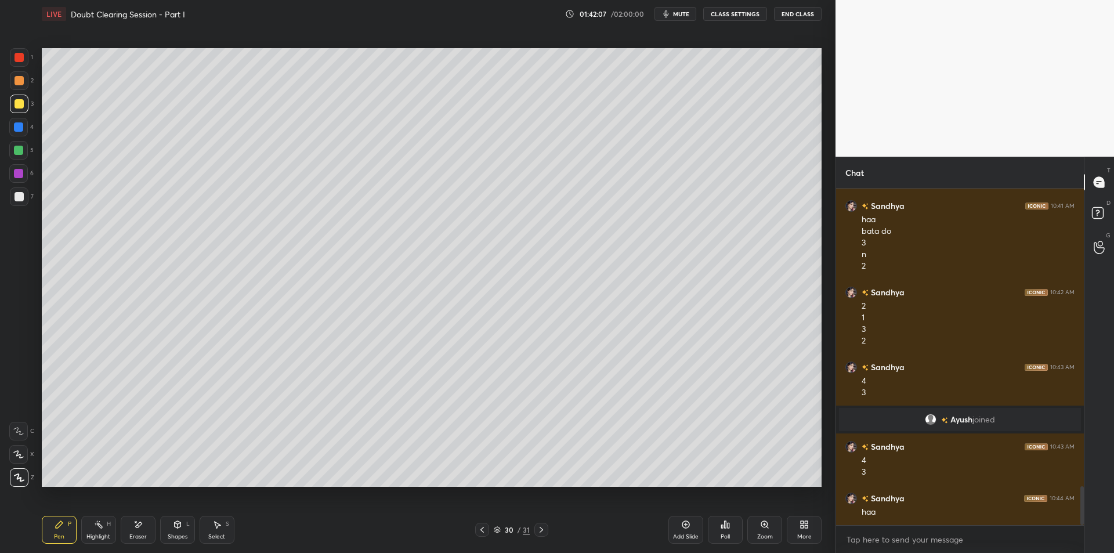
click at [34, 135] on div "1 2 3 4 5 6 7 C X Z E E Erase all H H" at bounding box center [18, 267] width 37 height 439
click at [26, 151] on div at bounding box center [18, 150] width 19 height 19
click at [33, 165] on div "6" at bounding box center [21, 173] width 24 height 19
click at [12, 198] on div at bounding box center [19, 196] width 19 height 19
click at [24, 85] on div at bounding box center [19, 80] width 19 height 19
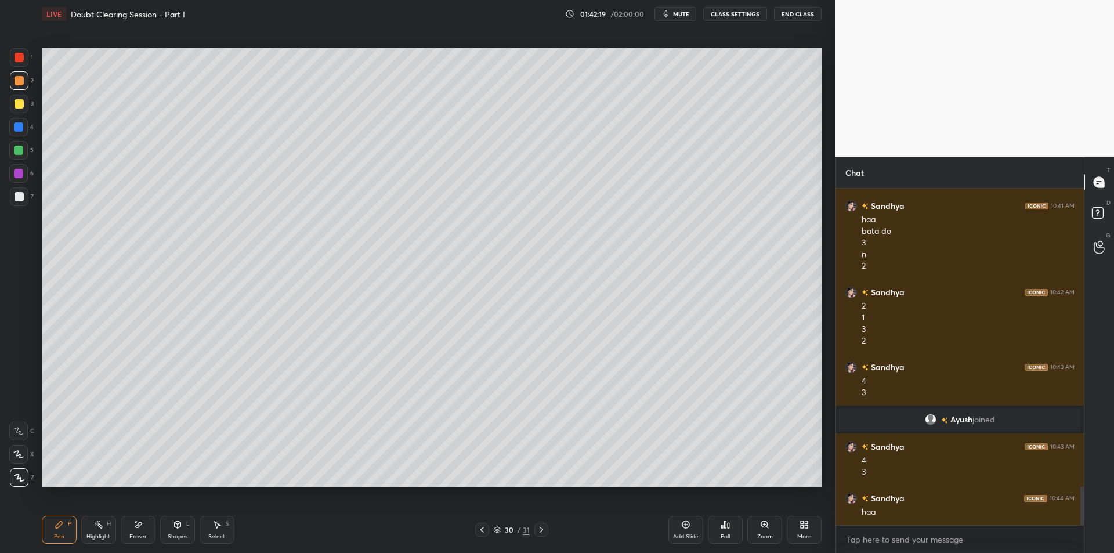
click at [14, 55] on div at bounding box center [19, 57] width 19 height 19
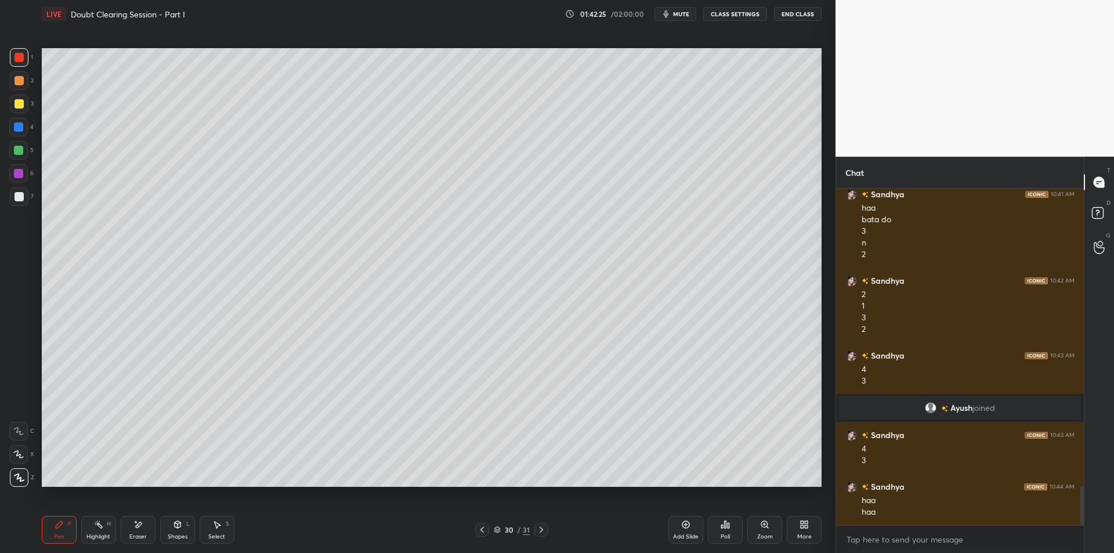
click at [685, 522] on icon at bounding box center [687, 525] width 8 height 8
click at [16, 106] on div at bounding box center [19, 103] width 9 height 9
click at [483, 527] on icon at bounding box center [482, 529] width 9 height 9
click at [482, 529] on icon at bounding box center [482, 530] width 3 height 6
click at [142, 527] on icon at bounding box center [137, 525] width 9 height 10
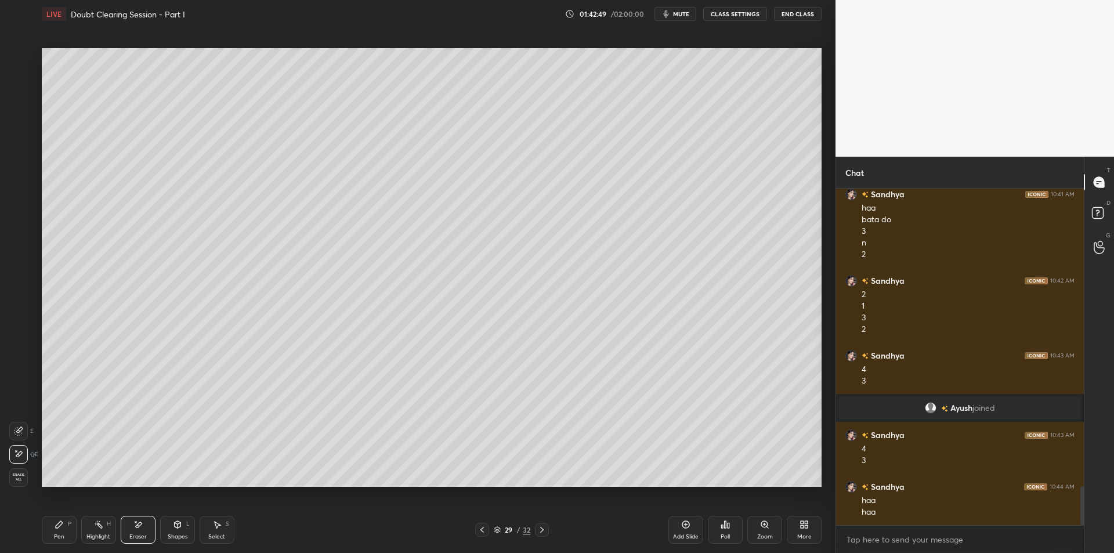
click at [95, 534] on div "Highlight" at bounding box center [98, 537] width 24 height 6
click at [66, 527] on div "Pen P" at bounding box center [59, 530] width 35 height 28
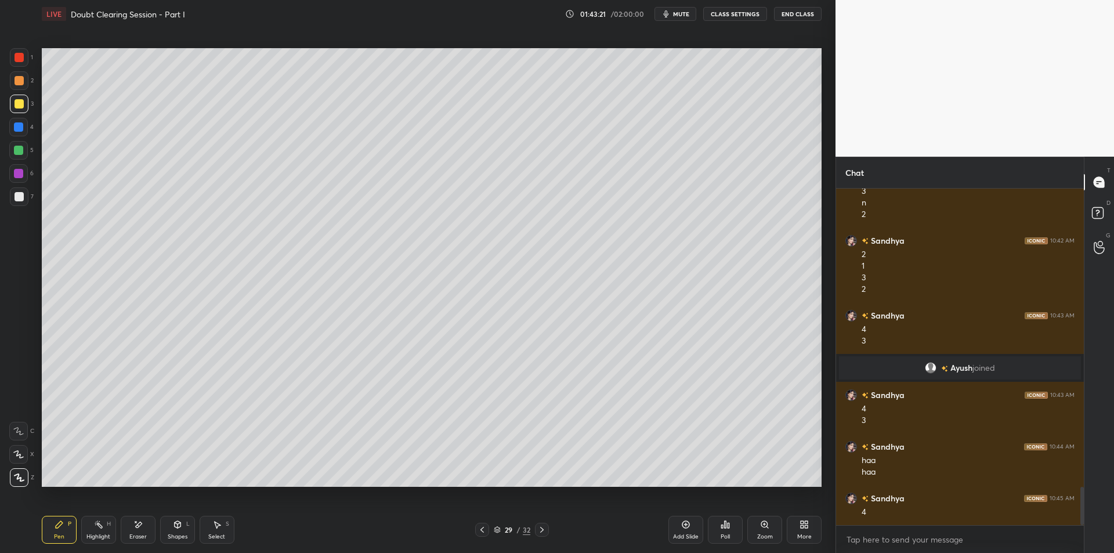
click at [24, 130] on div at bounding box center [18, 127] width 19 height 19
click at [20, 157] on div at bounding box center [18, 150] width 19 height 19
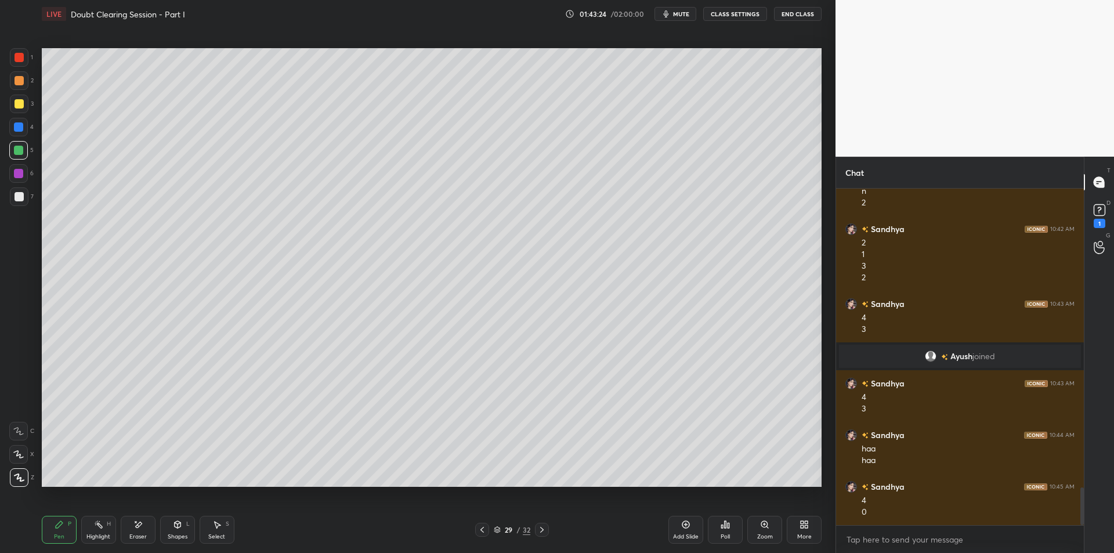
scroll to position [2697, 0]
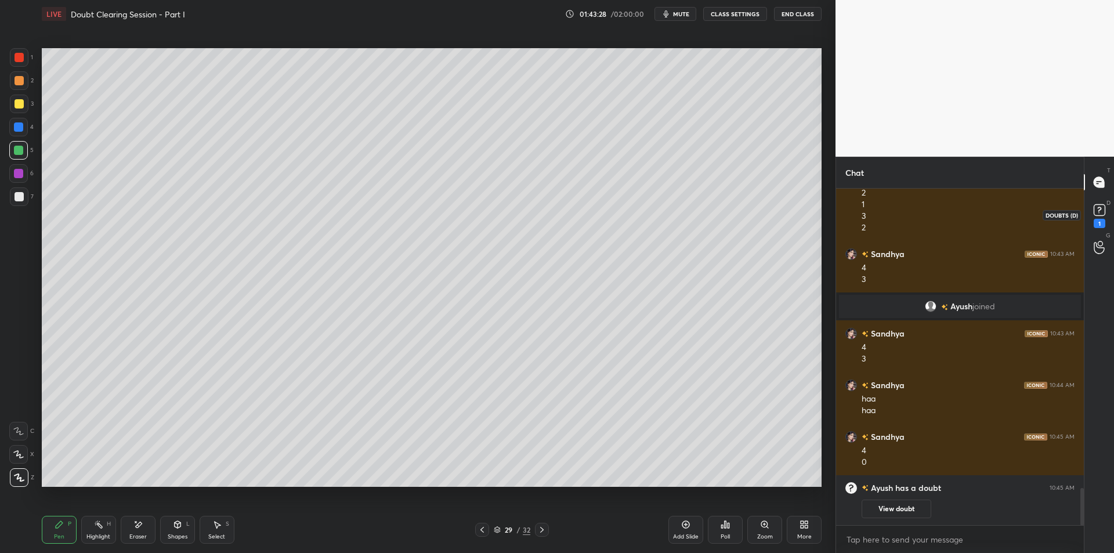
click at [1102, 207] on rect at bounding box center [1099, 210] width 11 height 11
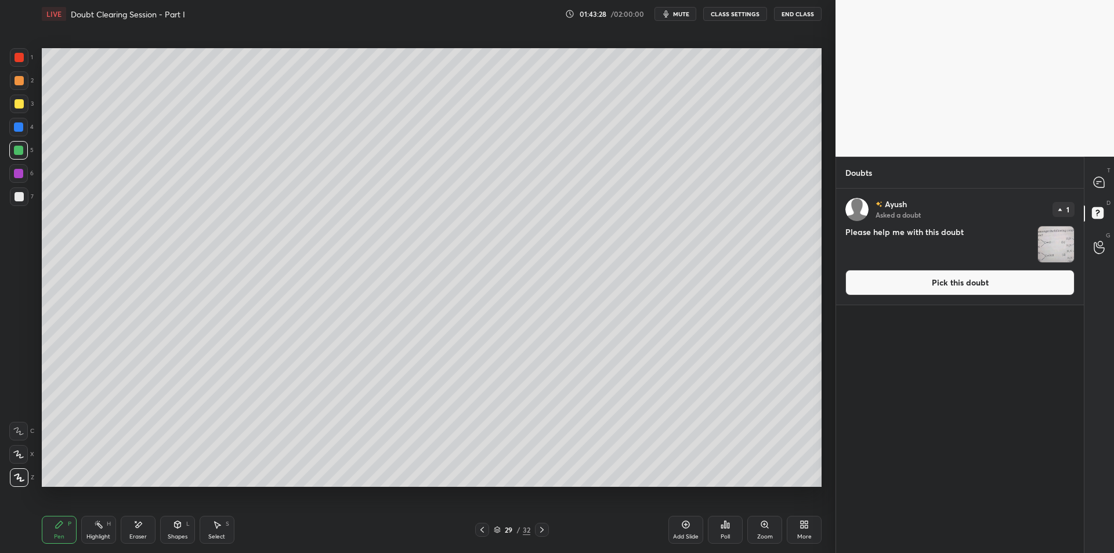
click at [1070, 230] on img "grid" at bounding box center [1056, 244] width 36 height 36
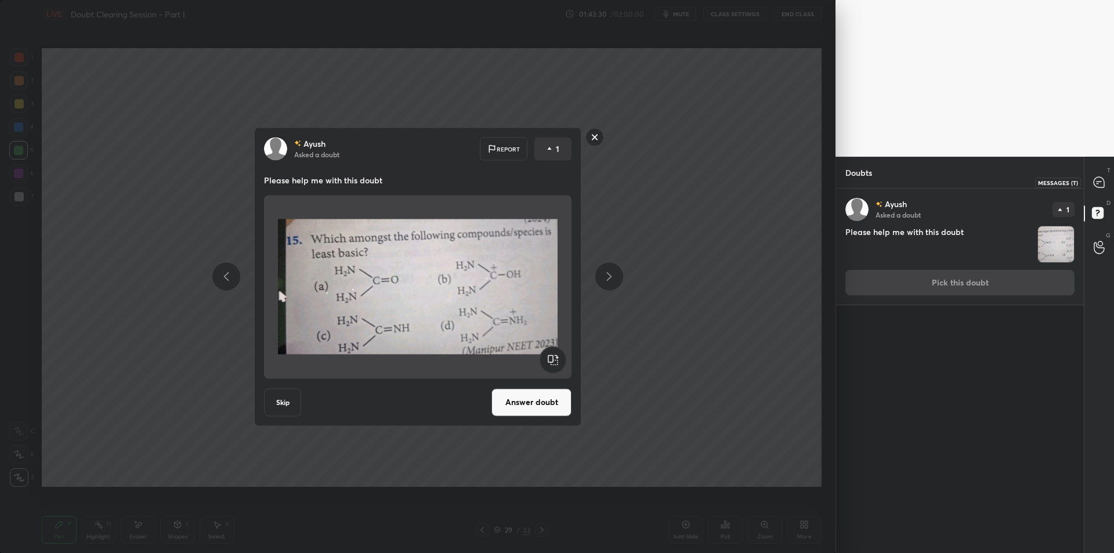
click at [1092, 180] on div at bounding box center [1099, 182] width 23 height 21
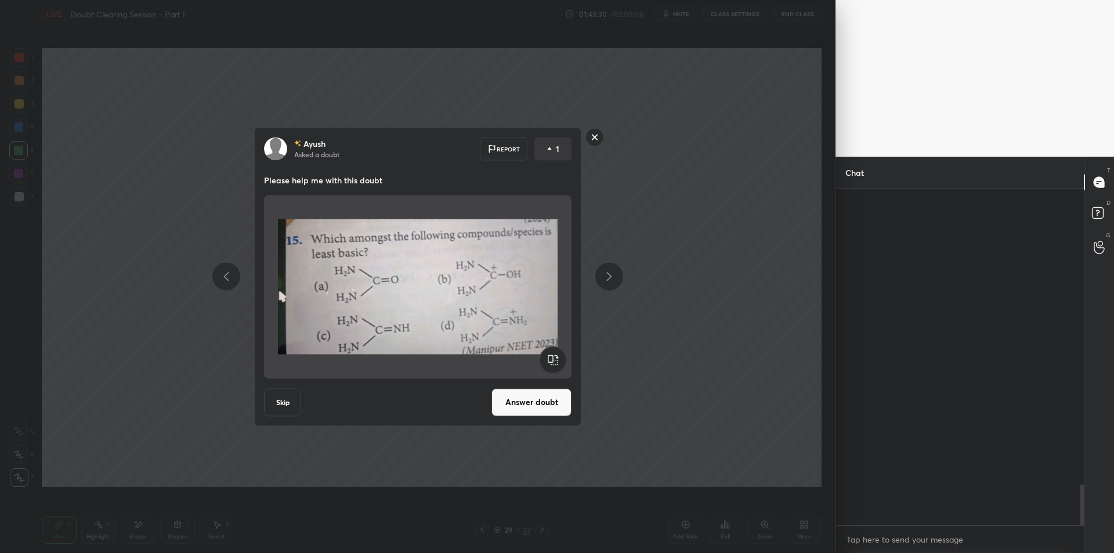
scroll to position [333, 244]
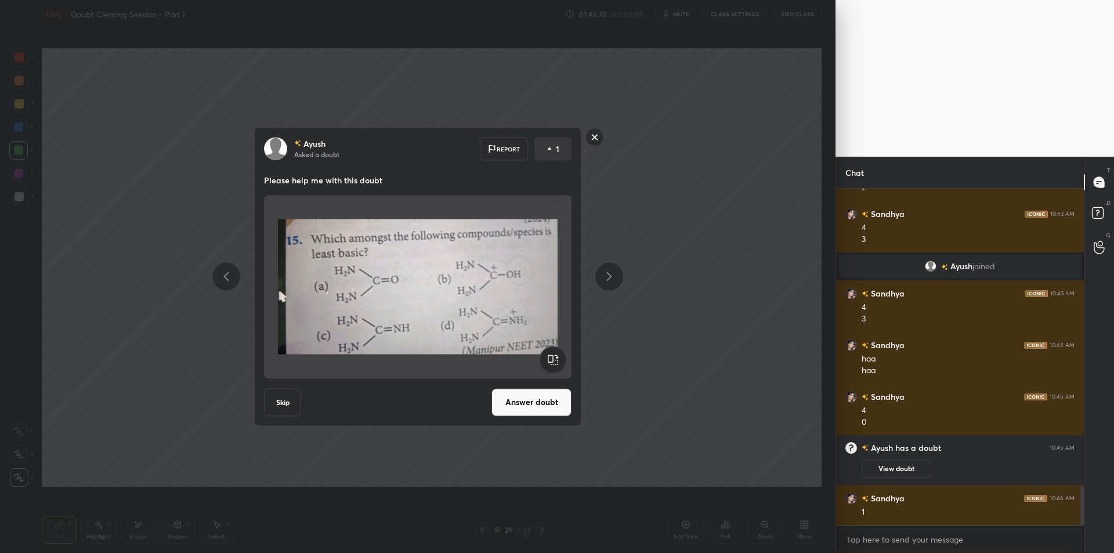
click at [681, 316] on div "[PERSON_NAME] Asked a doubt Report 1 Please help me with this doubt Skip Answer…" at bounding box center [418, 276] width 836 height 553
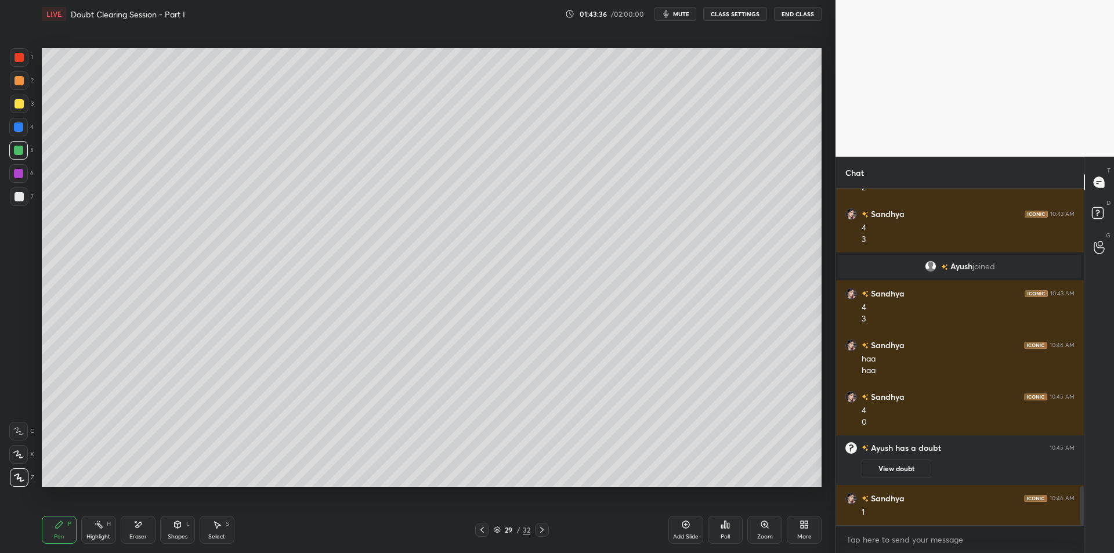
click at [6, 168] on div "1 2 3 4 5 6 7 C X Z E E Erase all H H" at bounding box center [18, 267] width 37 height 439
click at [23, 176] on div at bounding box center [18, 173] width 19 height 19
click at [21, 205] on div at bounding box center [19, 196] width 19 height 19
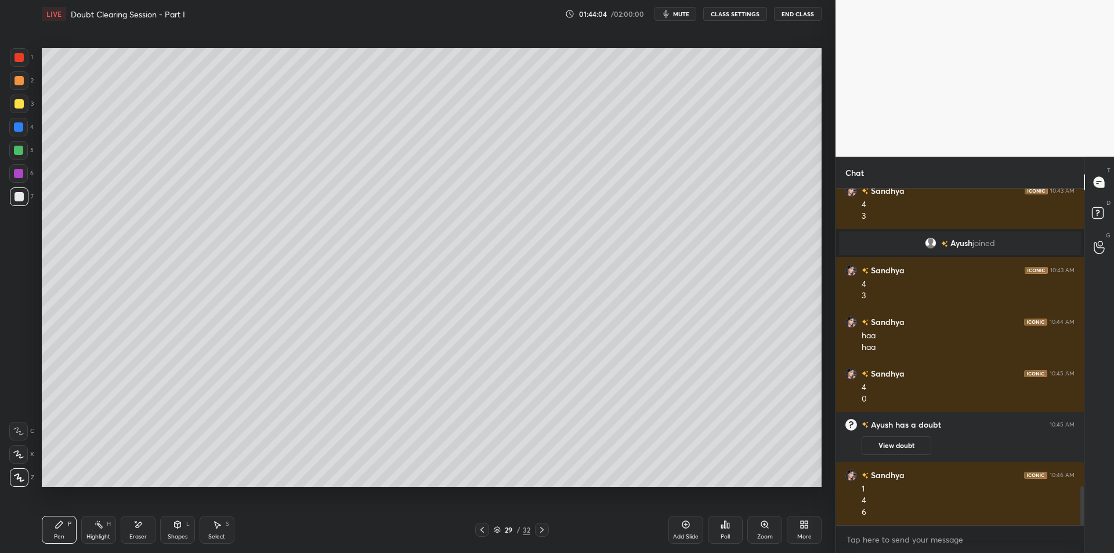
scroll to position [2591, 0]
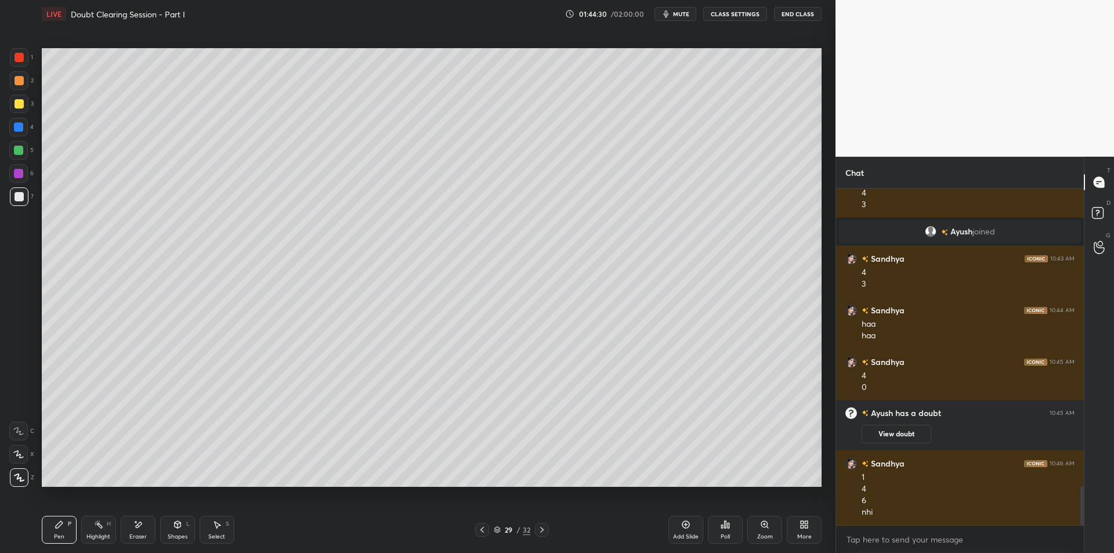
click at [8, 82] on div "1 2 3 4 5 6 7 C X Z E E Erase all H H" at bounding box center [18, 267] width 37 height 439
click at [16, 81] on div at bounding box center [19, 80] width 9 height 9
click at [547, 526] on div at bounding box center [542, 530] width 14 height 14
click at [546, 528] on icon at bounding box center [541, 529] width 9 height 9
click at [20, 63] on div at bounding box center [19, 57] width 19 height 19
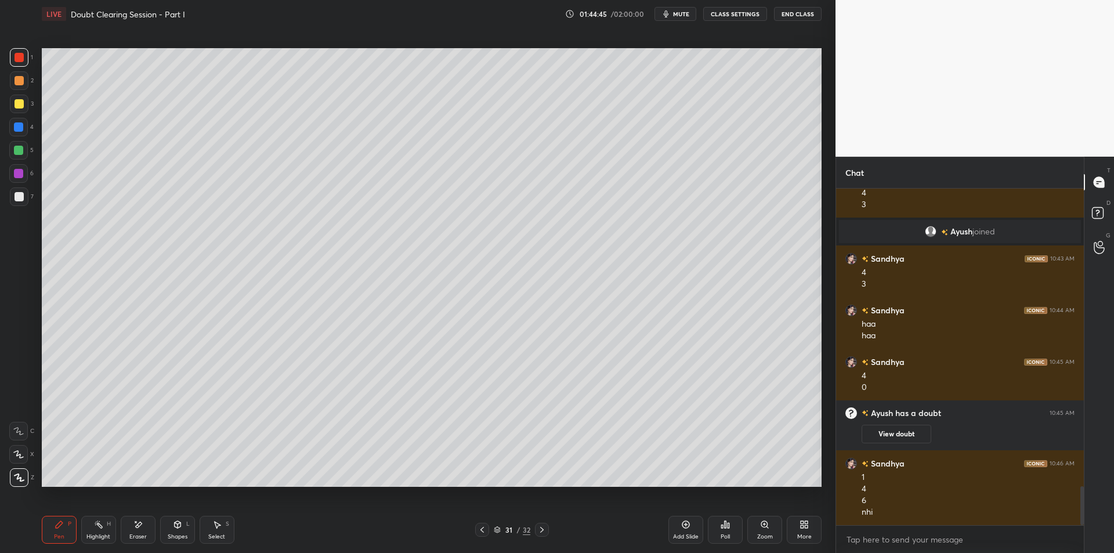
click at [15, 90] on div "2" at bounding box center [22, 82] width 24 height 23
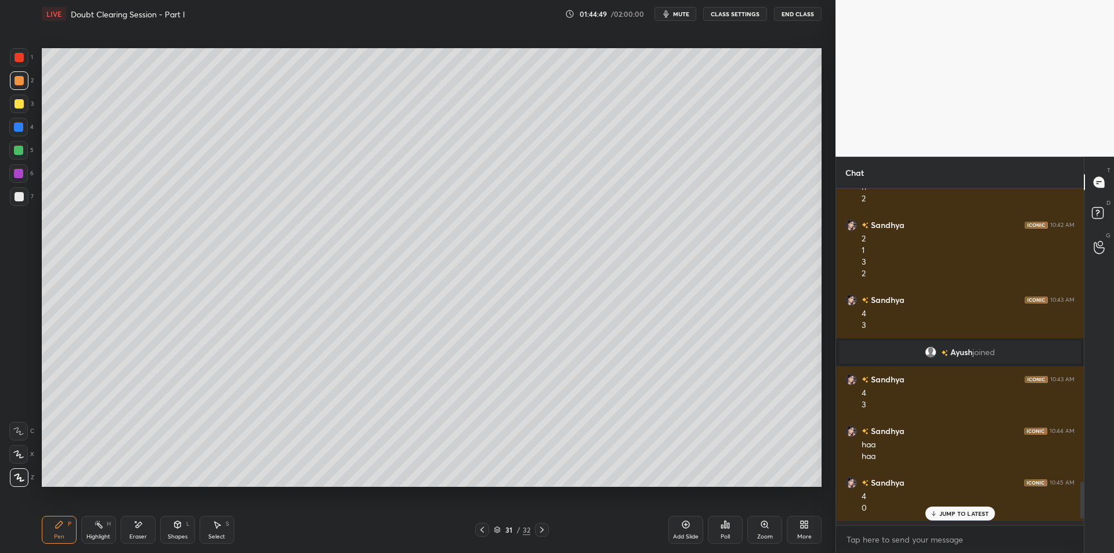
scroll to position [2828, 0]
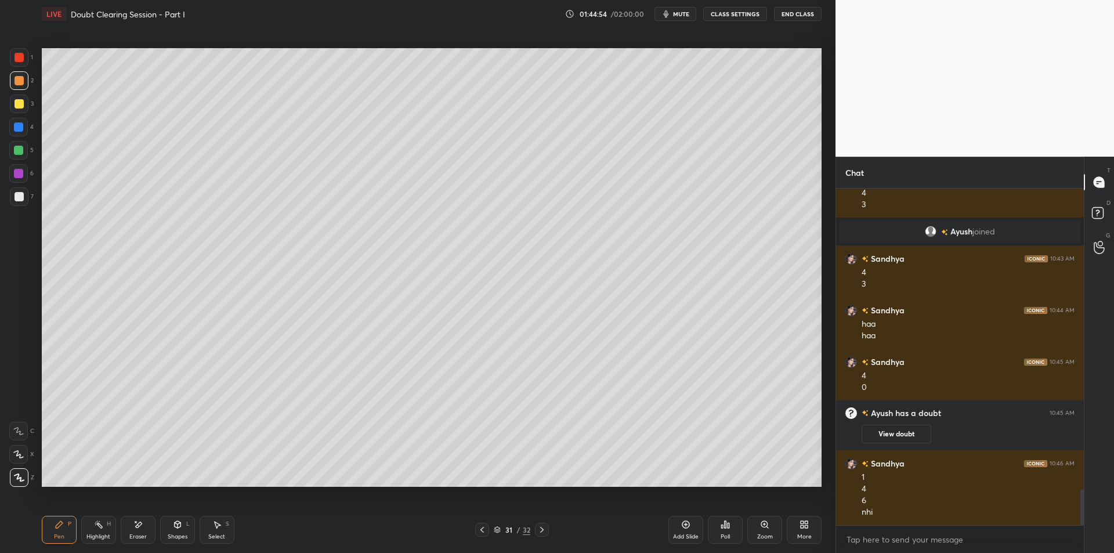
click at [167, 542] on div "Shapes L" at bounding box center [177, 530] width 35 height 28
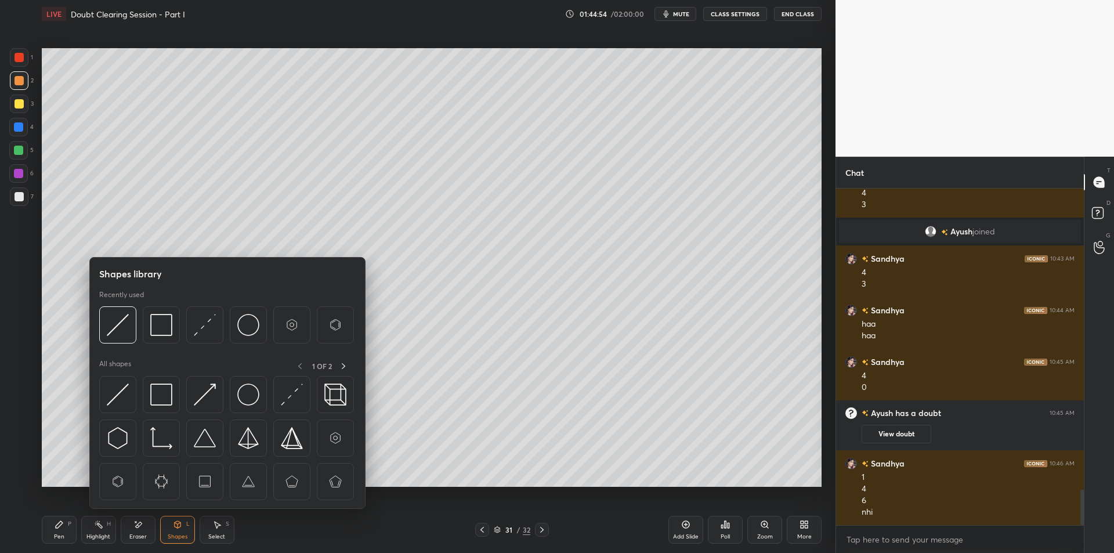
scroll to position [2868, 0]
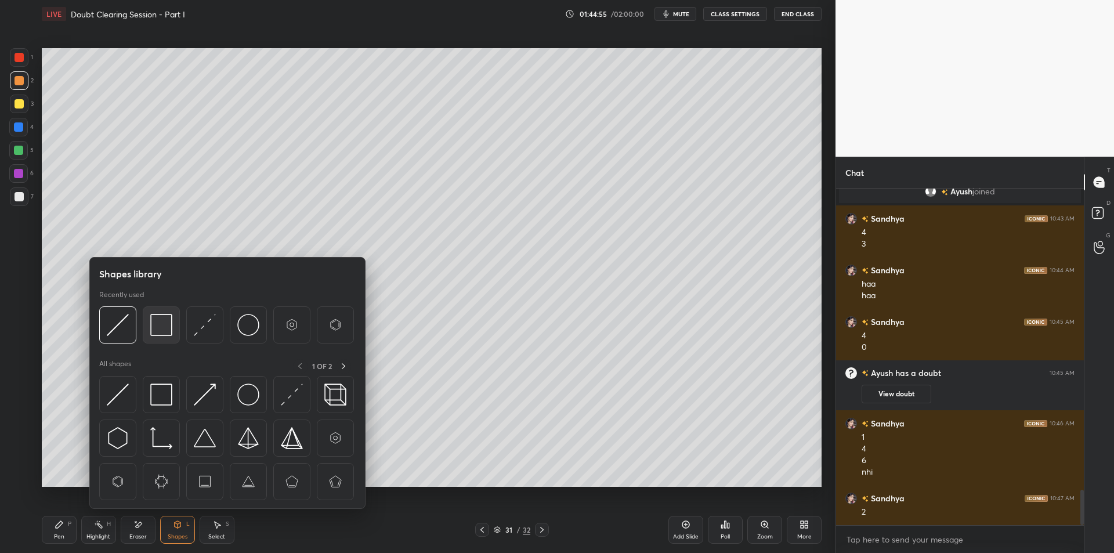
click at [157, 325] on img at bounding box center [161, 325] width 22 height 22
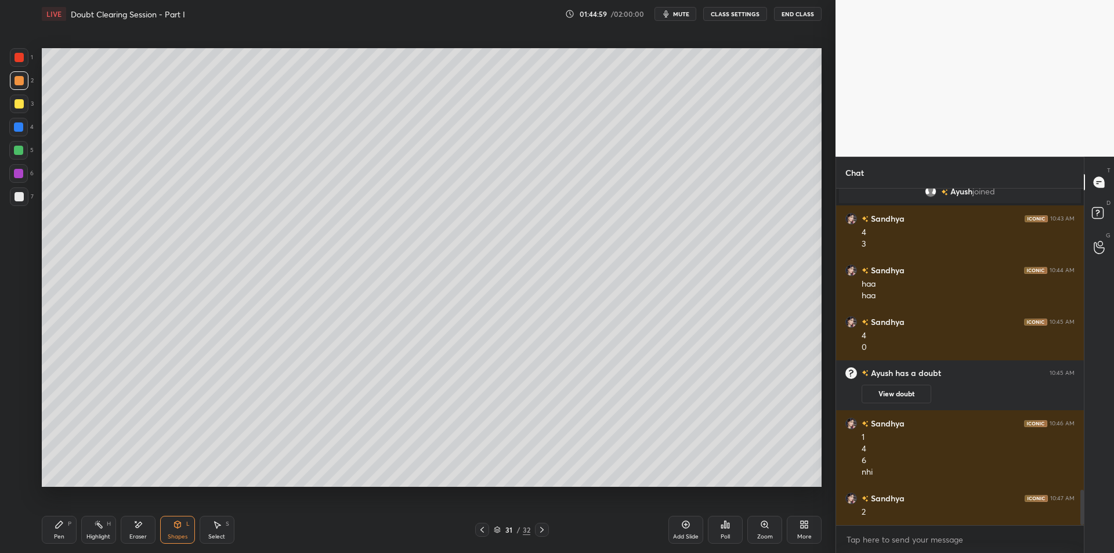
click at [68, 526] on div "P" at bounding box center [69, 524] width 3 height 6
click at [91, 522] on div "Highlight H" at bounding box center [98, 530] width 35 height 28
click at [71, 528] on div "Pen P" at bounding box center [59, 530] width 35 height 28
click at [480, 530] on icon at bounding box center [482, 529] width 9 height 9
click at [481, 530] on icon at bounding box center [482, 530] width 3 height 6
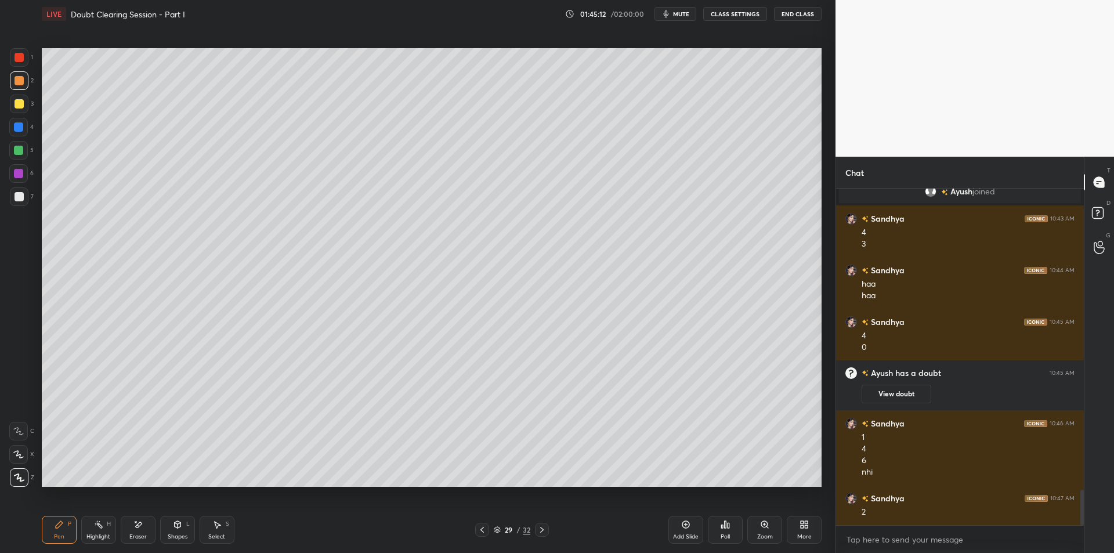
click at [30, 134] on div "4" at bounding box center [21, 127] width 24 height 19
click at [21, 146] on div at bounding box center [18, 150] width 9 height 9
click at [19, 181] on div at bounding box center [18, 173] width 19 height 19
click at [20, 193] on div at bounding box center [19, 196] width 9 height 9
click at [19, 79] on div at bounding box center [19, 80] width 9 height 9
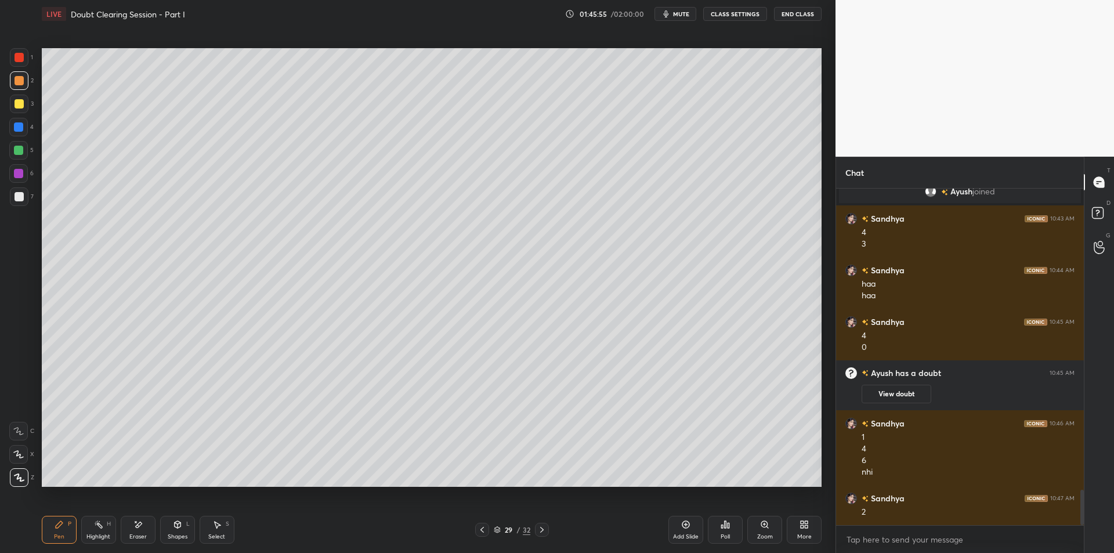
click at [19, 67] on div "1" at bounding box center [21, 59] width 23 height 23
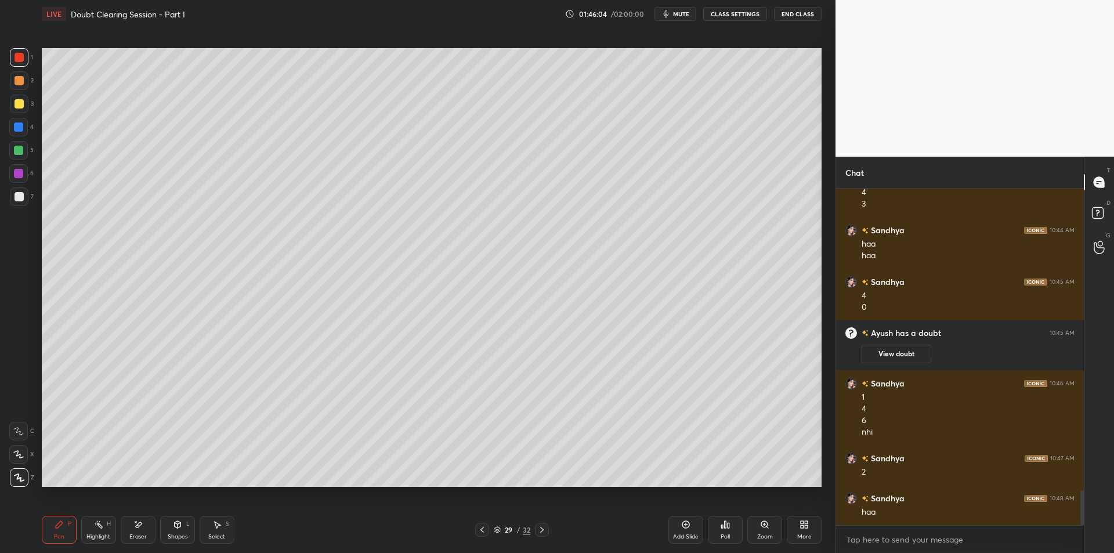
click at [12, 89] on div at bounding box center [19, 80] width 19 height 19
click at [27, 104] on div at bounding box center [19, 104] width 19 height 19
click at [694, 532] on div "Add Slide" at bounding box center [686, 530] width 35 height 28
click at [26, 126] on div at bounding box center [18, 127] width 19 height 19
click at [11, 157] on div at bounding box center [18, 150] width 19 height 19
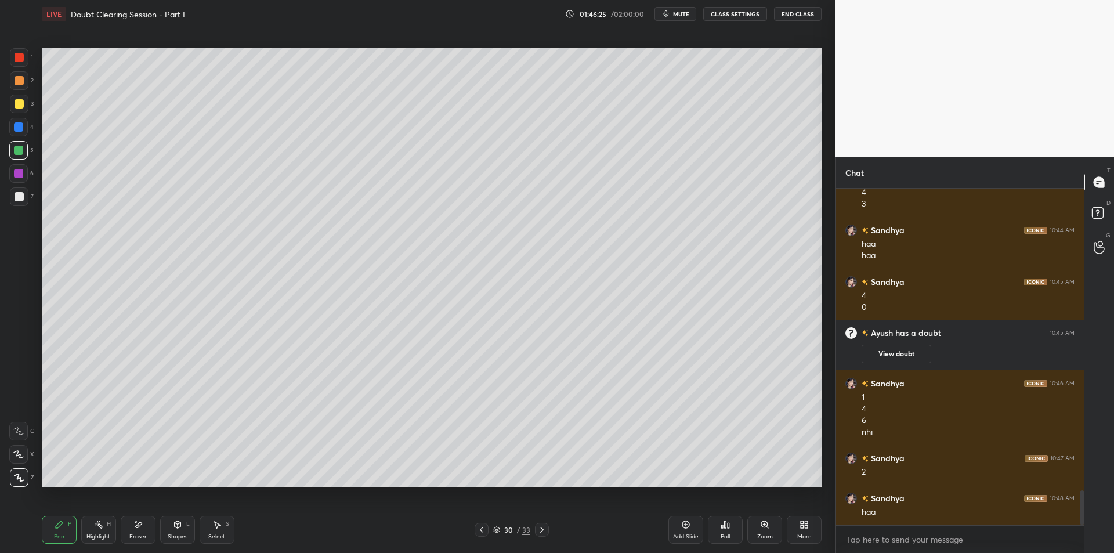
click at [16, 134] on div at bounding box center [18, 127] width 19 height 19
click at [21, 147] on div at bounding box center [18, 150] width 9 height 9
click at [23, 170] on div at bounding box center [18, 173] width 19 height 19
click at [13, 196] on div at bounding box center [19, 196] width 19 height 19
click at [488, 528] on div at bounding box center [482, 530] width 14 height 14
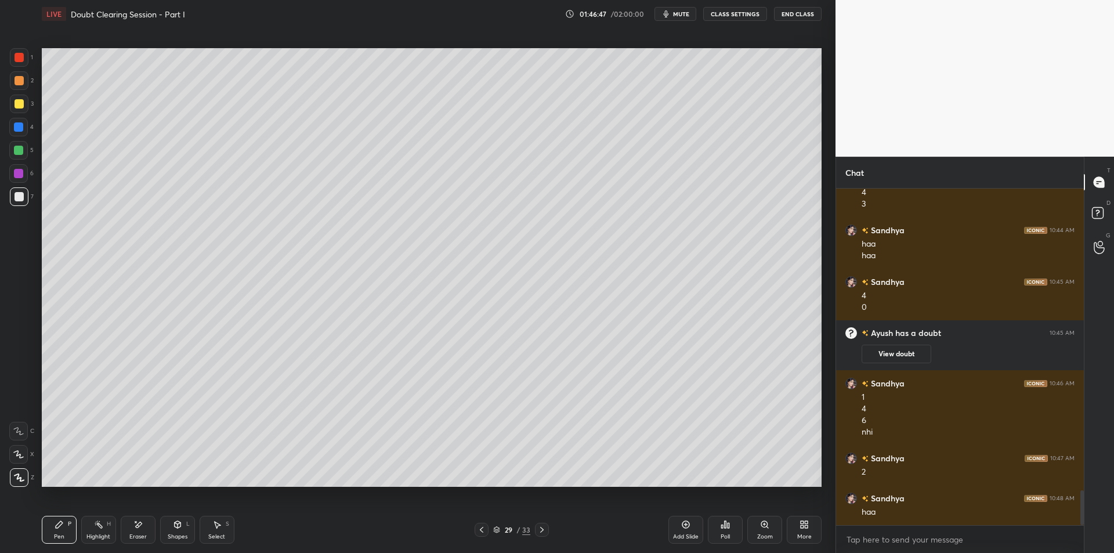
click at [17, 104] on div at bounding box center [19, 103] width 9 height 9
click at [21, 80] on div at bounding box center [19, 80] width 9 height 9
click at [21, 60] on div at bounding box center [19, 57] width 9 height 9
click at [15, 85] on div at bounding box center [19, 80] width 19 height 19
click at [13, 62] on div at bounding box center [19, 57] width 19 height 19
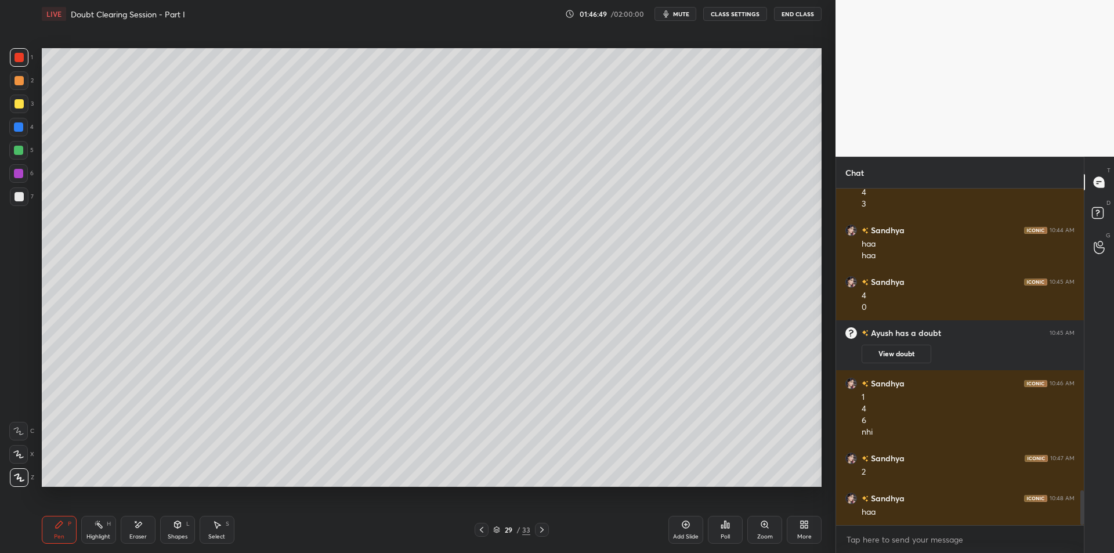
click at [674, 525] on div "Add Slide" at bounding box center [686, 530] width 35 height 28
click at [24, 106] on div at bounding box center [19, 104] width 19 height 19
click at [19, 135] on div at bounding box center [18, 127] width 19 height 19
click at [23, 107] on div at bounding box center [19, 104] width 19 height 19
click at [13, 138] on div "4" at bounding box center [21, 129] width 24 height 23
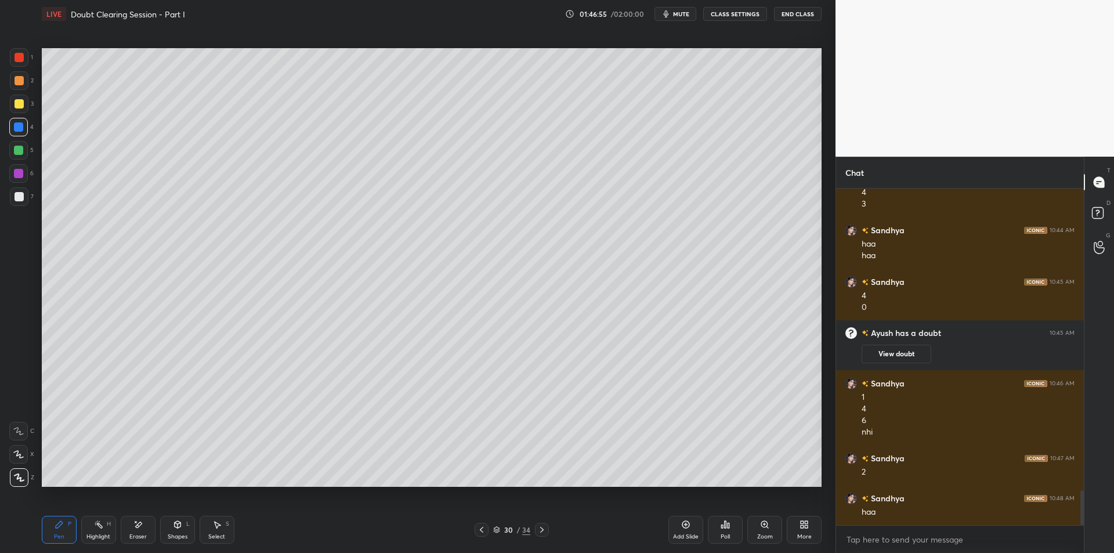
click at [19, 109] on div at bounding box center [19, 104] width 19 height 19
click at [15, 121] on div at bounding box center [18, 127] width 19 height 19
click at [26, 105] on div at bounding box center [19, 104] width 19 height 19
click at [1084, 216] on div "T Messages (T) D Doubts (D) G Raise Hand (G)" at bounding box center [1099, 355] width 30 height 396
click at [1089, 220] on icon at bounding box center [1099, 214] width 21 height 21
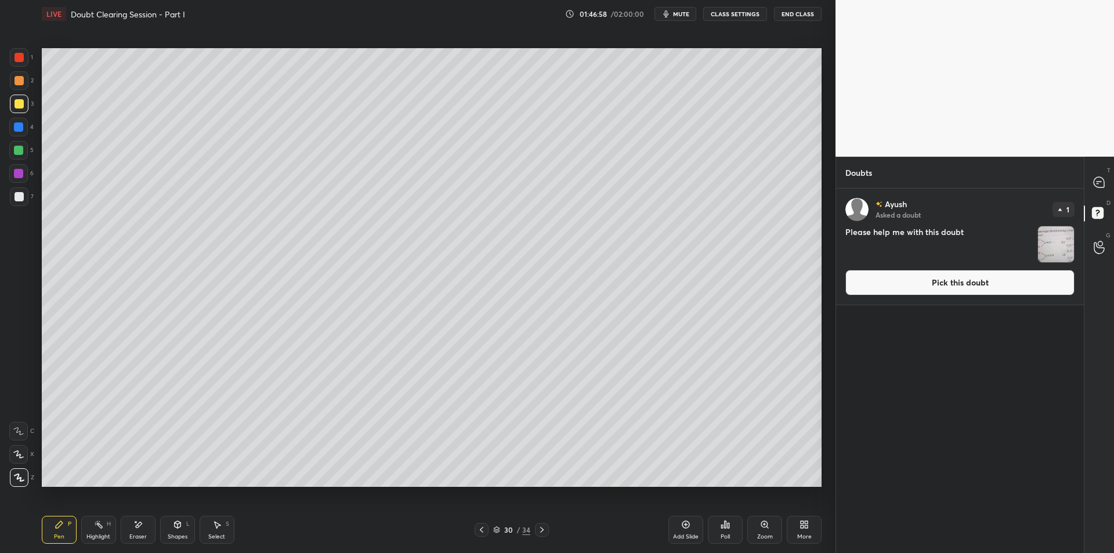
click at [1060, 250] on img "grid" at bounding box center [1056, 244] width 36 height 36
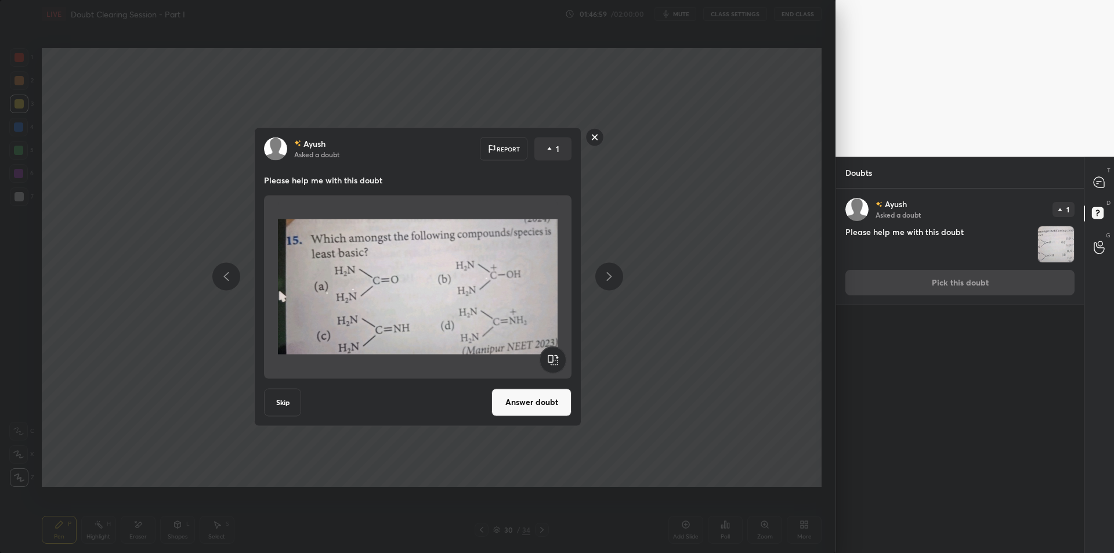
click at [1091, 191] on div at bounding box center [1099, 182] width 23 height 21
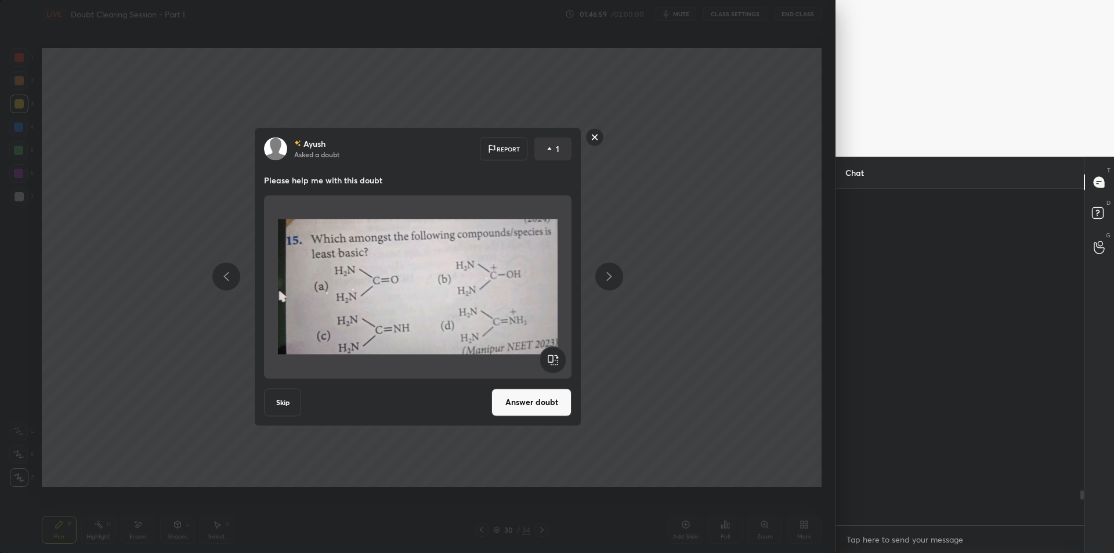
scroll to position [333, 244]
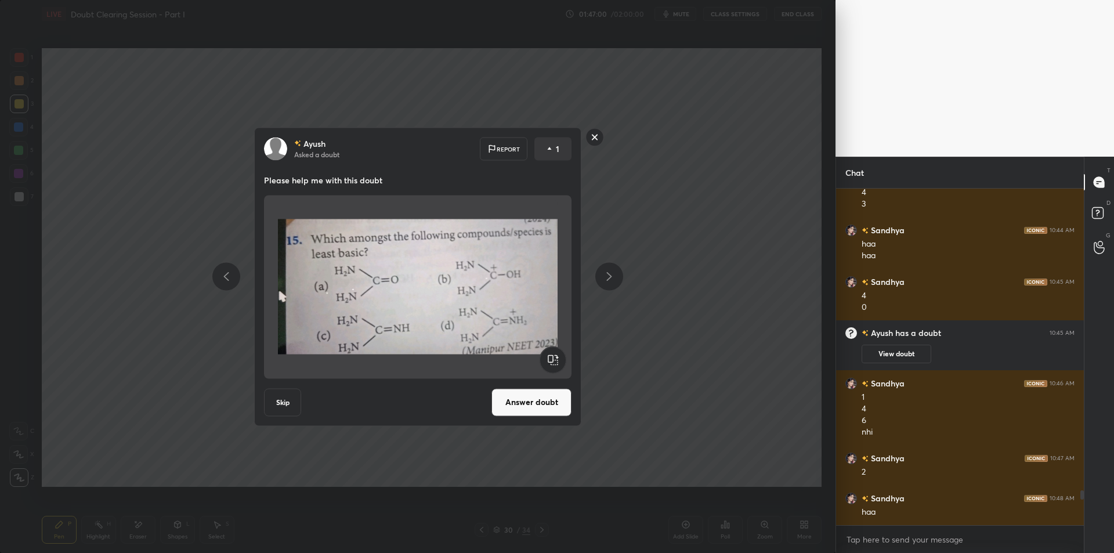
click at [727, 268] on div "[PERSON_NAME] Asked a doubt Report 1 Please help me with this doubt Skip Answer…" at bounding box center [418, 276] width 836 height 553
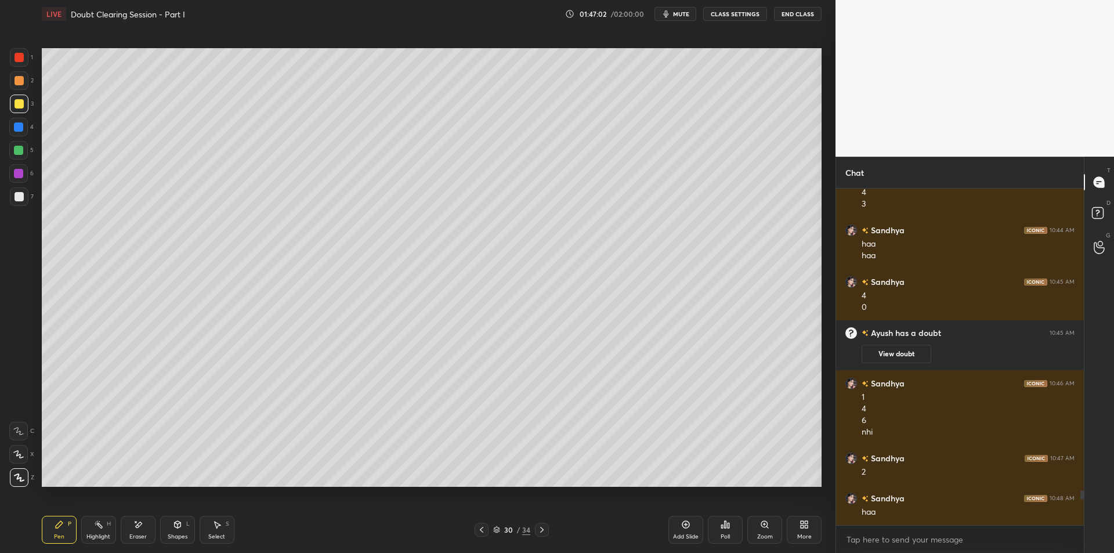
click at [17, 99] on div at bounding box center [19, 103] width 9 height 9
click at [16, 77] on div at bounding box center [19, 80] width 9 height 9
click at [16, 68] on div "1" at bounding box center [21, 59] width 23 height 23
click at [8, 84] on div "1 2 3 4 5 6 7 C X Z E E Erase all H H" at bounding box center [18, 267] width 37 height 439
click at [23, 80] on div at bounding box center [19, 80] width 9 height 9
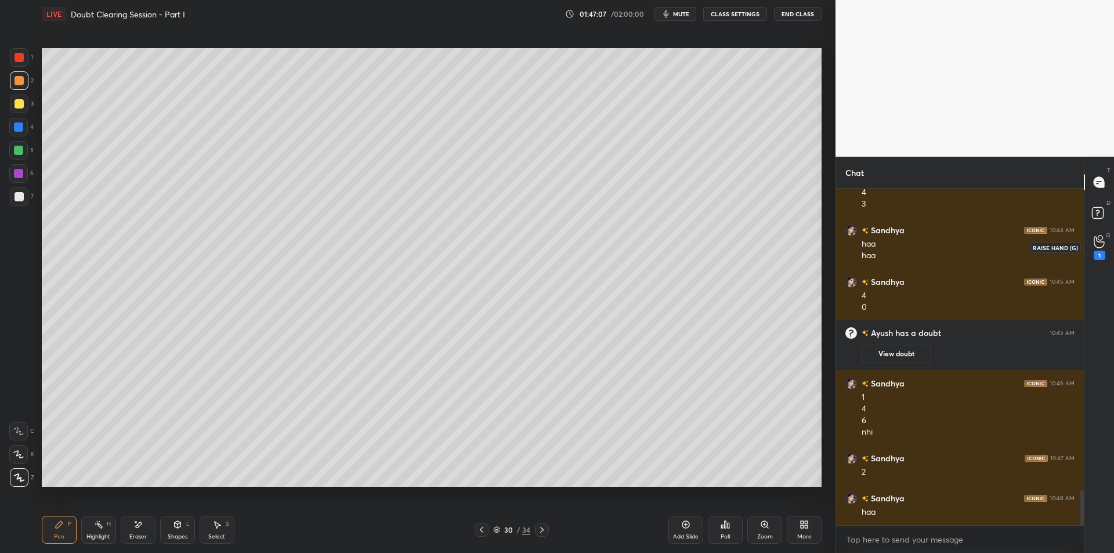
click at [1099, 241] on icon at bounding box center [1099, 242] width 10 height 12
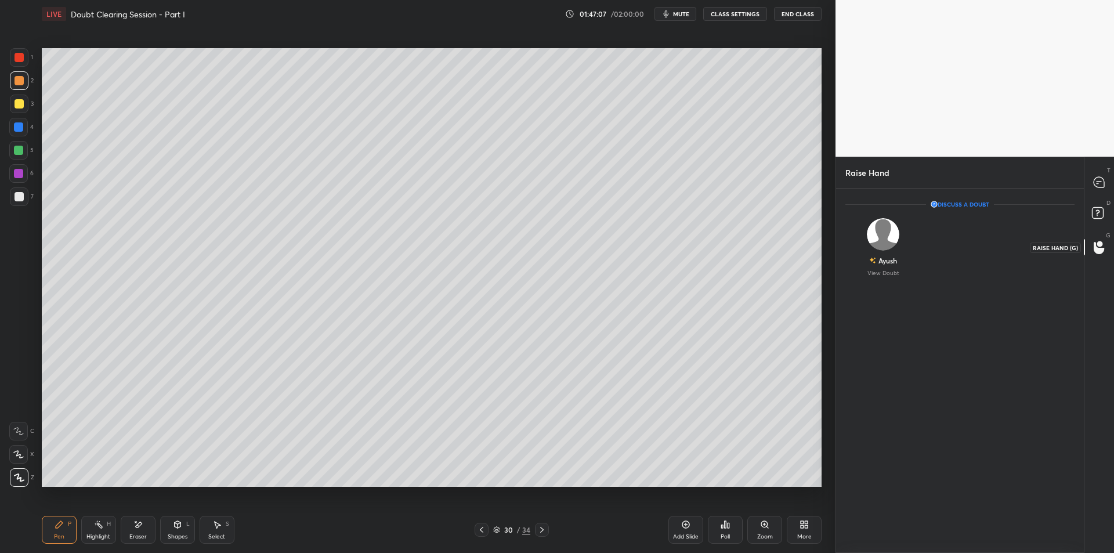
scroll to position [4, 4]
click at [1089, 211] on icon at bounding box center [1099, 214] width 21 height 21
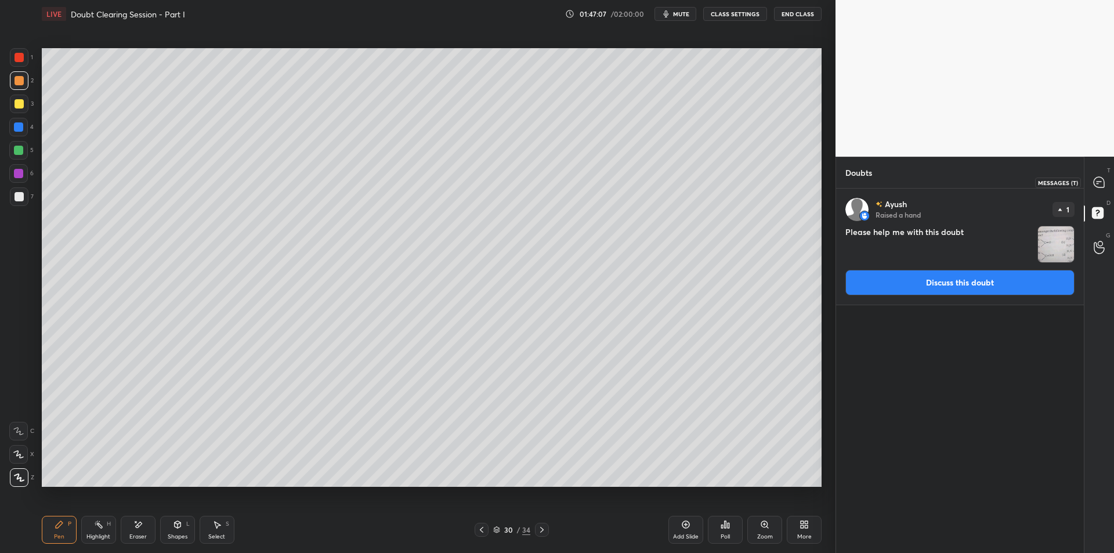
click at [1090, 182] on div at bounding box center [1099, 182] width 23 height 21
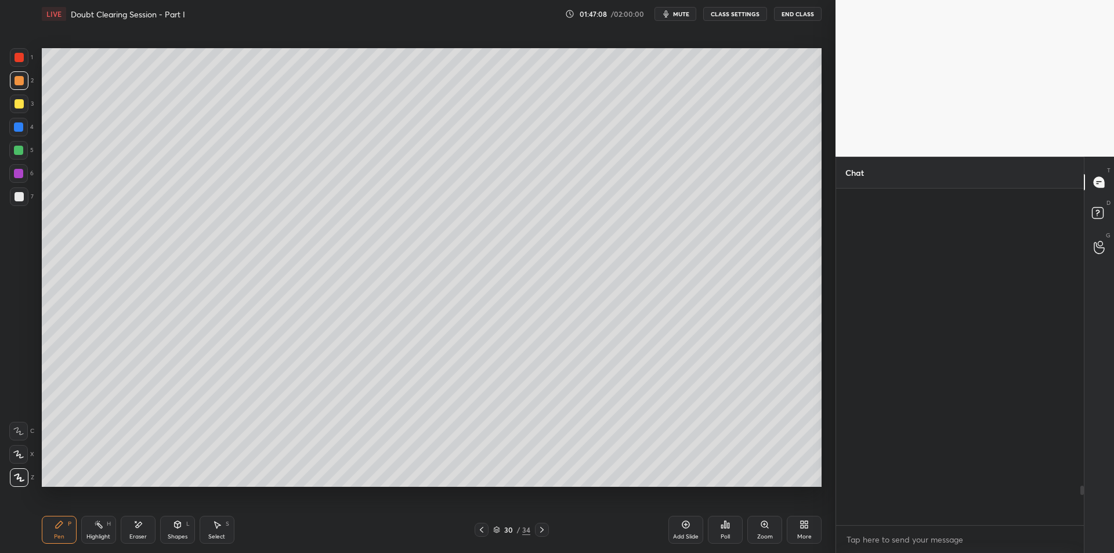
scroll to position [333, 244]
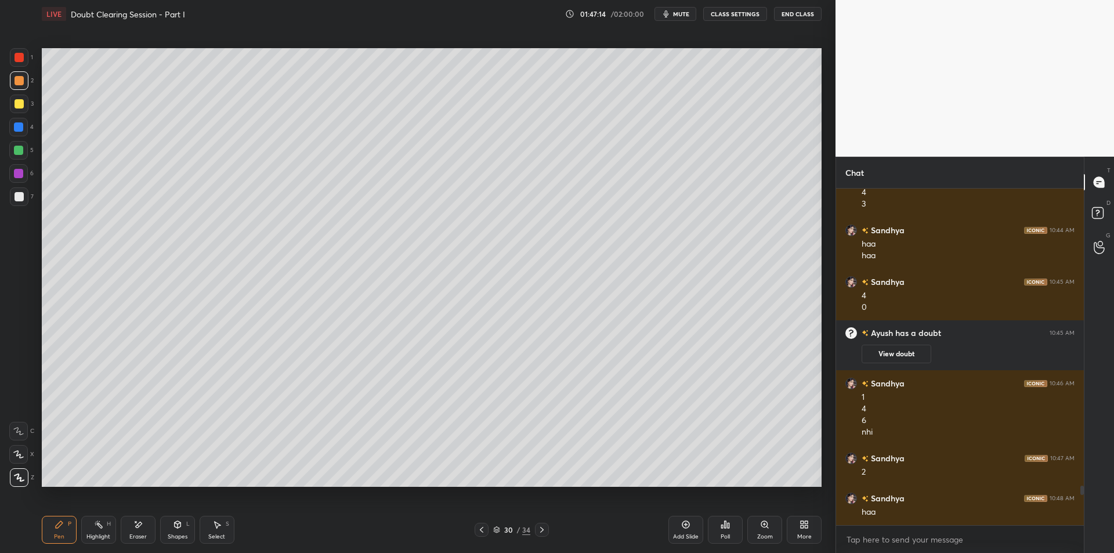
click at [21, 133] on div at bounding box center [18, 127] width 19 height 19
click at [16, 155] on div at bounding box center [18, 150] width 19 height 19
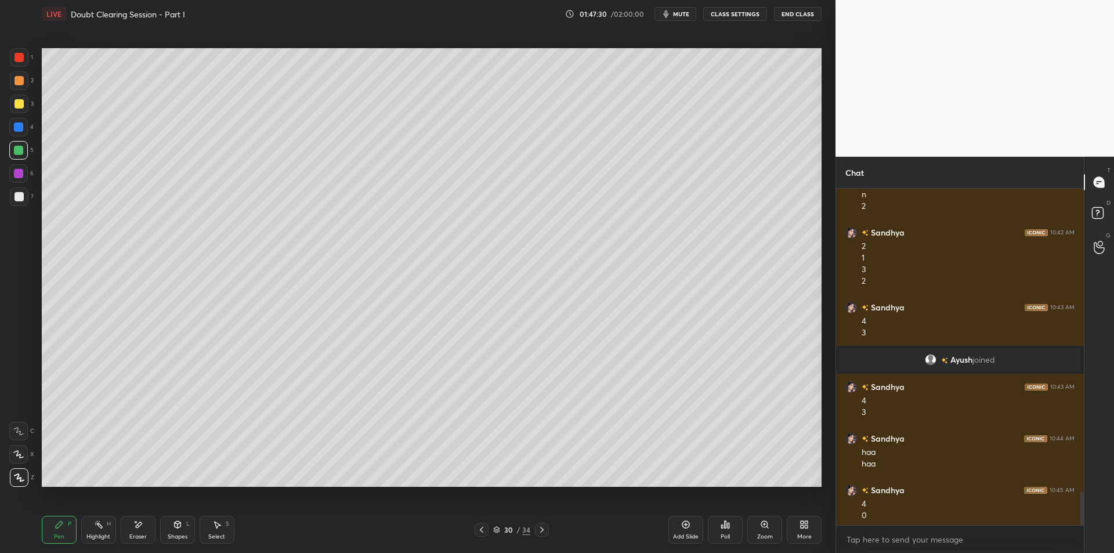
scroll to position [2995, 0]
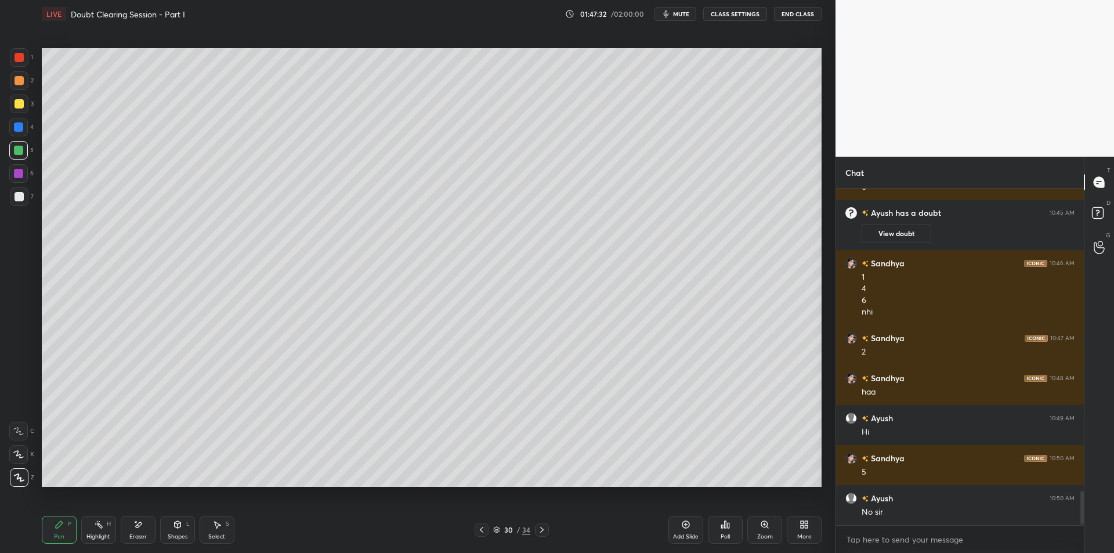
click at [10, 166] on div at bounding box center [18, 173] width 19 height 19
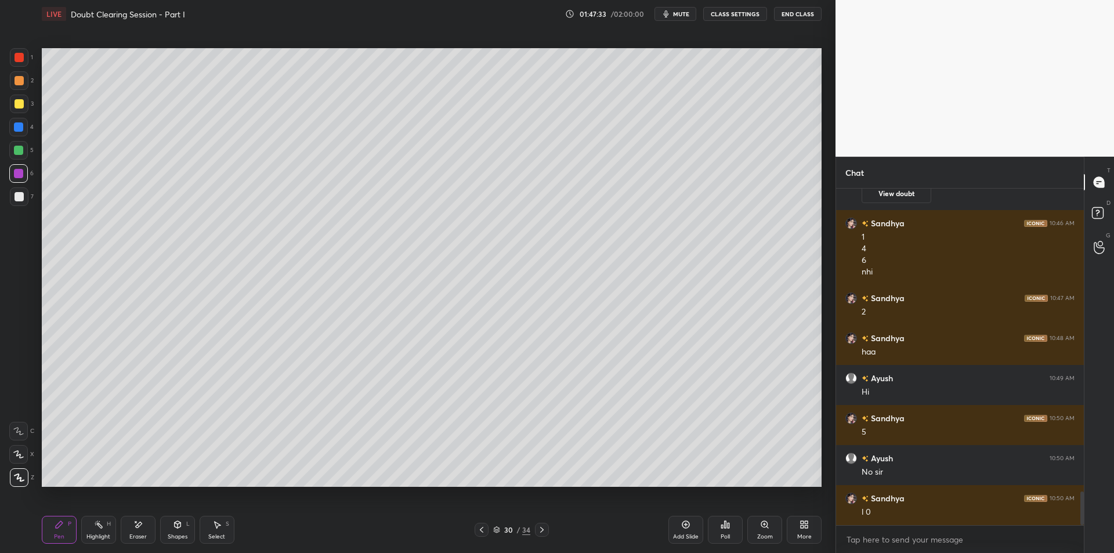
click at [9, 199] on div "1 2 3 4 5 6 7 C X Z E E Erase all H H" at bounding box center [18, 267] width 37 height 439
click at [17, 203] on div at bounding box center [19, 196] width 19 height 19
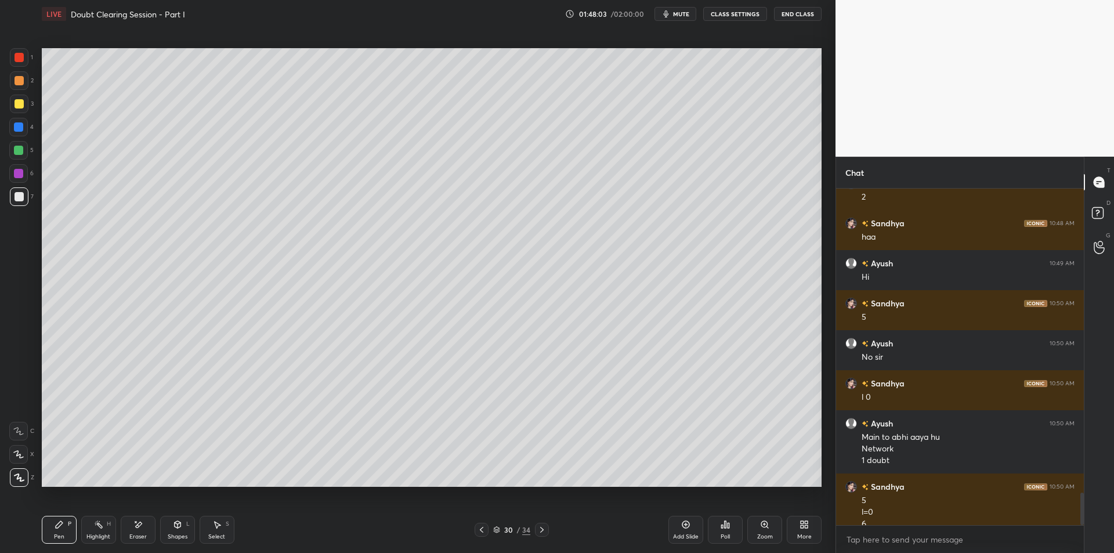
scroll to position [3161, 0]
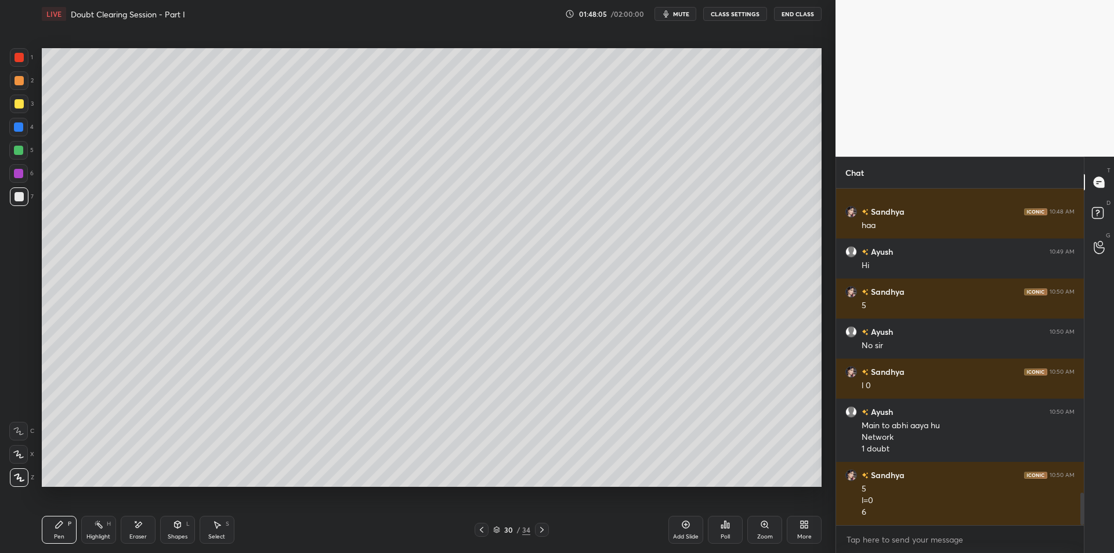
click at [19, 86] on div at bounding box center [19, 80] width 19 height 19
click at [15, 59] on div at bounding box center [19, 57] width 9 height 9
click at [11, 88] on div at bounding box center [19, 80] width 19 height 19
click at [15, 62] on div at bounding box center [19, 57] width 9 height 9
click at [20, 81] on div at bounding box center [19, 80] width 9 height 9
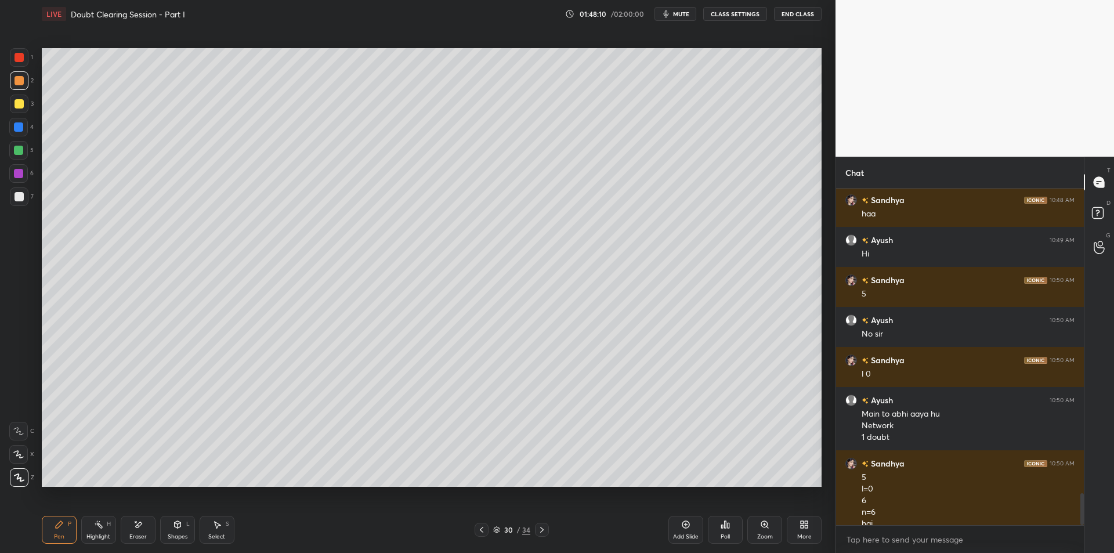
scroll to position [3185, 0]
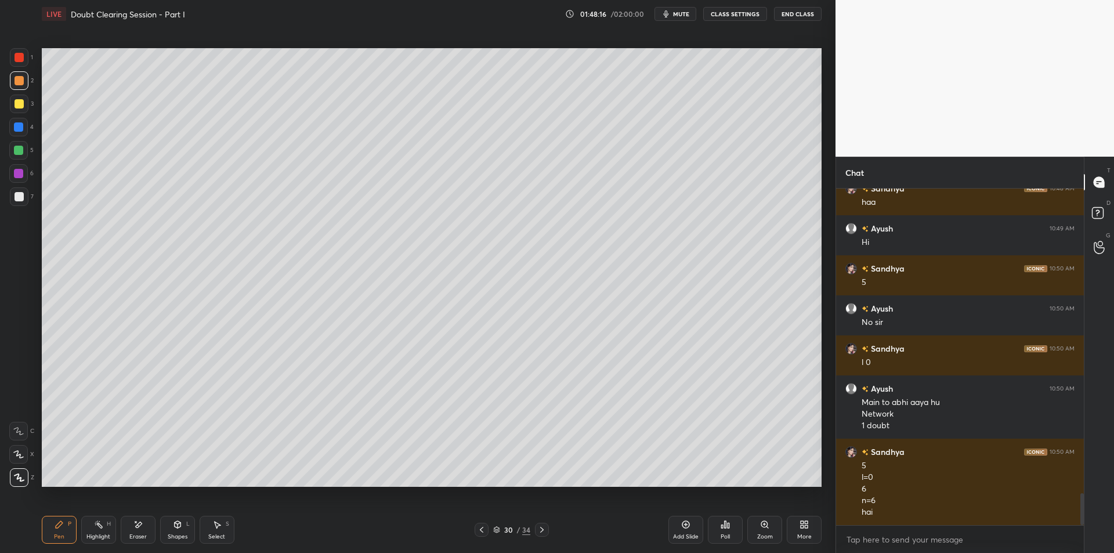
click at [1098, 205] on icon at bounding box center [1099, 214] width 21 height 21
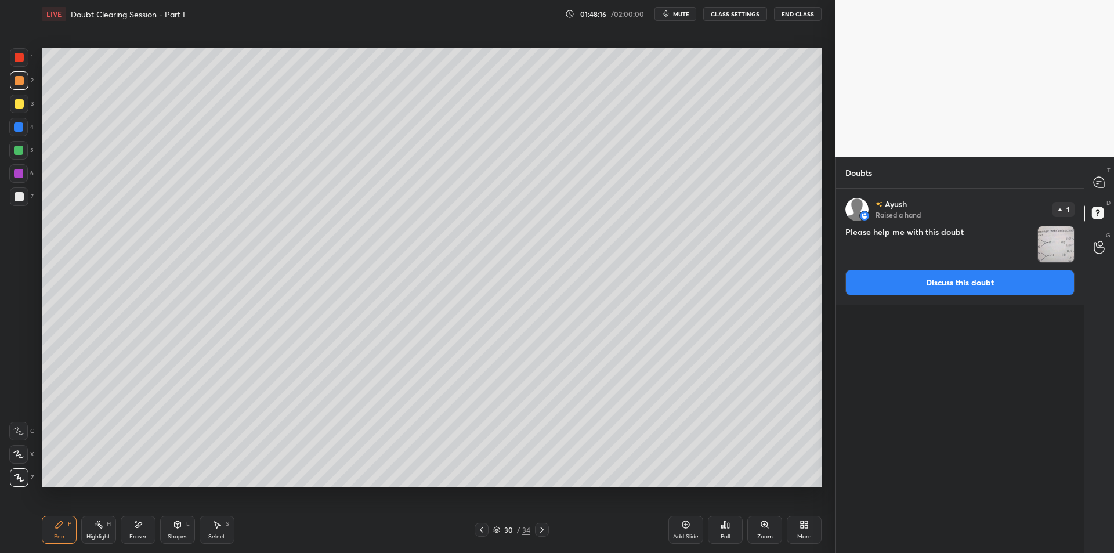
click at [1066, 228] on img "grid" at bounding box center [1056, 244] width 36 height 36
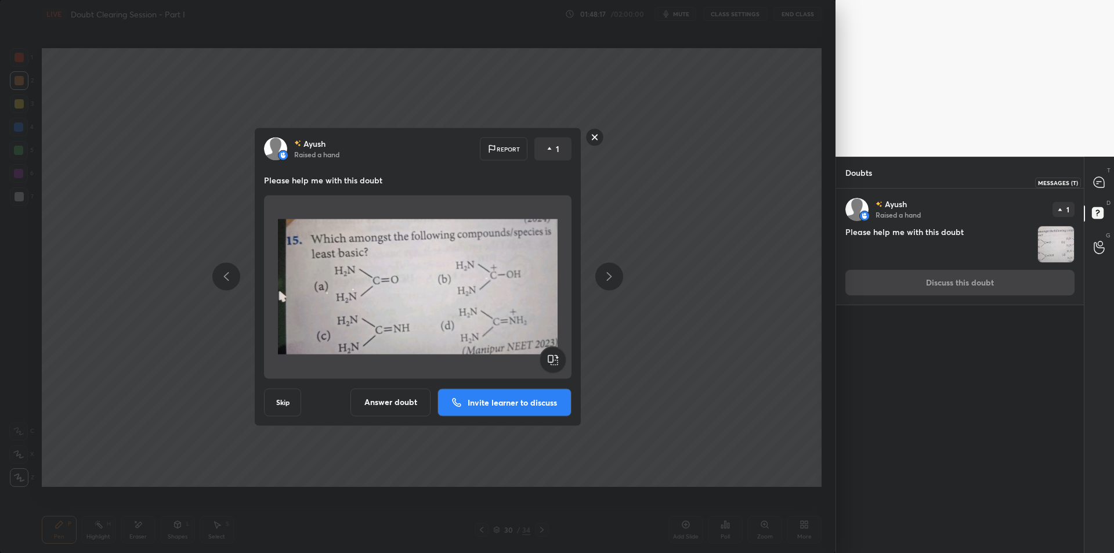
click at [1103, 181] on icon at bounding box center [1099, 182] width 10 height 10
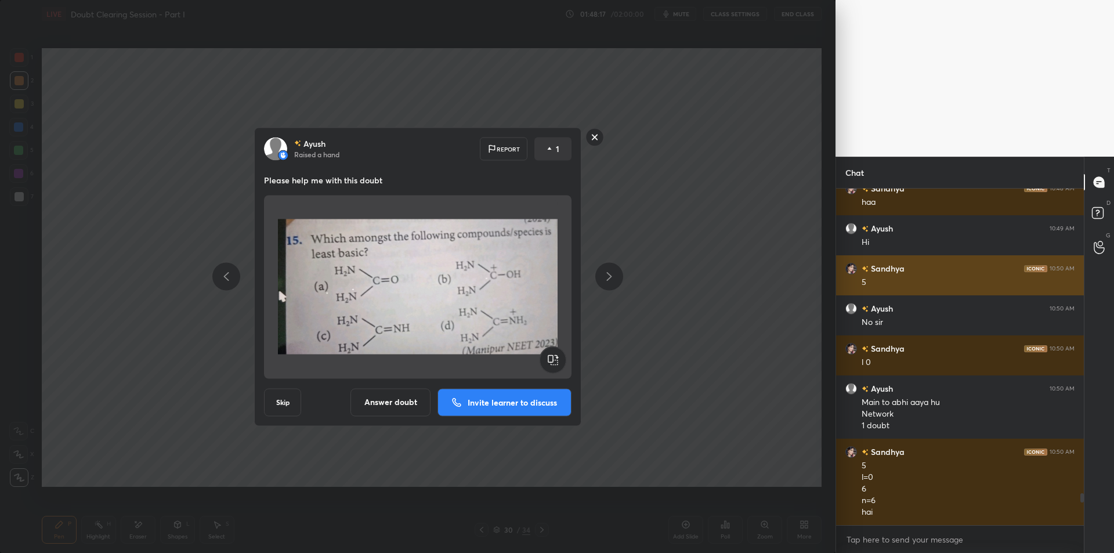
scroll to position [333, 244]
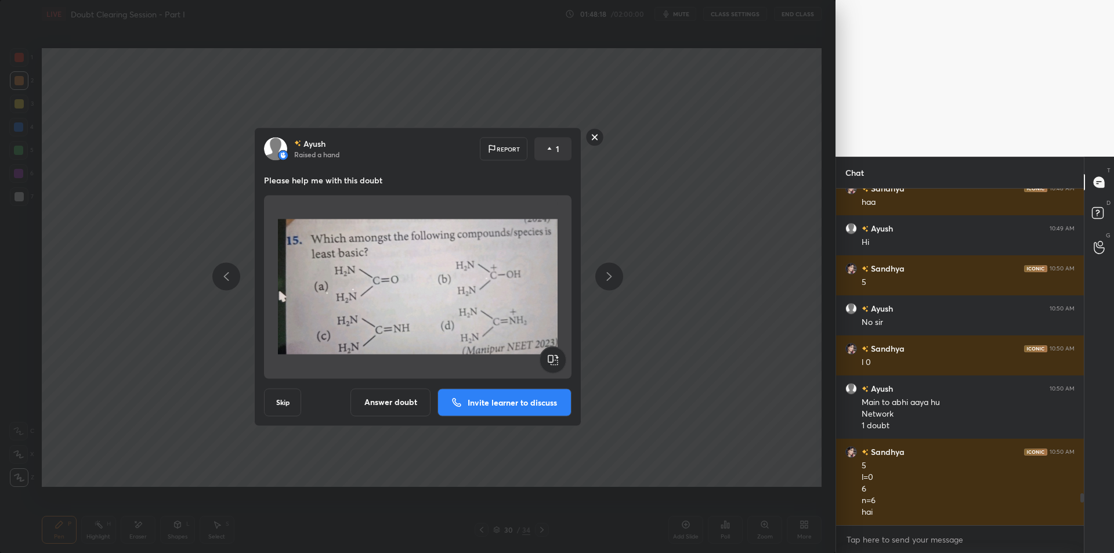
click at [482, 403] on p "Invite learner to discuss" at bounding box center [512, 402] width 89 height 8
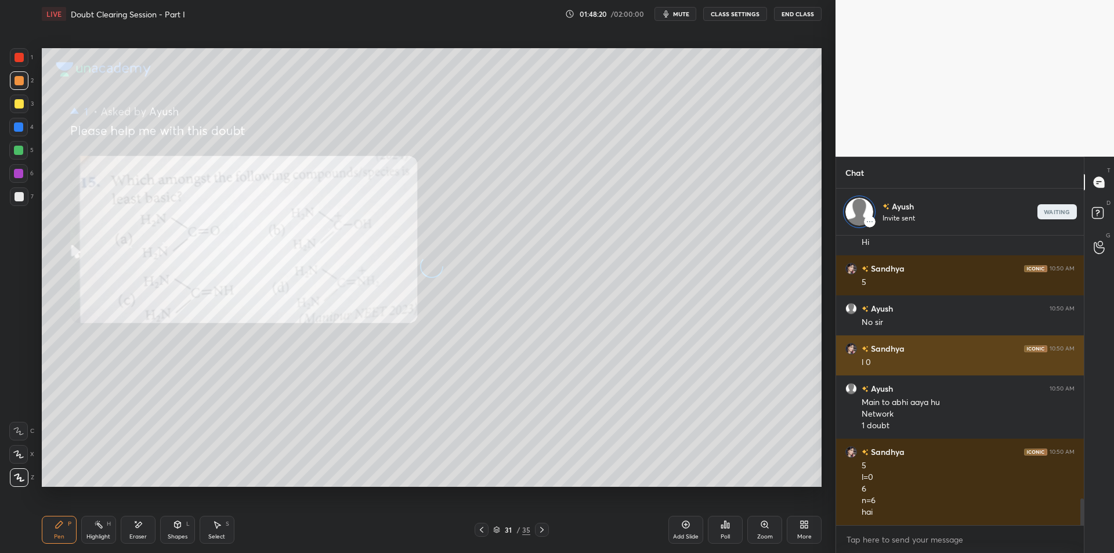
scroll to position [2829, 0]
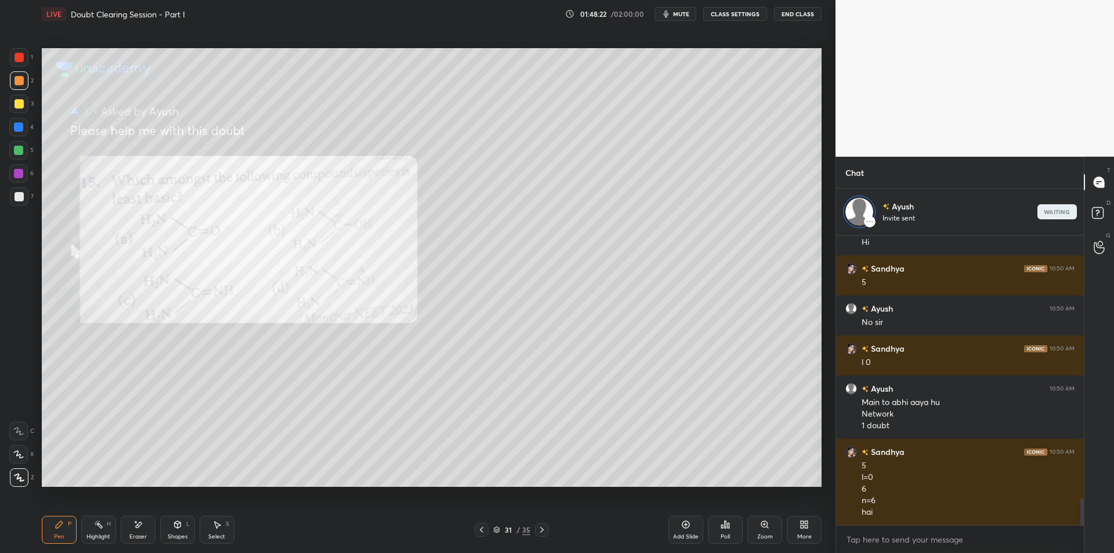
click at [26, 57] on div at bounding box center [19, 57] width 19 height 19
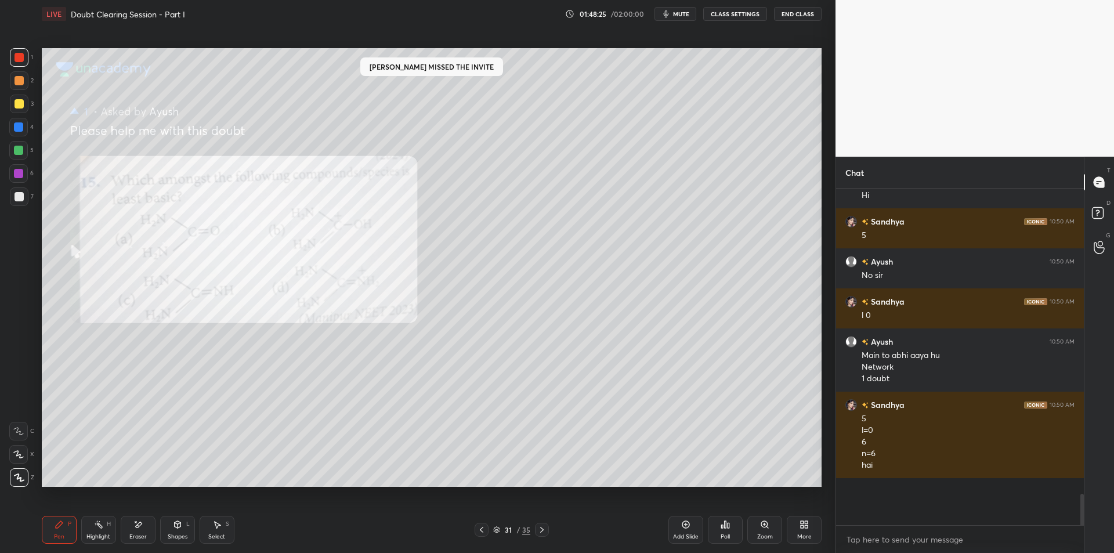
scroll to position [2782, 0]
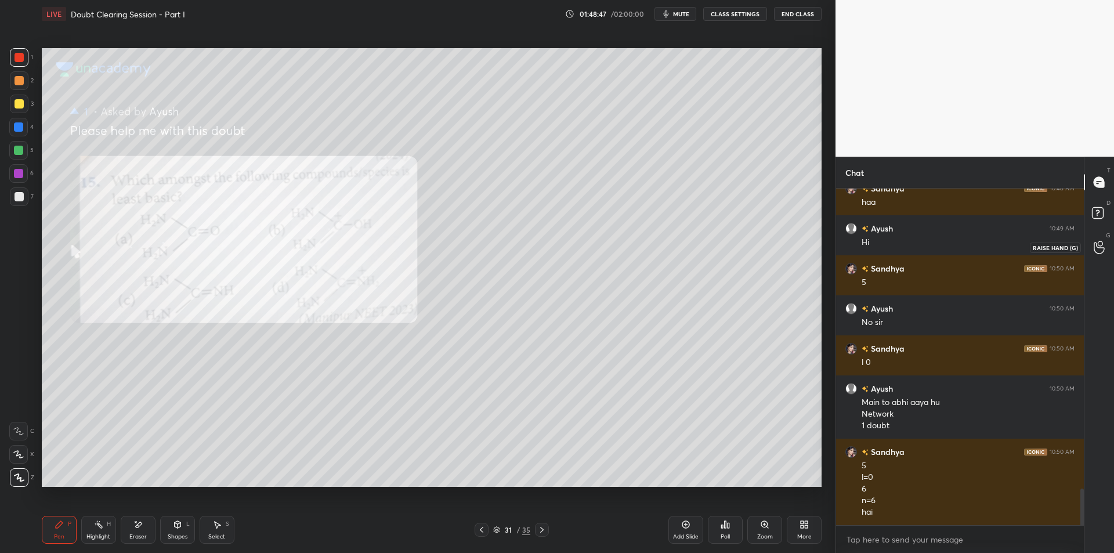
click at [1083, 239] on div at bounding box center [1080, 357] width 7 height 337
click at [1086, 216] on div "D Doubts (D)" at bounding box center [1100, 214] width 30 height 33
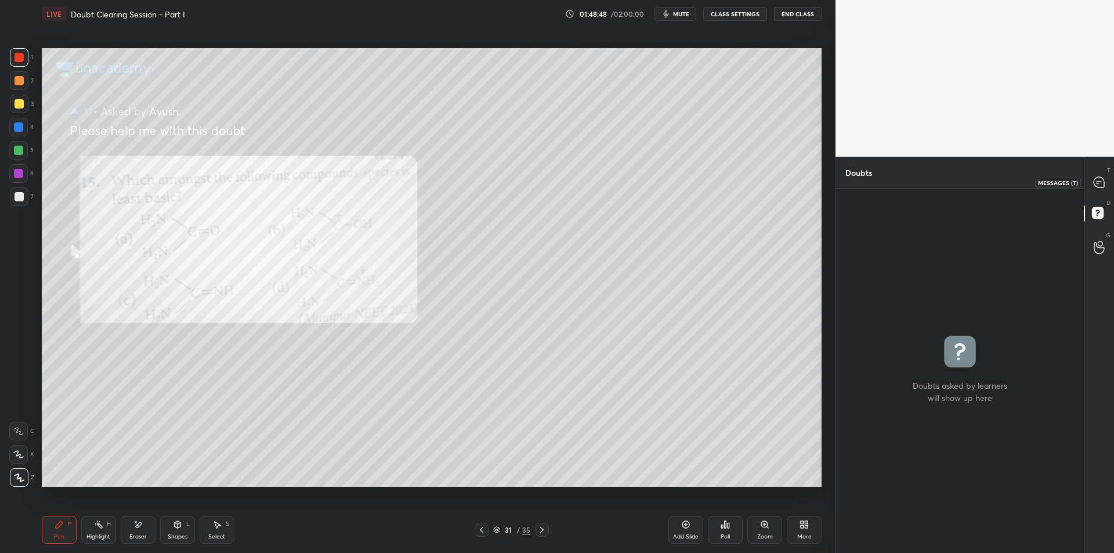
click at [1098, 188] on icon at bounding box center [1099, 182] width 12 height 12
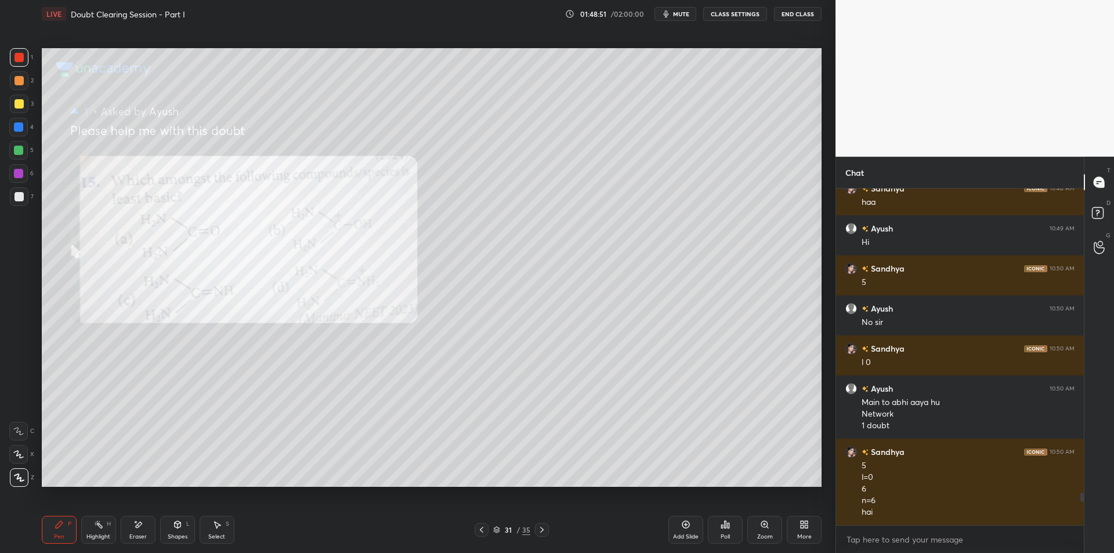
click at [27, 106] on div at bounding box center [19, 104] width 19 height 19
click at [15, 135] on div at bounding box center [18, 127] width 19 height 19
click at [24, 149] on div at bounding box center [18, 150] width 19 height 19
click at [16, 124] on div at bounding box center [18, 126] width 9 height 9
click at [18, 99] on div at bounding box center [19, 103] width 9 height 9
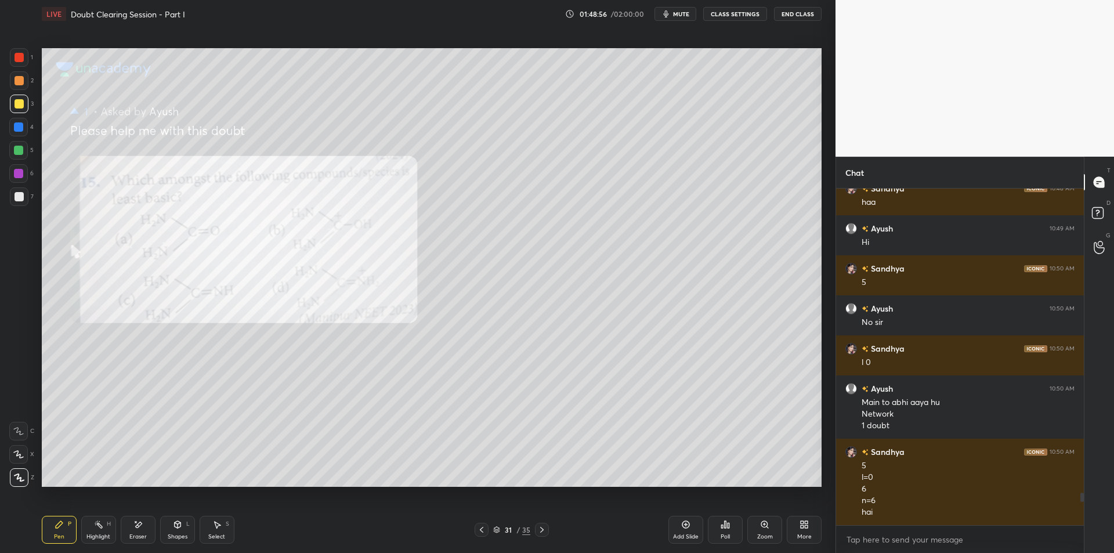
click at [17, 136] on div "4" at bounding box center [21, 129] width 24 height 23
click at [20, 152] on div at bounding box center [18, 150] width 9 height 9
click at [476, 524] on div at bounding box center [482, 530] width 14 height 14
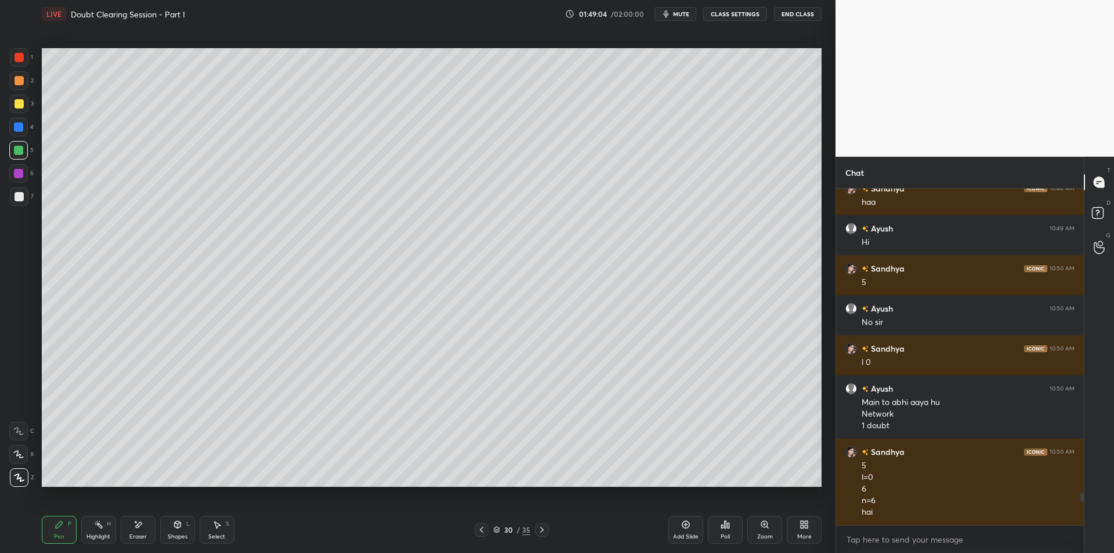
click at [103, 525] on icon at bounding box center [98, 524] width 9 height 9
click at [70, 532] on div "Pen P" at bounding box center [59, 530] width 35 height 28
click at [85, 533] on div "Highlight H" at bounding box center [98, 530] width 35 height 28
click at [64, 530] on div "Pen P" at bounding box center [59, 530] width 35 height 28
click at [19, 179] on div at bounding box center [18, 173] width 19 height 19
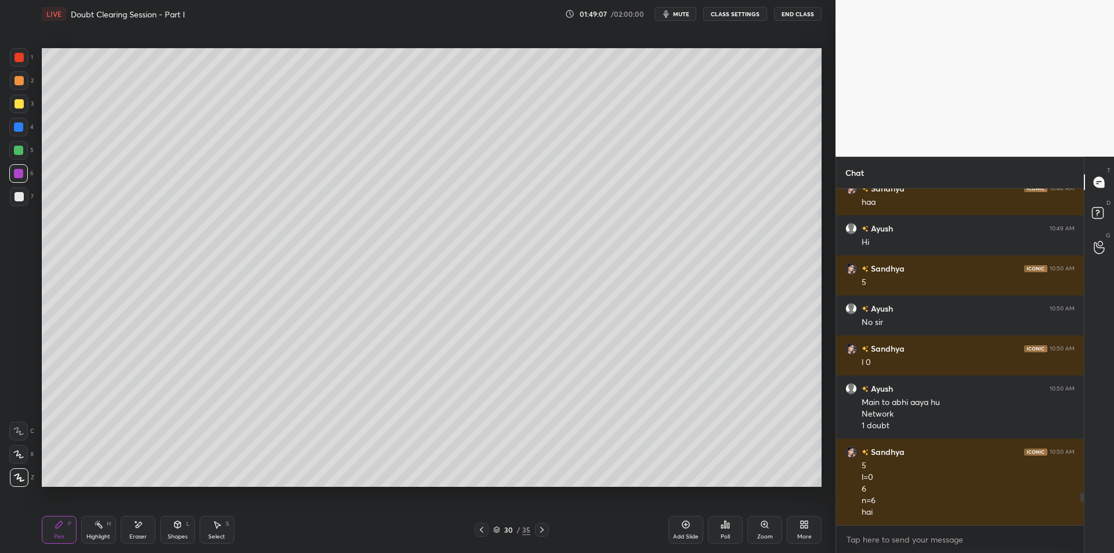
click at [21, 192] on div at bounding box center [19, 196] width 9 height 9
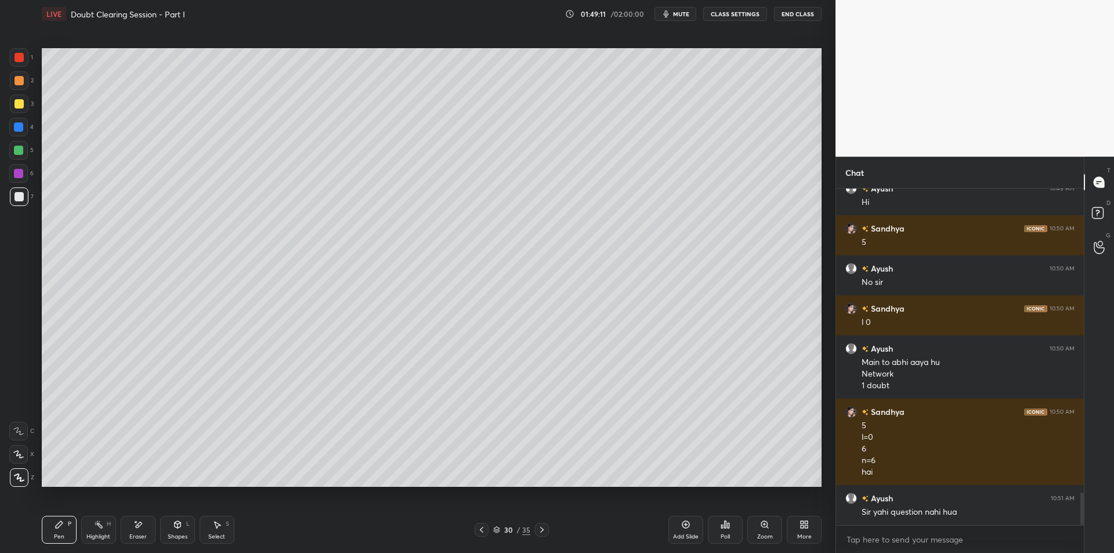
click at [543, 532] on icon at bounding box center [541, 529] width 9 height 9
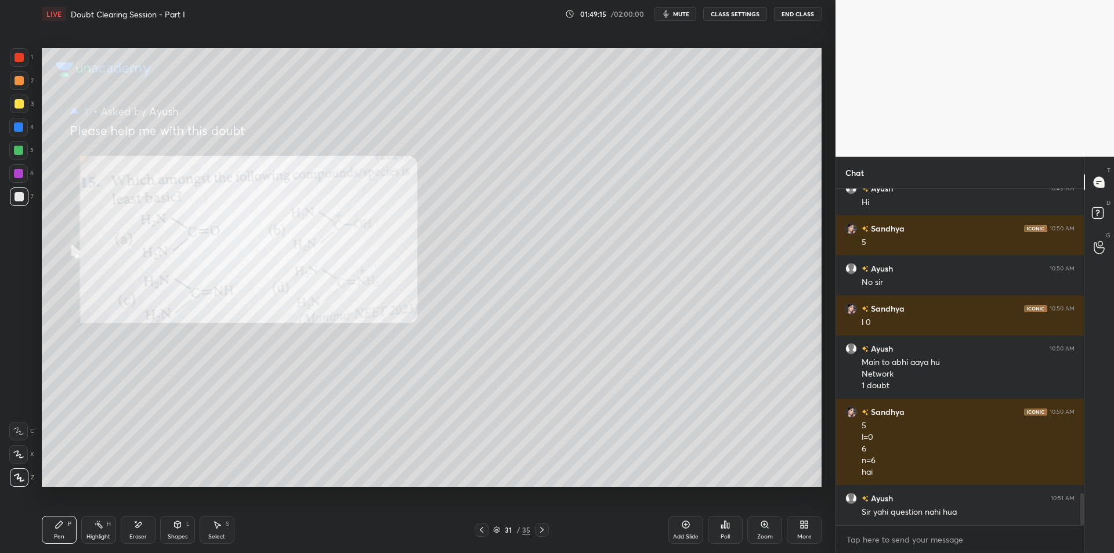
scroll to position [3215, 0]
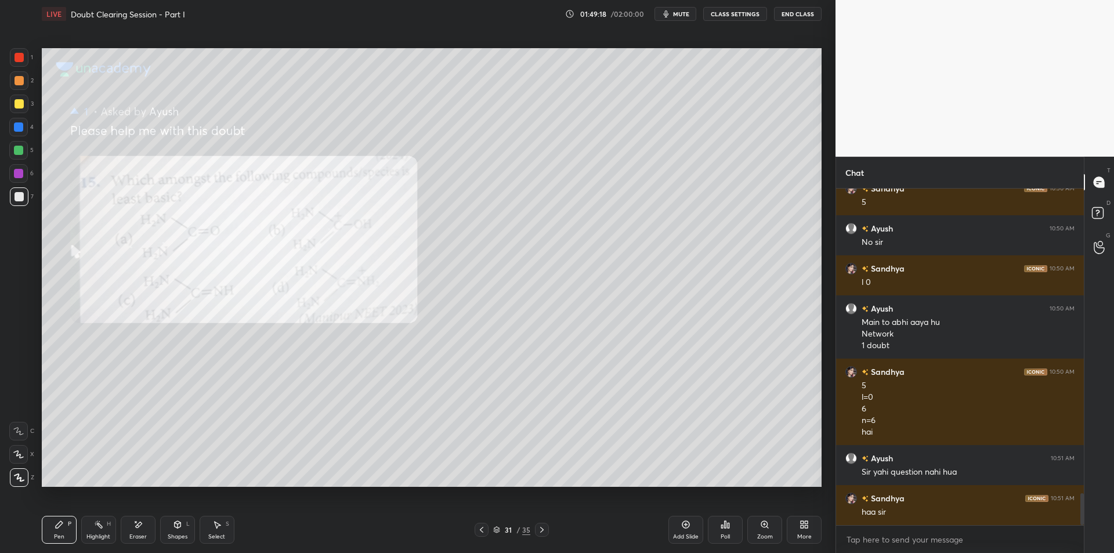
click at [472, 534] on div "31 / 35" at bounding box center [511, 530] width 313 height 14
click at [483, 530] on icon at bounding box center [481, 529] width 9 height 9
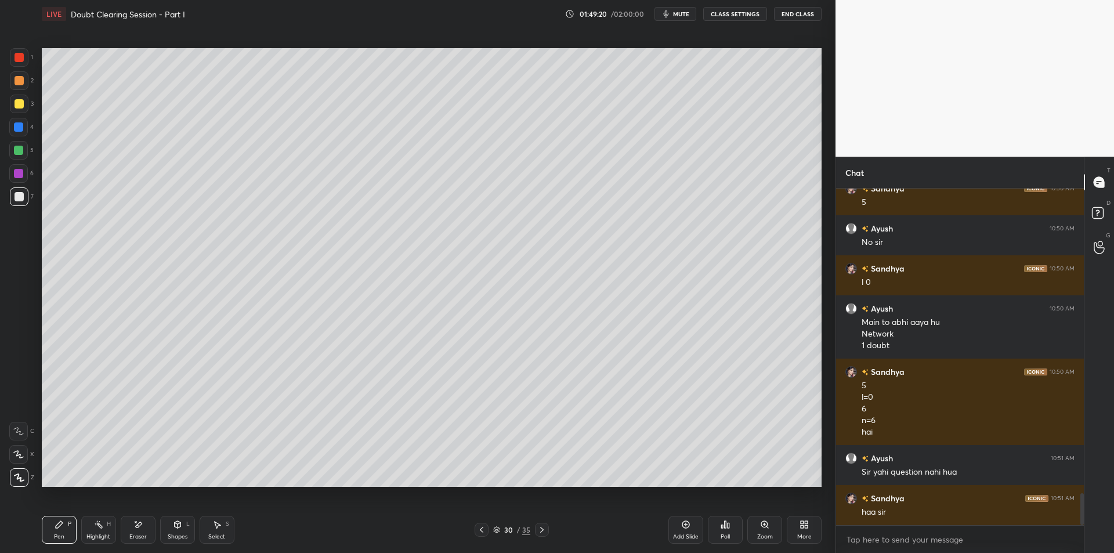
click at [547, 532] on div at bounding box center [542, 530] width 14 height 14
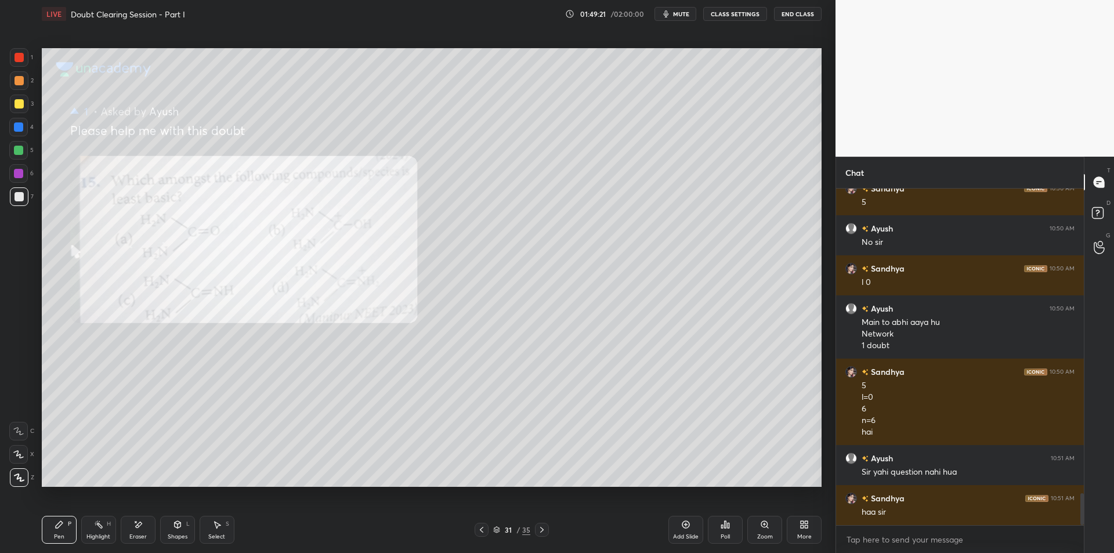
click at [32, 73] on div "2" at bounding box center [22, 80] width 24 height 19
click at [21, 50] on div at bounding box center [19, 57] width 19 height 19
click at [17, 81] on div at bounding box center [19, 80] width 9 height 9
click at [18, 55] on div at bounding box center [19, 57] width 9 height 9
click at [23, 92] on div "2" at bounding box center [22, 82] width 24 height 23
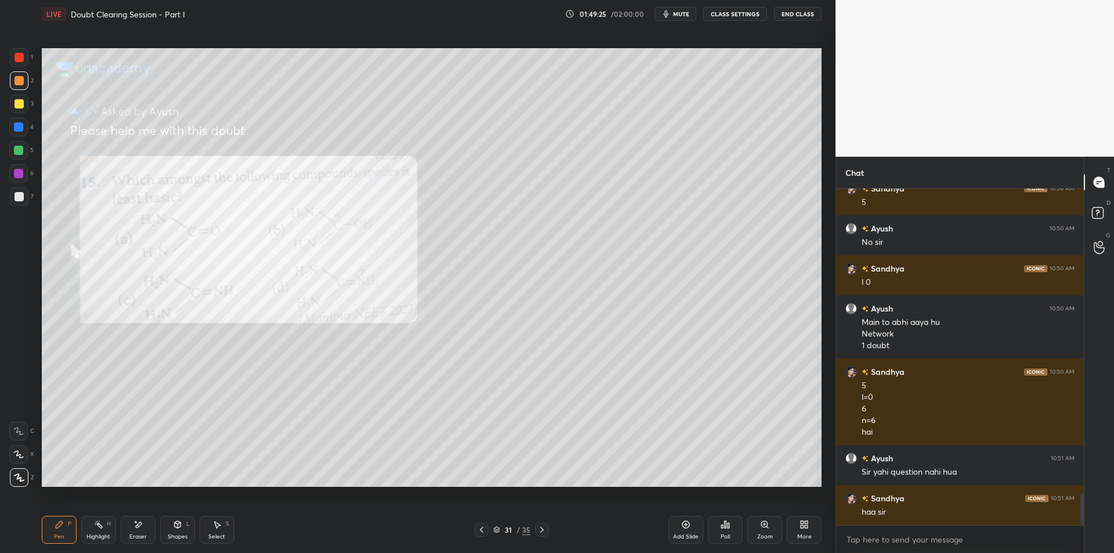
click at [22, 110] on div at bounding box center [19, 104] width 19 height 19
click at [20, 81] on div at bounding box center [19, 80] width 9 height 9
click at [23, 103] on div at bounding box center [19, 103] width 9 height 9
click at [12, 89] on div at bounding box center [19, 80] width 19 height 19
click at [16, 99] on div at bounding box center [19, 103] width 9 height 9
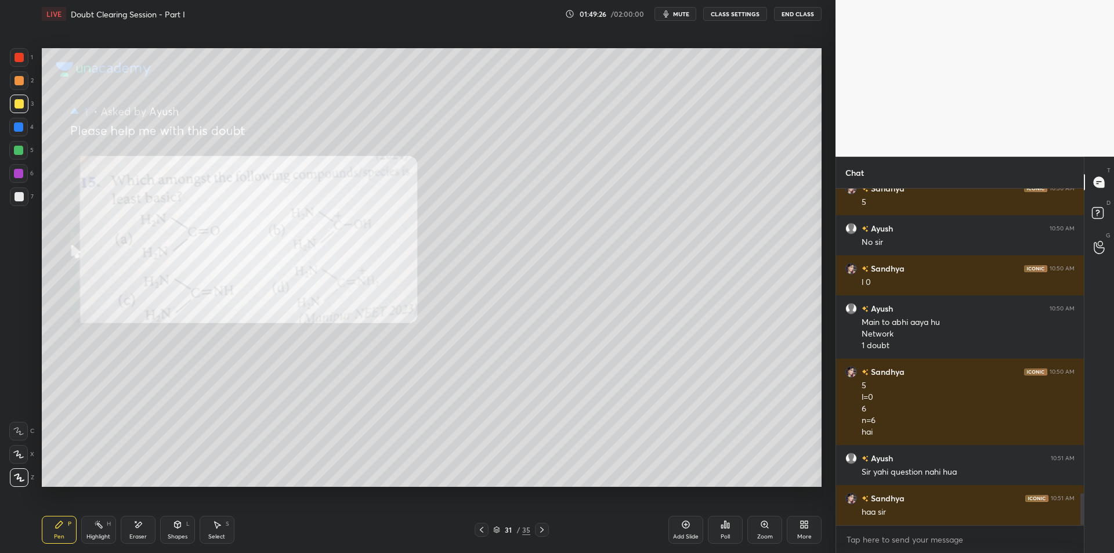
click at [11, 83] on div at bounding box center [19, 80] width 19 height 19
click at [13, 97] on div at bounding box center [19, 104] width 19 height 19
click at [18, 91] on div "2" at bounding box center [22, 82] width 24 height 23
click at [15, 99] on div at bounding box center [19, 104] width 19 height 19
click at [19, 80] on div at bounding box center [19, 80] width 9 height 9
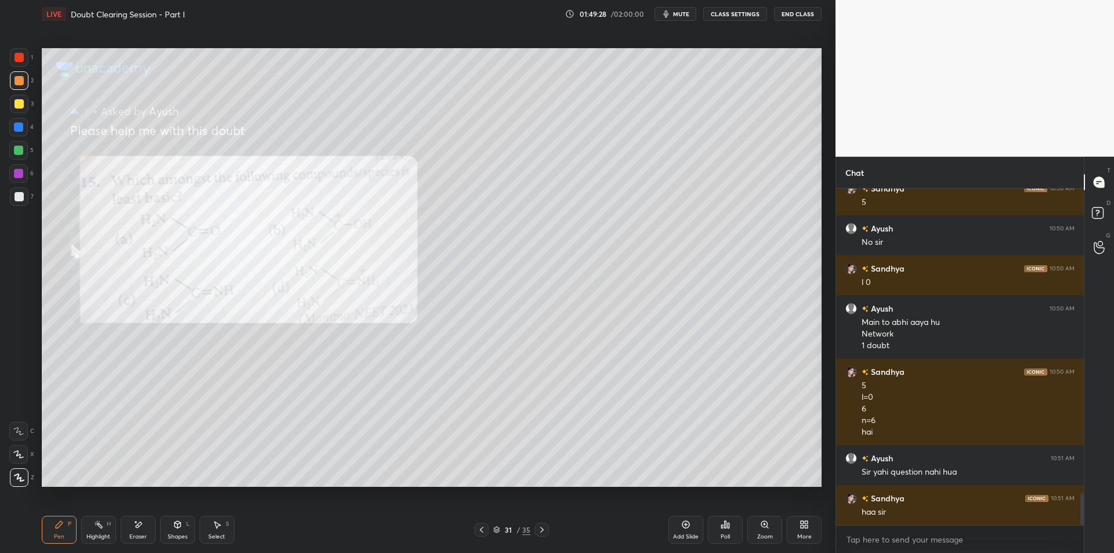
click at [19, 98] on div at bounding box center [19, 104] width 19 height 19
click at [19, 78] on div at bounding box center [19, 80] width 9 height 9
click at [20, 96] on div at bounding box center [19, 104] width 19 height 19
click at [12, 81] on div at bounding box center [19, 80] width 19 height 19
click at [13, 102] on div at bounding box center [19, 104] width 19 height 19
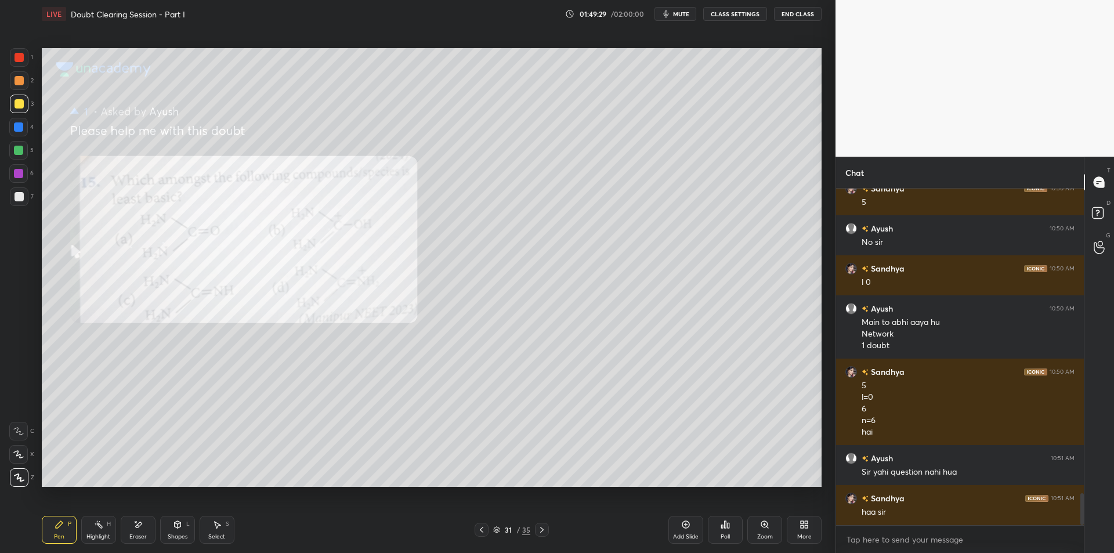
scroll to position [3255, 0]
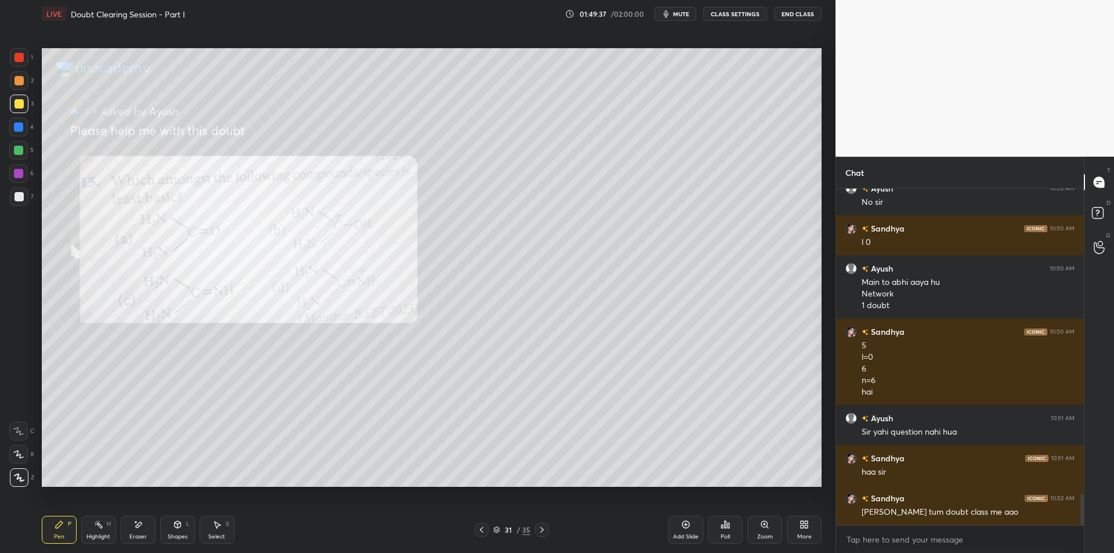
click at [17, 133] on div at bounding box center [18, 127] width 19 height 19
click at [17, 157] on div at bounding box center [18, 150] width 19 height 19
click at [17, 97] on div at bounding box center [19, 104] width 19 height 19
click at [30, 74] on div "2" at bounding box center [22, 80] width 24 height 19
click at [28, 53] on div at bounding box center [19, 57] width 19 height 19
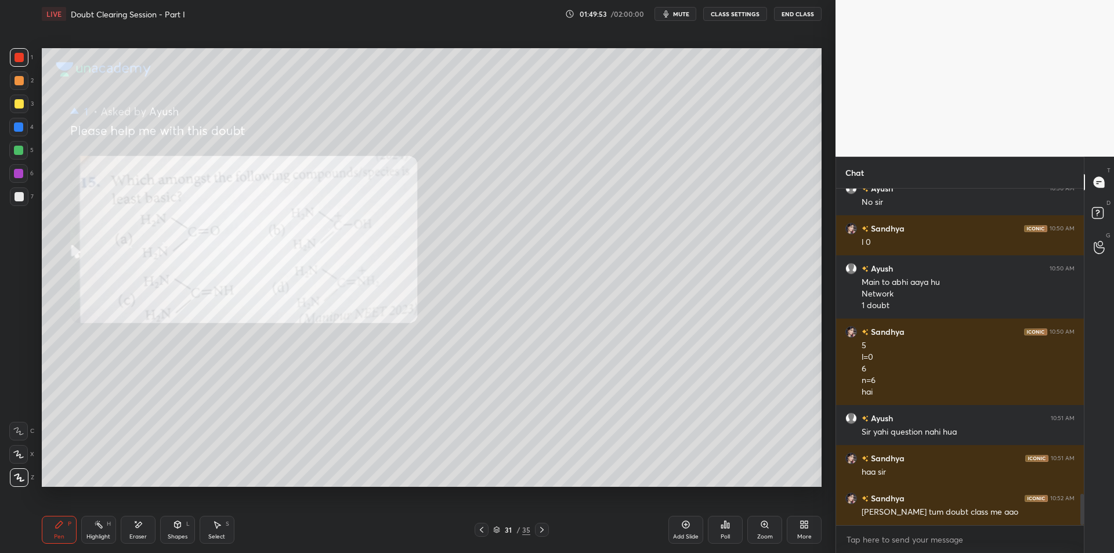
click at [23, 84] on div at bounding box center [19, 80] width 19 height 19
click at [7, 150] on div "1 2 3 4 5 6 7 C X Z E E Erase all H H" at bounding box center [18, 267] width 37 height 439
click at [27, 156] on div at bounding box center [18, 150] width 19 height 19
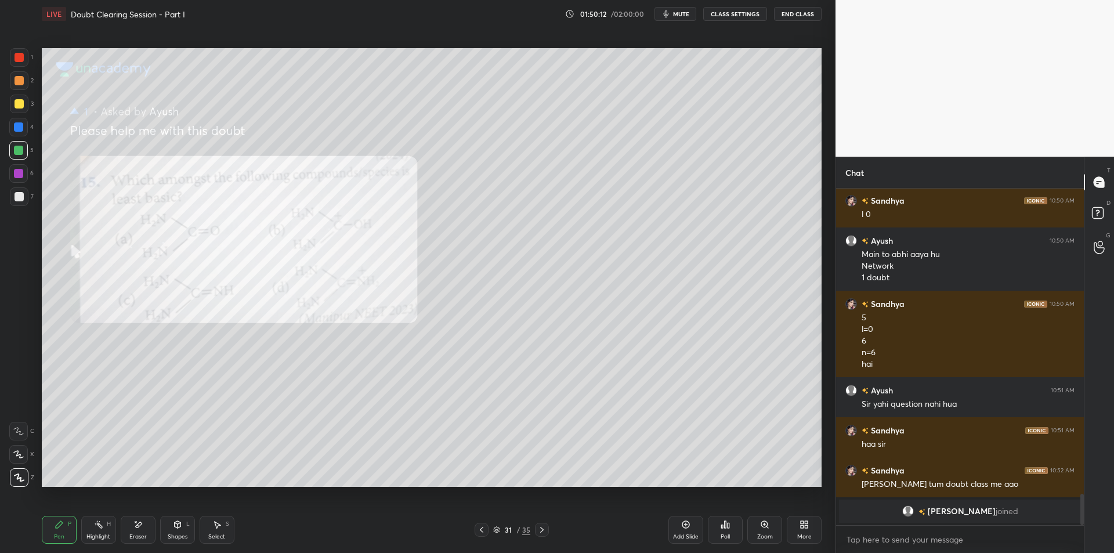
click at [14, 172] on div at bounding box center [18, 173] width 9 height 9
click at [17, 199] on div at bounding box center [19, 196] width 9 height 9
click at [33, 62] on div "1" at bounding box center [21, 57] width 23 height 19
click at [18, 63] on div at bounding box center [19, 57] width 19 height 19
click at [30, 95] on div "3" at bounding box center [22, 104] width 24 height 19
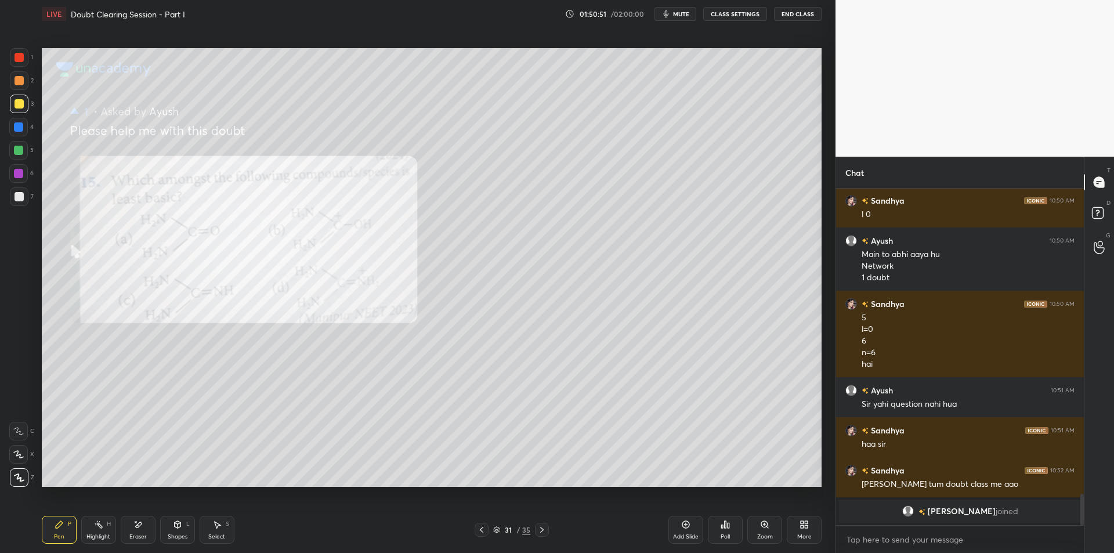
click at [17, 118] on div at bounding box center [18, 127] width 19 height 19
click at [16, 142] on div at bounding box center [18, 150] width 19 height 19
click at [15, 148] on div at bounding box center [18, 150] width 9 height 9
click at [14, 183] on div "6" at bounding box center [21, 175] width 24 height 23
click at [13, 204] on div at bounding box center [19, 196] width 19 height 19
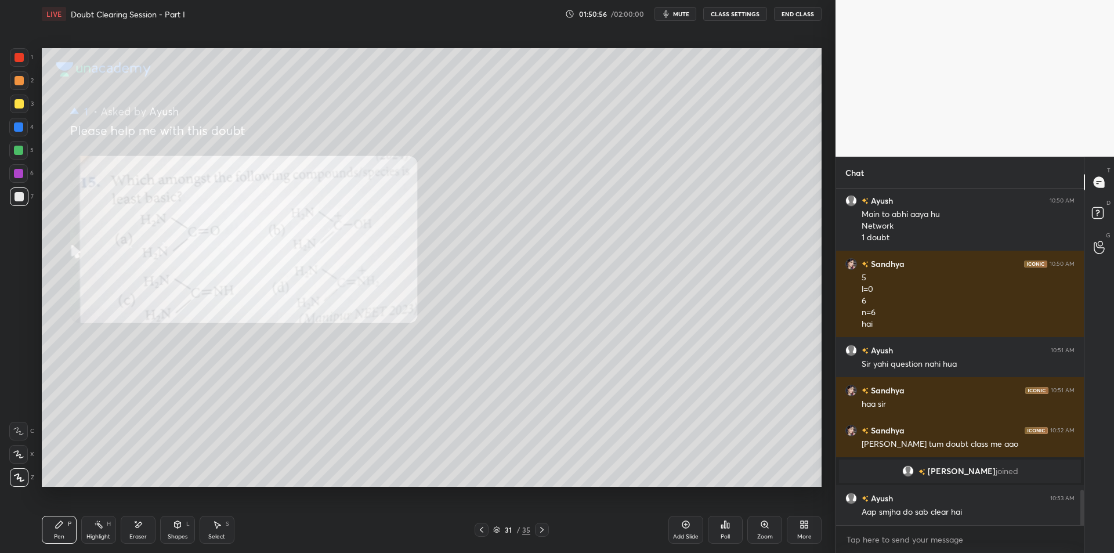
scroll to position [2857, 0]
click at [754, 533] on div "Zoom" at bounding box center [765, 530] width 35 height 28
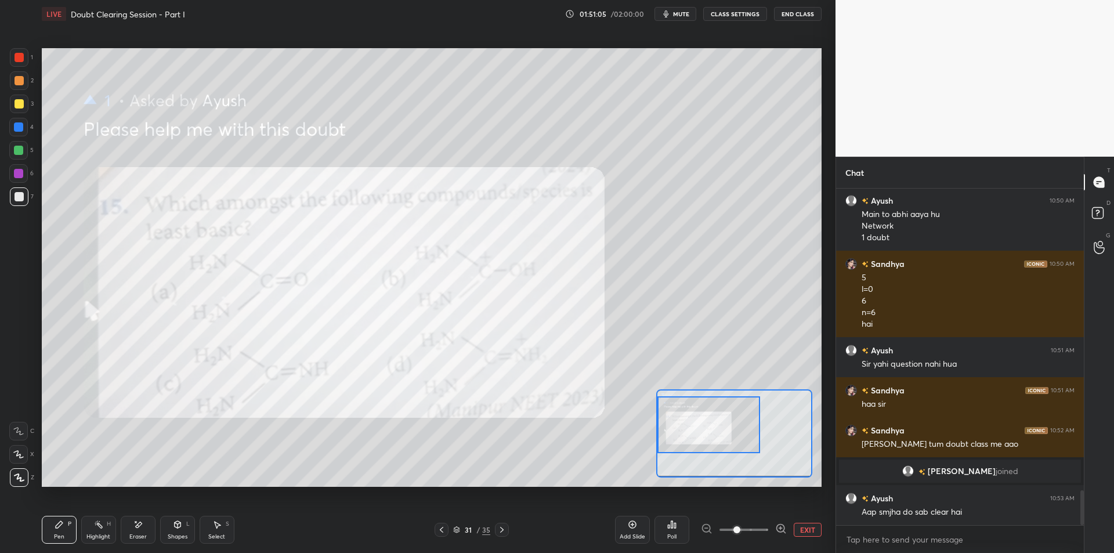
scroll to position [2897, 0]
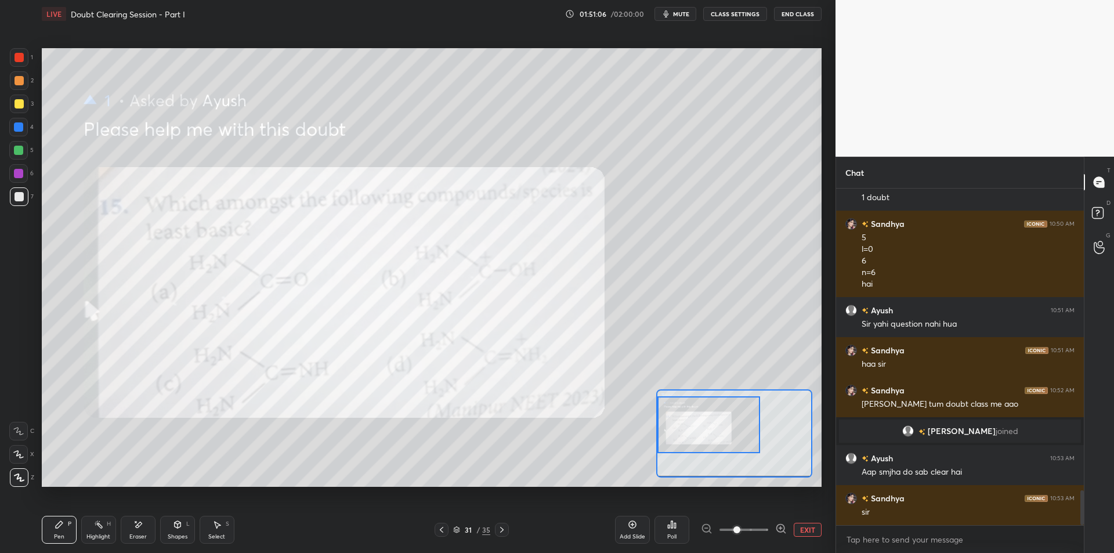
click at [28, 68] on div "1" at bounding box center [21, 59] width 23 height 23
click at [19, 60] on div at bounding box center [19, 57] width 9 height 9
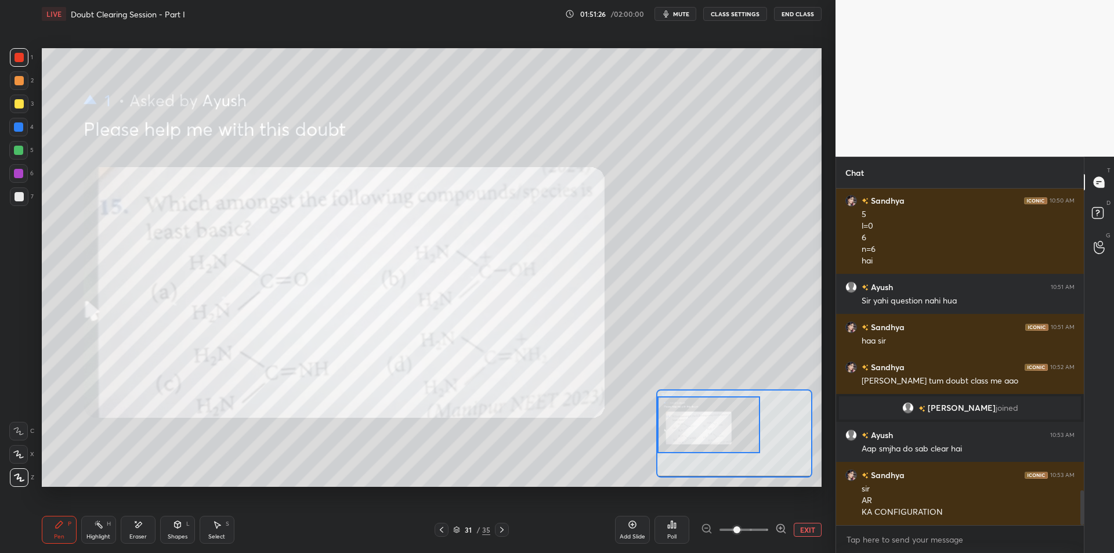
scroll to position [2960, 0]
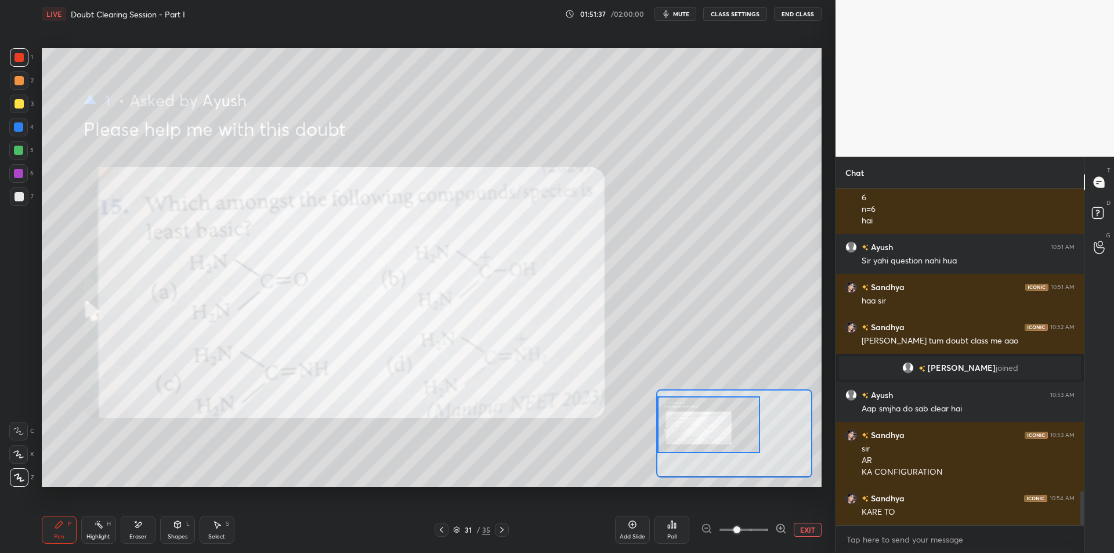
click at [19, 154] on div at bounding box center [18, 150] width 9 height 9
click at [33, 179] on div "6" at bounding box center [21, 173] width 24 height 19
click at [20, 185] on div "6" at bounding box center [21, 175] width 24 height 23
click at [20, 199] on div at bounding box center [19, 196] width 9 height 9
click at [34, 80] on div "1 2 3 4 5 6 7 C X Z E E Erase all H H" at bounding box center [18, 267] width 37 height 439
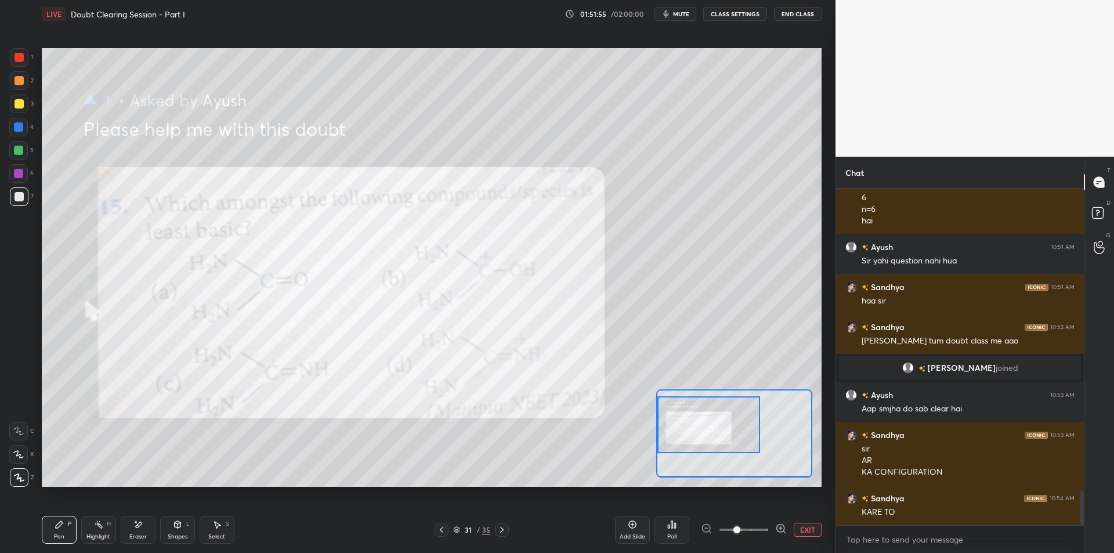
click at [35, 55] on div "1 2 3 4 5 6 7 C X Z E E Erase all H H" at bounding box center [18, 267] width 37 height 439
click at [18, 77] on div at bounding box center [19, 80] width 9 height 9
click at [17, 59] on div at bounding box center [19, 57] width 9 height 9
click at [12, 79] on div at bounding box center [19, 80] width 19 height 19
click at [19, 57] on div at bounding box center [19, 57] width 9 height 9
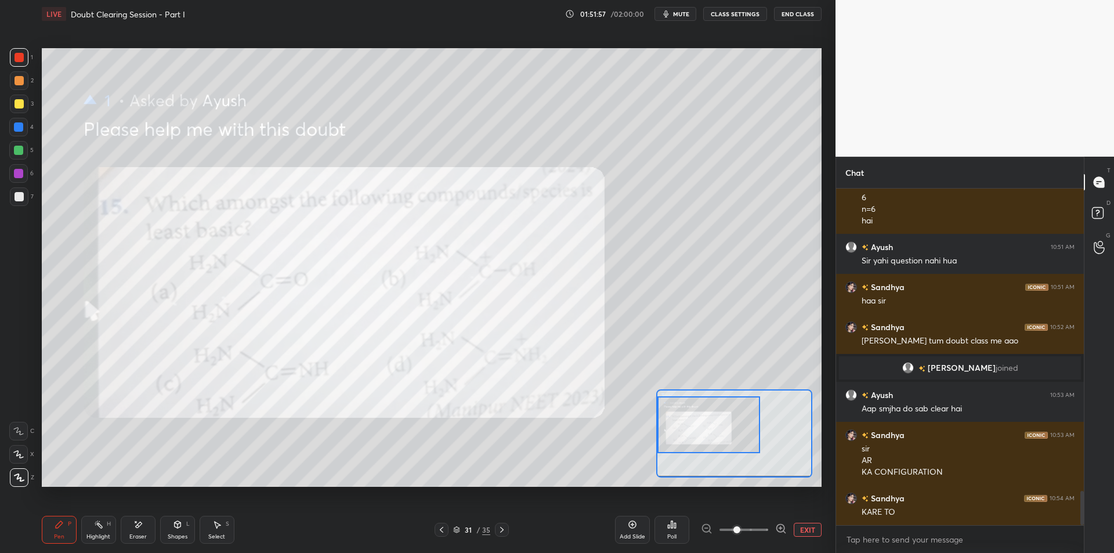
click at [12, 86] on div at bounding box center [19, 80] width 19 height 19
click at [26, 146] on div at bounding box center [18, 150] width 19 height 19
click at [16, 178] on div at bounding box center [18, 173] width 9 height 9
click at [13, 201] on div at bounding box center [19, 196] width 19 height 19
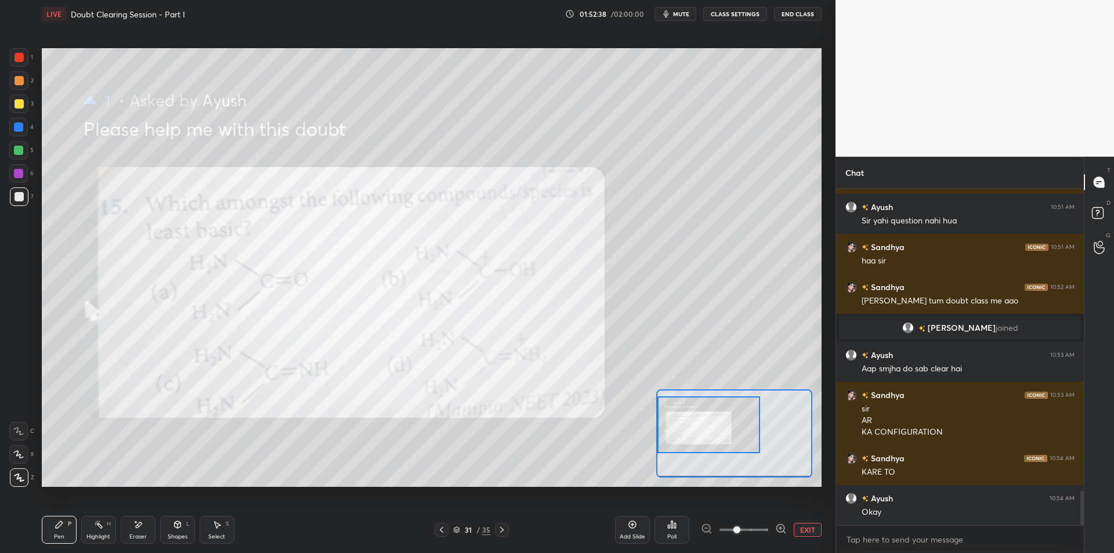
click at [13, 60] on div at bounding box center [19, 57] width 19 height 19
click at [19, 77] on div at bounding box center [19, 80] width 9 height 9
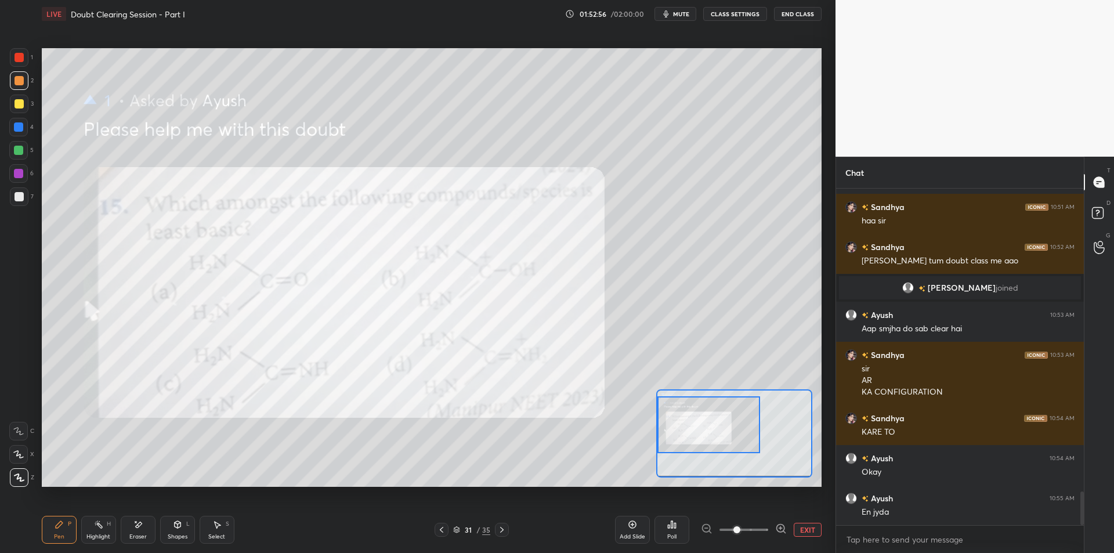
click at [9, 149] on div "1 2 3 4 5 6 7 C X Z E E Erase all H H" at bounding box center [18, 267] width 37 height 439
click at [17, 129] on div at bounding box center [18, 126] width 9 height 9
click at [27, 102] on div at bounding box center [19, 104] width 19 height 19
click at [16, 109] on div at bounding box center [19, 104] width 19 height 19
click at [16, 127] on div at bounding box center [18, 126] width 9 height 9
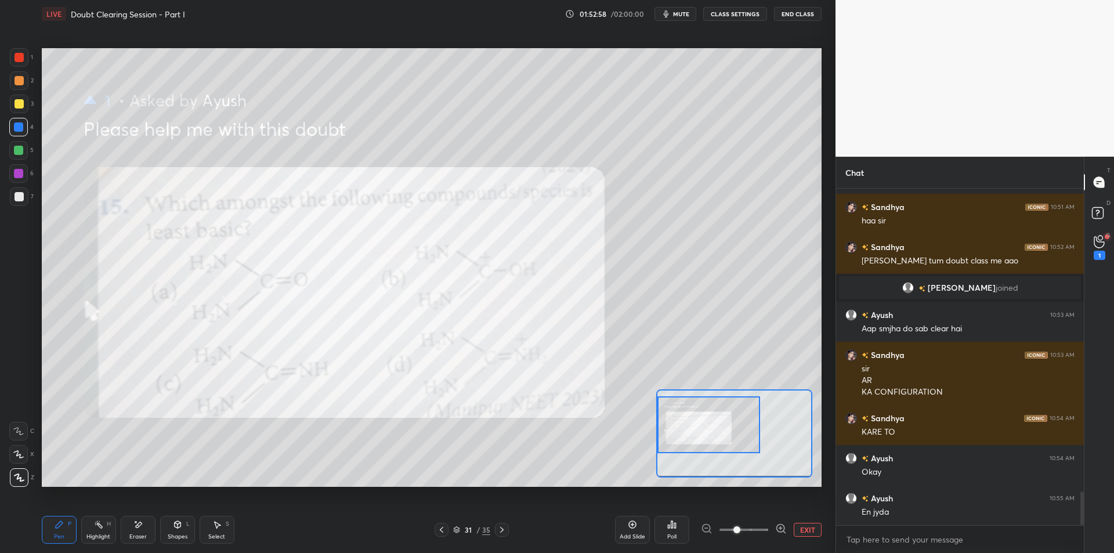
click at [21, 103] on div at bounding box center [19, 103] width 9 height 9
click at [1095, 243] on icon at bounding box center [1099, 241] width 11 height 13
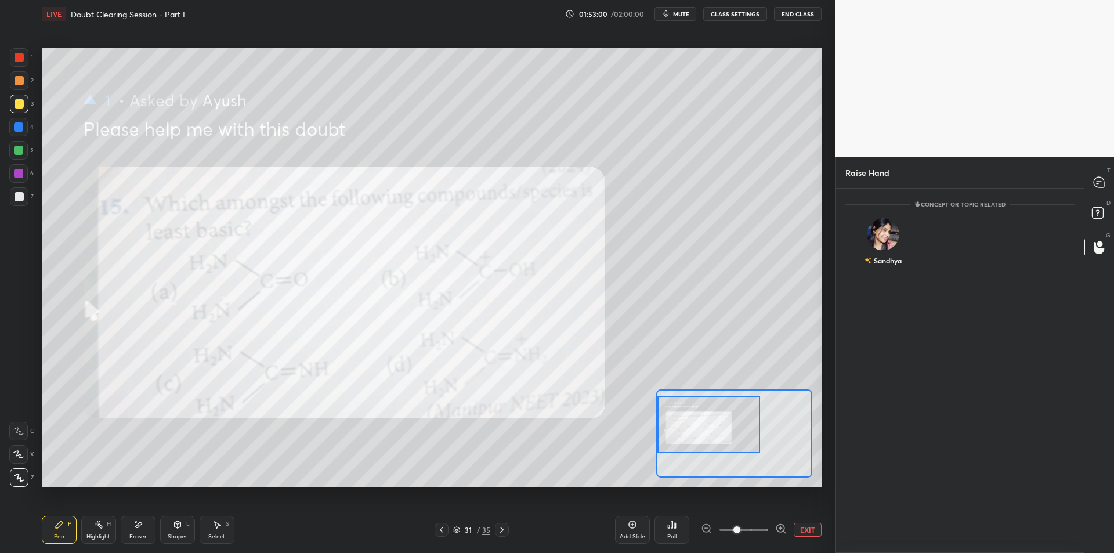
scroll to position [4, 4]
click at [883, 221] on img "grid" at bounding box center [883, 234] width 33 height 33
click at [880, 250] on div "Sandhya" at bounding box center [888, 251] width 28 height 10
click at [886, 261] on button "INVITE" at bounding box center [883, 268] width 65 height 15
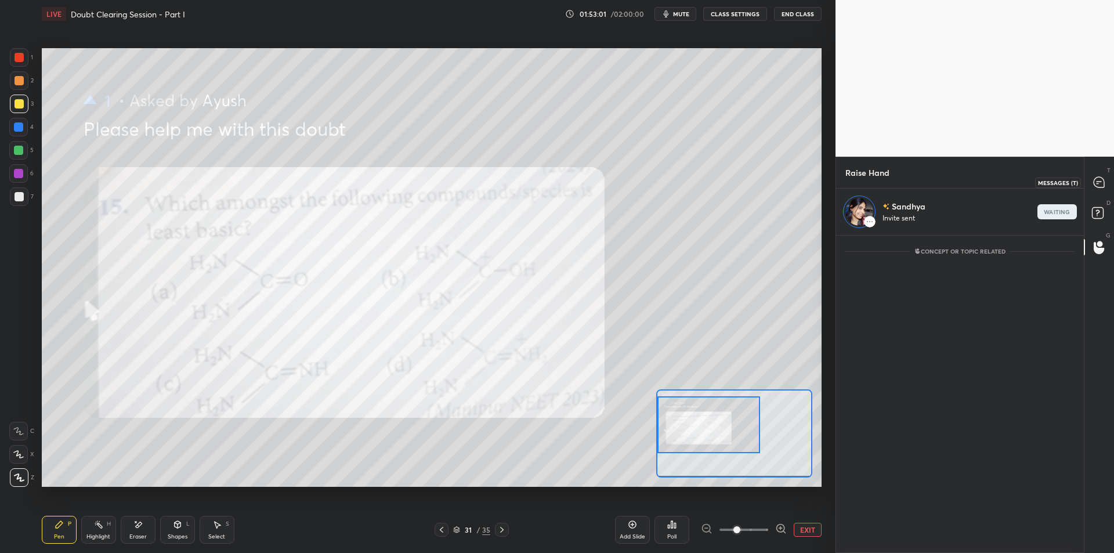
click at [1102, 185] on icon at bounding box center [1099, 182] width 10 height 10
type textarea "x"
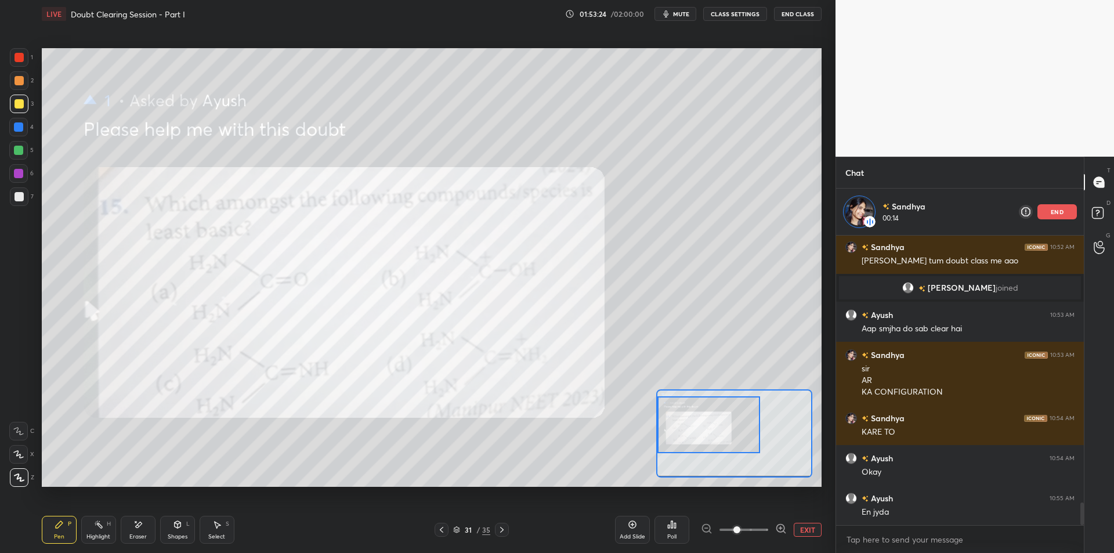
click at [128, 529] on div "Eraser" at bounding box center [138, 530] width 35 height 28
click at [19, 476] on span "Erase all" at bounding box center [18, 477] width 17 height 8
click at [97, 530] on div "Highlight H" at bounding box center [98, 530] width 35 height 28
click at [52, 529] on div "Pen P" at bounding box center [59, 530] width 35 height 28
click at [810, 529] on button "EXIT" at bounding box center [808, 530] width 28 height 14
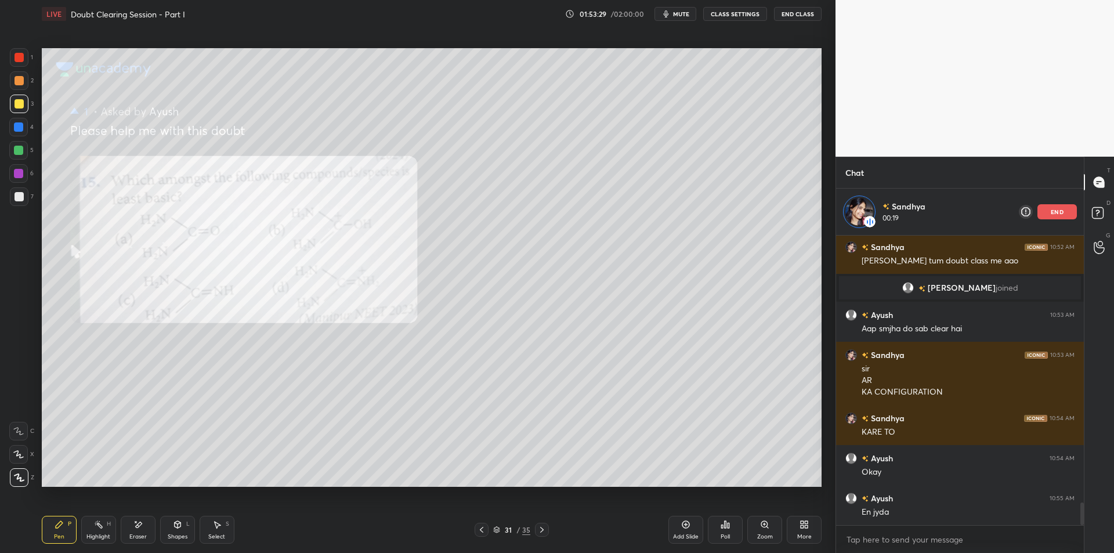
click at [485, 529] on icon at bounding box center [481, 529] width 9 height 9
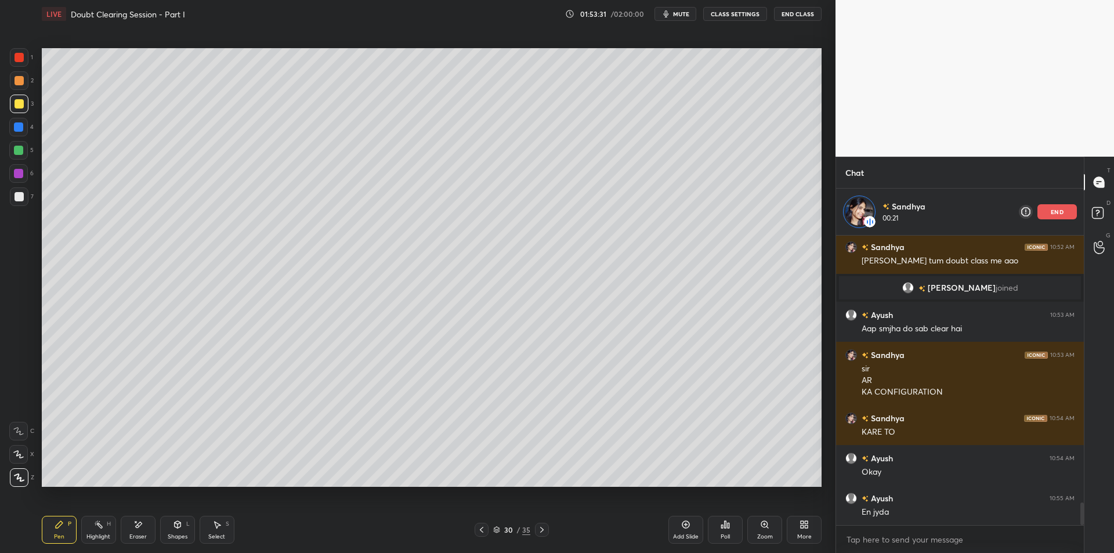
click at [543, 530] on icon at bounding box center [541, 529] width 9 height 9
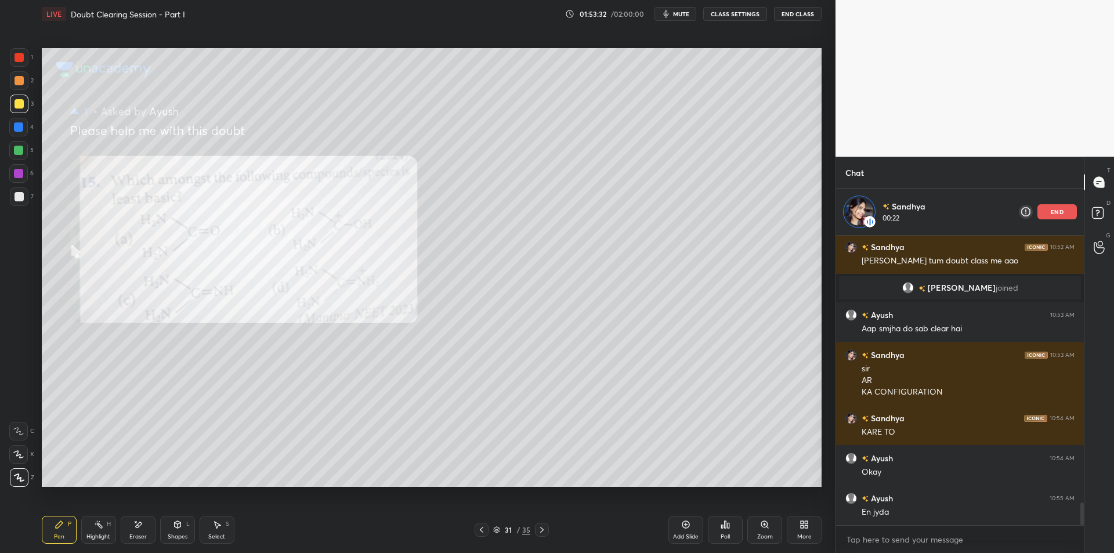
click at [488, 528] on div at bounding box center [482, 530] width 14 height 14
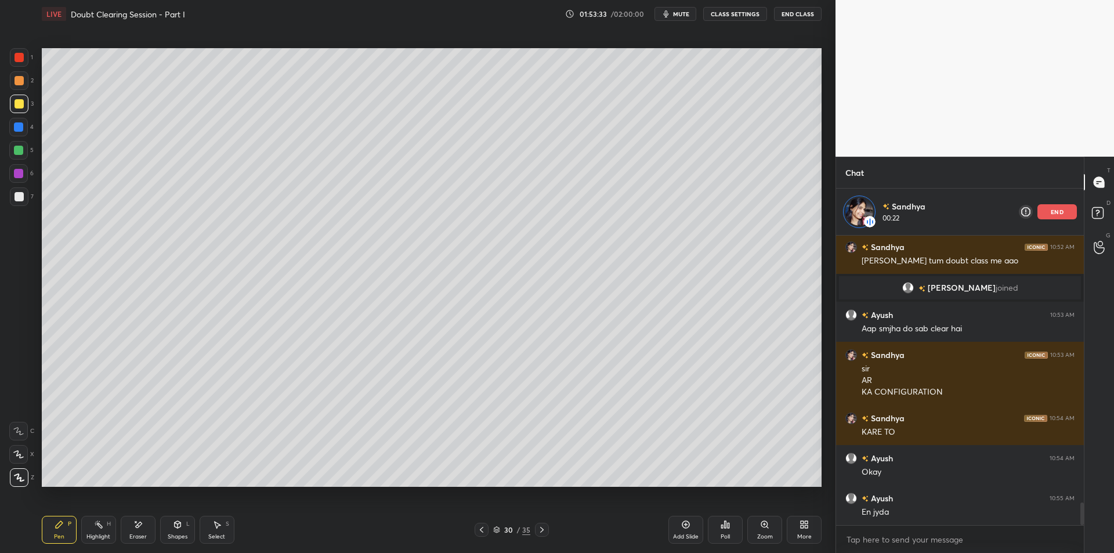
click at [687, 531] on div "Add Slide" at bounding box center [686, 530] width 35 height 28
click at [19, 56] on div at bounding box center [19, 57] width 9 height 9
click at [15, 82] on div at bounding box center [19, 80] width 9 height 9
click at [18, 58] on div at bounding box center [19, 57] width 9 height 9
click at [18, 80] on div at bounding box center [19, 80] width 9 height 9
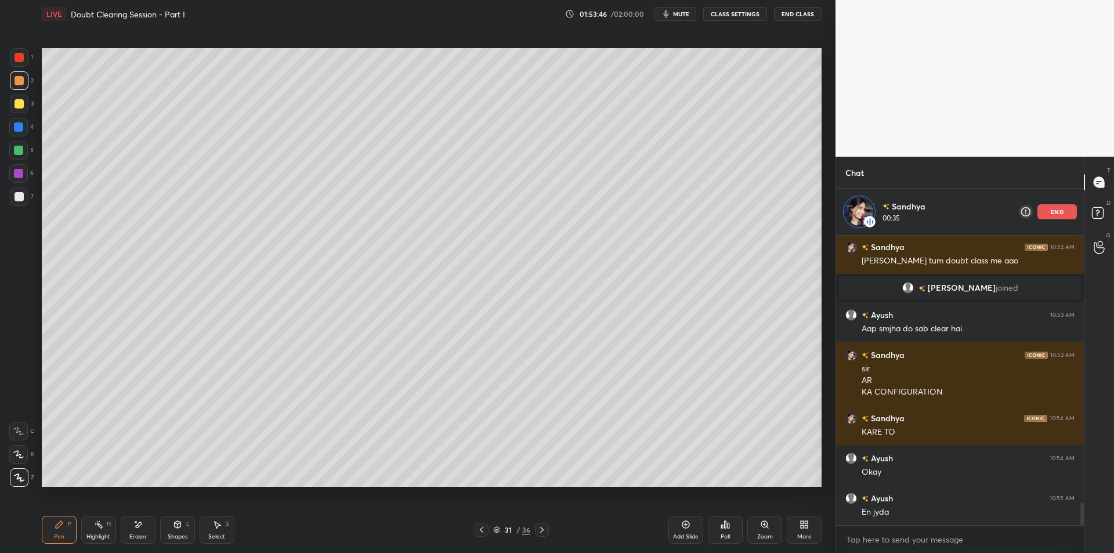
click at [20, 57] on div at bounding box center [19, 57] width 9 height 9
click at [10, 83] on div at bounding box center [19, 80] width 19 height 19
click at [21, 54] on div at bounding box center [19, 57] width 9 height 9
click at [13, 85] on div at bounding box center [19, 80] width 19 height 19
click at [14, 58] on div at bounding box center [19, 57] width 19 height 19
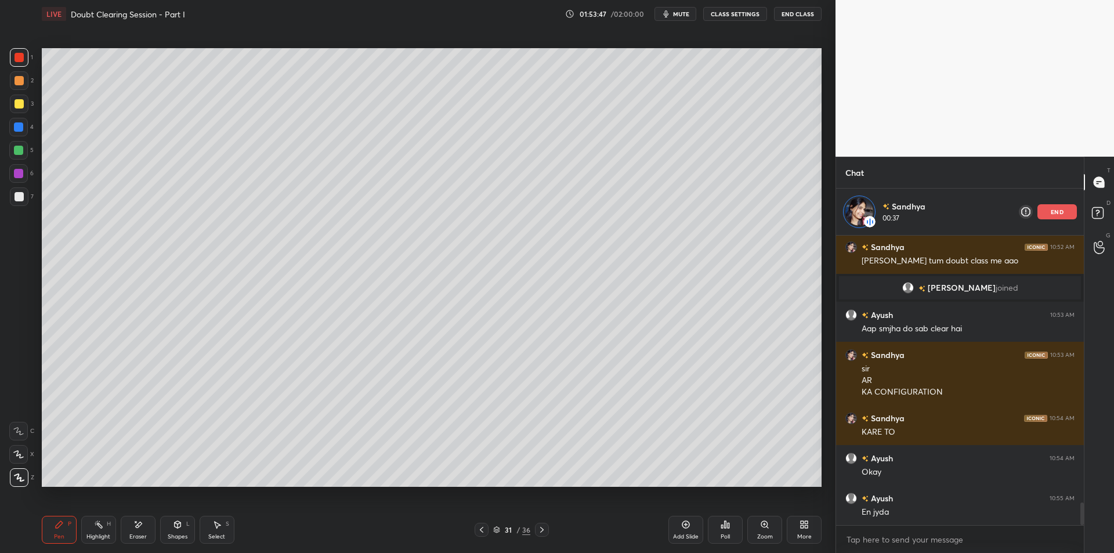
click at [18, 80] on div at bounding box center [19, 80] width 9 height 9
click at [17, 55] on div at bounding box center [19, 57] width 9 height 9
click at [16, 78] on div at bounding box center [19, 80] width 9 height 9
click at [20, 56] on div at bounding box center [19, 57] width 9 height 9
click at [19, 74] on div at bounding box center [19, 80] width 19 height 19
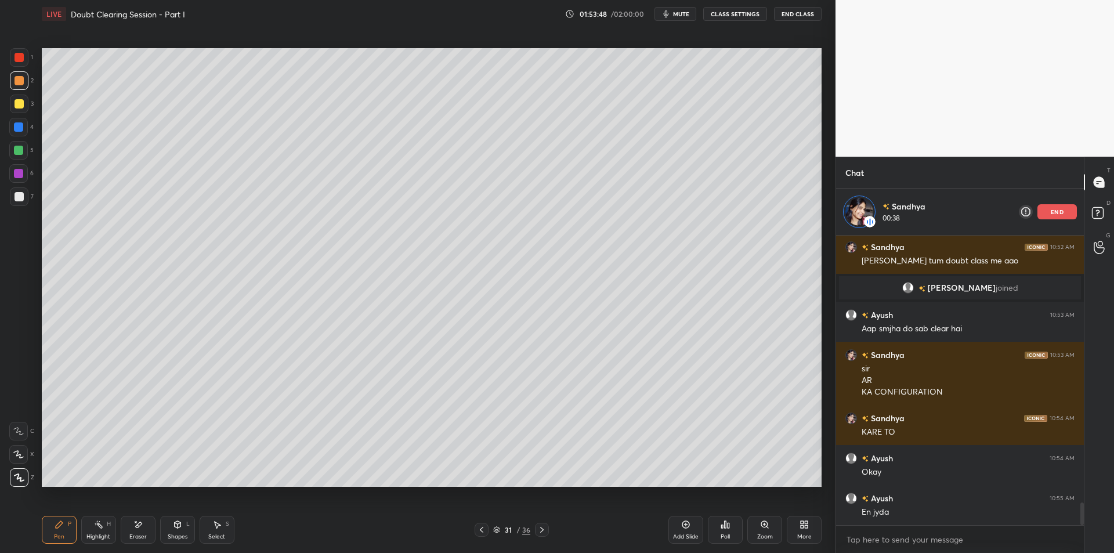
click at [23, 59] on div at bounding box center [19, 57] width 9 height 9
click at [20, 80] on div at bounding box center [19, 80] width 9 height 9
click at [23, 60] on div at bounding box center [19, 57] width 9 height 9
click at [19, 80] on div at bounding box center [19, 80] width 9 height 9
click at [21, 59] on div at bounding box center [19, 57] width 9 height 9
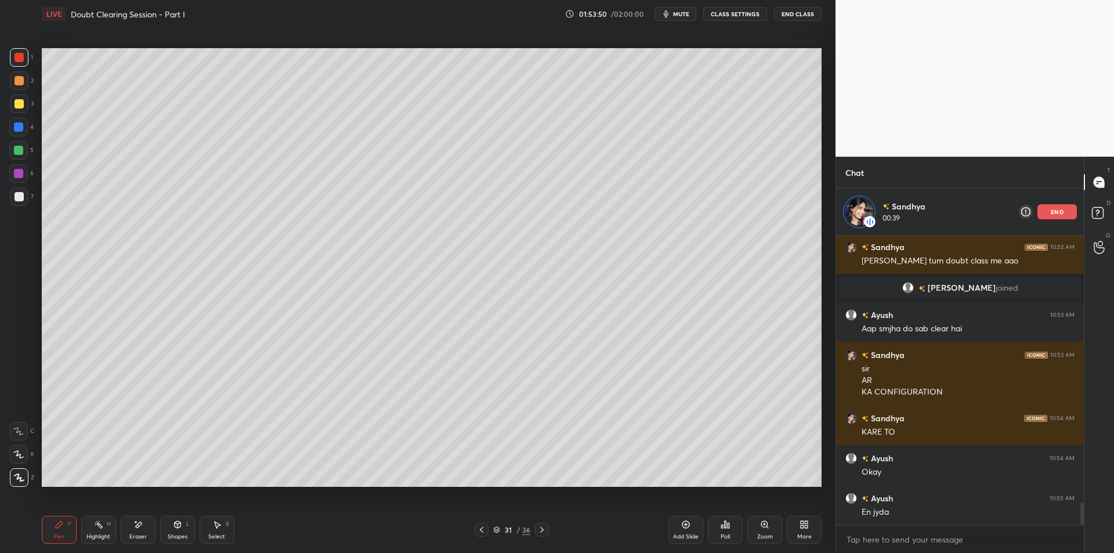
click at [17, 79] on div at bounding box center [19, 80] width 9 height 9
click at [19, 59] on div at bounding box center [19, 57] width 9 height 9
click at [16, 78] on div at bounding box center [19, 80] width 9 height 9
click at [19, 61] on div at bounding box center [19, 57] width 9 height 9
click at [18, 84] on div at bounding box center [19, 80] width 9 height 9
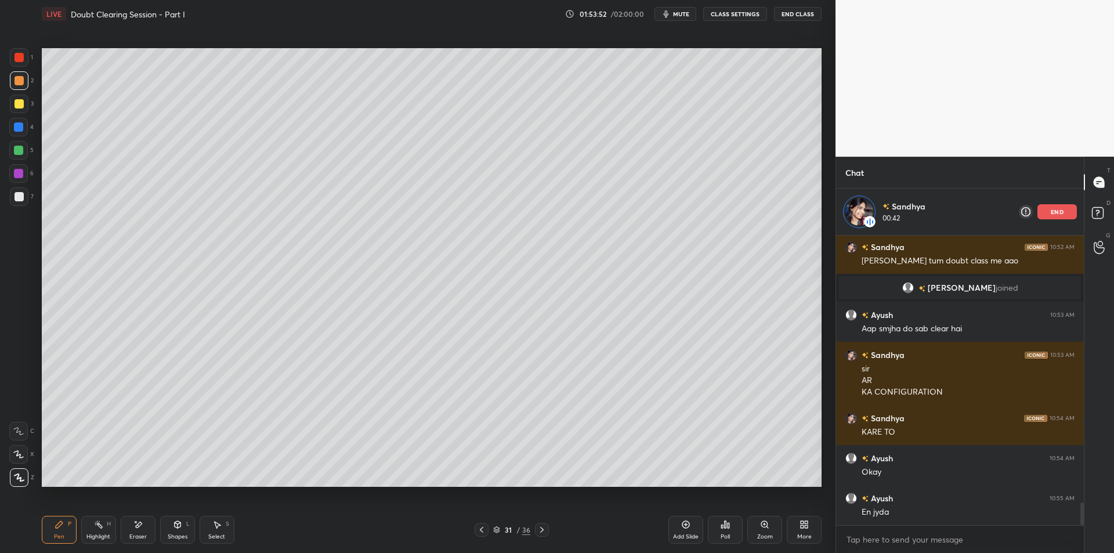
click at [20, 59] on div at bounding box center [19, 57] width 9 height 9
click at [15, 74] on div at bounding box center [19, 80] width 19 height 19
click at [15, 55] on div at bounding box center [19, 57] width 9 height 9
click at [15, 77] on div at bounding box center [19, 80] width 9 height 9
click at [15, 64] on div at bounding box center [19, 57] width 19 height 19
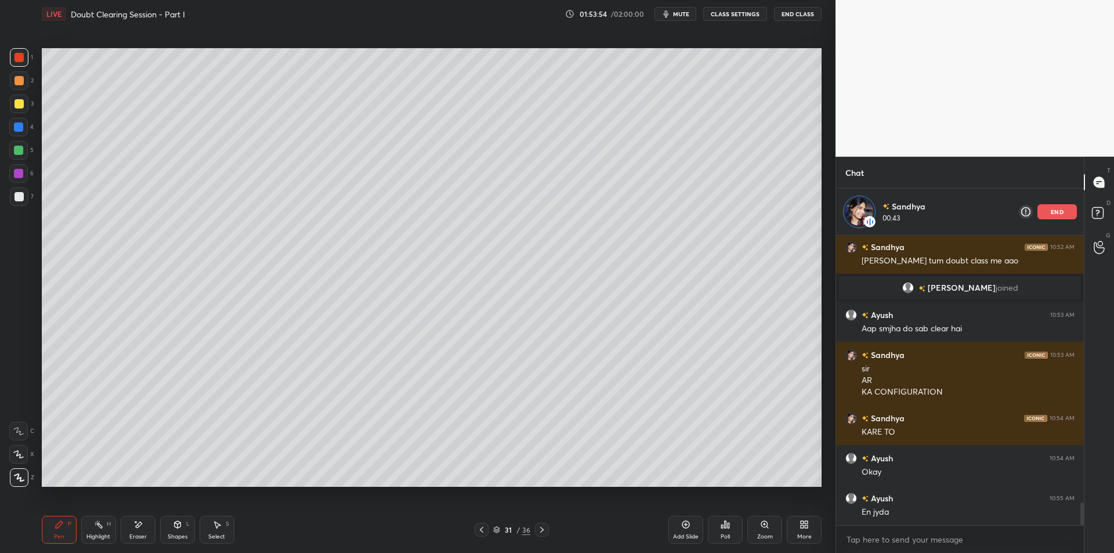
click at [16, 82] on div at bounding box center [19, 80] width 9 height 9
click at [20, 62] on div at bounding box center [19, 57] width 9 height 9
click at [17, 91] on div "2" at bounding box center [22, 82] width 24 height 23
click at [22, 62] on div at bounding box center [19, 57] width 19 height 19
click at [17, 86] on div at bounding box center [19, 80] width 19 height 19
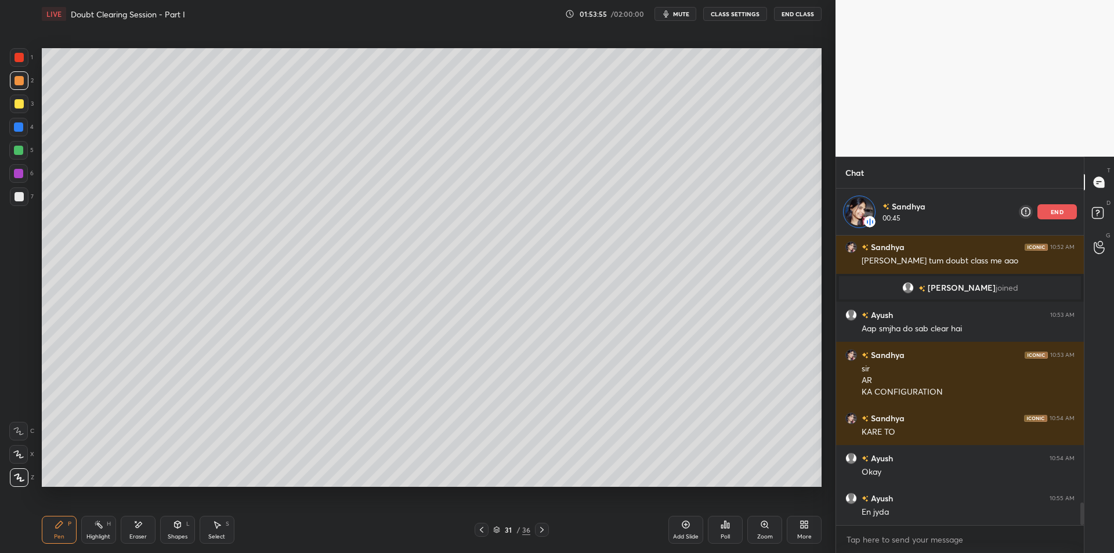
click at [19, 65] on div at bounding box center [19, 57] width 19 height 19
click at [19, 85] on div at bounding box center [19, 80] width 9 height 9
click at [19, 107] on div at bounding box center [19, 103] width 9 height 9
click at [19, 133] on div at bounding box center [18, 127] width 19 height 19
click at [20, 147] on div at bounding box center [18, 150] width 9 height 9
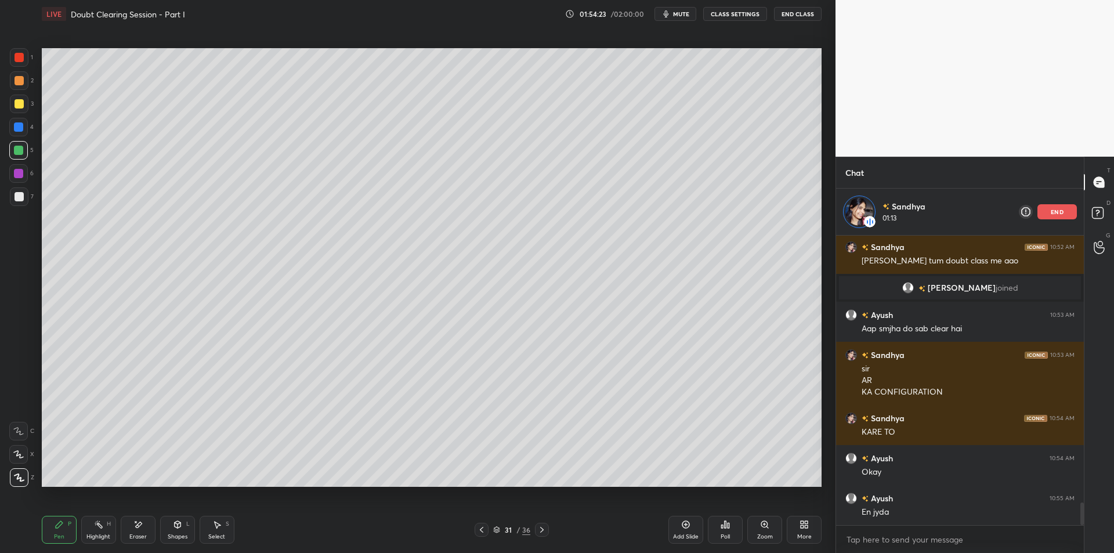
click at [165, 520] on div "Shapes L" at bounding box center [177, 530] width 35 height 28
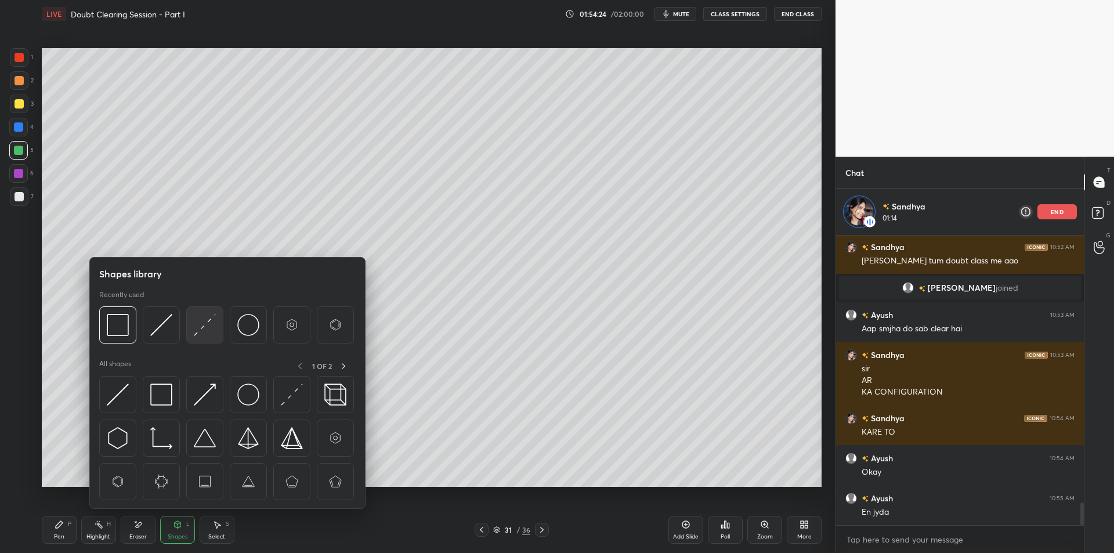
click at [195, 324] on img at bounding box center [205, 325] width 22 height 22
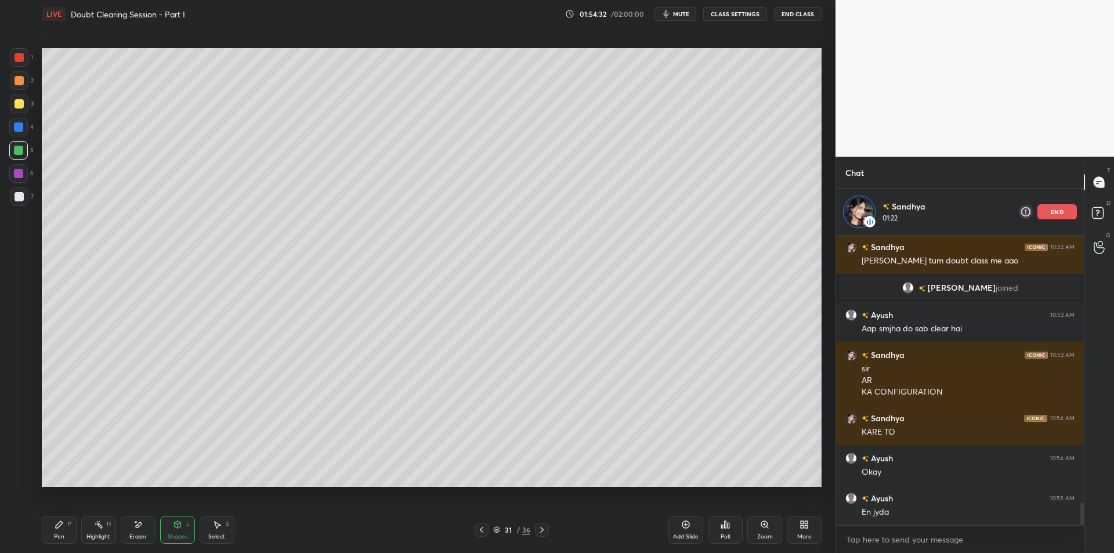
click at [85, 528] on div "Highlight H" at bounding box center [98, 530] width 35 height 28
click at [62, 530] on div "Pen P" at bounding box center [59, 530] width 35 height 28
click at [16, 186] on div "6" at bounding box center [21, 175] width 24 height 23
click at [16, 203] on div at bounding box center [19, 196] width 19 height 19
click at [18, 86] on div at bounding box center [19, 80] width 19 height 19
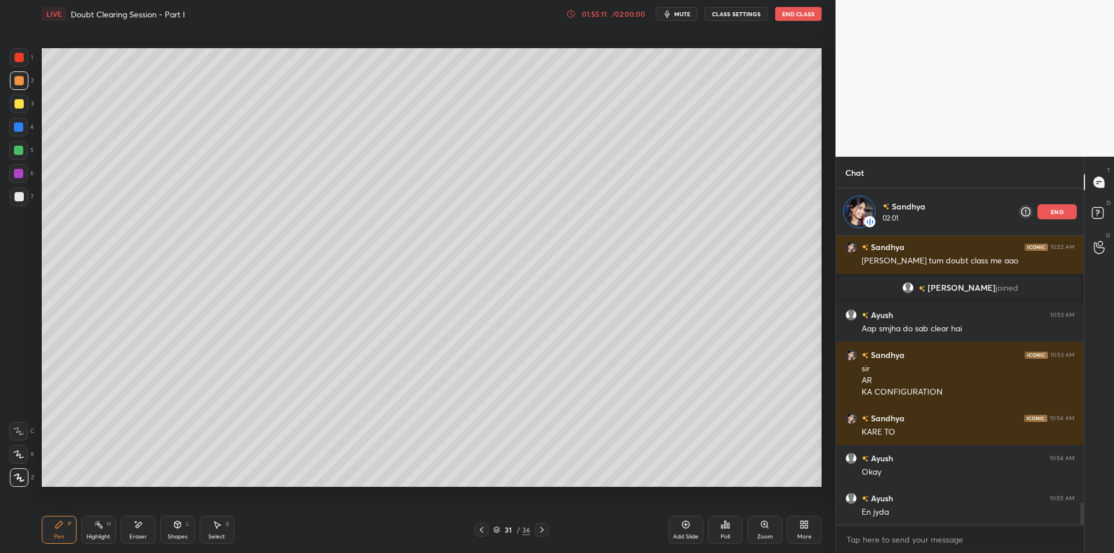
click at [21, 60] on div at bounding box center [19, 57] width 9 height 9
click at [16, 90] on div "2" at bounding box center [22, 82] width 24 height 23
click at [19, 63] on div at bounding box center [19, 57] width 19 height 19
click at [20, 83] on div at bounding box center [19, 80] width 9 height 9
click at [28, 145] on div at bounding box center [18, 150] width 19 height 19
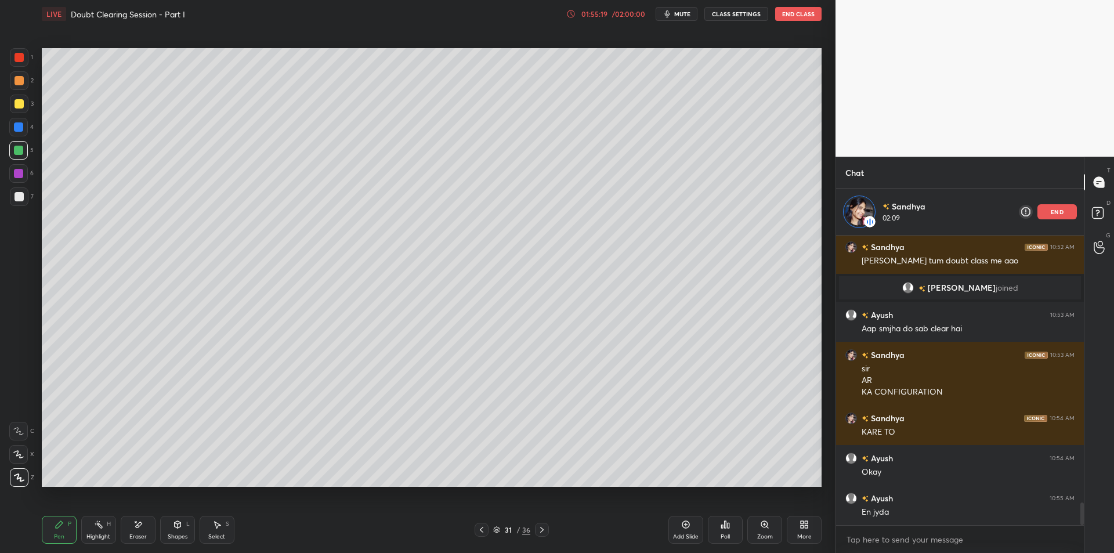
click at [20, 169] on div at bounding box center [18, 173] width 9 height 9
click at [19, 200] on div at bounding box center [19, 196] width 9 height 9
click at [21, 58] on div at bounding box center [19, 57] width 9 height 9
click at [2, 103] on div "1 2 3 4 5 6 7 C X Z E E Erase all H H" at bounding box center [18, 267] width 37 height 439
click at [10, 98] on div at bounding box center [19, 104] width 19 height 19
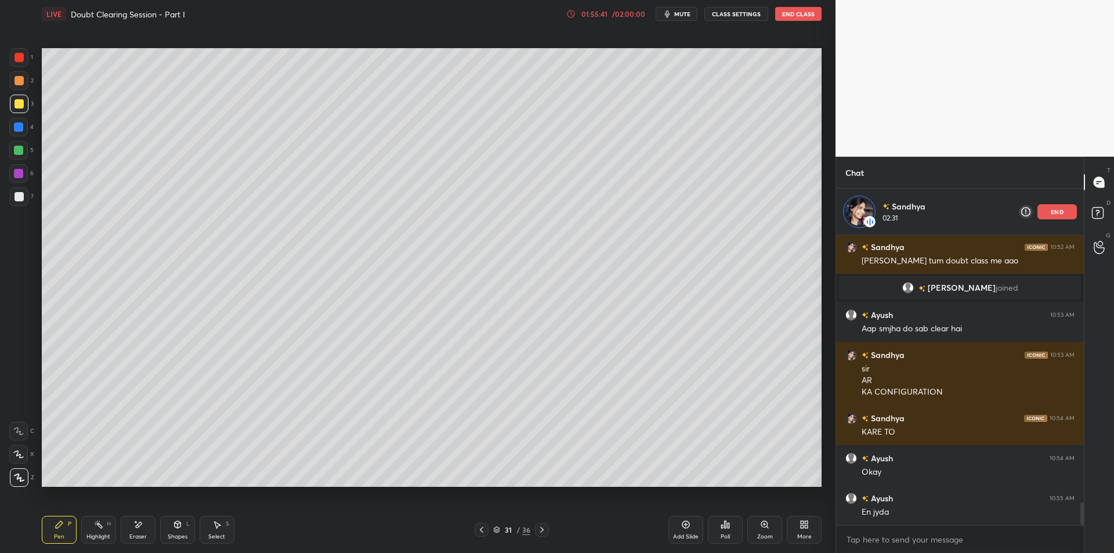
click at [14, 110] on div at bounding box center [19, 104] width 19 height 19
click at [20, 134] on div at bounding box center [18, 127] width 19 height 19
click at [12, 152] on div at bounding box center [18, 150] width 19 height 19
click at [24, 168] on div at bounding box center [18, 173] width 19 height 19
click at [10, 201] on div at bounding box center [19, 196] width 19 height 19
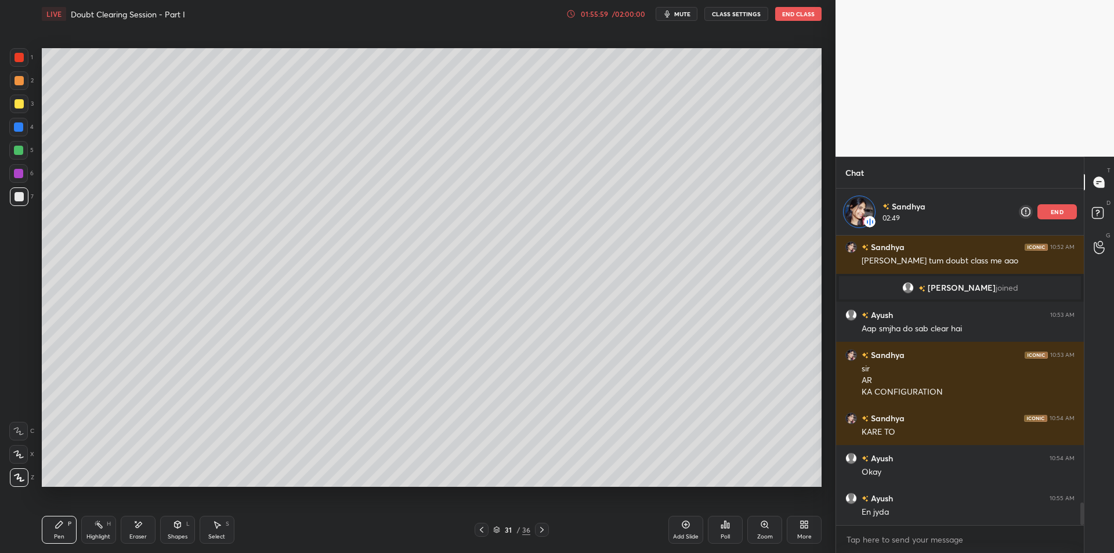
click at [483, 529] on icon at bounding box center [481, 529] width 9 height 9
click at [20, 53] on div at bounding box center [19, 57] width 9 height 9
click at [15, 80] on div at bounding box center [19, 80] width 9 height 9
click at [12, 99] on div at bounding box center [19, 104] width 19 height 19
click at [18, 129] on div at bounding box center [18, 126] width 9 height 9
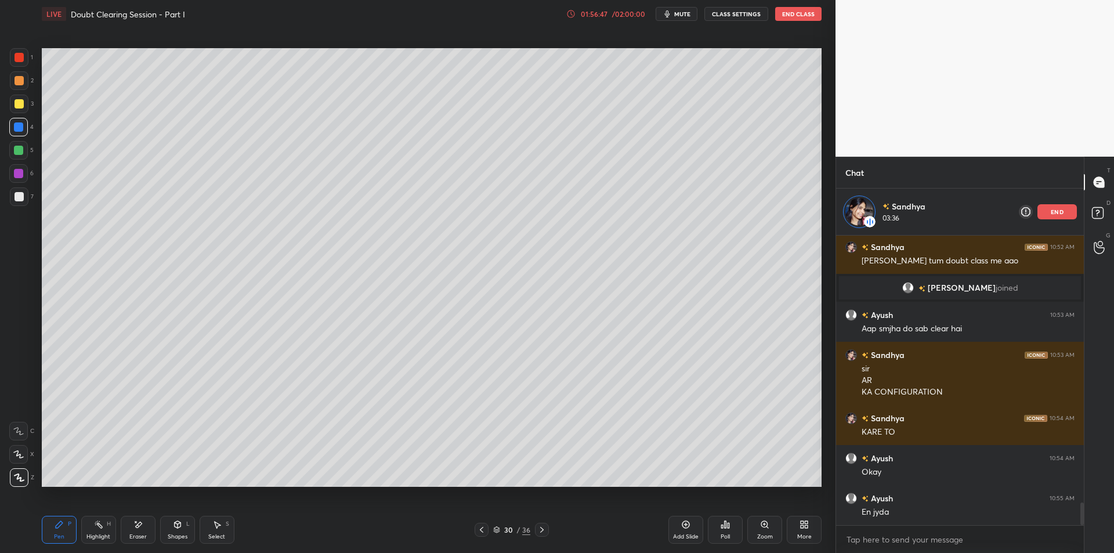
click at [13, 157] on div at bounding box center [18, 150] width 19 height 19
click at [31, 160] on div "5" at bounding box center [21, 152] width 24 height 23
click at [16, 185] on div "6" at bounding box center [21, 175] width 24 height 23
click at [19, 200] on div at bounding box center [19, 196] width 9 height 9
click at [107, 527] on div "H" at bounding box center [109, 524] width 4 height 6
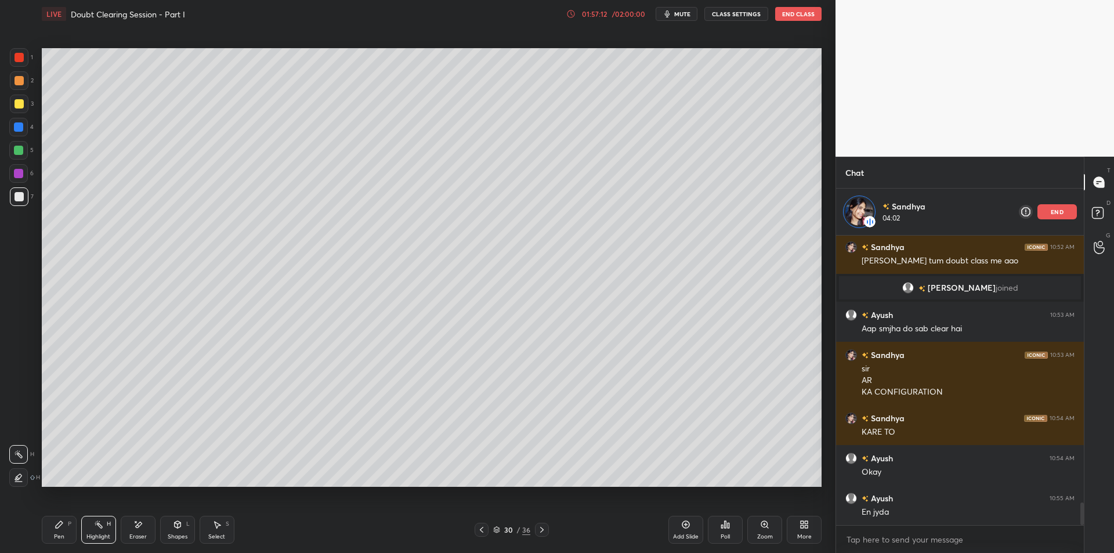
click at [110, 530] on div "Highlight H" at bounding box center [98, 530] width 35 height 28
click at [135, 538] on div "Eraser" at bounding box center [137, 537] width 17 height 6
click at [109, 528] on div "Highlight H" at bounding box center [98, 530] width 35 height 28
click at [536, 527] on div at bounding box center [542, 530] width 14 height 14
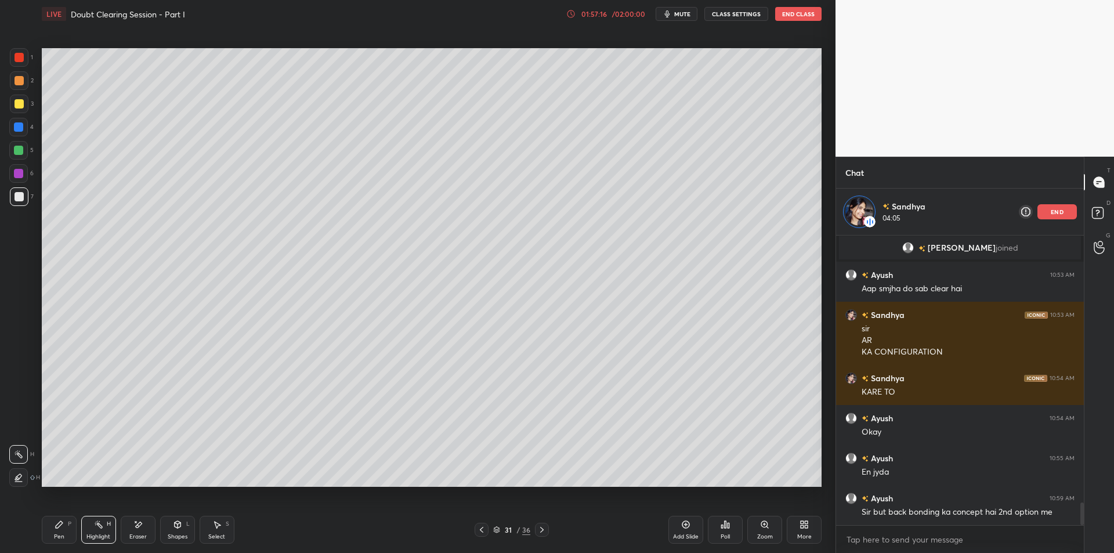
click at [543, 529] on icon at bounding box center [541, 529] width 9 height 9
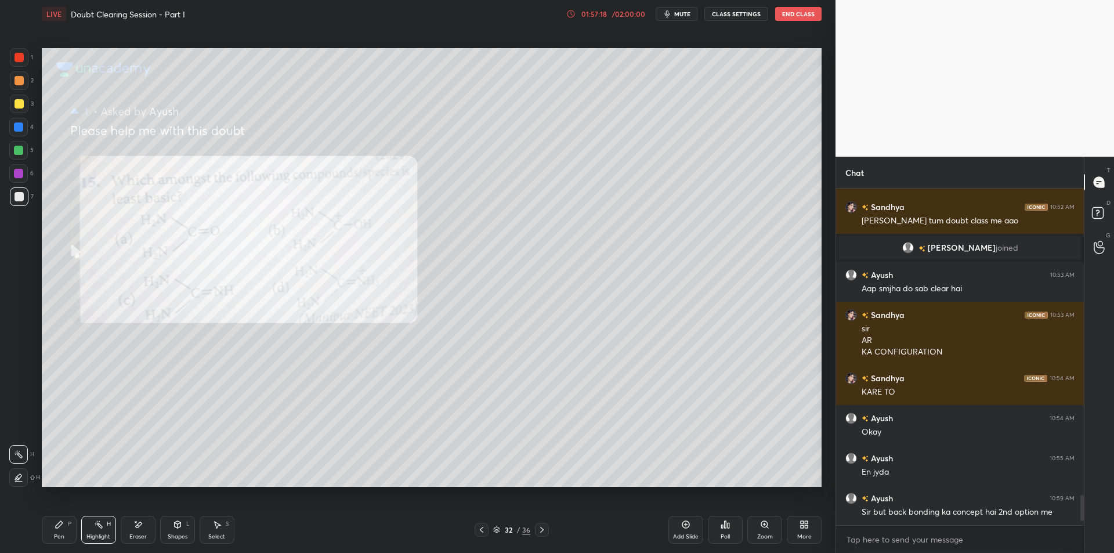
scroll to position [3401, 0]
click at [58, 529] on icon at bounding box center [59, 524] width 9 height 9
click at [95, 534] on div "Highlight" at bounding box center [98, 537] width 24 height 6
click at [70, 533] on div "Pen P" at bounding box center [59, 530] width 35 height 28
click at [94, 532] on div "Highlight H" at bounding box center [98, 530] width 35 height 28
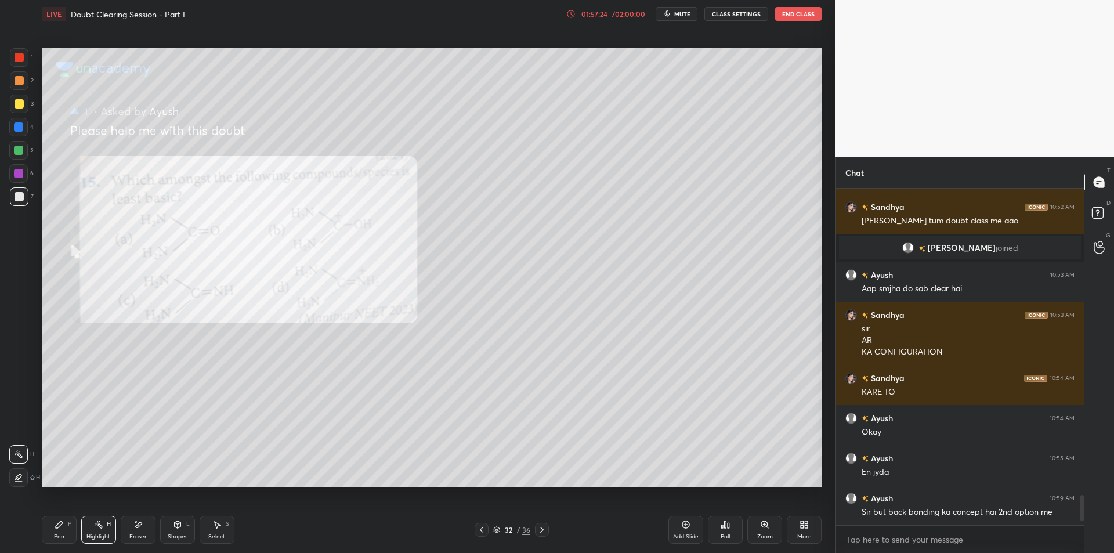
click at [64, 528] on div "Pen P" at bounding box center [59, 530] width 35 height 28
click at [691, 15] on span "mute" at bounding box center [682, 14] width 16 height 8
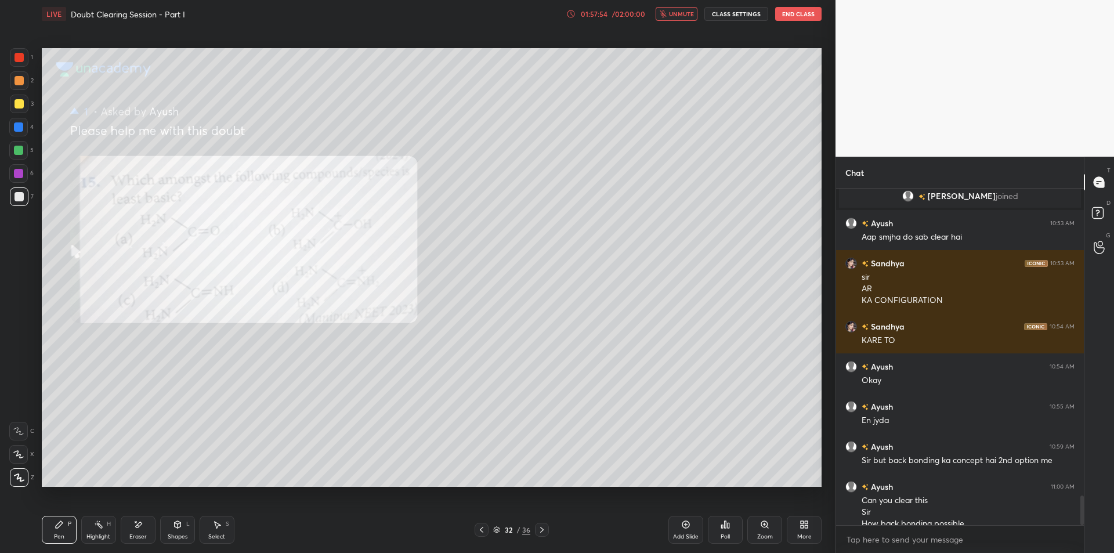
scroll to position [3464, 0]
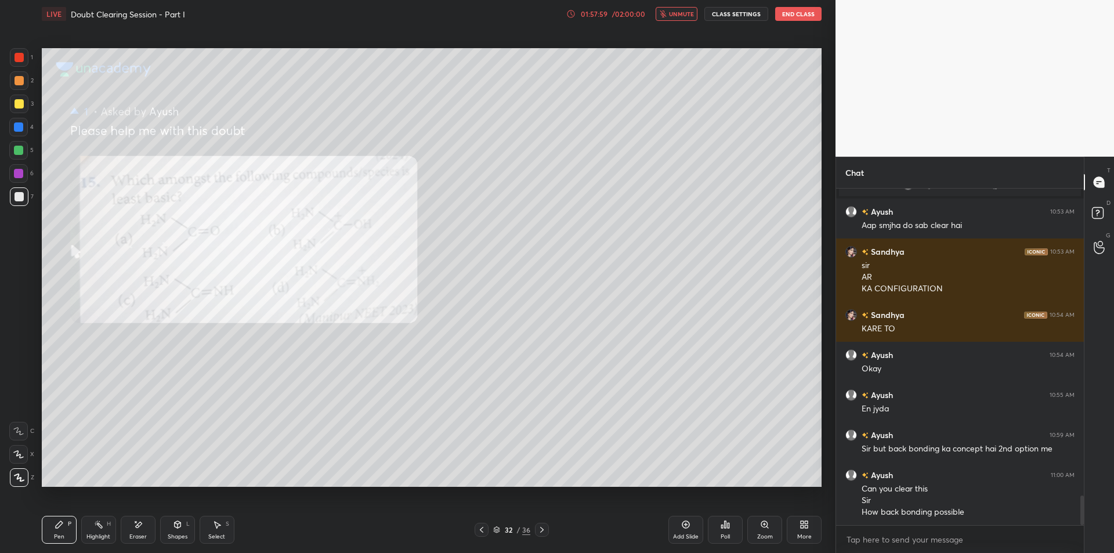
click at [678, 9] on button "unmute" at bounding box center [677, 14] width 42 height 14
click at [17, 65] on div at bounding box center [19, 57] width 19 height 19
click at [20, 55] on div at bounding box center [19, 57] width 9 height 9
click at [21, 87] on div at bounding box center [19, 80] width 19 height 19
click at [17, 86] on div at bounding box center [19, 80] width 19 height 19
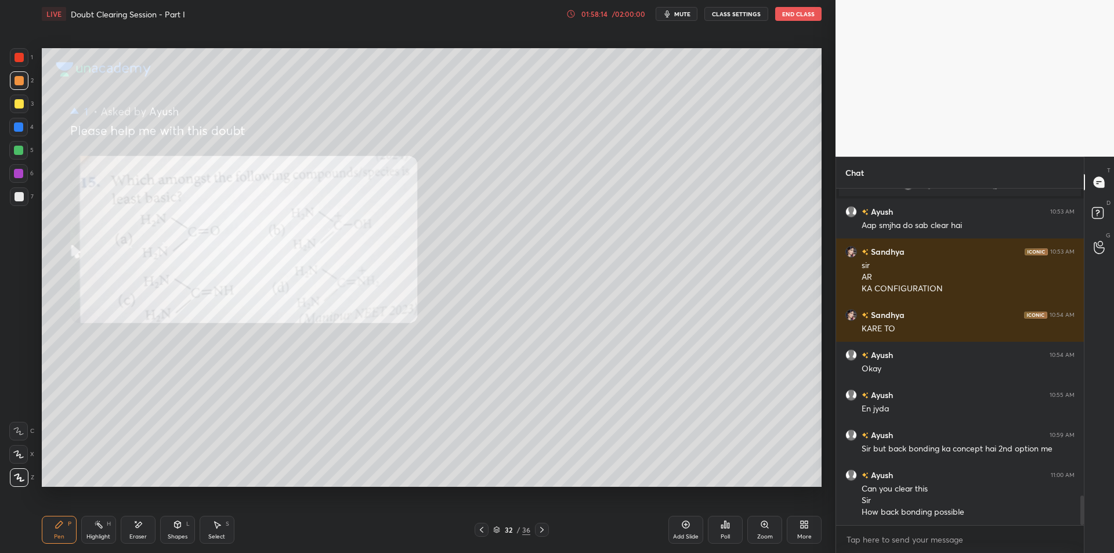
click at [17, 95] on div at bounding box center [19, 104] width 19 height 19
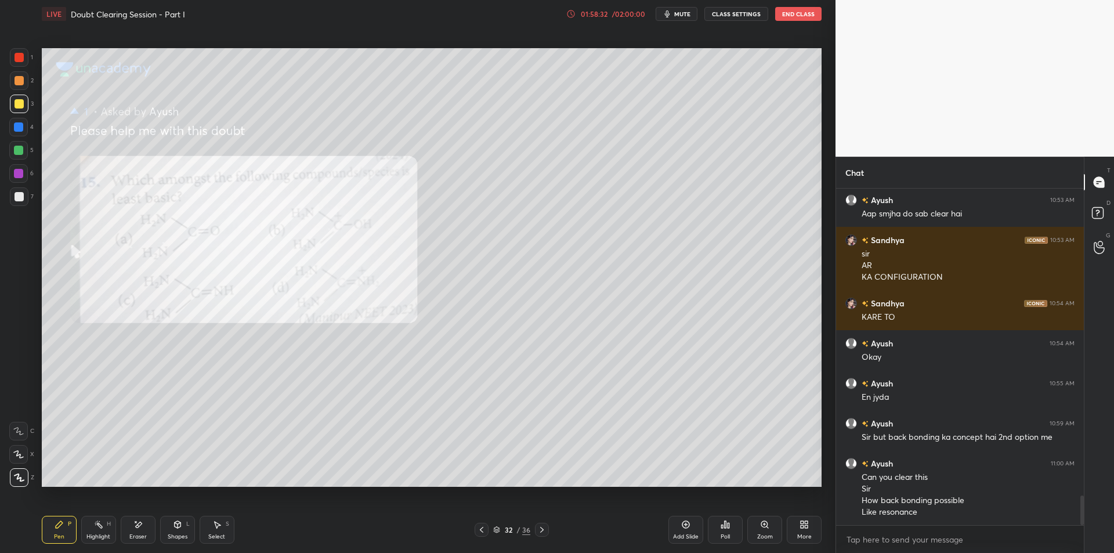
click at [33, 132] on div "4" at bounding box center [21, 127] width 24 height 19
click at [22, 149] on div at bounding box center [18, 150] width 9 height 9
click at [107, 529] on div "Highlight H" at bounding box center [98, 530] width 35 height 28
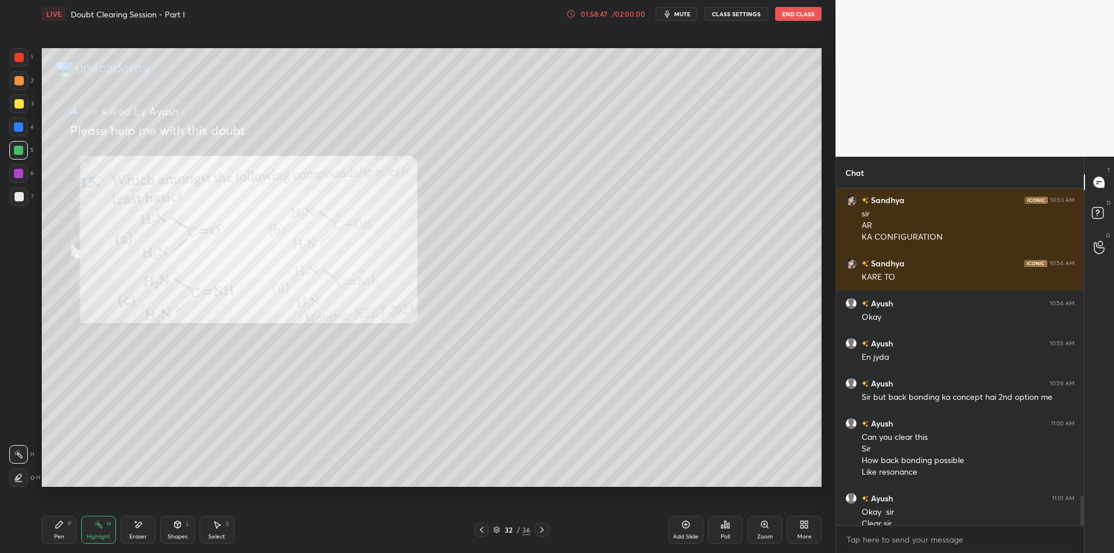
scroll to position [3527, 0]
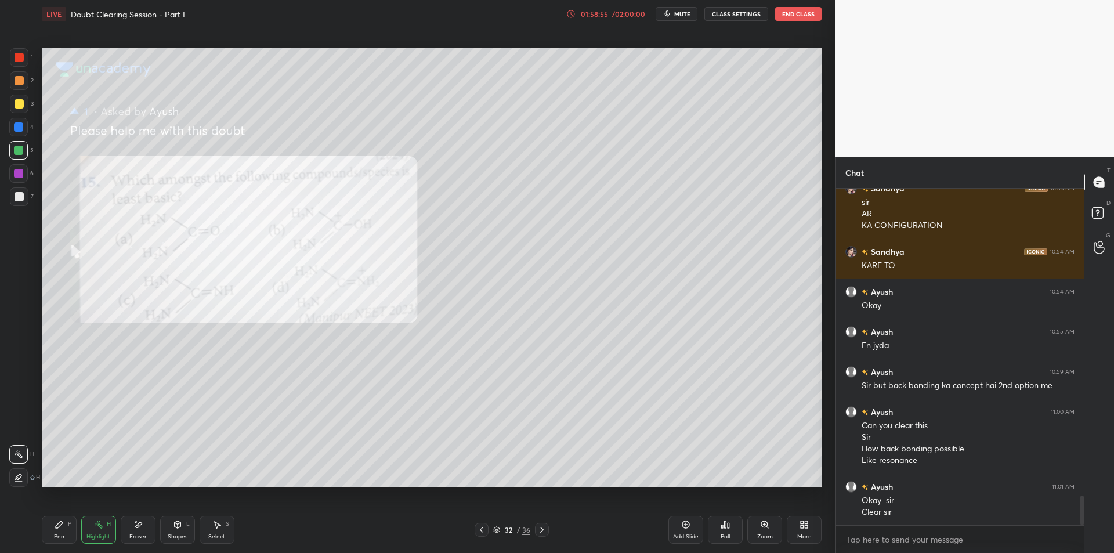
click at [679, 17] on span "mute" at bounding box center [682, 14] width 16 height 8
click at [742, 13] on button "CLASS SETTINGS" at bounding box center [737, 14] width 64 height 14
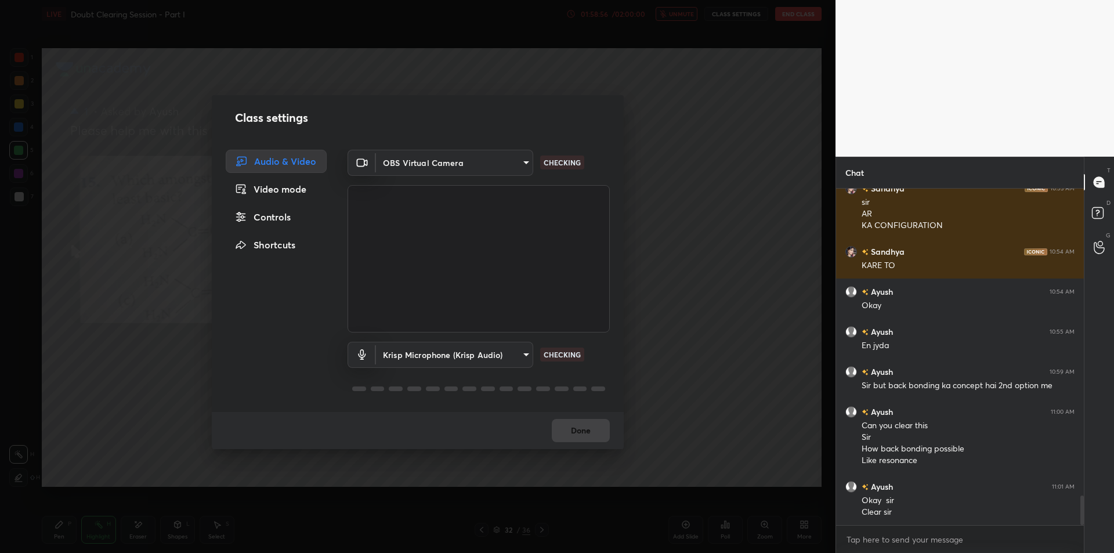
click at [496, 351] on body "1 2 3 4 5 6 7 C X Z E E Erase all H H LIVE Doubt Clearing Session - Part I 01:5…" at bounding box center [557, 276] width 1114 height 553
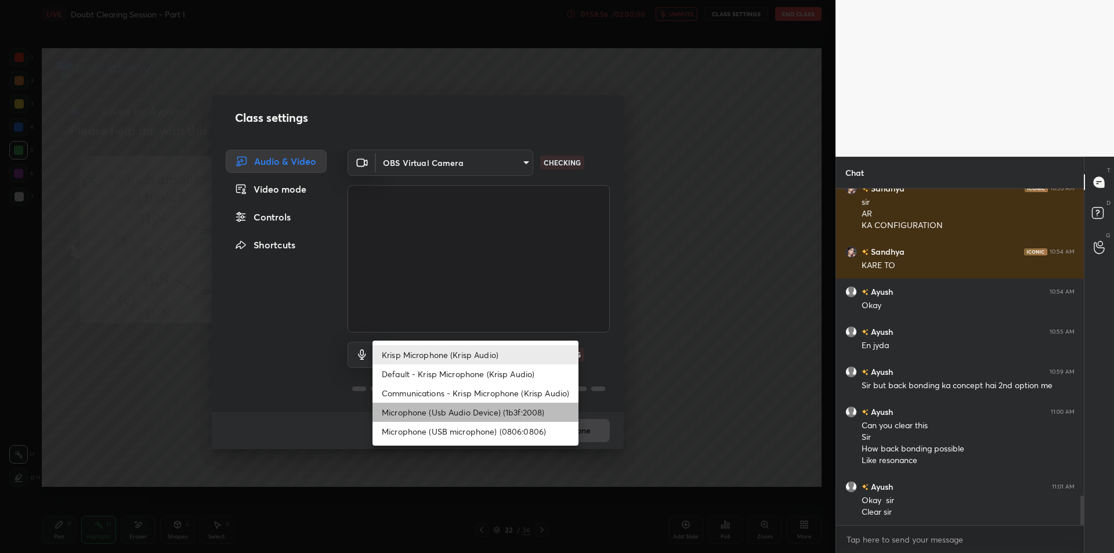
click at [491, 415] on li "Microphone (Usb Audio Device) (1b3f:2008)" at bounding box center [476, 412] width 206 height 19
type input "fde829080738fc3fb0167f80aaf6a609a4591a58cc93b04ec9dd4d9d5dd89f15"
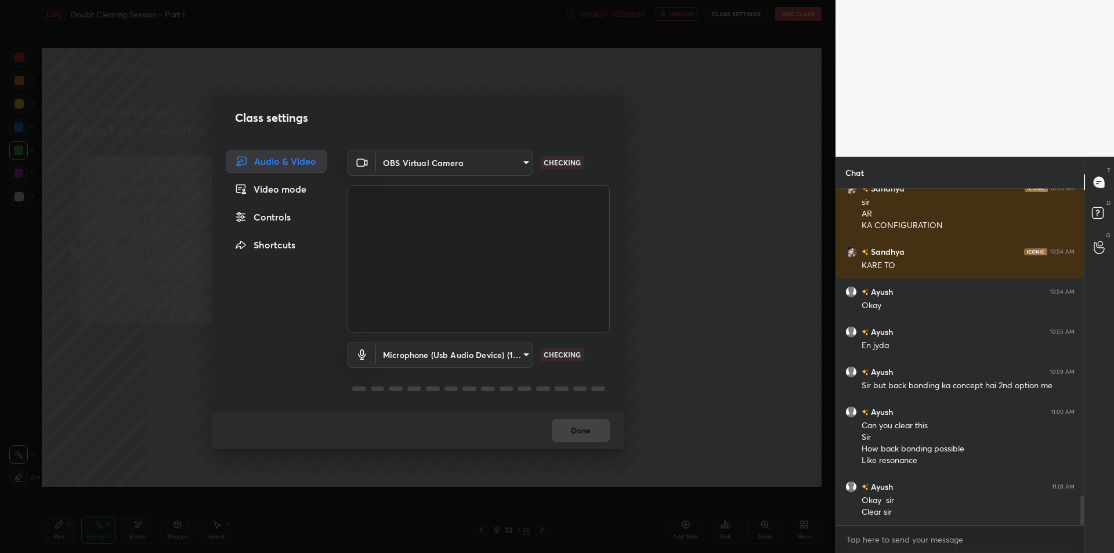
click at [723, 151] on div "Class settings Audio & Video Video mode Controls Shortcuts OBS Virtual Camera 6…" at bounding box center [418, 276] width 836 height 553
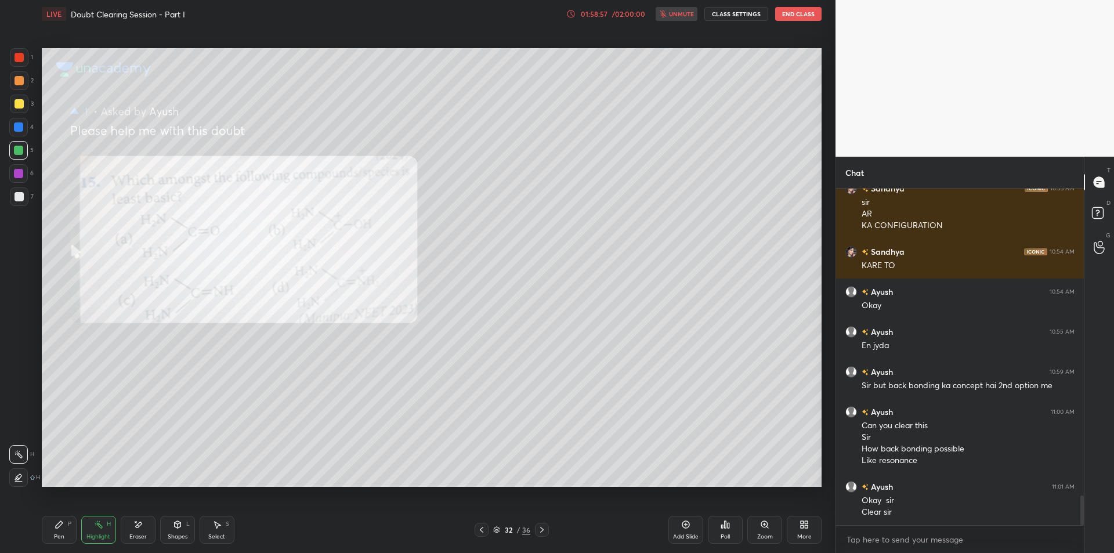
click at [797, 16] on button "End Class" at bounding box center [798, 14] width 46 height 14
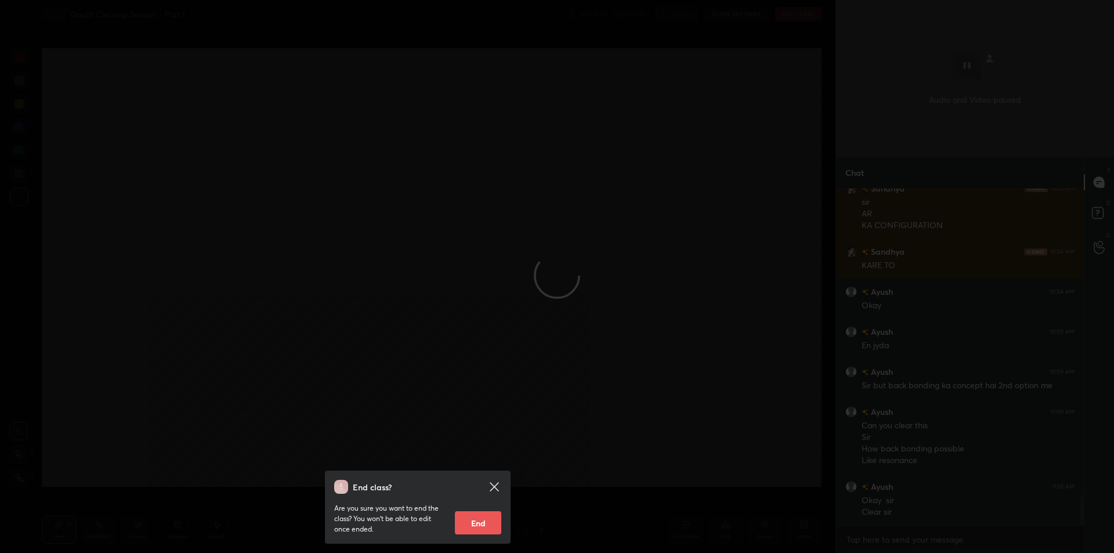
click at [283, 323] on div "End class? Are you sure you want to end the class? You won’t be able to edit on…" at bounding box center [418, 276] width 836 height 553
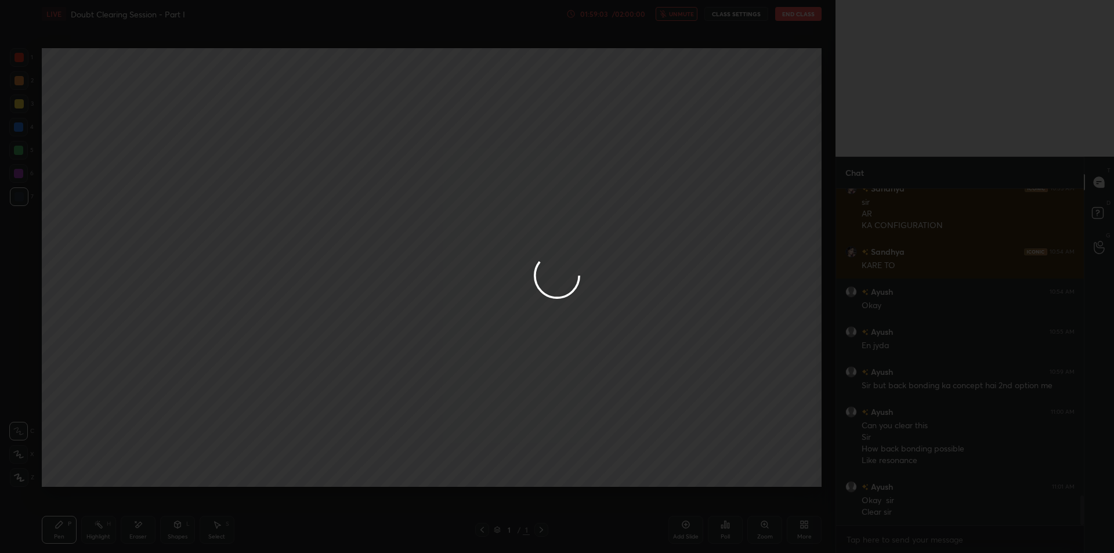
click at [283, 323] on div at bounding box center [557, 276] width 1114 height 553
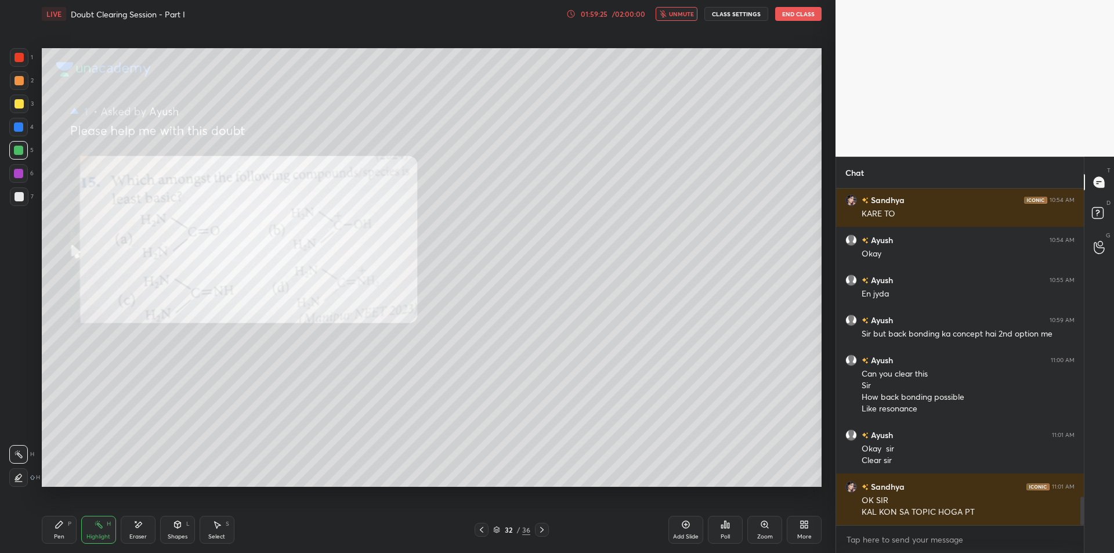
scroll to position [3619, 0]
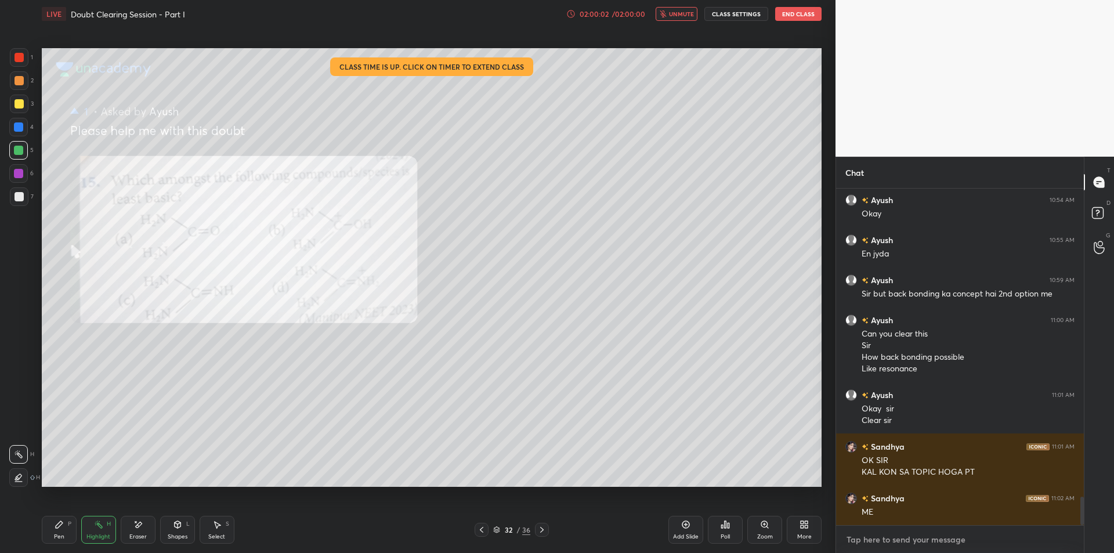
type textarea "x"
click at [887, 548] on textarea at bounding box center [960, 539] width 229 height 19
type textarea "[PERSON_NAME] next krwaunga"
type textarea "x"
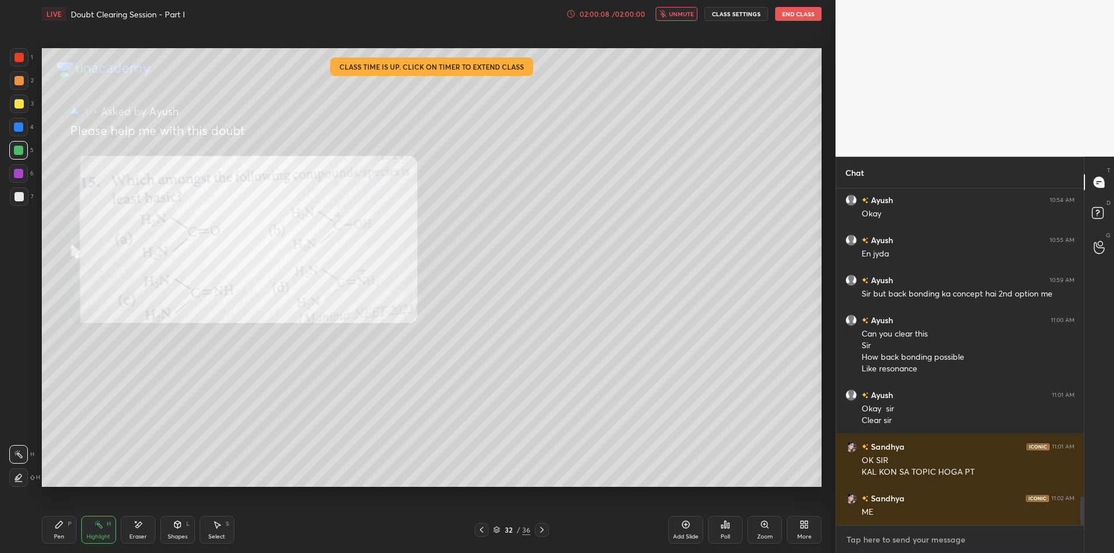
scroll to position [3684, 0]
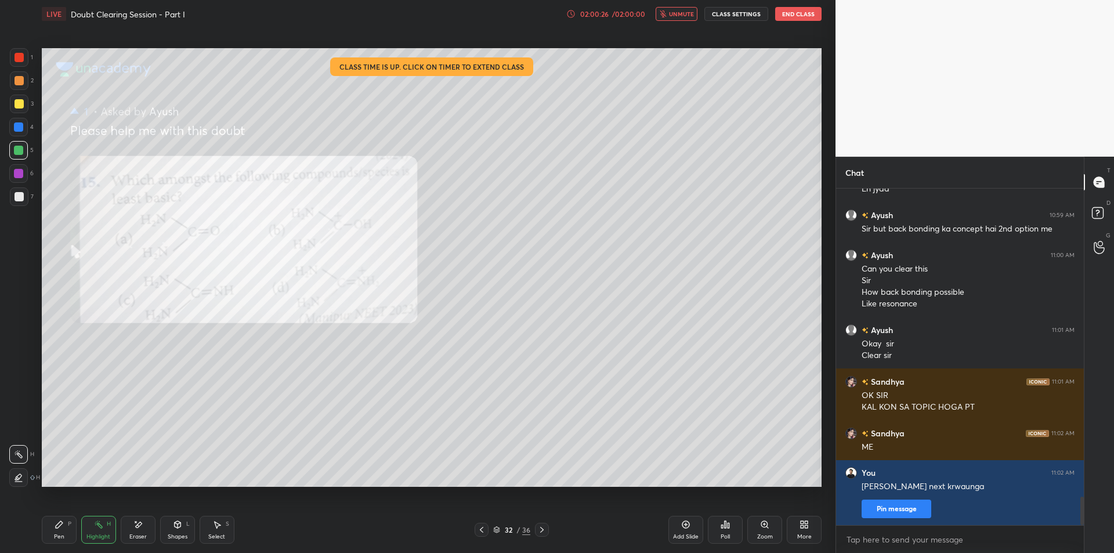
click at [805, 16] on button "End Class" at bounding box center [798, 14] width 46 height 14
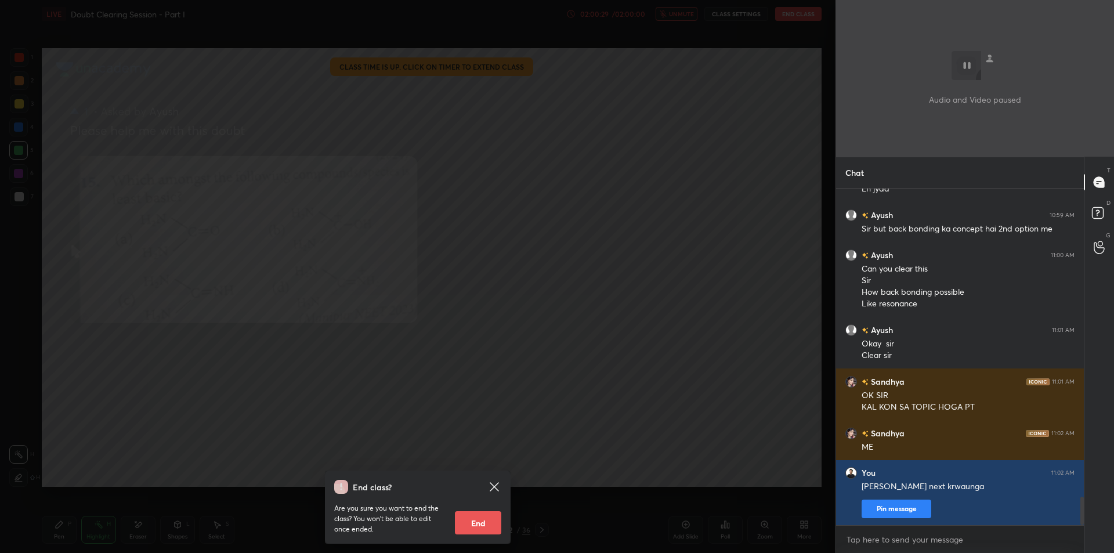
click at [486, 518] on button "End" at bounding box center [478, 522] width 46 height 23
type textarea "x"
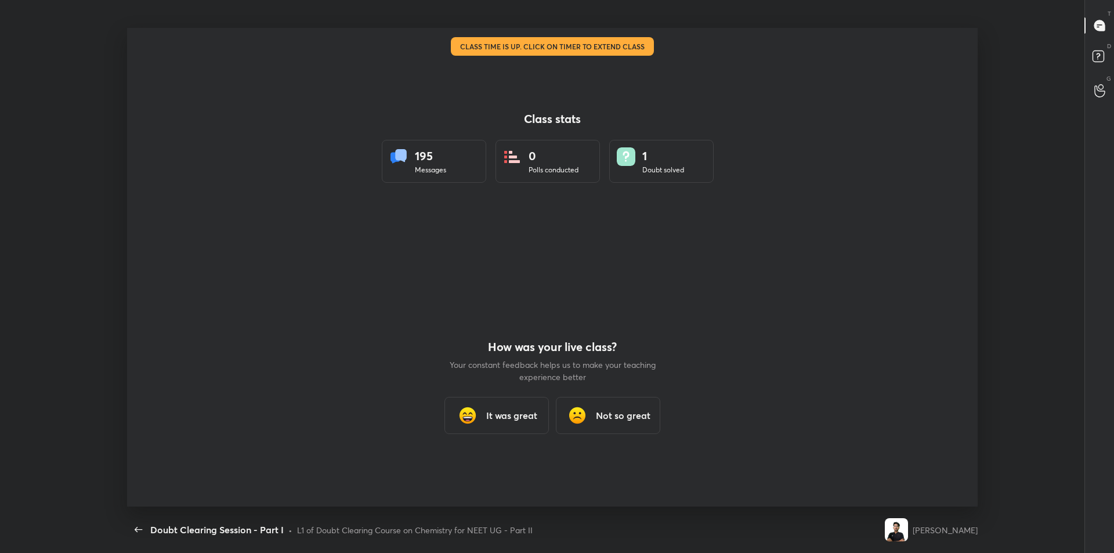
scroll to position [0, 0]
click at [486, 424] on div "It was great" at bounding box center [497, 415] width 104 height 37
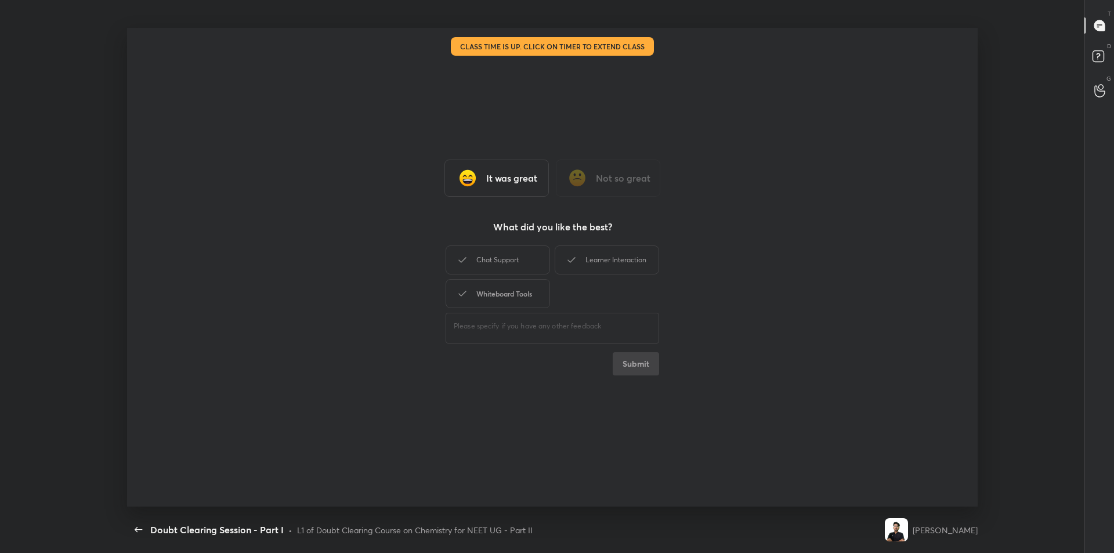
click at [489, 299] on div "Whiteboard Tools" at bounding box center [498, 293] width 104 height 29
click at [475, 255] on div "Chat Support" at bounding box center [498, 260] width 104 height 29
click at [593, 272] on div "Learner Interaction" at bounding box center [607, 260] width 104 height 29
